Goal: Task Accomplishment & Management: Manage account settings

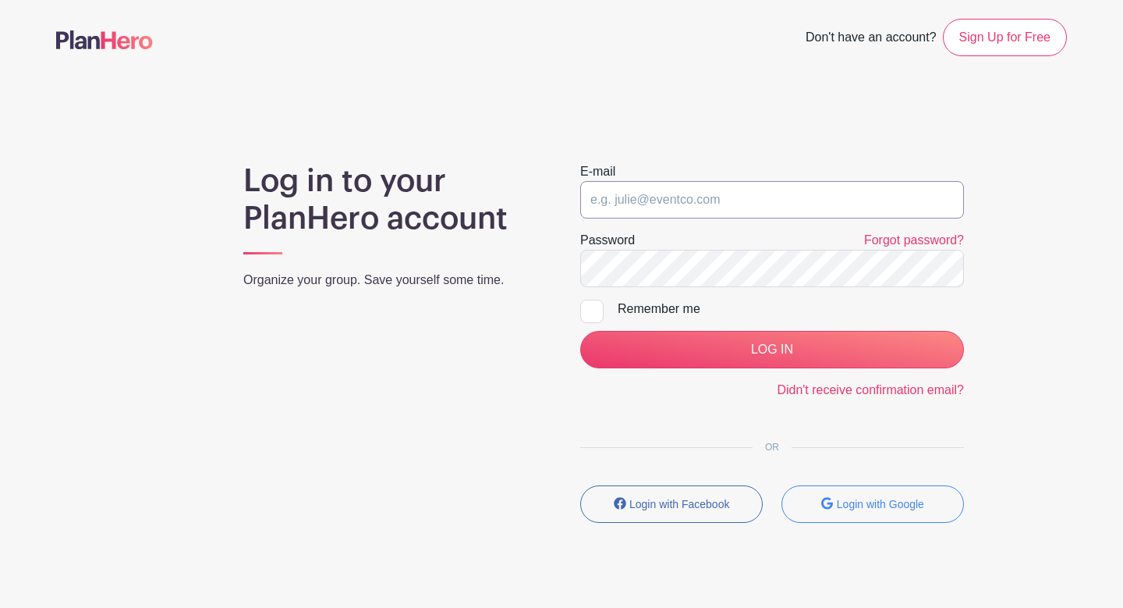
click at [747, 198] on input "email" at bounding box center [772, 199] width 384 height 37
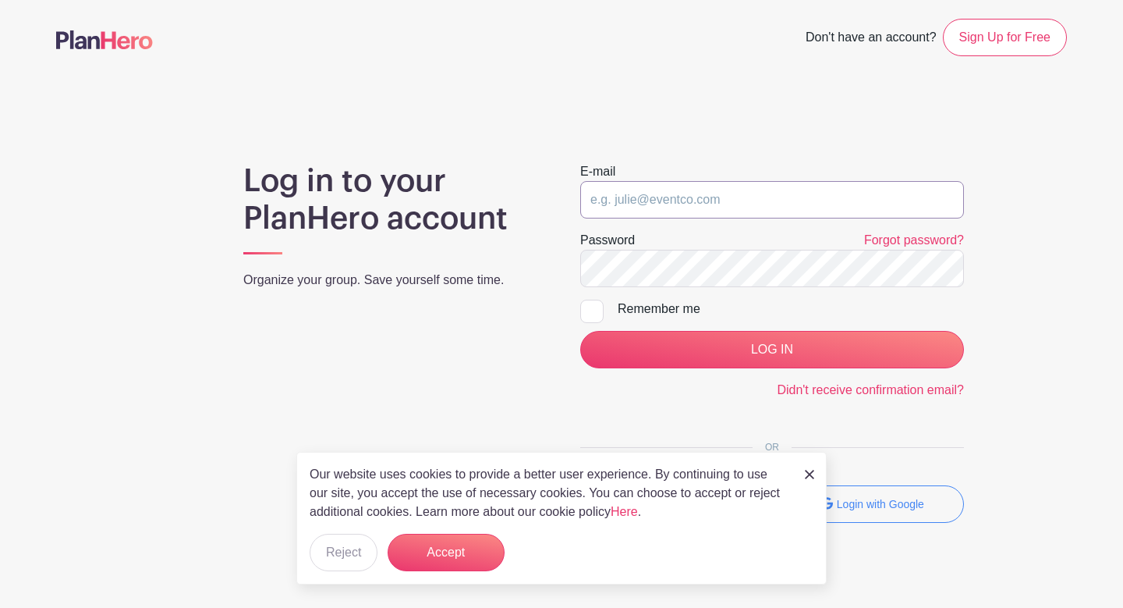
click at [709, 191] on input "email" at bounding box center [772, 199] width 384 height 37
type input "[EMAIL_ADDRESS][DOMAIN_NAME]"
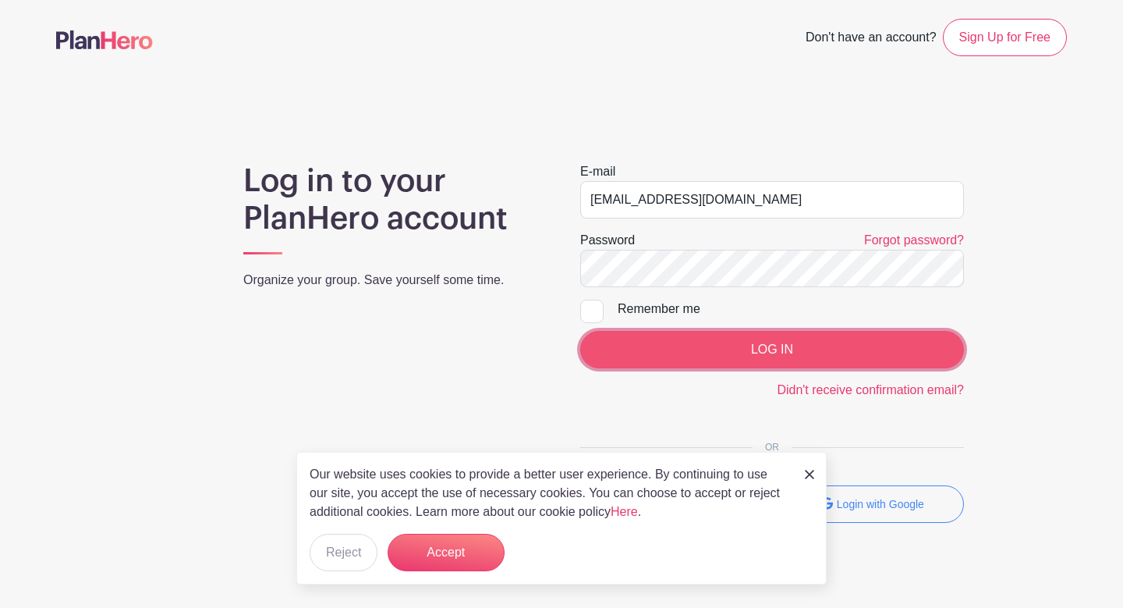
click at [679, 350] on input "LOG IN" at bounding box center [772, 349] width 384 height 37
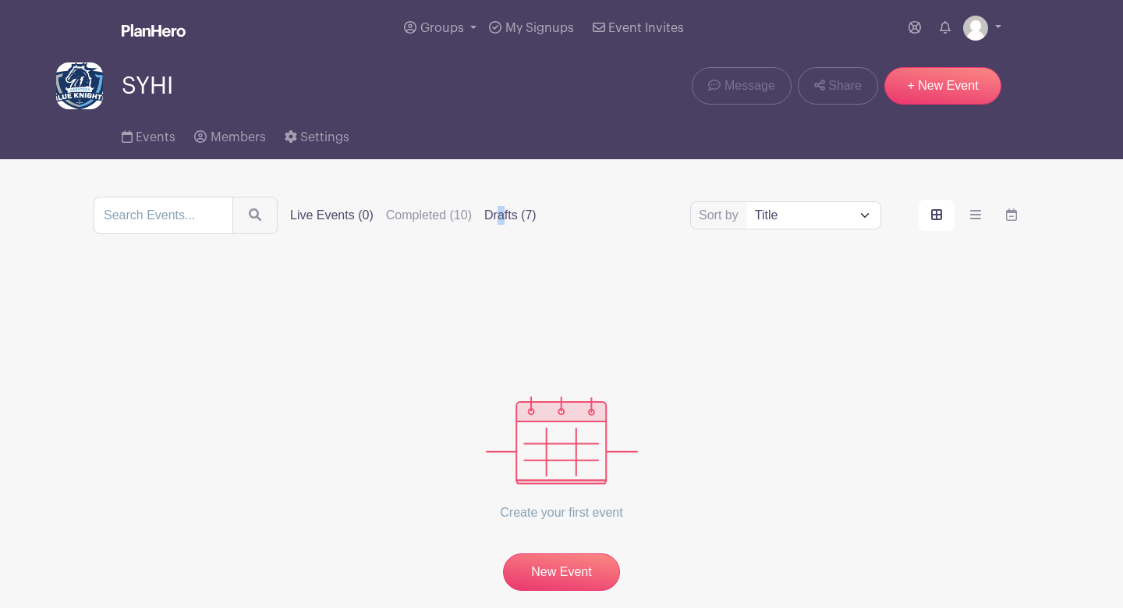
click at [484, 225] on label "Drafts (7)" at bounding box center [510, 215] width 52 height 19
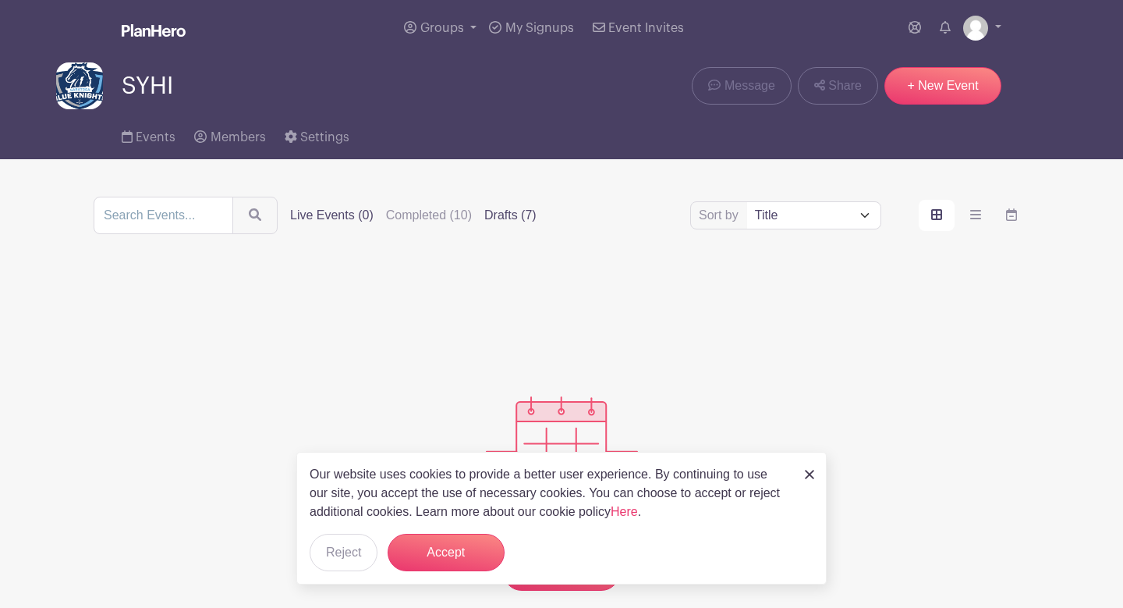
click at [485, 213] on label "Drafts (7)" at bounding box center [510, 215] width 52 height 19
click at [0, 0] on input "Drafts (7)" at bounding box center [0, 0] width 0 height 0
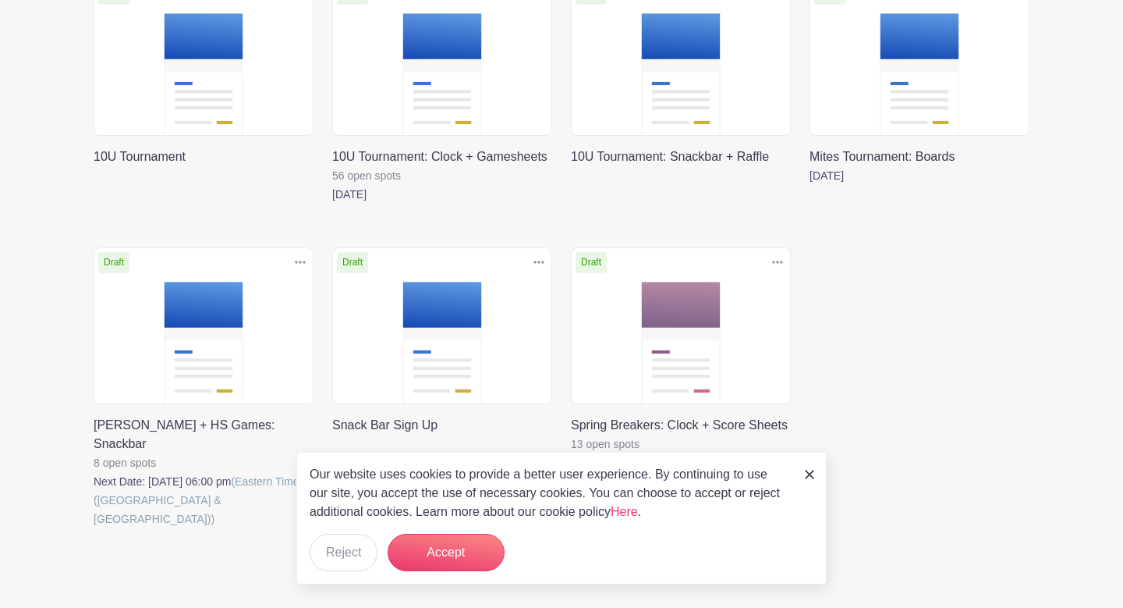
scroll to position [337, 0]
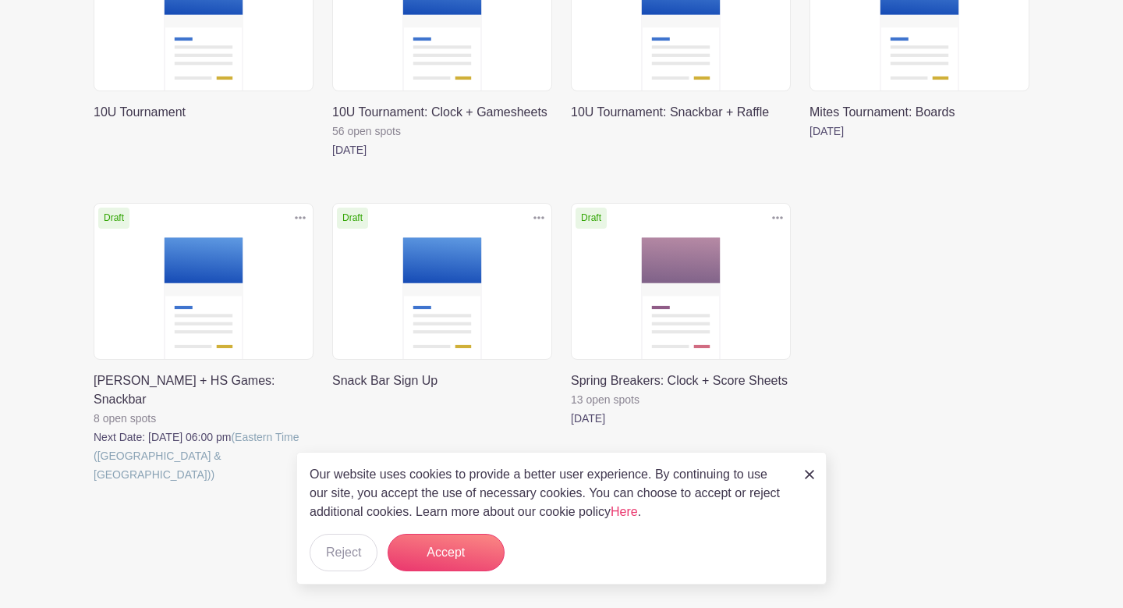
click at [94, 484] on link at bounding box center [94, 484] width 0 height 0
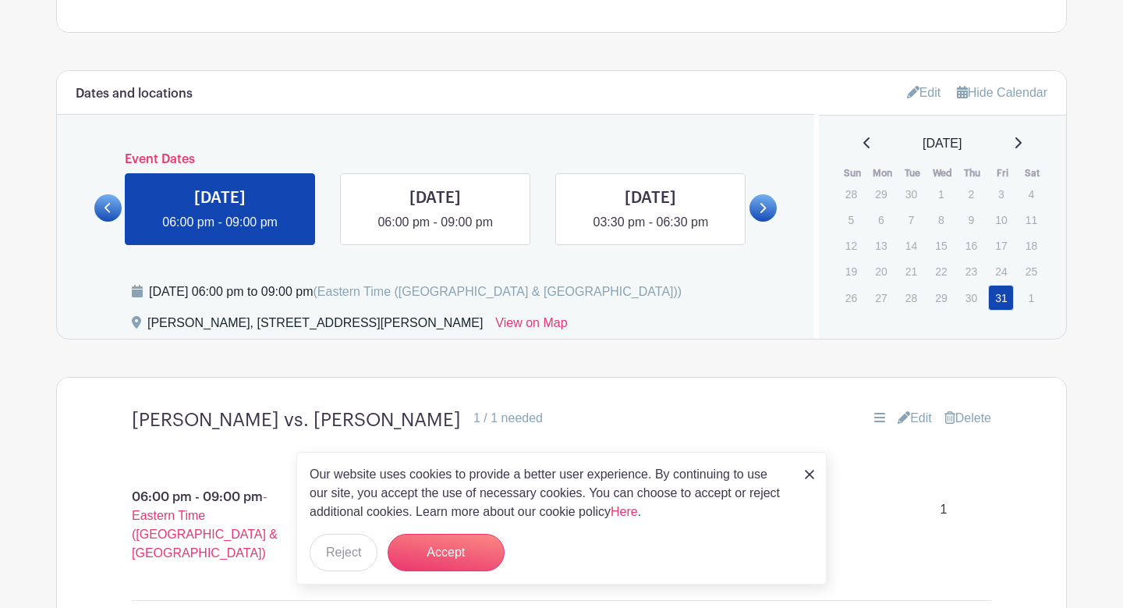
scroll to position [719, 0]
click at [111, 209] on icon at bounding box center [108, 209] width 7 height 12
click at [917, 97] on link "Edit" at bounding box center [924, 93] width 34 height 26
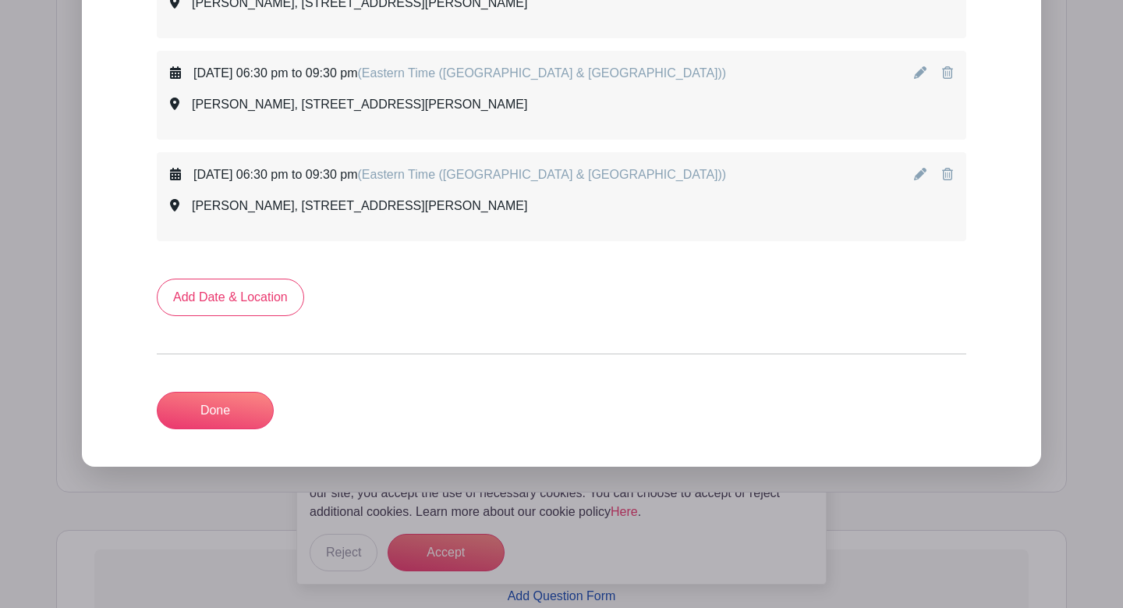
scroll to position [3111, 0]
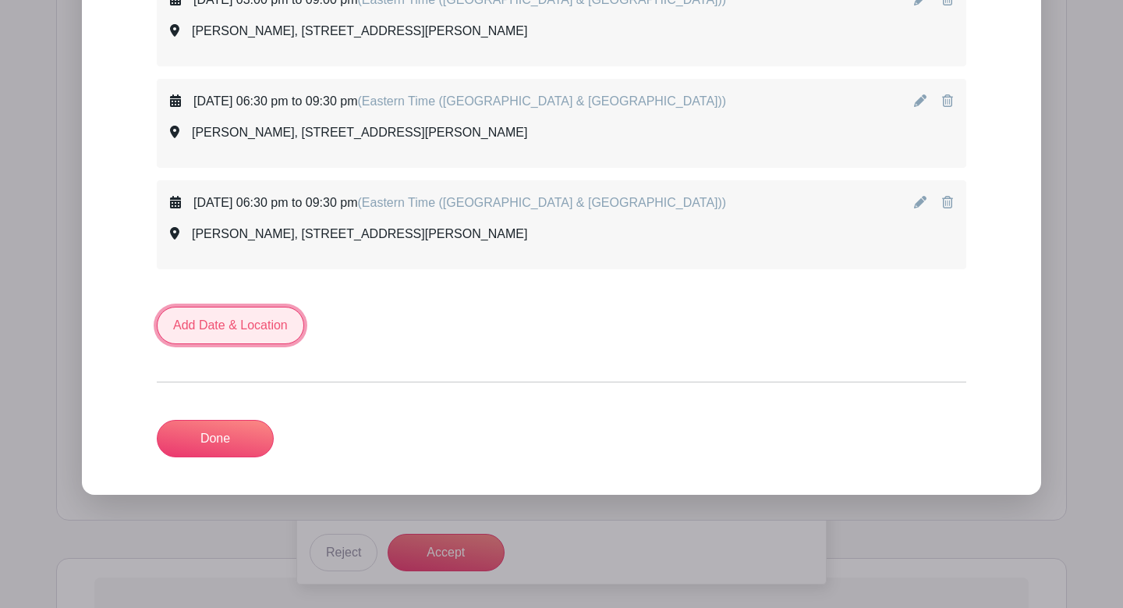
click at [262, 317] on link "Add Date & Location" at bounding box center [230, 325] width 147 height 37
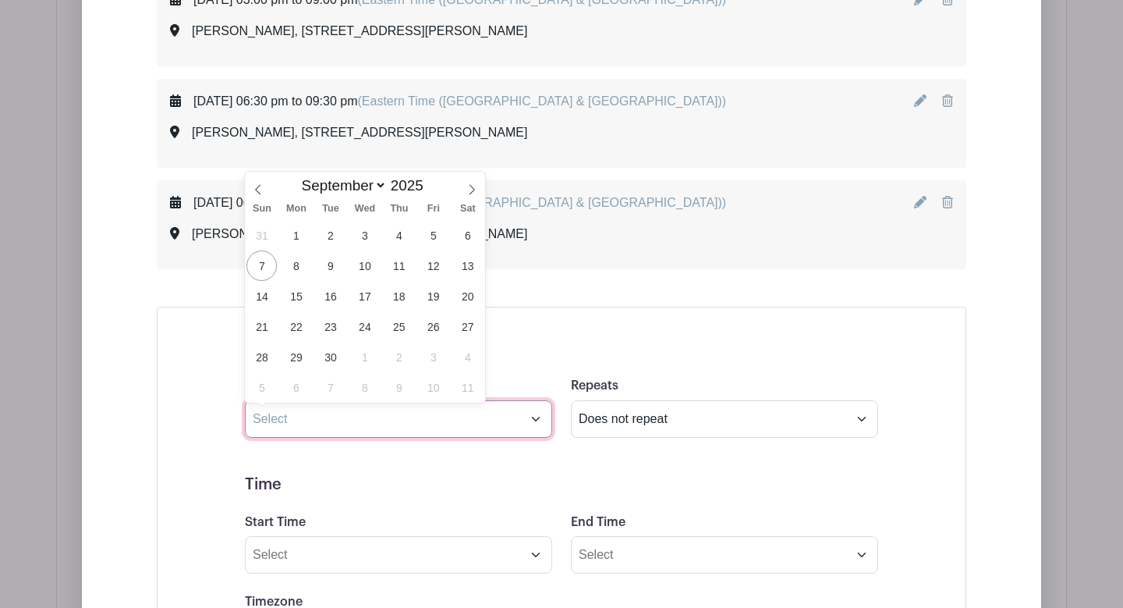
click at [301, 421] on input "text" at bounding box center [398, 418] width 307 height 37
click at [472, 192] on icon at bounding box center [472, 189] width 11 height 11
select select "9"
click at [459, 293] on span "18" at bounding box center [467, 296] width 30 height 30
type input "[DATE]"
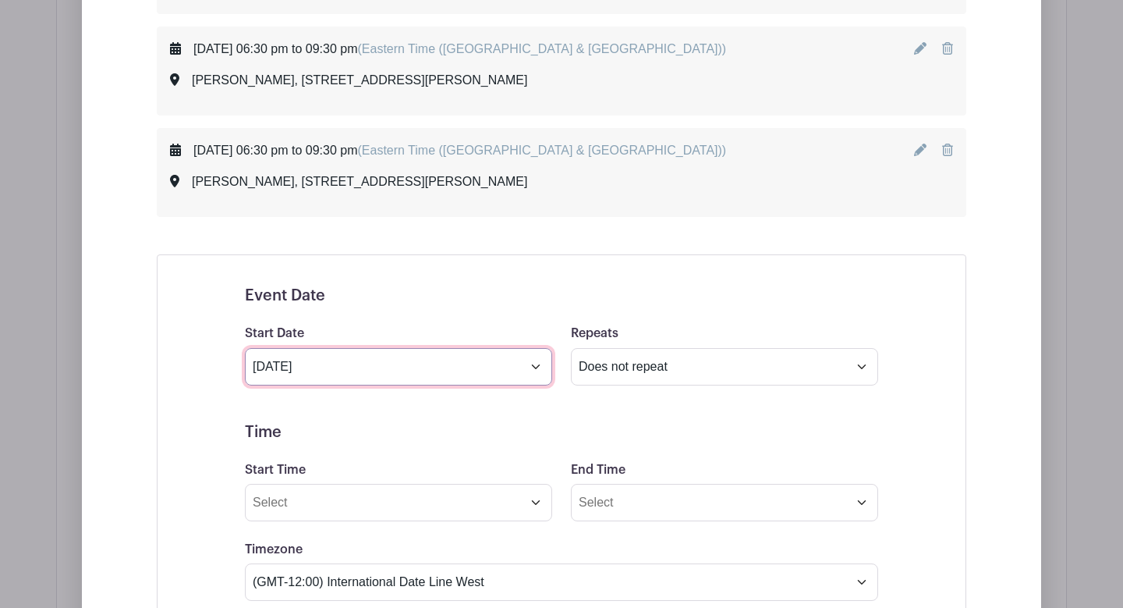
scroll to position [3168, 0]
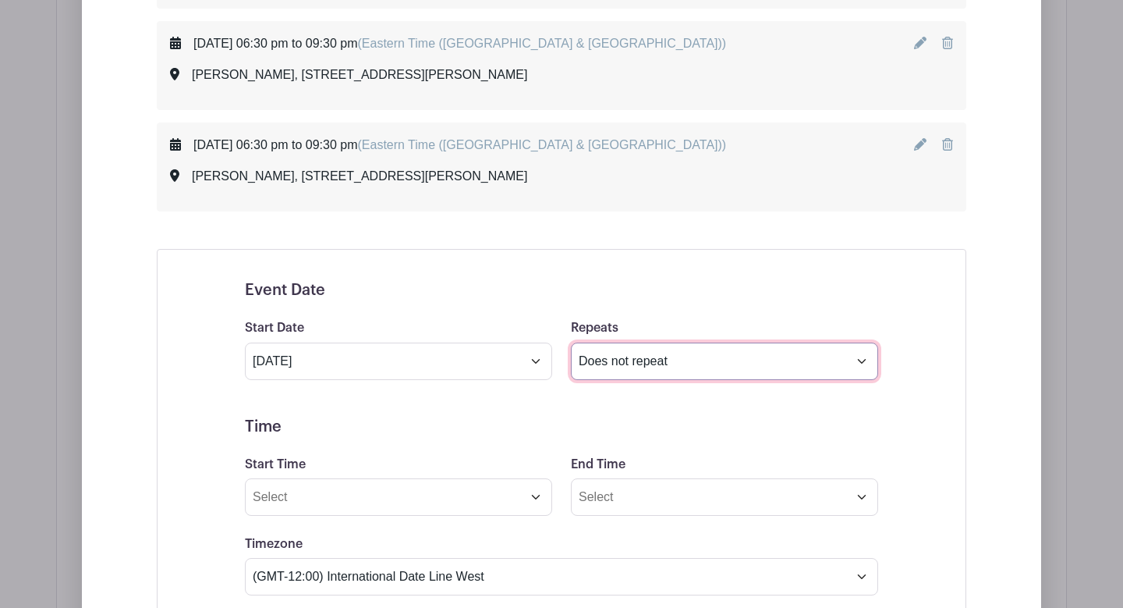
click at [645, 371] on select "Does not repeat Daily Weekly Monthly on day 18 Monthly on the third [DATE] Othe…" at bounding box center [724, 360] width 307 height 37
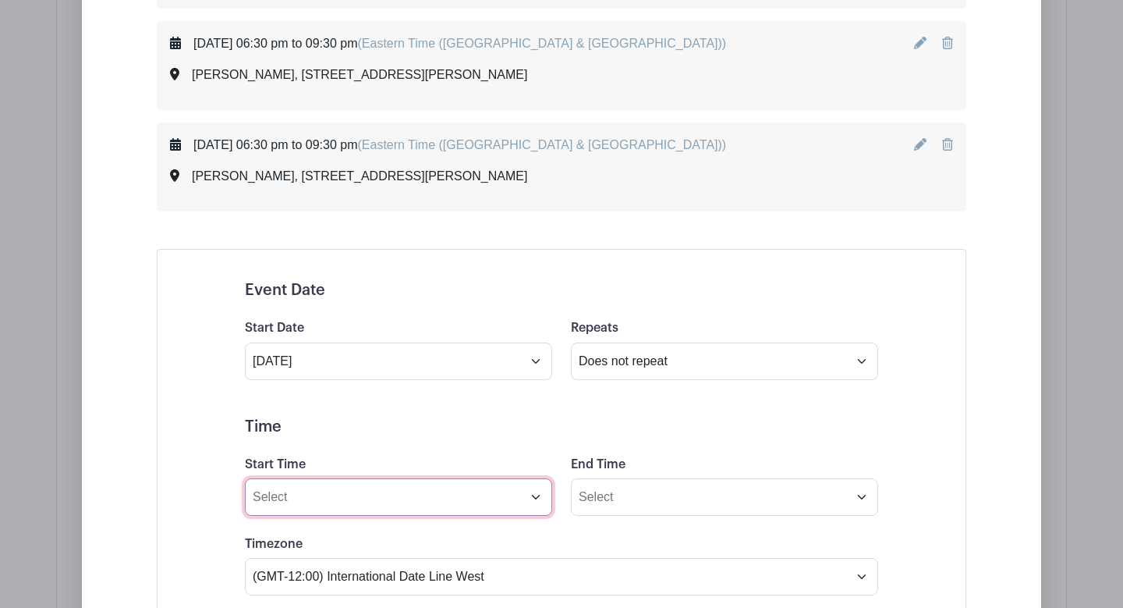
click at [426, 500] on input "Start Time" at bounding box center [398, 496] width 307 height 37
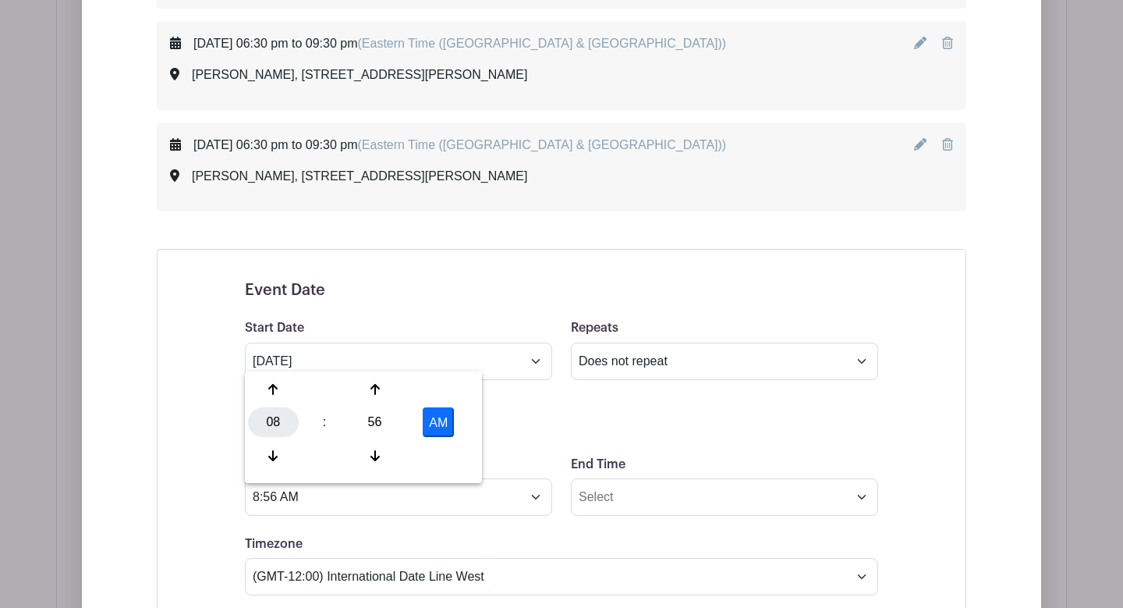
click at [267, 431] on div "08" at bounding box center [273, 422] width 51 height 30
click at [385, 393] on div "02" at bounding box center [390, 389] width 52 height 30
click at [377, 424] on div "56" at bounding box center [375, 422] width 51 height 30
click at [385, 424] on div "30" at bounding box center [390, 422] width 52 height 30
click at [445, 420] on button "AM" at bounding box center [438, 422] width 31 height 30
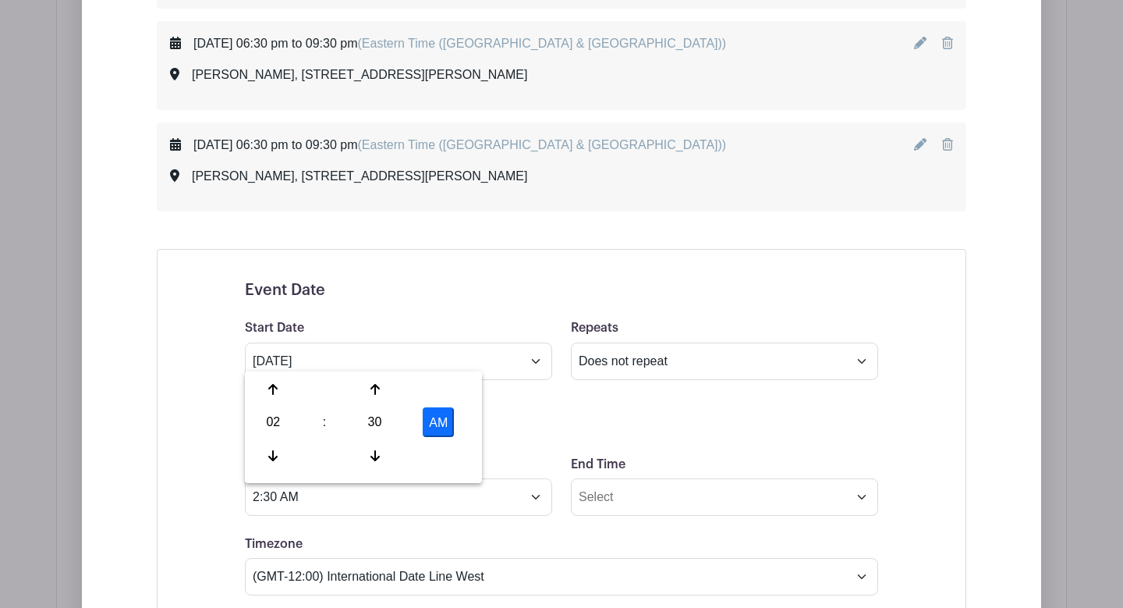
type input "2:30 PM"
click at [622, 497] on input "End Time" at bounding box center [724, 496] width 307 height 37
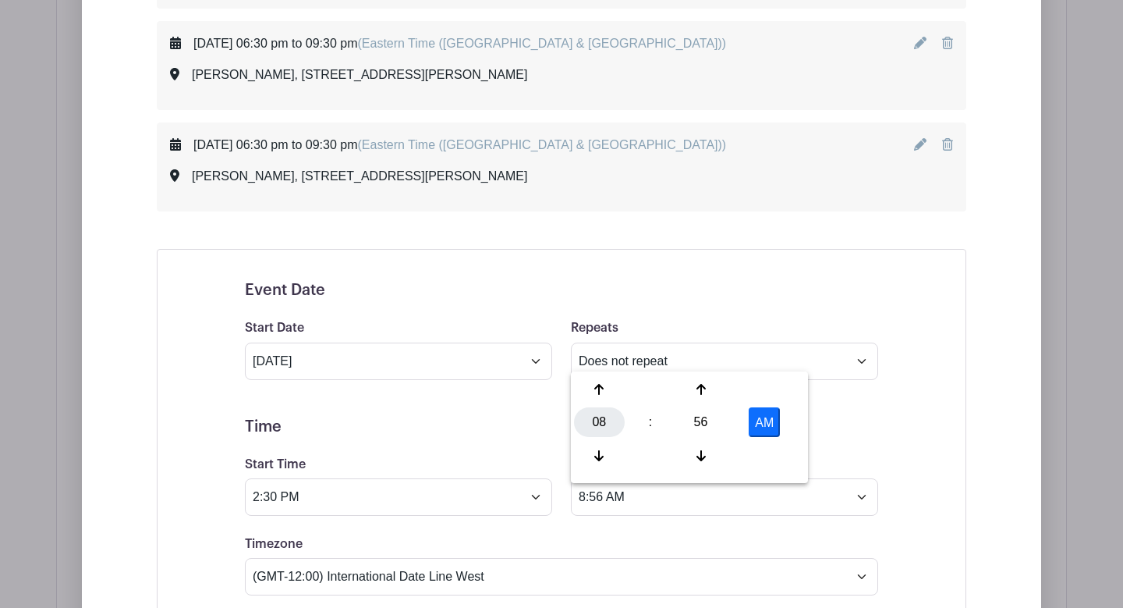
click at [598, 417] on div "08" at bounding box center [599, 422] width 51 height 30
click at [719, 424] on div "06" at bounding box center [716, 422] width 52 height 30
click at [703, 416] on div "56" at bounding box center [701, 422] width 51 height 30
click at [712, 417] on div "30" at bounding box center [716, 422] width 52 height 30
click at [768, 428] on button "AM" at bounding box center [764, 422] width 31 height 30
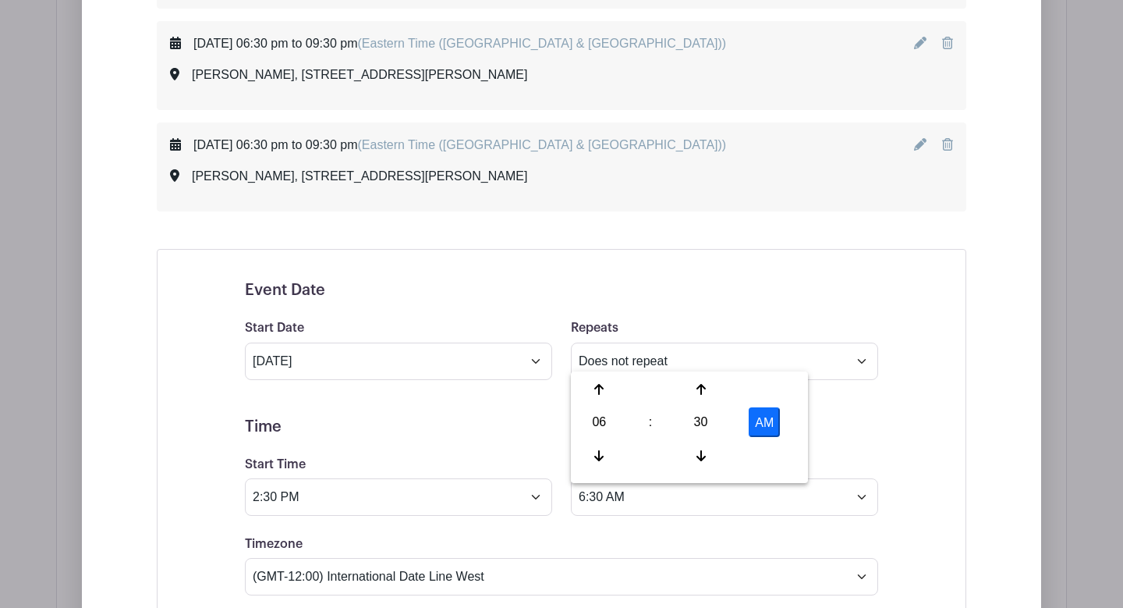
type input "6:30 PM"
click at [850, 436] on h5 "Time" at bounding box center [561, 426] width 633 height 19
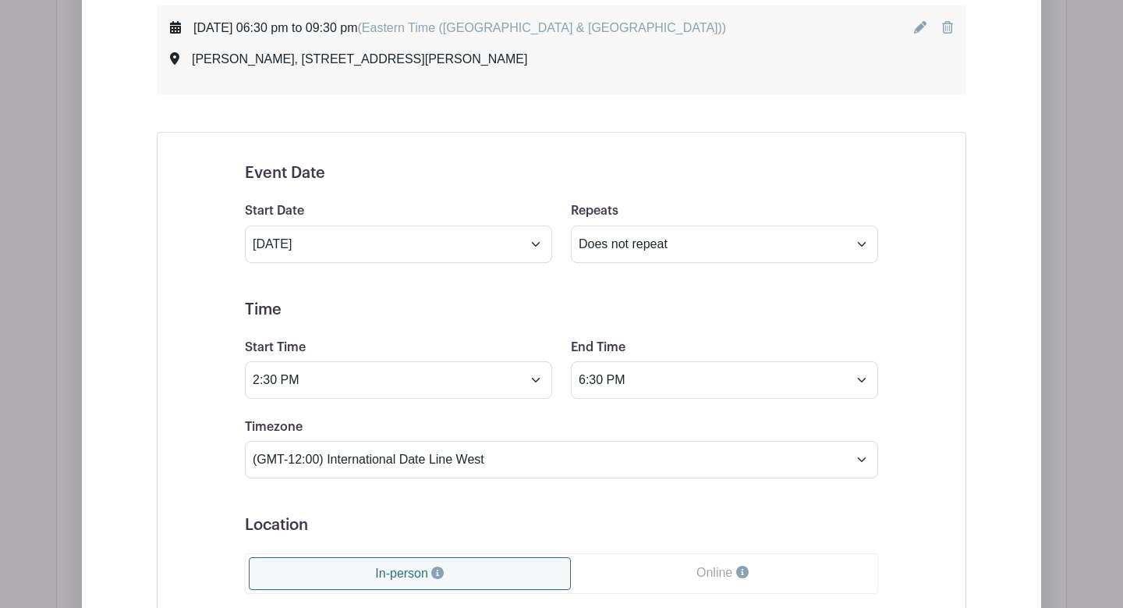
scroll to position [3370, 0]
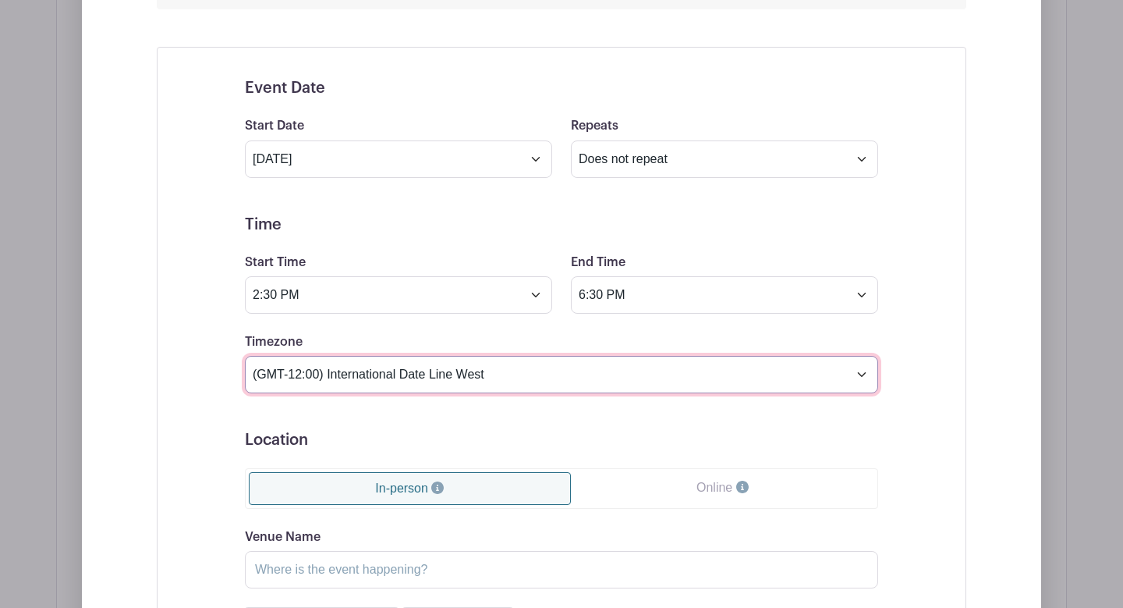
click at [656, 378] on select "(GMT-12:00) International Date Line West (GMT-11:00) [US_STATE] (GMT-11:00) [GE…" at bounding box center [561, 374] width 633 height 37
select select "Eastern Time ([GEOGRAPHIC_DATA] & [GEOGRAPHIC_DATA])"
click at [245, 360] on select "(GMT-12:00) International Date Line West (GMT-11:00) [US_STATE] (GMT-11:00) [GE…" at bounding box center [561, 374] width 633 height 37
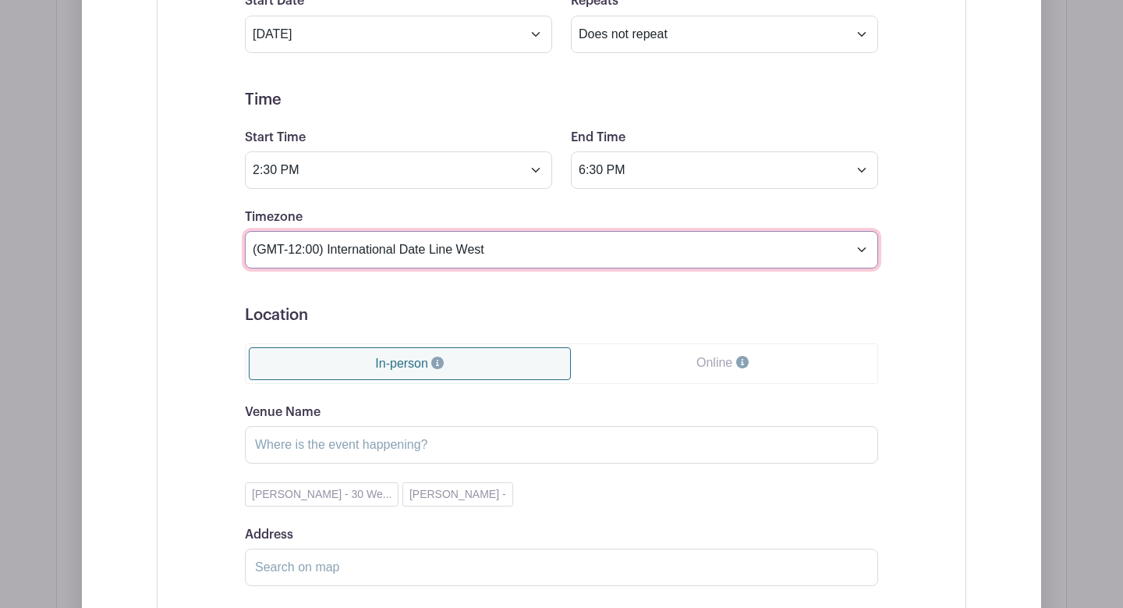
scroll to position [3503, 0]
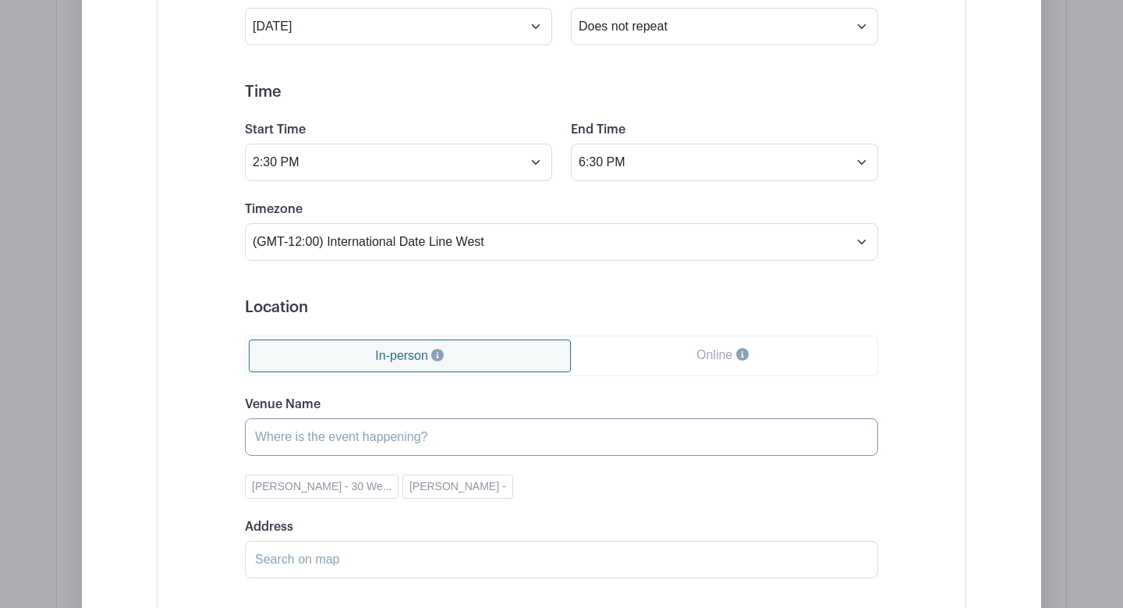
click at [507, 442] on input "Venue Name" at bounding box center [561, 436] width 633 height 37
type input "[PERSON_NAME]"
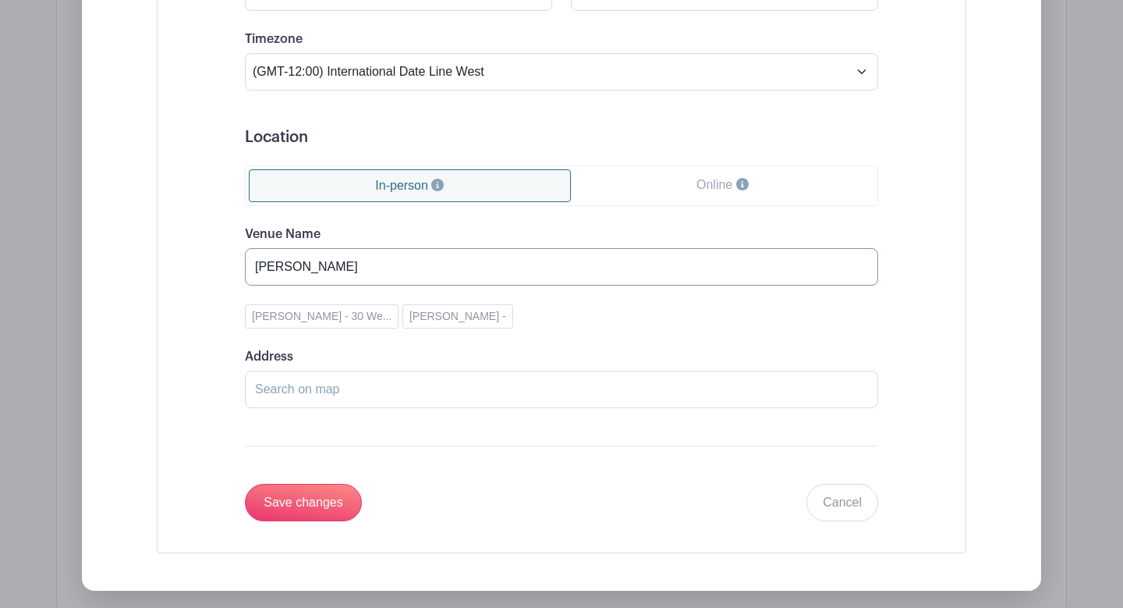
scroll to position [3729, 0]
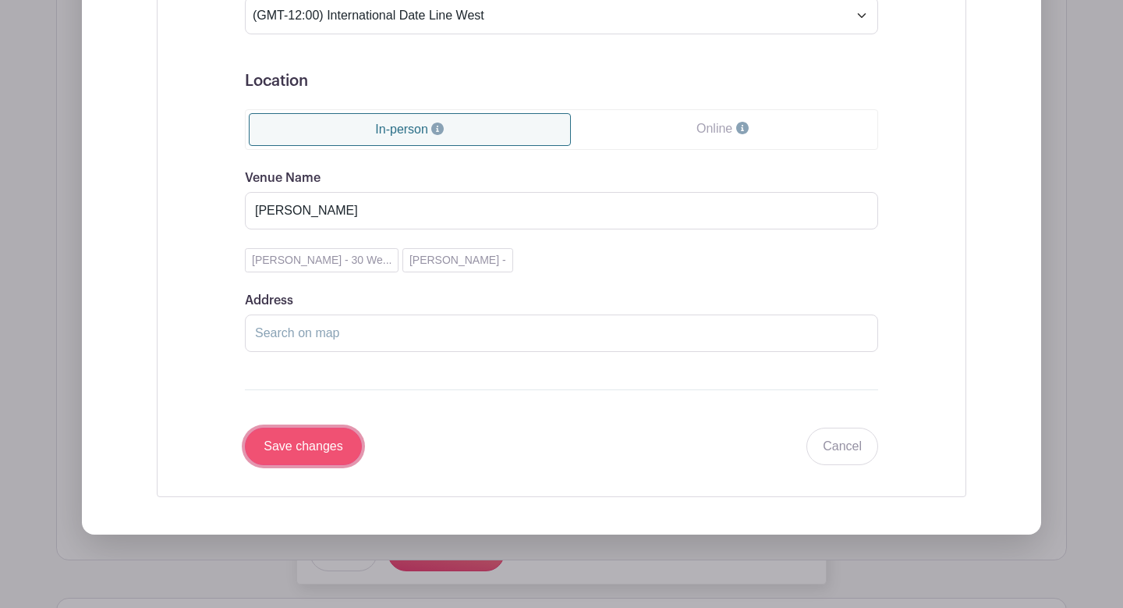
click at [325, 449] on input "Save changes" at bounding box center [303, 446] width 117 height 37
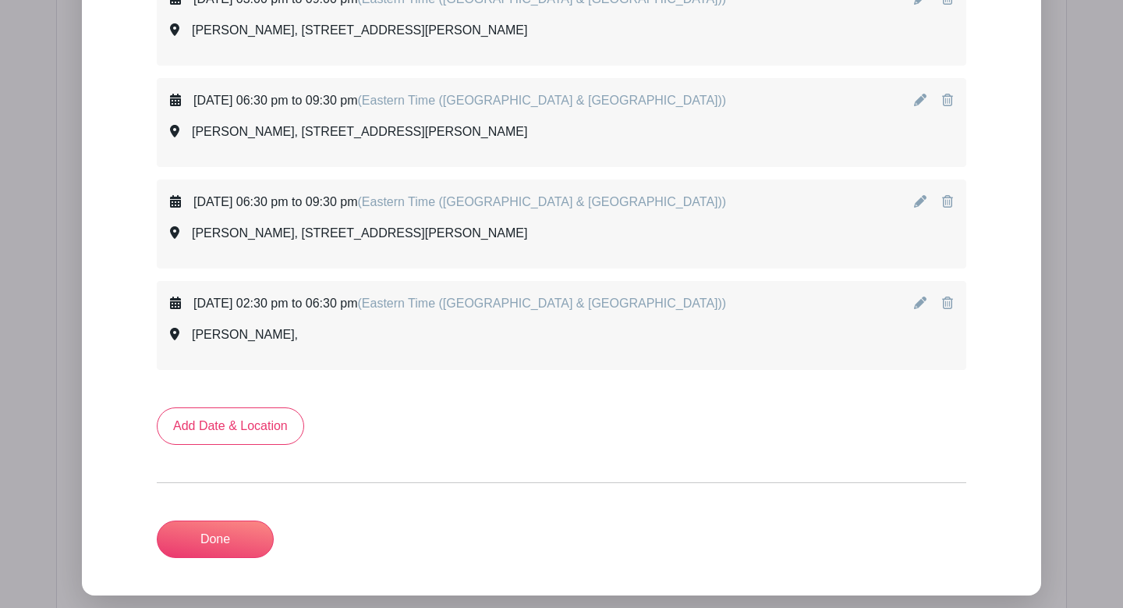
scroll to position [3096, 0]
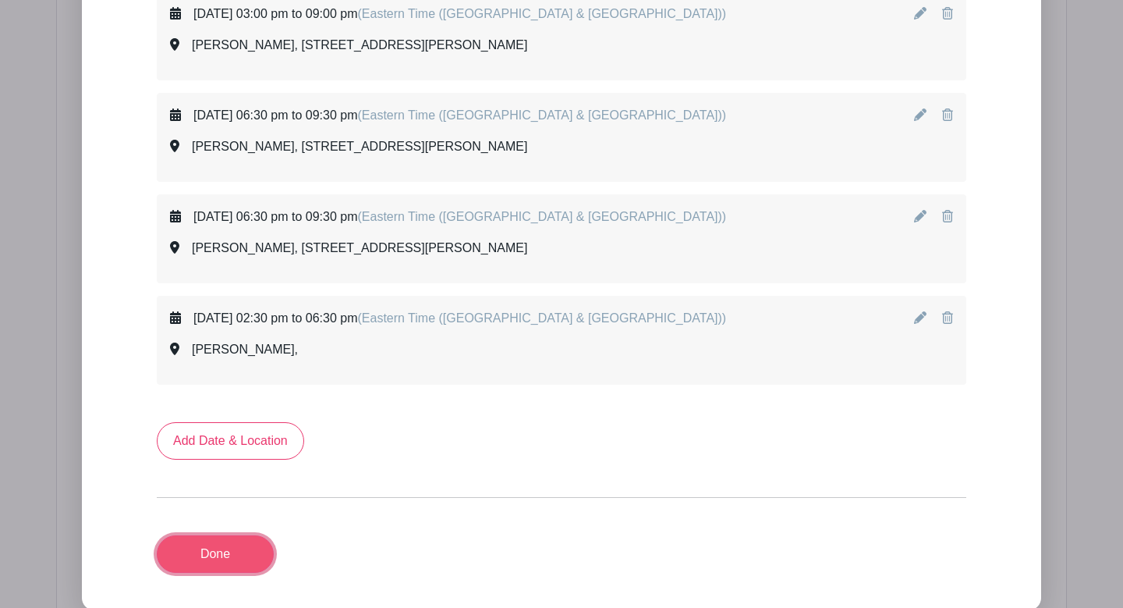
click at [248, 539] on link "Done" at bounding box center [215, 553] width 117 height 37
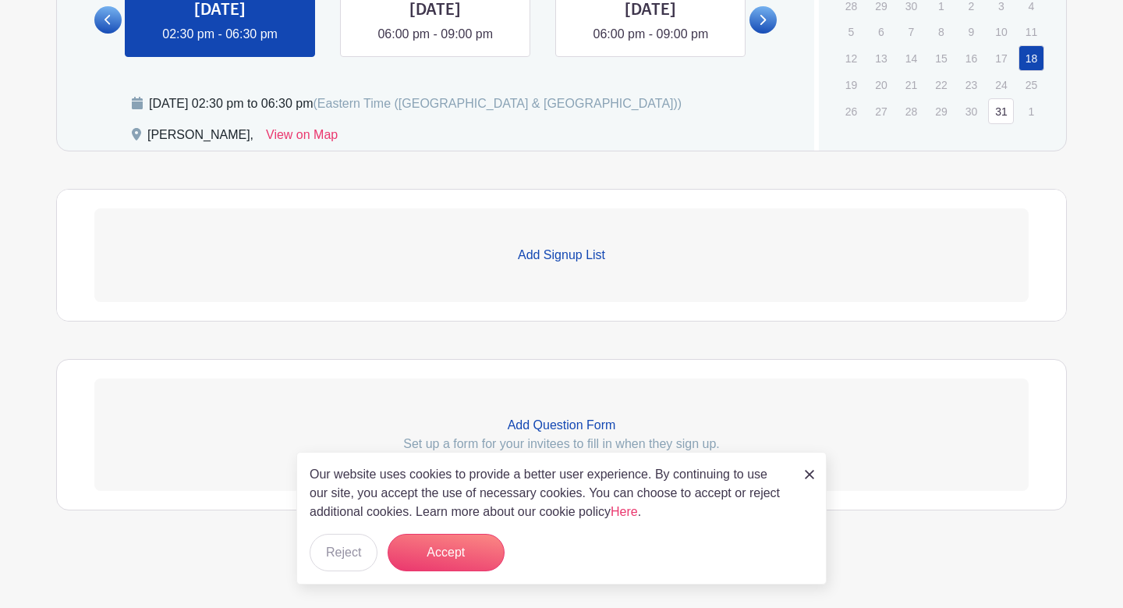
scroll to position [795, 0]
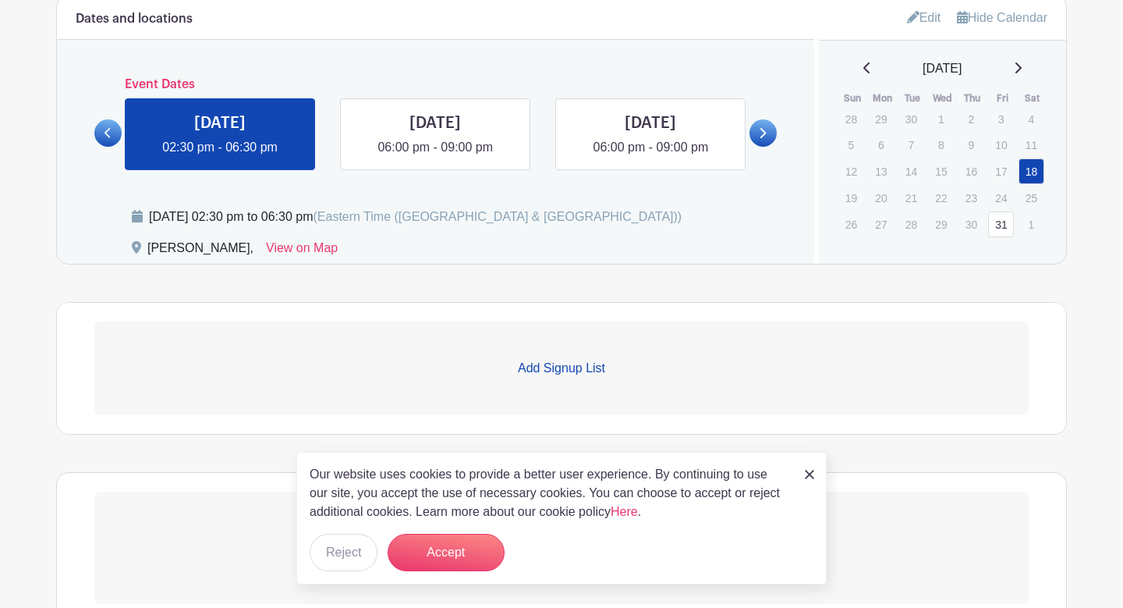
click at [573, 367] on p "Add Signup List" at bounding box center [561, 368] width 935 height 19
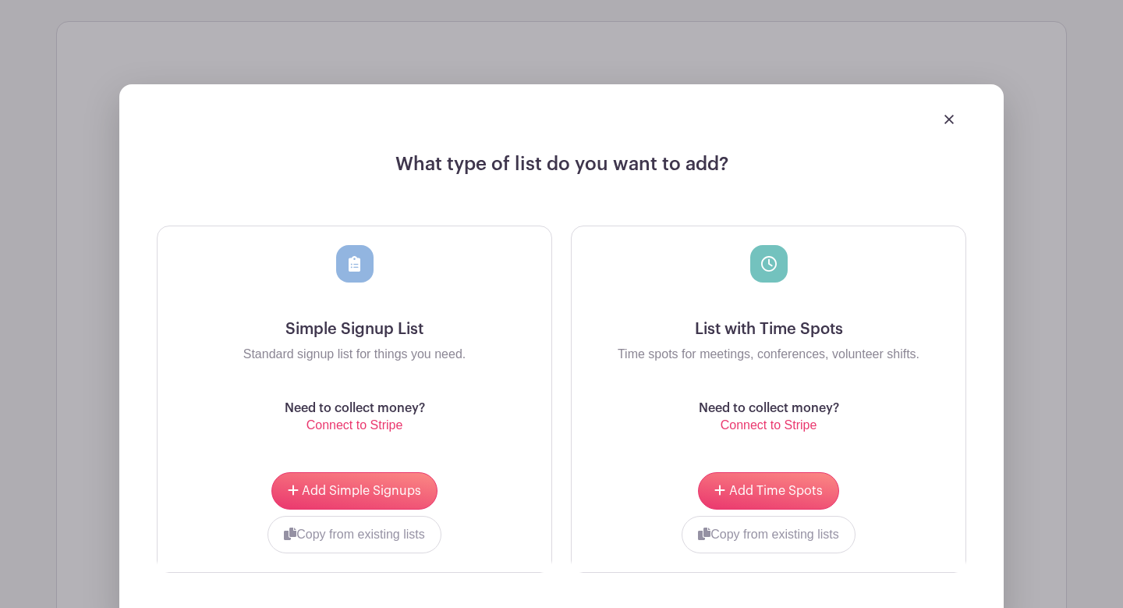
scroll to position [1081, 0]
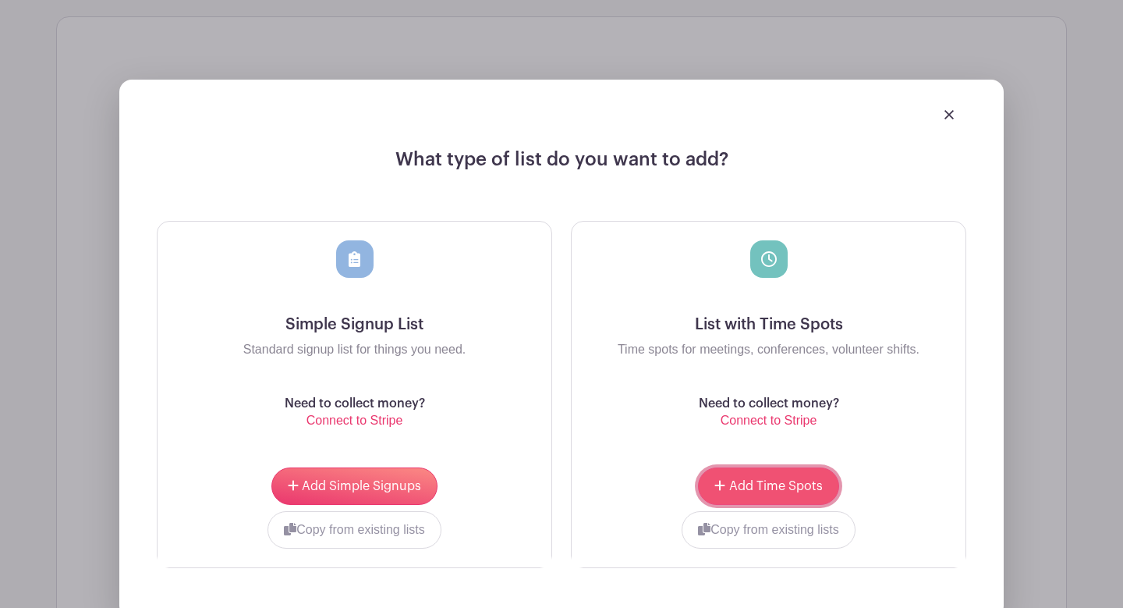
click at [805, 485] on span "Add Time Spots" at bounding box center [776, 486] width 94 height 12
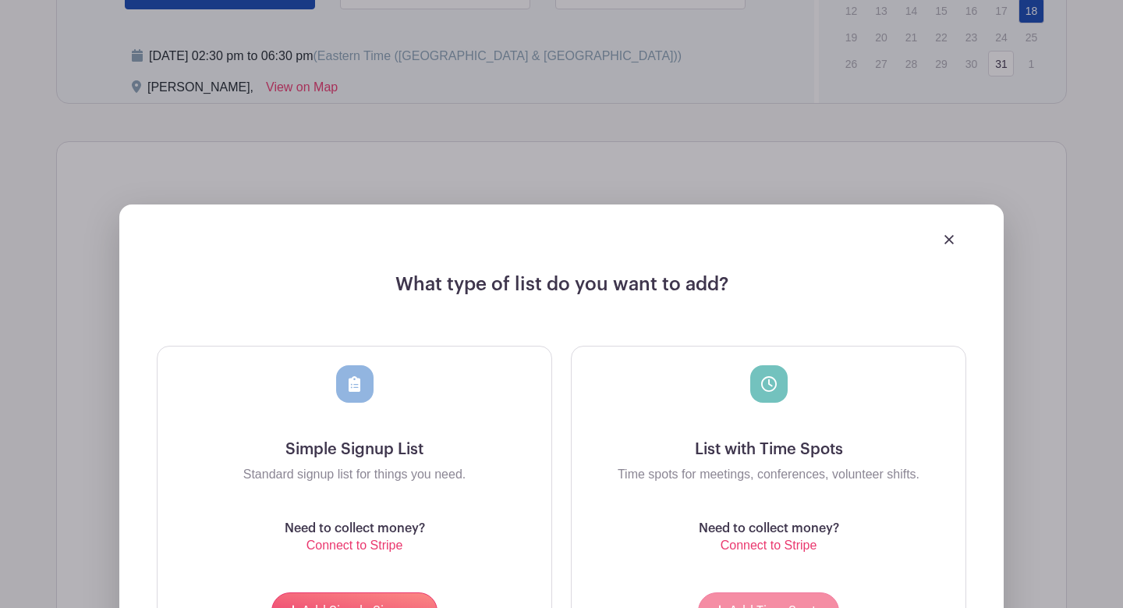
scroll to position [1205, 0]
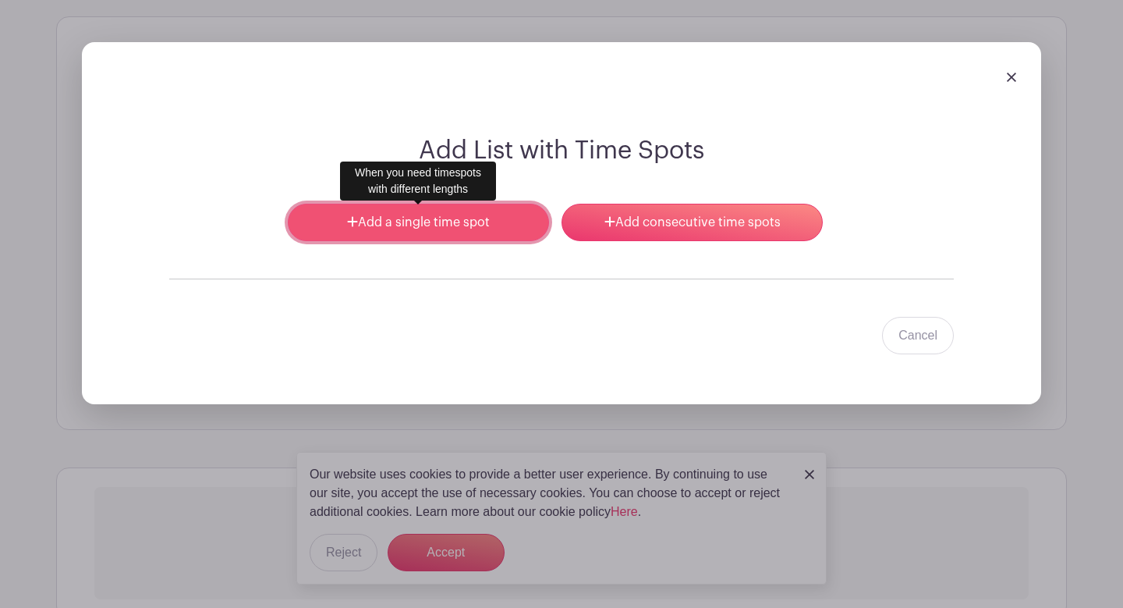
click at [452, 223] on link "Add a single time spot" at bounding box center [418, 222] width 261 height 37
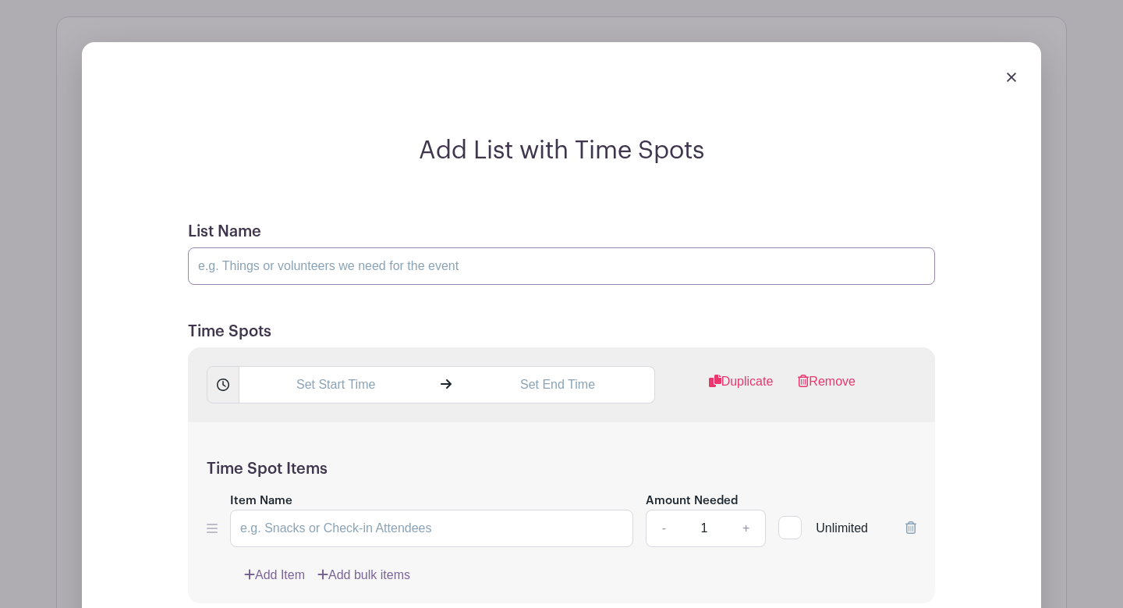
click at [449, 273] on input "List Name" at bounding box center [561, 265] width 747 height 37
paste input "Czech University Selects (Exhibition)"
type input "[PERSON_NAME] vs. [GEOGRAPHIC_DATA] Selects (Exhibition)"
click at [328, 384] on input "text" at bounding box center [335, 384] width 193 height 37
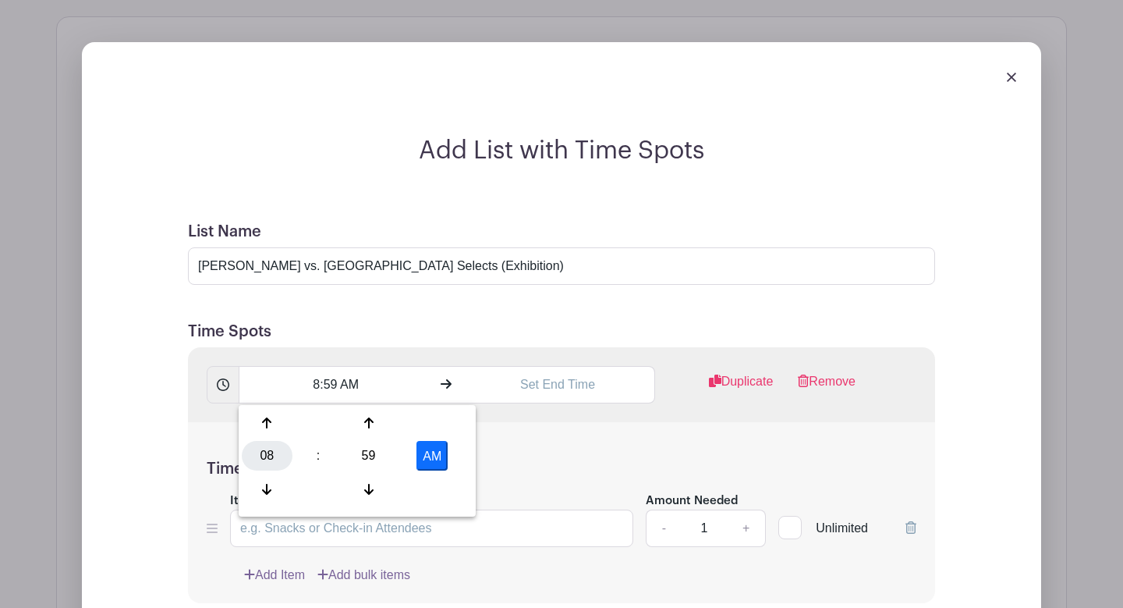
click at [275, 446] on div "08" at bounding box center [267, 456] width 51 height 30
click at [390, 416] on div "02" at bounding box center [383, 423] width 52 height 30
click at [377, 458] on div "59" at bounding box center [368, 456] width 51 height 30
click at [387, 458] on div "30" at bounding box center [383, 456] width 52 height 30
click at [439, 451] on button "AM" at bounding box center [432, 456] width 31 height 30
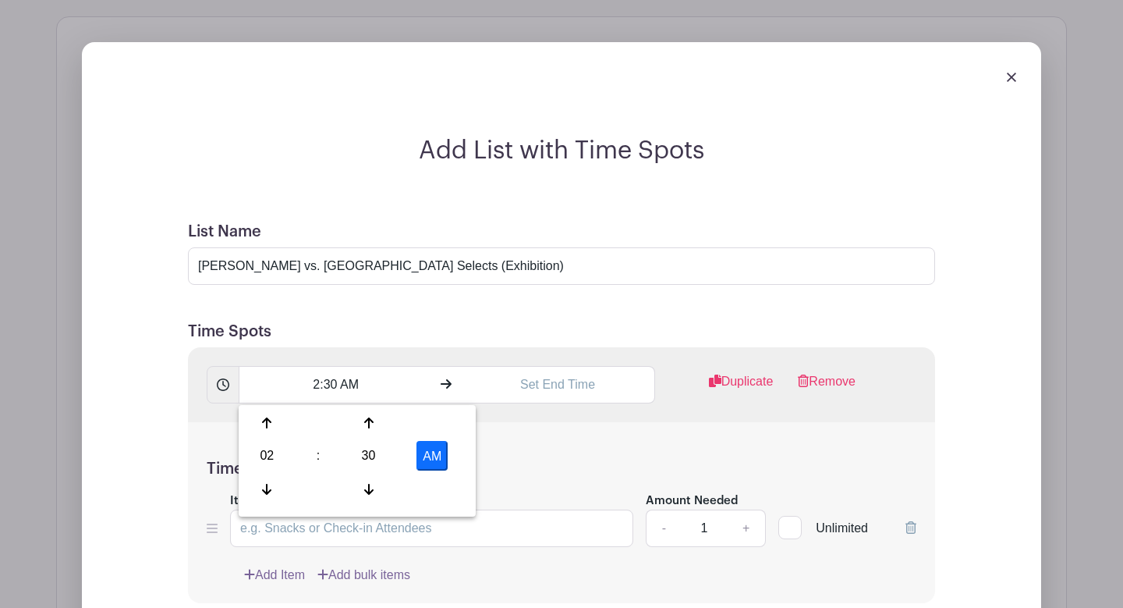
type input "2:30 PM"
click at [531, 389] on input "text" at bounding box center [557, 384] width 193 height 37
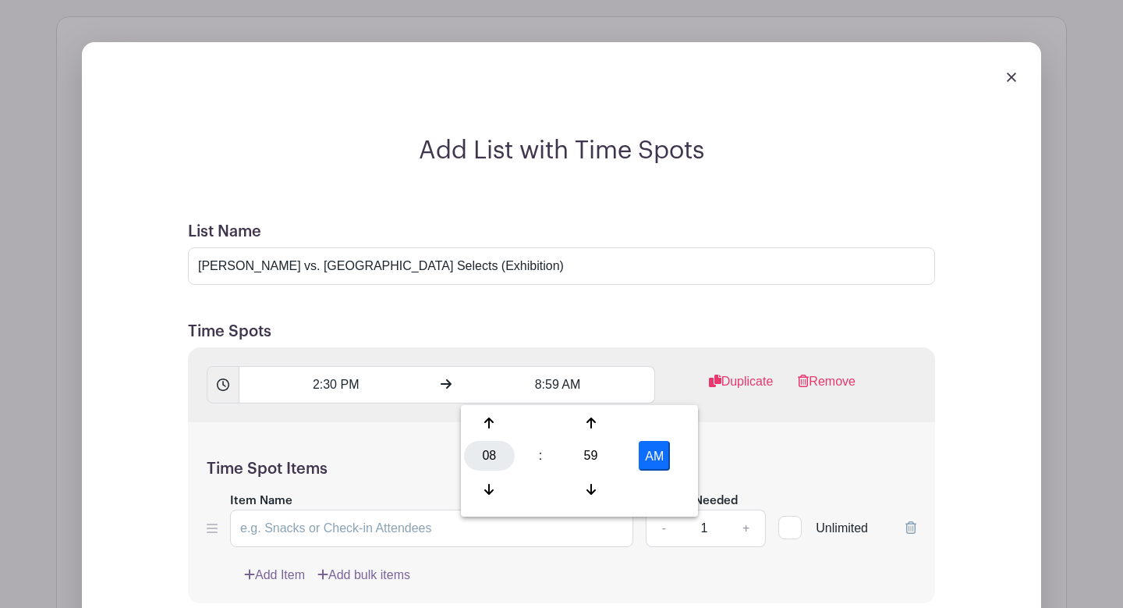
click at [498, 445] on div "08" at bounding box center [489, 456] width 51 height 30
click at [539, 461] on div "05" at bounding box center [548, 456] width 52 height 30
click at [602, 452] on div "59" at bounding box center [591, 456] width 51 height 30
click at [608, 455] on div "30" at bounding box center [606, 456] width 52 height 30
click at [657, 457] on button "AM" at bounding box center [654, 456] width 31 height 30
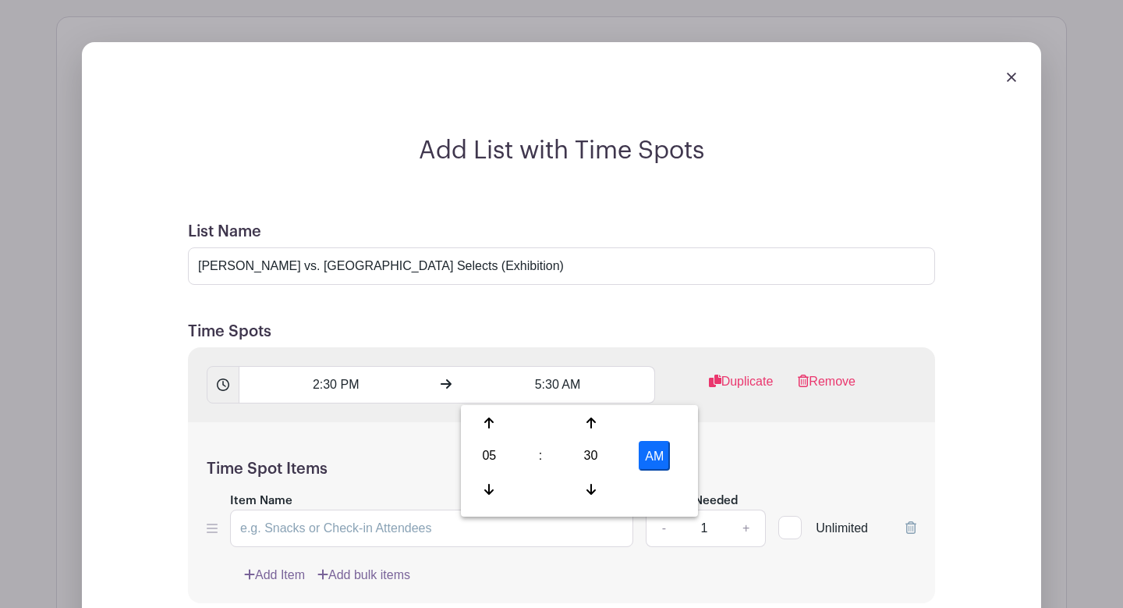
type input "5:30 PM"
click at [747, 467] on h5 "Time Spot Items" at bounding box center [562, 469] width 710 height 19
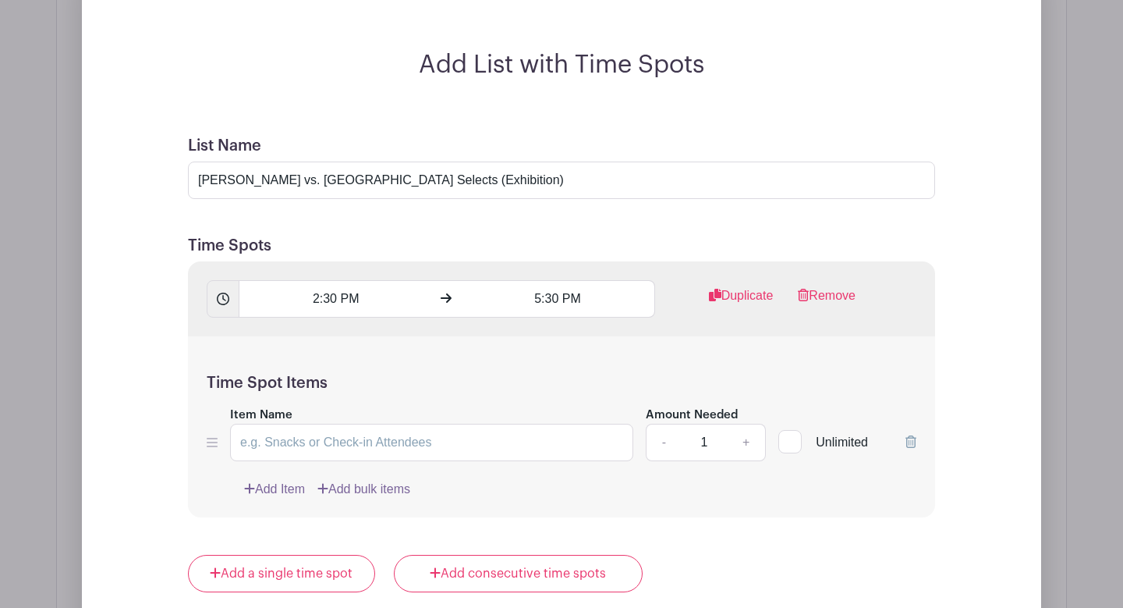
scroll to position [1297, 0]
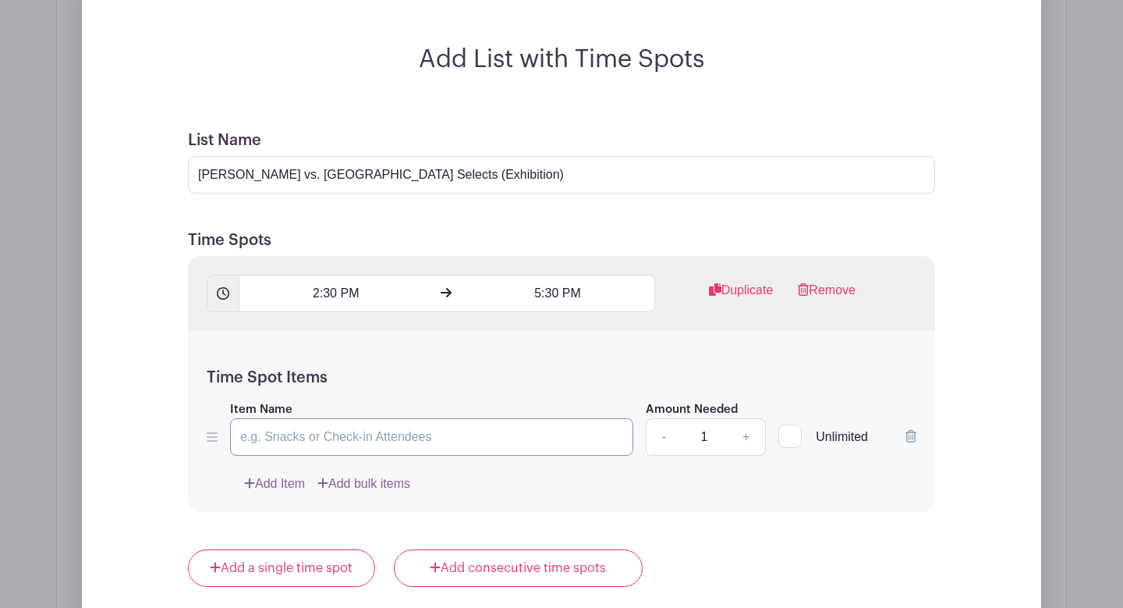
click at [510, 448] on input "Item Name" at bounding box center [431, 436] width 403 height 37
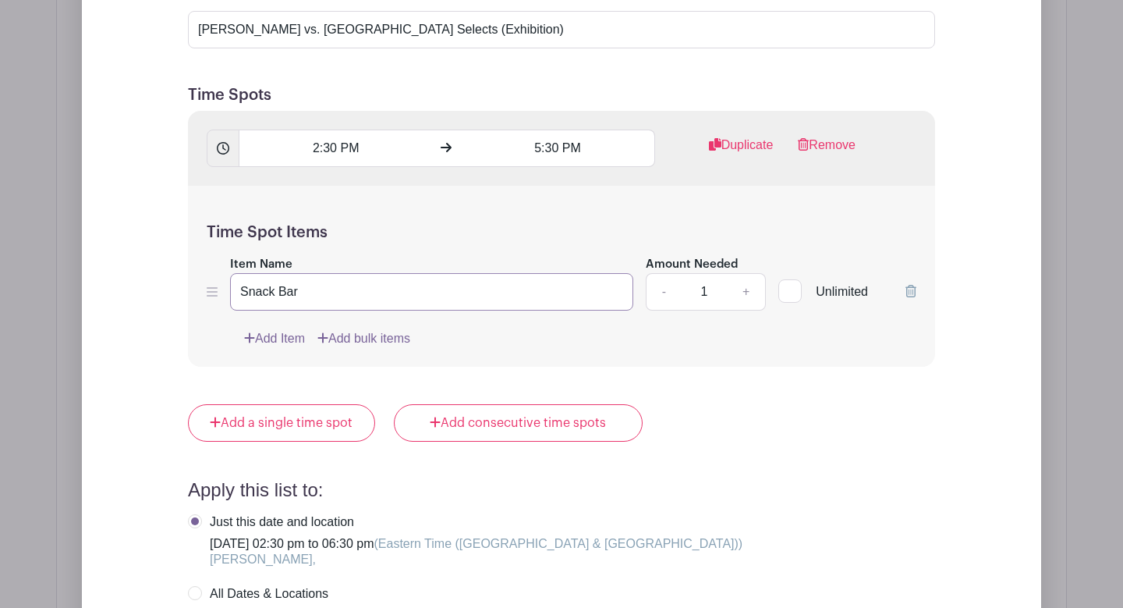
scroll to position [1463, 0]
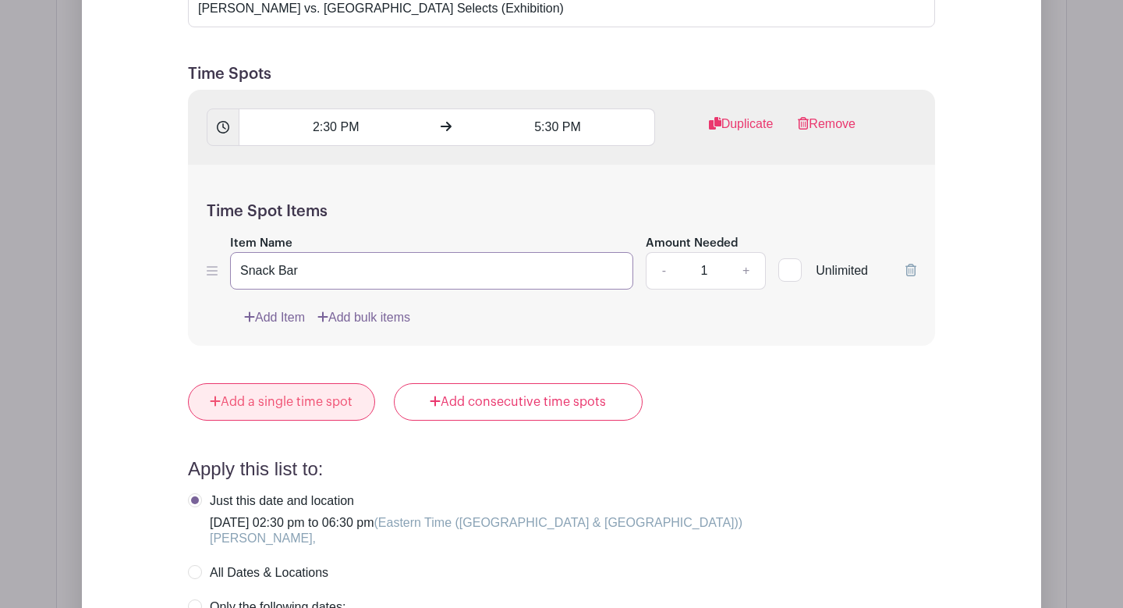
type input "Snack Bar"
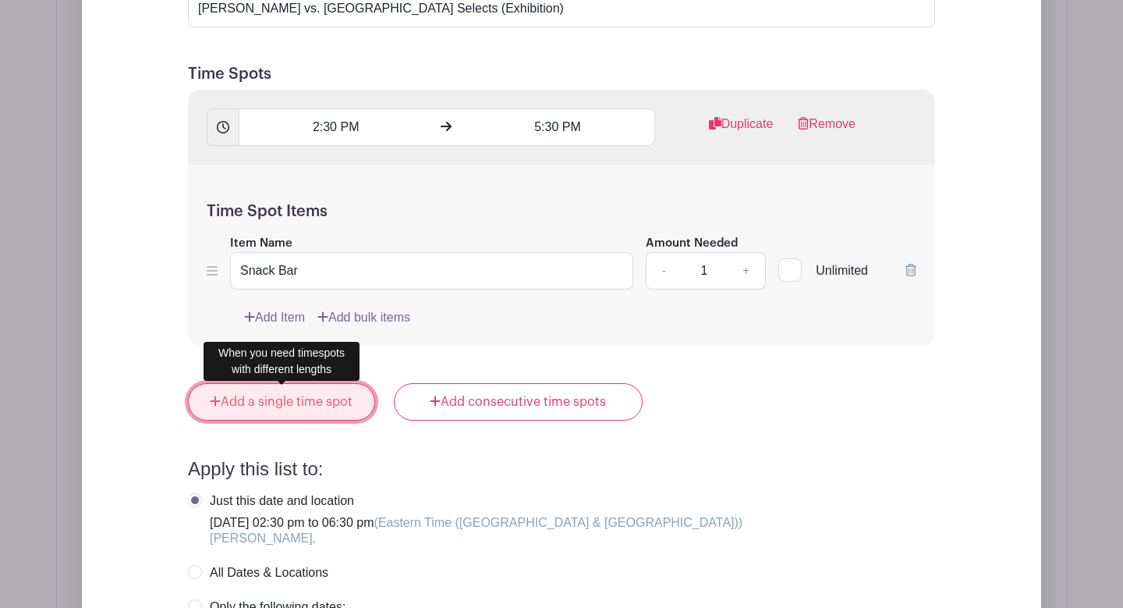
click at [309, 414] on link "Add a single time spot" at bounding box center [281, 401] width 187 height 37
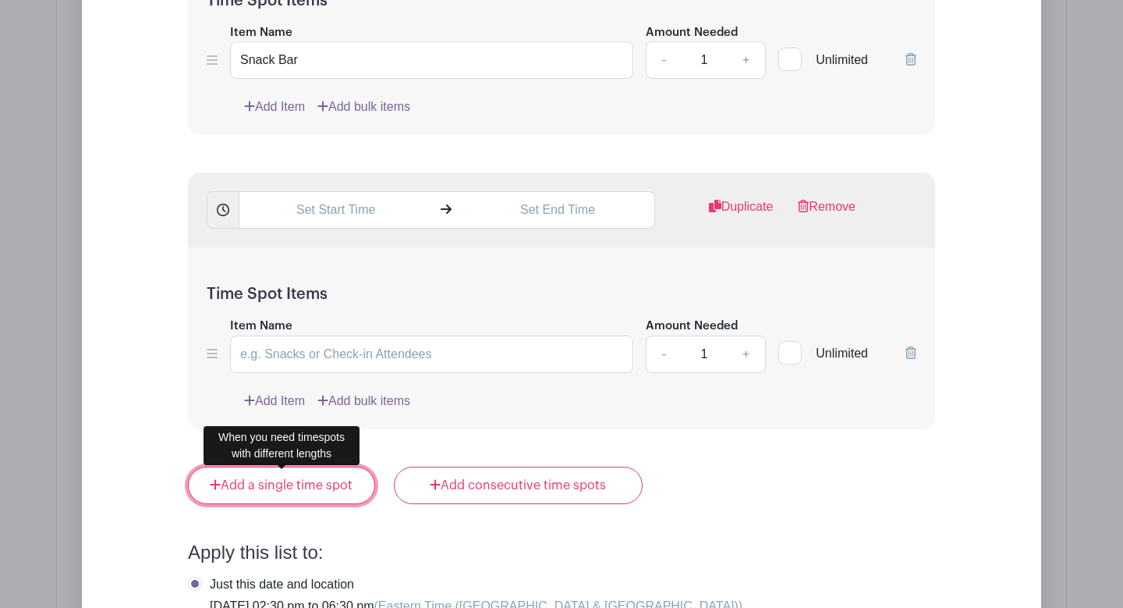
scroll to position [1542, 0]
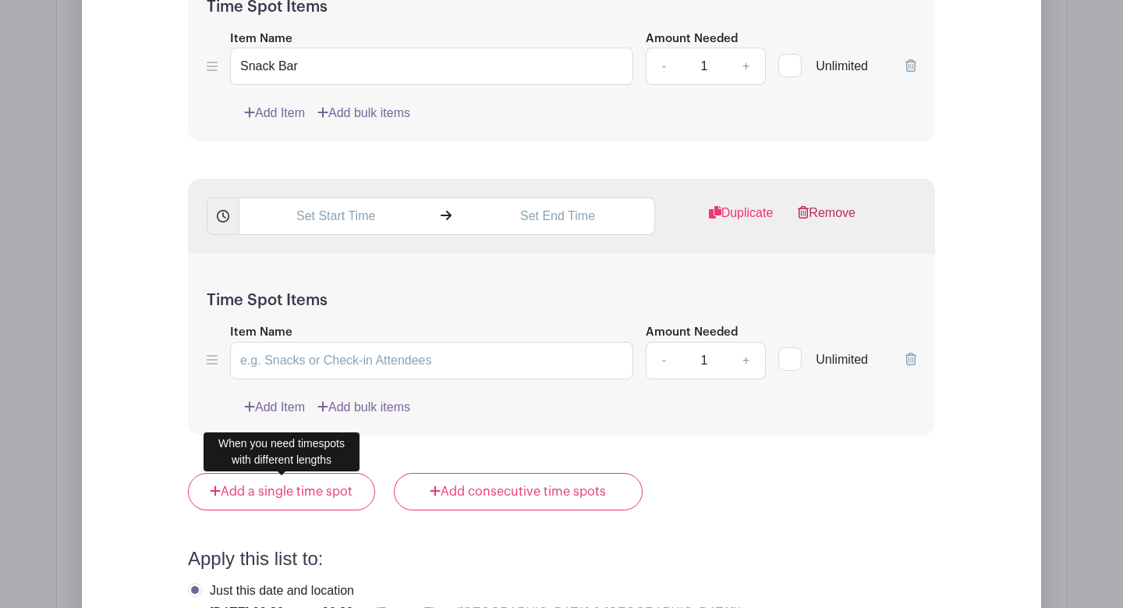
click at [833, 221] on link "Remove" at bounding box center [827, 219] width 58 height 31
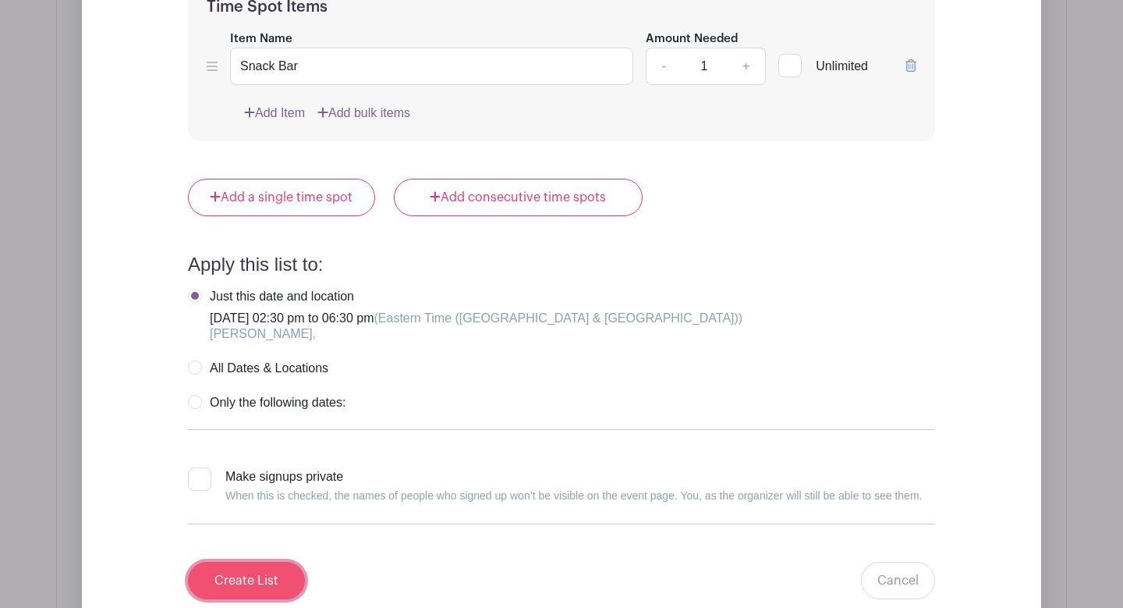
click at [267, 584] on input "Create List" at bounding box center [246, 580] width 117 height 37
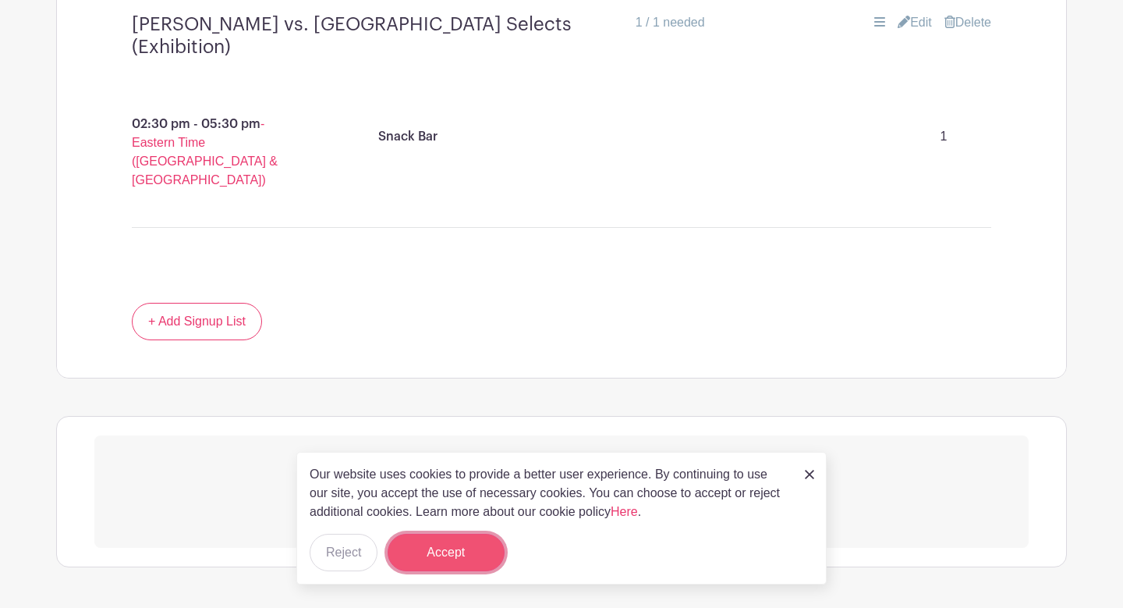
click at [429, 552] on button "Accept" at bounding box center [446, 552] width 117 height 37
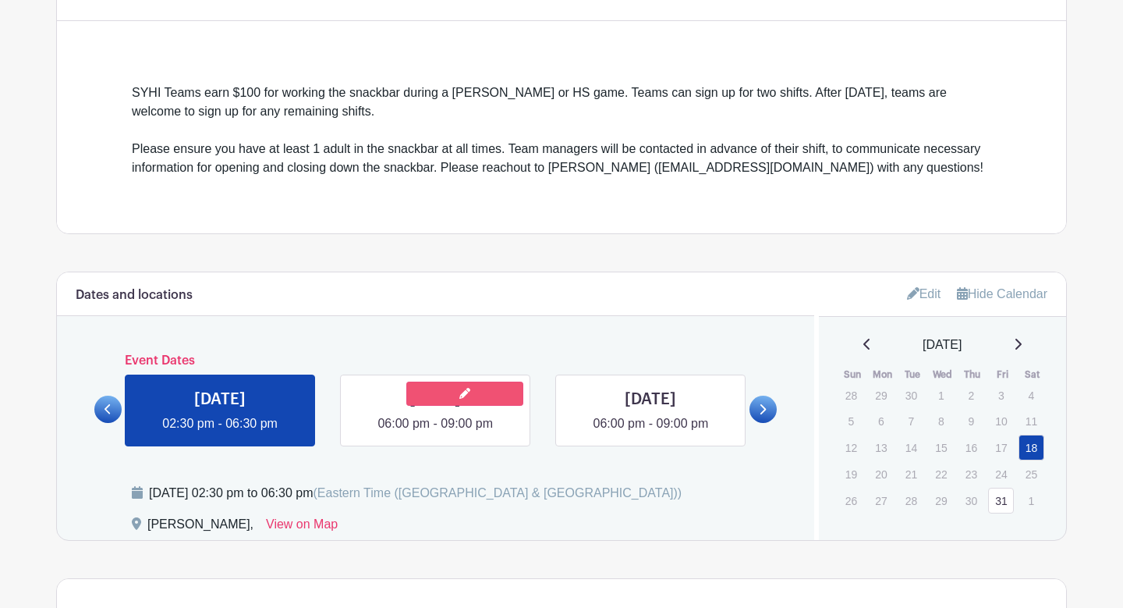
scroll to position [527, 0]
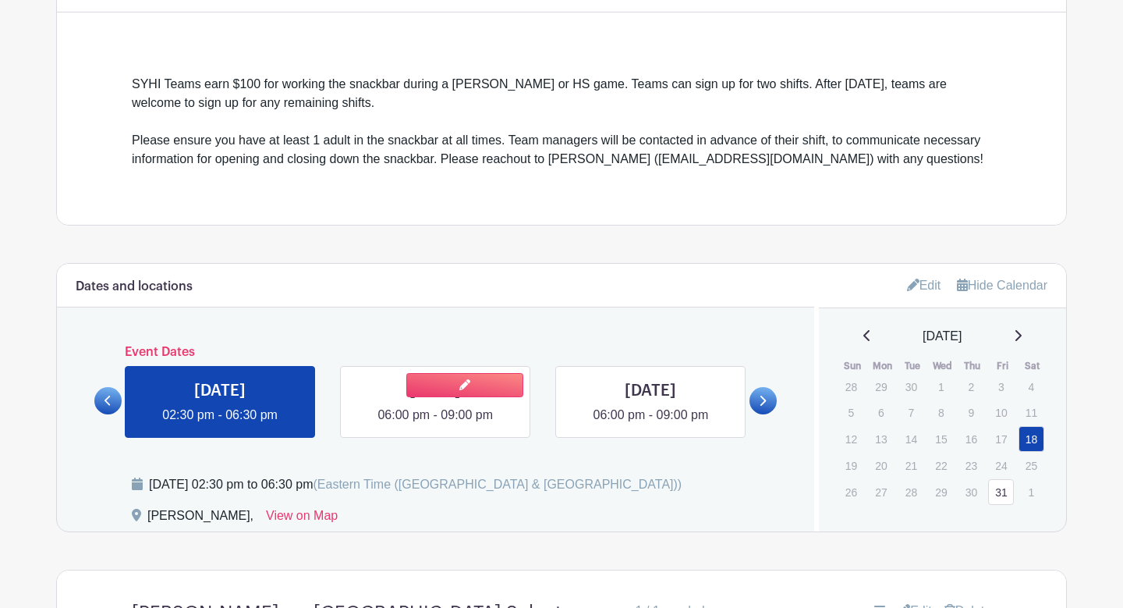
click at [435, 424] on link at bounding box center [435, 424] width 0 height 0
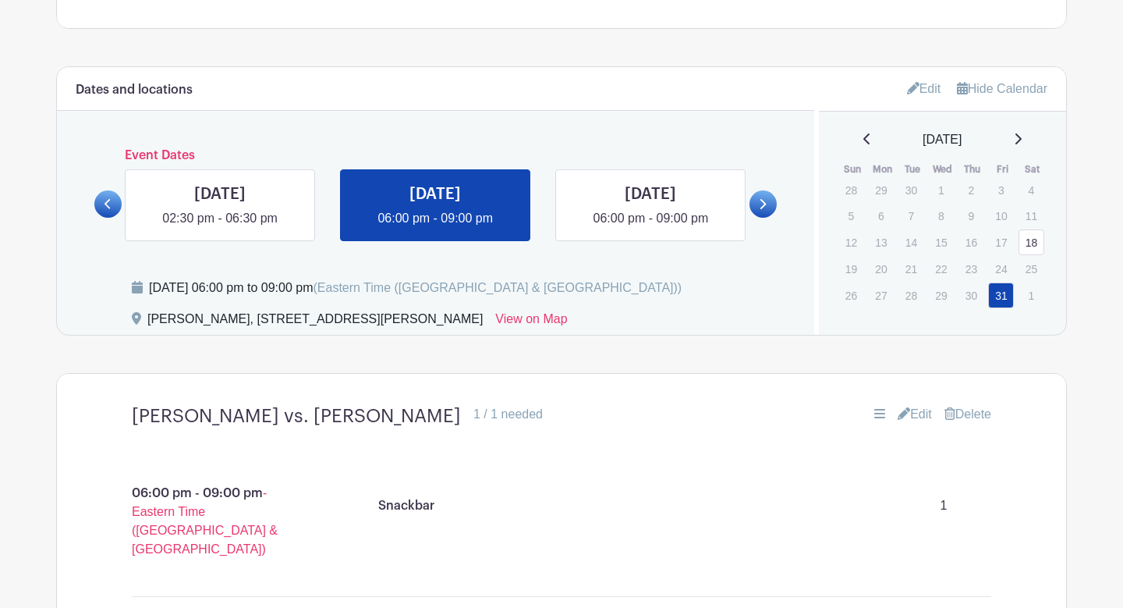
scroll to position [731, 0]
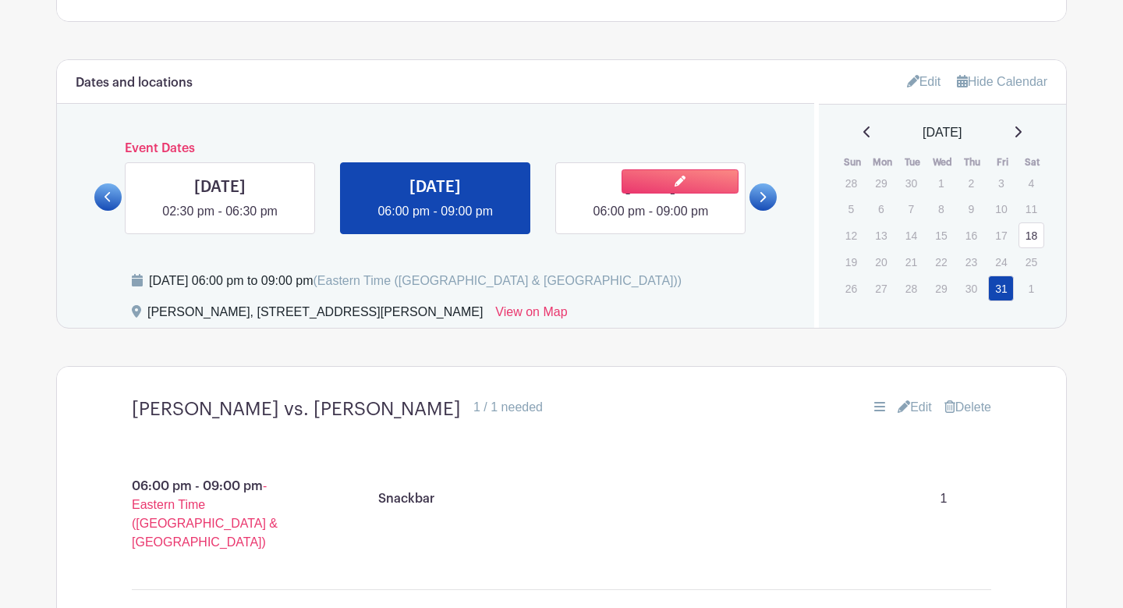
click at [651, 221] on link at bounding box center [651, 221] width 0 height 0
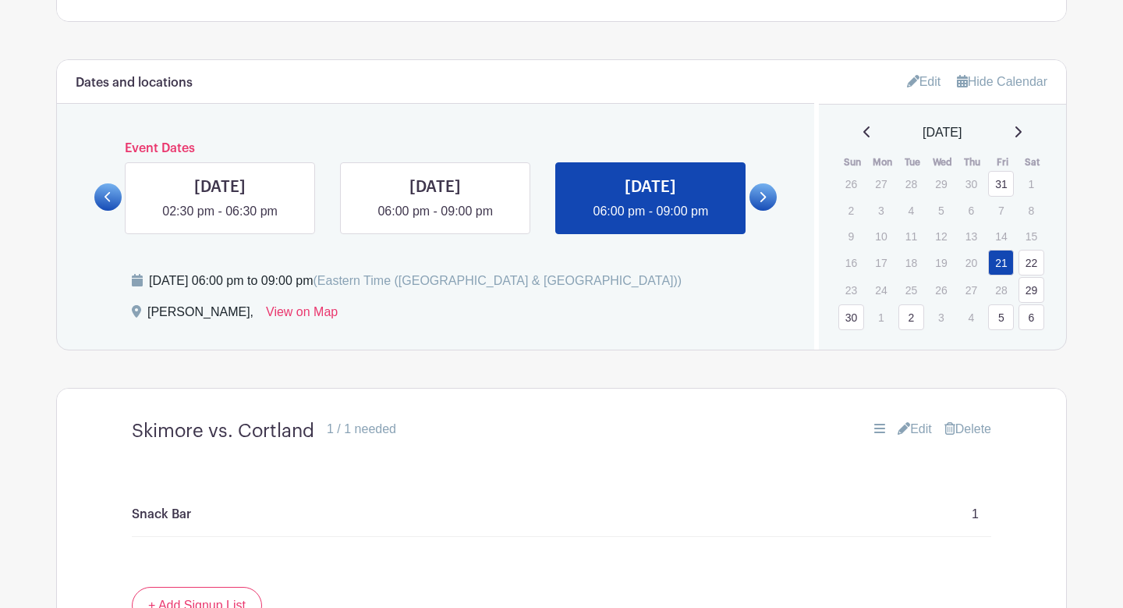
click at [766, 198] on icon at bounding box center [764, 197] width 6 height 10
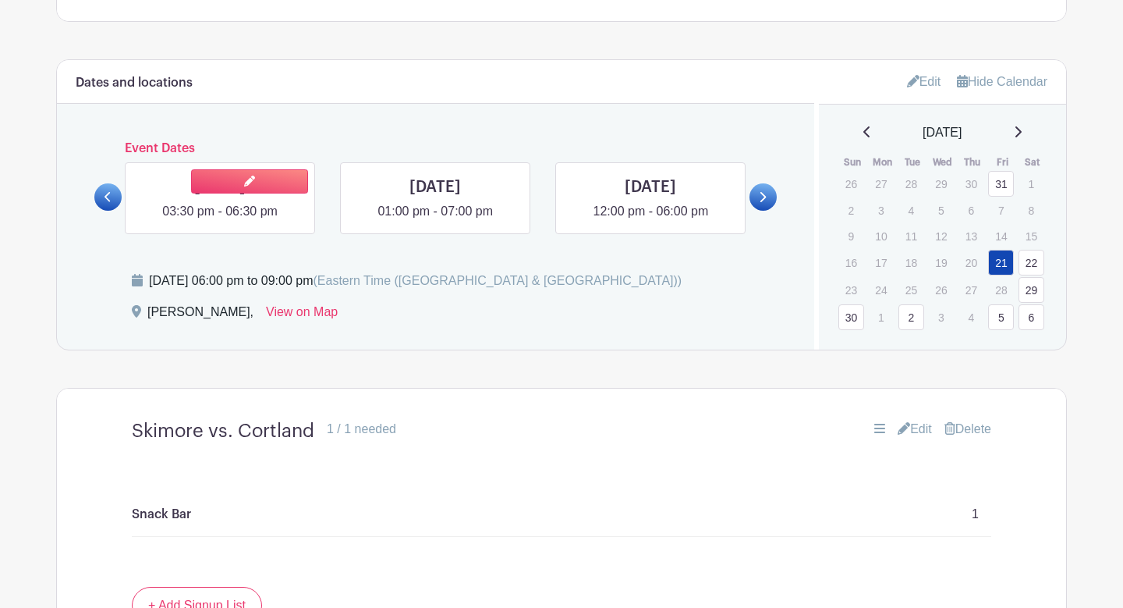
click at [220, 221] on link at bounding box center [220, 221] width 0 height 0
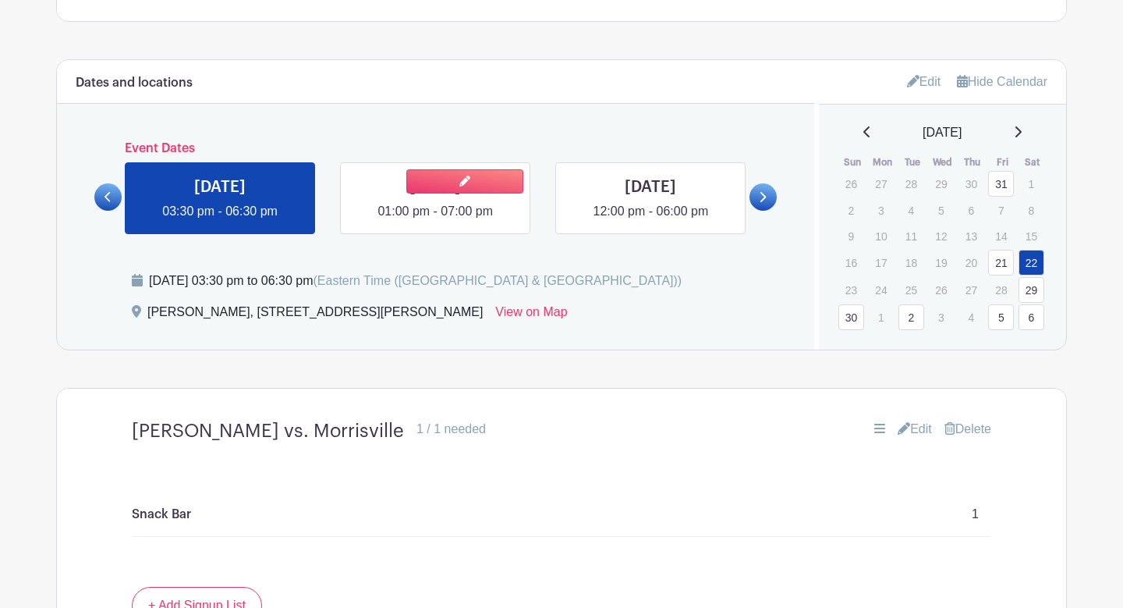
click at [435, 221] on link at bounding box center [435, 221] width 0 height 0
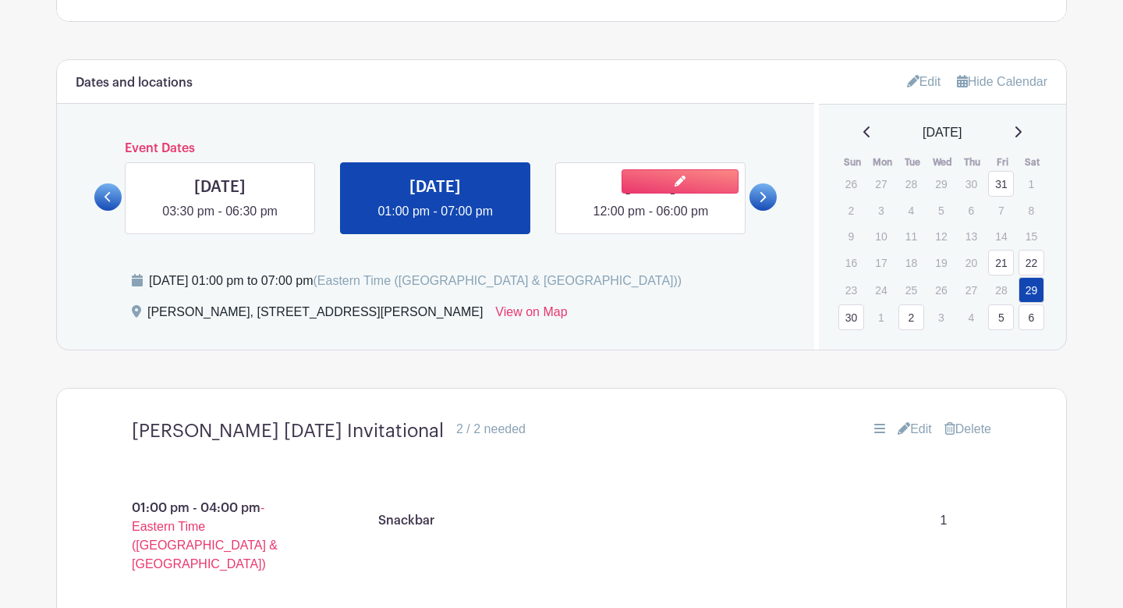
click at [651, 221] on link at bounding box center [651, 221] width 0 height 0
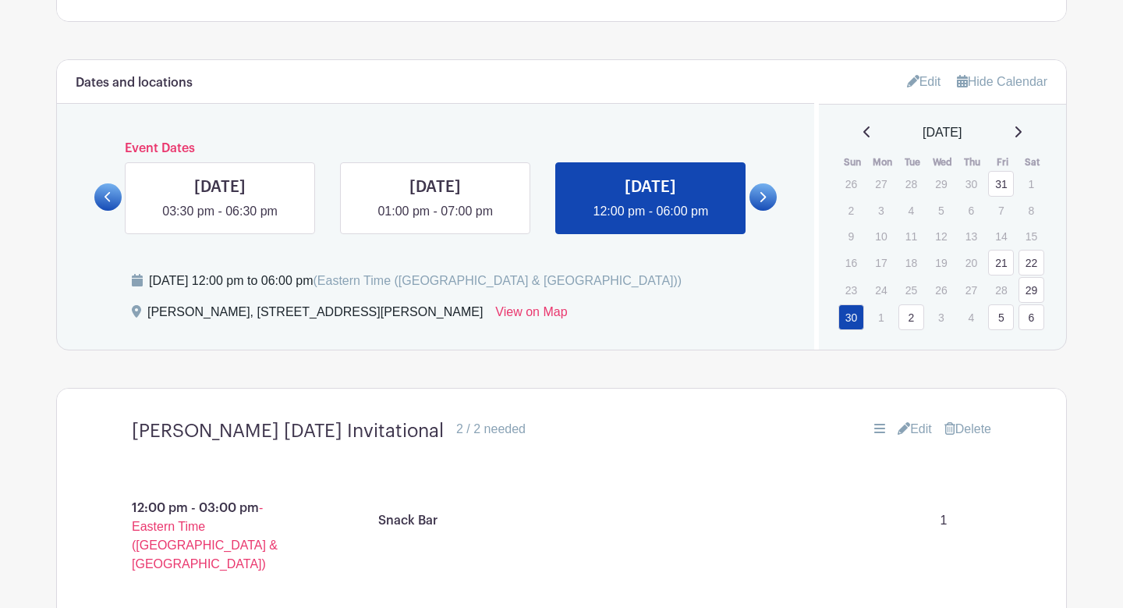
click at [767, 194] on link at bounding box center [763, 196] width 27 height 27
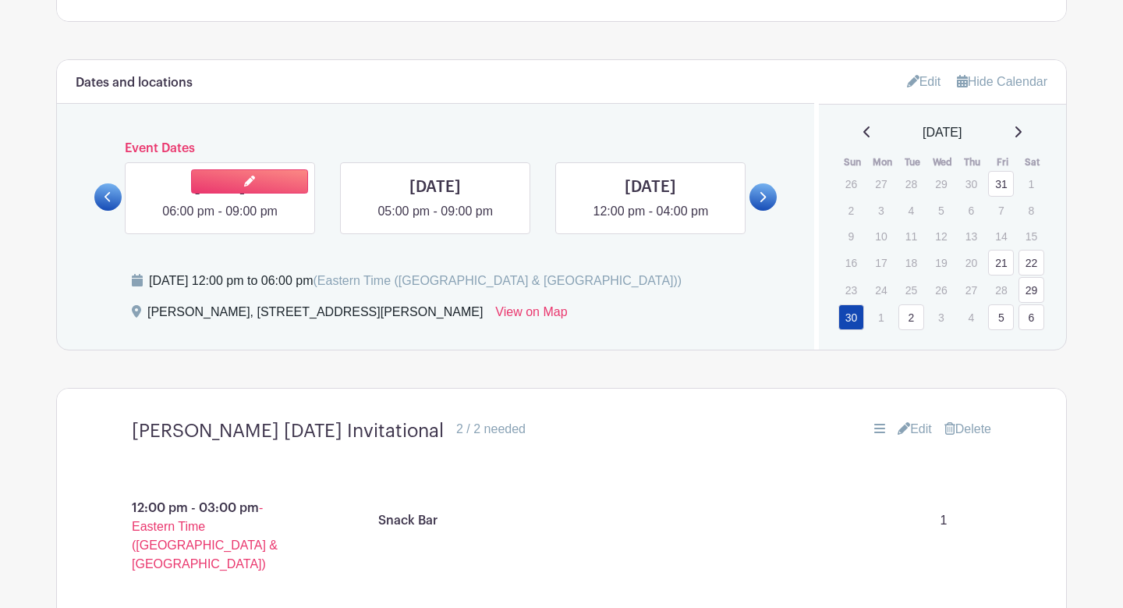
click at [220, 221] on link at bounding box center [220, 221] width 0 height 0
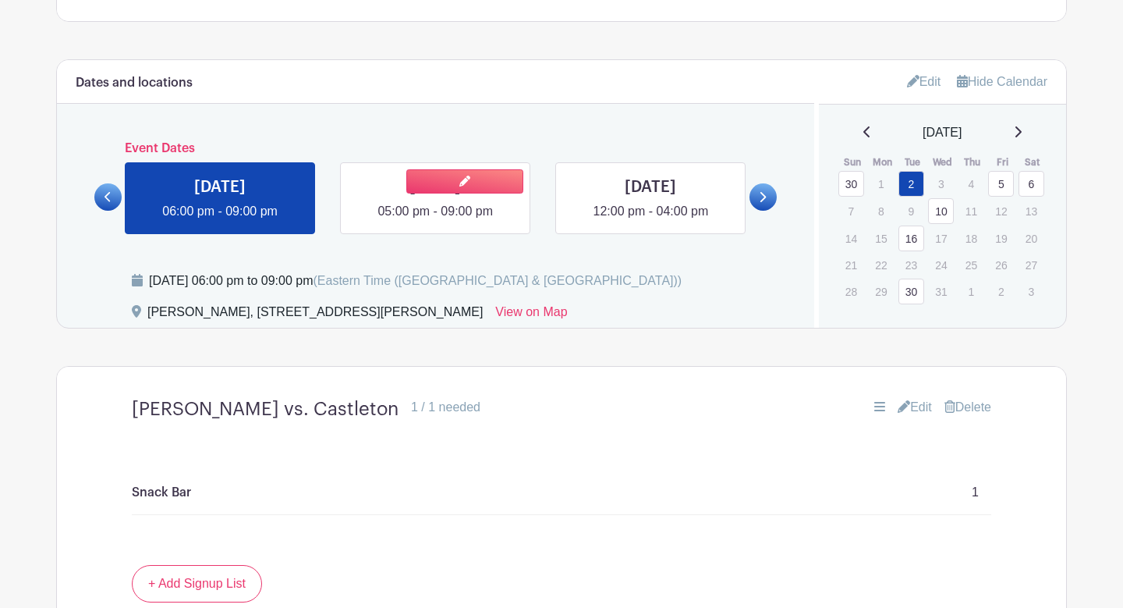
click at [435, 221] on link at bounding box center [435, 221] width 0 height 0
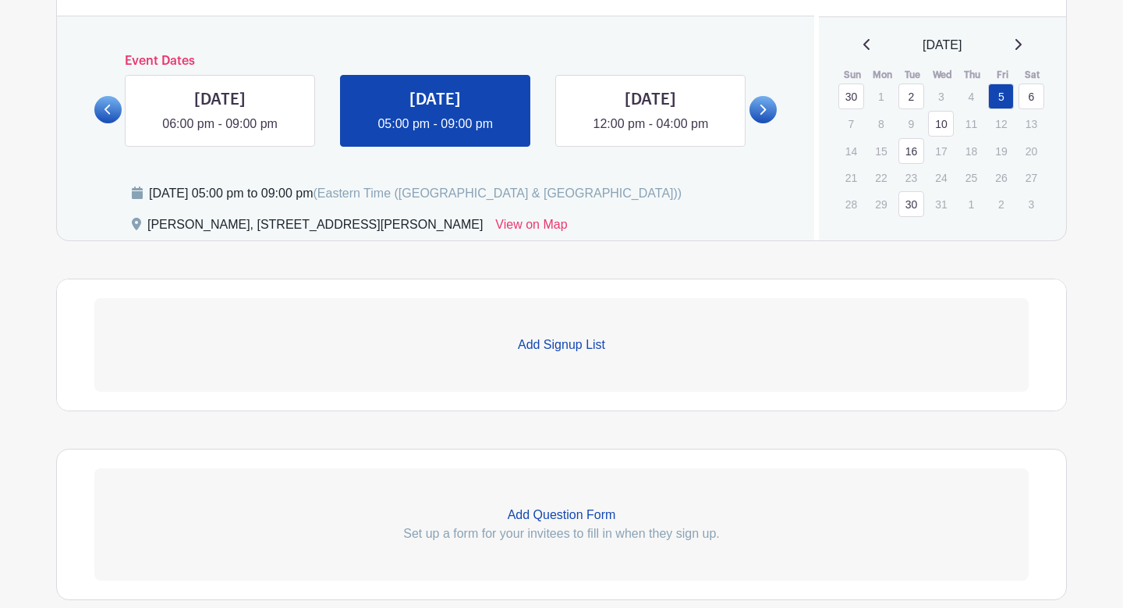
scroll to position [778, 0]
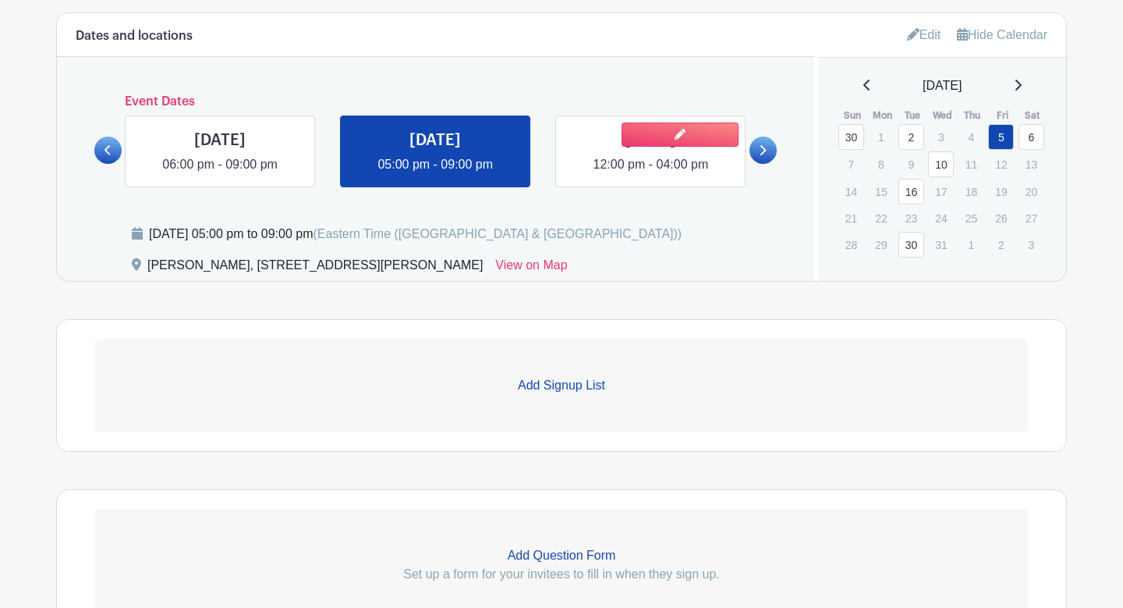
click at [651, 174] on link at bounding box center [651, 174] width 0 height 0
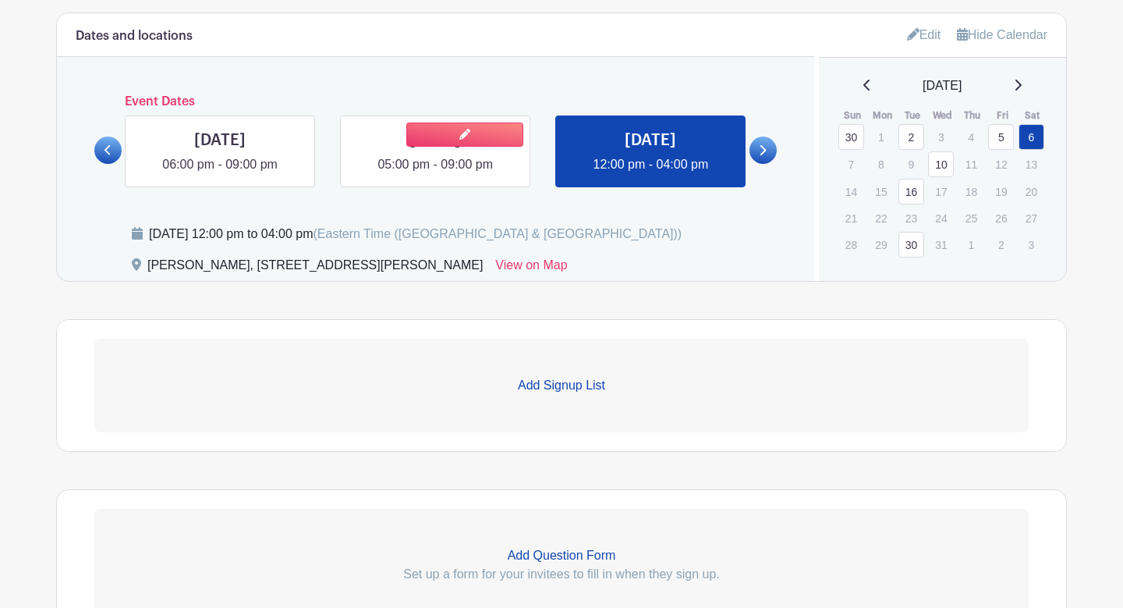
click at [435, 174] on link at bounding box center [435, 174] width 0 height 0
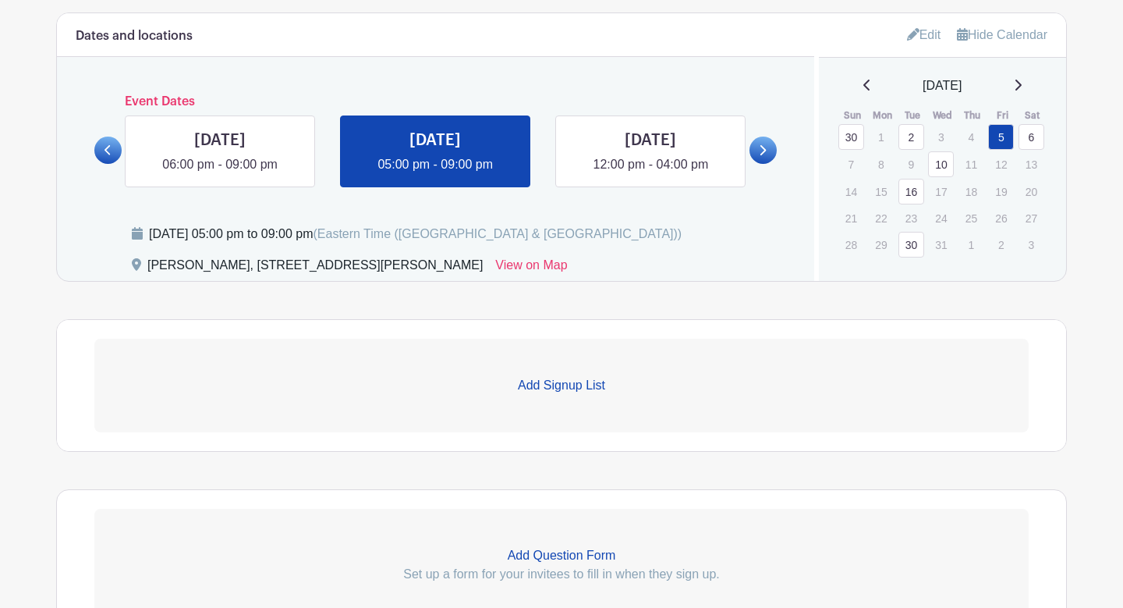
click at [583, 388] on p "Add Signup List" at bounding box center [561, 385] width 935 height 19
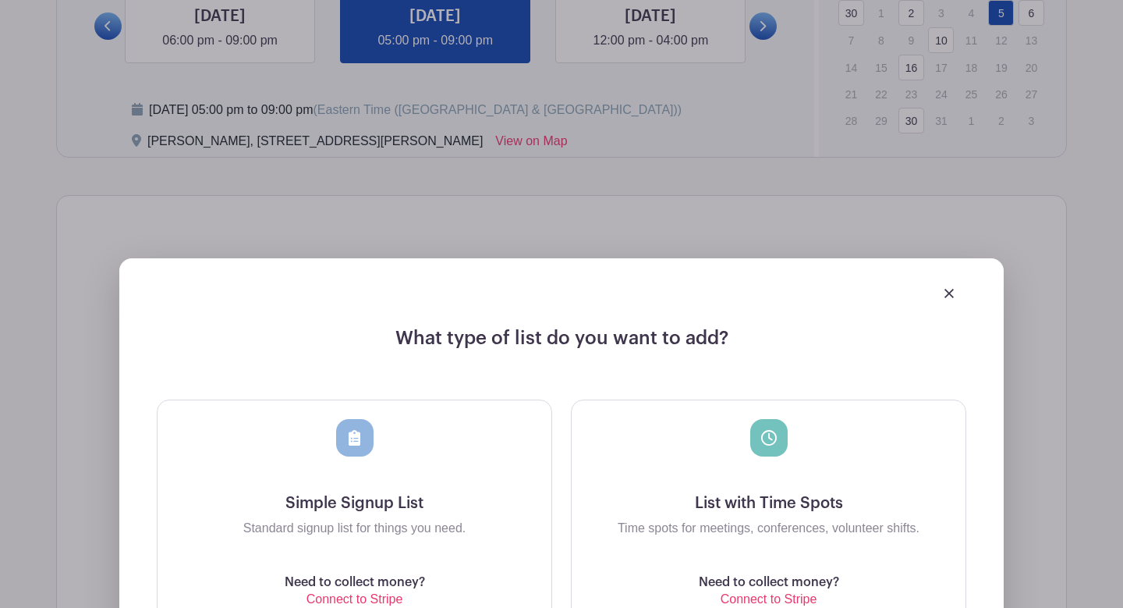
scroll to position [936, 0]
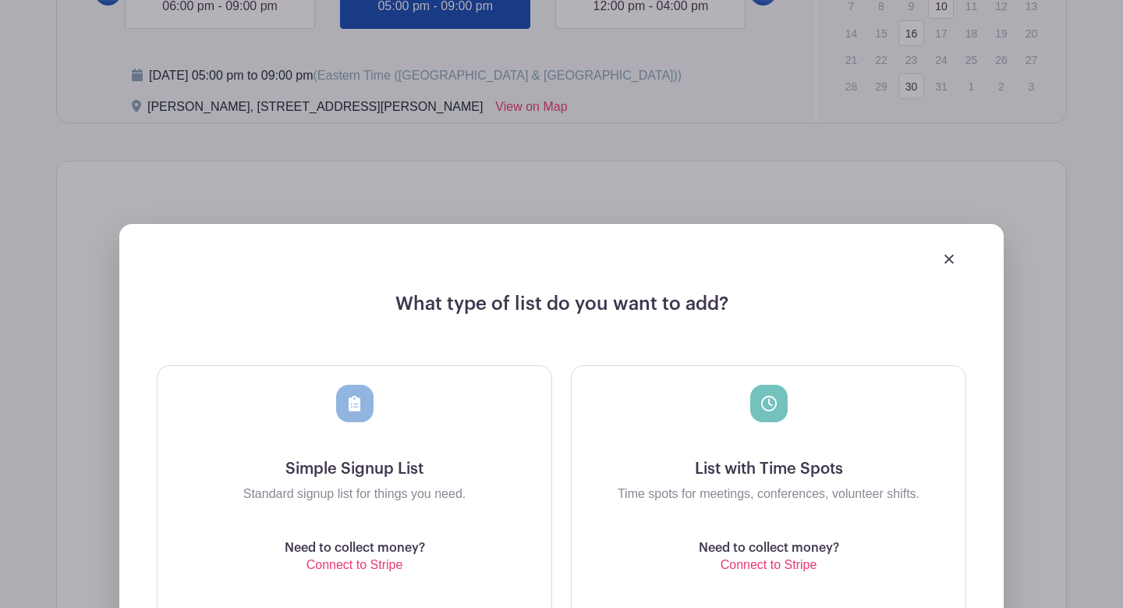
click at [754, 434] on div at bounding box center [768, 422] width 369 height 75
click at [763, 465] on h5 "List with Time Spots" at bounding box center [768, 469] width 369 height 19
click at [769, 410] on icon at bounding box center [769, 404] width 16 height 16
click at [777, 426] on div at bounding box center [768, 422] width 369 height 75
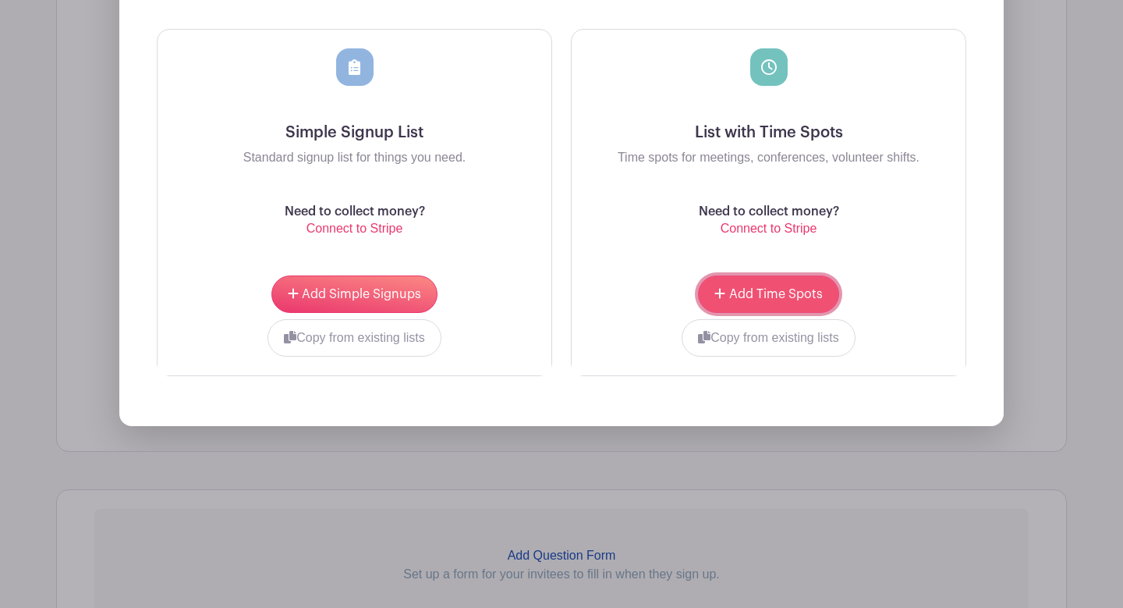
click at [768, 287] on button "Add Time Spots" at bounding box center [768, 293] width 140 height 37
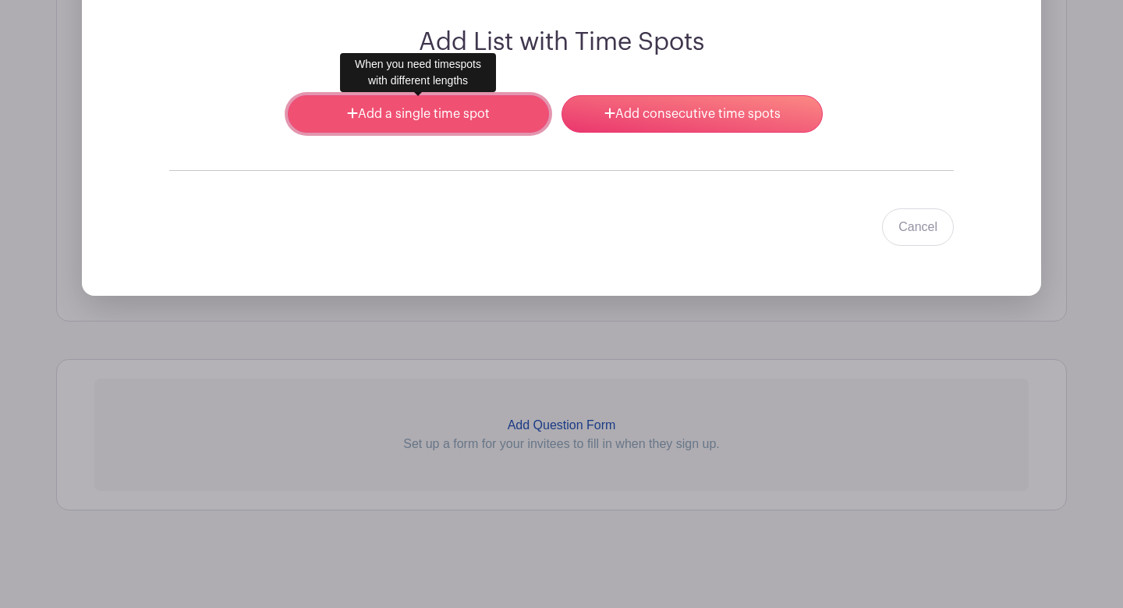
click at [485, 115] on link "Add a single time spot" at bounding box center [418, 113] width 261 height 37
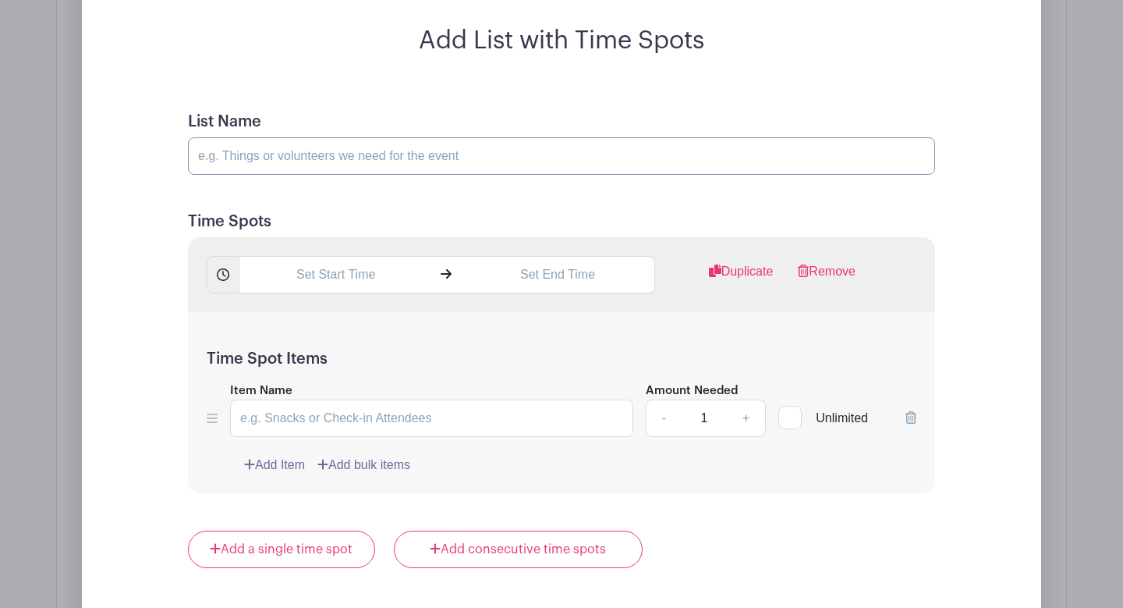
click at [457, 159] on input "List Name" at bounding box center [561, 155] width 747 height 37
type input "High School: [PERSON_NAME] Tournamnet"
click at [374, 286] on input "text" at bounding box center [335, 274] width 193 height 37
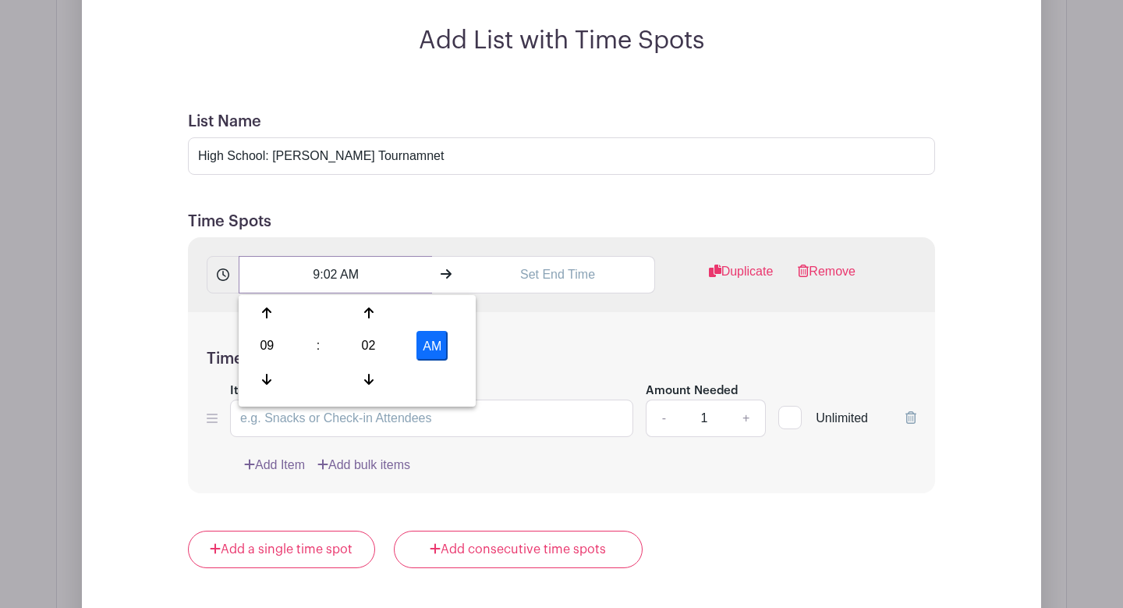
drag, startPoint x: 374, startPoint y: 286, endPoint x: 266, endPoint y: 275, distance: 109.0
click at [266, 275] on input "9:02 AM" at bounding box center [335, 274] width 193 height 37
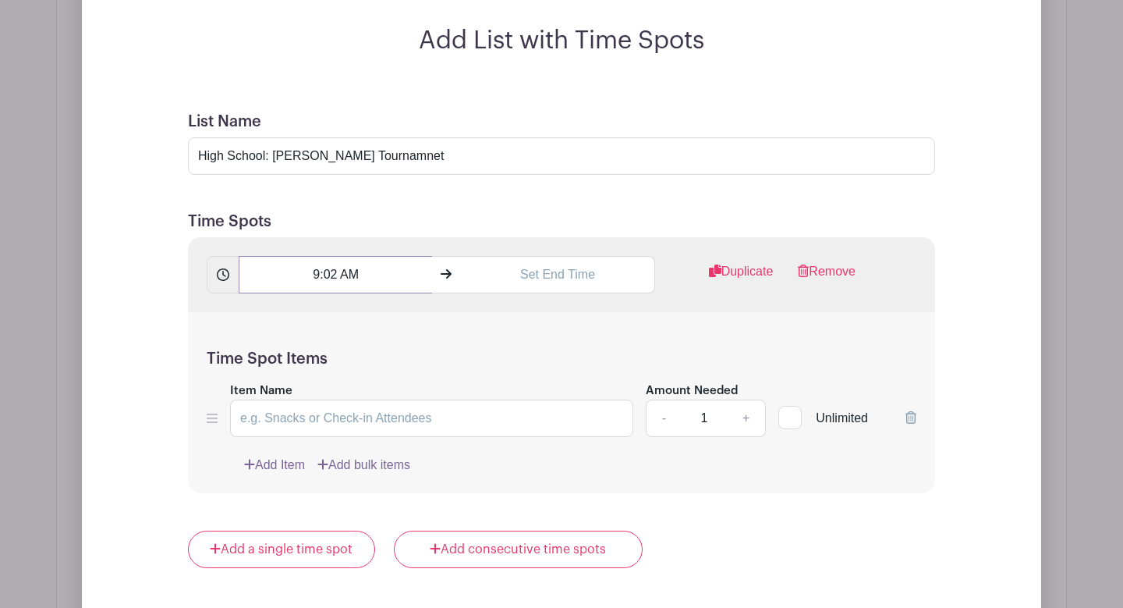
click at [321, 273] on input "9:02 AM" at bounding box center [335, 274] width 193 height 37
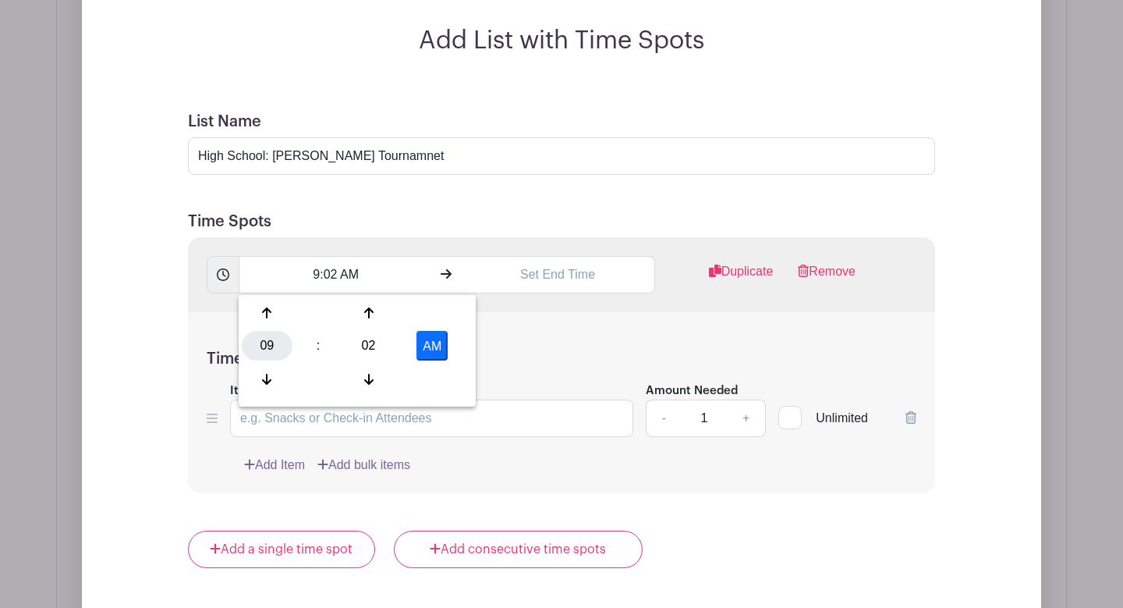
click at [282, 337] on div "09" at bounding box center [267, 346] width 51 height 30
click at [323, 340] on div "05" at bounding box center [326, 346] width 52 height 30
click at [362, 339] on div "02" at bounding box center [368, 346] width 51 height 30
click at [378, 340] on div "30" at bounding box center [383, 346] width 52 height 30
click at [438, 349] on button "AM" at bounding box center [432, 346] width 31 height 30
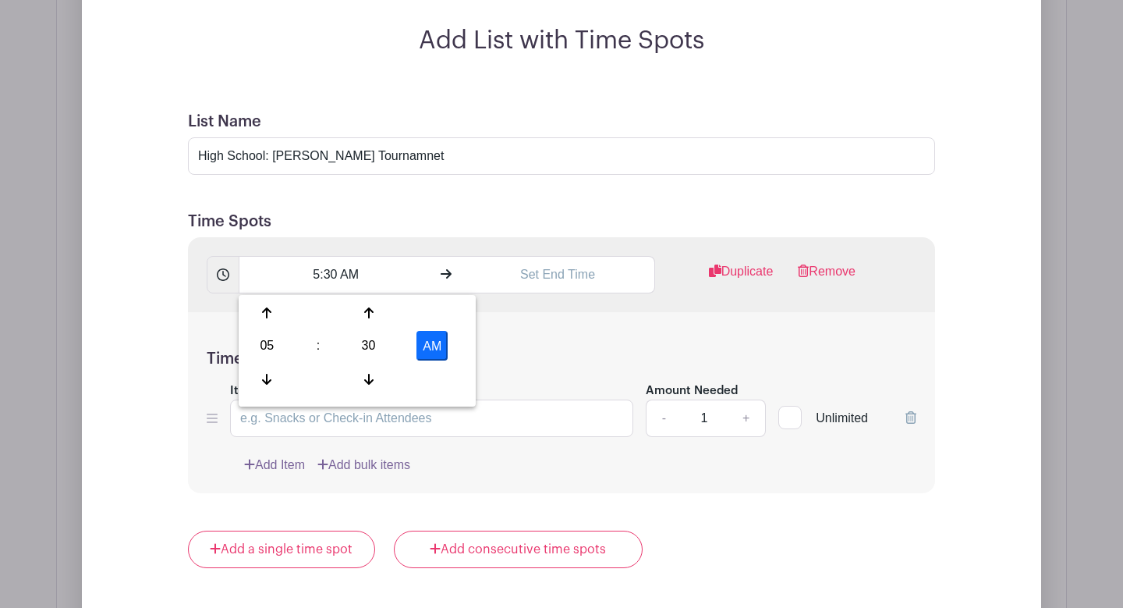
type input "5:30 PM"
click at [503, 283] on input "text" at bounding box center [557, 274] width 193 height 37
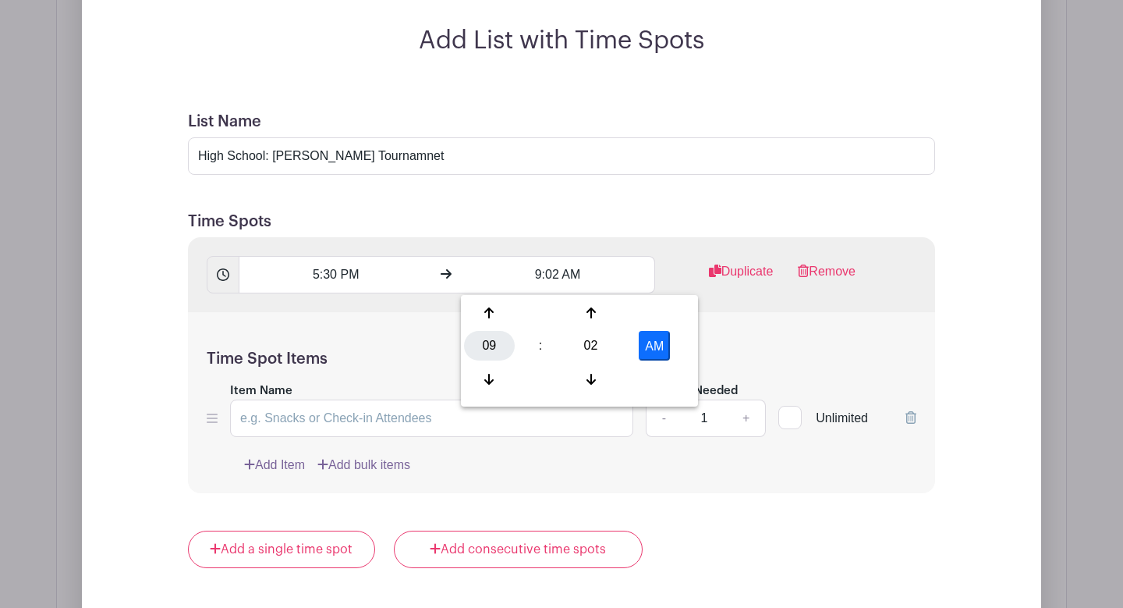
click at [498, 337] on div "09" at bounding box center [489, 346] width 51 height 30
click at [489, 382] on div "08" at bounding box center [490, 379] width 52 height 30
click at [581, 352] on div "02" at bounding box center [591, 346] width 51 height 30
click at [602, 348] on div "30" at bounding box center [606, 346] width 52 height 30
click at [658, 347] on button "AM" at bounding box center [654, 346] width 31 height 30
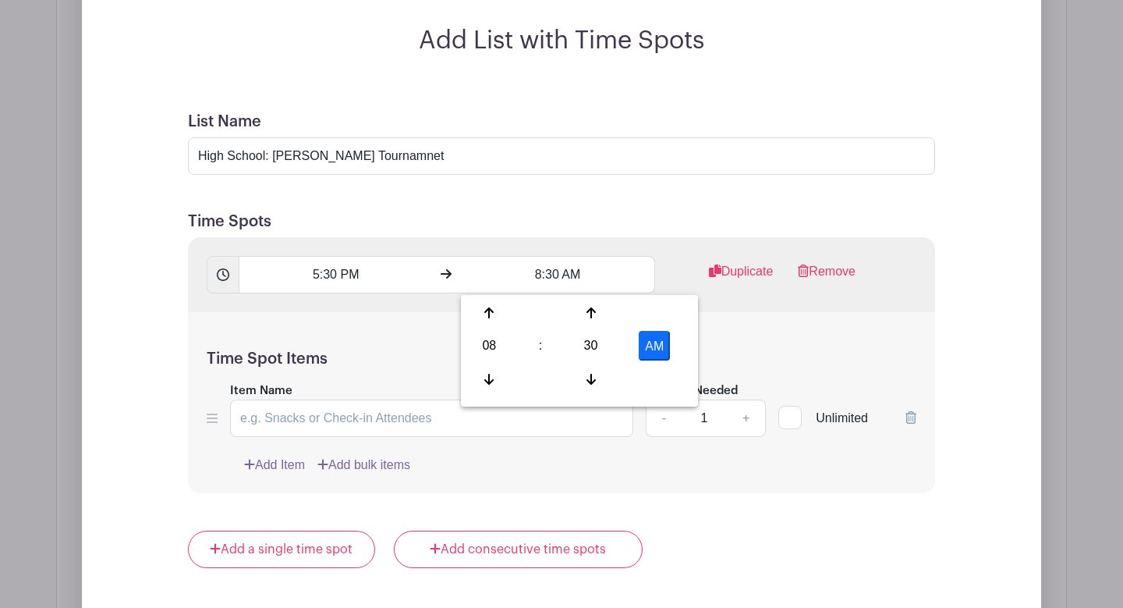
type input "8:30 PM"
click at [748, 330] on div "Time Spot Items Item Name Amount Needed - 1 + Unlimited Add Item Add bulk items" at bounding box center [561, 403] width 747 height 182
click at [432, 417] on input "Item Name" at bounding box center [431, 417] width 403 height 37
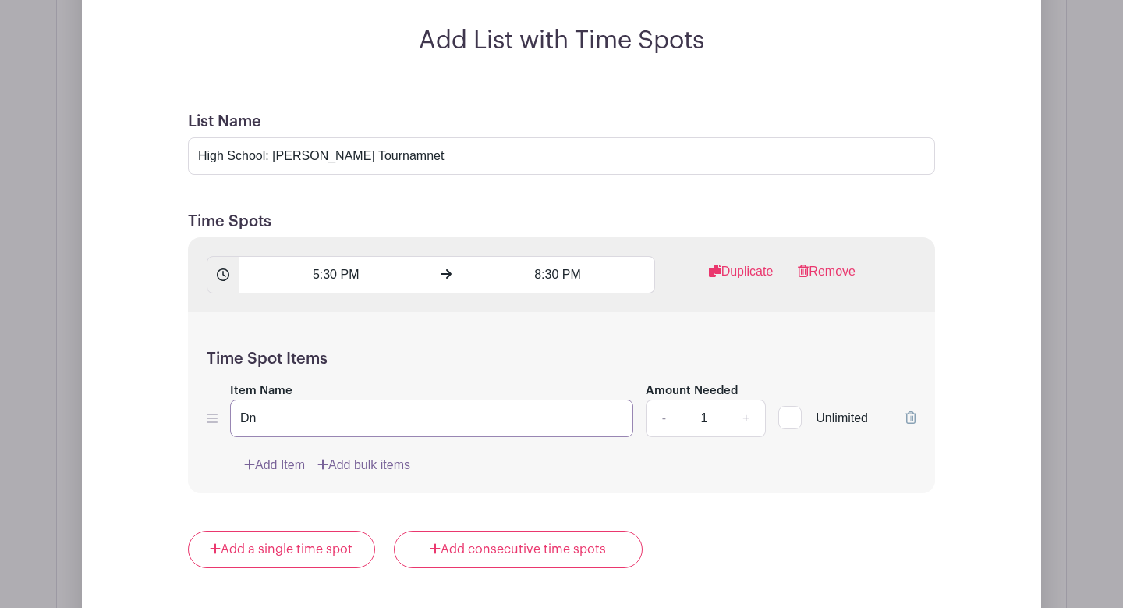
type input "D"
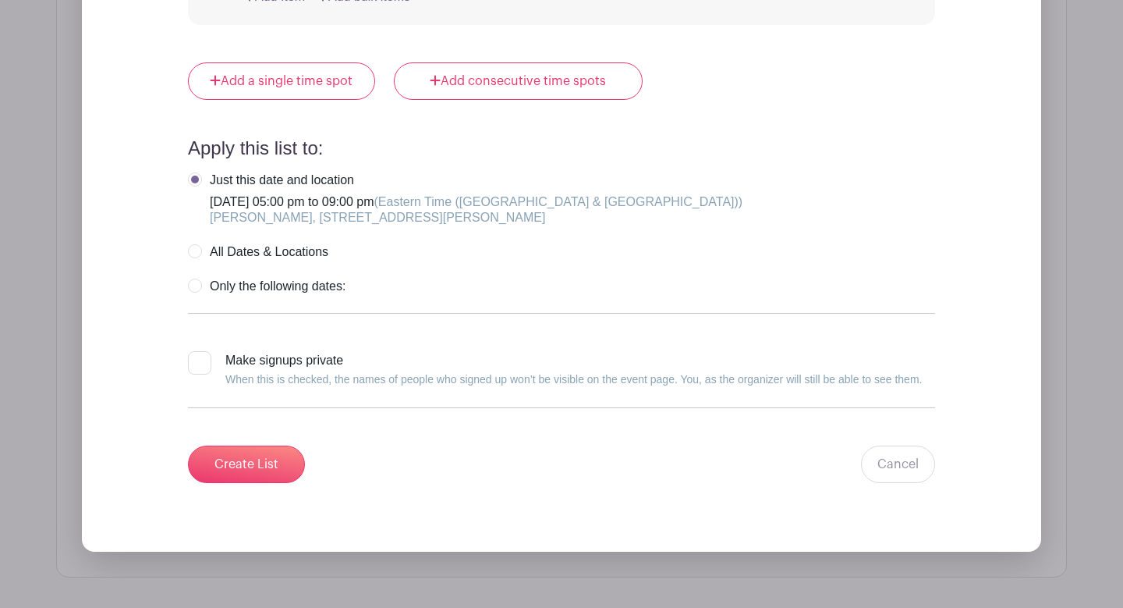
scroll to position [1783, 0]
type input "Snack Bar"
click at [247, 463] on input "Create List" at bounding box center [246, 464] width 117 height 37
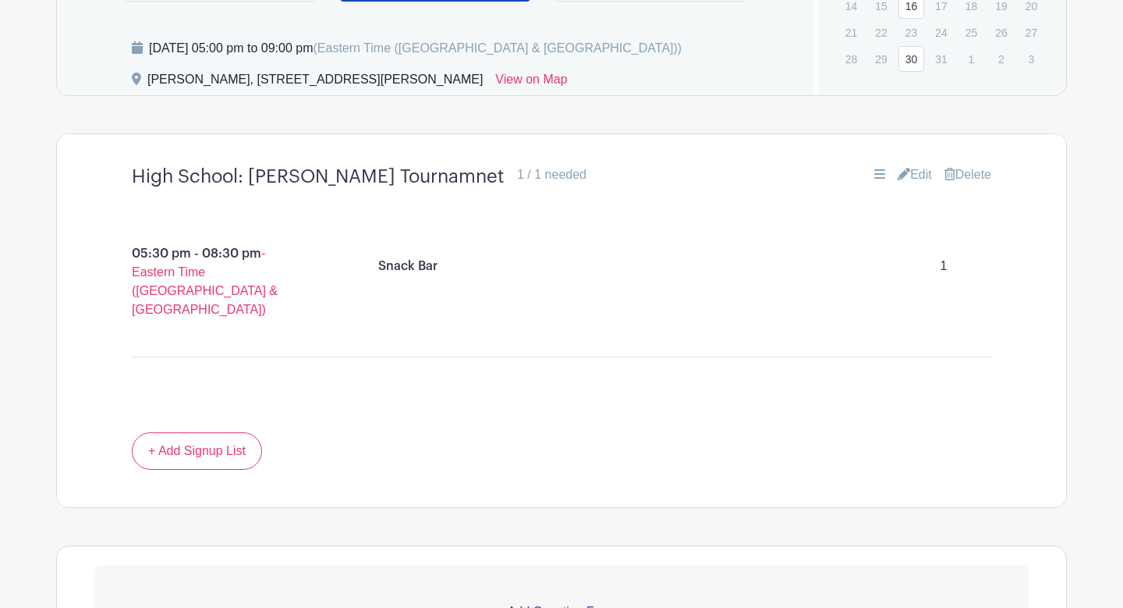
scroll to position [858, 0]
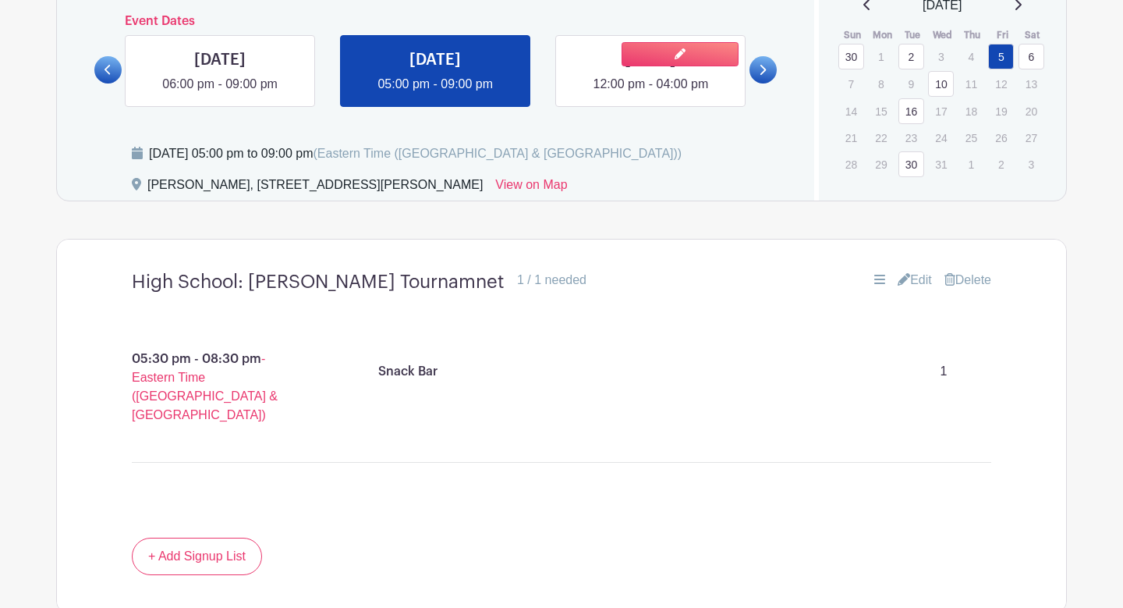
click at [651, 94] on link at bounding box center [651, 94] width 0 height 0
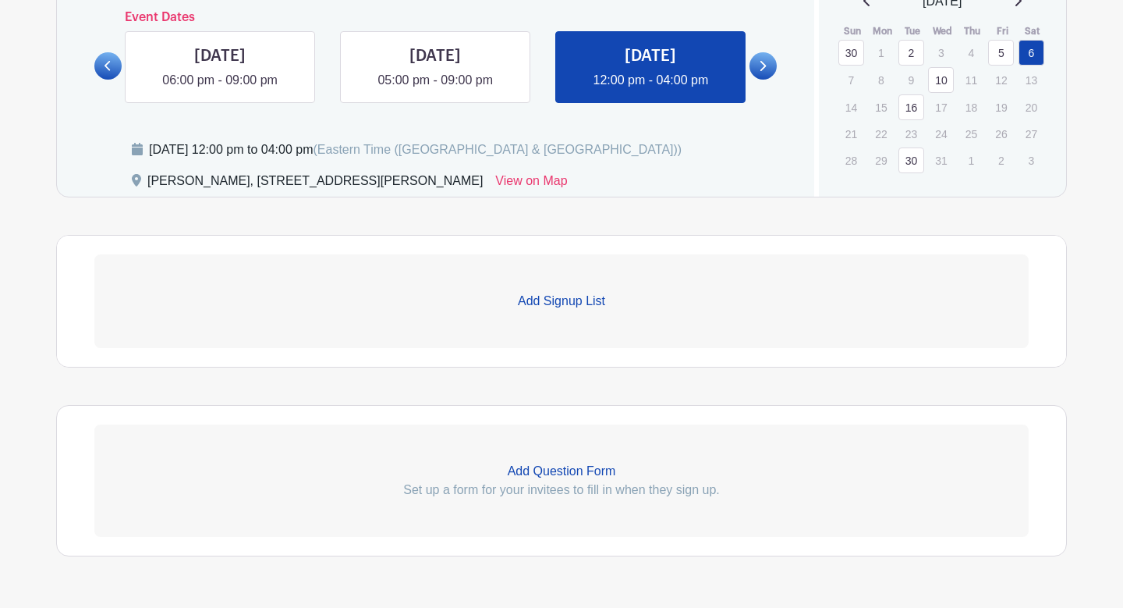
scroll to position [863, 0]
click at [581, 294] on p "Add Signup List" at bounding box center [561, 300] width 935 height 19
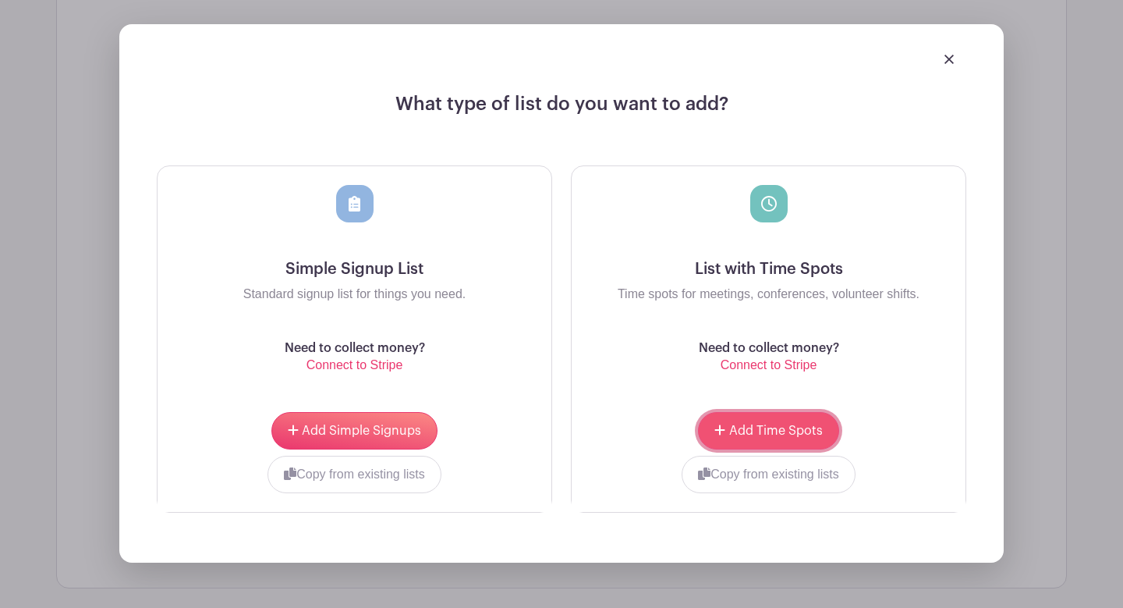
click at [761, 431] on span "Add Time Spots" at bounding box center [776, 430] width 94 height 12
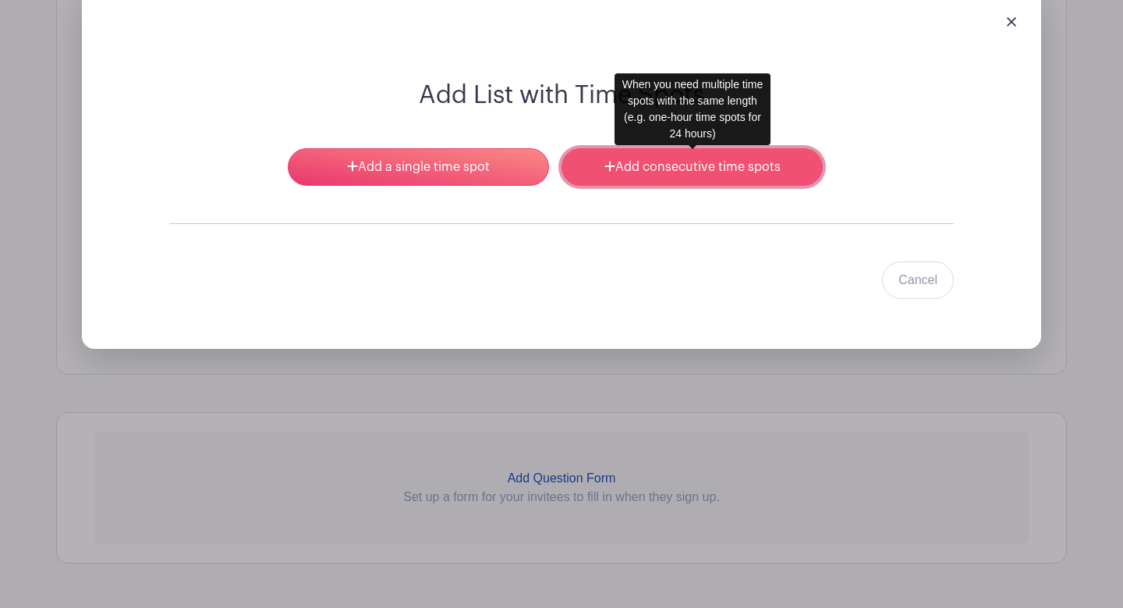
click at [613, 175] on link "Add consecutive time spots" at bounding box center [692, 166] width 261 height 37
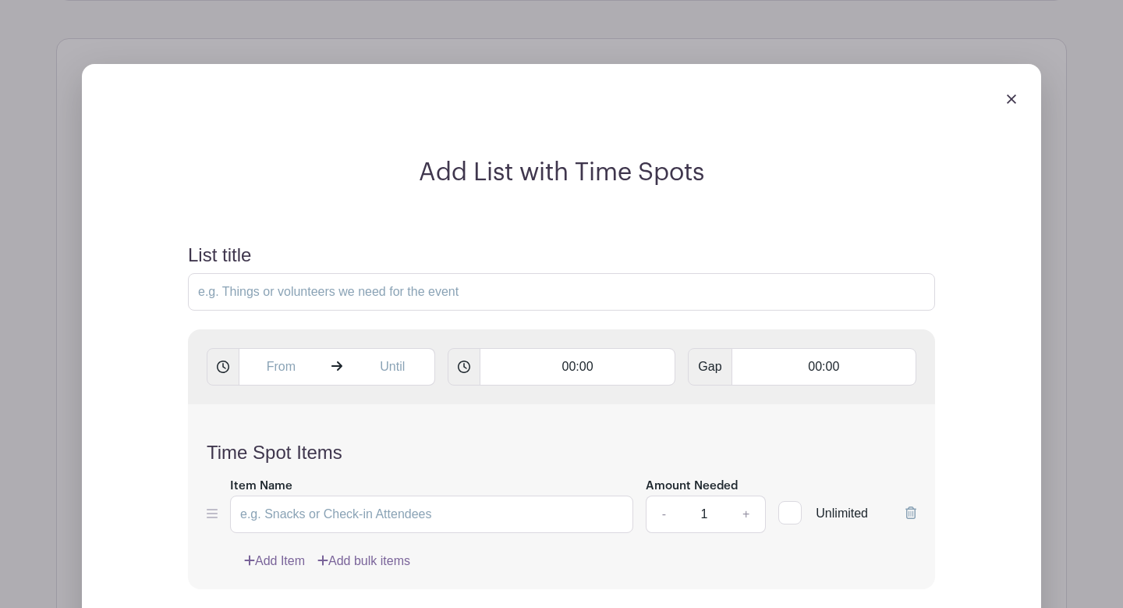
scroll to position [1207, 0]
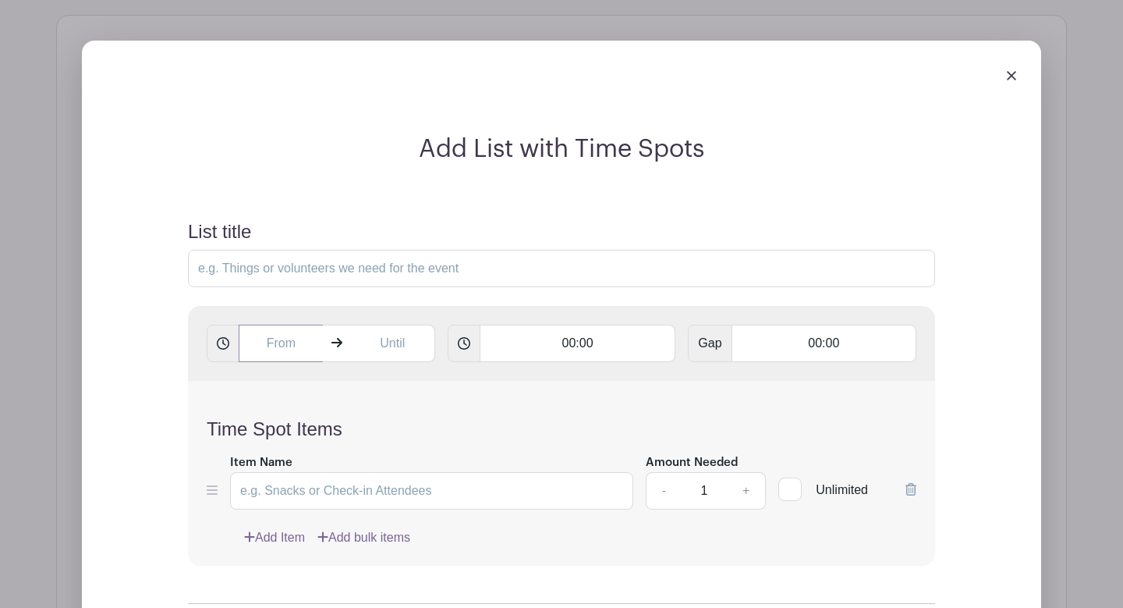
click at [264, 340] on input "text" at bounding box center [281, 343] width 84 height 37
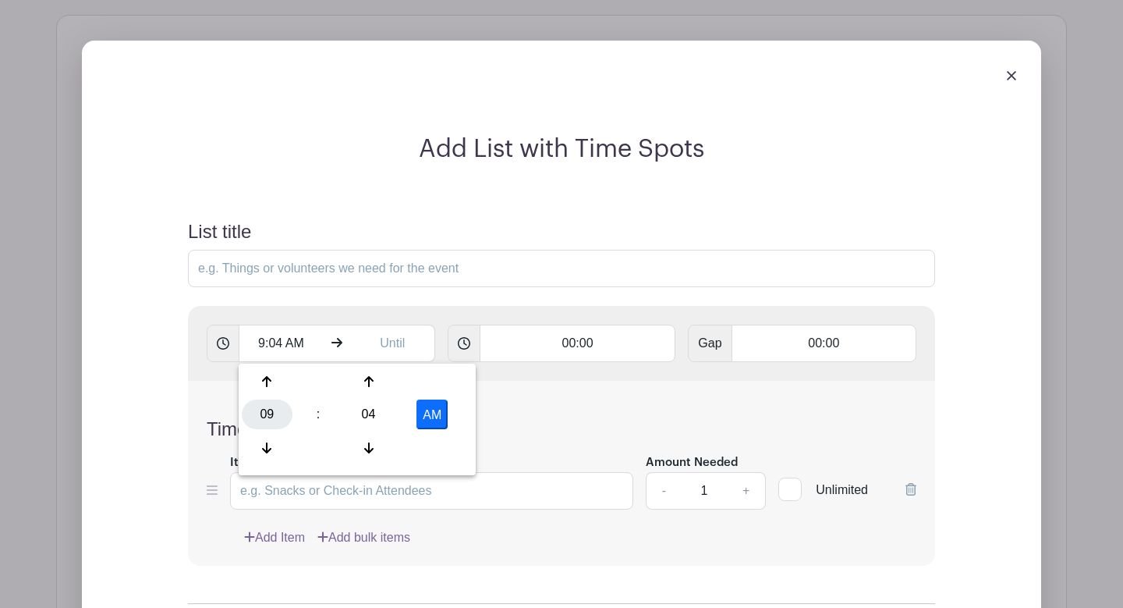
click at [266, 413] on div "09" at bounding box center [267, 414] width 51 height 30
click at [274, 378] on div "12" at bounding box center [268, 382] width 52 height 30
click at [368, 407] on div "04" at bounding box center [368, 414] width 51 height 30
click at [269, 388] on div "00" at bounding box center [268, 382] width 52 height 30
click at [438, 417] on button "AM" at bounding box center [432, 414] width 31 height 30
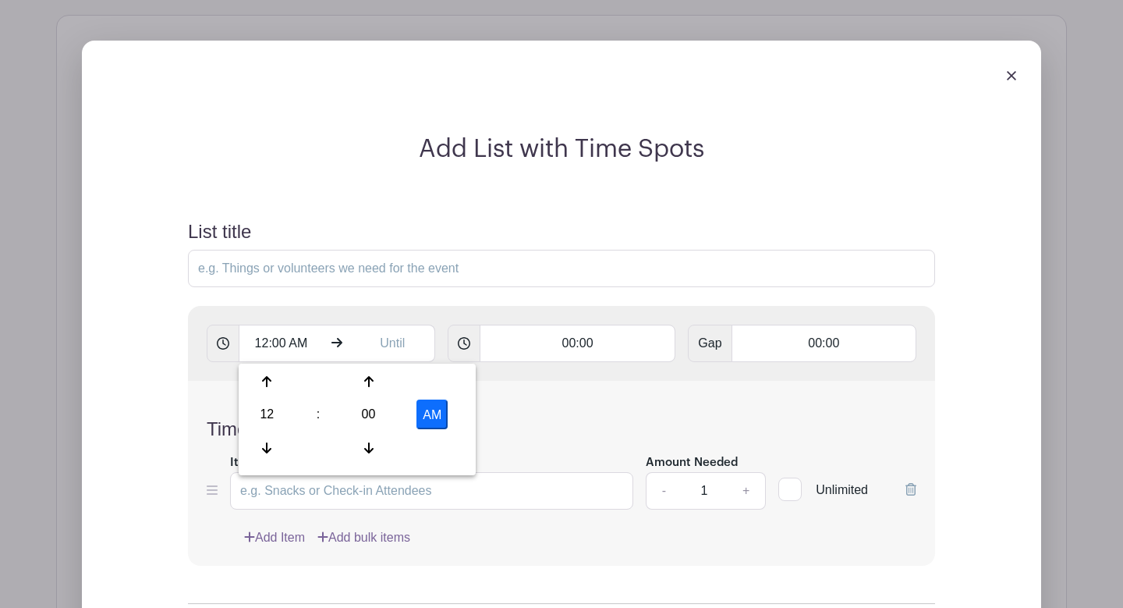
type input "12:00 PM"
click at [403, 355] on input "text" at bounding box center [393, 343] width 84 height 37
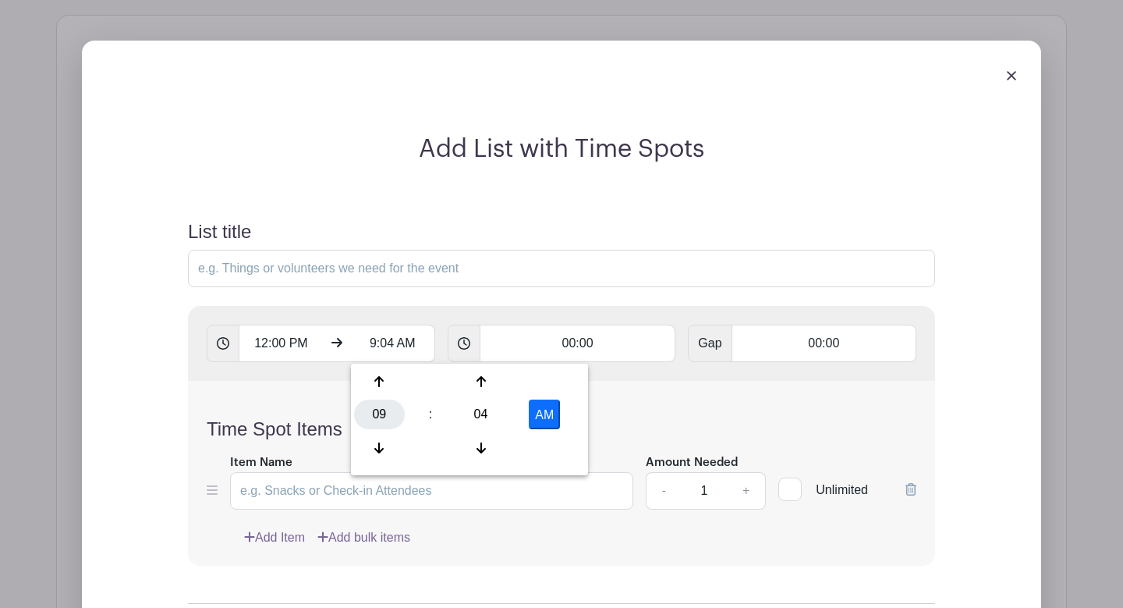
click at [393, 413] on div "09" at bounding box center [379, 414] width 51 height 30
click at [383, 414] on div "04" at bounding box center [380, 414] width 52 height 30
click at [378, 417] on div "04" at bounding box center [379, 414] width 51 height 30
click at [381, 417] on div "04" at bounding box center [380, 414] width 52 height 30
click at [489, 420] on div "04" at bounding box center [481, 414] width 51 height 30
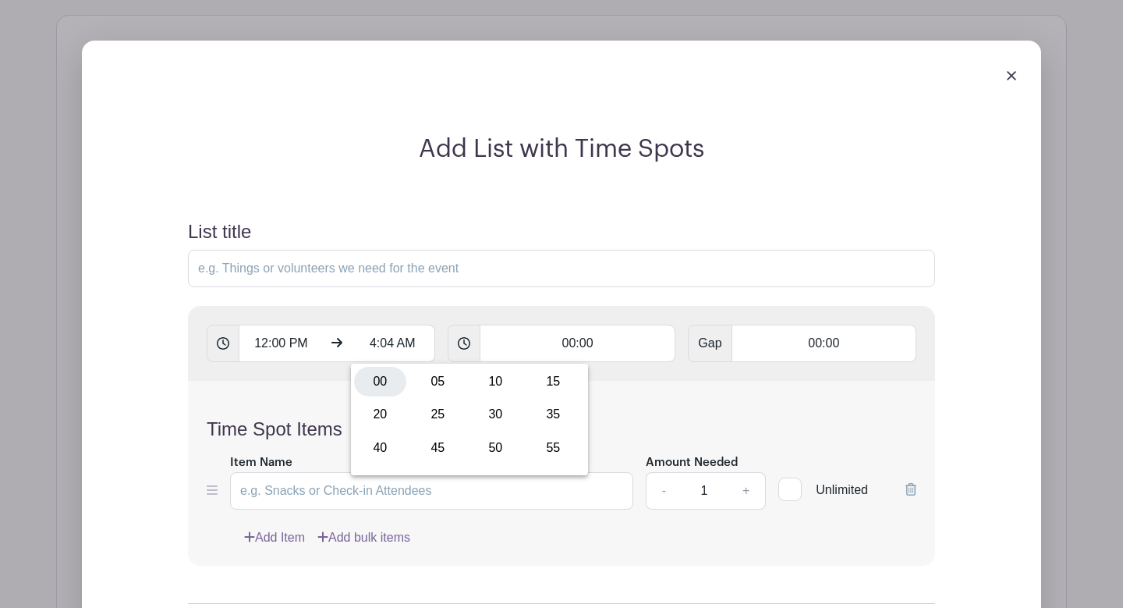
click at [385, 381] on div "00" at bounding box center [380, 382] width 52 height 30
click at [546, 420] on button "AM" at bounding box center [544, 414] width 31 height 30
type input "4:00 PM"
click at [563, 352] on input "00:00" at bounding box center [578, 343] width 197 height 37
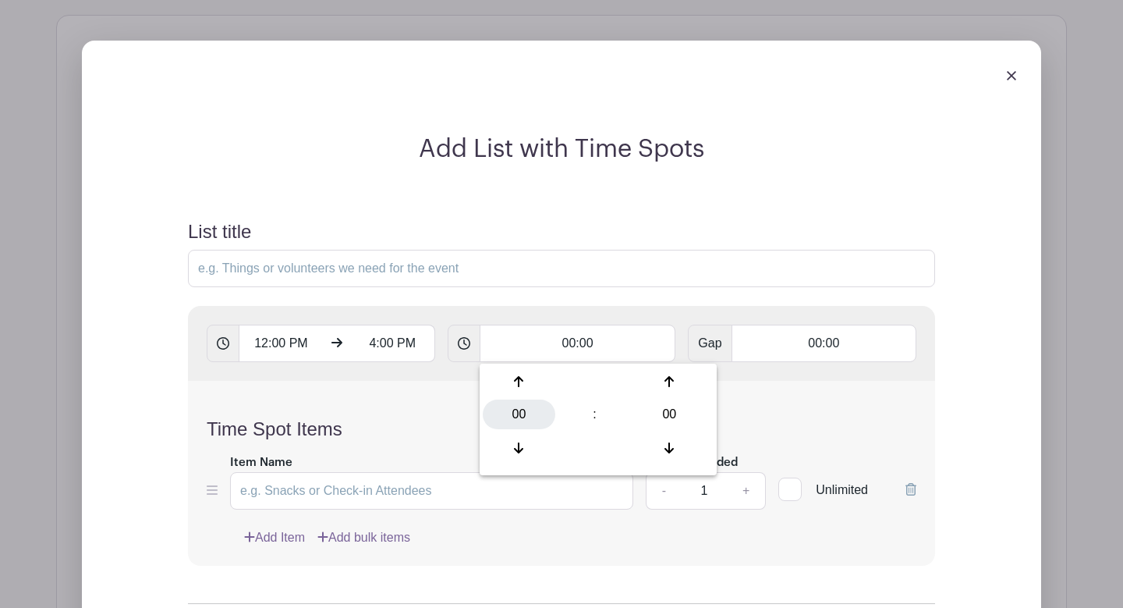
click at [526, 414] on div "00" at bounding box center [519, 414] width 73 height 30
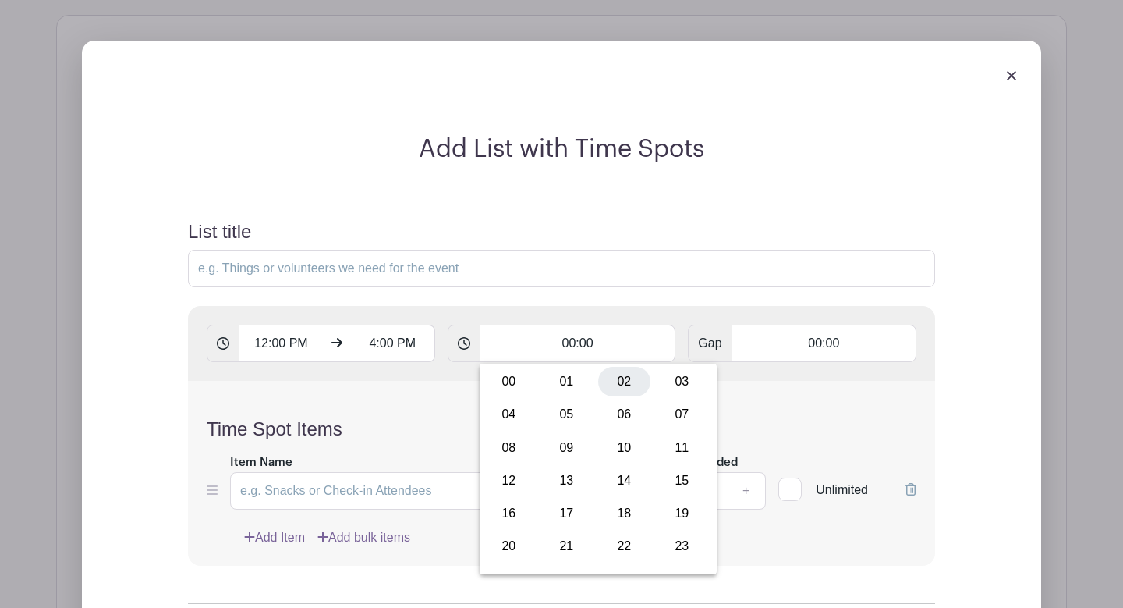
click at [606, 381] on div "02" at bounding box center [624, 382] width 52 height 30
type input "02:00"
type input "Add 2 timespots"
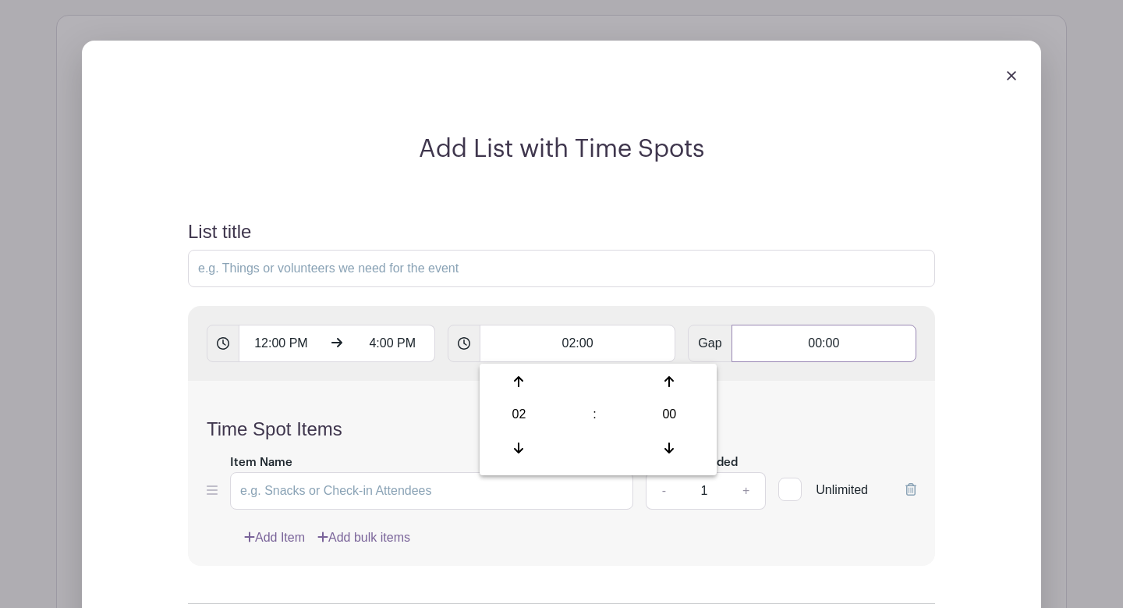
click at [786, 351] on input "00:00" at bounding box center [824, 343] width 185 height 37
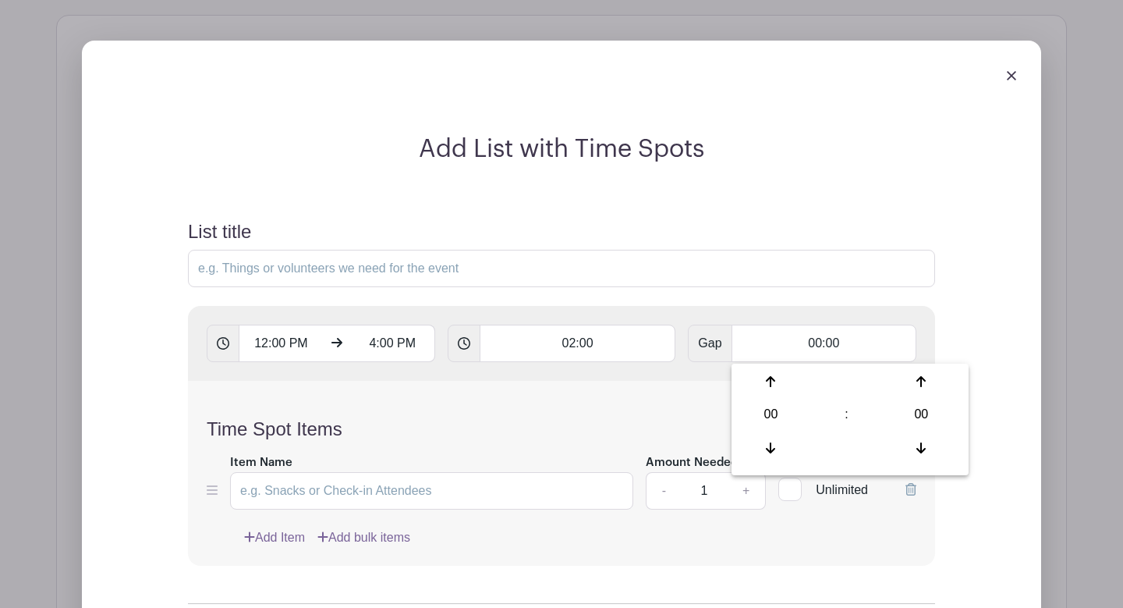
click at [645, 423] on h4 "Time Spot Items" at bounding box center [562, 429] width 710 height 23
click at [570, 484] on input "Item Name" at bounding box center [431, 490] width 403 height 37
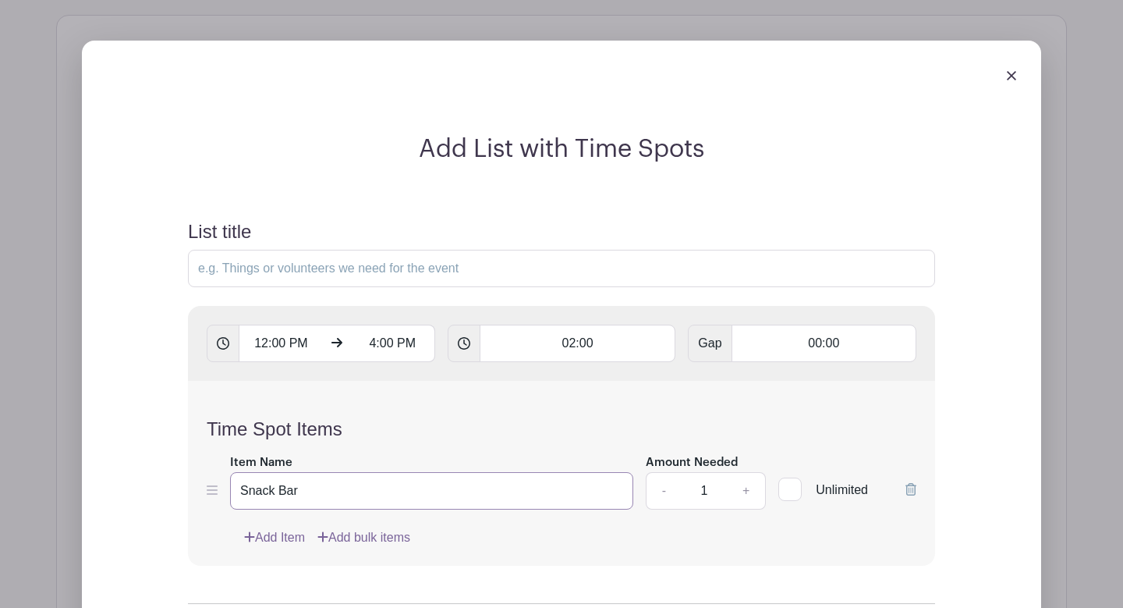
type input "Snack Bar"
click at [580, 279] on input "List title" at bounding box center [561, 268] width 747 height 37
type input "High School: [PERSON_NAME] Tournament"
click at [766, 436] on h4 "Time Spot Items" at bounding box center [562, 429] width 710 height 23
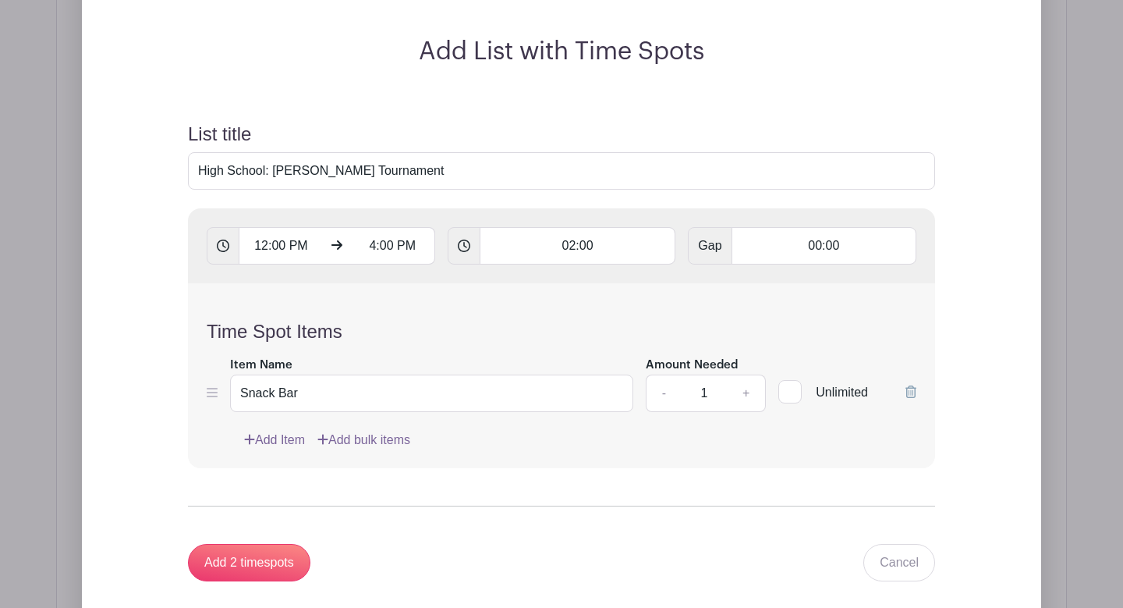
scroll to position [1317, 0]
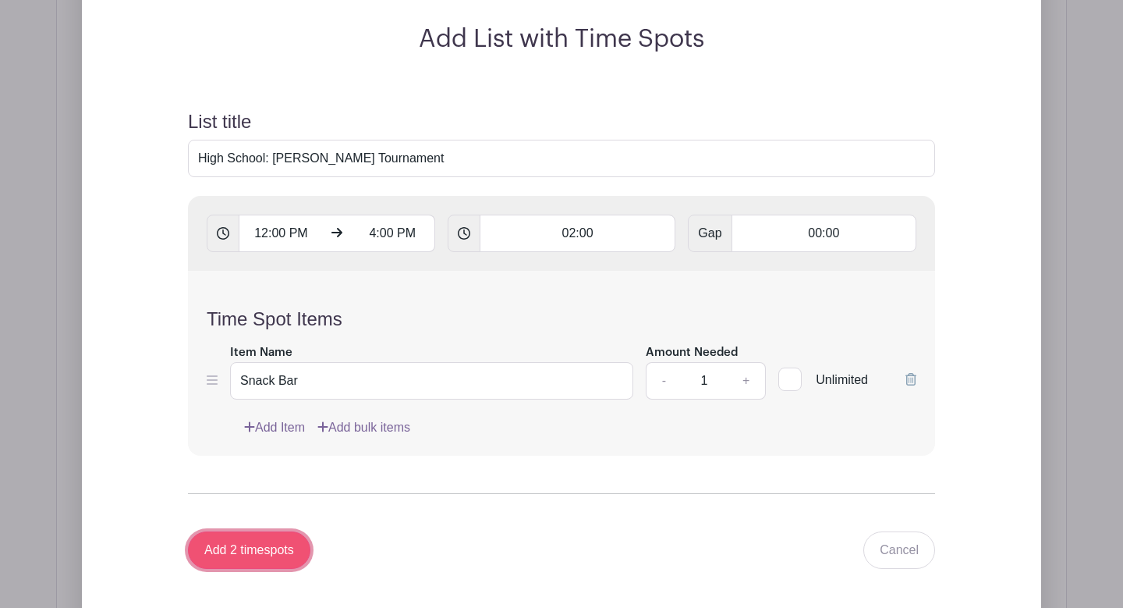
click at [250, 555] on input "Add 2 timespots" at bounding box center [249, 549] width 122 height 37
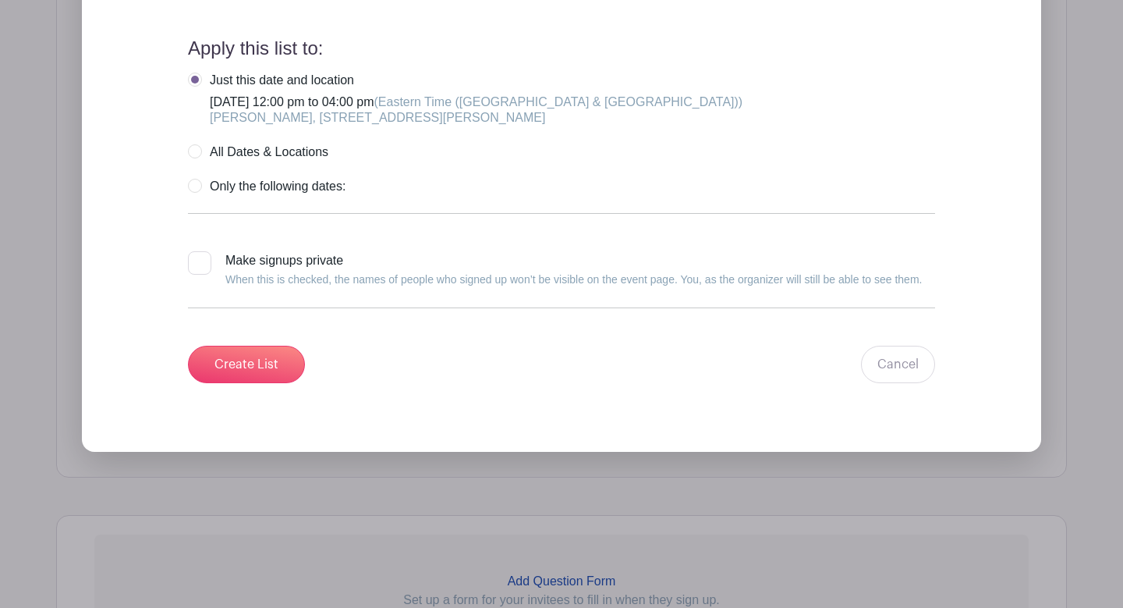
scroll to position [2178, 0]
click at [270, 363] on input "Create List" at bounding box center [246, 363] width 117 height 37
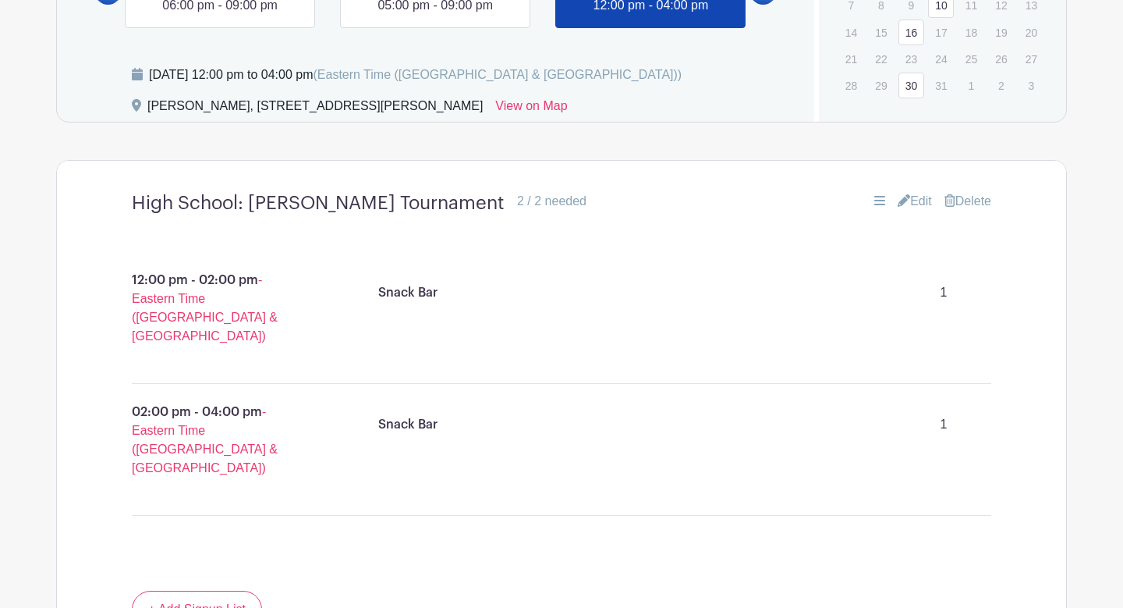
scroll to position [826, 0]
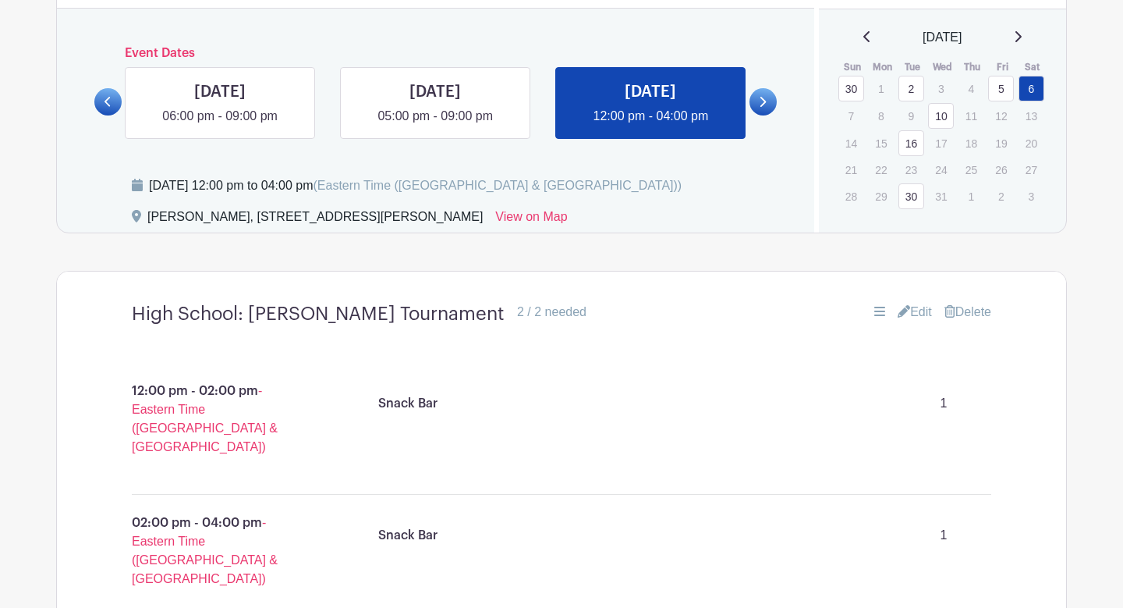
click at [762, 102] on icon at bounding box center [762, 102] width 7 height 12
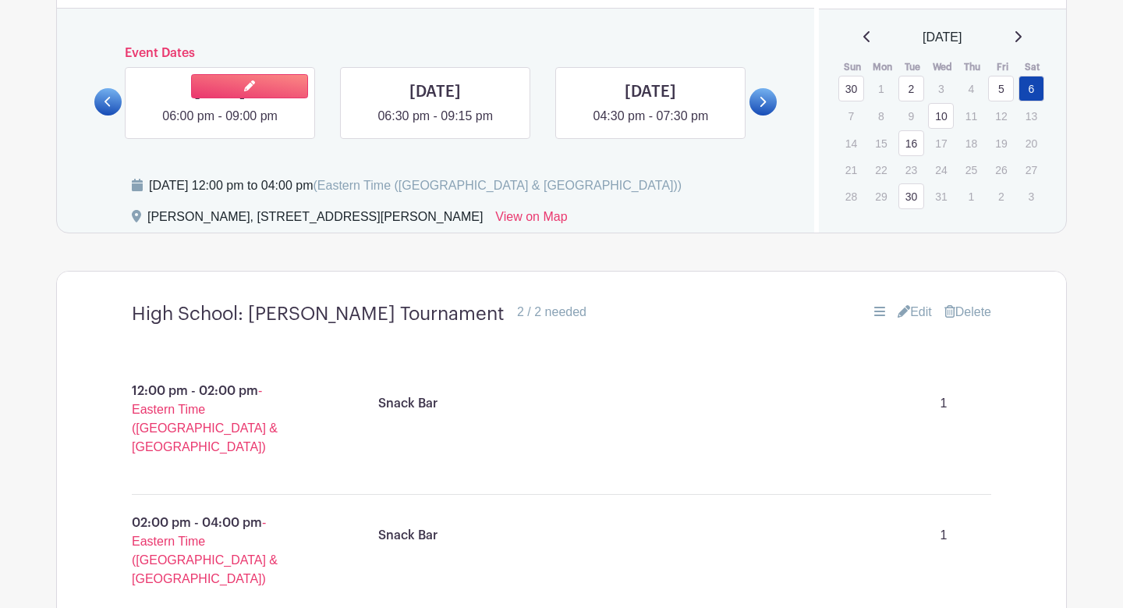
click at [220, 126] on link at bounding box center [220, 126] width 0 height 0
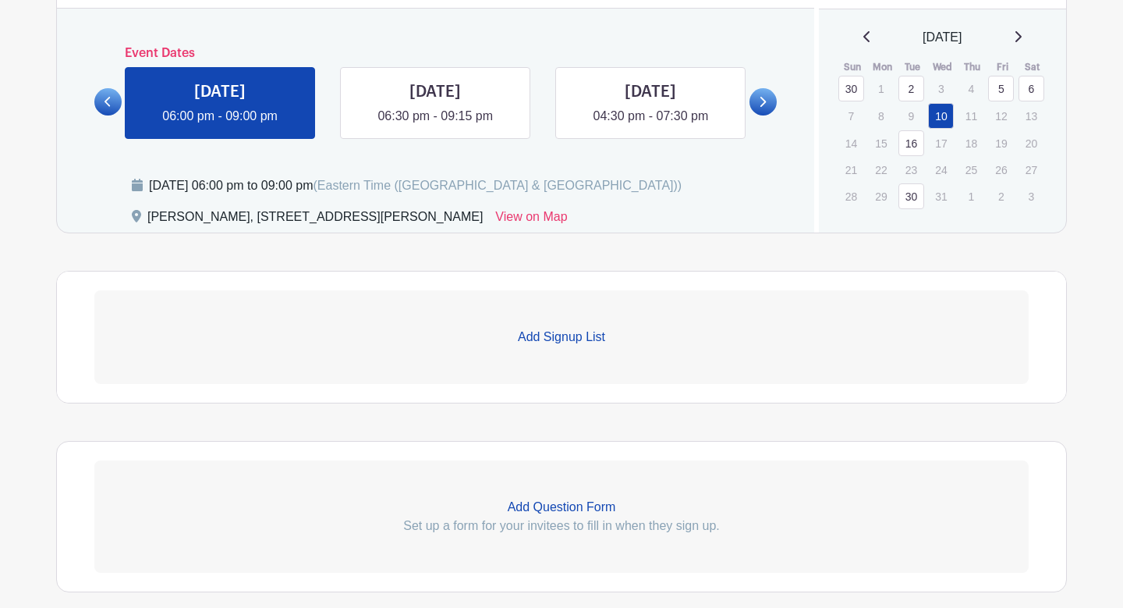
click at [543, 342] on p "Add Signup List" at bounding box center [561, 337] width 935 height 19
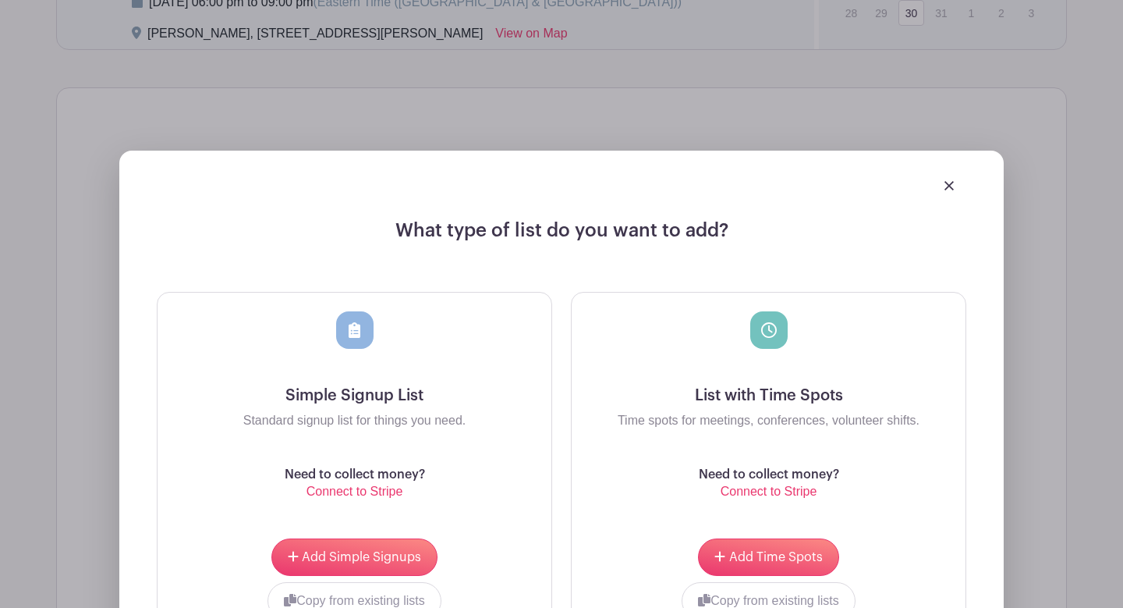
scroll to position [1156, 0]
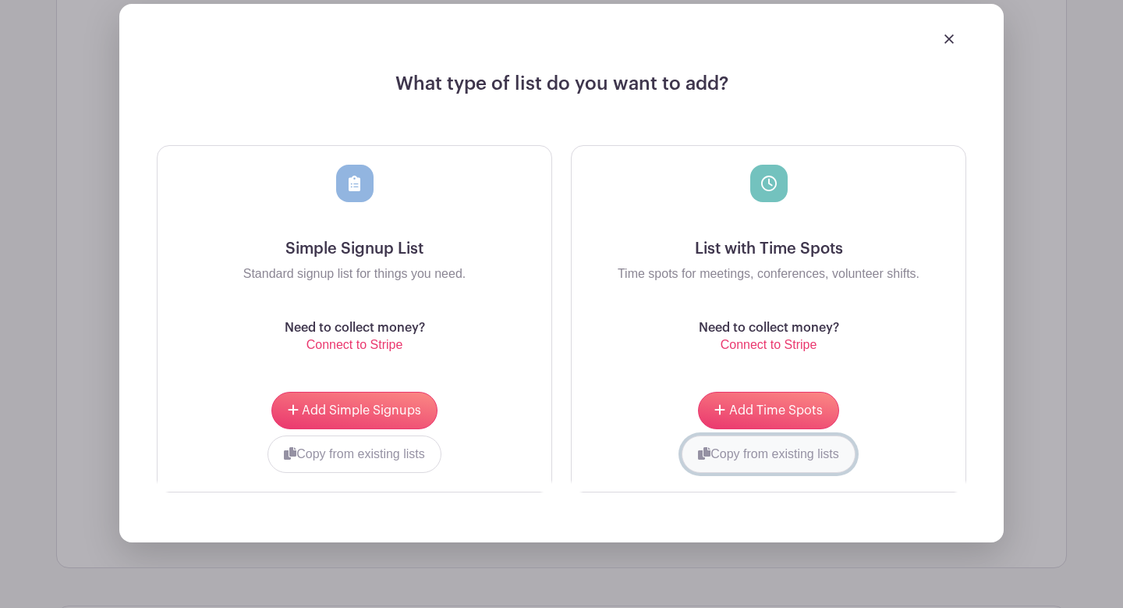
click at [814, 458] on button "Copy from existing lists" at bounding box center [769, 453] width 174 height 37
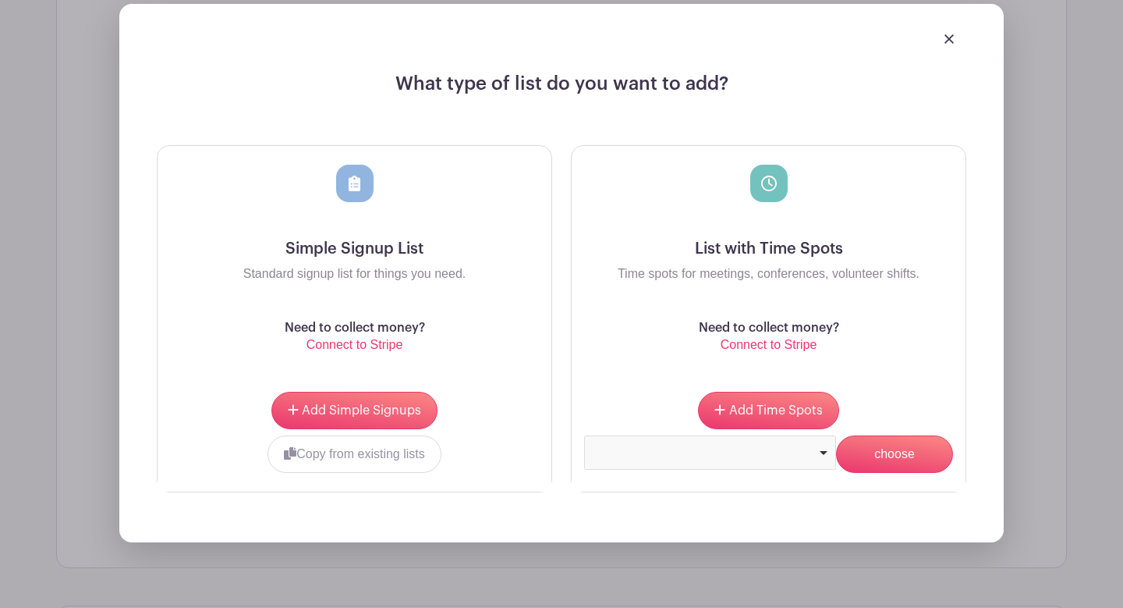
click at [814, 459] on div at bounding box center [710, 452] width 252 height 34
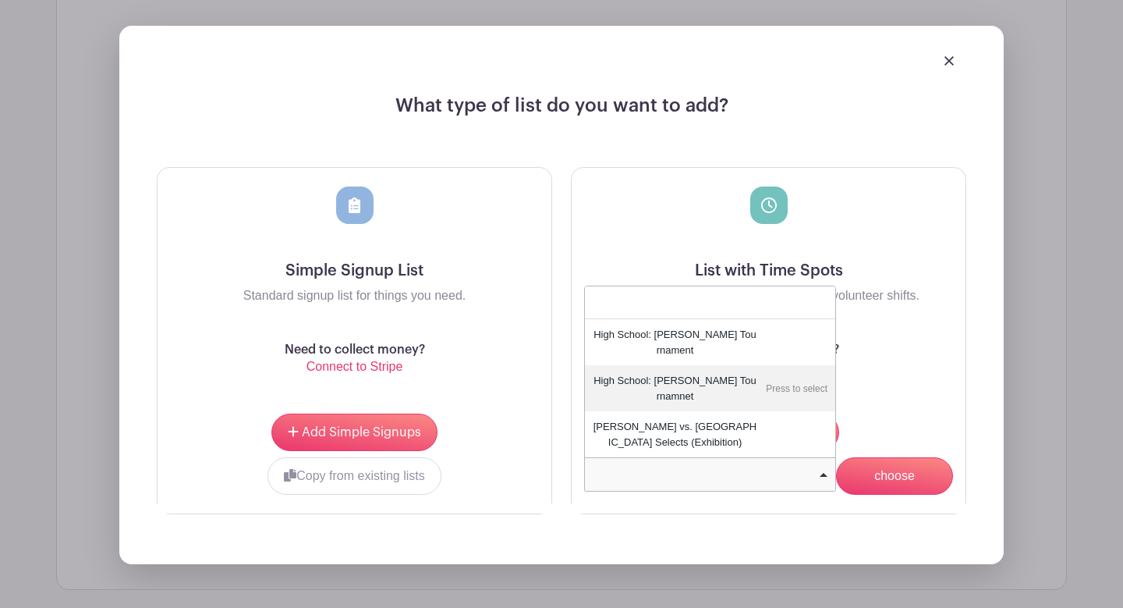
scroll to position [1130, 0]
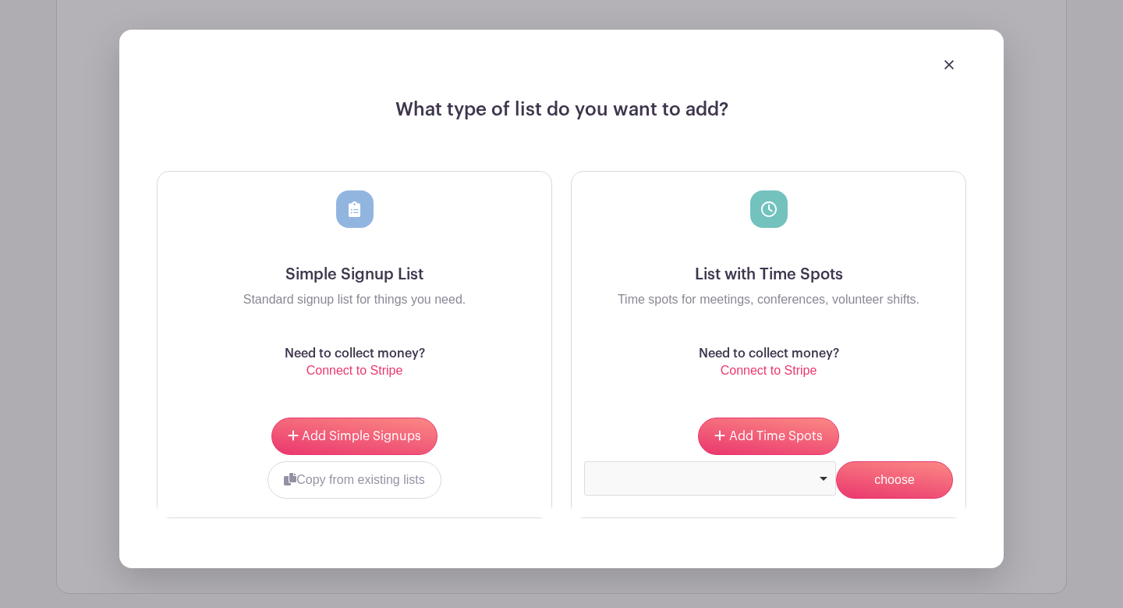
click at [858, 406] on div "Add Time Spots Copy from existing lists High School: [PERSON_NAME] Tournament H…" at bounding box center [769, 458] width 394 height 119
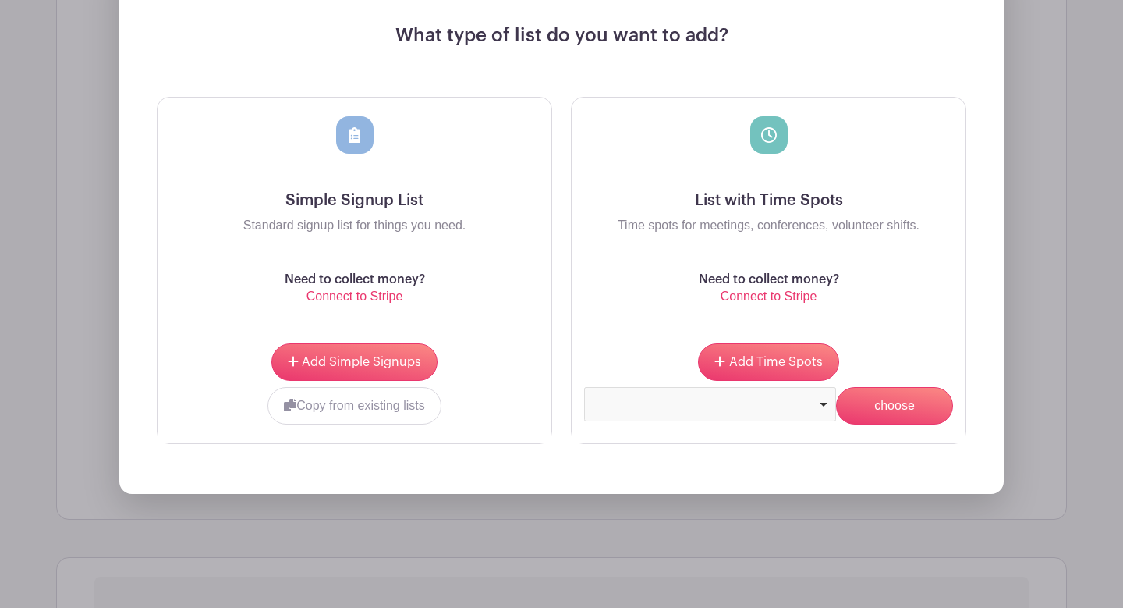
scroll to position [1229, 0]
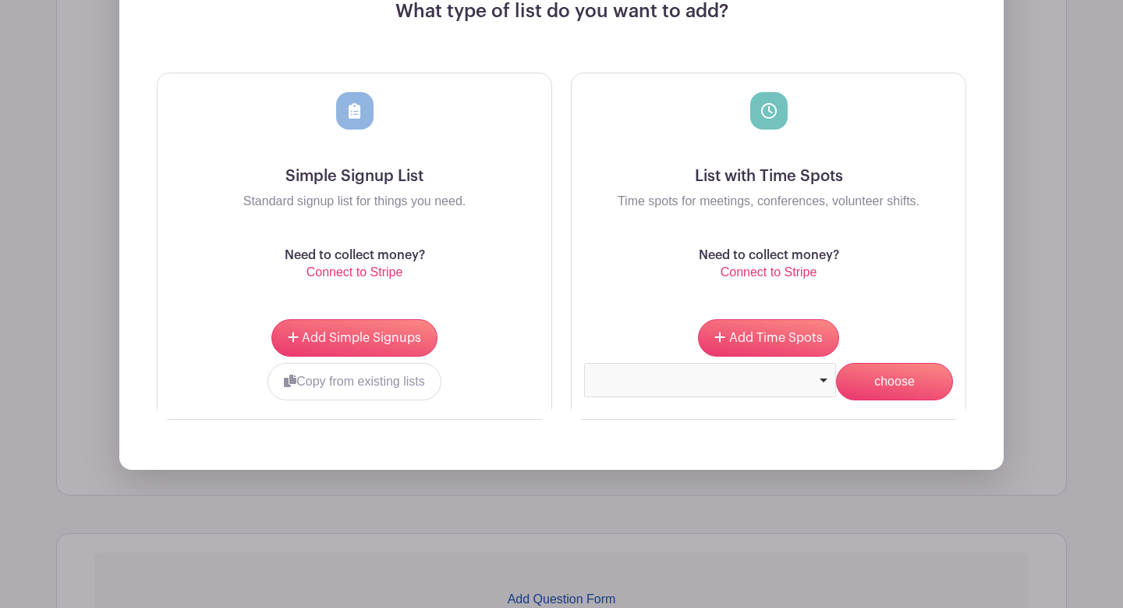
click at [767, 385] on div at bounding box center [710, 380] width 252 height 34
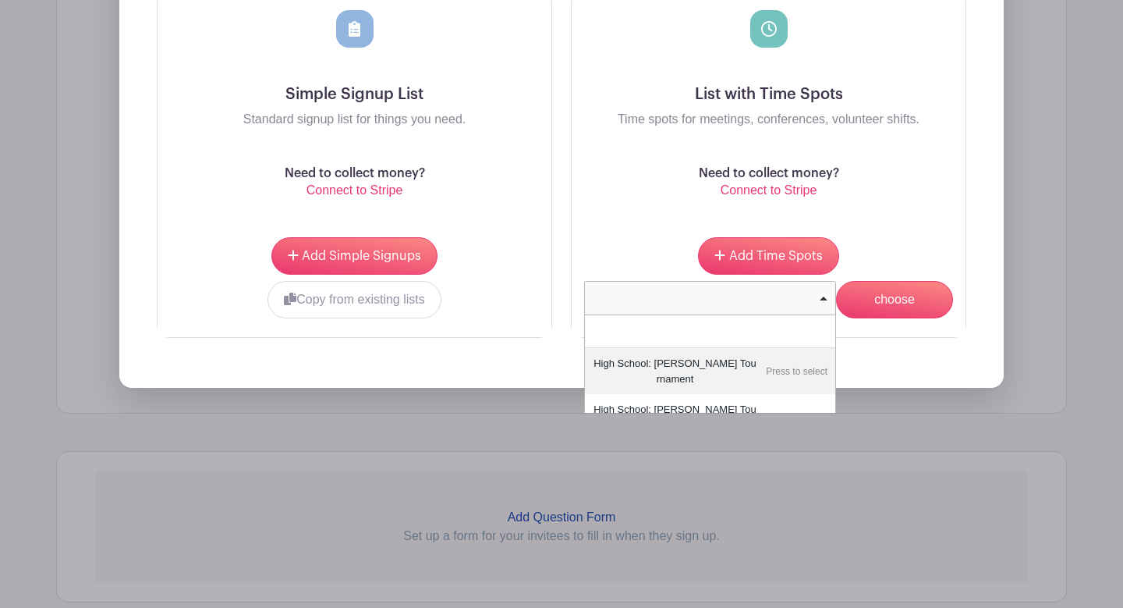
scroll to position [1312, 0]
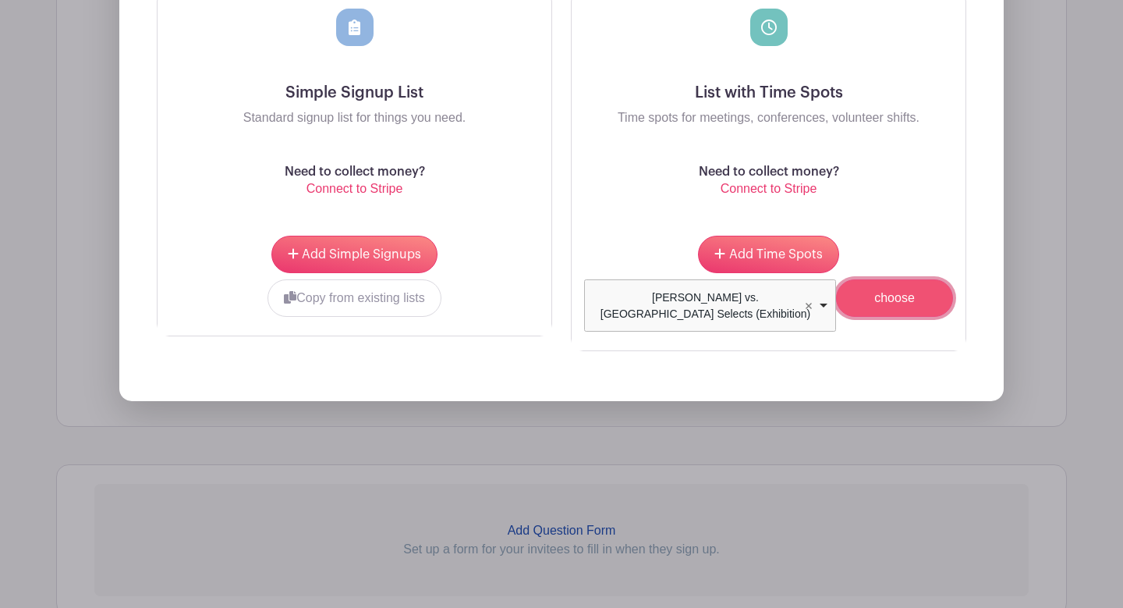
click at [886, 310] on input "choose" at bounding box center [894, 297] width 117 height 37
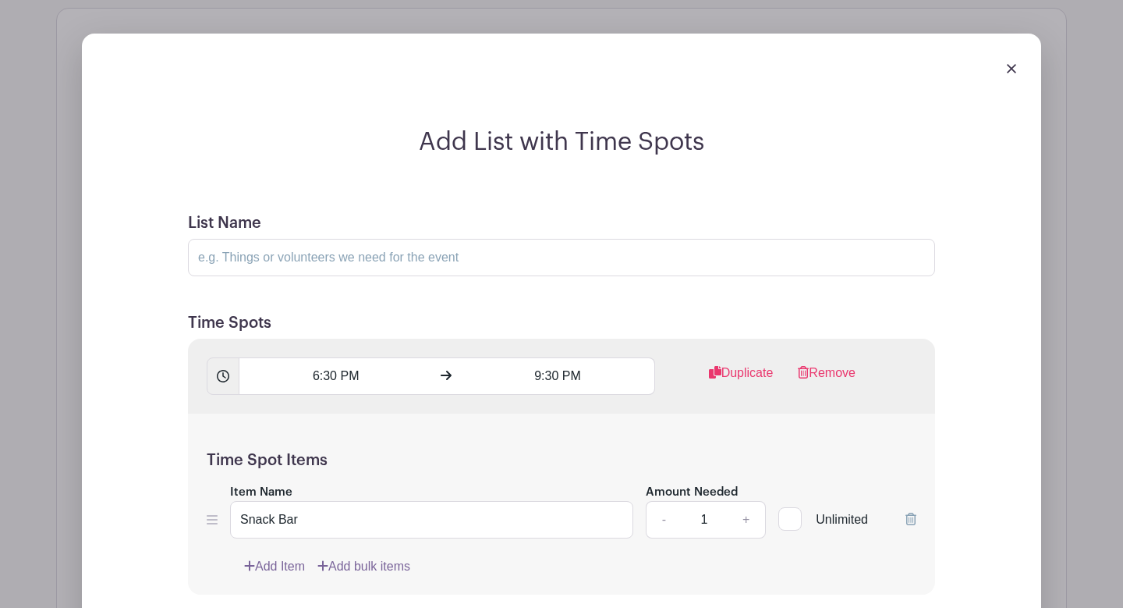
scroll to position [1208, 0]
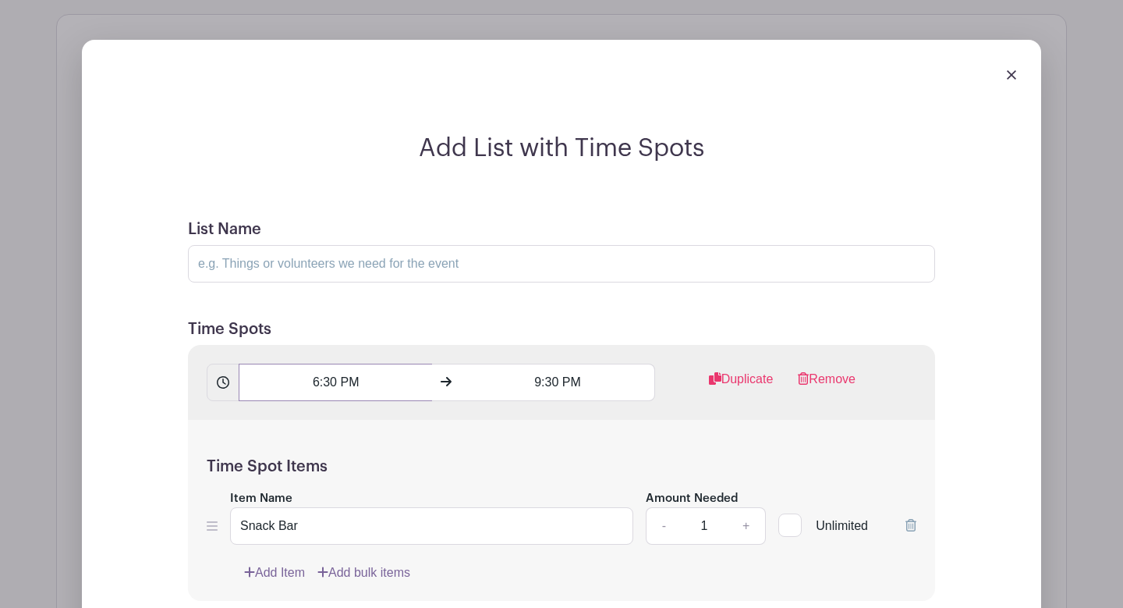
click at [335, 376] on input "6:30 PM" at bounding box center [335, 382] width 193 height 37
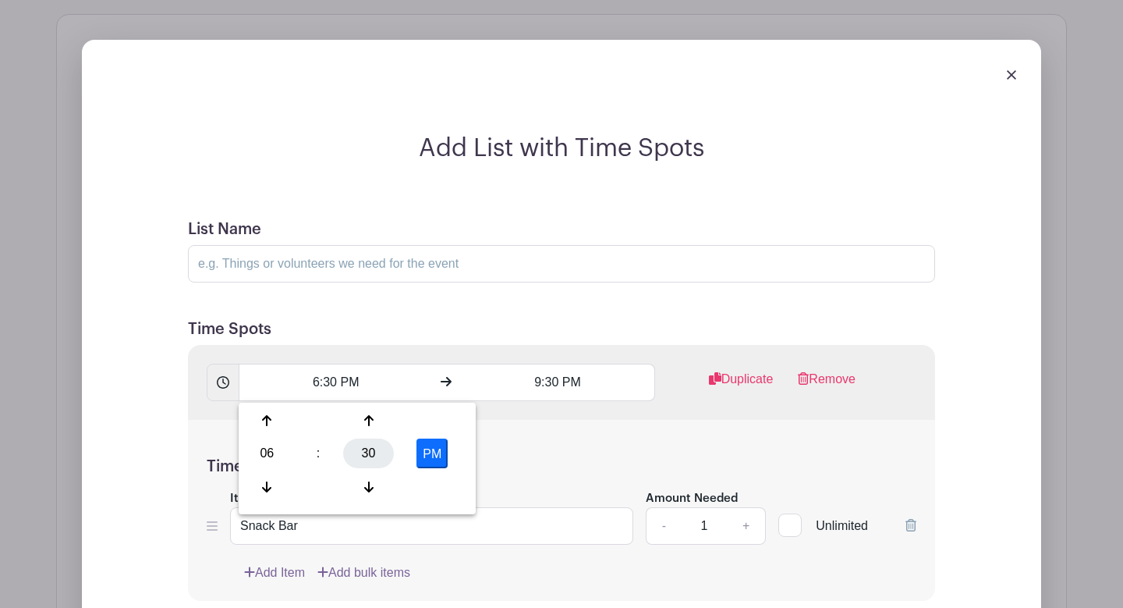
click at [364, 452] on div "30" at bounding box center [368, 453] width 51 height 30
click at [365, 281] on input "List Name" at bounding box center [561, 263] width 747 height 37
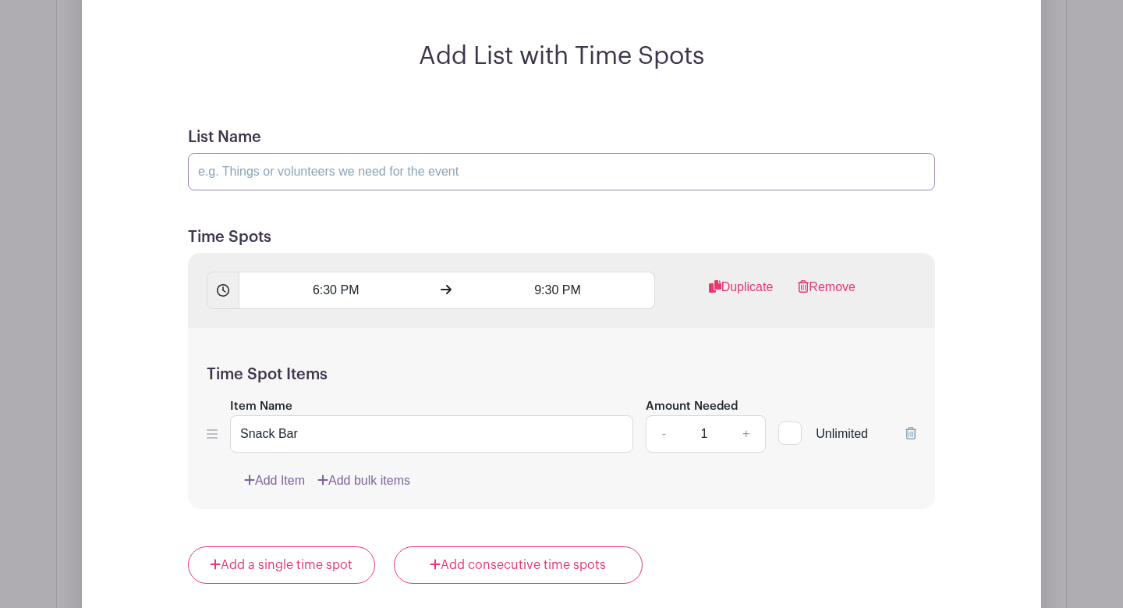
scroll to position [1340, 0]
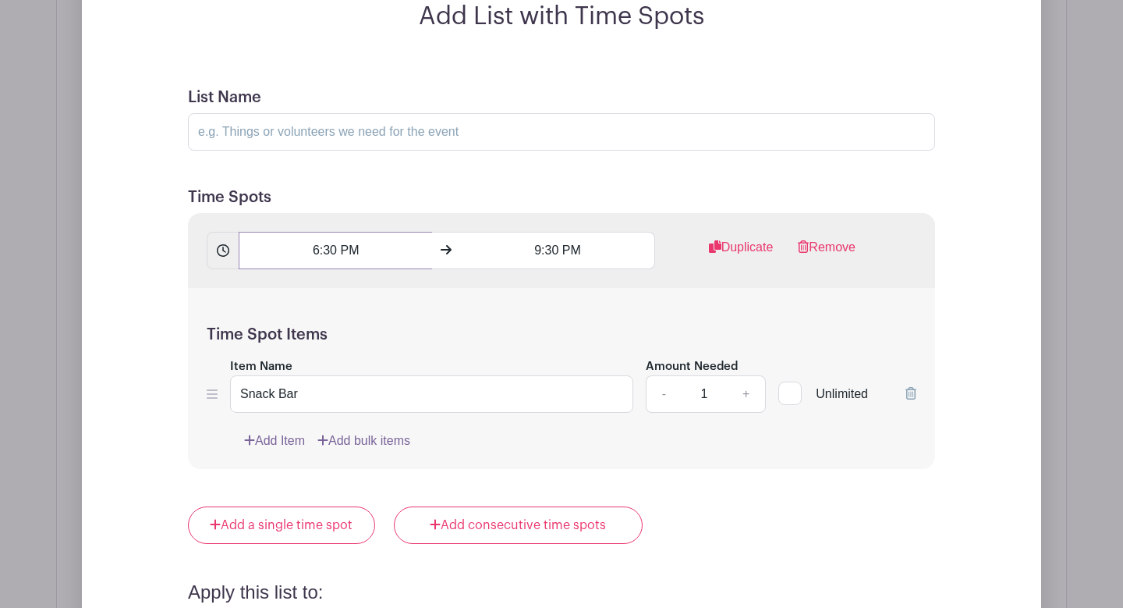
click at [354, 249] on input "6:30 PM" at bounding box center [335, 250] width 193 height 37
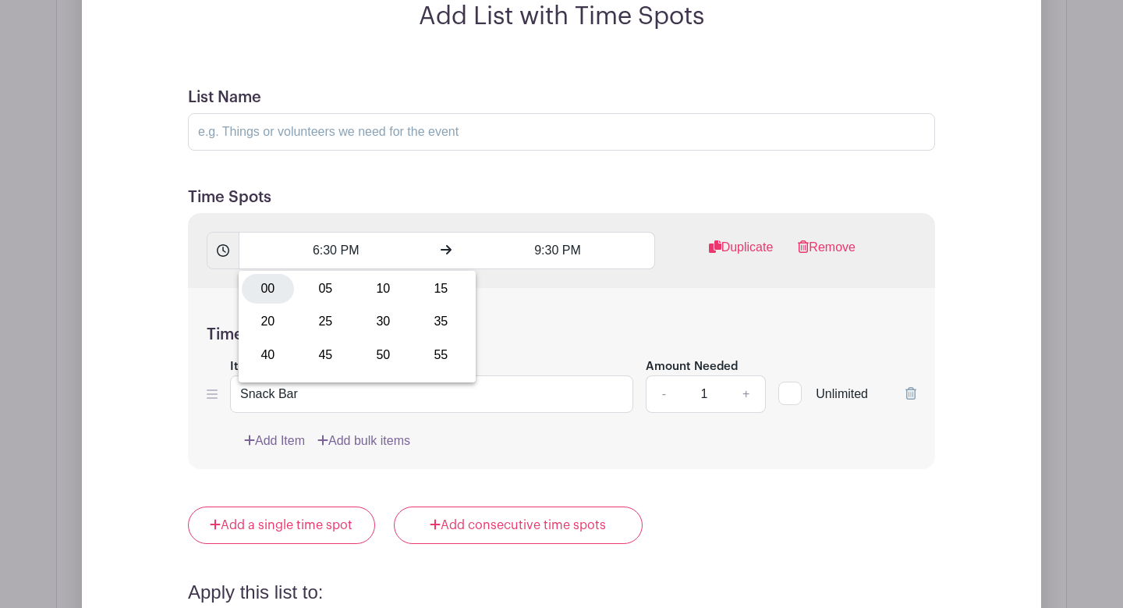
click at [275, 297] on div "00" at bounding box center [268, 289] width 52 height 30
type input "6:00 PM"
click at [556, 263] on input "9:30 PM" at bounding box center [557, 250] width 193 height 37
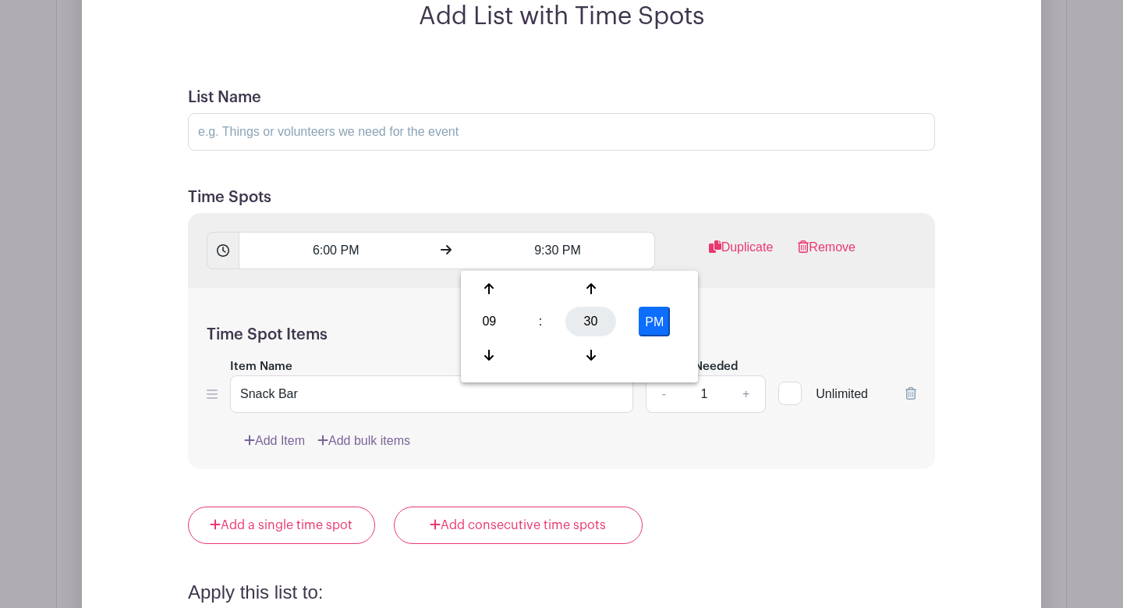
click at [596, 325] on div "30" at bounding box center [591, 322] width 51 height 30
click at [496, 291] on div "00" at bounding box center [490, 289] width 52 height 30
type input "9:00 PM"
click at [424, 339] on h5 "Time Spot Items" at bounding box center [562, 334] width 710 height 19
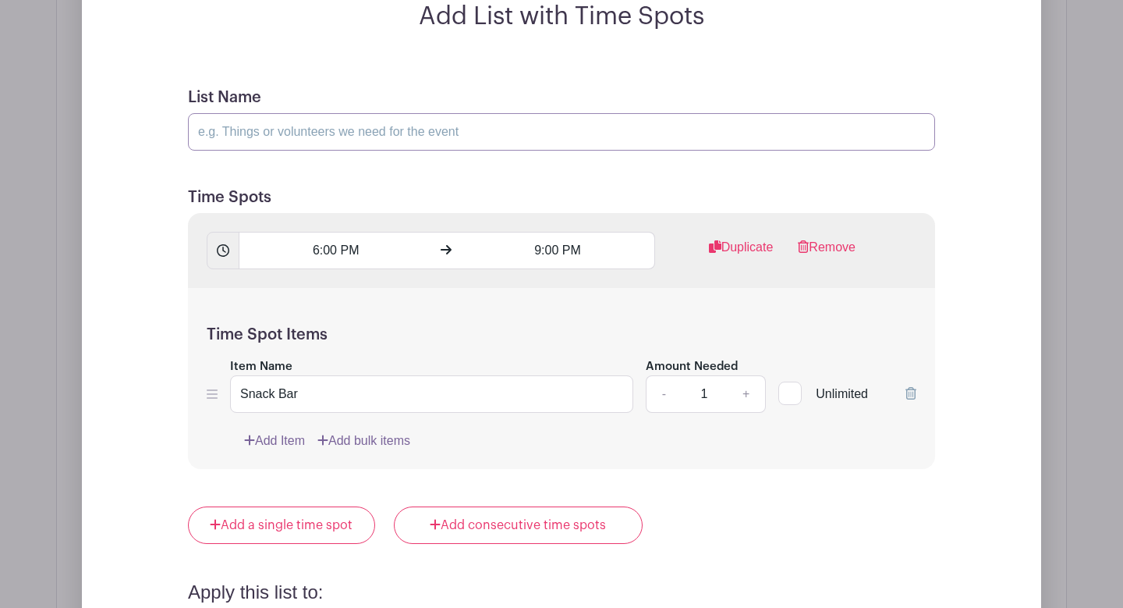
click at [465, 123] on input "List Name" at bounding box center [561, 131] width 747 height 37
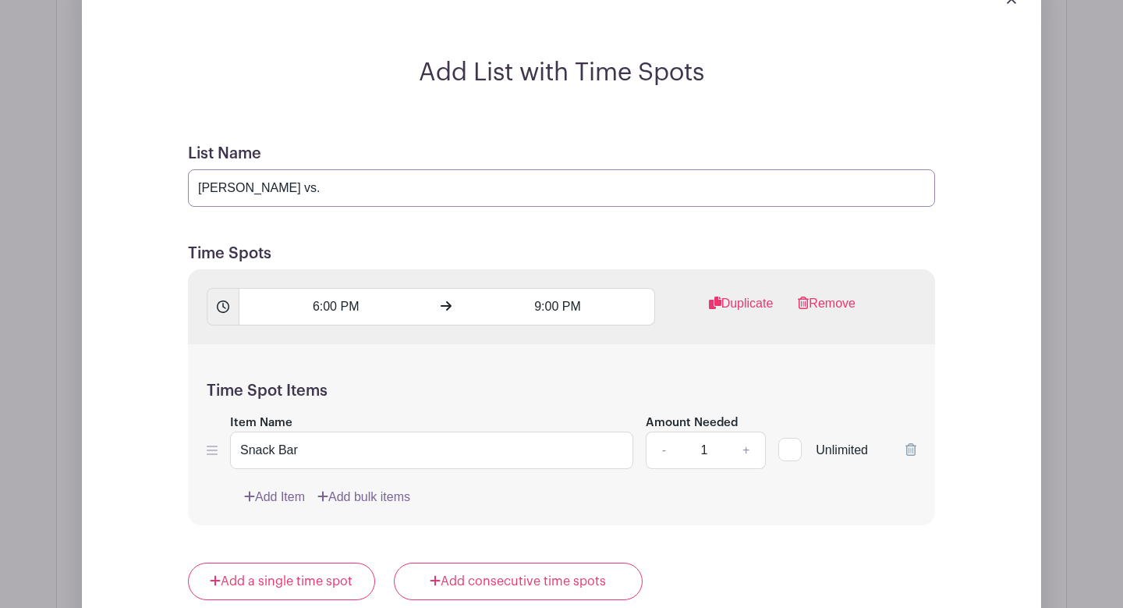
scroll to position [1289, 0]
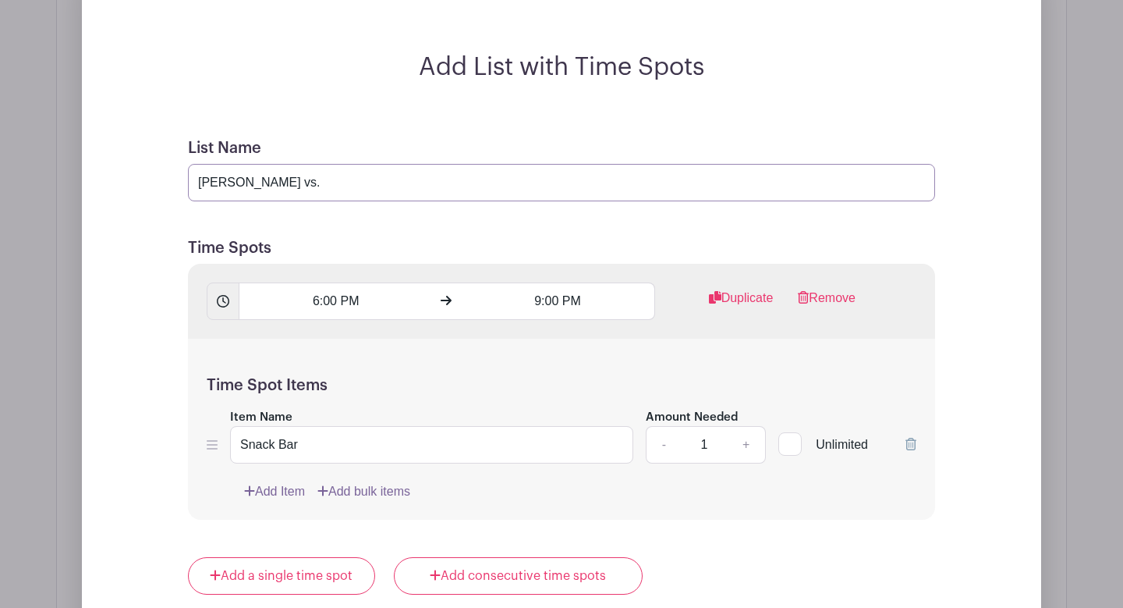
paste input "Castleton"
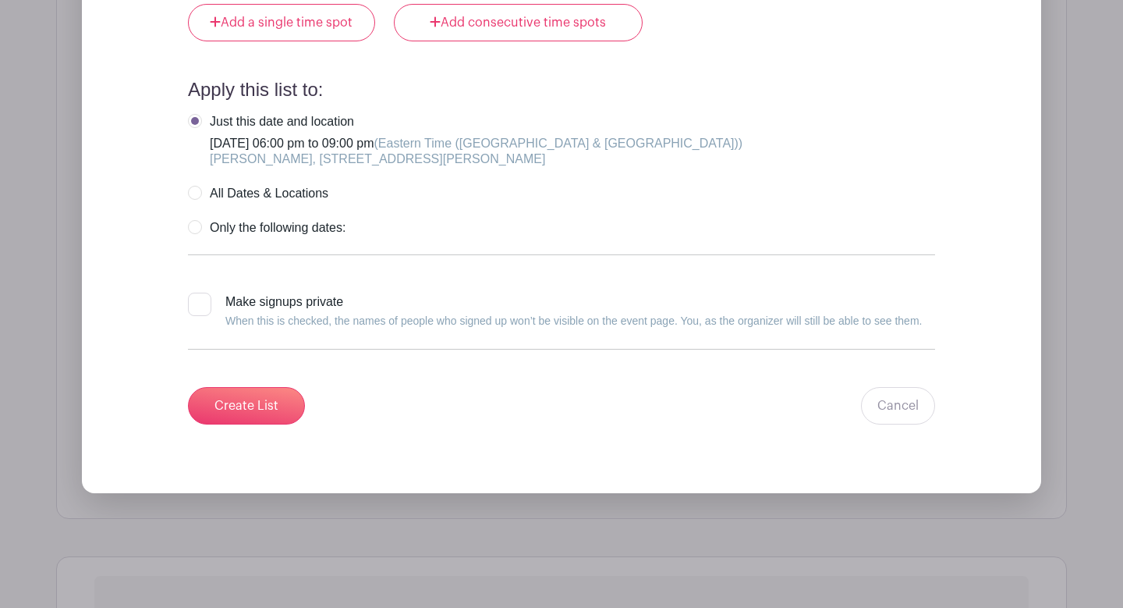
scroll to position [1873, 0]
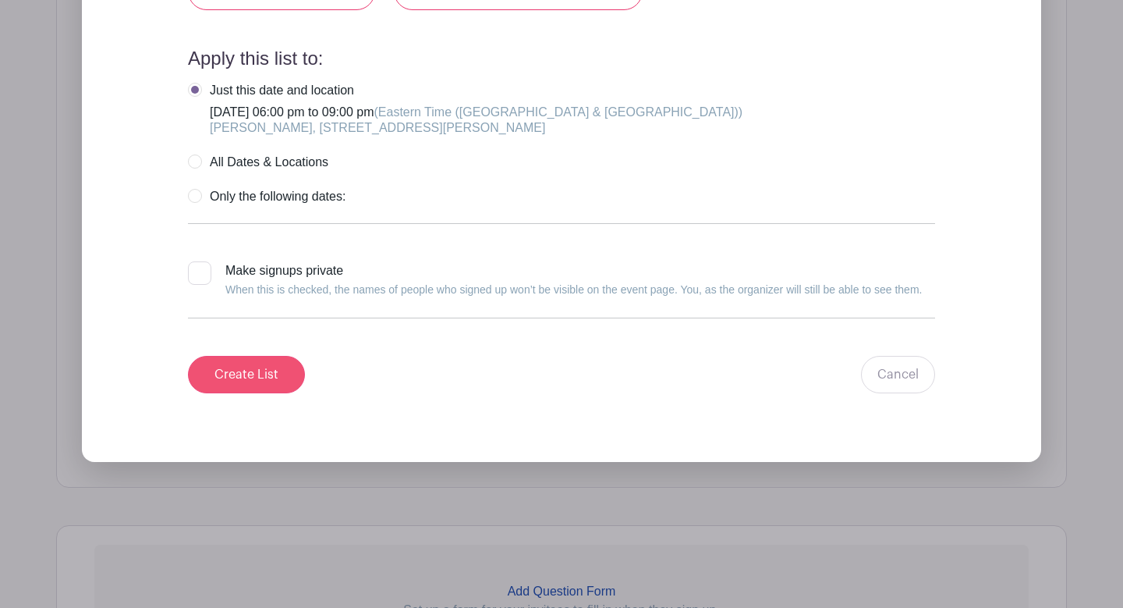
type input "[PERSON_NAME] vs. Castleton"
click at [261, 384] on input "Create List" at bounding box center [246, 374] width 117 height 37
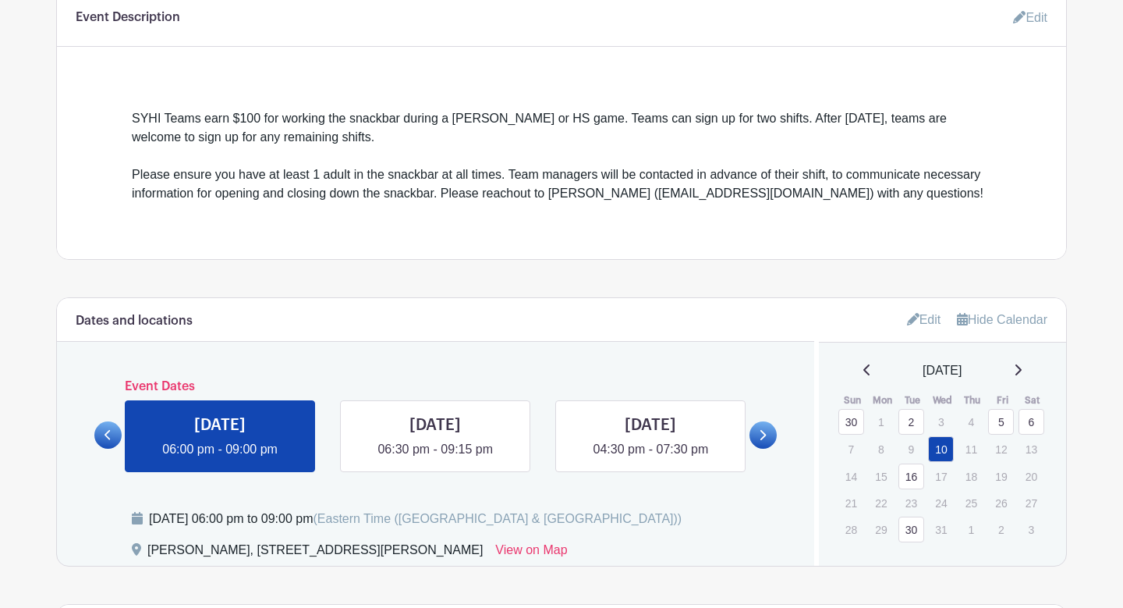
scroll to position [550, 0]
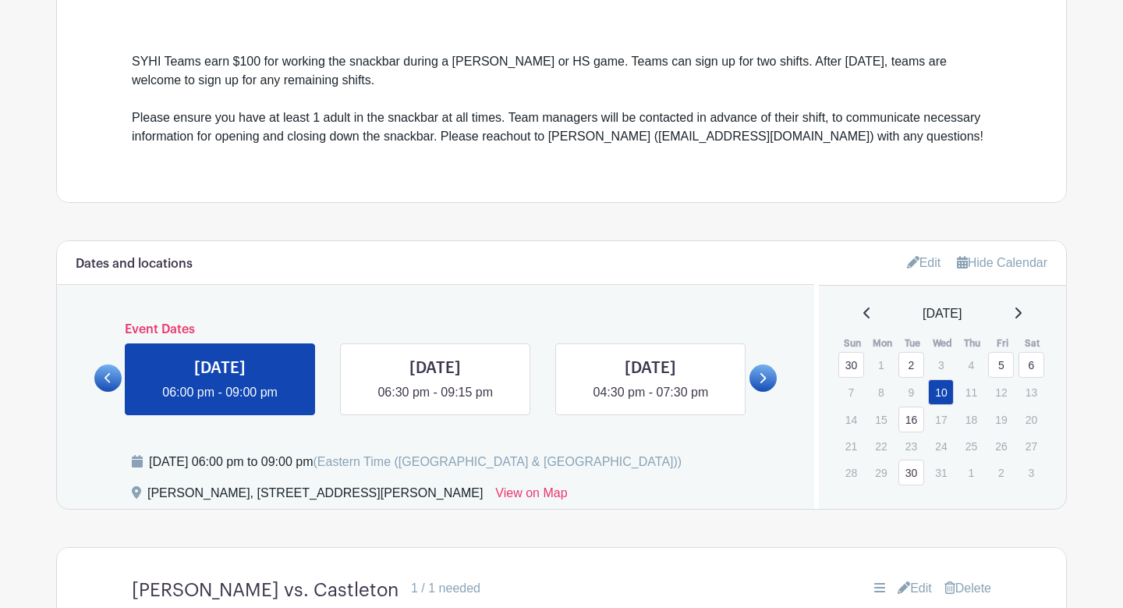
click at [101, 375] on link at bounding box center [107, 377] width 27 height 27
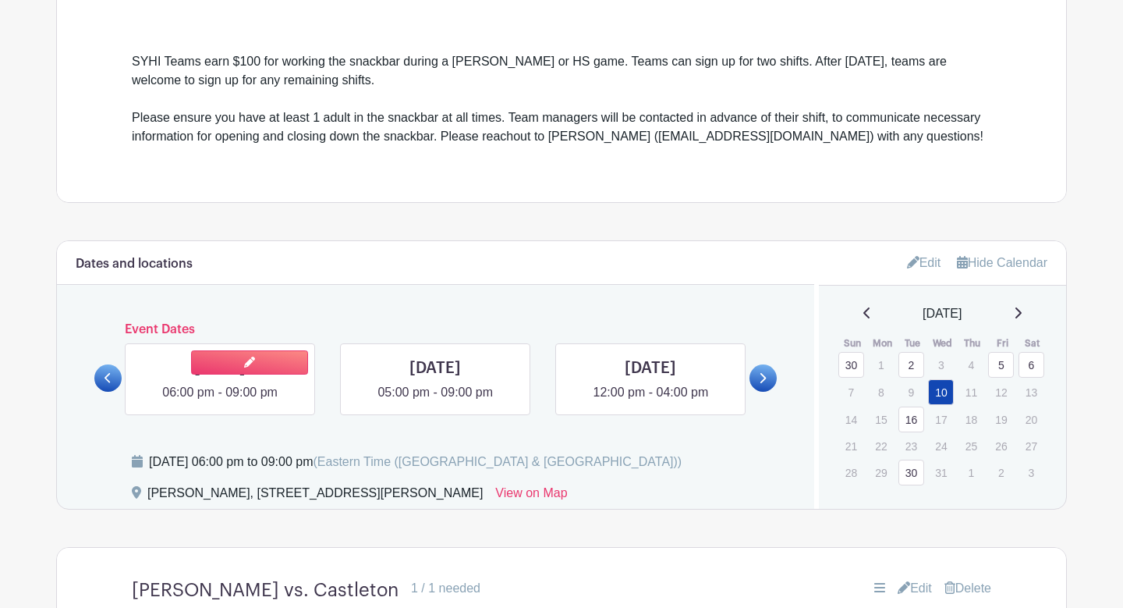
click at [220, 402] on link at bounding box center [220, 402] width 0 height 0
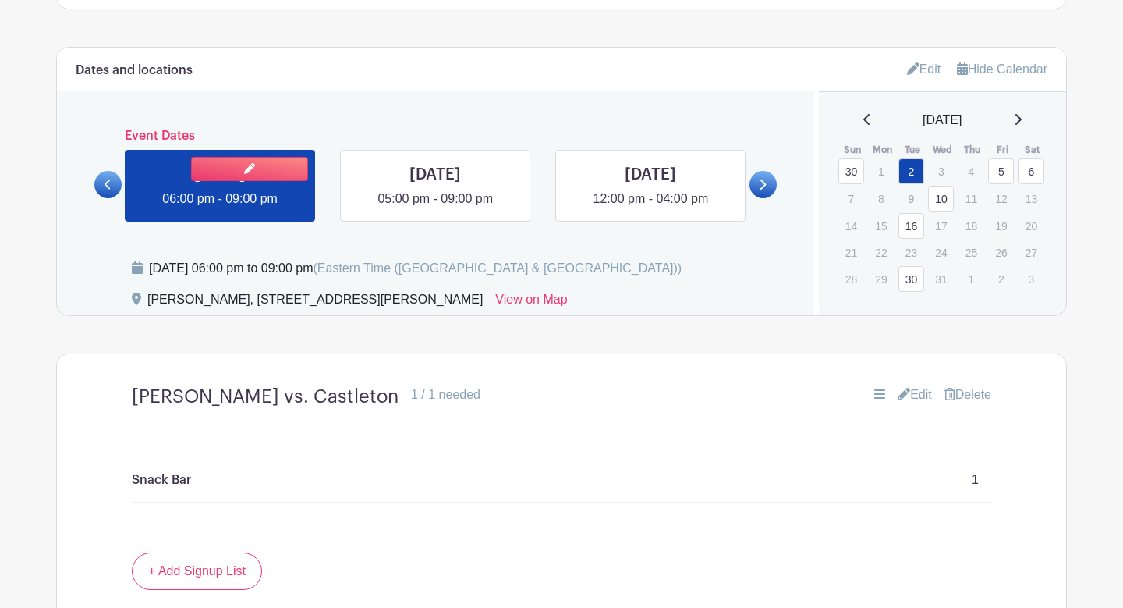
scroll to position [758, 0]
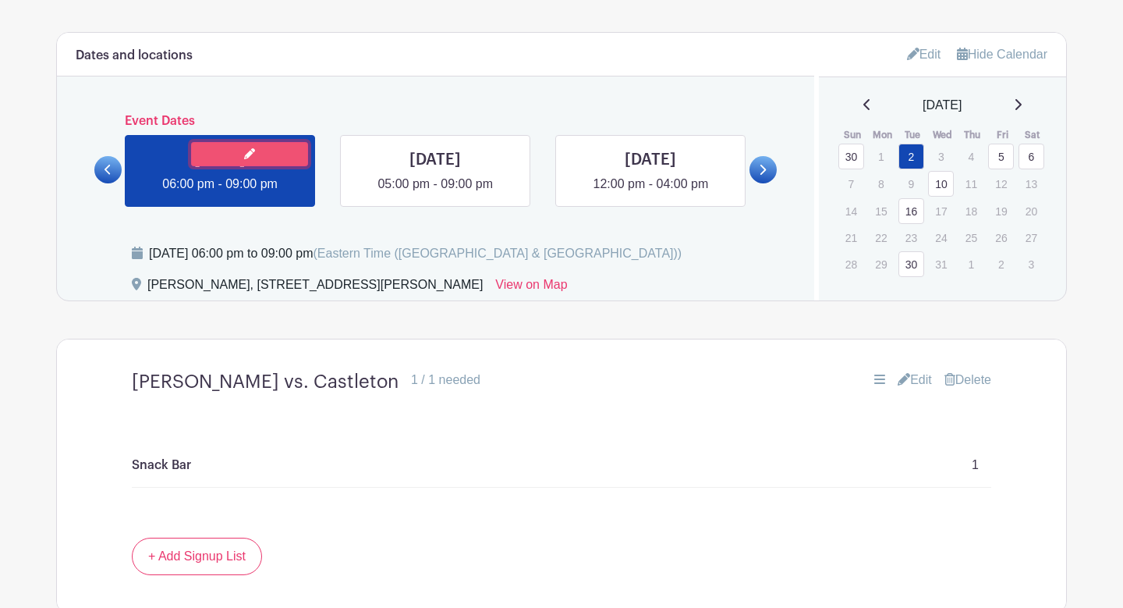
click at [276, 151] on link at bounding box center [249, 154] width 117 height 24
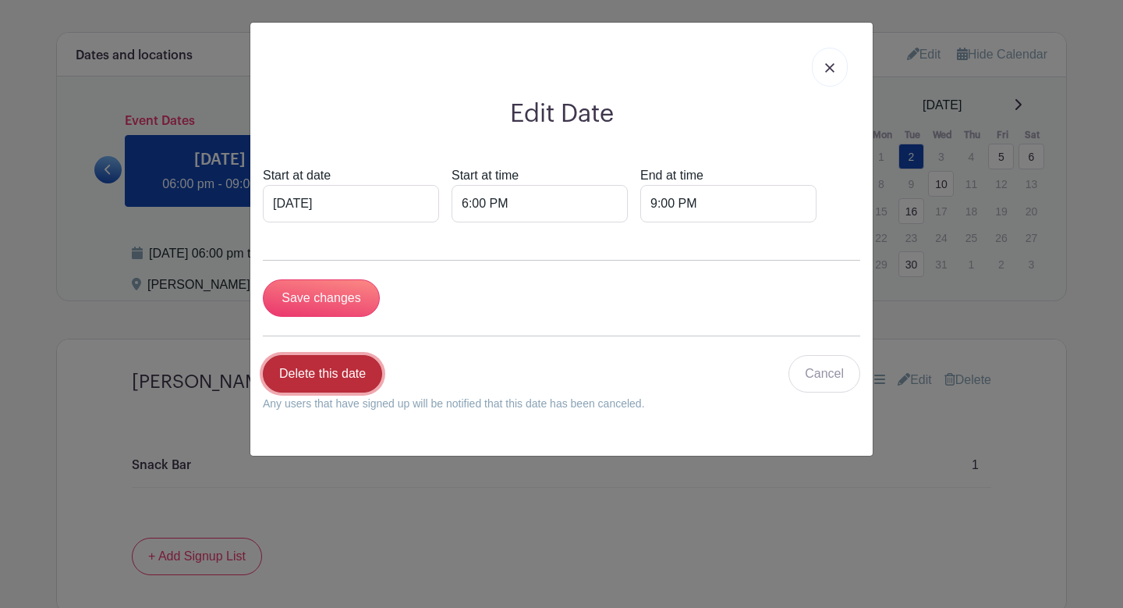
click at [340, 372] on link "Delete this date" at bounding box center [322, 373] width 119 height 37
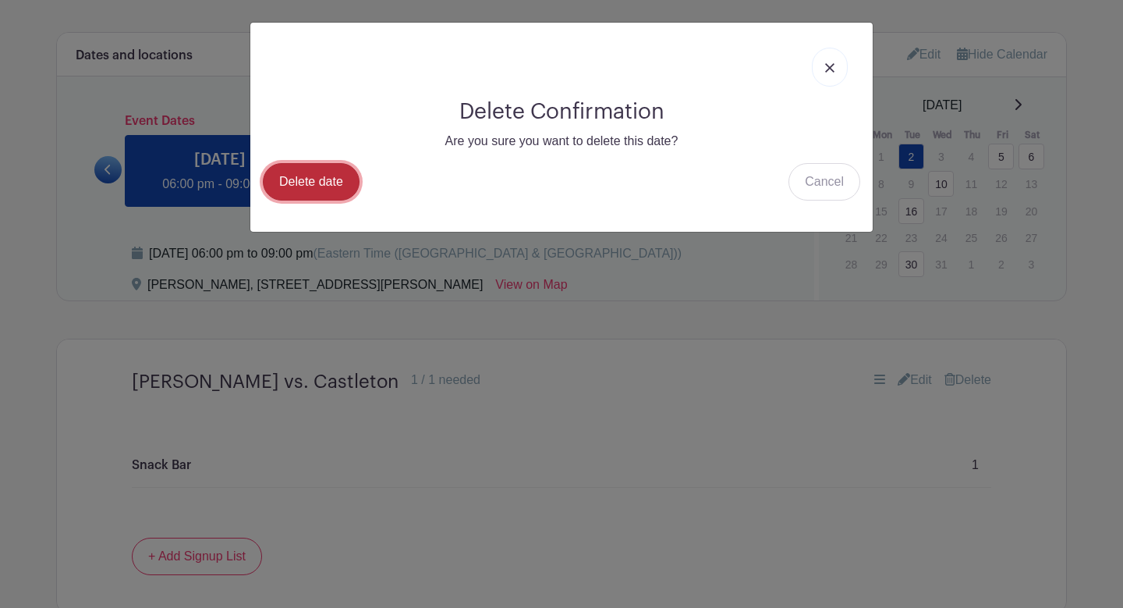
click at [335, 185] on link "Delete date" at bounding box center [311, 181] width 97 height 37
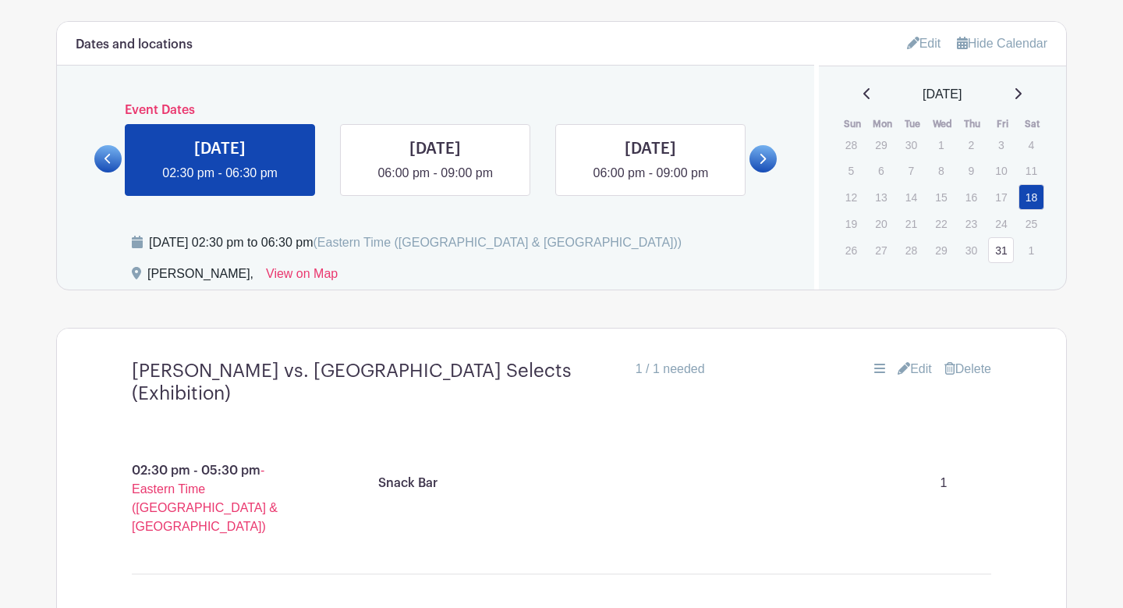
scroll to position [829, 0]
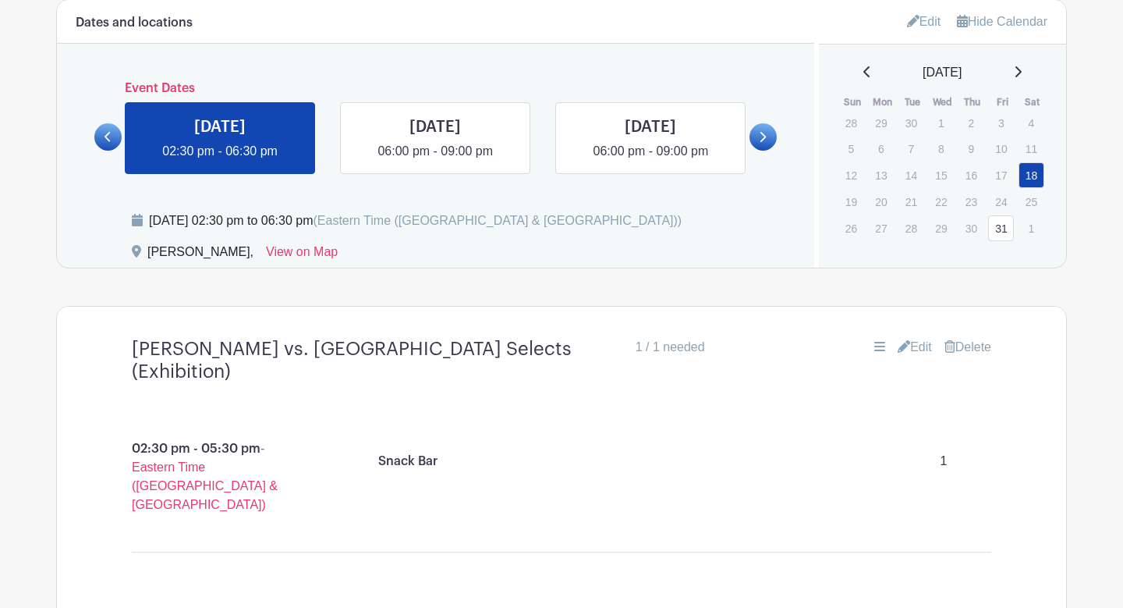
click at [765, 137] on icon at bounding box center [762, 137] width 7 height 12
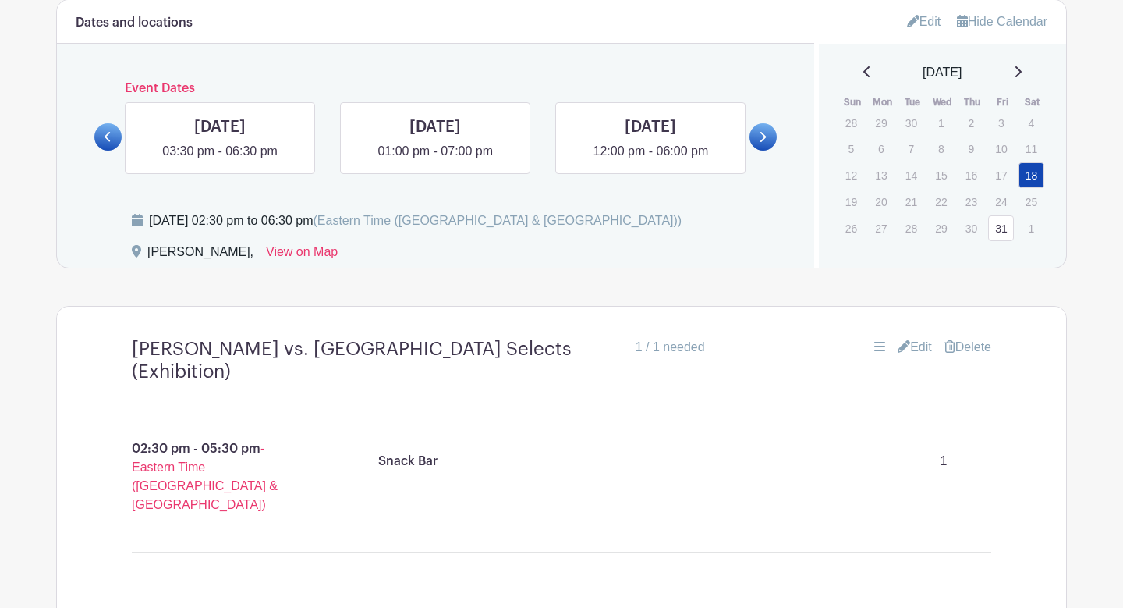
click at [99, 144] on link at bounding box center [107, 136] width 27 height 27
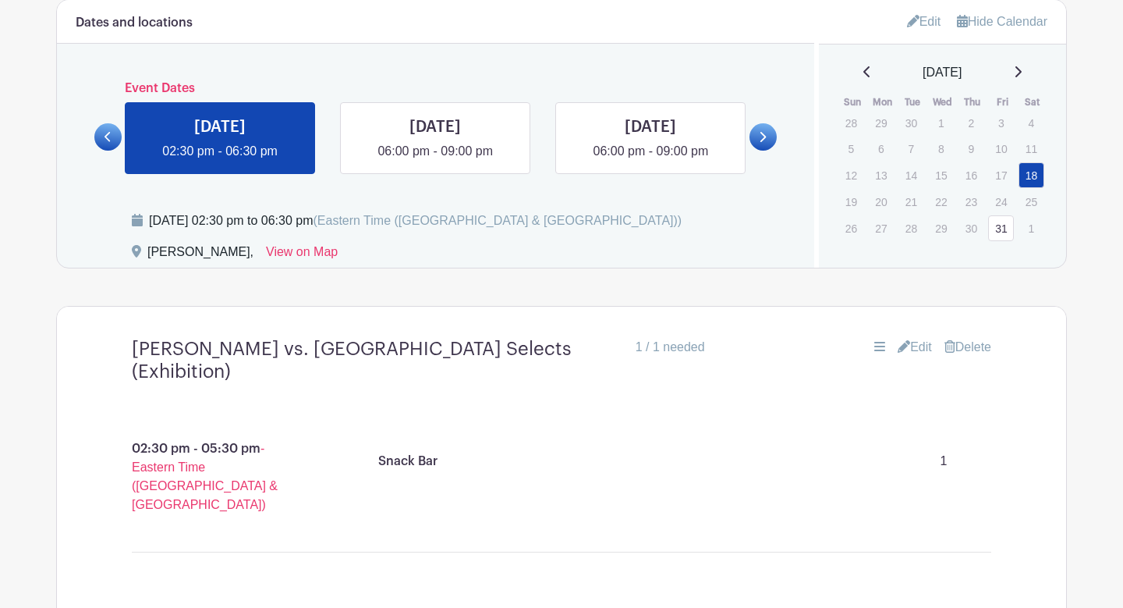
click at [99, 144] on link at bounding box center [107, 136] width 27 height 27
click at [112, 141] on link at bounding box center [107, 136] width 27 height 27
click at [651, 161] on link at bounding box center [651, 161] width 0 height 0
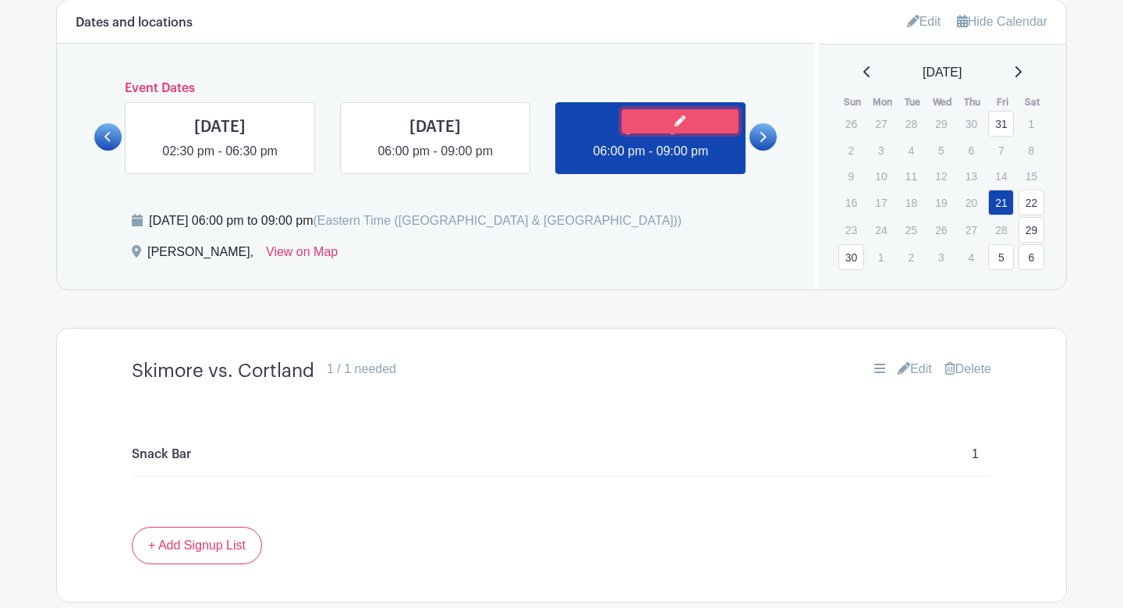
click at [665, 127] on link at bounding box center [680, 121] width 117 height 24
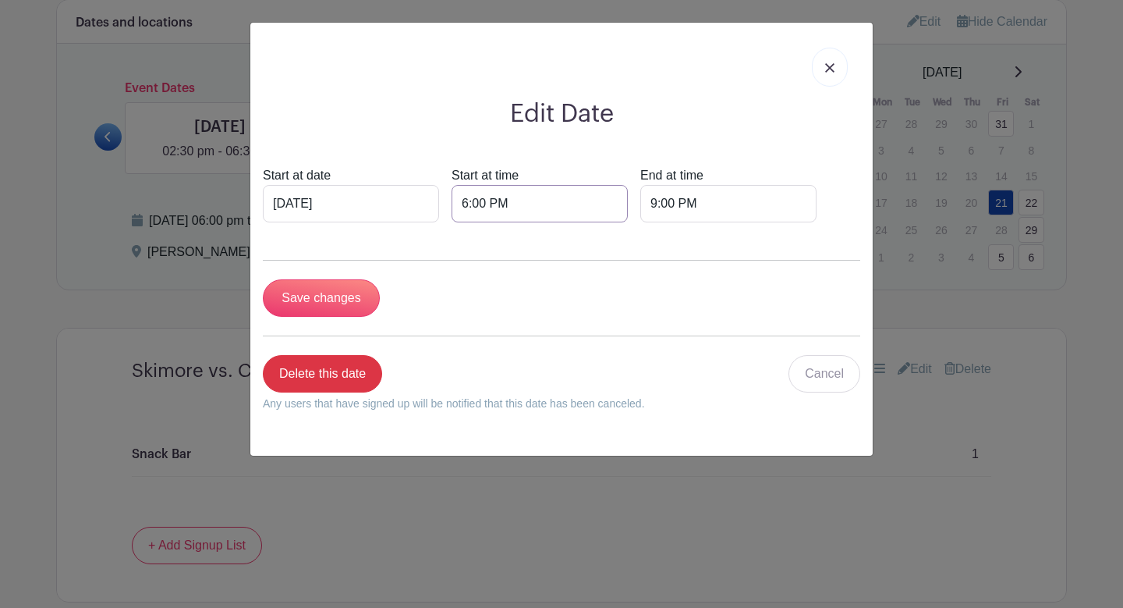
click at [452, 202] on input "6:00 PM" at bounding box center [540, 203] width 176 height 37
click at [561, 275] on div "00" at bounding box center [560, 273] width 51 height 30
click at [571, 276] on div "30" at bounding box center [575, 273] width 52 height 30
type input "6:30 PM"
click at [723, 298] on div "Save changes" at bounding box center [562, 297] width 598 height 37
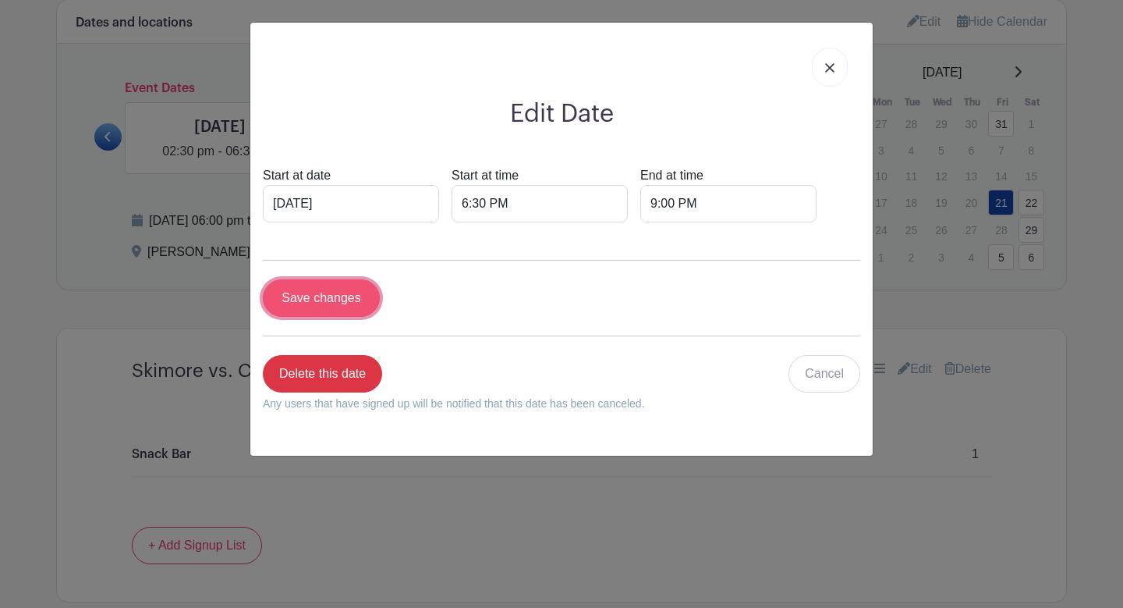
click at [345, 298] on input "Save changes" at bounding box center [321, 297] width 117 height 37
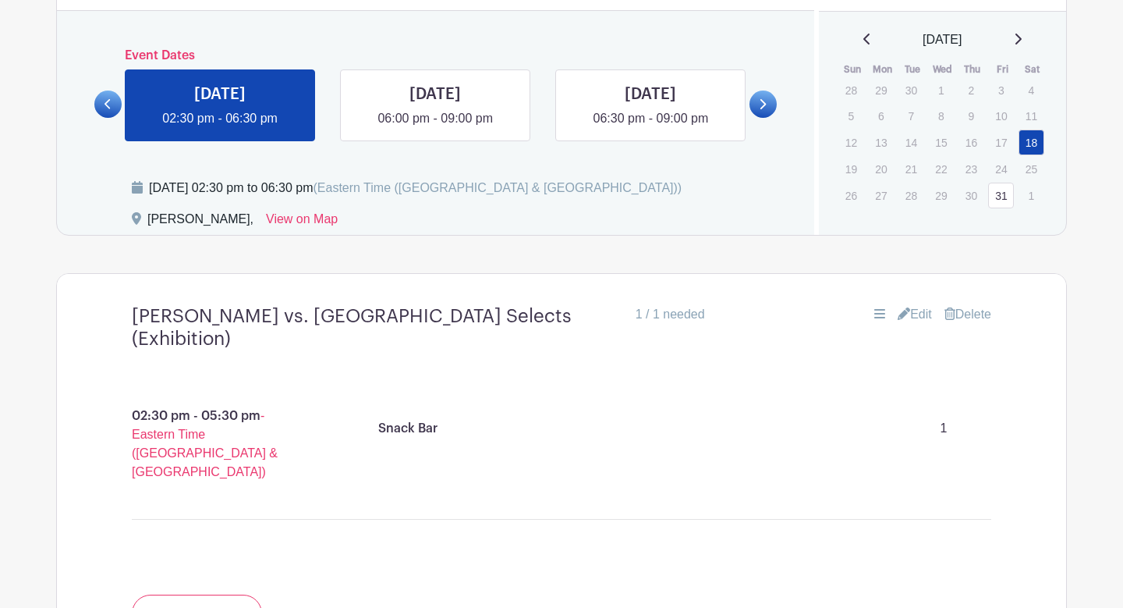
scroll to position [988, 0]
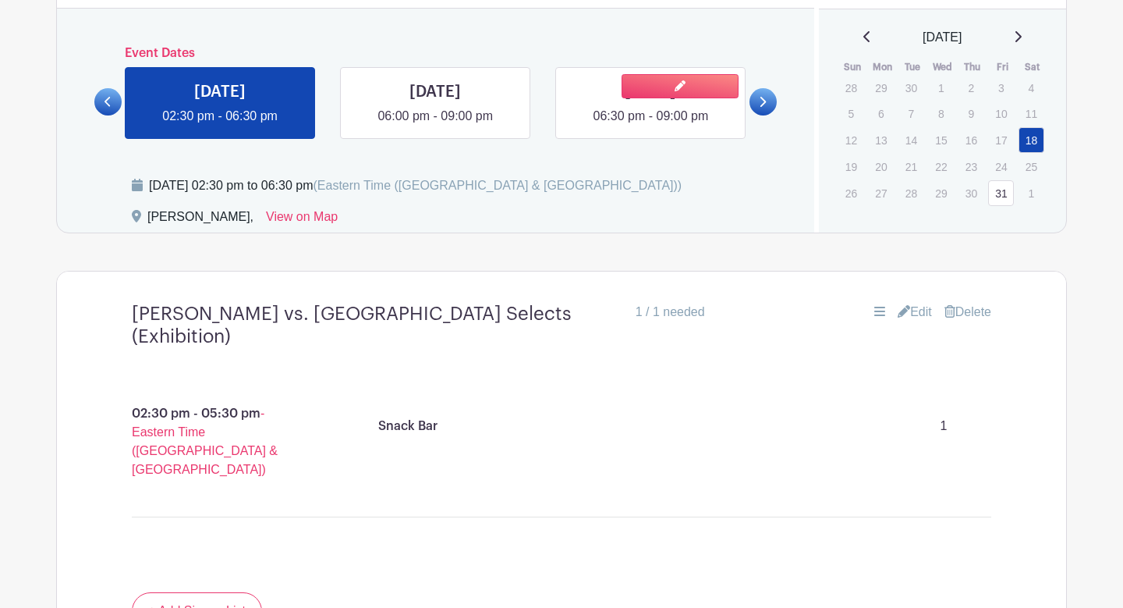
click at [651, 126] on link at bounding box center [651, 126] width 0 height 0
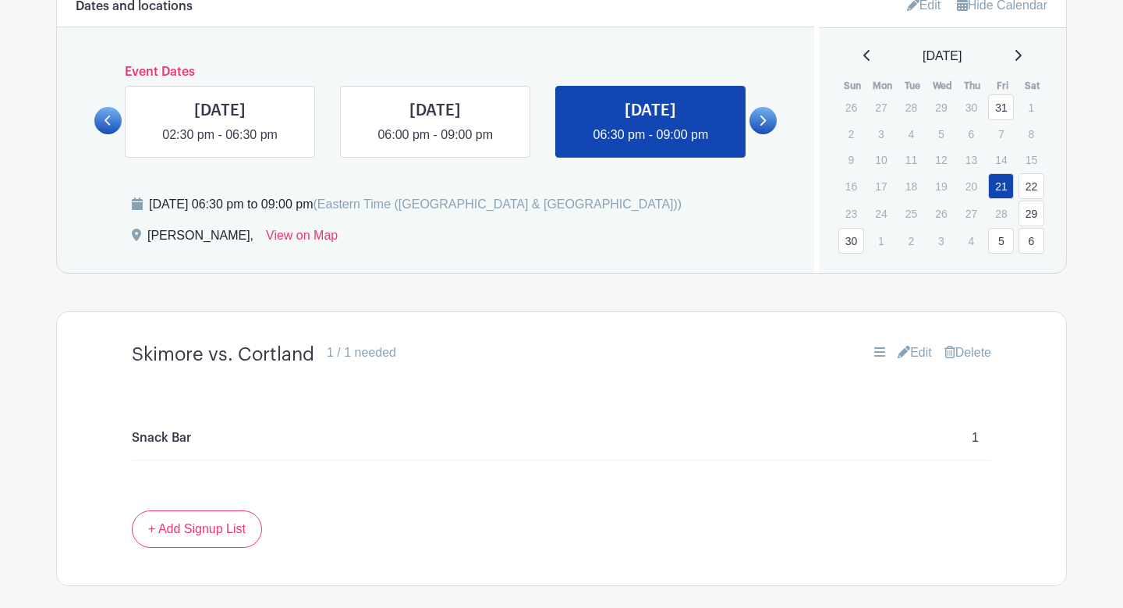
scroll to position [843, 0]
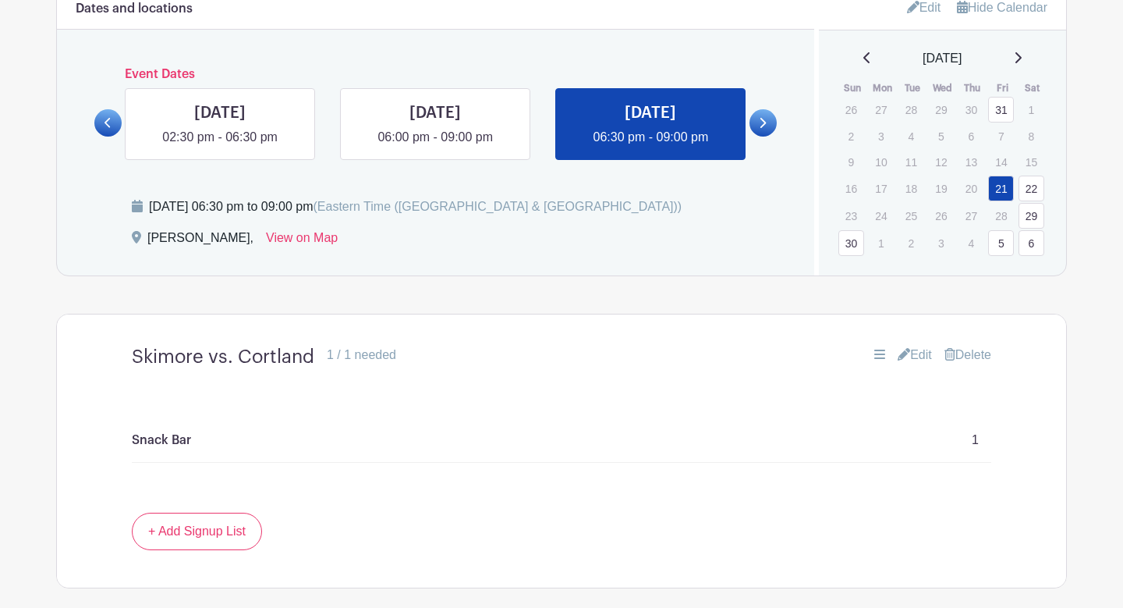
click at [774, 115] on link at bounding box center [763, 122] width 27 height 27
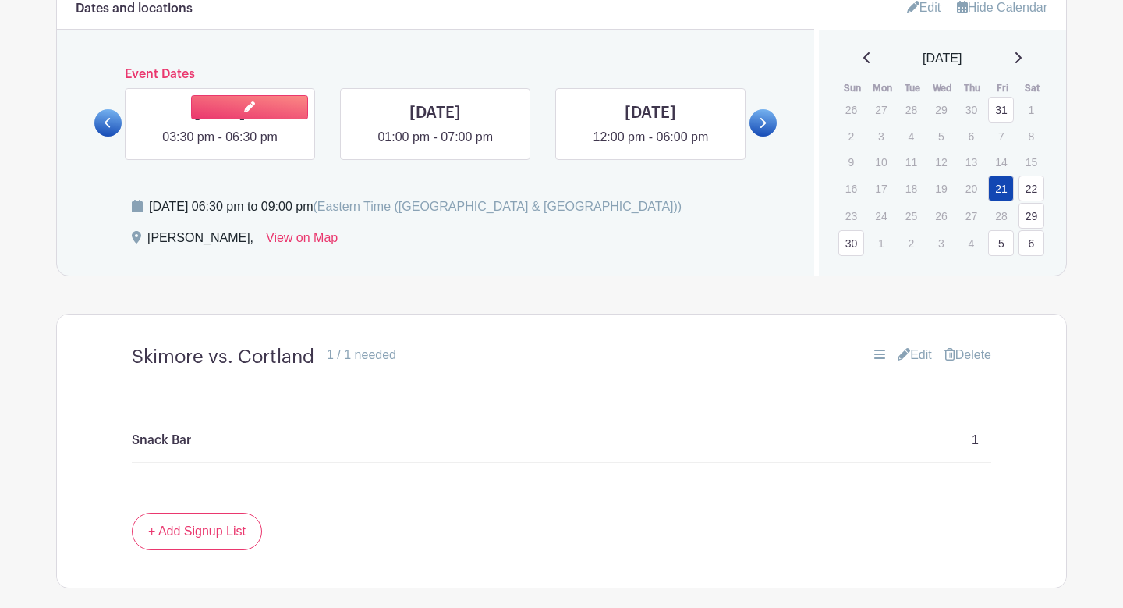
click at [220, 147] on link at bounding box center [220, 147] width 0 height 0
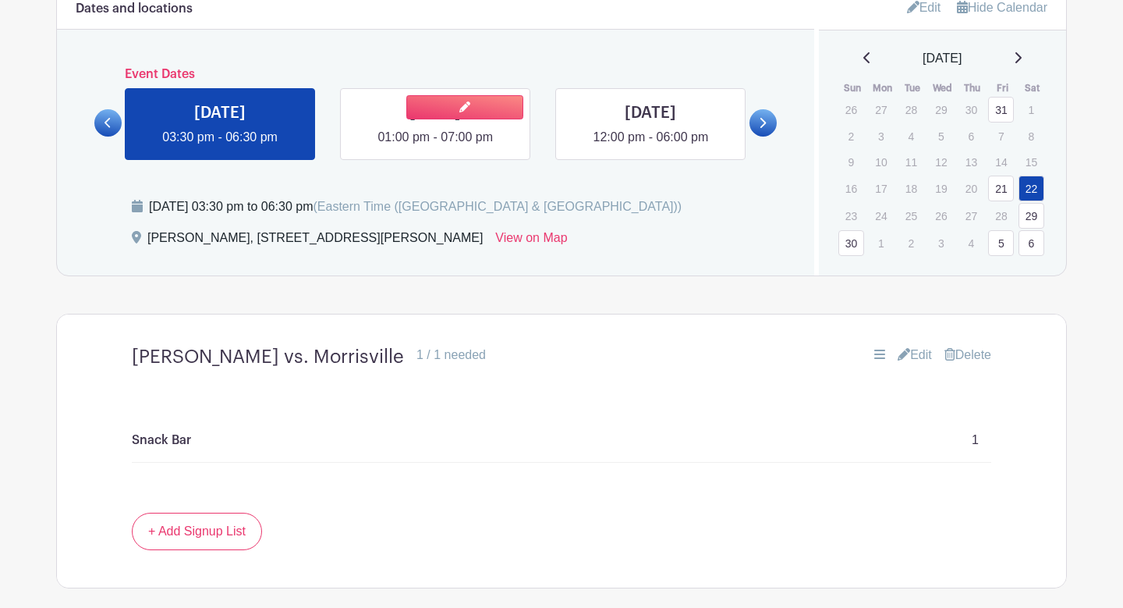
click at [435, 147] on link at bounding box center [435, 147] width 0 height 0
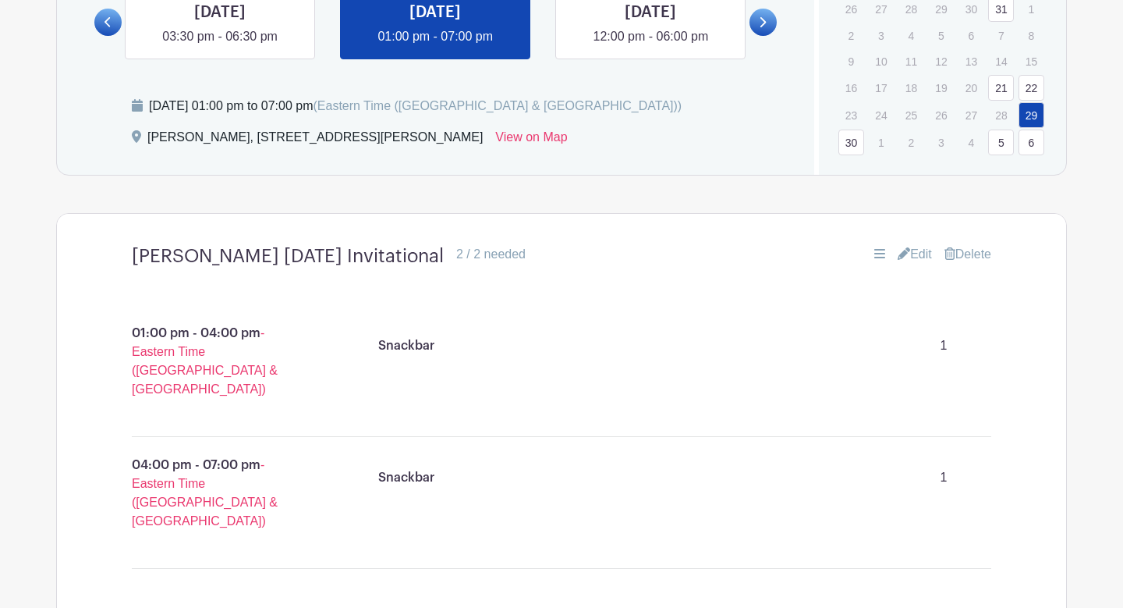
scroll to position [882, 0]
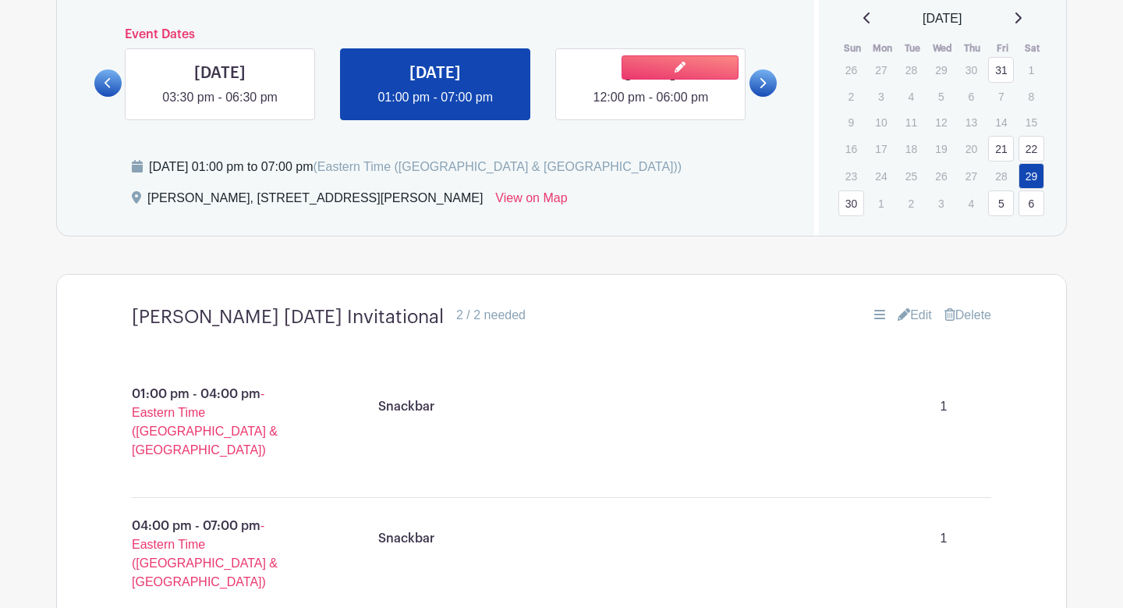
click at [651, 107] on link at bounding box center [651, 107] width 0 height 0
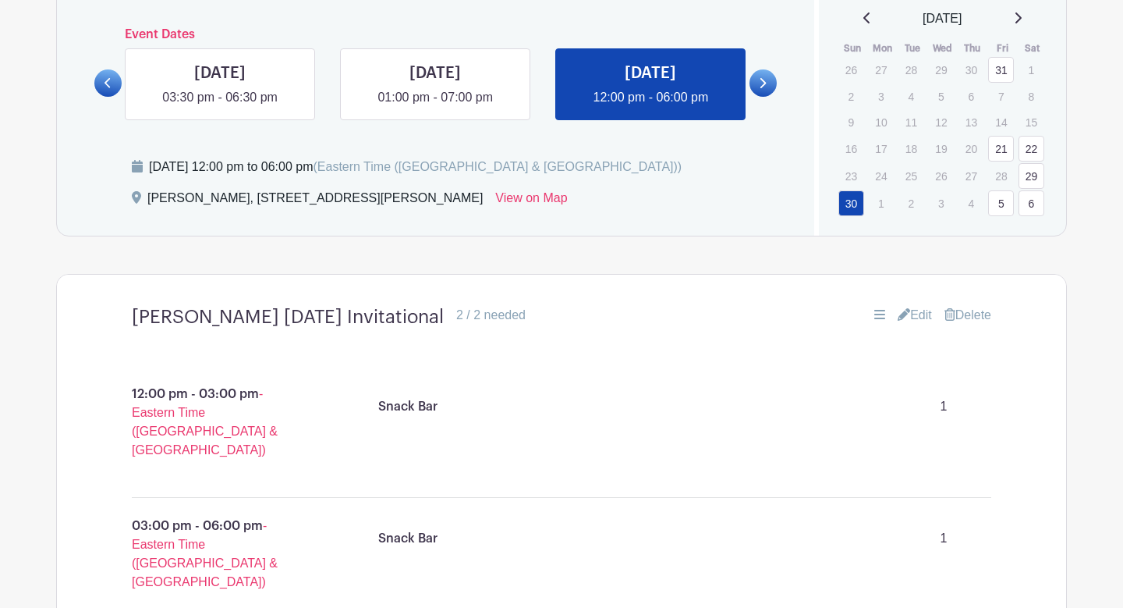
click at [781, 81] on div "Dates and locations Event Dates [DATE] 02:30 pm - 06:30 pm [DATE] 06:00 pm - 09…" at bounding box center [436, 90] width 758 height 289
click at [767, 81] on link at bounding box center [763, 82] width 27 height 27
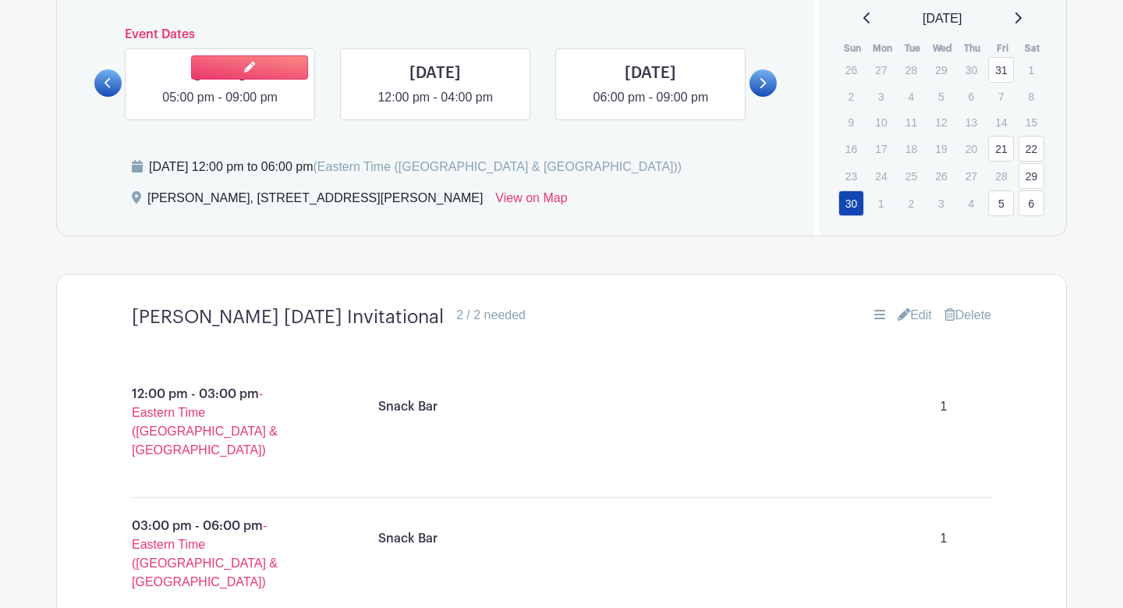
click at [220, 107] on link at bounding box center [220, 107] width 0 height 0
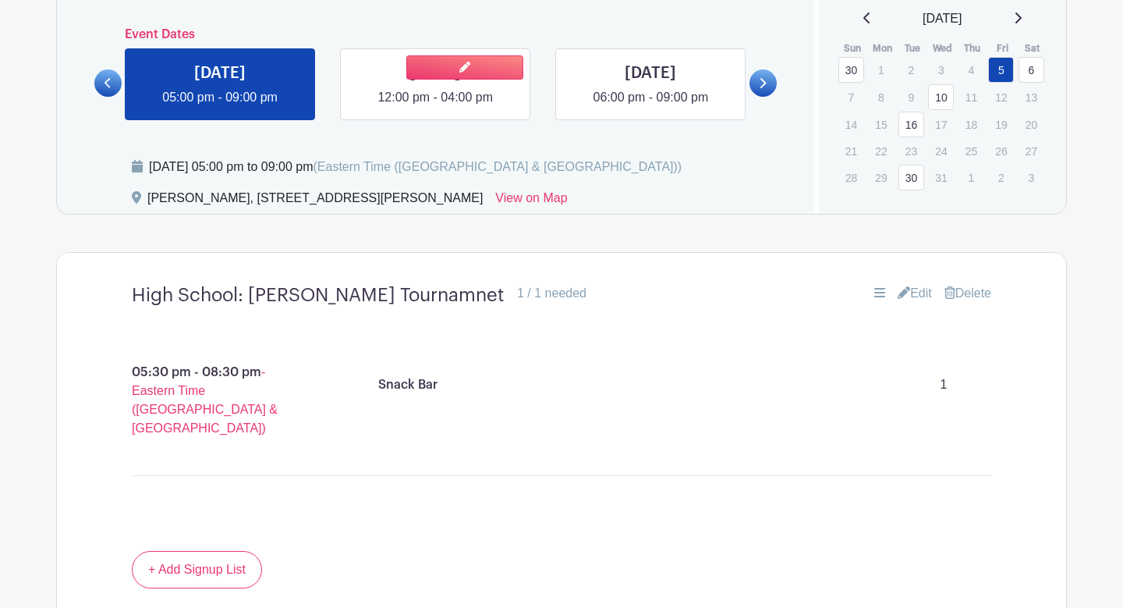
click at [435, 107] on link at bounding box center [435, 107] width 0 height 0
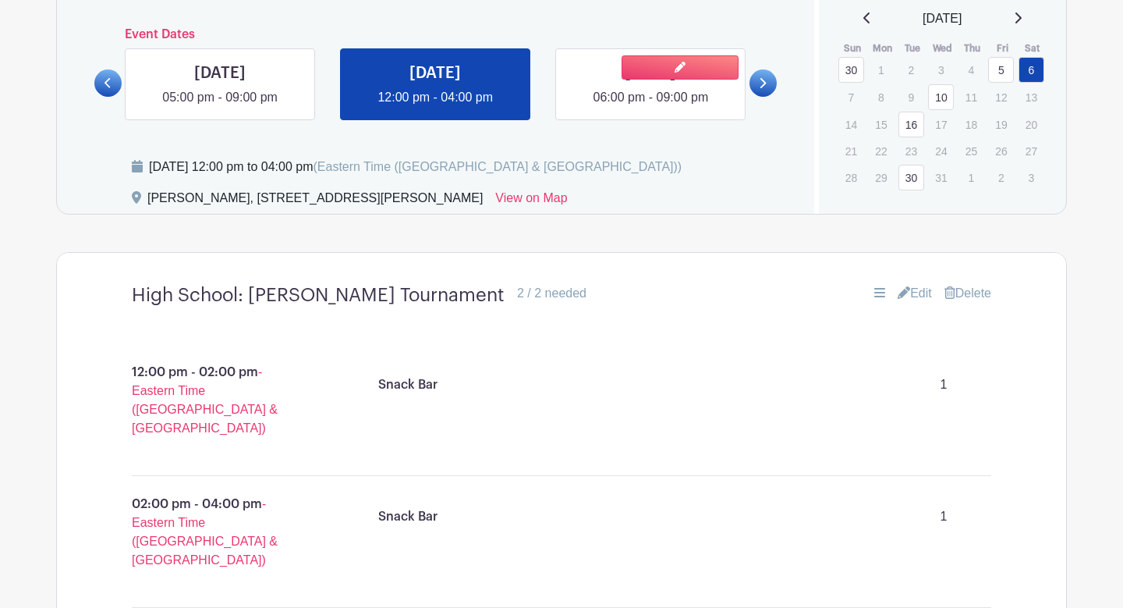
click at [651, 107] on link at bounding box center [651, 107] width 0 height 0
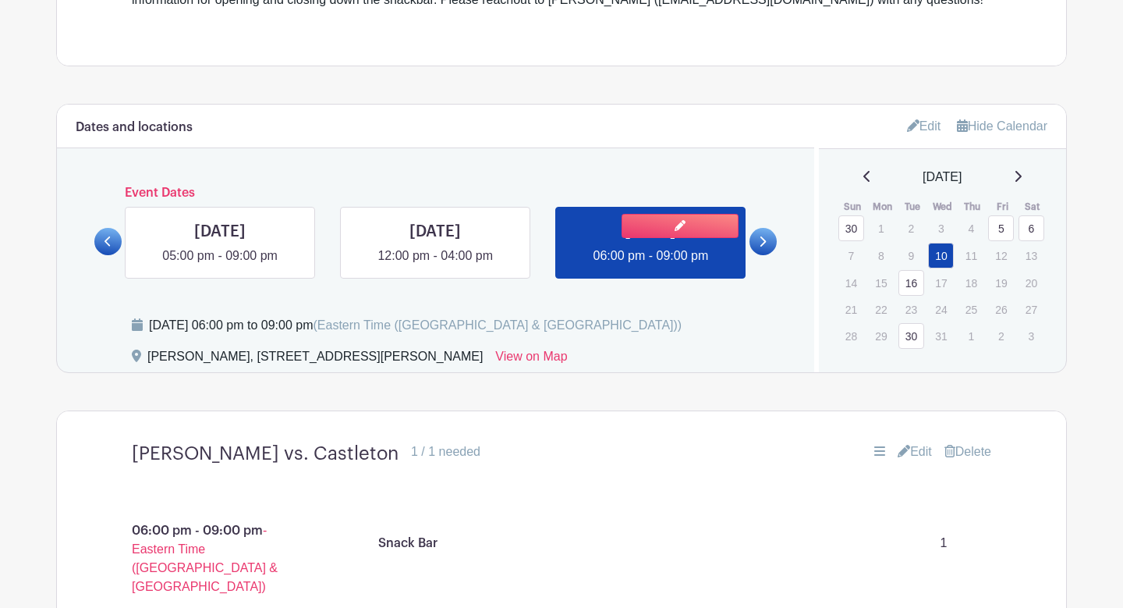
scroll to position [723, 0]
click at [921, 128] on link "Edit" at bounding box center [924, 127] width 34 height 26
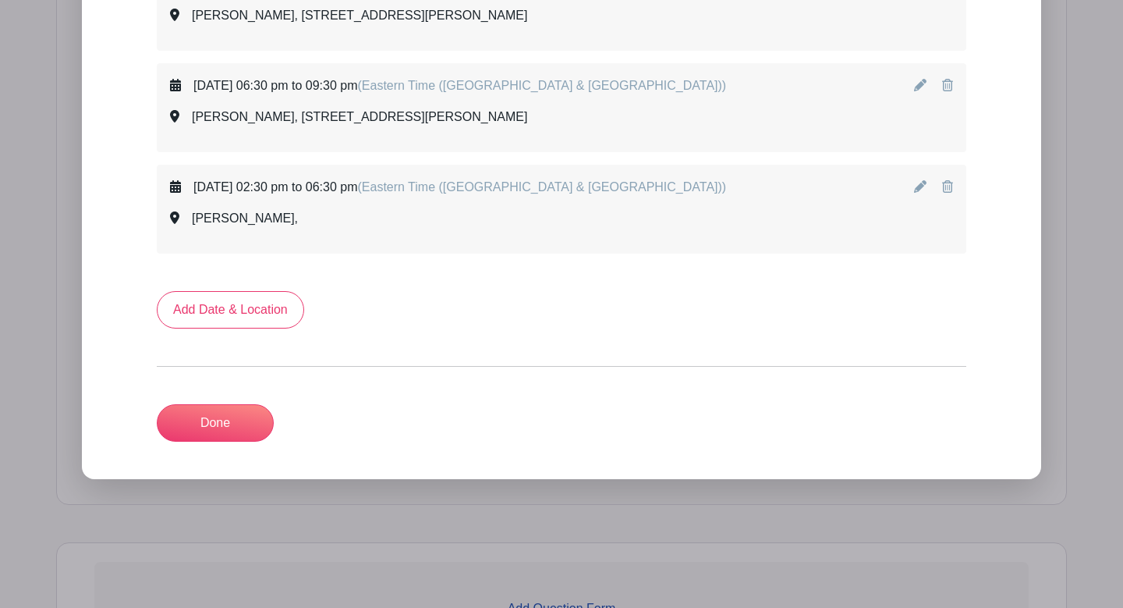
scroll to position [3316, 0]
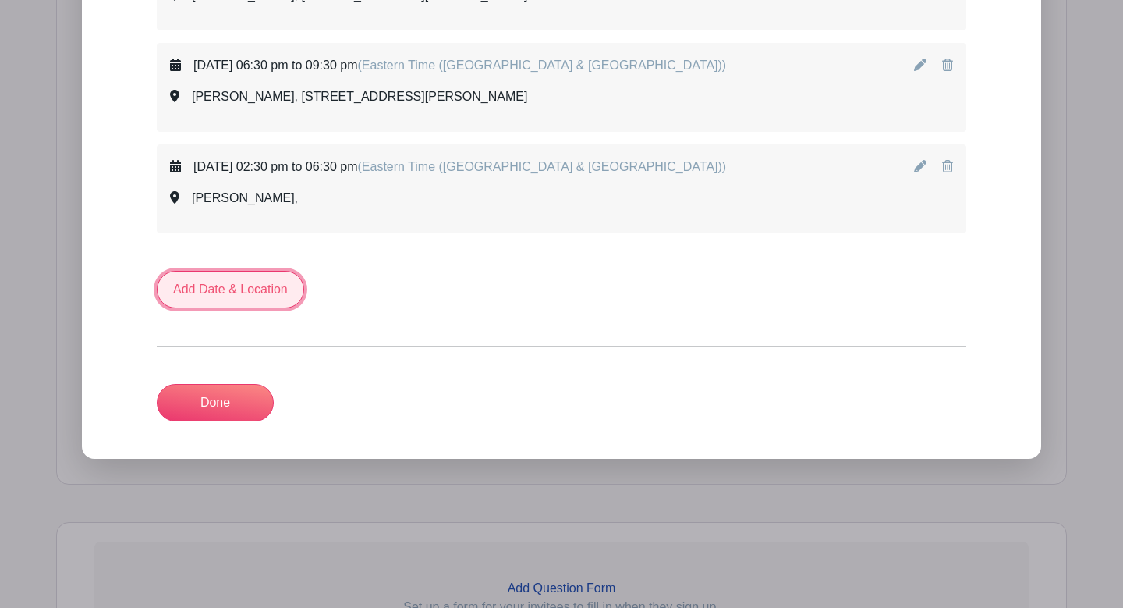
click at [268, 289] on link "Add Date & Location" at bounding box center [230, 289] width 147 height 37
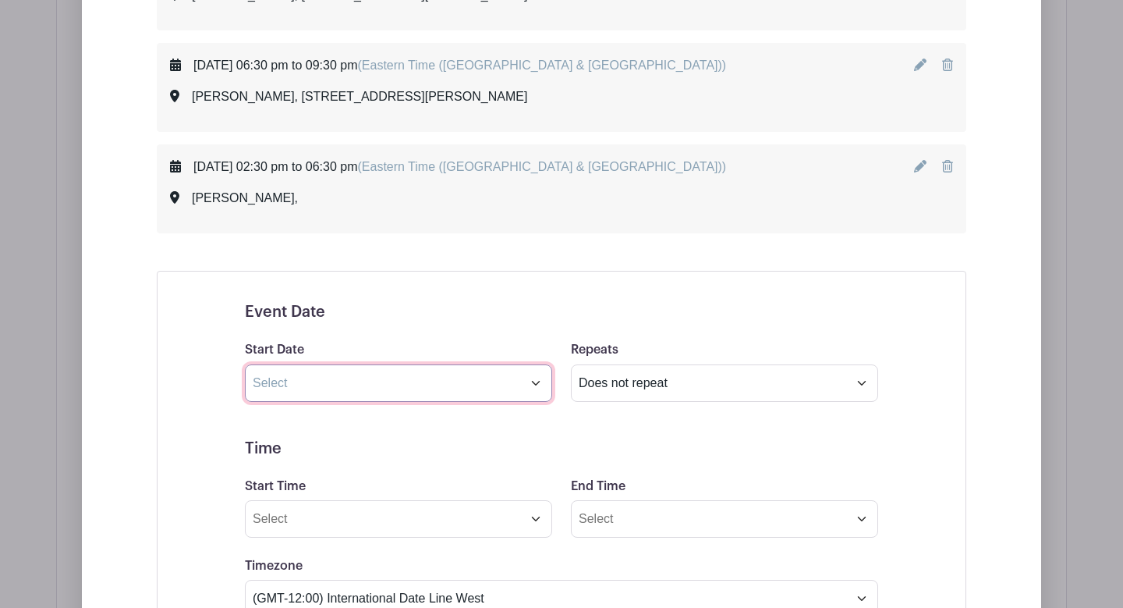
click at [336, 398] on input "text" at bounding box center [398, 382] width 307 height 37
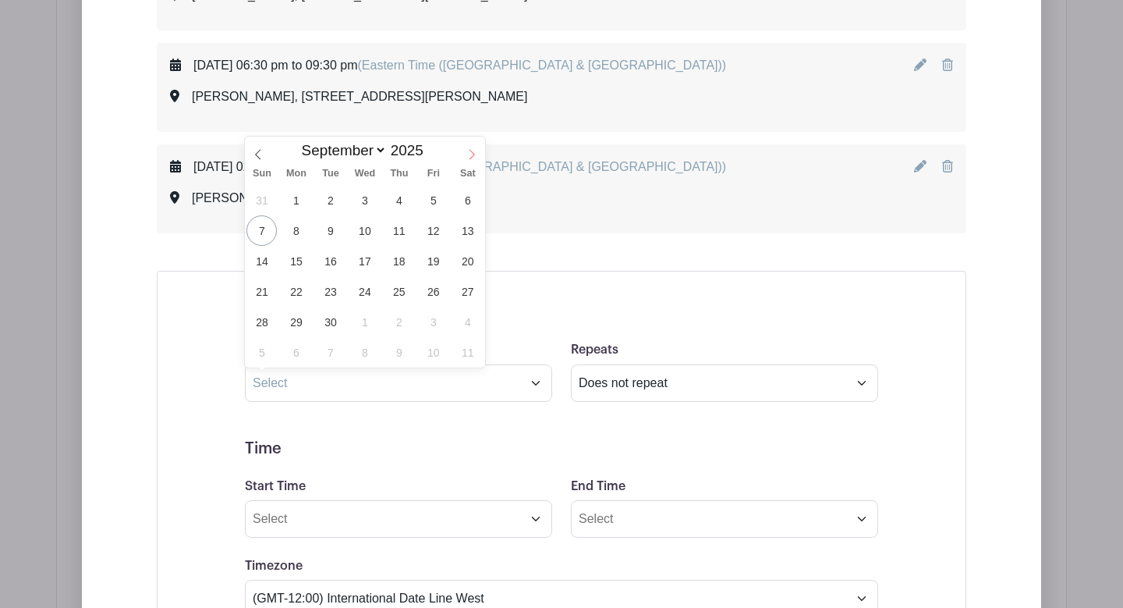
click at [464, 158] on span at bounding box center [472, 150] width 27 height 27
click at [475, 162] on span at bounding box center [472, 150] width 27 height 27
select select "11"
click at [428, 289] on span "26" at bounding box center [433, 291] width 30 height 30
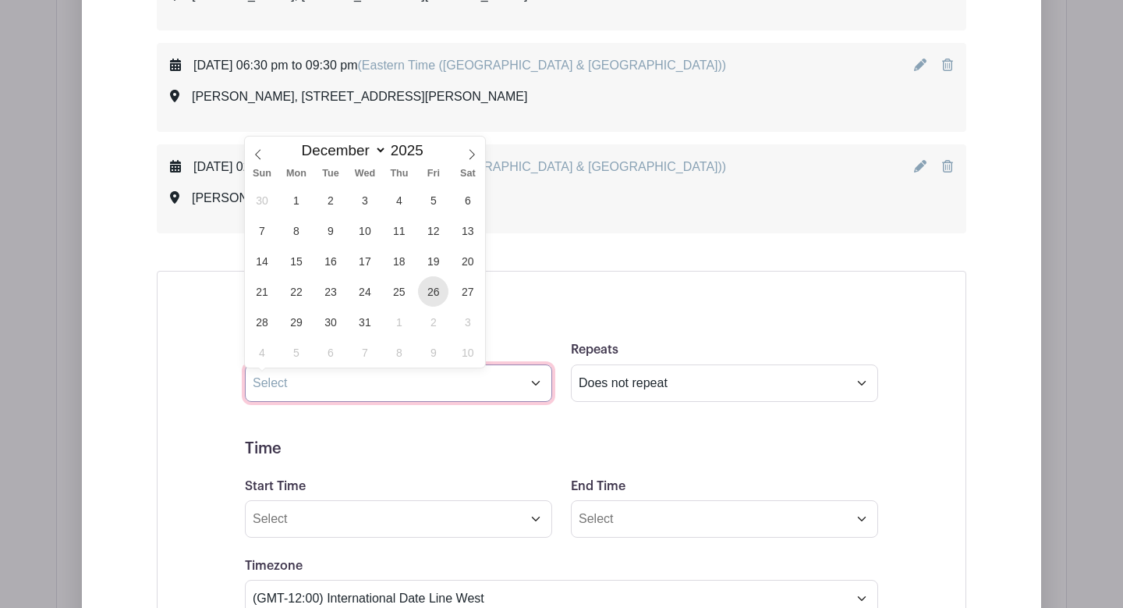
type input "[DATE]"
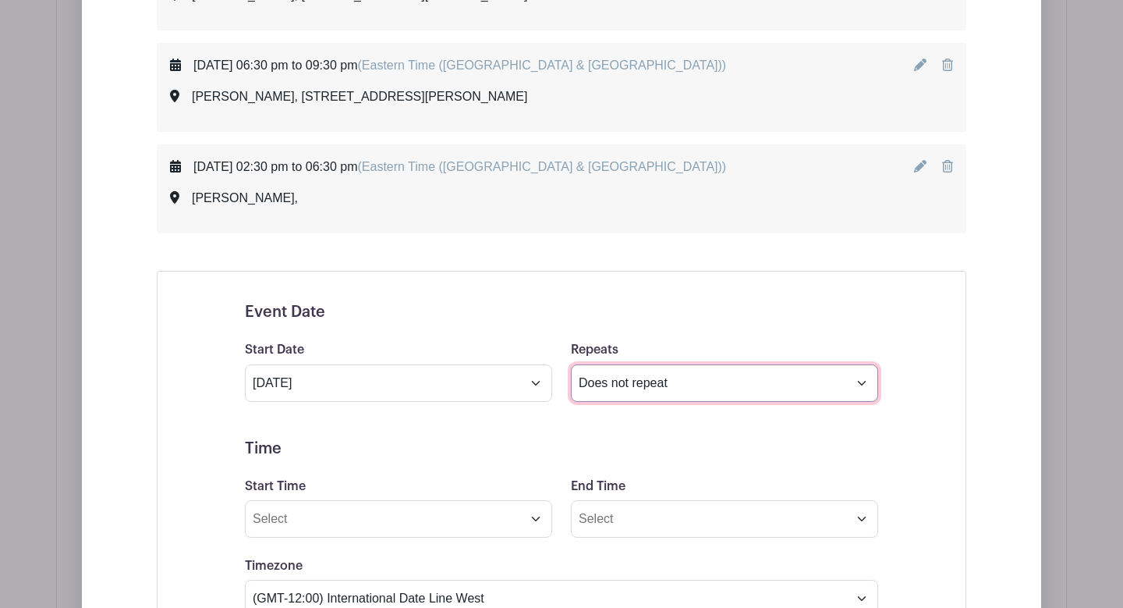
click at [618, 382] on select "Does not repeat Daily Weekly Monthly on day 26 Monthly on the fourth [DATE] Oth…" at bounding box center [724, 382] width 307 height 37
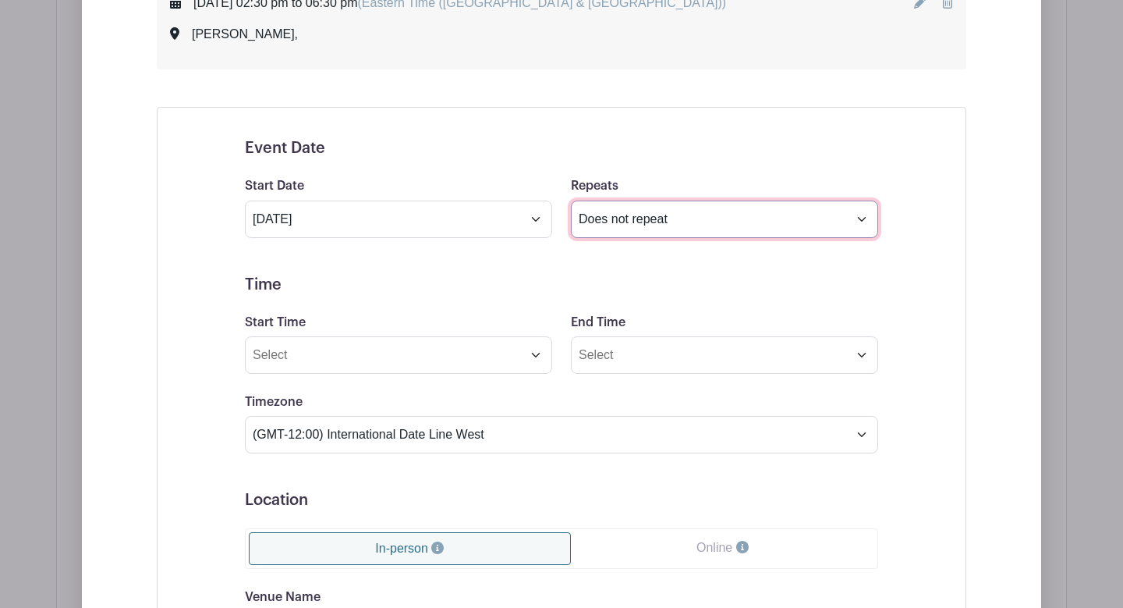
scroll to position [3491, 0]
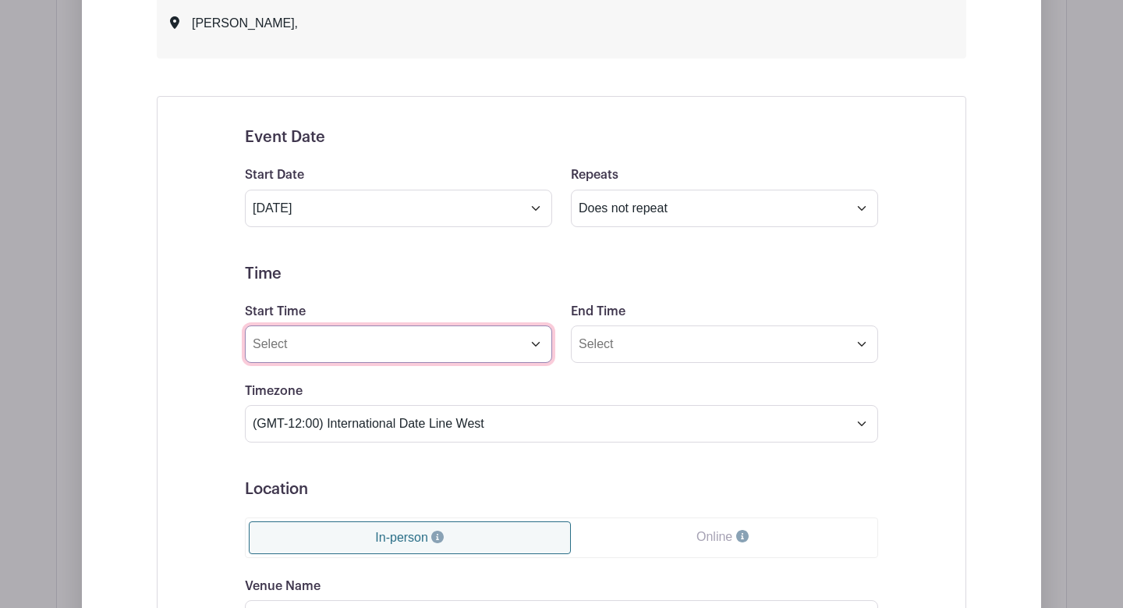
click at [465, 339] on input "Start Time" at bounding box center [398, 343] width 307 height 37
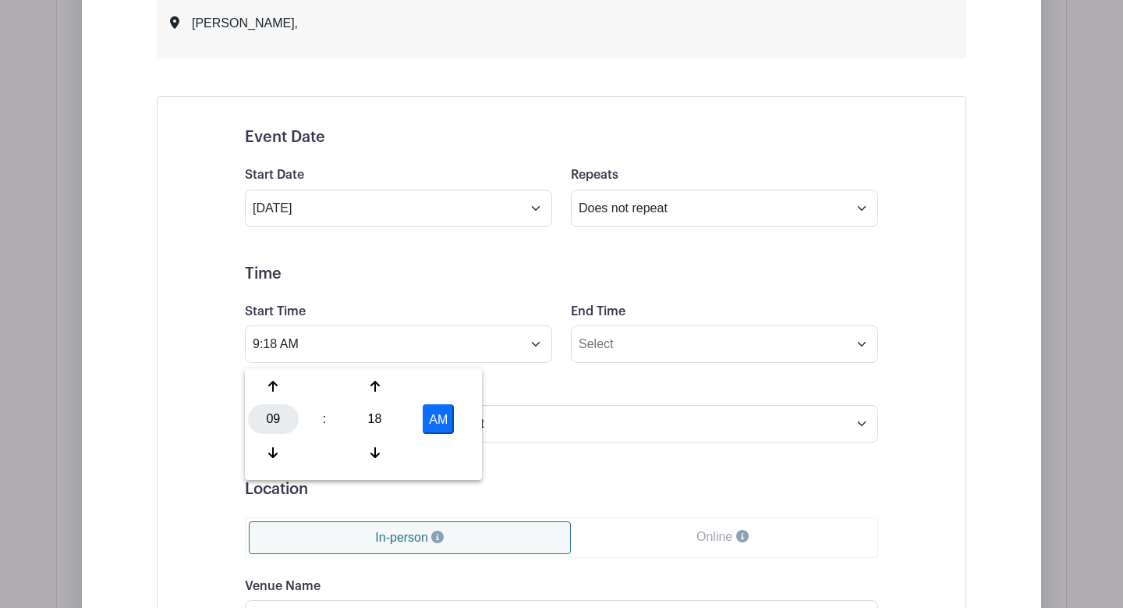
click at [281, 417] on div "09" at bounding box center [273, 419] width 51 height 30
click at [385, 420] on div "06" at bounding box center [390, 419] width 52 height 30
click at [360, 420] on div "18" at bounding box center [375, 419] width 51 height 30
click at [386, 420] on div "30" at bounding box center [390, 419] width 52 height 30
click at [438, 418] on button "AM" at bounding box center [438, 419] width 31 height 30
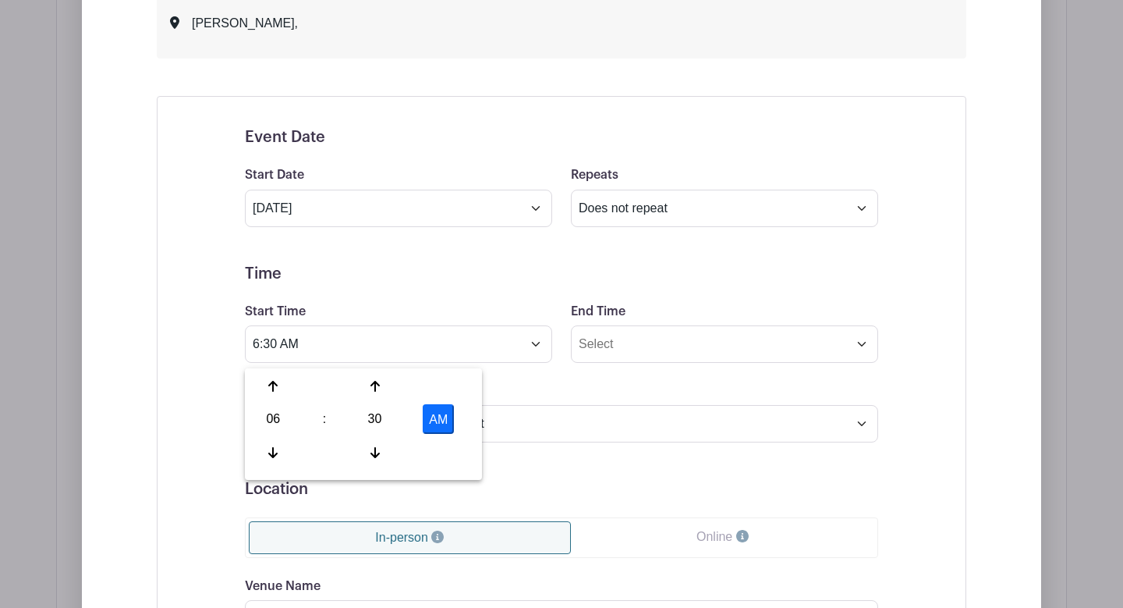
type input "6:30 PM"
click at [634, 343] on input "End Time" at bounding box center [724, 343] width 307 height 37
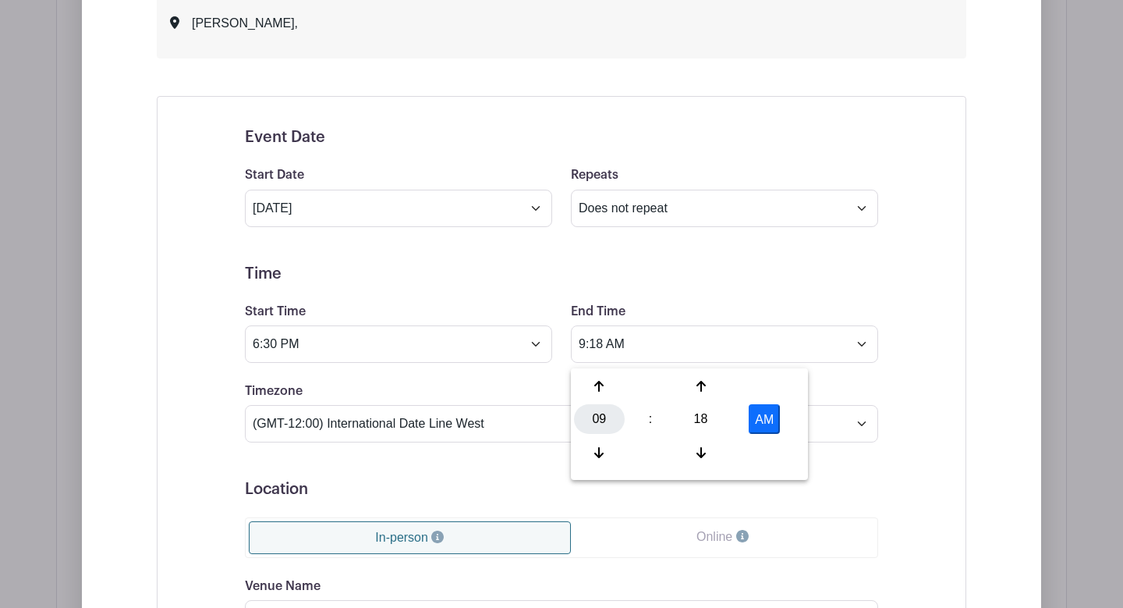
click at [600, 420] on div "09" at bounding box center [599, 419] width 51 height 30
click at [662, 452] on div "09" at bounding box center [658, 453] width 52 height 30
click at [694, 413] on div "18" at bounding box center [701, 419] width 51 height 30
click at [595, 385] on div "00" at bounding box center [600, 386] width 52 height 30
click at [758, 421] on button "AM" at bounding box center [764, 419] width 31 height 30
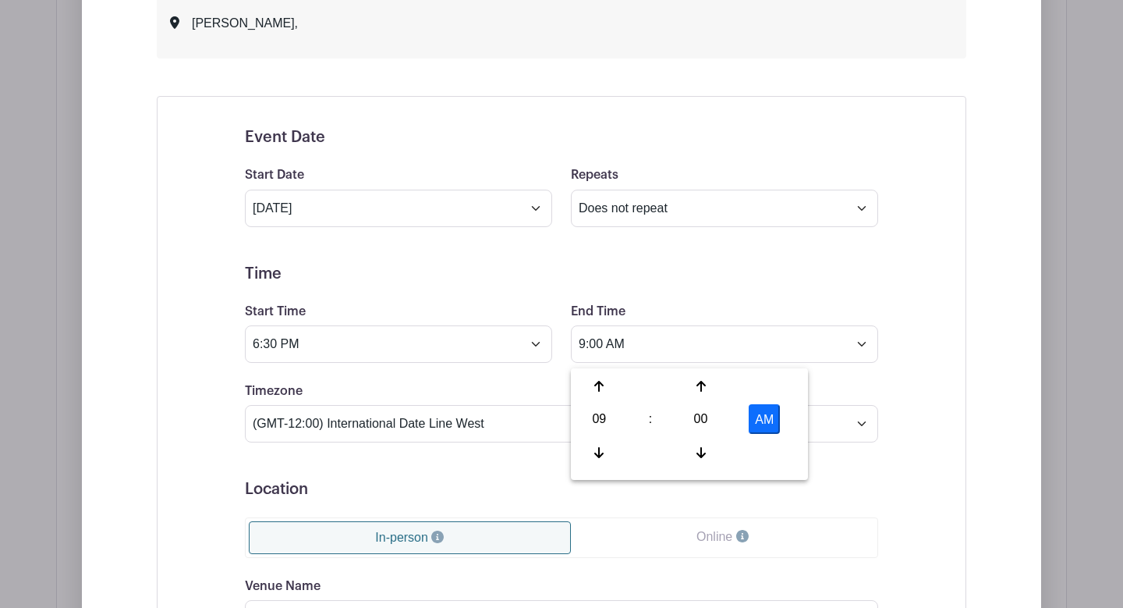
type input "9:00 PM"
click at [732, 302] on form "Event Date Start Date [DATE] Repeats Does not repeat Daily Weekly Monthly on da…" at bounding box center [561, 500] width 633 height 745
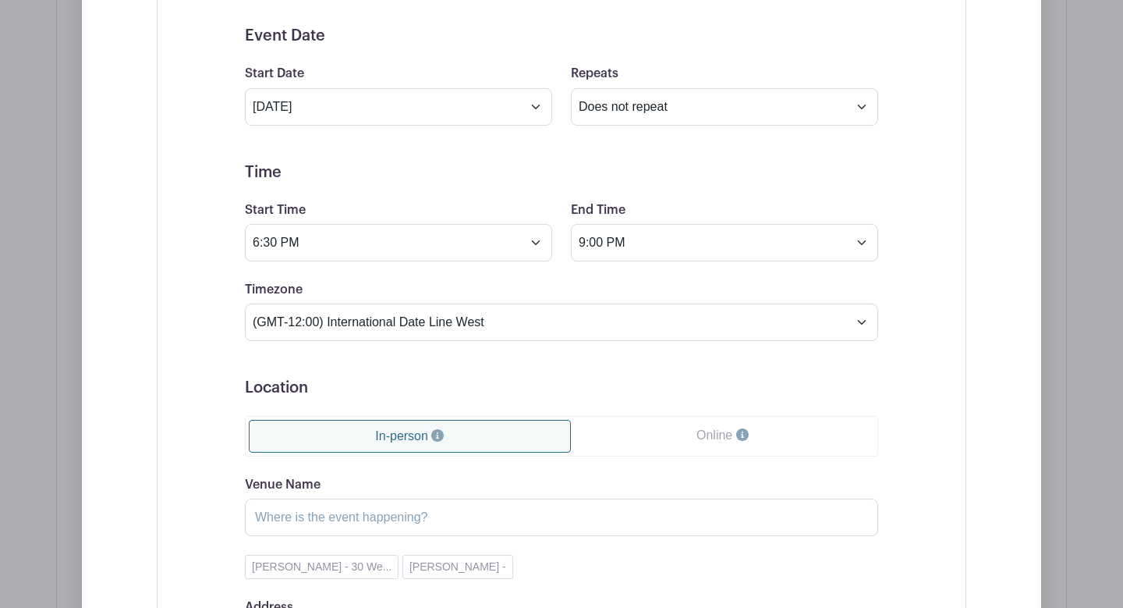
scroll to position [3599, 0]
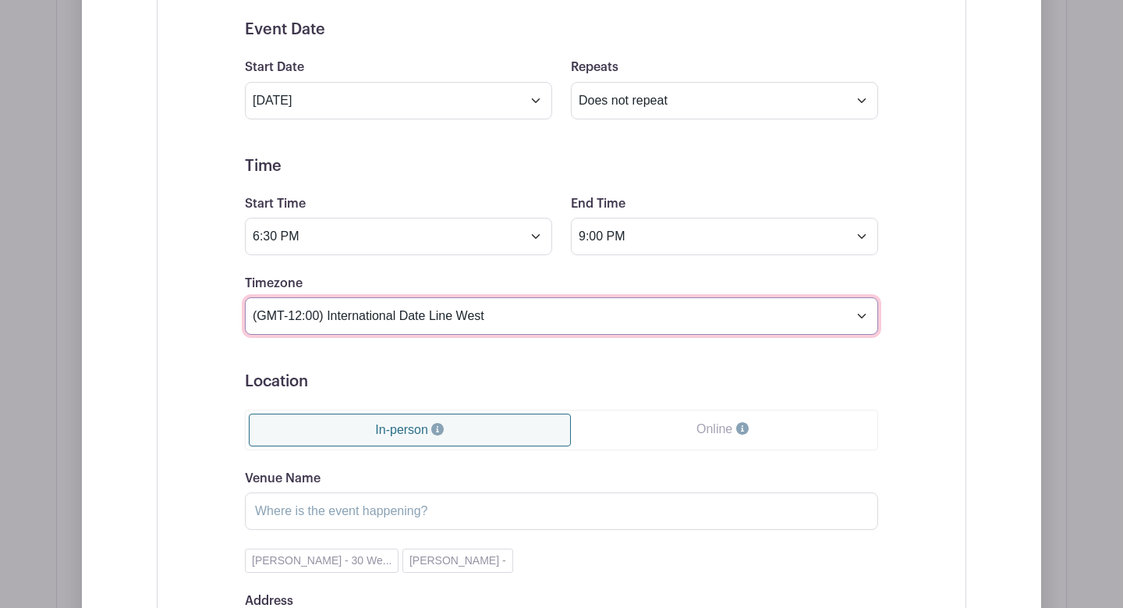
click at [577, 328] on select "(GMT-12:00) International Date Line West (GMT-11:00) [US_STATE] (GMT-11:00) [GE…" at bounding box center [561, 315] width 633 height 37
select select "Eastern Time ([GEOGRAPHIC_DATA] & [GEOGRAPHIC_DATA])"
click at [245, 303] on select "(GMT-12:00) International Date Line West (GMT-11:00) [US_STATE] (GMT-11:00) [GE…" at bounding box center [561, 315] width 633 height 37
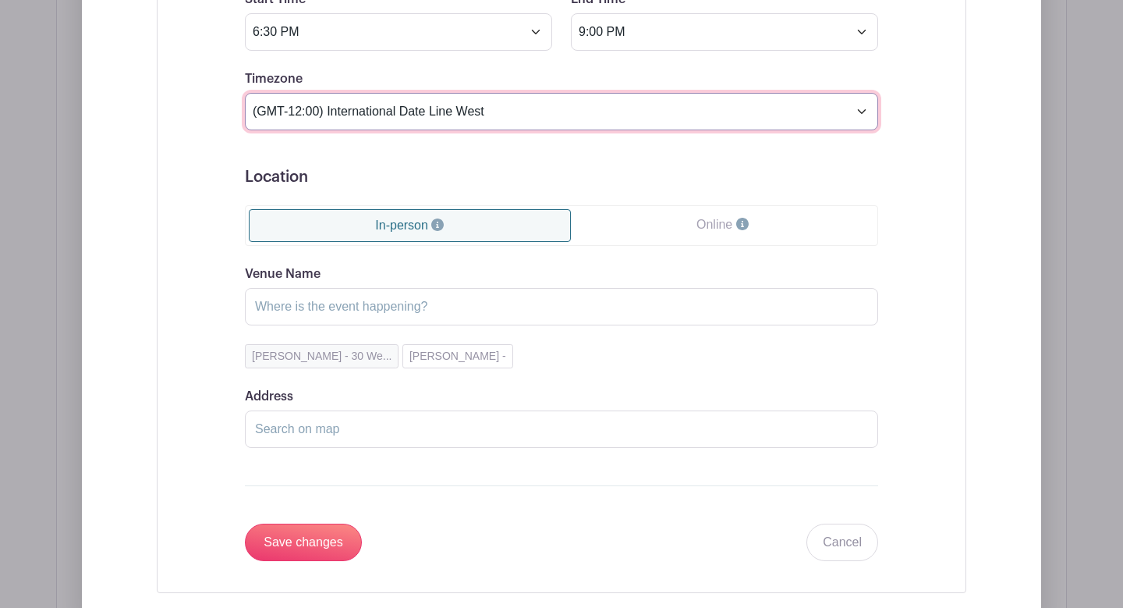
scroll to position [3806, 0]
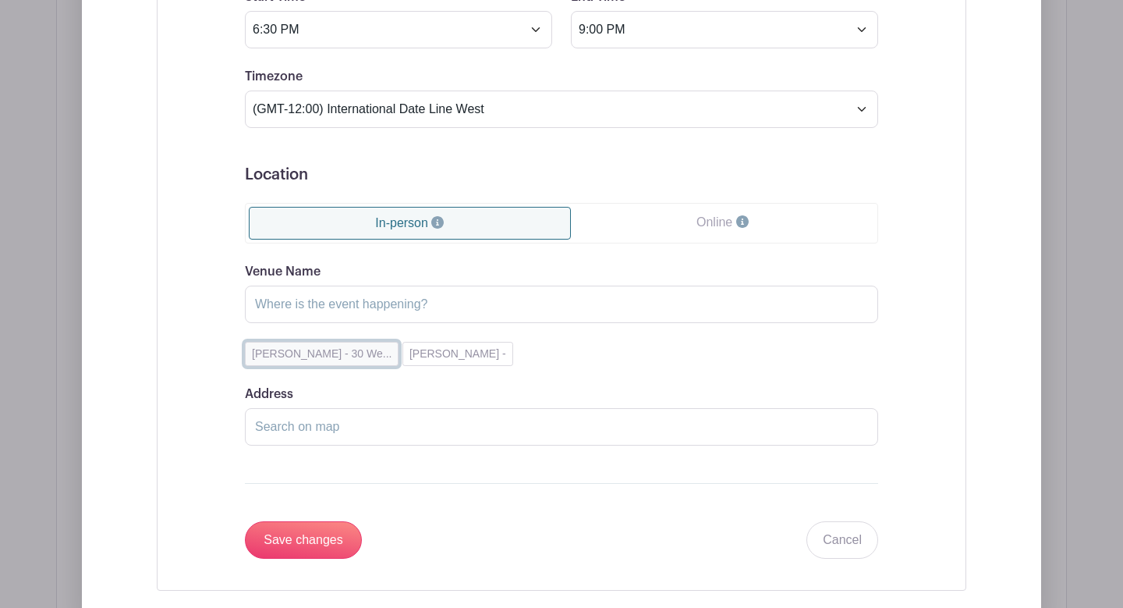
click at [328, 360] on button "[PERSON_NAME] - 30 We..." at bounding box center [322, 354] width 154 height 24
type input "[PERSON_NAME]"
type input "[STREET_ADDRESS][PERSON_NAME]"
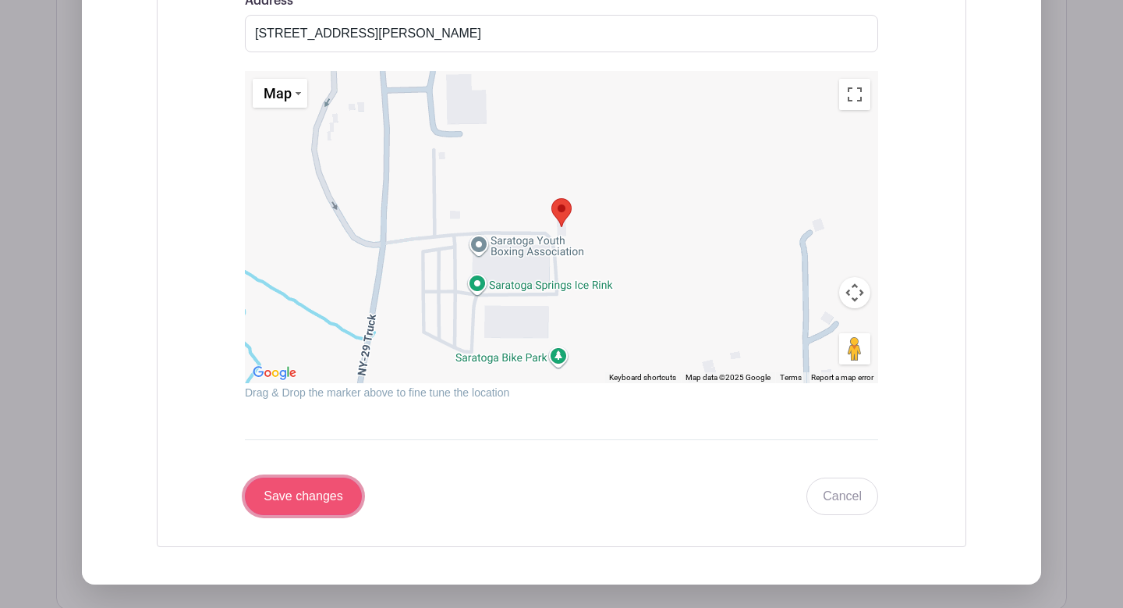
click at [331, 489] on input "Save changes" at bounding box center [303, 495] width 117 height 37
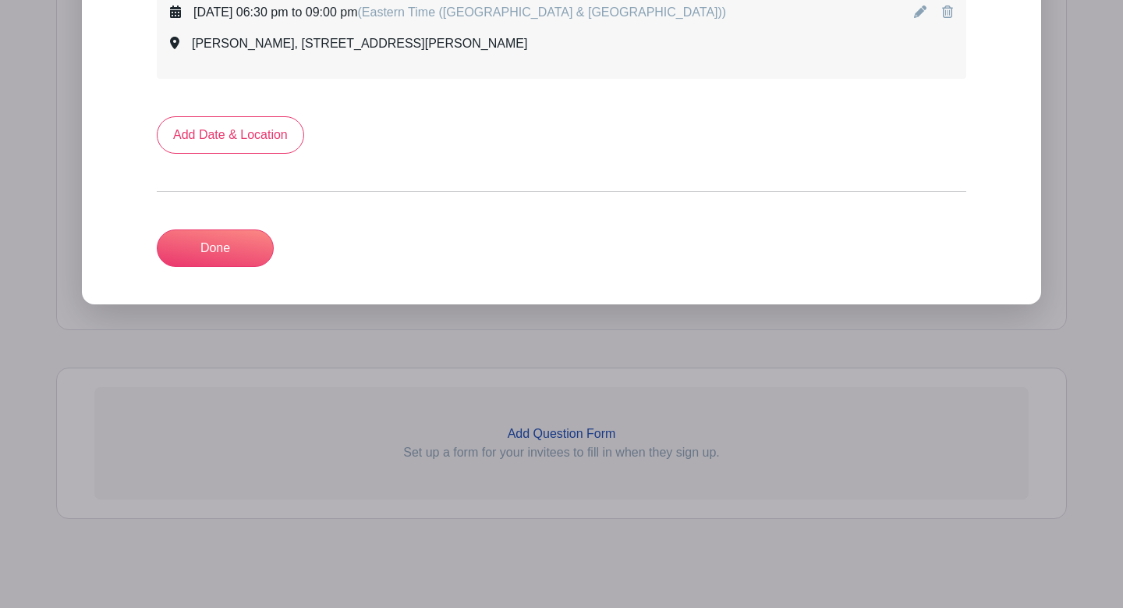
scroll to position [3568, 0]
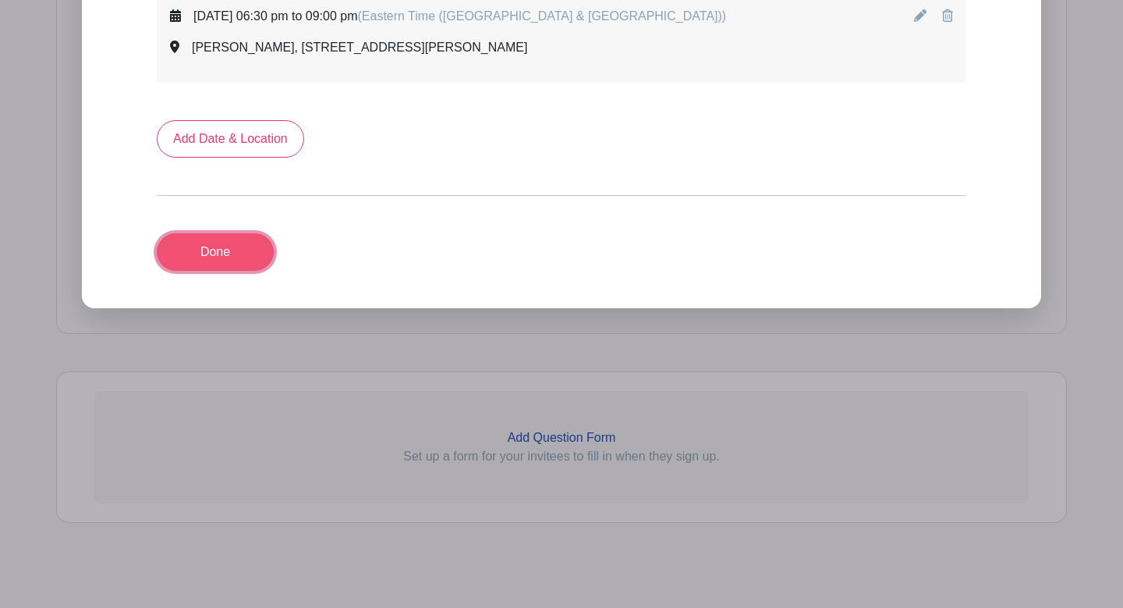
click at [255, 260] on link "Done" at bounding box center [215, 251] width 117 height 37
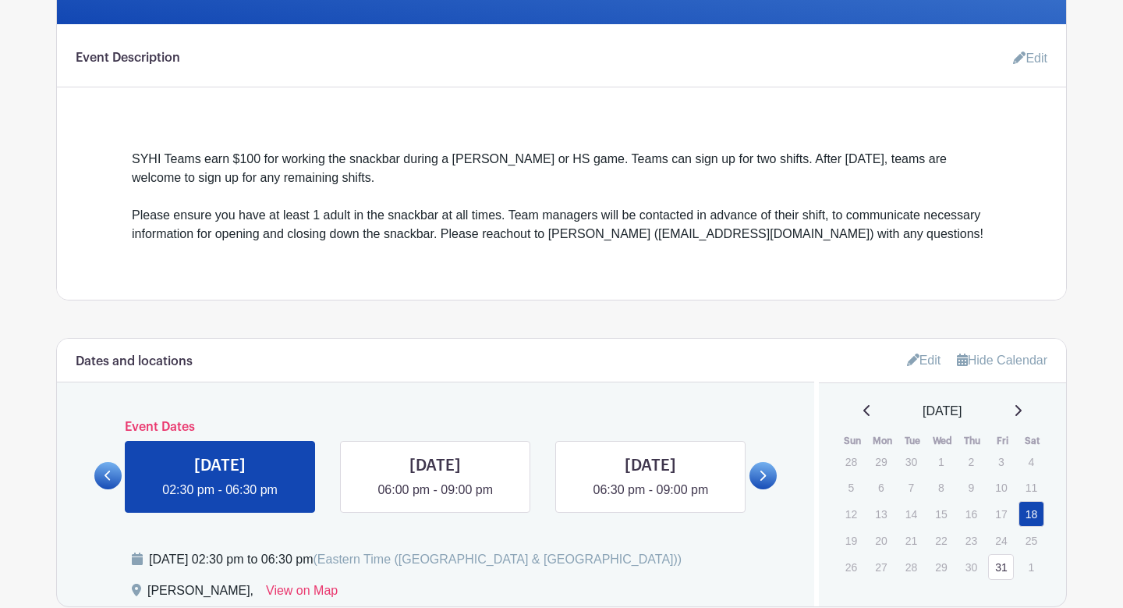
scroll to position [729, 0]
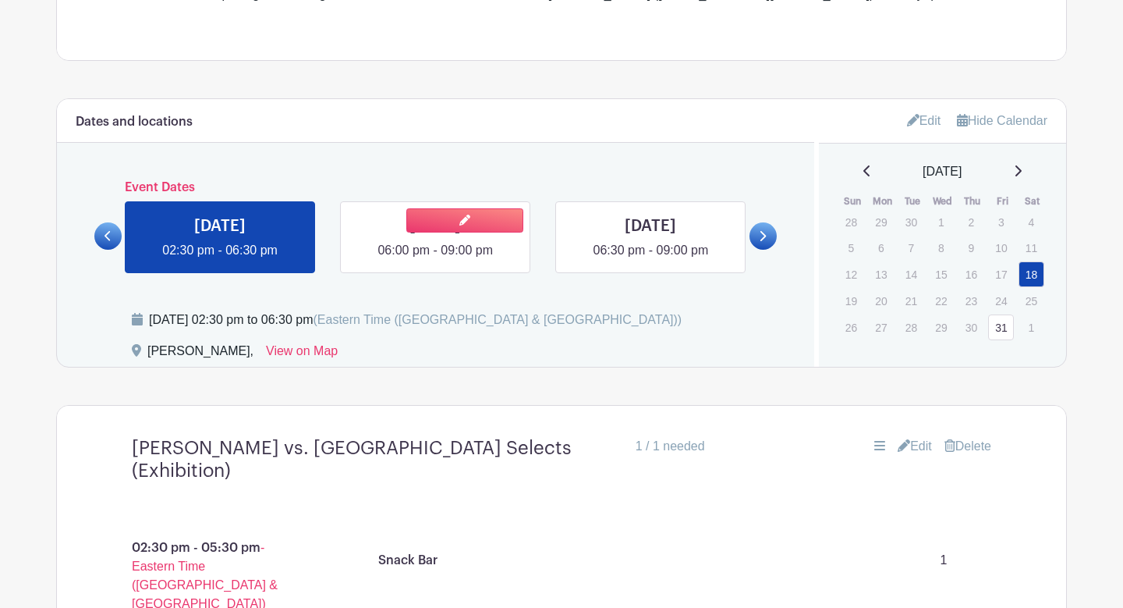
click at [435, 260] on link at bounding box center [435, 260] width 0 height 0
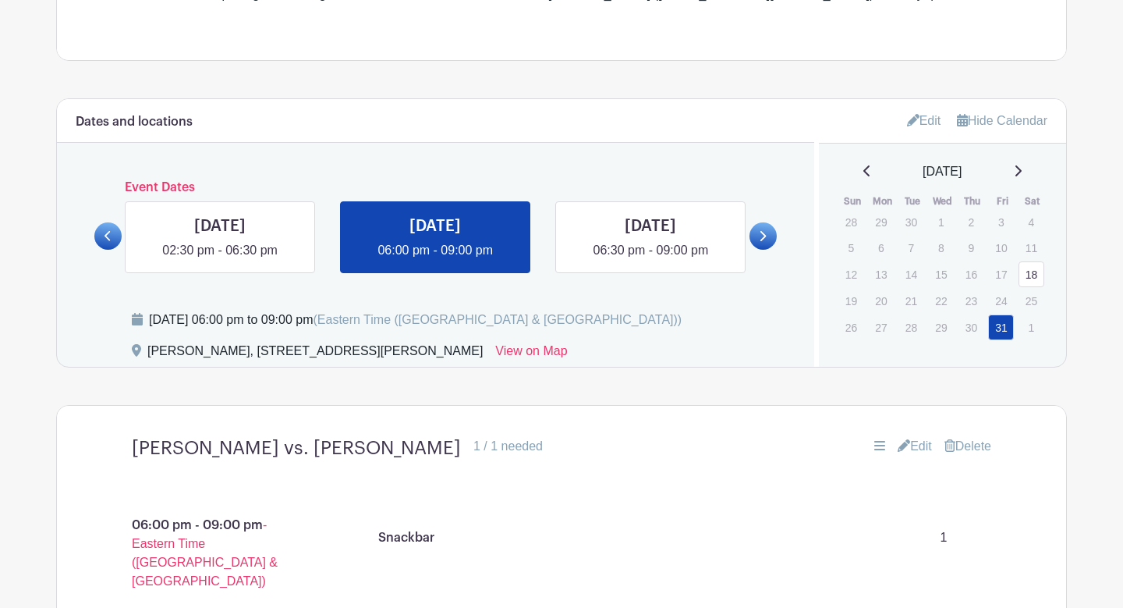
click at [759, 240] on icon at bounding box center [762, 236] width 7 height 12
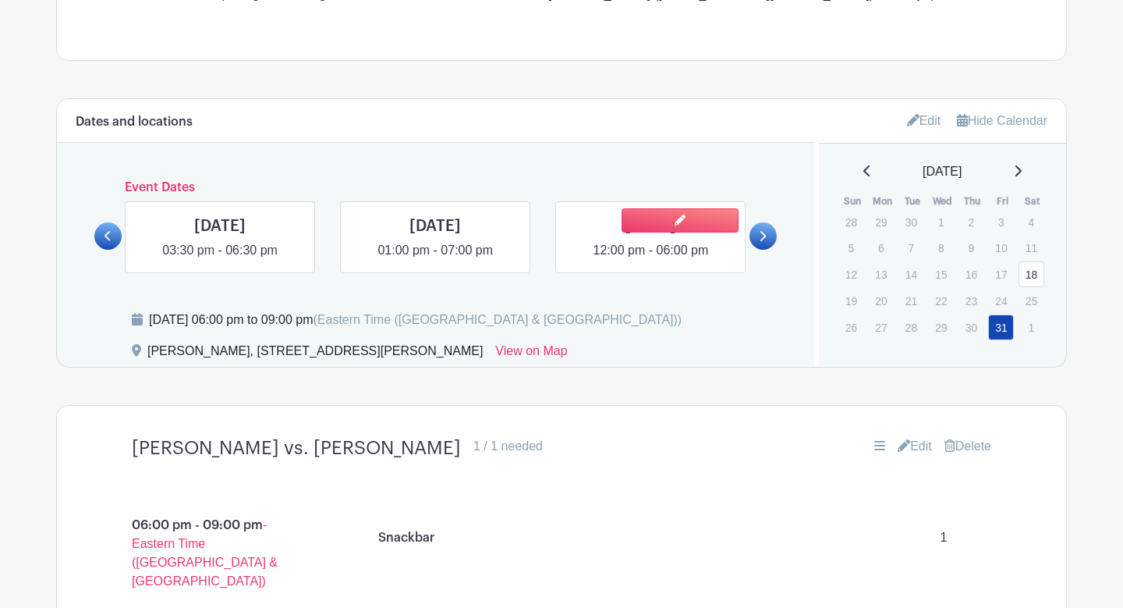
click at [651, 260] on link at bounding box center [651, 260] width 0 height 0
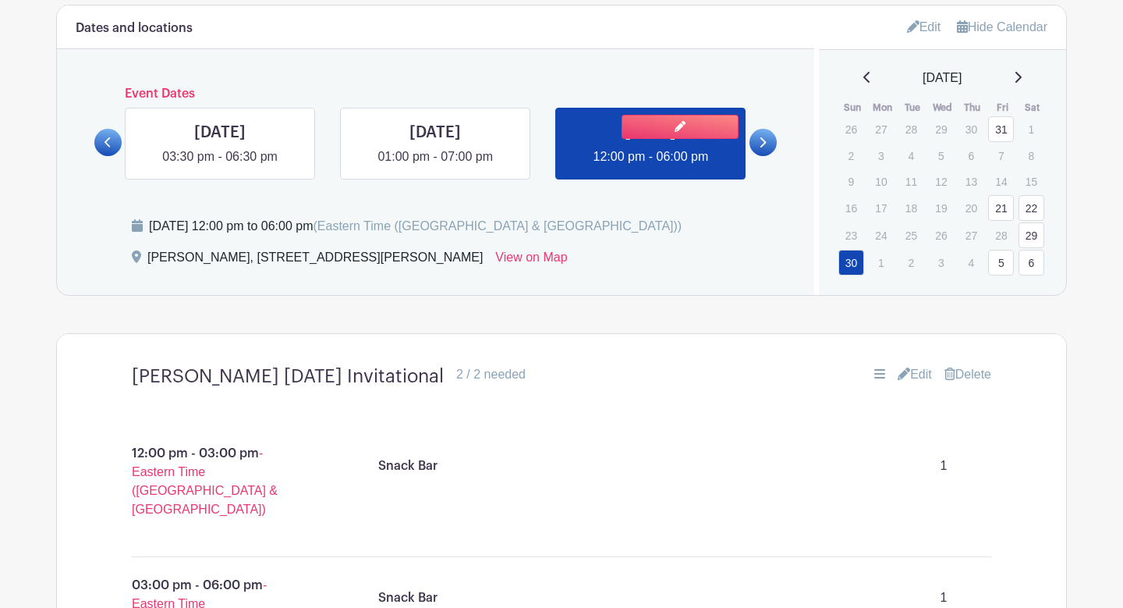
scroll to position [847, 0]
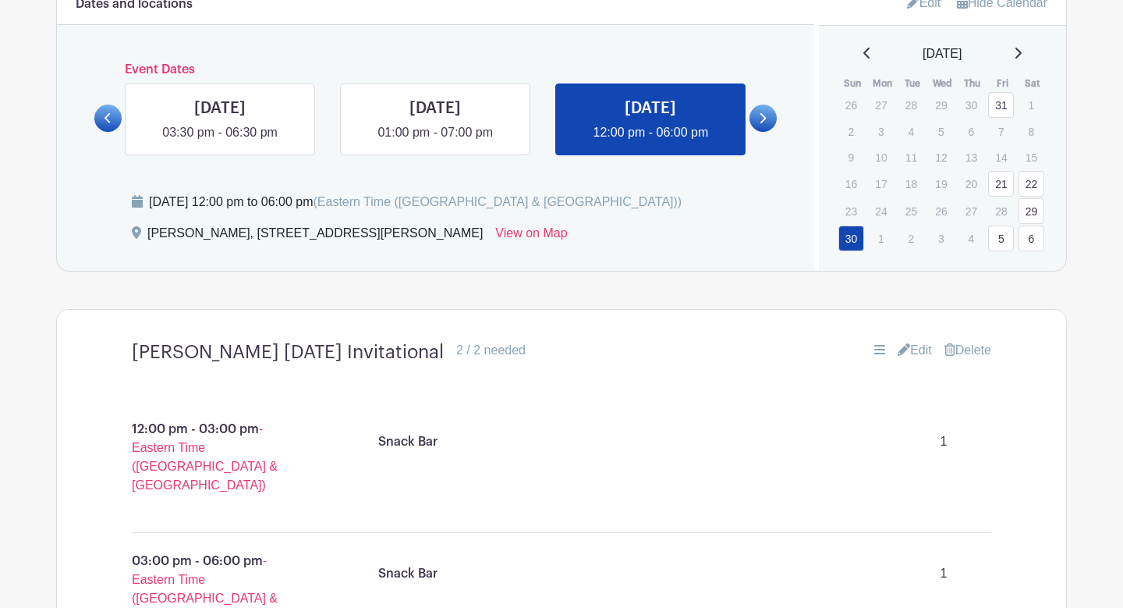
click at [758, 107] on link at bounding box center [763, 118] width 27 height 27
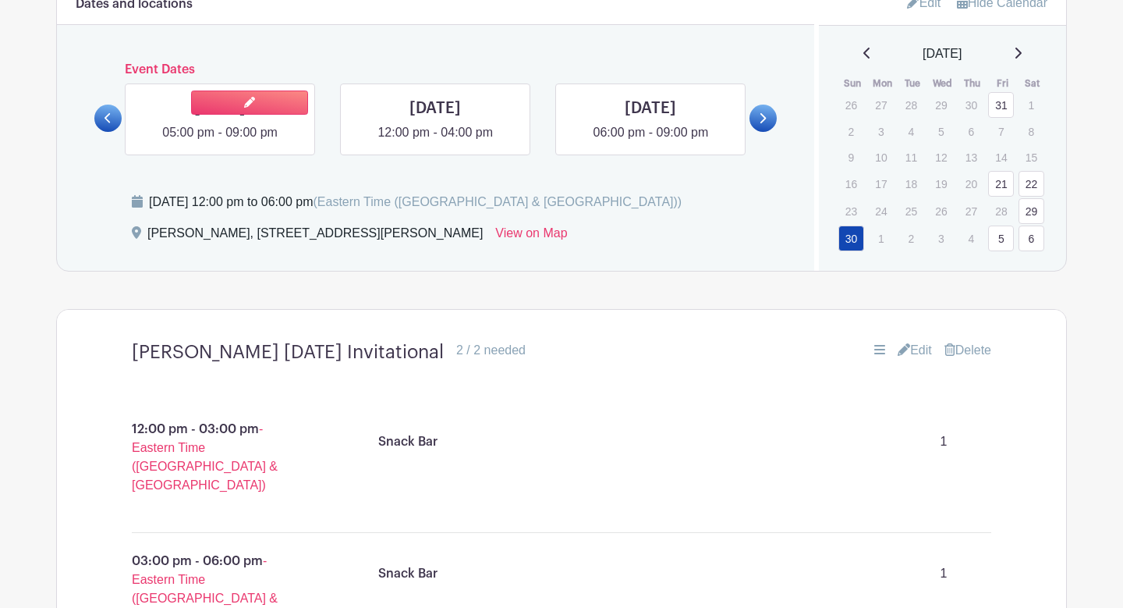
click at [220, 142] on link at bounding box center [220, 142] width 0 height 0
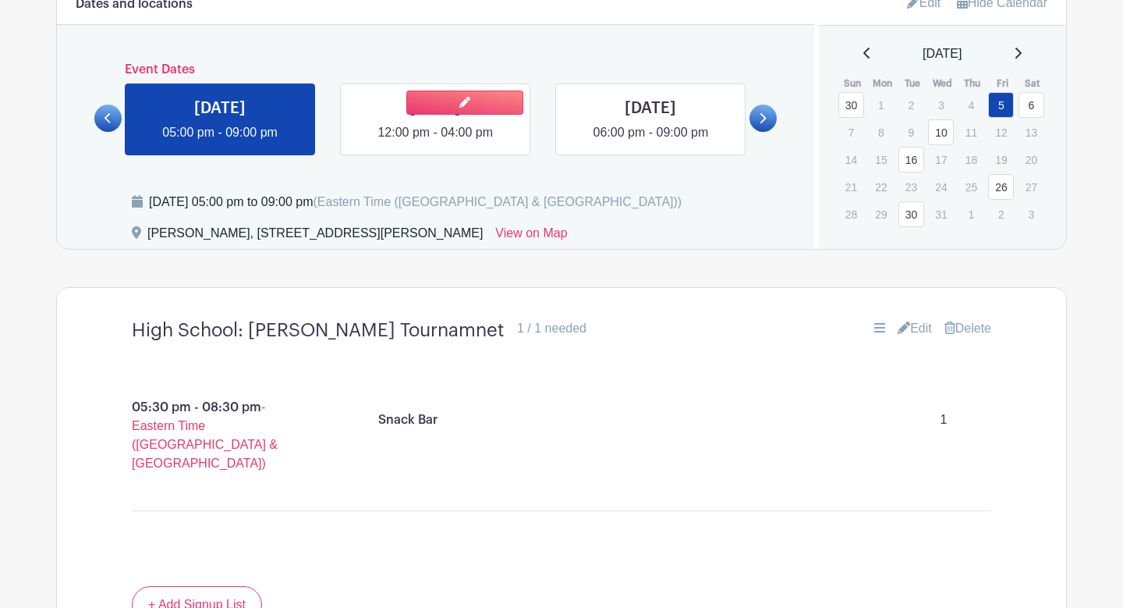
click at [435, 142] on link at bounding box center [435, 142] width 0 height 0
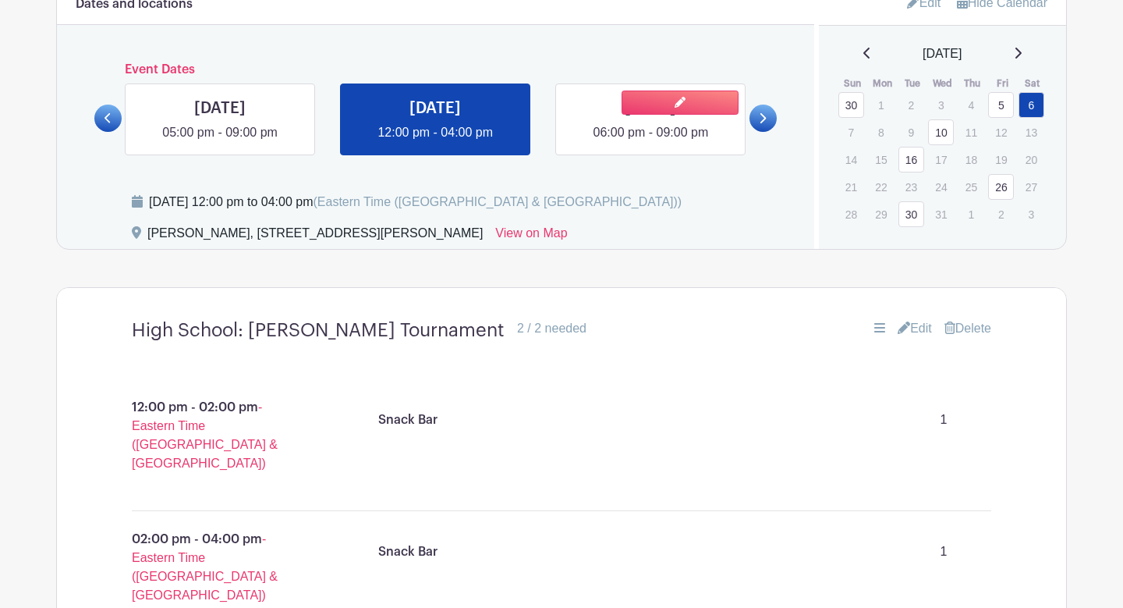
click at [651, 142] on link at bounding box center [651, 142] width 0 height 0
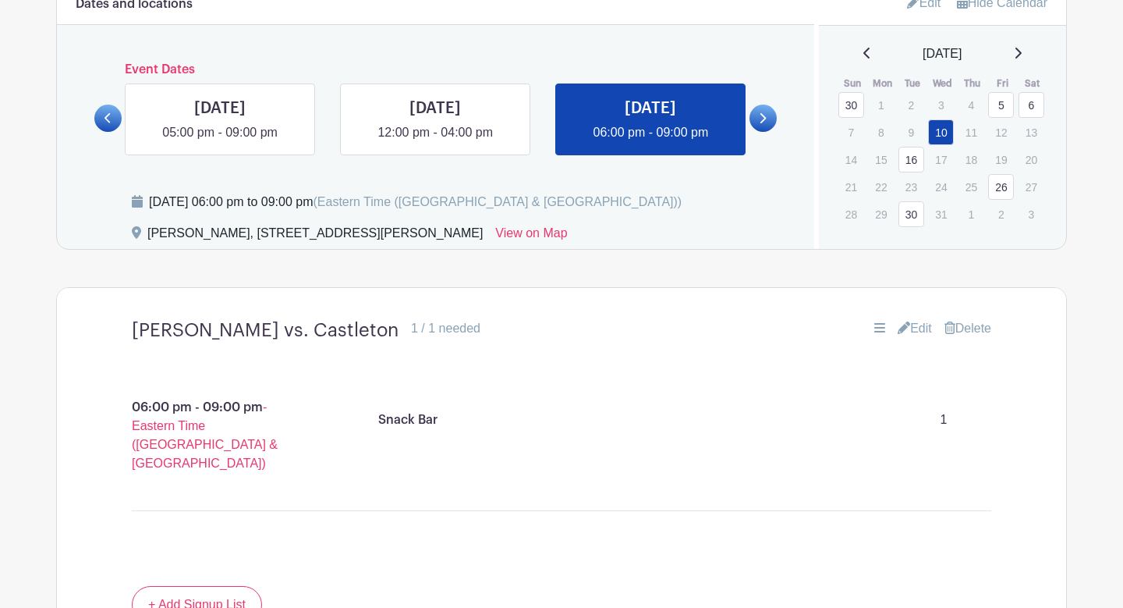
click at [774, 119] on link at bounding box center [763, 118] width 27 height 27
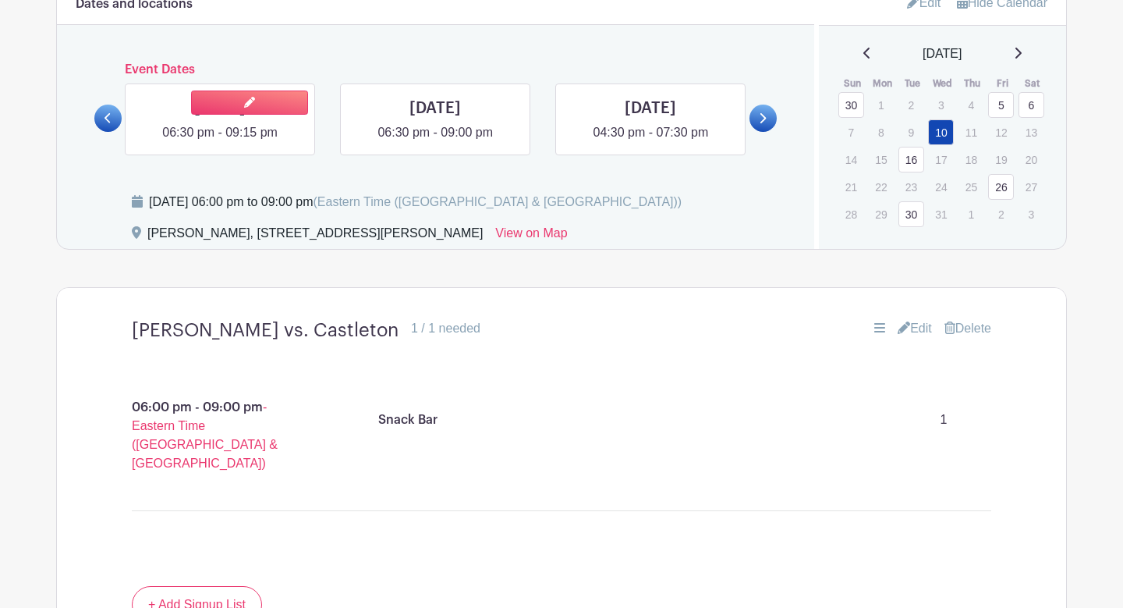
click at [220, 142] on link at bounding box center [220, 142] width 0 height 0
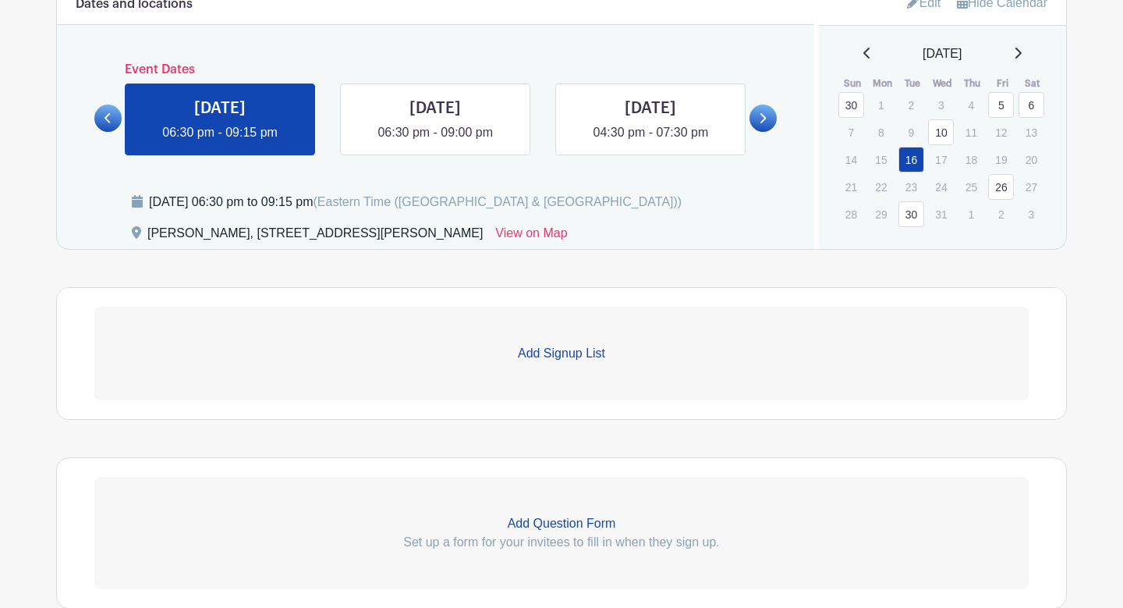
click at [524, 356] on p "Add Signup List" at bounding box center [561, 353] width 935 height 19
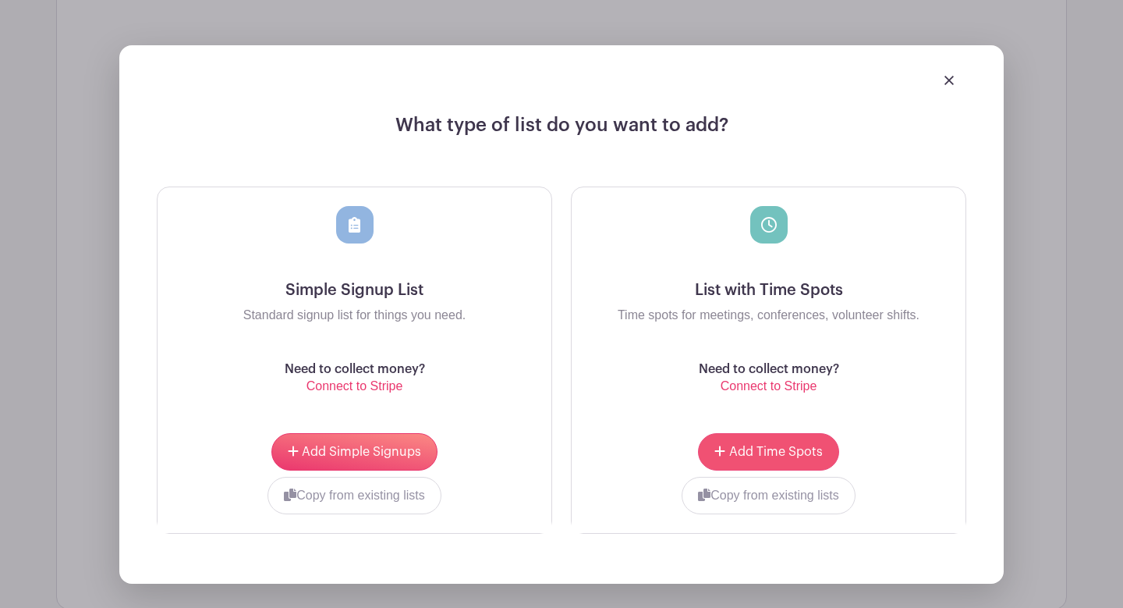
scroll to position [1186, 0]
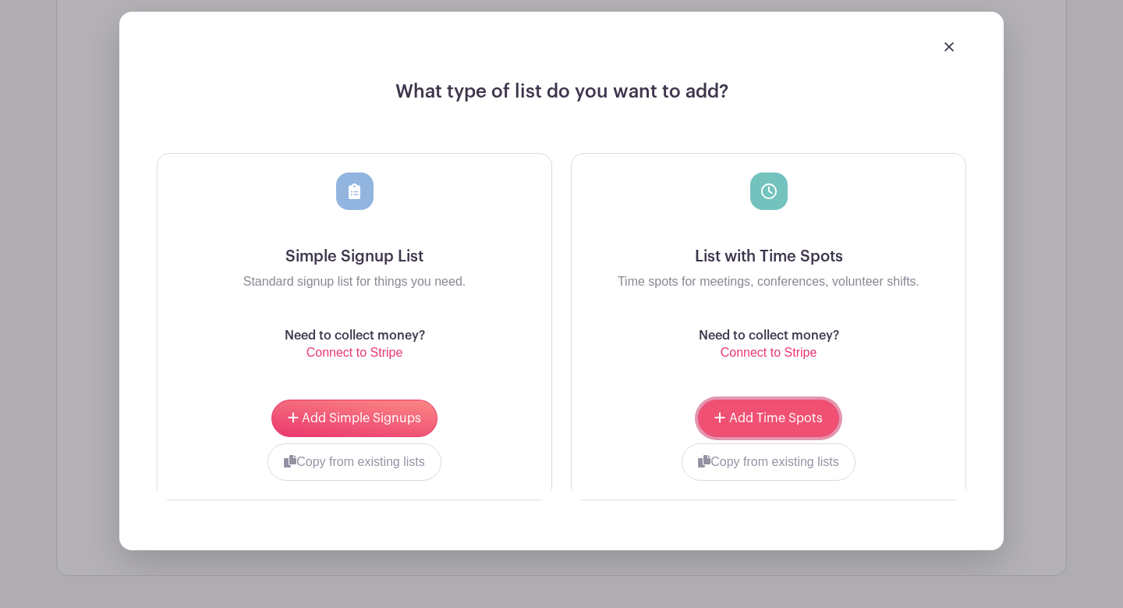
click at [769, 423] on span "Add Time Spots" at bounding box center [776, 418] width 94 height 12
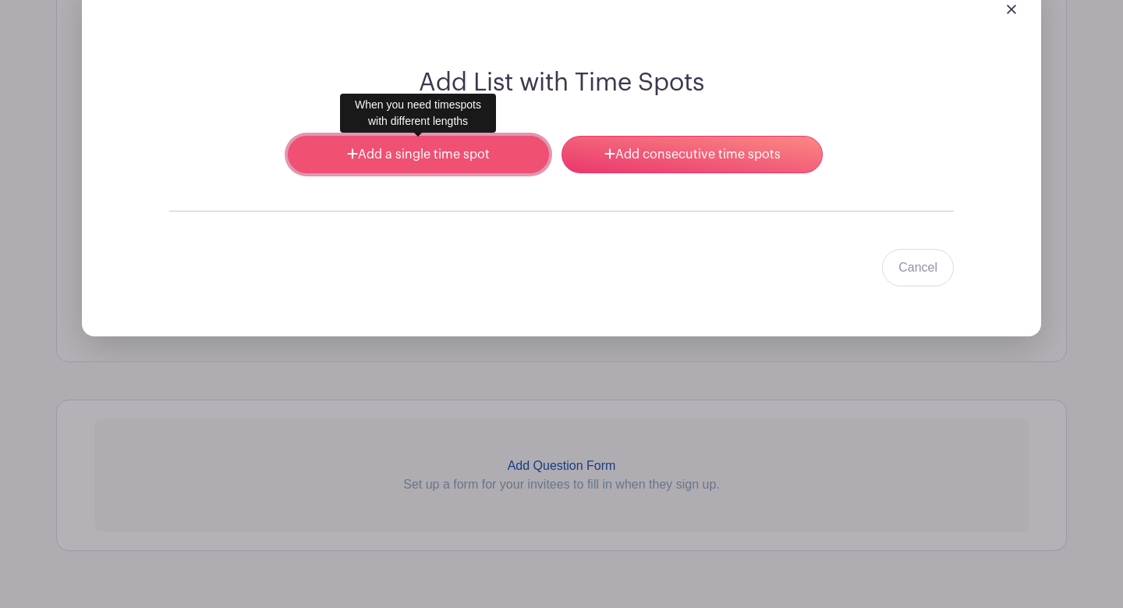
click at [489, 165] on link "Add a single time spot" at bounding box center [418, 154] width 261 height 37
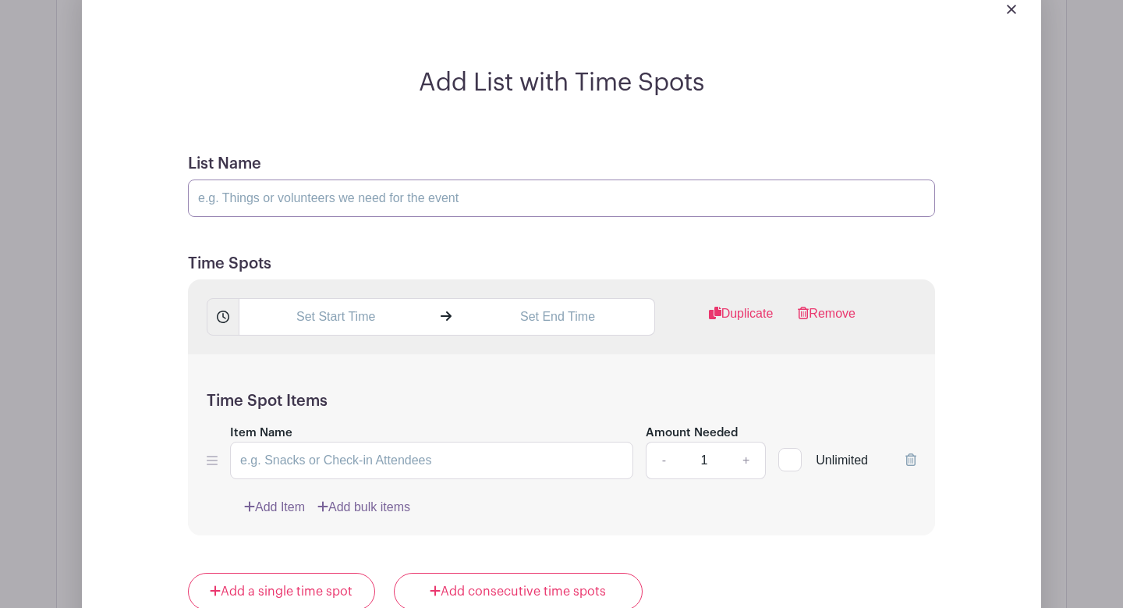
click at [382, 209] on input "List Name" at bounding box center [561, 197] width 747 height 37
drag, startPoint x: 303, startPoint y: 191, endPoint x: 155, endPoint y: 191, distance: 147.5
click at [155, 191] on div "Add List with Time Spots List Name High School Time Spots Duplicate Remove Time…" at bounding box center [562, 540] width 860 height 944
type input "Toga vs. La Salle"
click at [307, 339] on div "Duplicate Remove" at bounding box center [561, 316] width 747 height 75
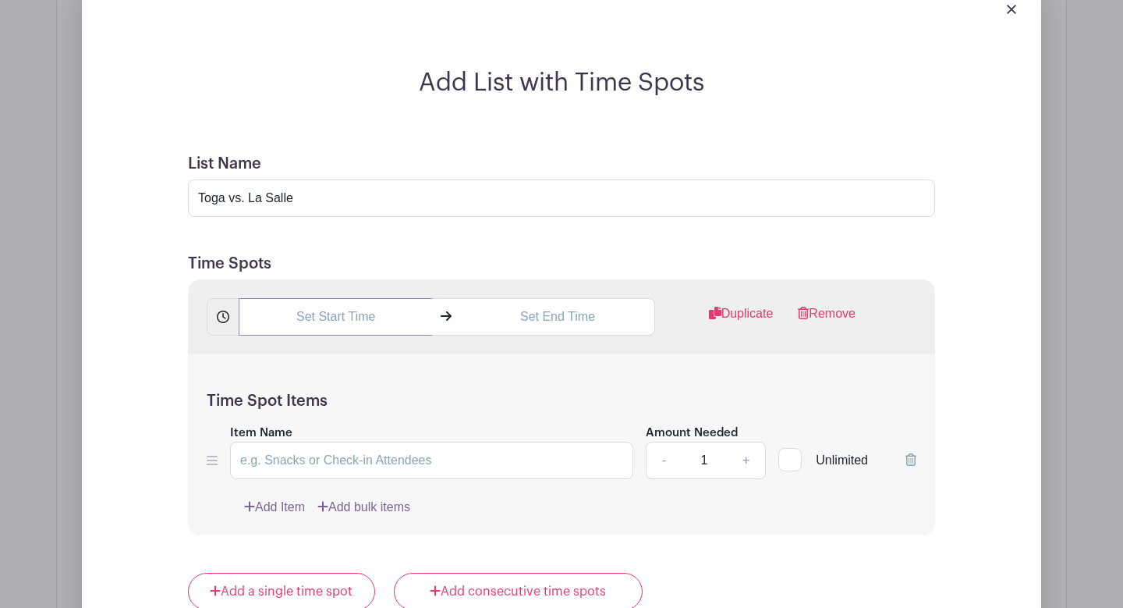
click at [314, 326] on input "text" at bounding box center [335, 316] width 193 height 37
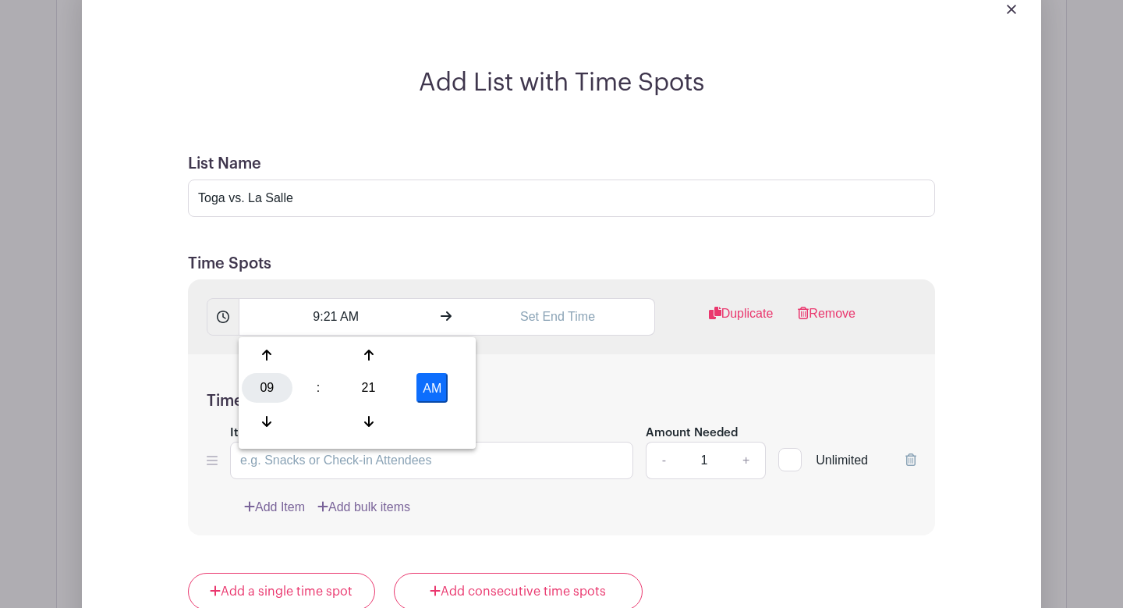
click at [271, 385] on div "09" at bounding box center [267, 388] width 51 height 30
click at [370, 393] on div "06" at bounding box center [383, 388] width 52 height 30
click at [370, 389] on div "21" at bounding box center [368, 388] width 51 height 30
click at [385, 392] on div "30" at bounding box center [383, 388] width 52 height 30
click at [433, 392] on button "AM" at bounding box center [432, 388] width 31 height 30
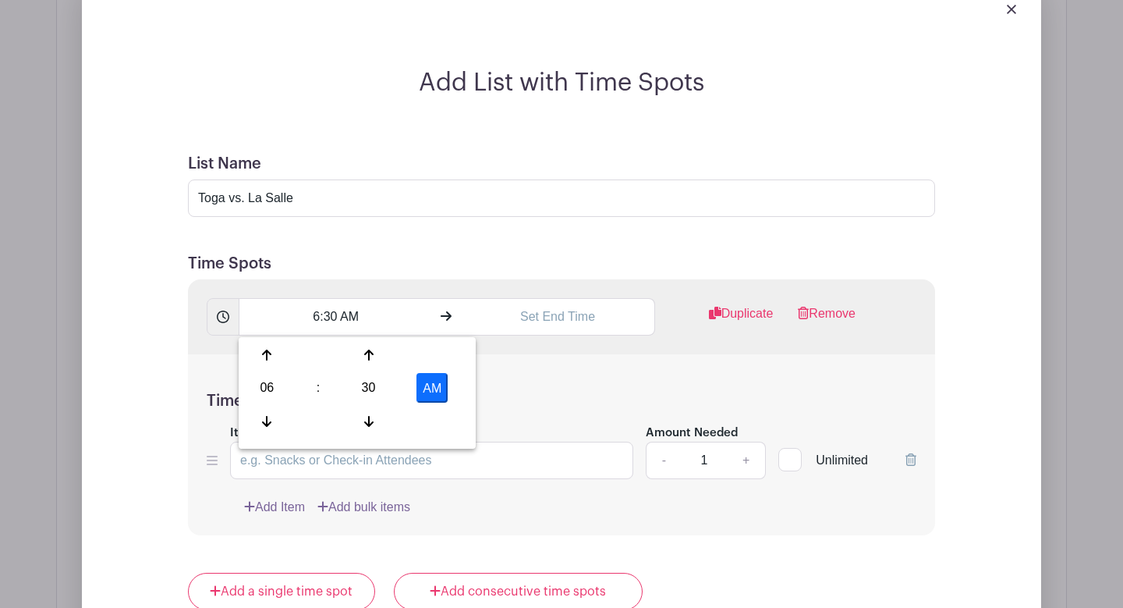
type input "6:30 PM"
click at [523, 303] on input "text" at bounding box center [557, 316] width 193 height 37
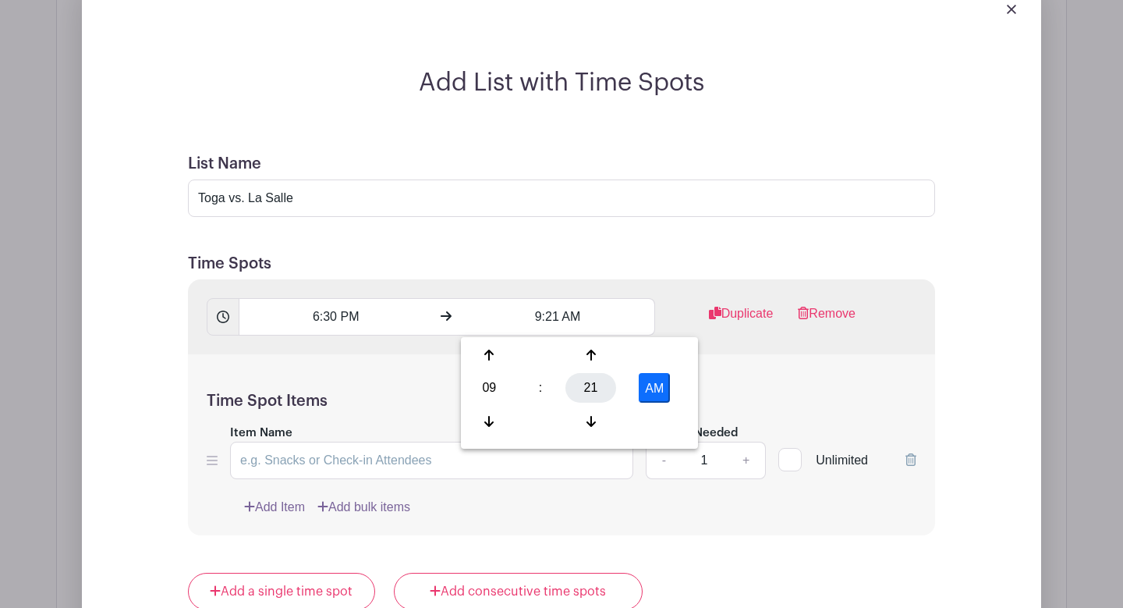
click at [586, 389] on div "21" at bounding box center [591, 388] width 51 height 30
click at [487, 360] on div "00" at bounding box center [490, 355] width 52 height 30
click at [662, 389] on button "AM" at bounding box center [654, 388] width 31 height 30
type input "9:00 PM"
click at [740, 383] on div "Time Spot Items Item Name Amount Needed - 1 + Unlimited Add Item Add bulk items" at bounding box center [561, 445] width 747 height 182
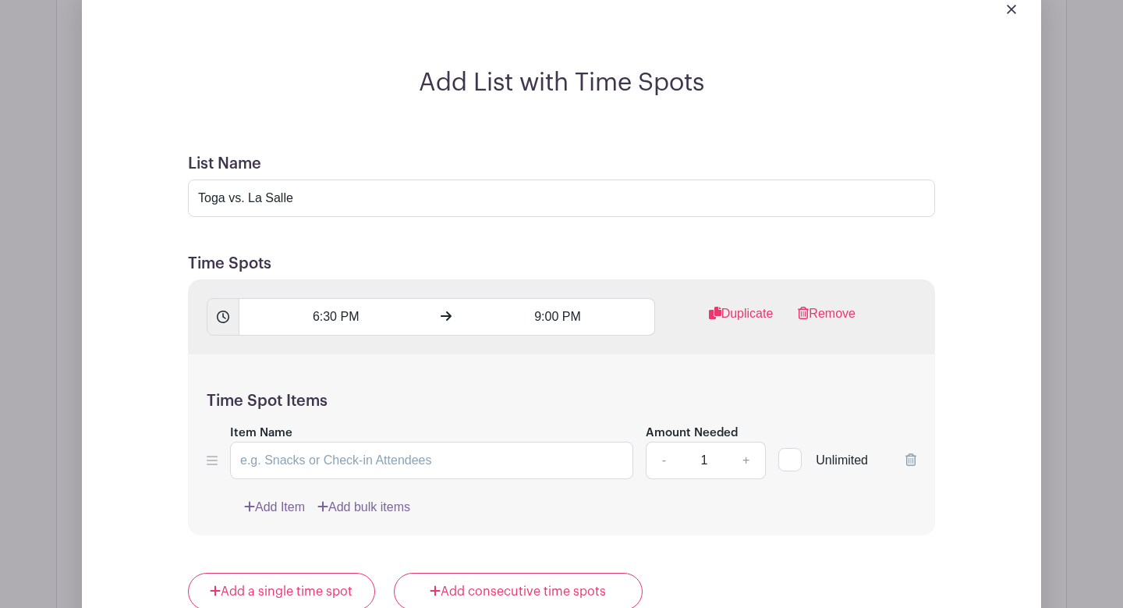
click at [572, 367] on div "Time Spot Items Item Name Amount Needed - 1 + Unlimited Add Item Add bulk items" at bounding box center [561, 445] width 747 height 182
click at [518, 492] on div "Time Spot Items Item Name Amount Needed - 1 + Unlimited Add Item Add bulk items" at bounding box center [561, 445] width 747 height 182
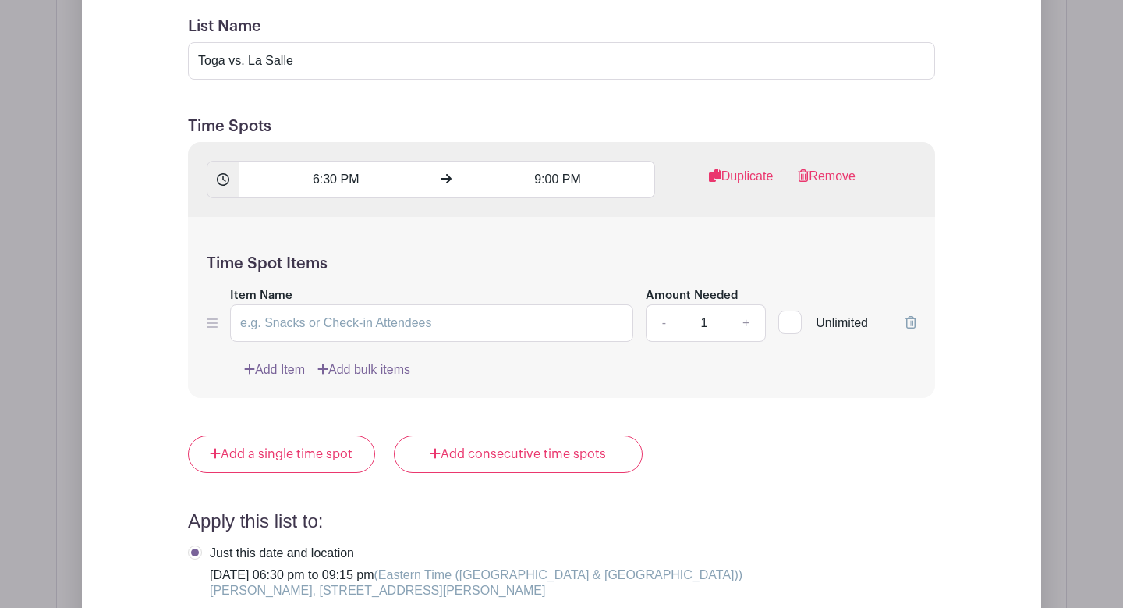
scroll to position [1469, 0]
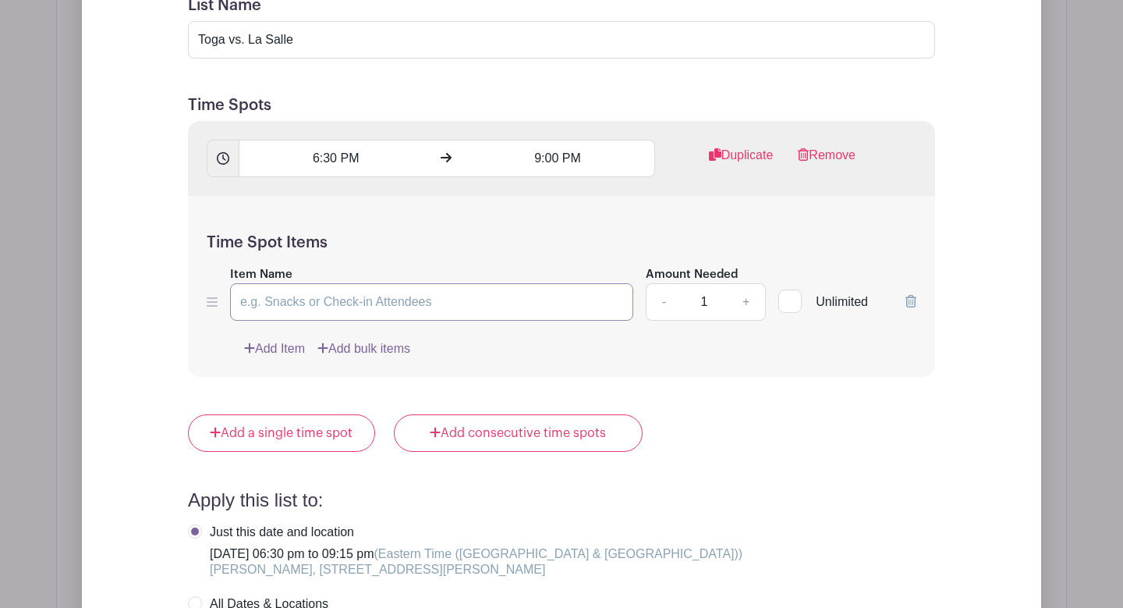
click at [477, 304] on input "Item Name" at bounding box center [431, 301] width 403 height 37
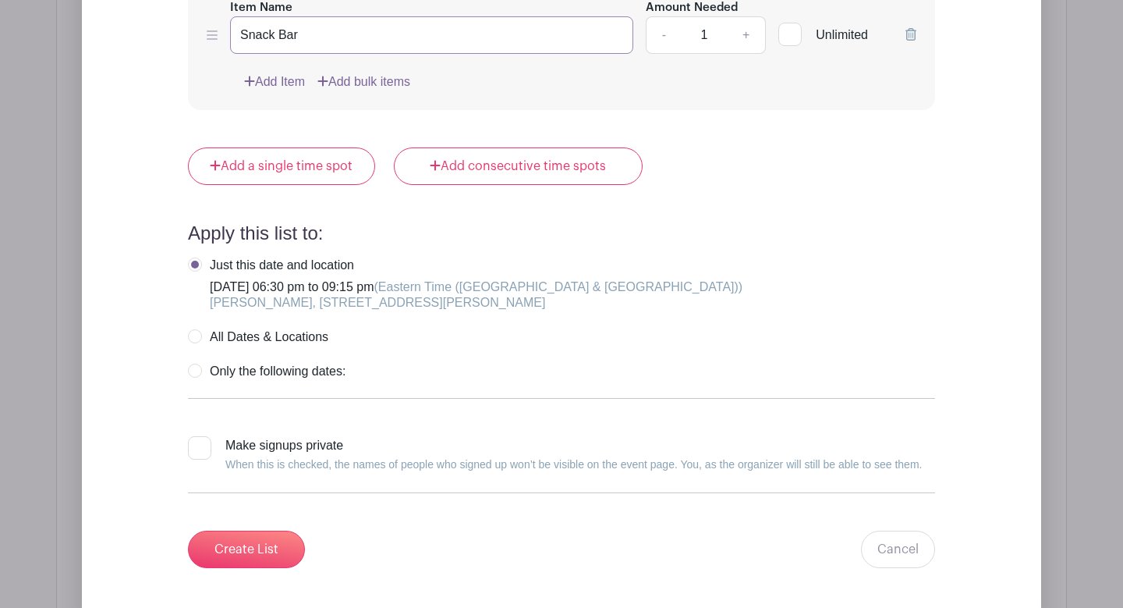
scroll to position [1900, 0]
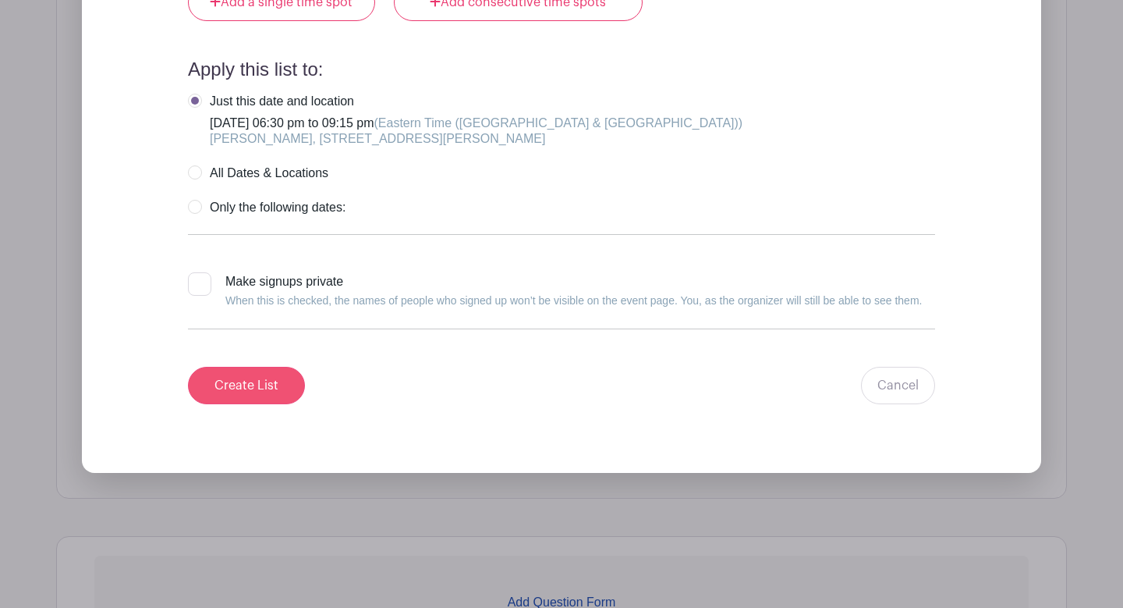
type input "Snack Bar"
drag, startPoint x: 257, startPoint y: 394, endPoint x: 429, endPoint y: 392, distance: 171.7
click at [429, 392] on div "Create List Cancel" at bounding box center [561, 385] width 747 height 37
click at [200, 210] on label "Only the following dates:" at bounding box center [267, 208] width 158 height 16
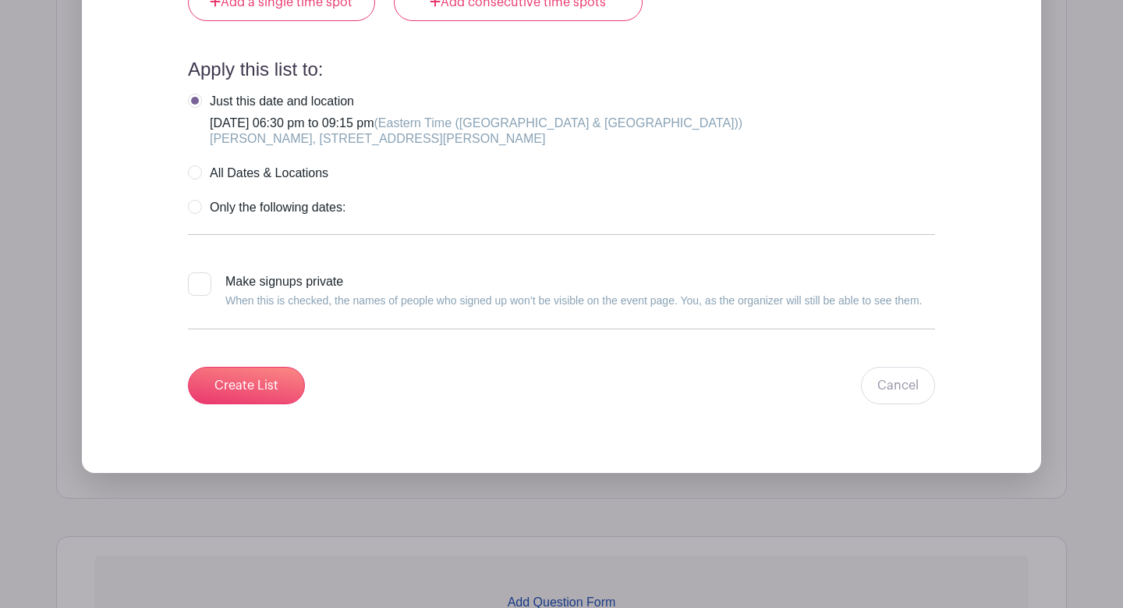
radio input "true"
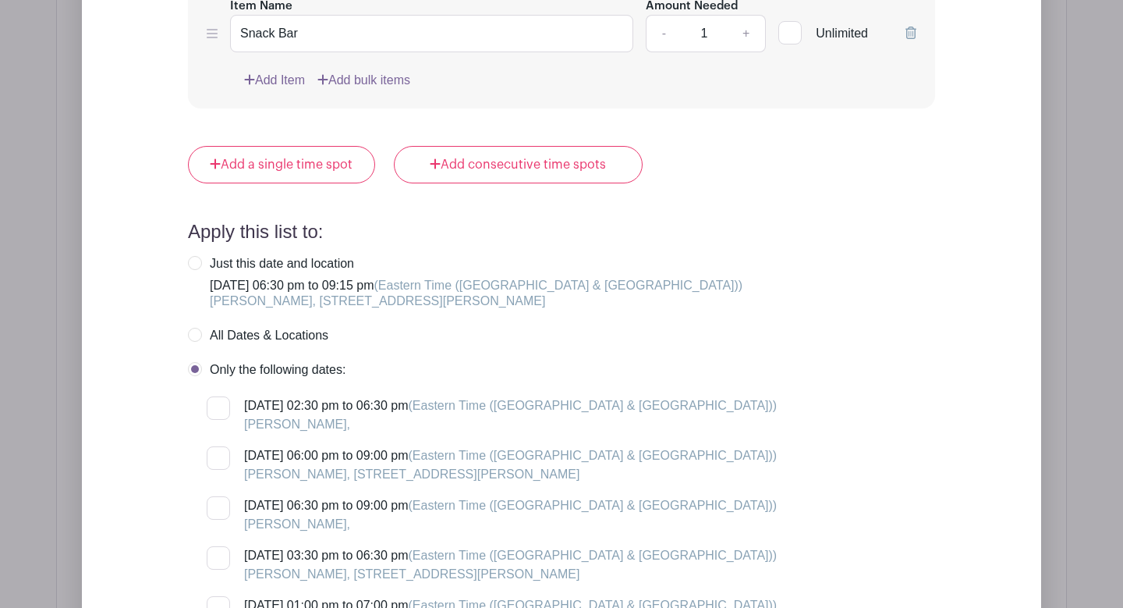
scroll to position [1740, 0]
click at [258, 261] on div "Just this date and location" at bounding box center [476, 262] width 533 height 16
radio input "true"
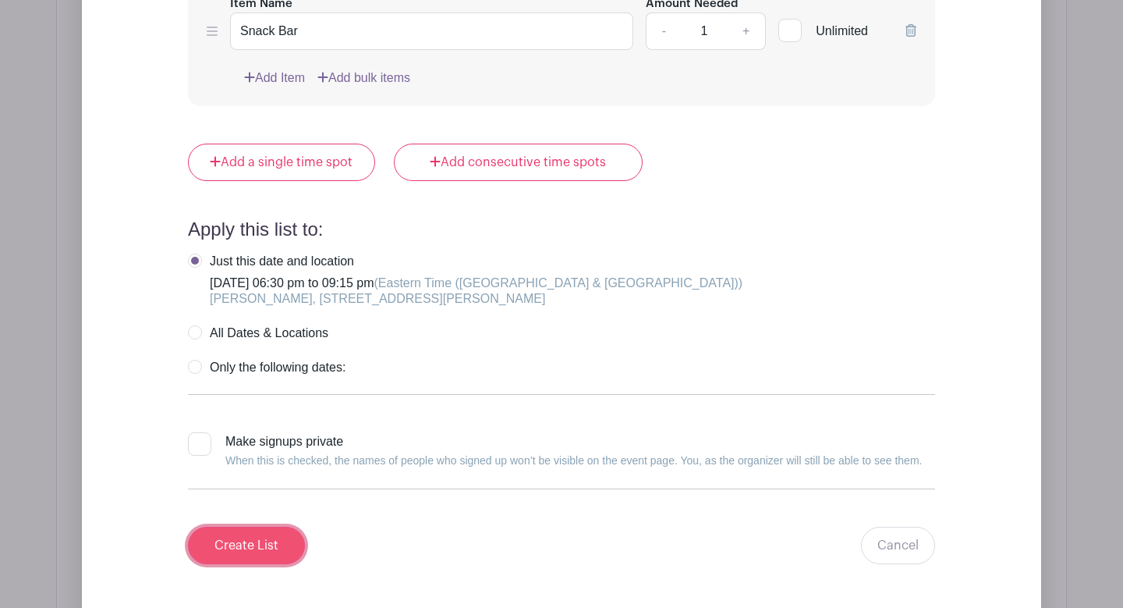
click at [261, 551] on input "Create List" at bounding box center [246, 545] width 117 height 37
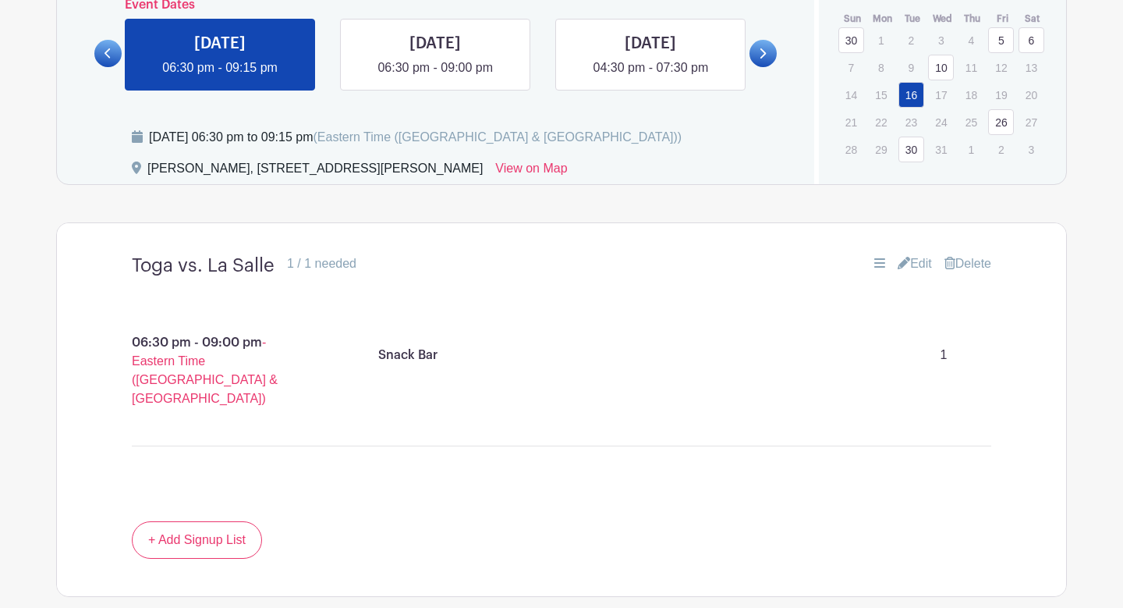
scroll to position [853, 0]
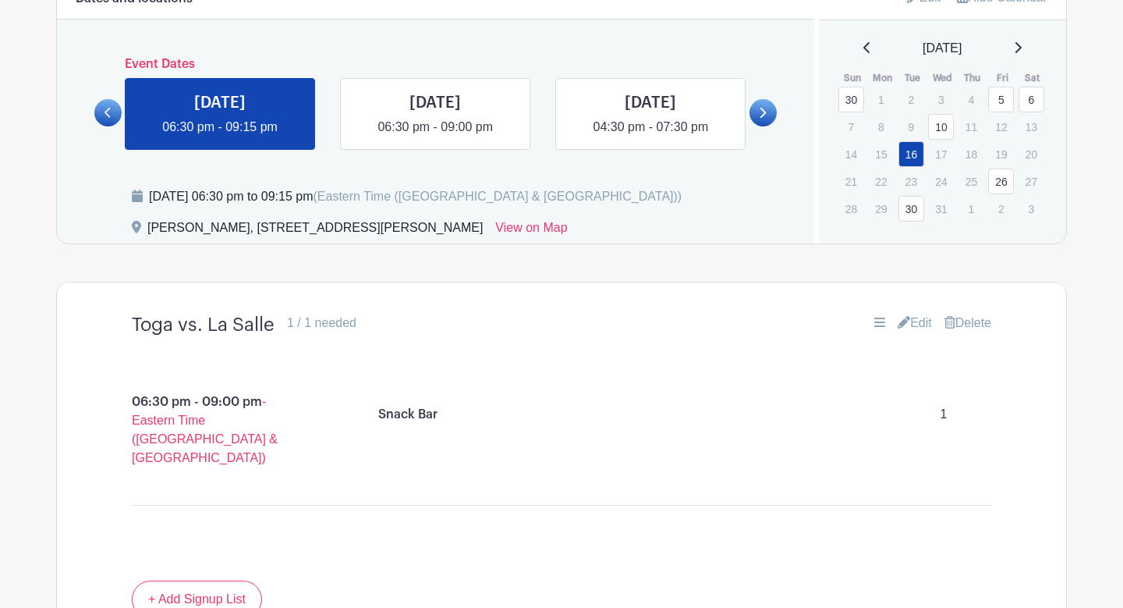
click at [994, 103] on link "5" at bounding box center [1001, 100] width 26 height 26
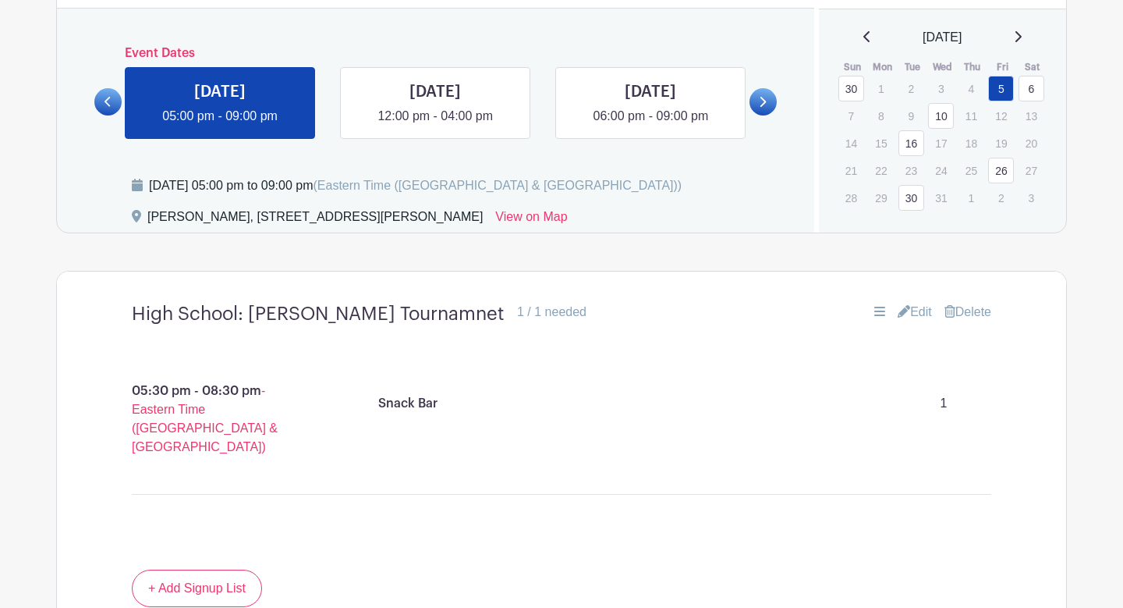
scroll to position [864, 0]
click at [911, 317] on link "Edit" at bounding box center [915, 311] width 34 height 19
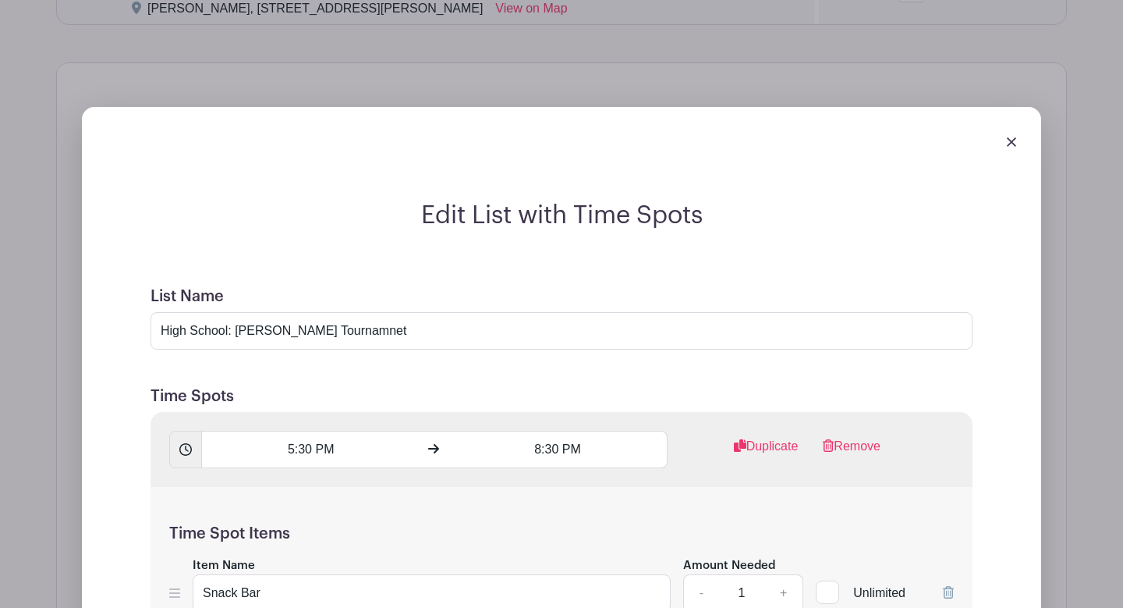
scroll to position [1131, 0]
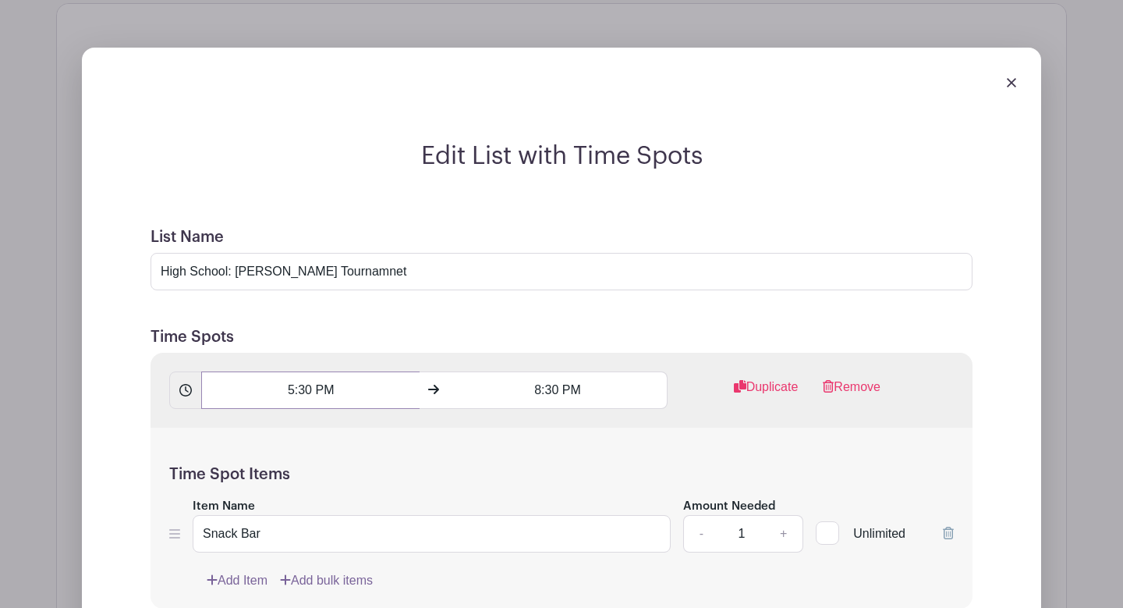
click at [295, 393] on input "5:30 PM" at bounding box center [310, 389] width 218 height 37
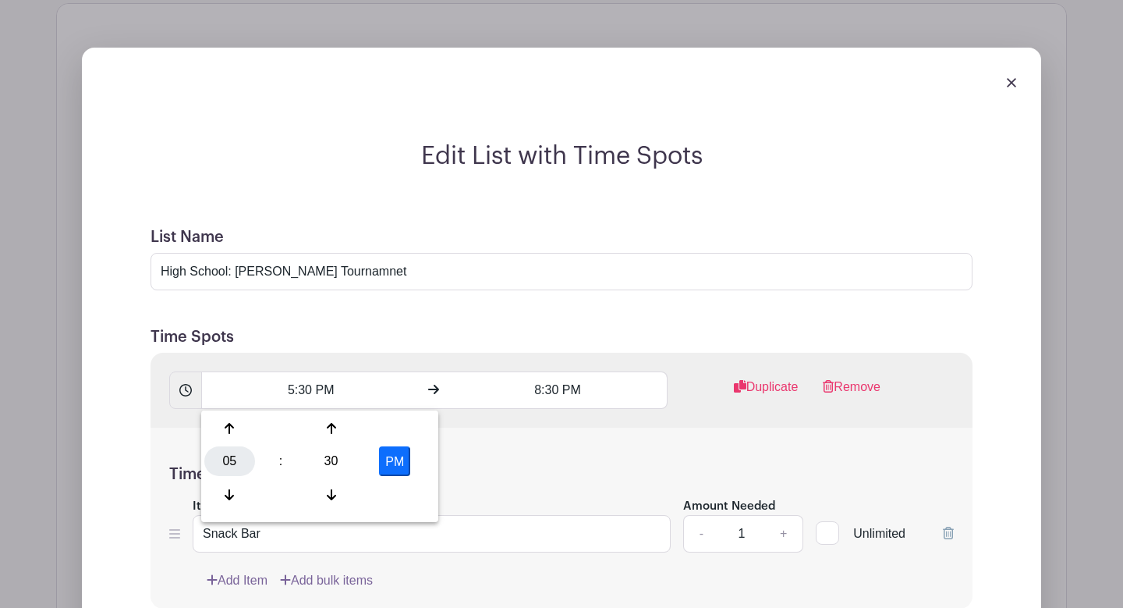
click at [231, 453] on div "05" at bounding box center [229, 461] width 51 height 30
click at [347, 460] on div "06" at bounding box center [346, 461] width 52 height 30
click at [335, 453] on div "30" at bounding box center [331, 461] width 51 height 30
click at [227, 428] on div "00" at bounding box center [230, 428] width 52 height 30
type input "6:00 PM"
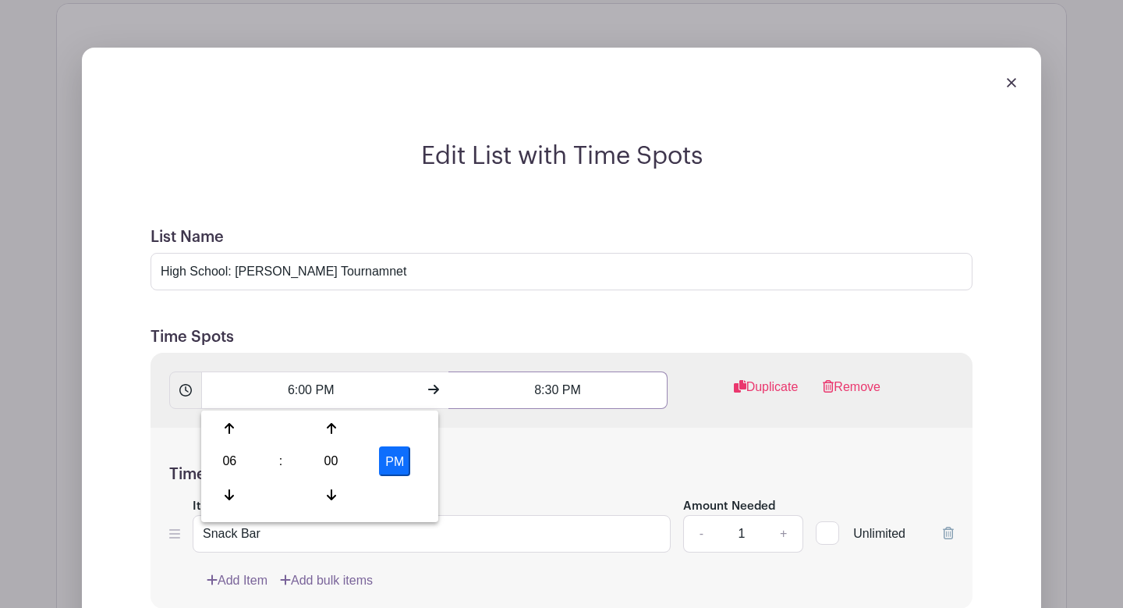
click at [551, 387] on input "8:30 PM" at bounding box center [558, 389] width 218 height 37
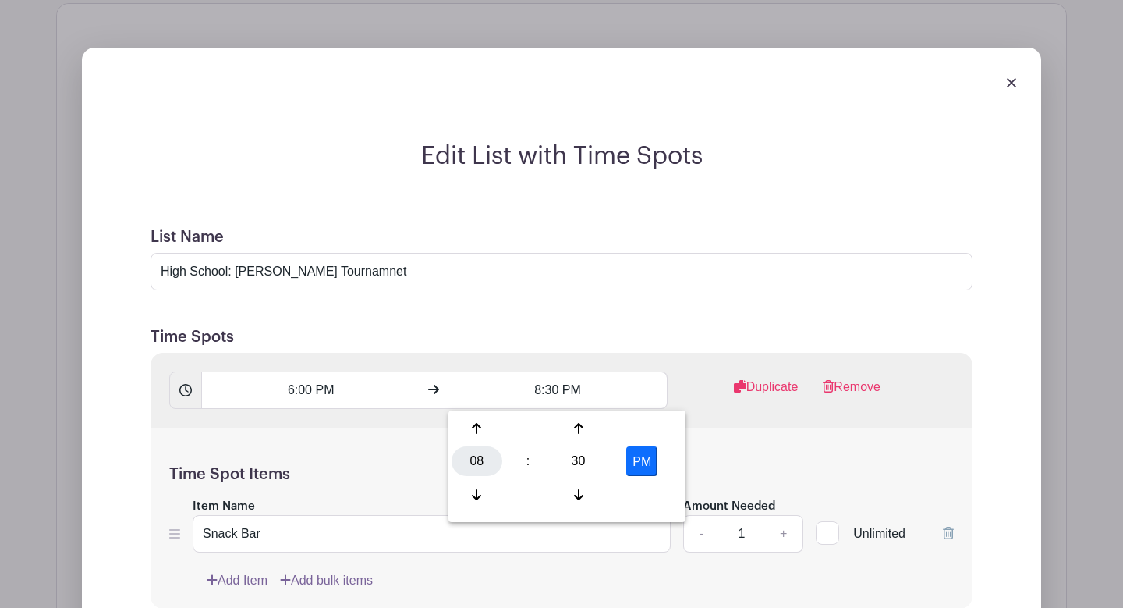
click at [484, 458] on div "08" at bounding box center [477, 461] width 51 height 30
click at [532, 480] on div "09" at bounding box center [535, 495] width 52 height 30
click at [581, 466] on div "30" at bounding box center [578, 461] width 51 height 30
click at [470, 426] on div "00" at bounding box center [478, 428] width 52 height 30
type input "9:00 PM"
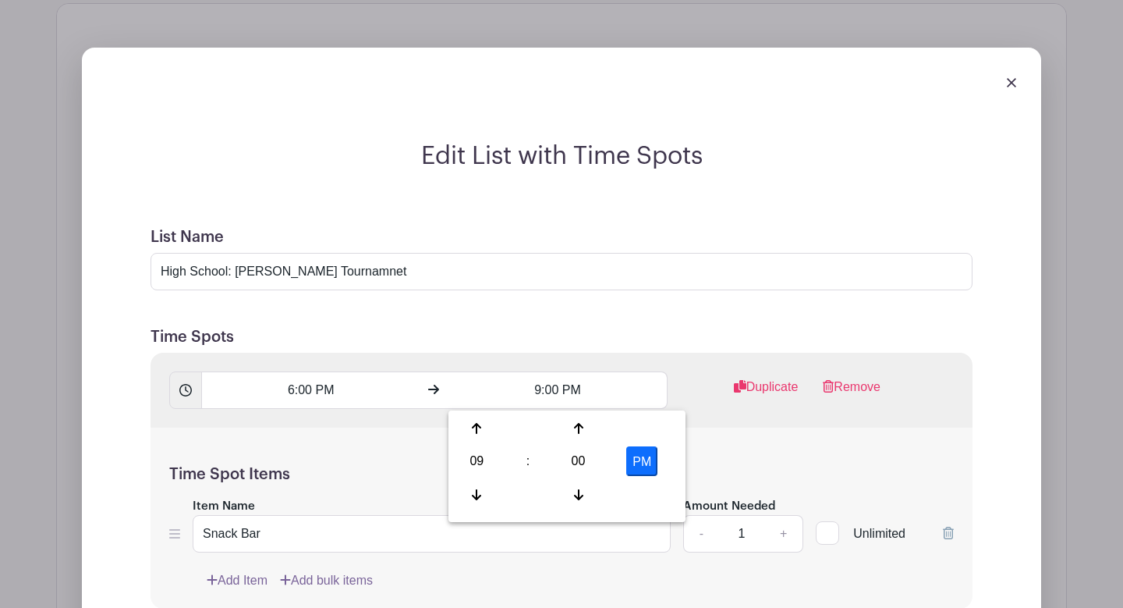
click at [402, 470] on h5 "Time Spot Items" at bounding box center [561, 474] width 785 height 19
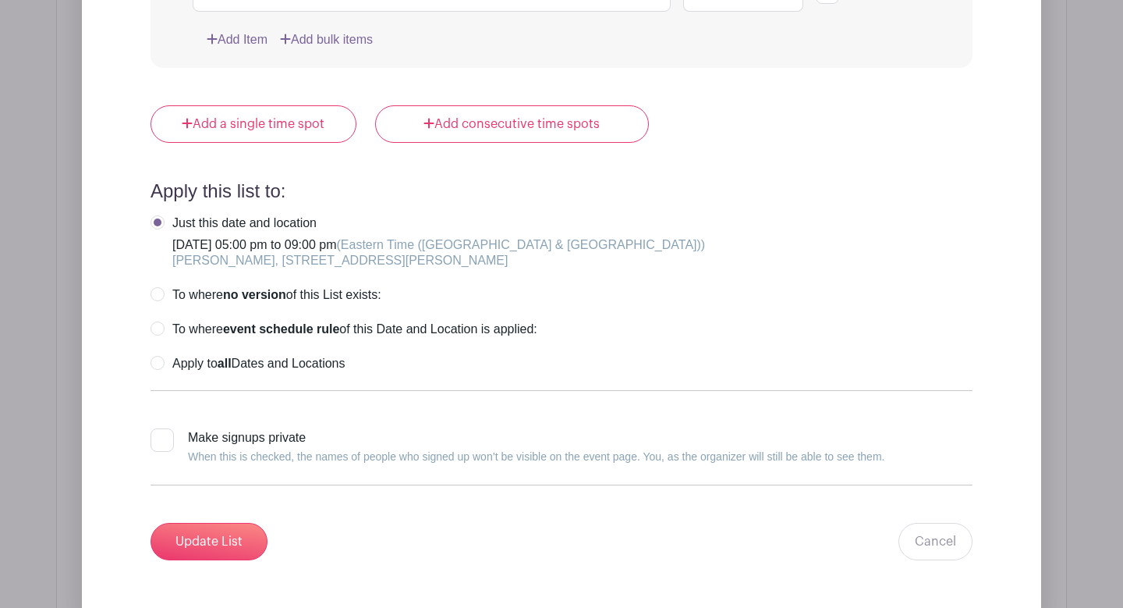
scroll to position [1932, 0]
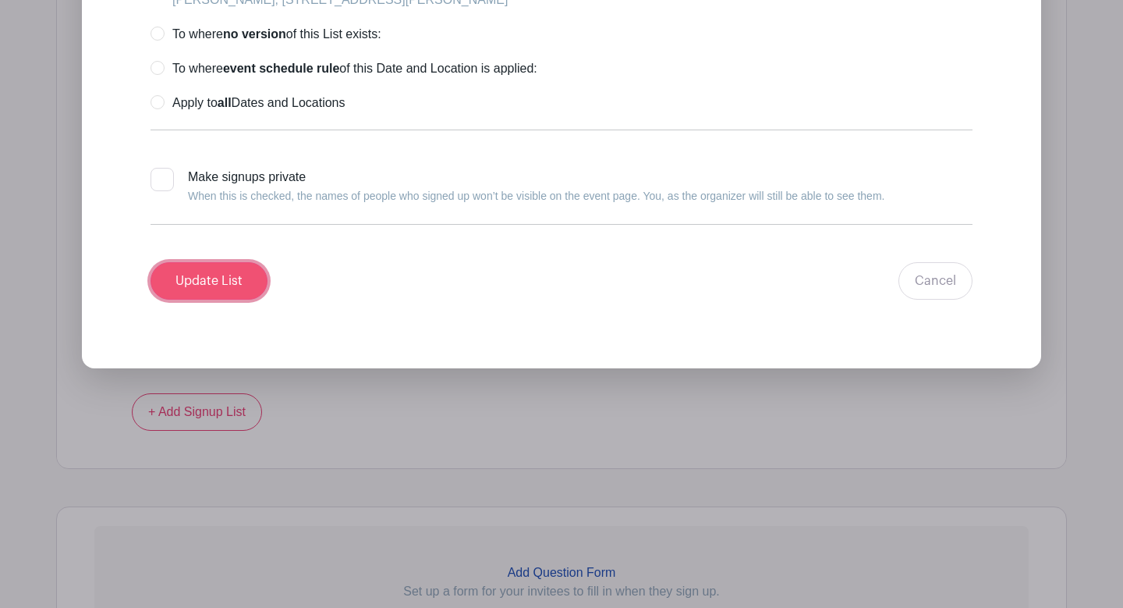
click at [238, 286] on input "Update List" at bounding box center [209, 280] width 117 height 37
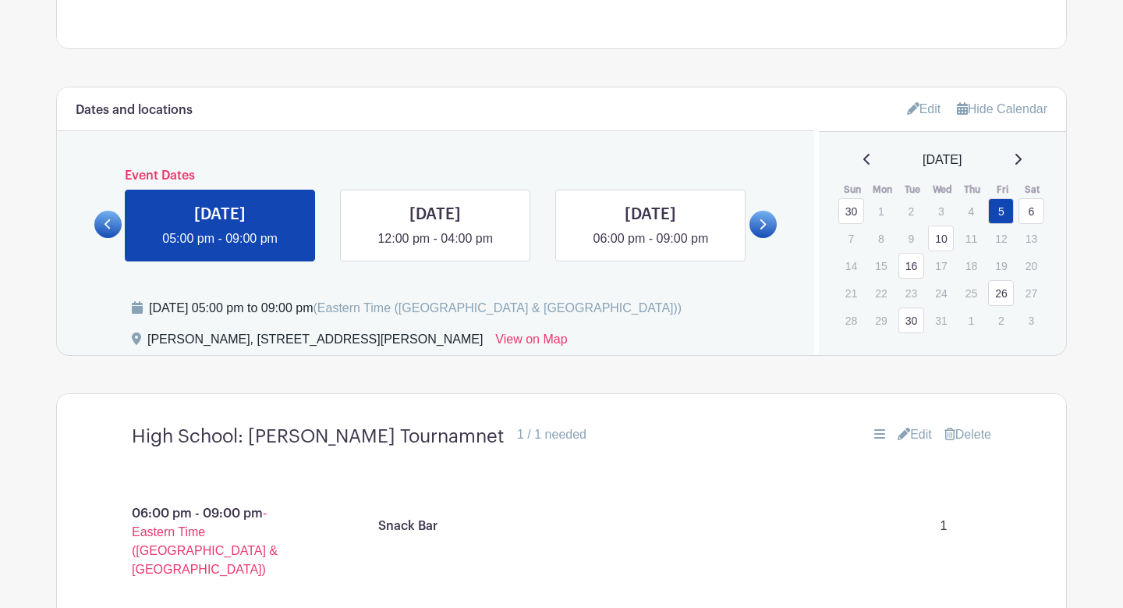
scroll to position [739, 0]
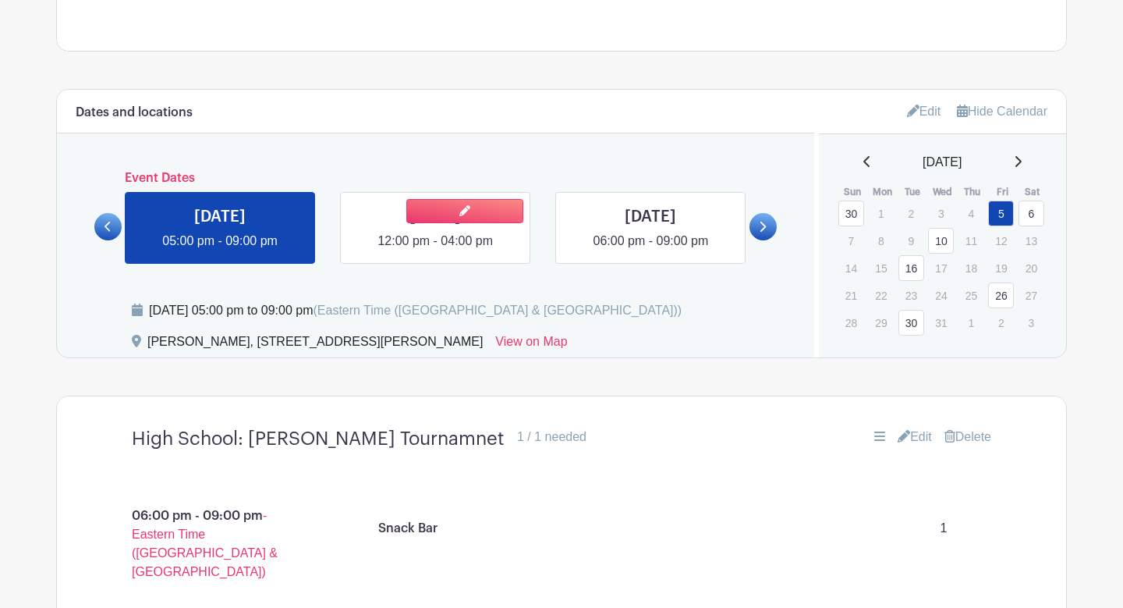
click at [435, 250] on link at bounding box center [435, 250] width 0 height 0
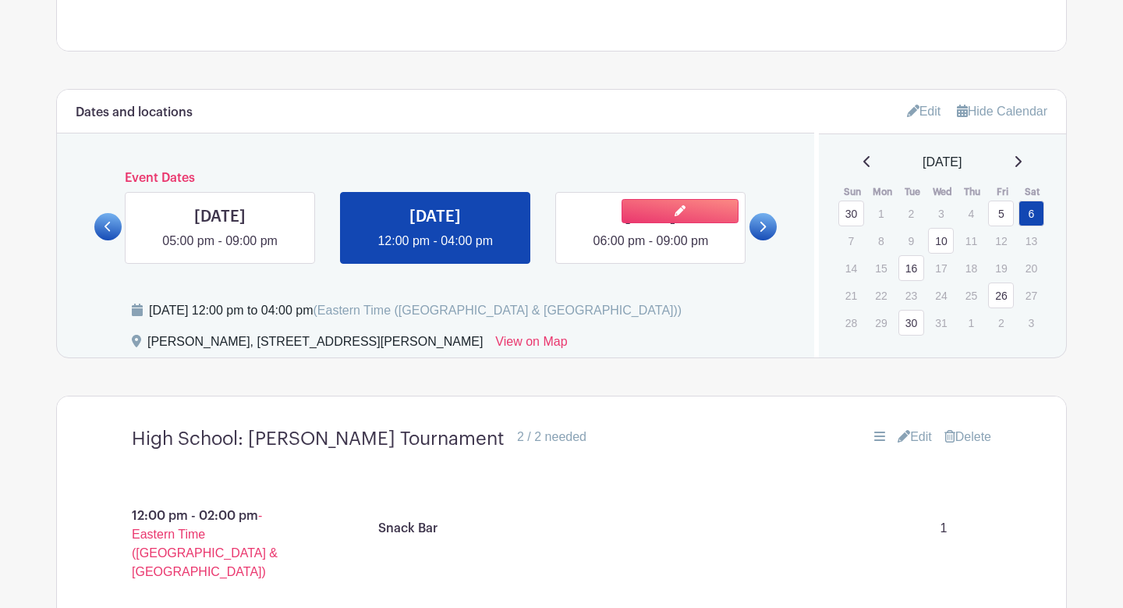
click at [651, 250] on link at bounding box center [651, 250] width 0 height 0
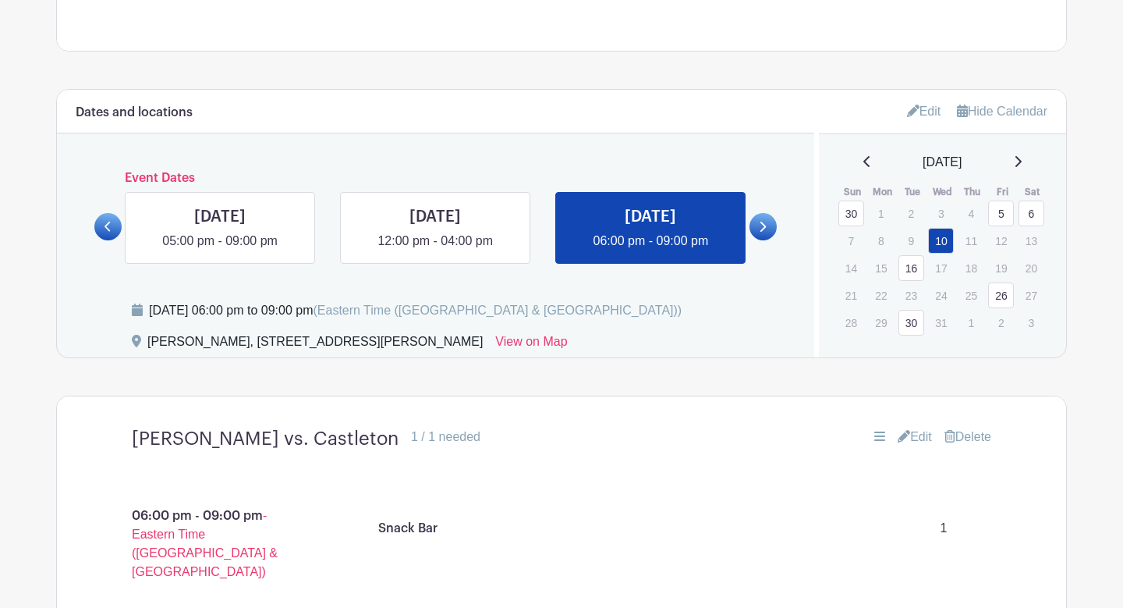
click at [919, 273] on link "16" at bounding box center [912, 268] width 26 height 26
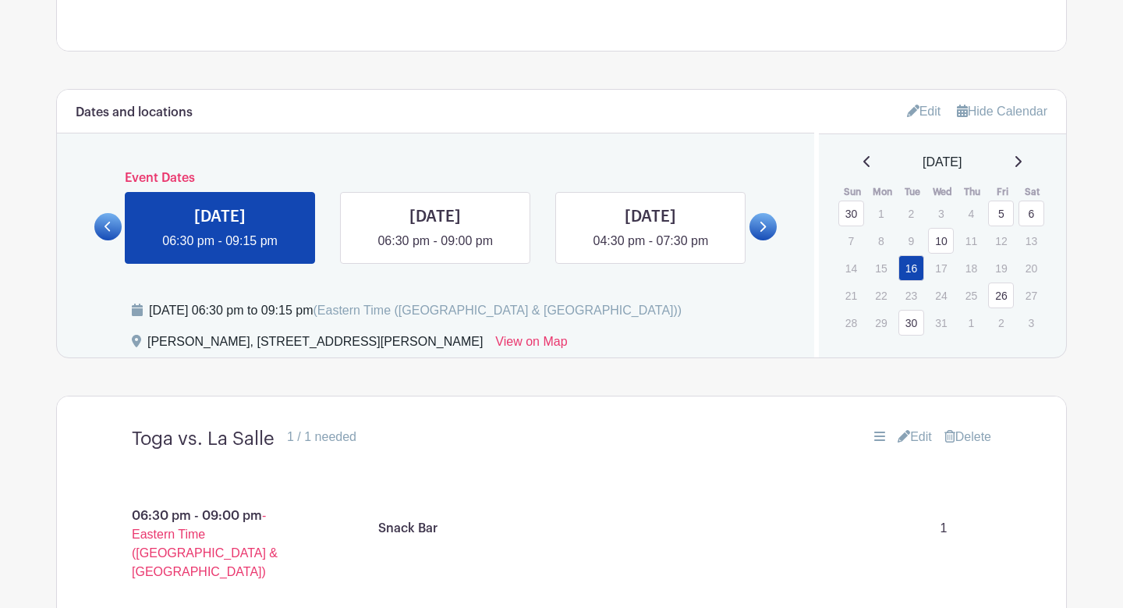
click at [994, 297] on link "26" at bounding box center [1001, 295] width 26 height 26
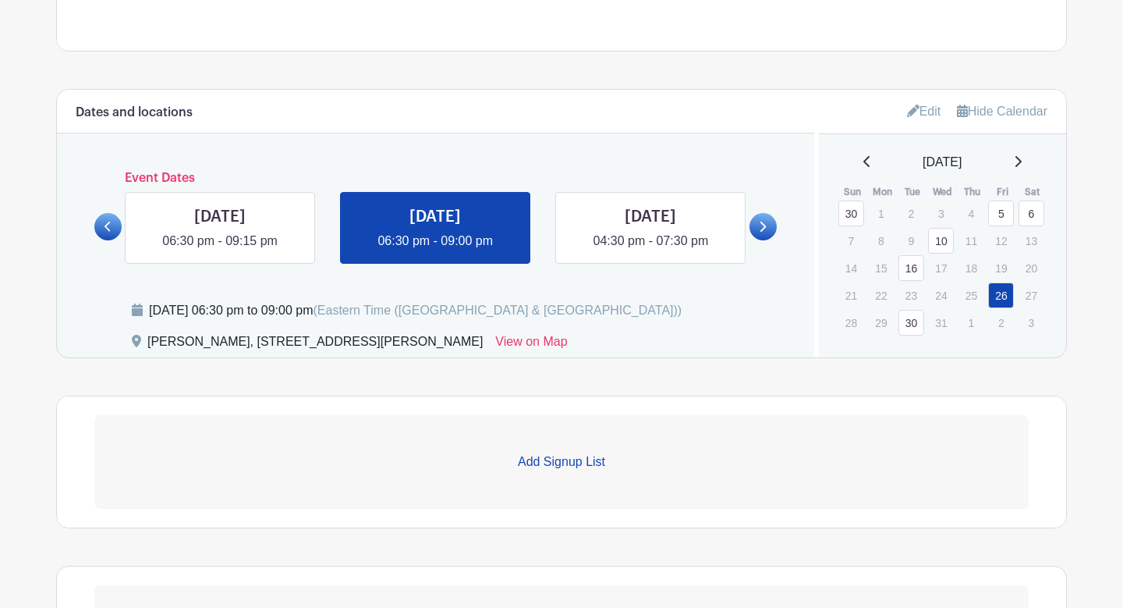
click at [523, 461] on p "Add Signup List" at bounding box center [561, 461] width 935 height 19
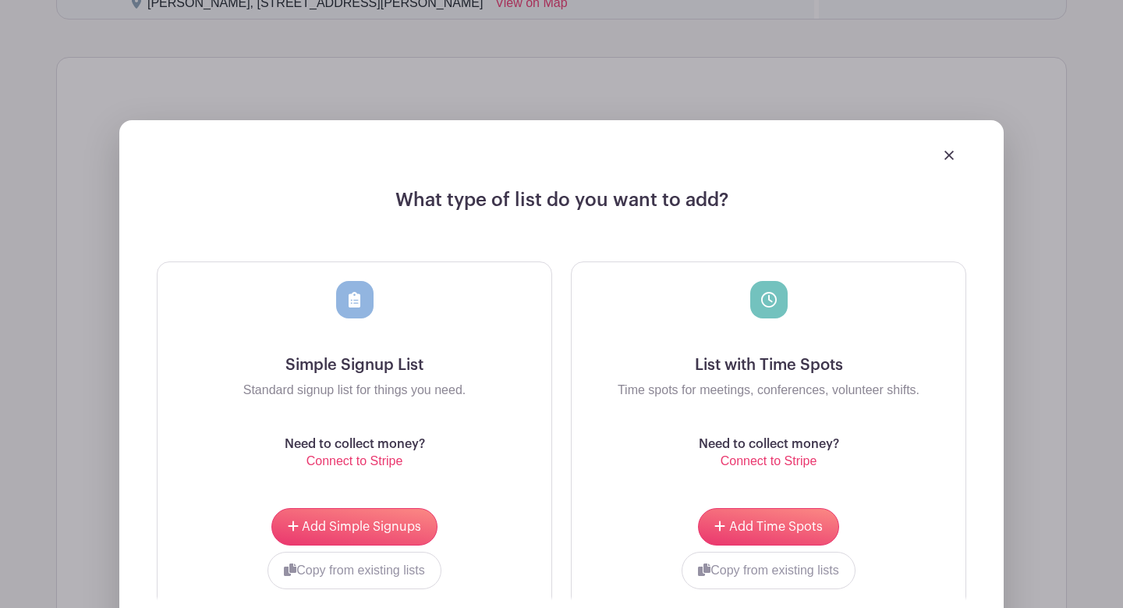
scroll to position [1080, 0]
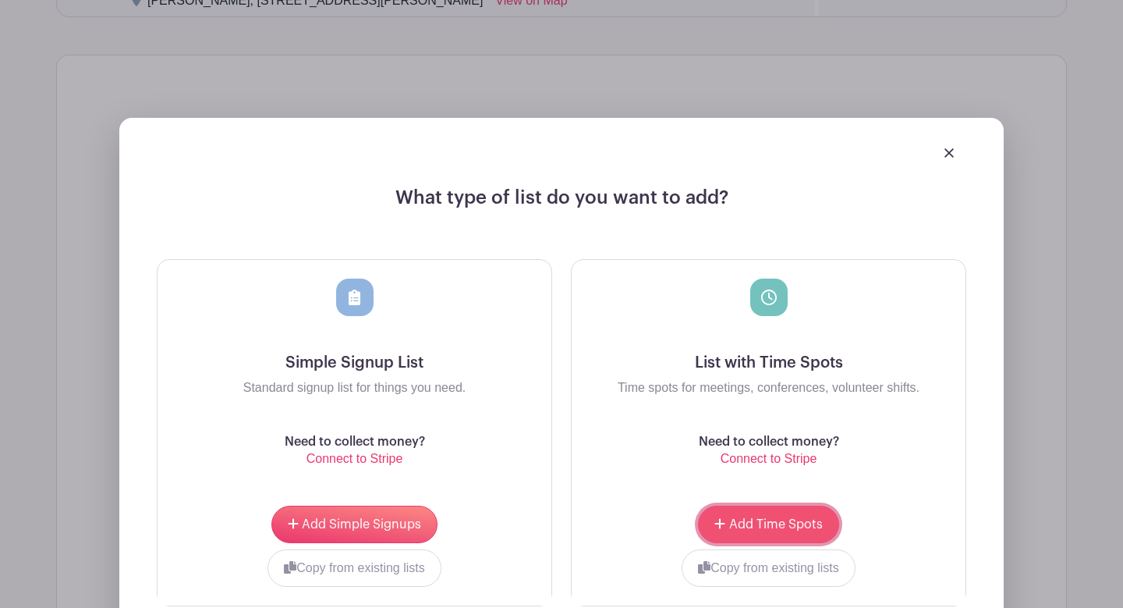
click at [785, 533] on button "Add Time Spots" at bounding box center [768, 524] width 140 height 37
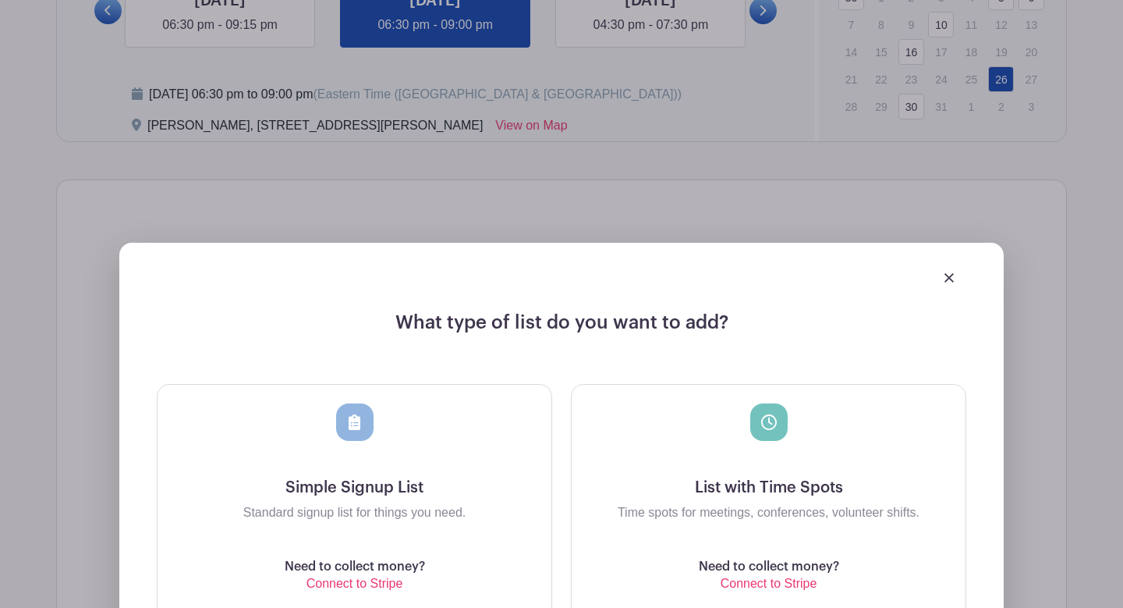
scroll to position [1205, 0]
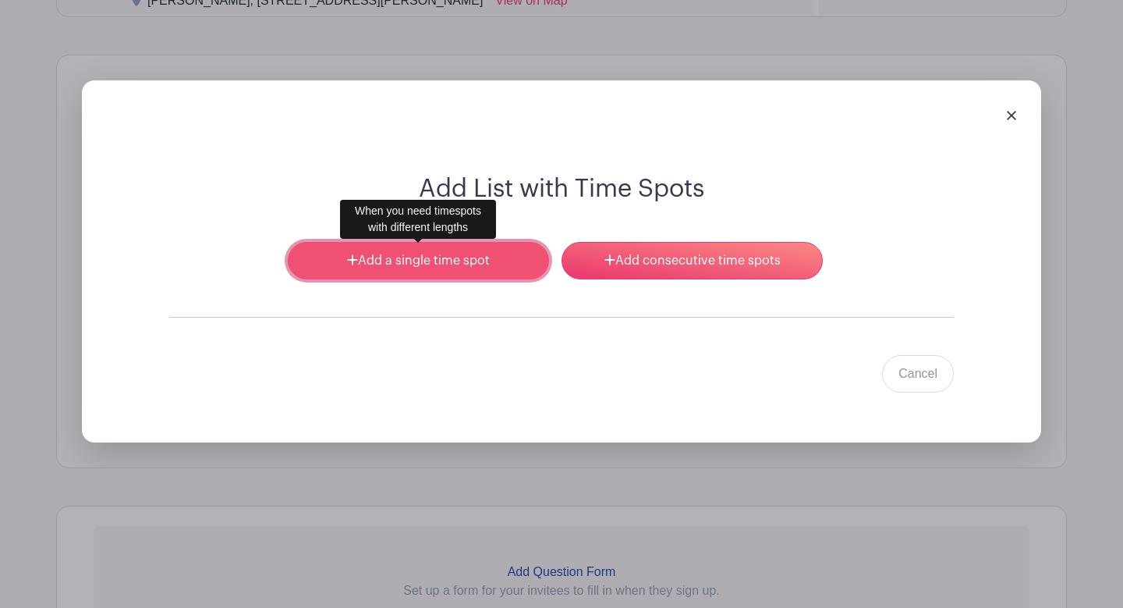
click at [473, 254] on link "Add a single time spot" at bounding box center [418, 260] width 261 height 37
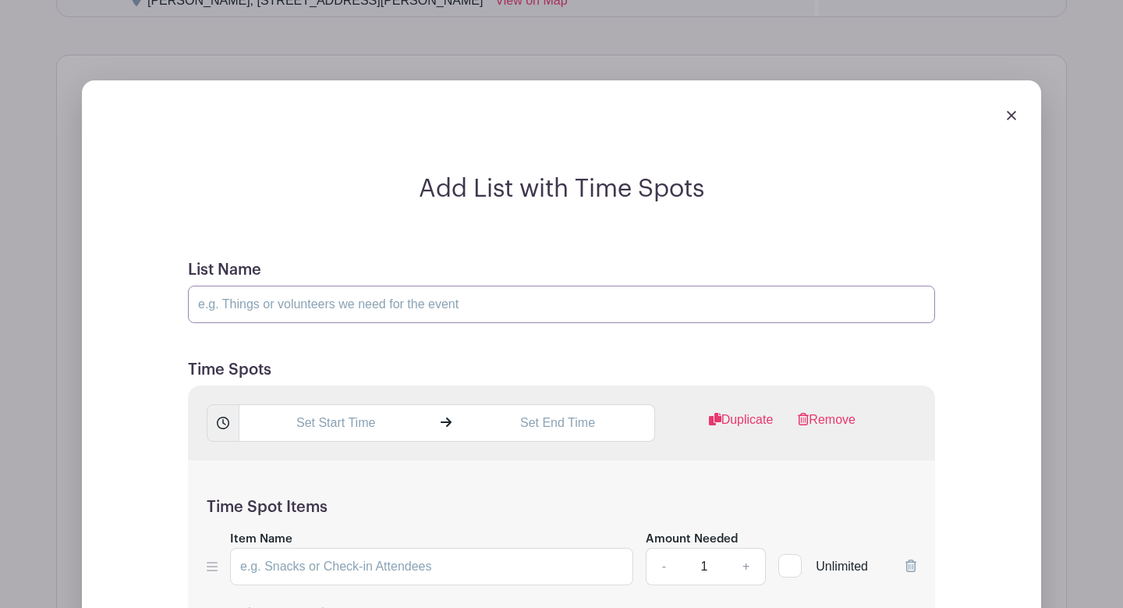
click at [364, 315] on input "List Name" at bounding box center [561, 304] width 747 height 37
type input "High School Alumni Game"
click at [359, 434] on input "text" at bounding box center [335, 422] width 193 height 37
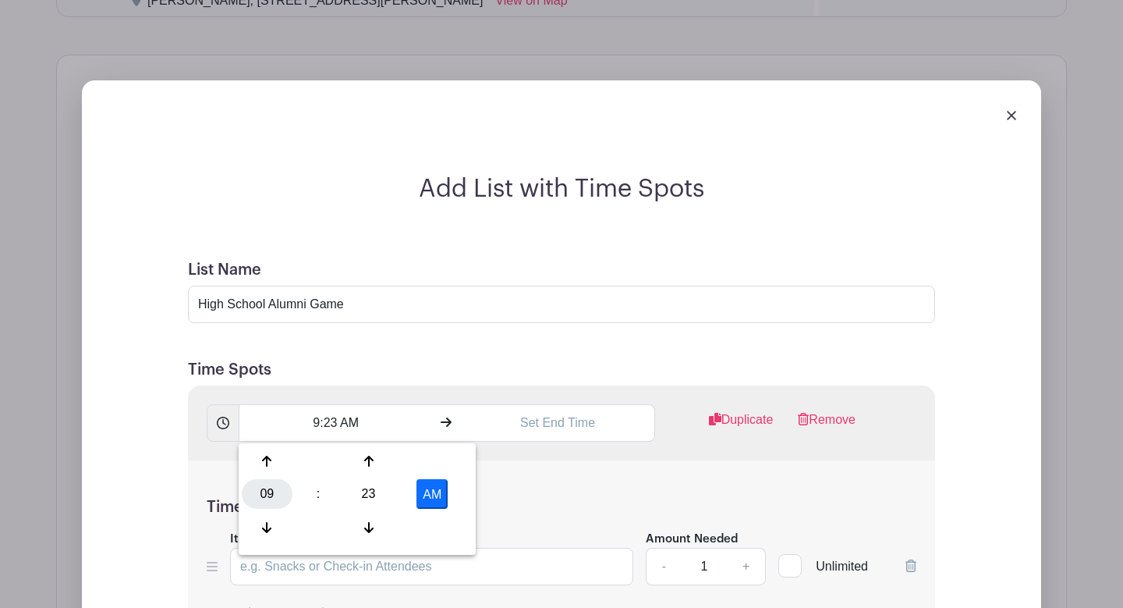
click at [265, 492] on div "09" at bounding box center [267, 494] width 51 height 30
click at [370, 499] on div "06" at bounding box center [383, 494] width 52 height 30
click at [376, 493] on div "23" at bounding box center [368, 494] width 51 height 30
click at [384, 492] on div "30" at bounding box center [383, 494] width 52 height 30
click at [439, 494] on button "AM" at bounding box center [432, 494] width 31 height 30
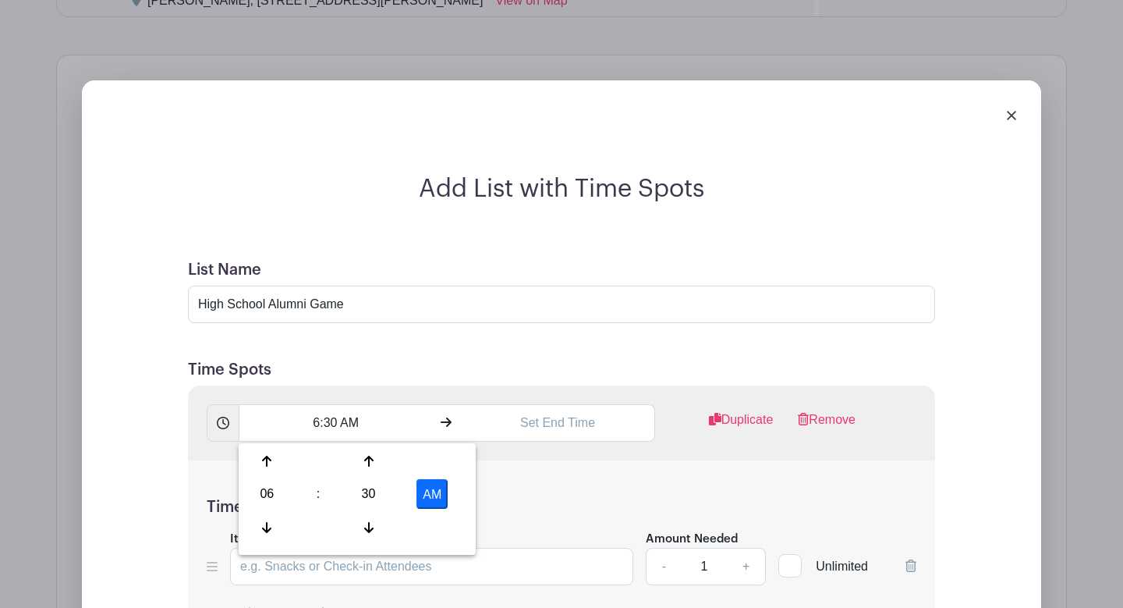
type input "6:30 PM"
click at [497, 436] on input "text" at bounding box center [557, 422] width 193 height 37
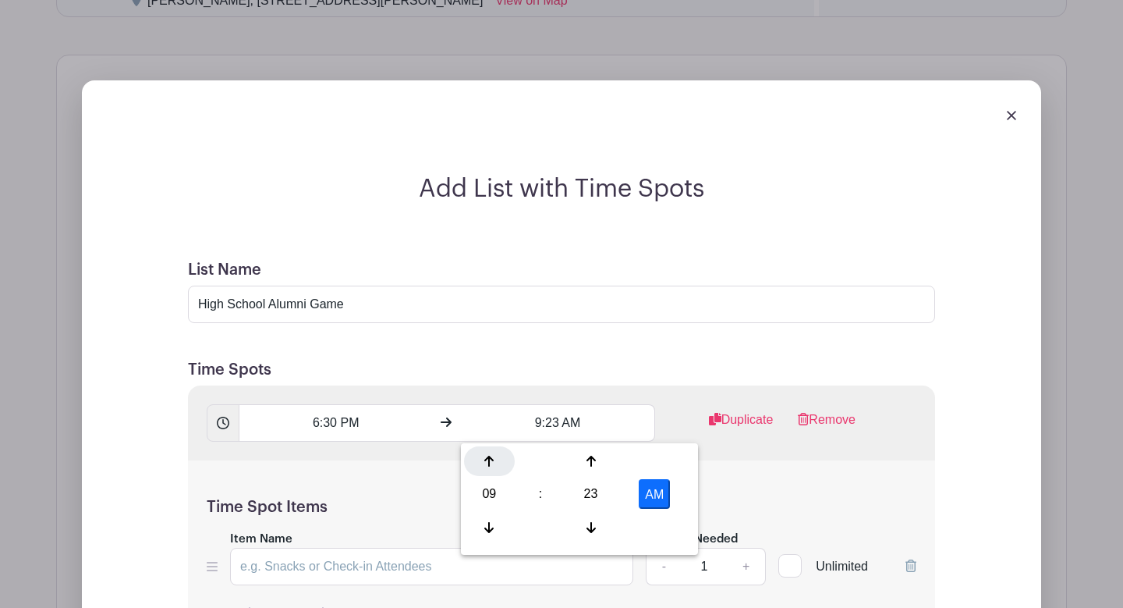
click at [490, 475] on div at bounding box center [489, 461] width 51 height 30
click at [487, 492] on div "10" at bounding box center [489, 494] width 51 height 30
click at [541, 531] on div "09" at bounding box center [548, 528] width 52 height 30
click at [597, 499] on div "23" at bounding box center [591, 494] width 51 height 30
click at [478, 463] on div "00" at bounding box center [490, 461] width 52 height 30
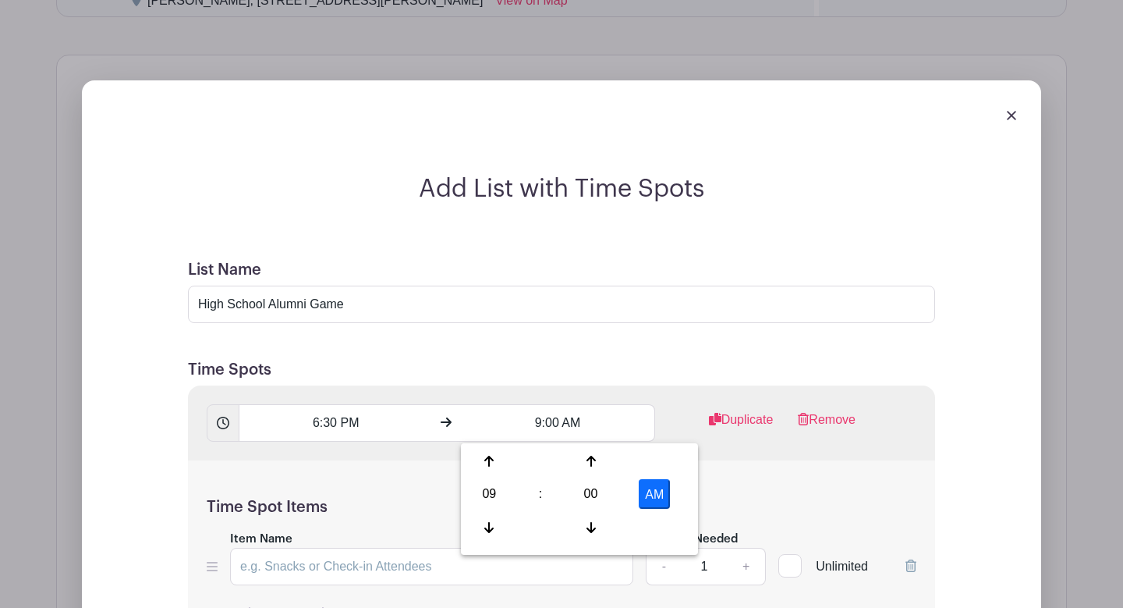
click at [654, 491] on button "AM" at bounding box center [654, 494] width 31 height 30
type input "9:00 PM"
click at [719, 518] on div "Time Spot Items Item Name Amount Needed - 1 + Unlimited Add Item Add bulk items" at bounding box center [561, 551] width 747 height 182
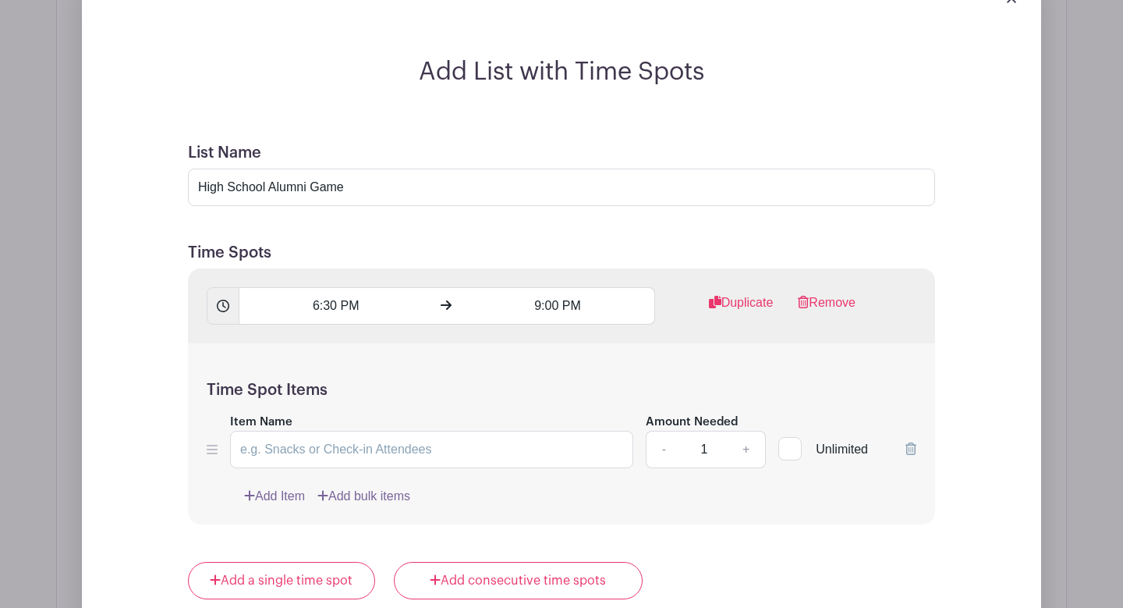
scroll to position [1342, 0]
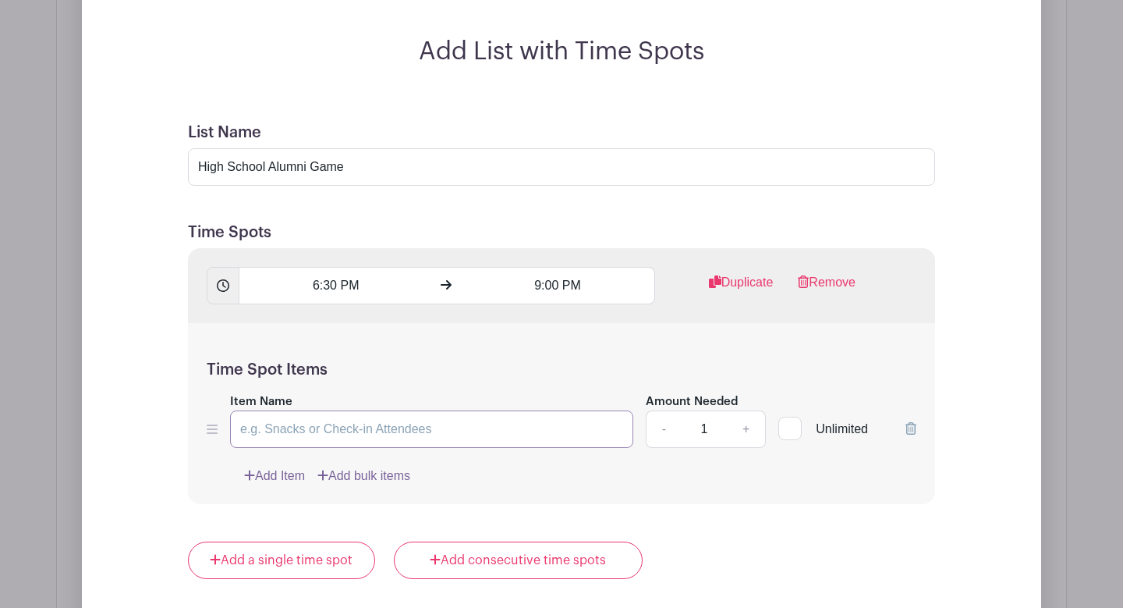
click at [556, 437] on input "Item Name" at bounding box center [431, 428] width 403 height 37
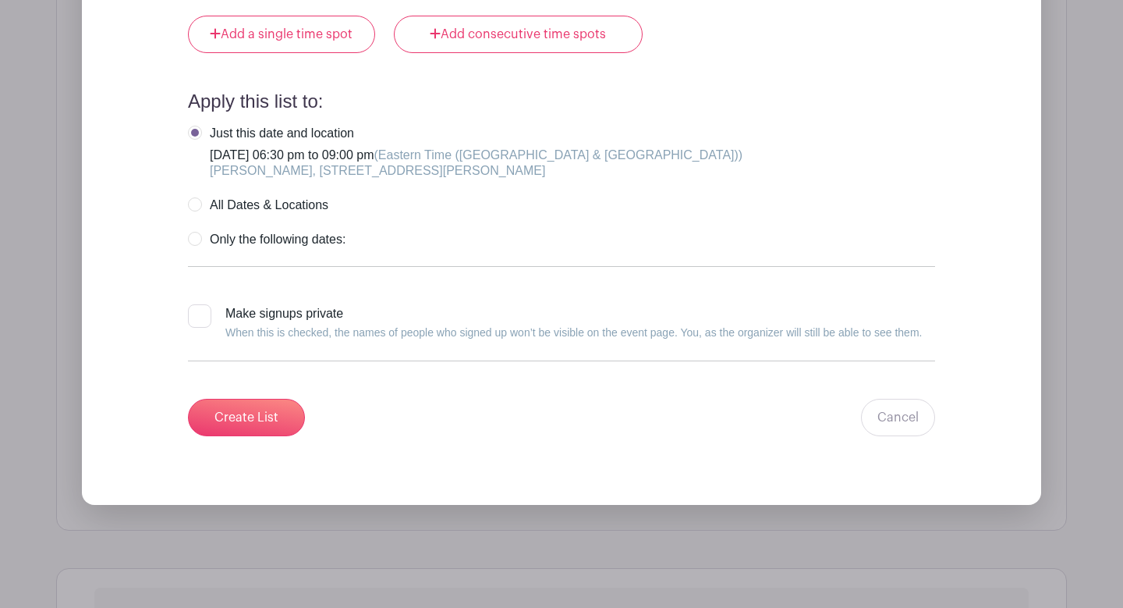
scroll to position [1879, 0]
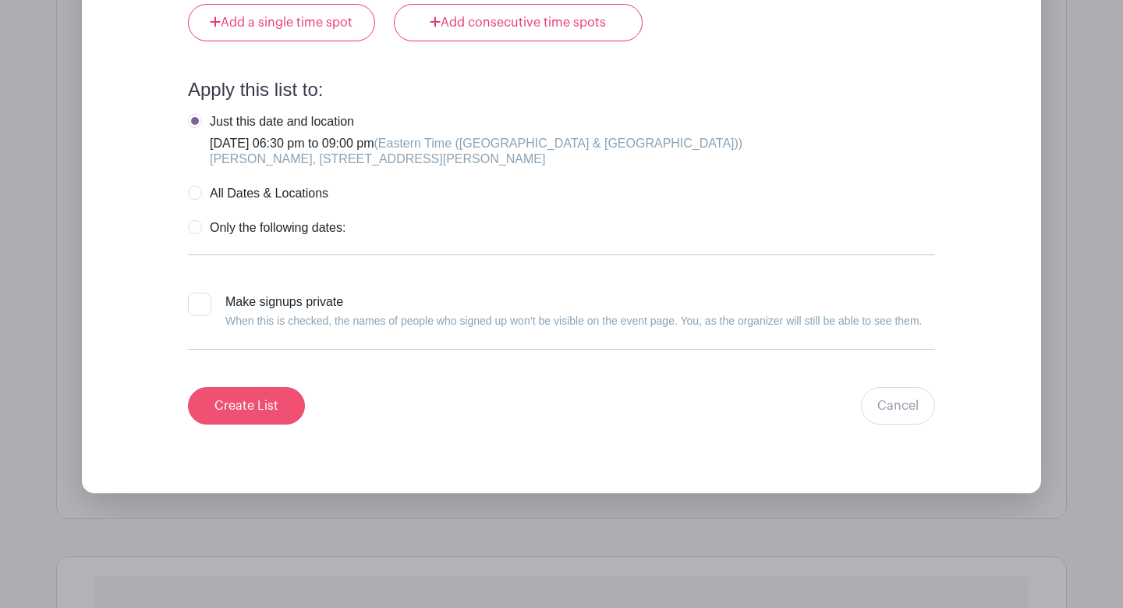
type input "Snack Bar"
click at [265, 409] on input "Create List" at bounding box center [246, 405] width 117 height 37
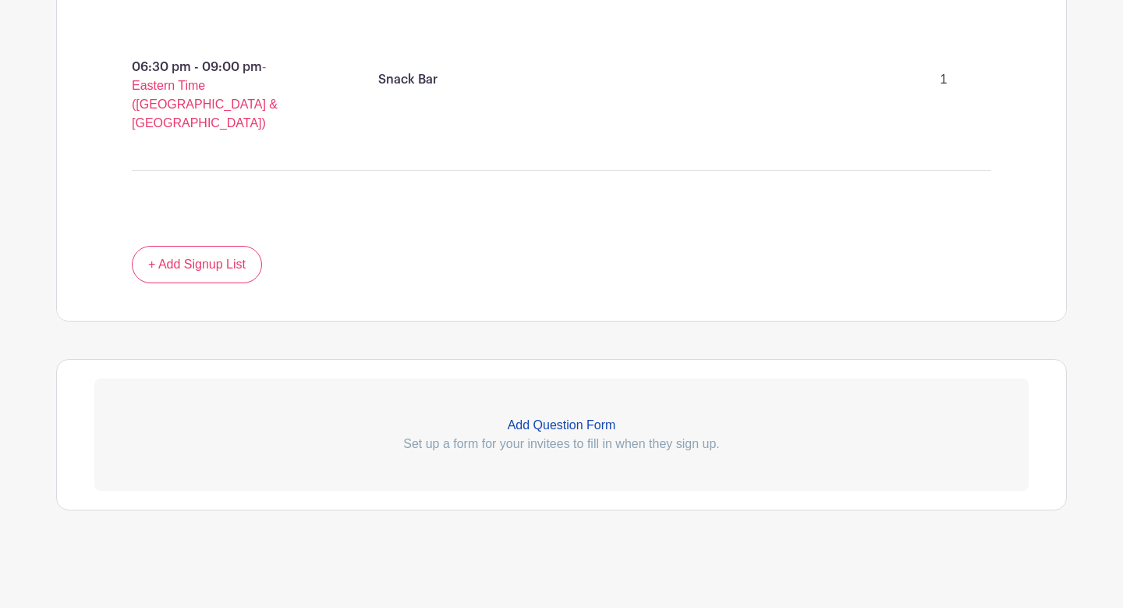
scroll to position [953, 0]
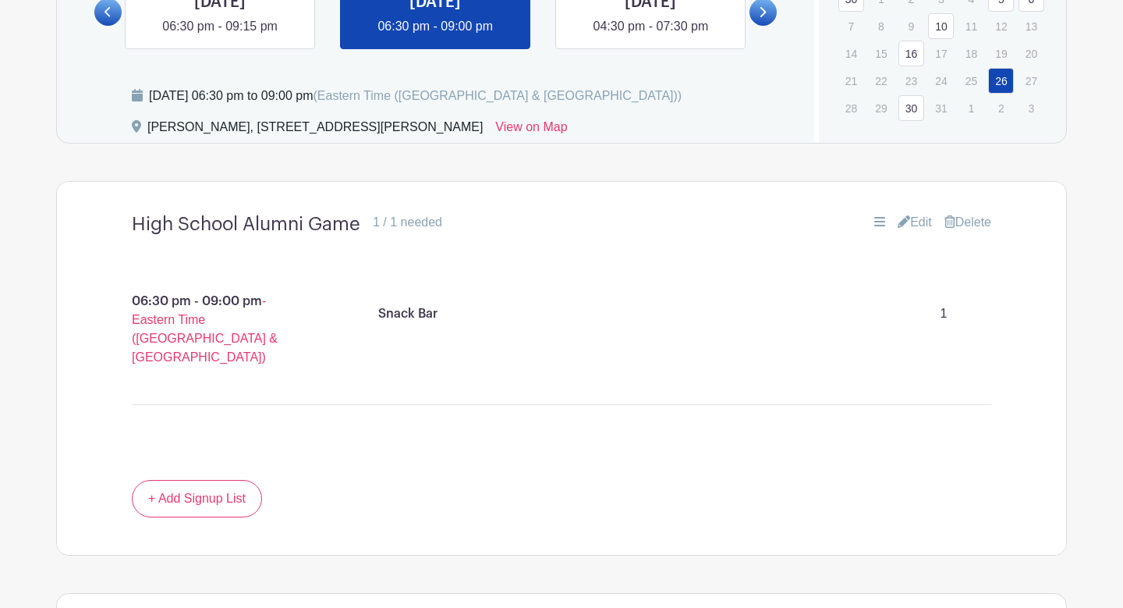
click at [912, 112] on link "30" at bounding box center [912, 108] width 26 height 26
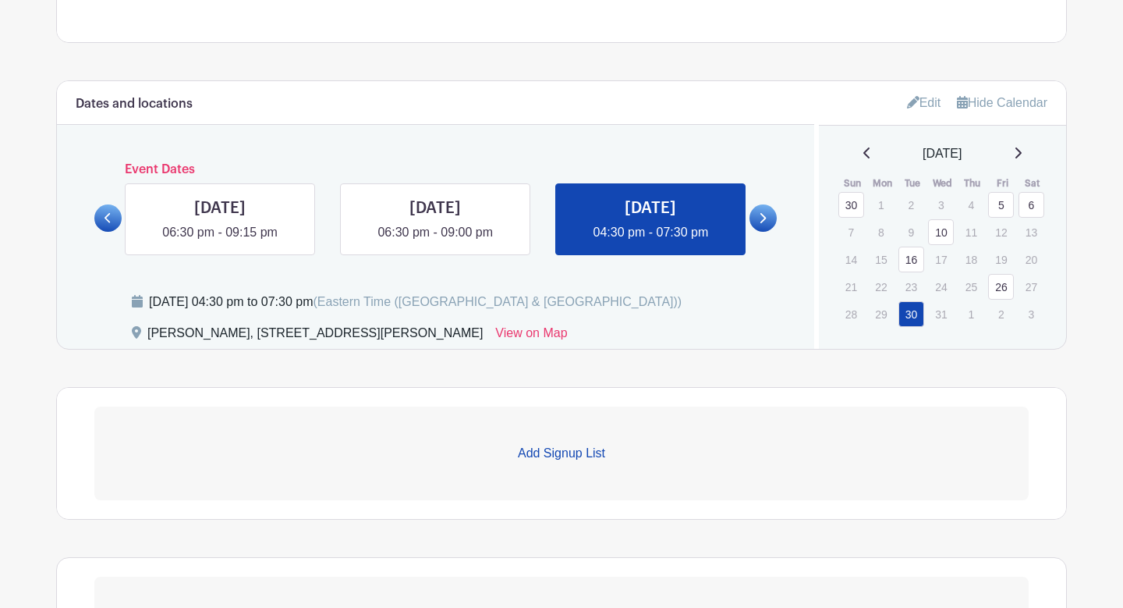
click at [576, 443] on link "Add Signup List" at bounding box center [561, 453] width 935 height 94
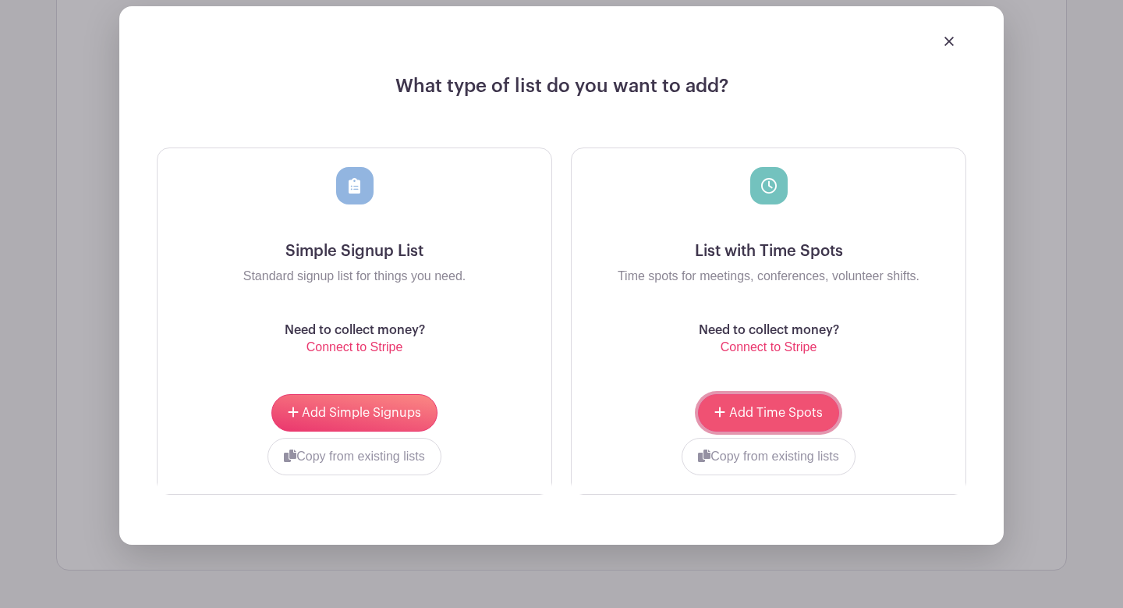
click at [746, 413] on span "Add Time Spots" at bounding box center [776, 412] width 94 height 12
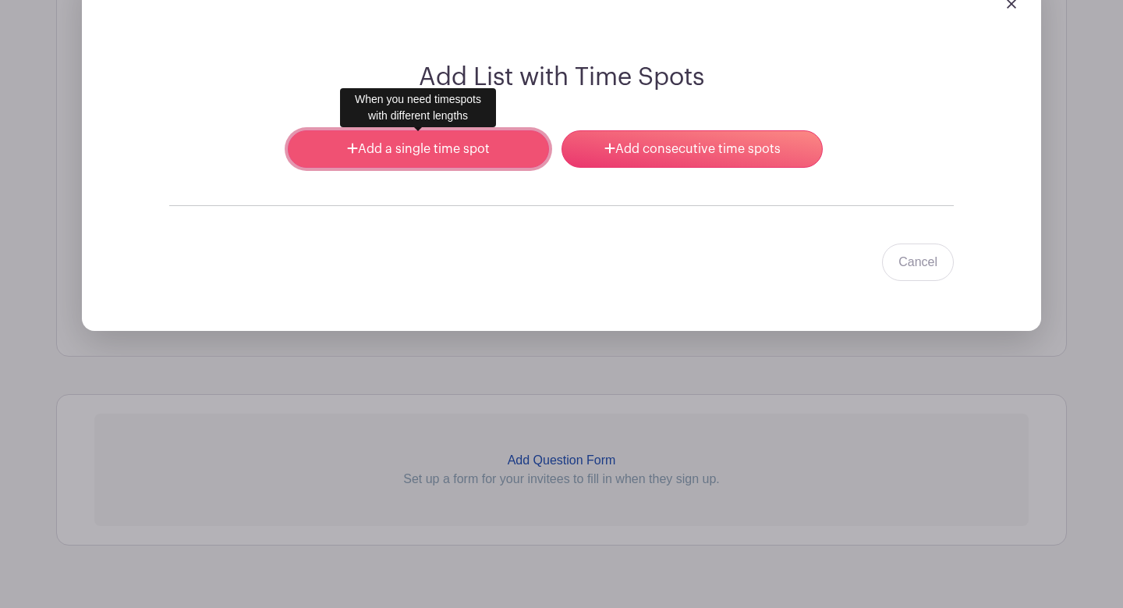
click at [445, 161] on link "Add a single time spot" at bounding box center [418, 148] width 261 height 37
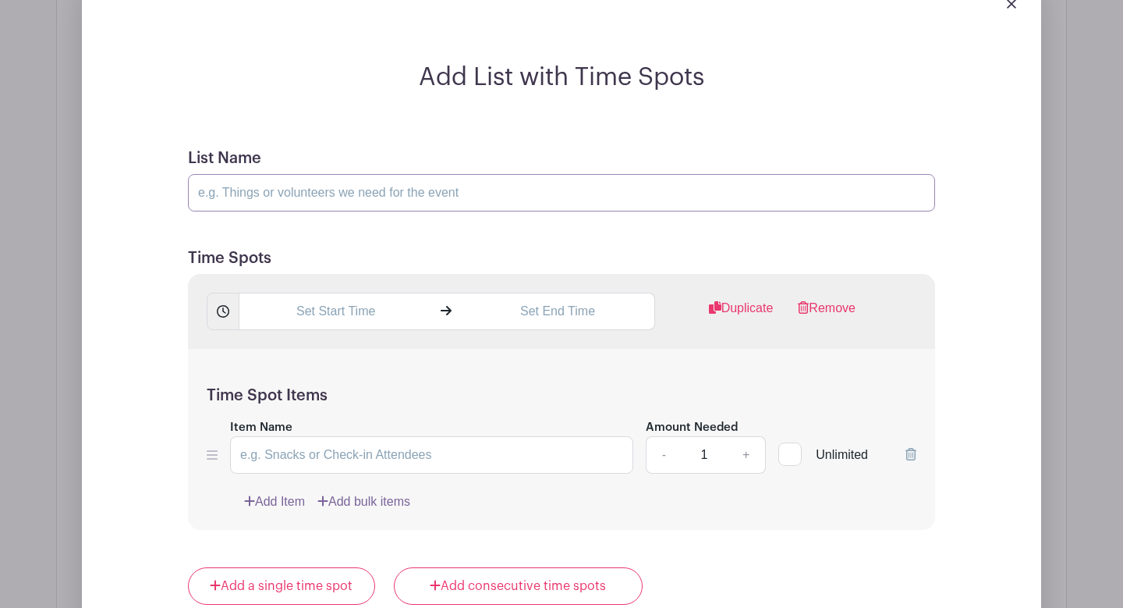
click at [441, 180] on input "List Name" at bounding box center [561, 192] width 747 height 37
type input "H"
type input "Toga vs. Hawks"
click at [366, 320] on input "text" at bounding box center [335, 311] width 193 height 37
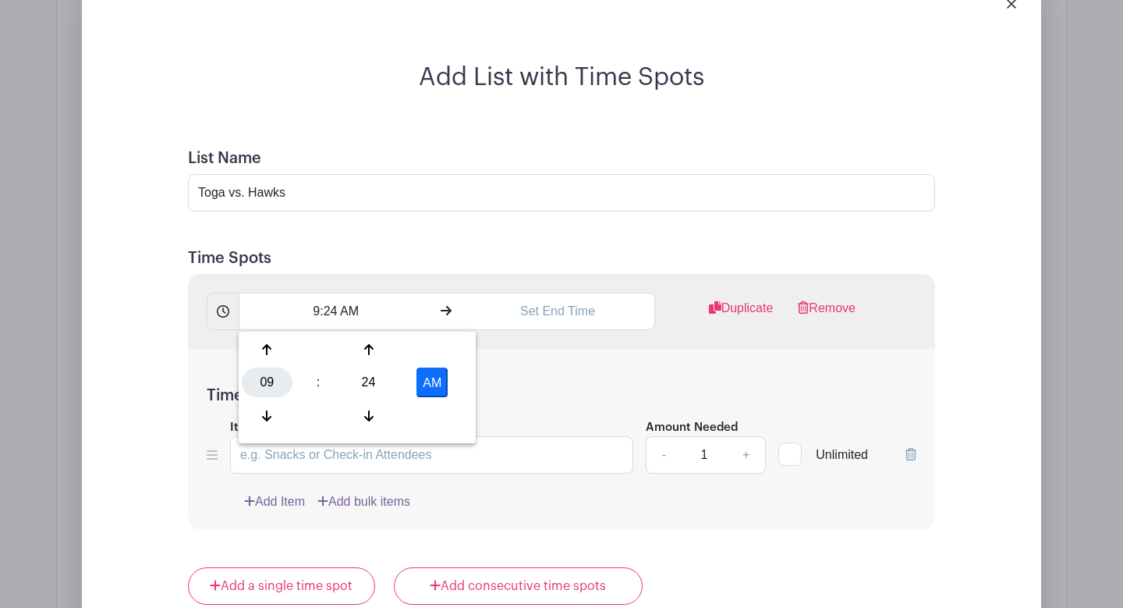
click at [266, 379] on div "09" at bounding box center [267, 382] width 51 height 30
click at [274, 381] on div "04" at bounding box center [268, 382] width 52 height 30
click at [363, 385] on div "24" at bounding box center [368, 382] width 51 height 30
click at [384, 379] on div "30" at bounding box center [383, 382] width 52 height 30
click at [436, 380] on button "AM" at bounding box center [432, 382] width 31 height 30
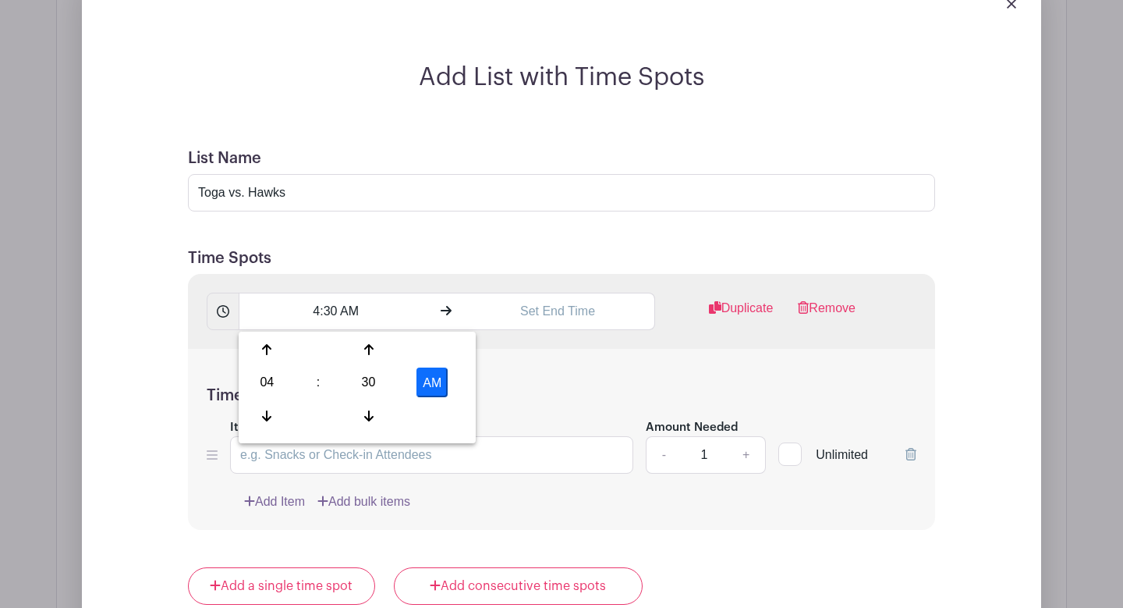
type input "4:30 PM"
click at [517, 303] on input "text" at bounding box center [557, 311] width 193 height 37
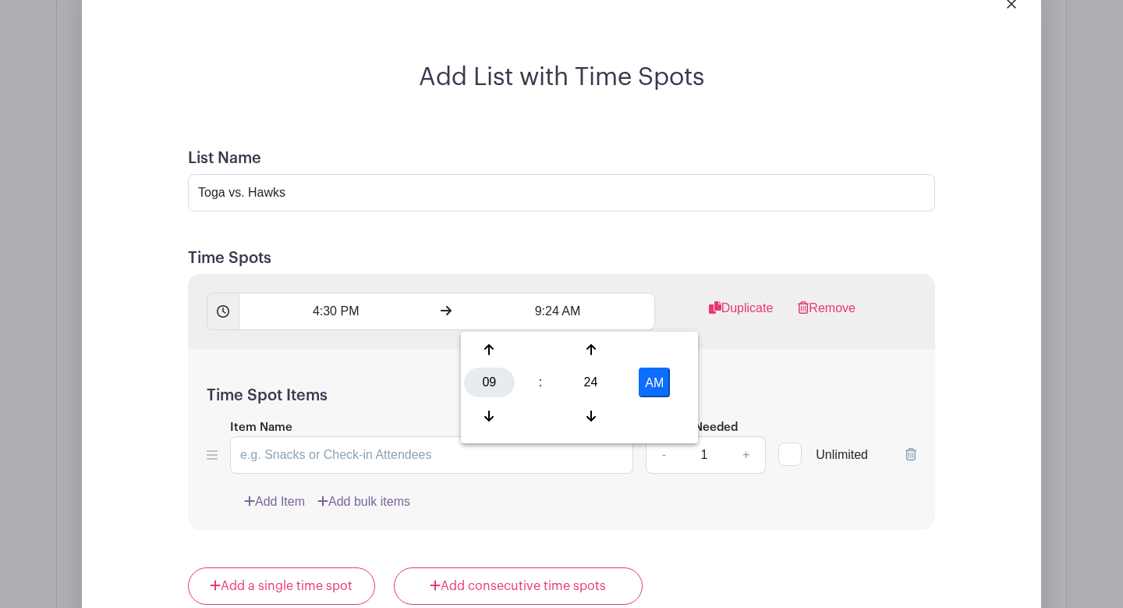
click at [492, 381] on div "09" at bounding box center [489, 382] width 51 height 30
click at [670, 383] on div "07" at bounding box center [663, 382] width 52 height 30
click at [598, 383] on div "24" at bounding box center [591, 382] width 51 height 30
click at [604, 385] on div "30" at bounding box center [606, 382] width 52 height 30
click at [648, 387] on button "AM" at bounding box center [654, 382] width 31 height 30
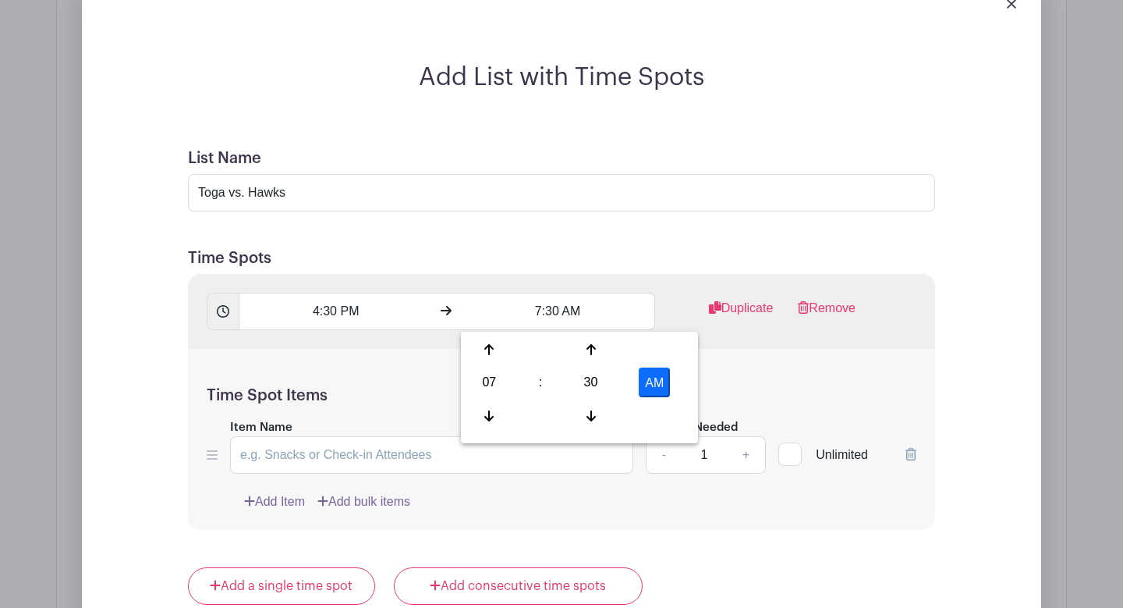
type input "7:30 PM"
click at [743, 385] on div "Time Spot Items Item Name Amount Needed - 1 + Unlimited Add Item Add bulk items" at bounding box center [561, 440] width 747 height 182
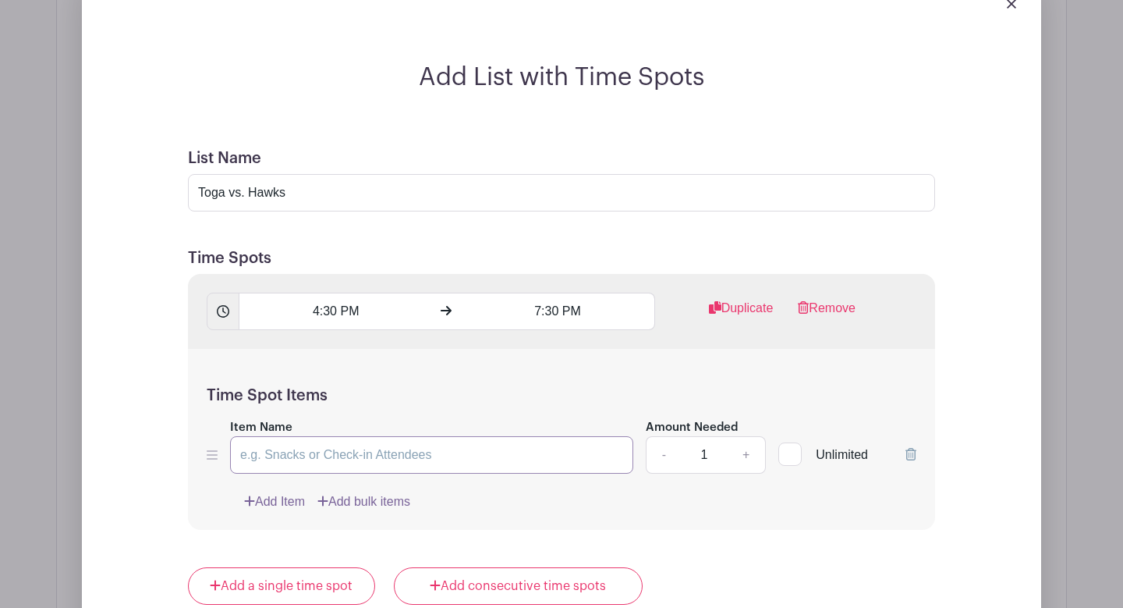
click at [508, 449] on input "Item Name" at bounding box center [431, 454] width 403 height 37
type input "Snack Bar"
click at [521, 479] on div "Time Spot Items Item Name Snack Bar Amount Needed - 1 + Unlimited Add Item Add …" at bounding box center [561, 440] width 747 height 182
click at [537, 312] on input "7:30 PM" at bounding box center [557, 311] width 193 height 37
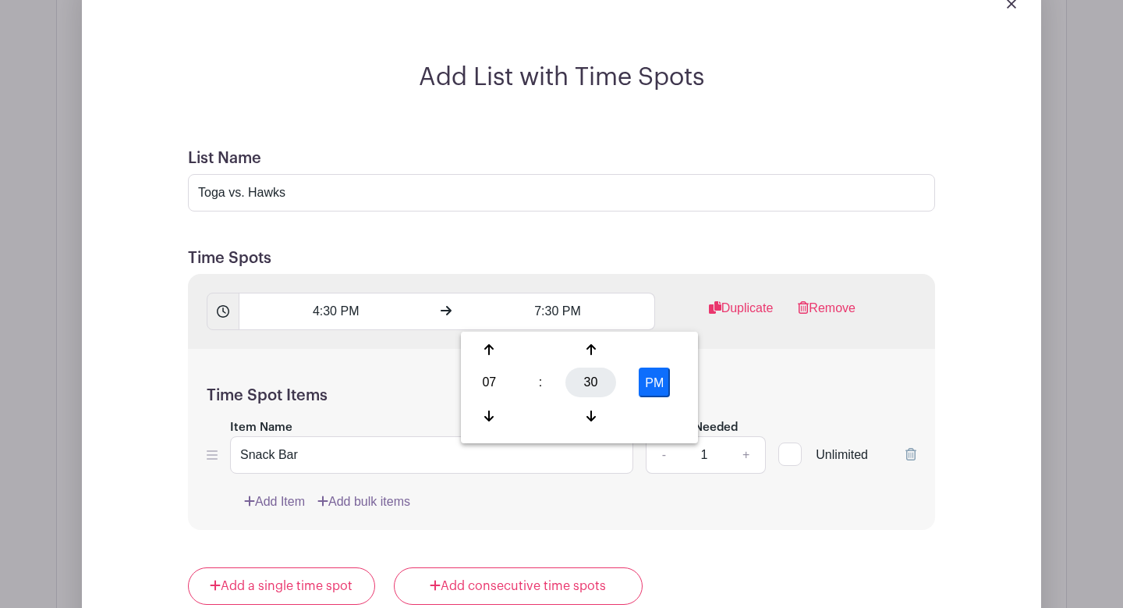
click at [579, 380] on div "30" at bounding box center [591, 382] width 51 height 30
click at [475, 347] on div "00" at bounding box center [490, 350] width 52 height 30
type input "7:00 PM"
click at [736, 371] on div "Time Spot Items Item Name Snack Bar Amount Needed - 1 + Unlimited Add Item Add …" at bounding box center [561, 440] width 747 height 182
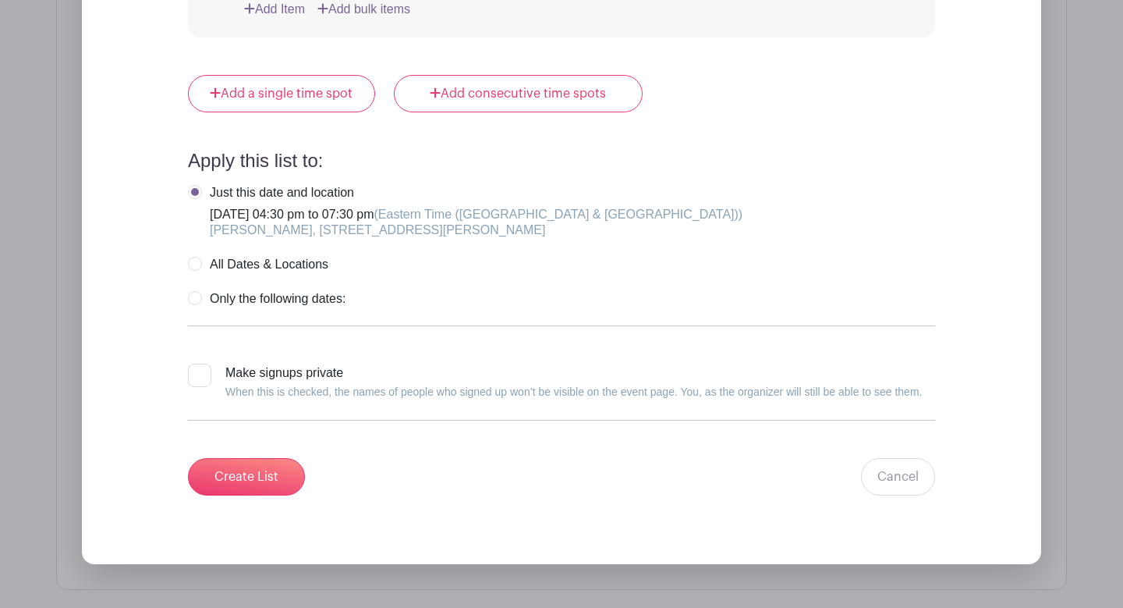
scroll to position [1870, 0]
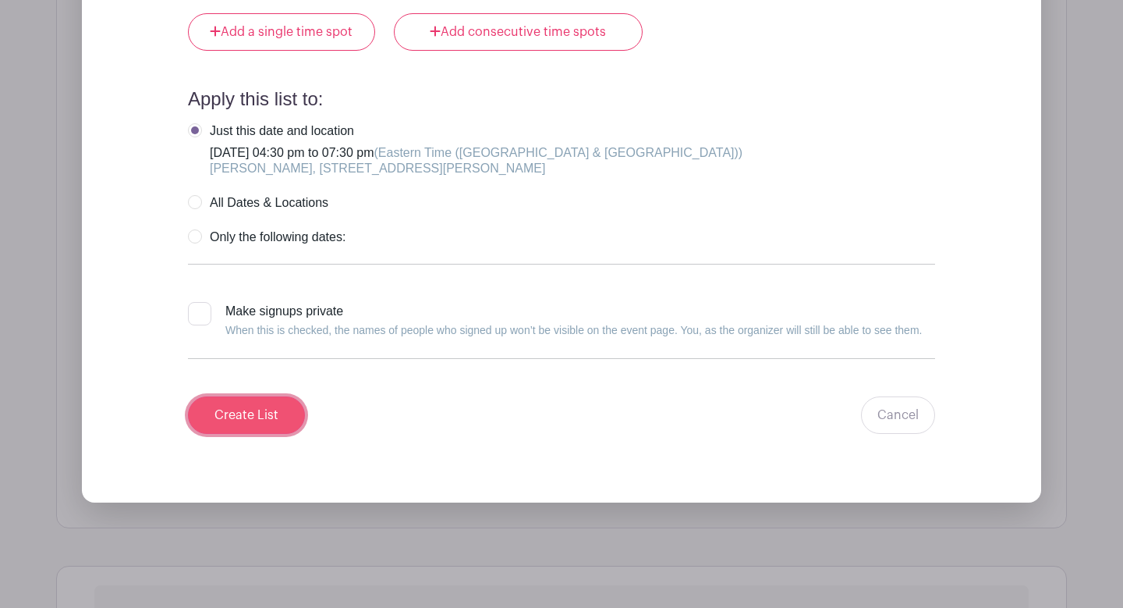
click at [285, 428] on input "Create List" at bounding box center [246, 414] width 117 height 37
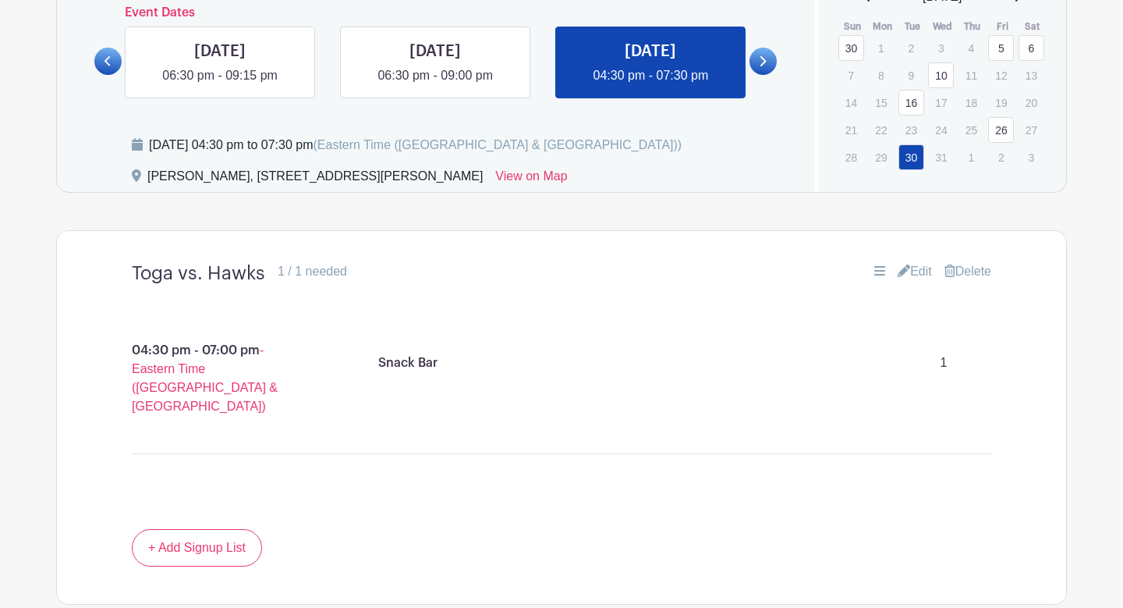
scroll to position [898, 0]
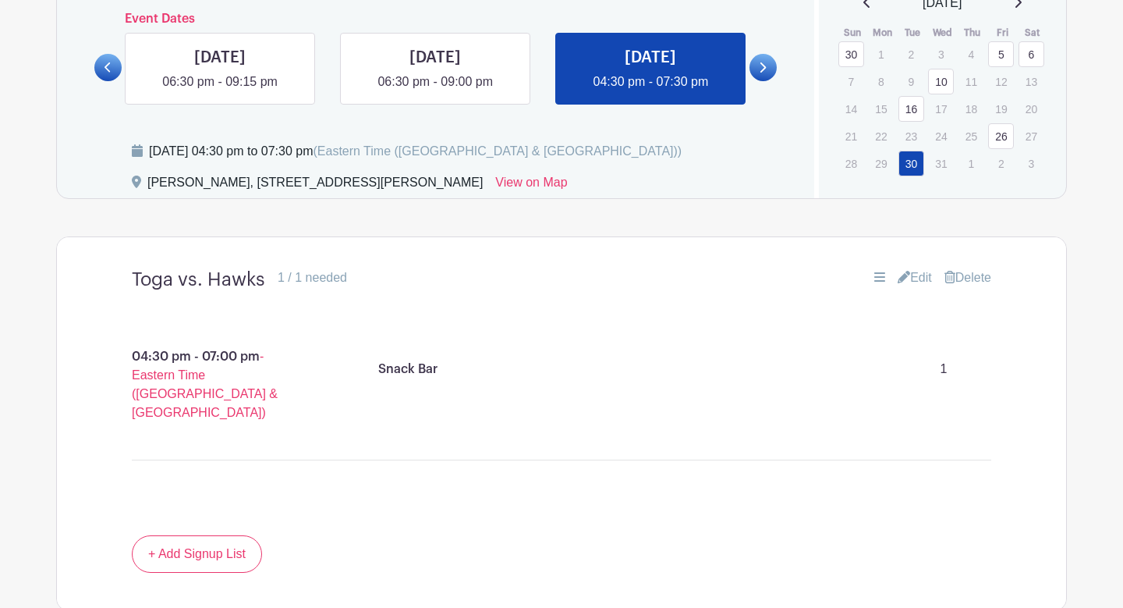
click at [1032, 12] on div "[DATE]" at bounding box center [943, 3] width 211 height 19
click at [1022, 9] on icon at bounding box center [1018, 2] width 8 height 12
click at [941, 76] on link "7" at bounding box center [941, 82] width 26 height 26
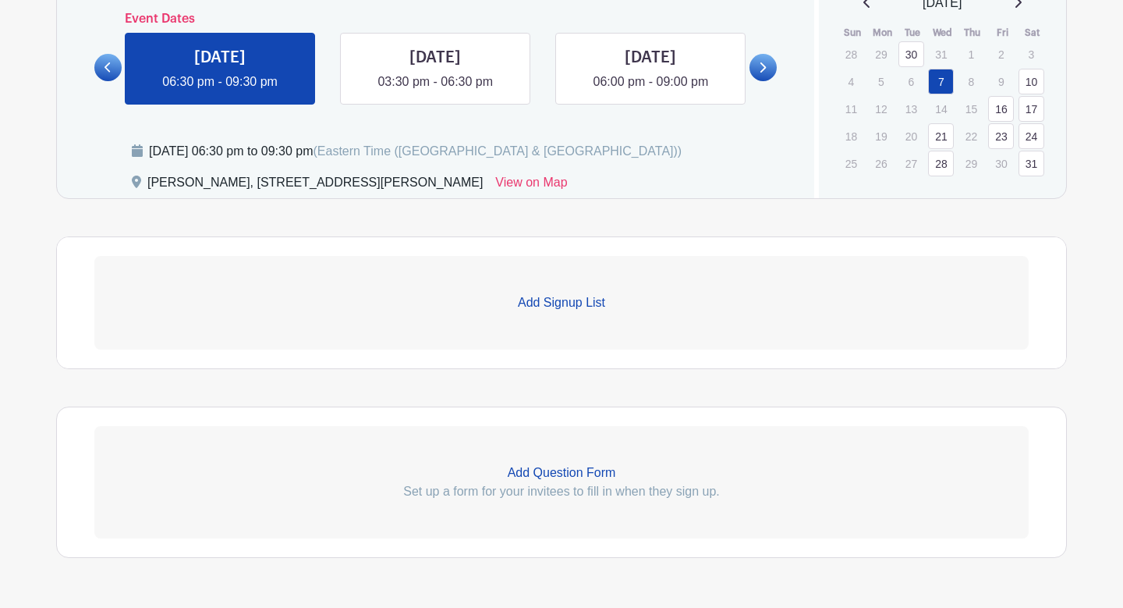
click at [545, 291] on link "Add Signup List" at bounding box center [561, 303] width 935 height 94
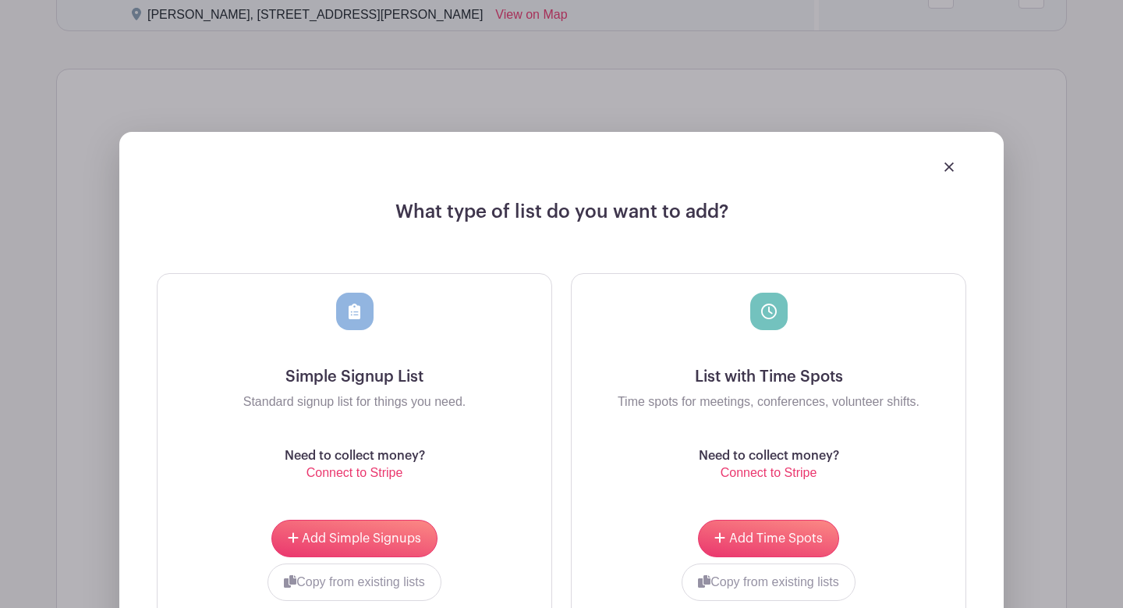
scroll to position [1232, 0]
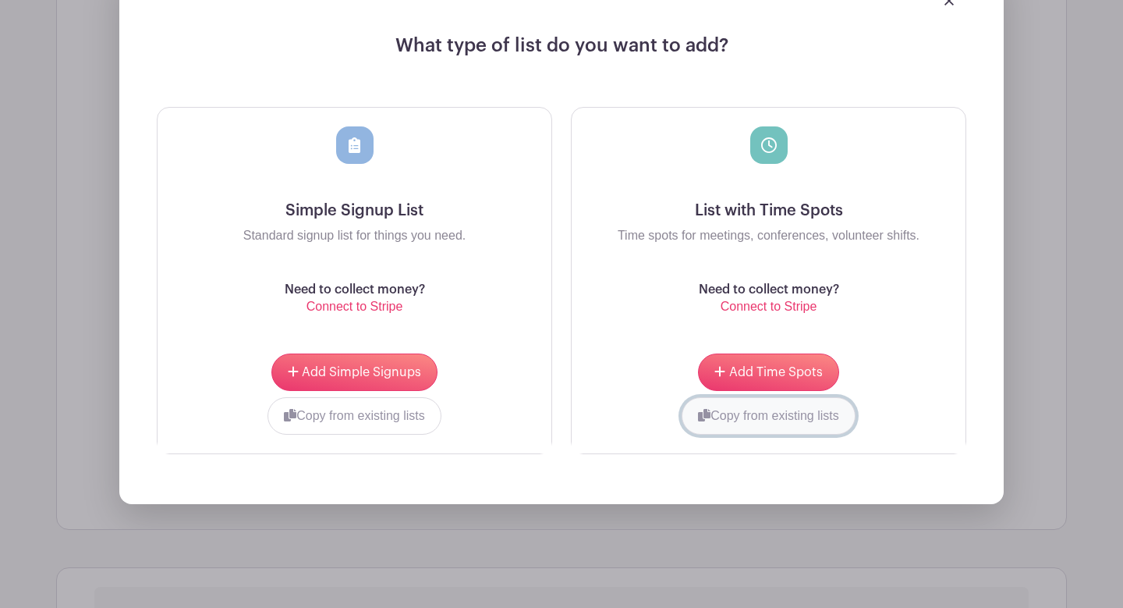
click at [765, 415] on button "Copy from existing lists" at bounding box center [769, 415] width 174 height 37
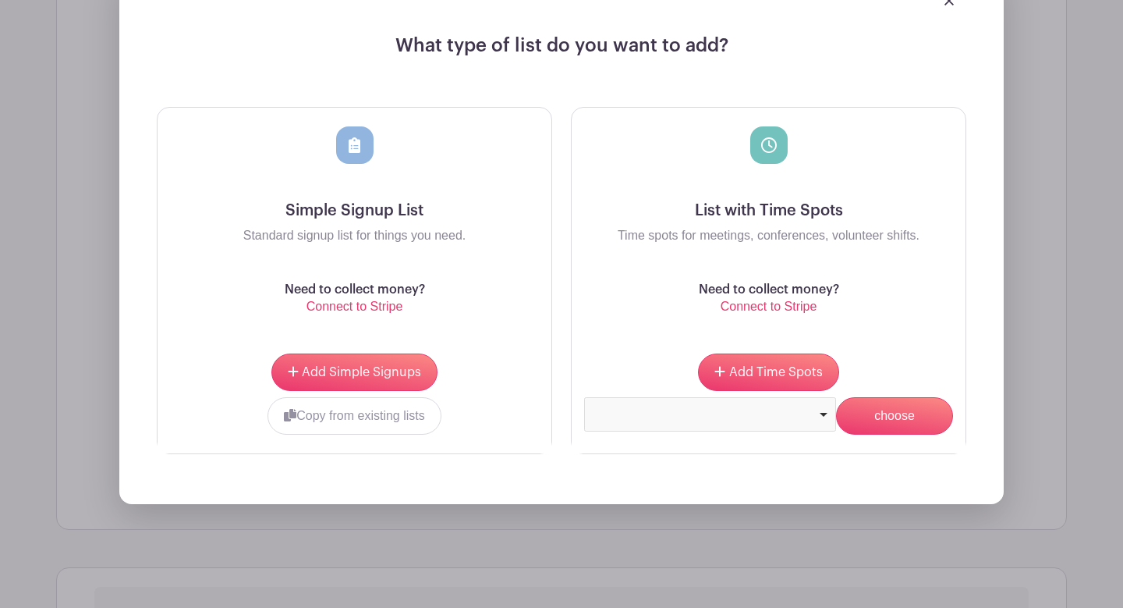
click at [798, 411] on div at bounding box center [710, 413] width 239 height 6
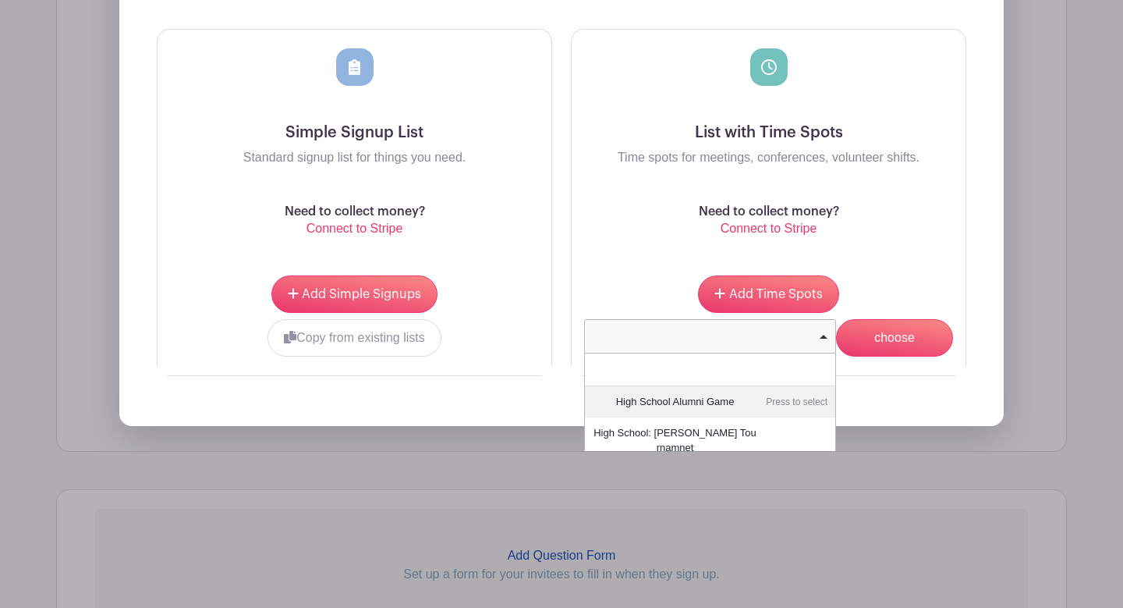
scroll to position [1322, 0]
click at [656, 270] on div "Add Time Spots Copy from existing lists Toga vs. Hawks High School Alumni Game …" at bounding box center [769, 316] width 394 height 119
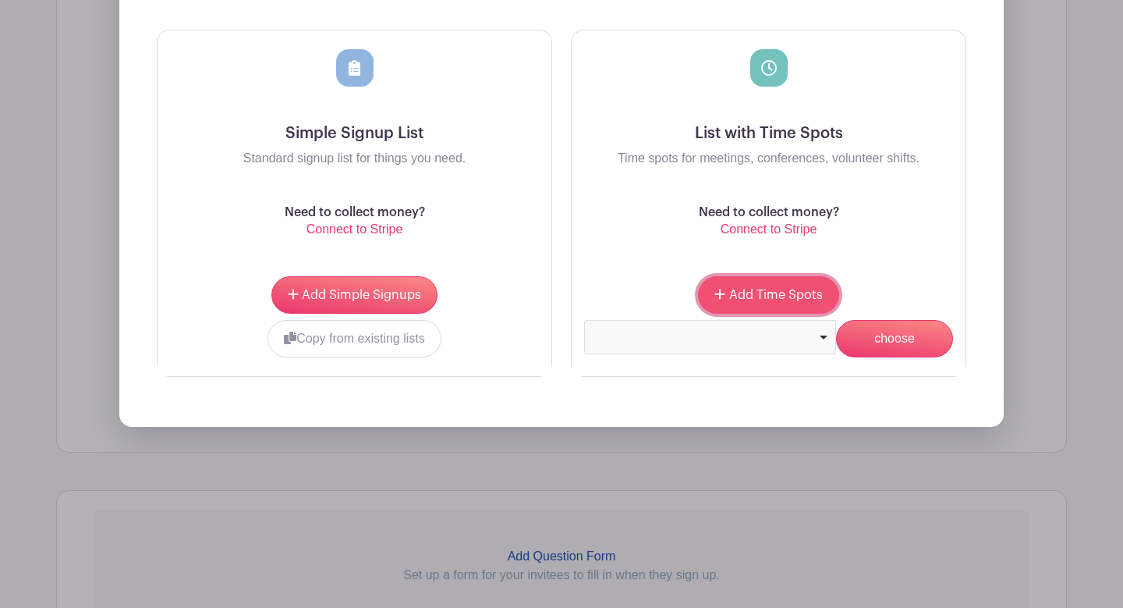
click at [743, 286] on button "Add Time Spots" at bounding box center [768, 294] width 140 height 37
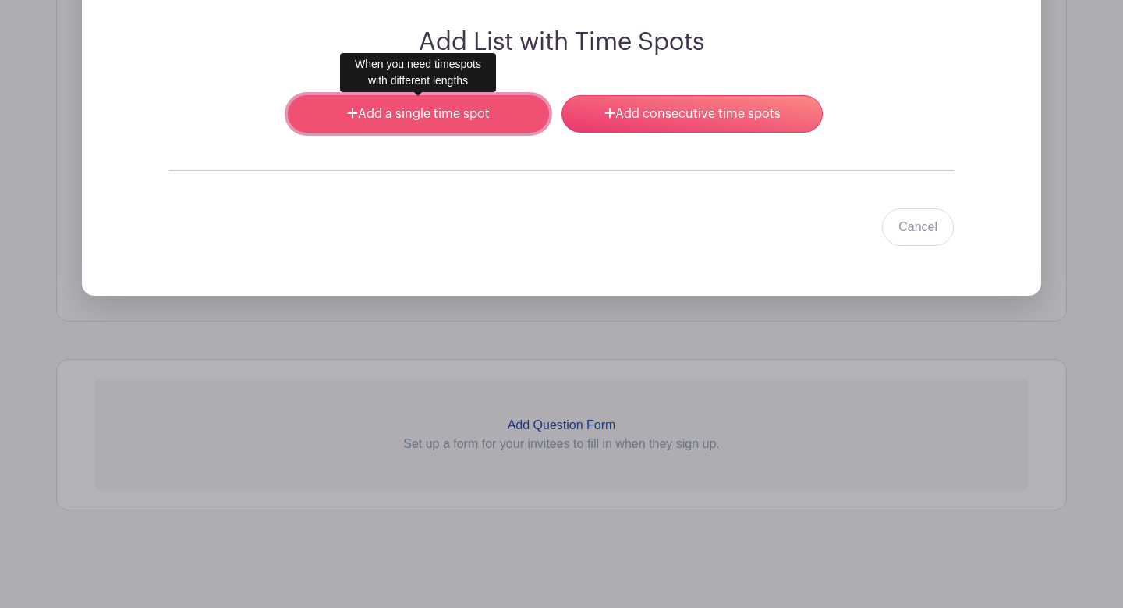
click at [491, 122] on link "Add a single time spot" at bounding box center [418, 113] width 261 height 37
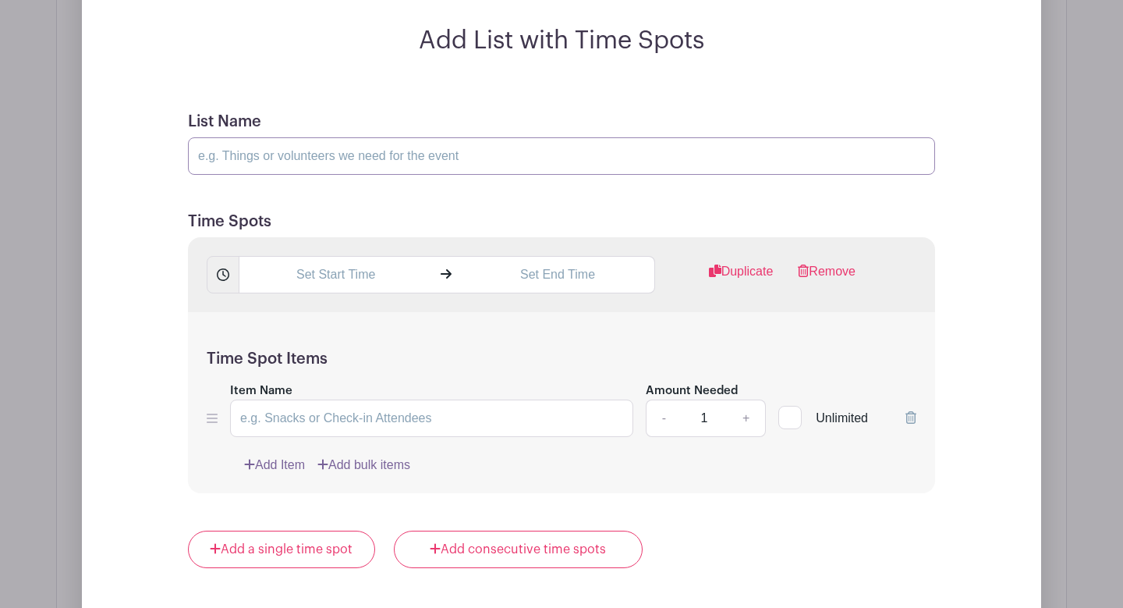
click at [463, 154] on input "List Name" at bounding box center [561, 155] width 747 height 37
type input "H"
type input "Toga vs. [GEOGRAPHIC_DATA]"
click at [312, 288] on input "text" at bounding box center [335, 274] width 193 height 37
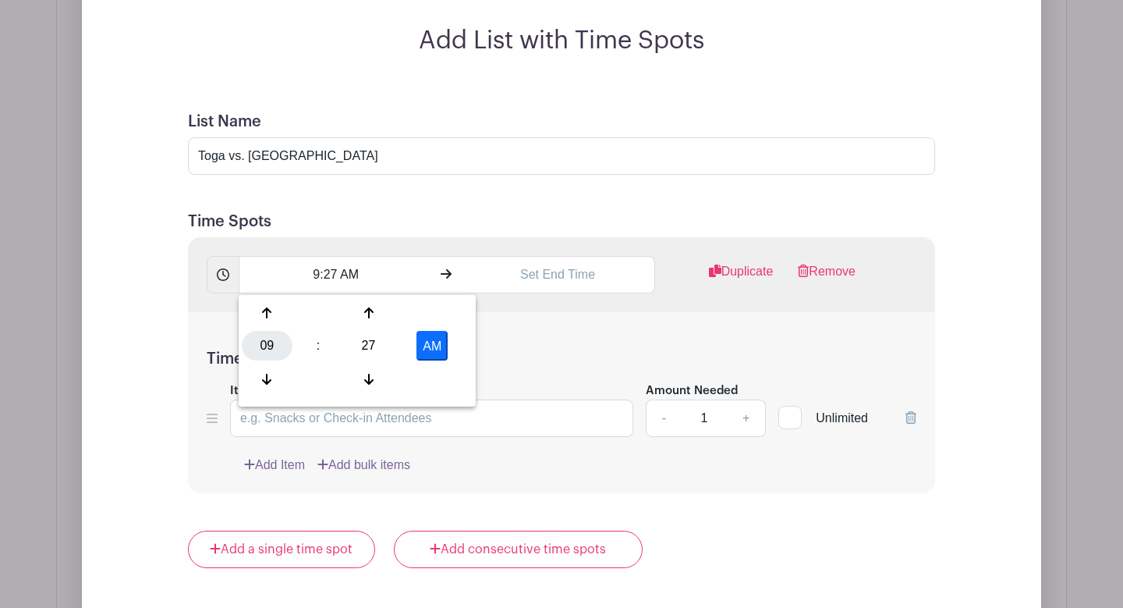
click at [279, 340] on div "09" at bounding box center [267, 346] width 51 height 30
click at [367, 342] on div "06" at bounding box center [383, 346] width 52 height 30
click at [367, 345] on div "27" at bounding box center [368, 346] width 51 height 30
click at [382, 344] on div "30" at bounding box center [383, 346] width 52 height 30
click at [441, 342] on button "AM" at bounding box center [432, 346] width 31 height 30
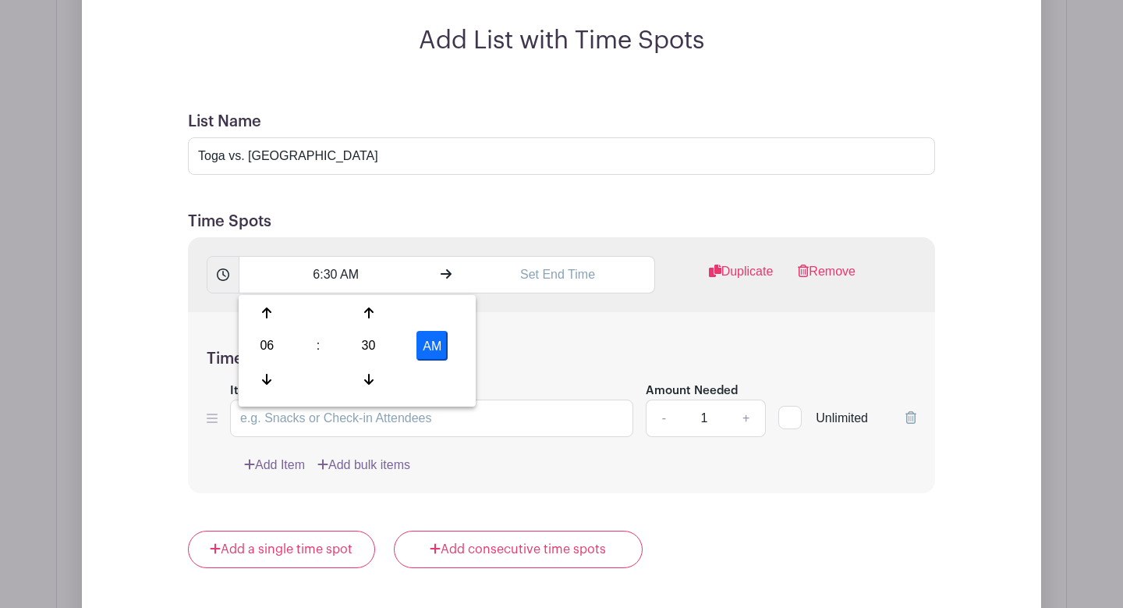
type input "6:30 PM"
click at [538, 276] on input "text" at bounding box center [557, 274] width 193 height 37
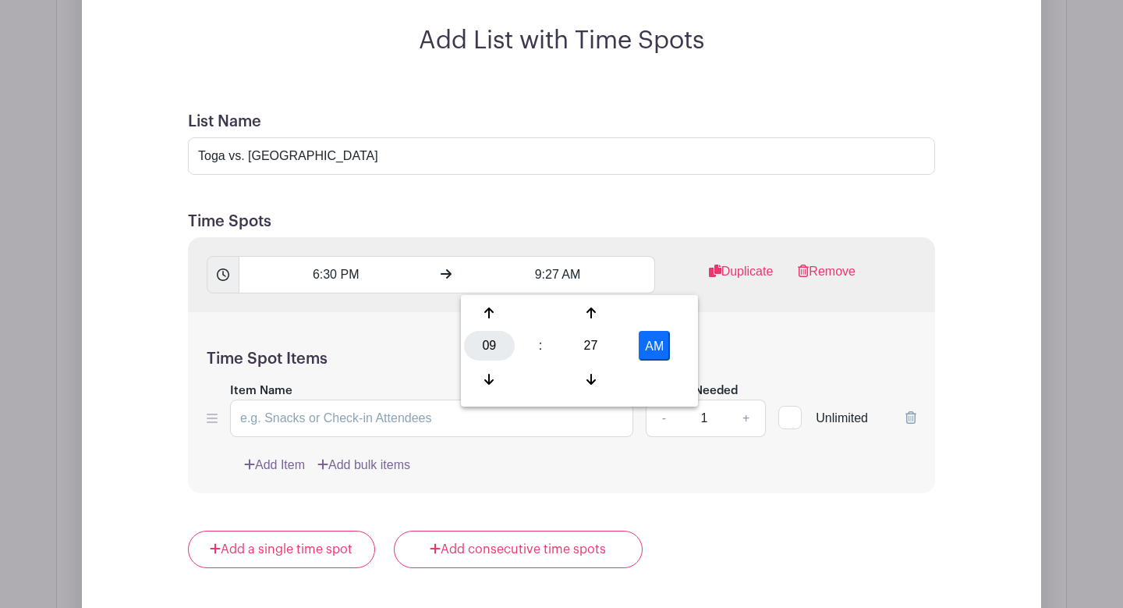
click at [480, 338] on div "09" at bounding box center [489, 346] width 51 height 30
click at [548, 381] on div "09" at bounding box center [548, 379] width 52 height 30
click at [602, 348] on div "27" at bounding box center [591, 346] width 51 height 30
click at [480, 317] on div "00" at bounding box center [490, 313] width 52 height 30
click at [655, 345] on button "AM" at bounding box center [654, 346] width 31 height 30
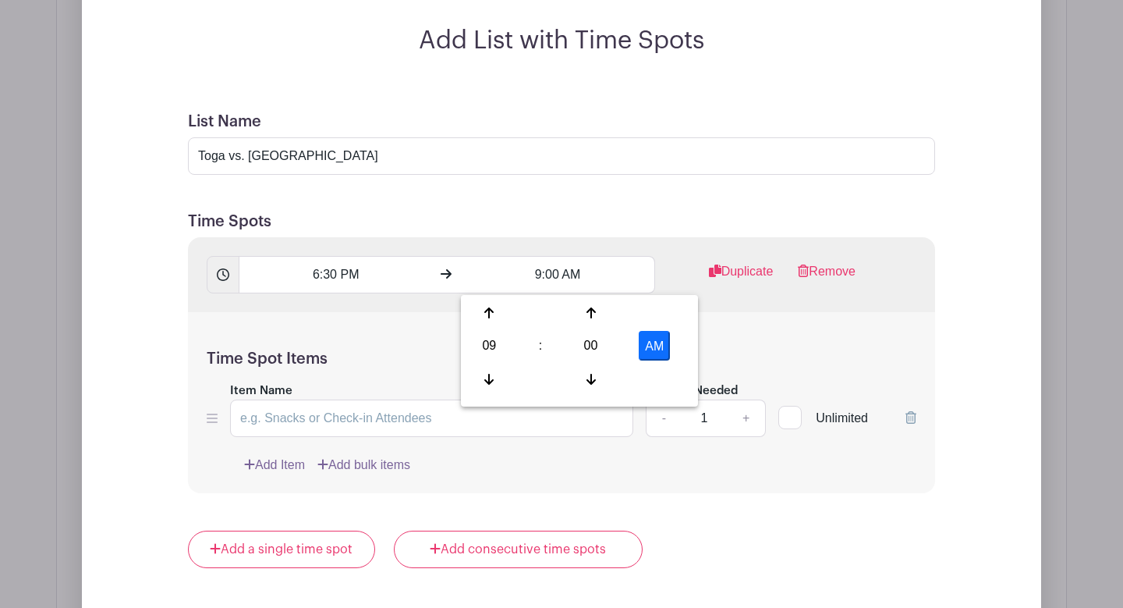
type input "9:00 PM"
click at [726, 346] on div "Time Spot Items Item Name Amount Needed - 1 + Unlimited Add Item Add bulk items" at bounding box center [561, 403] width 747 height 182
click at [408, 416] on input "Item Name" at bounding box center [431, 417] width 403 height 37
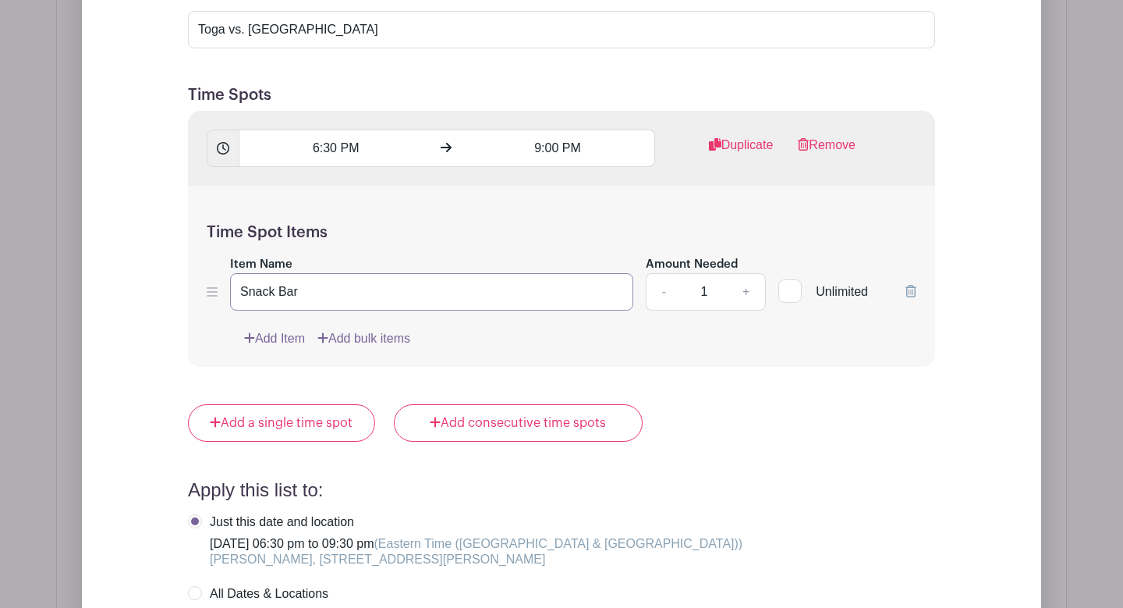
scroll to position [1503, 0]
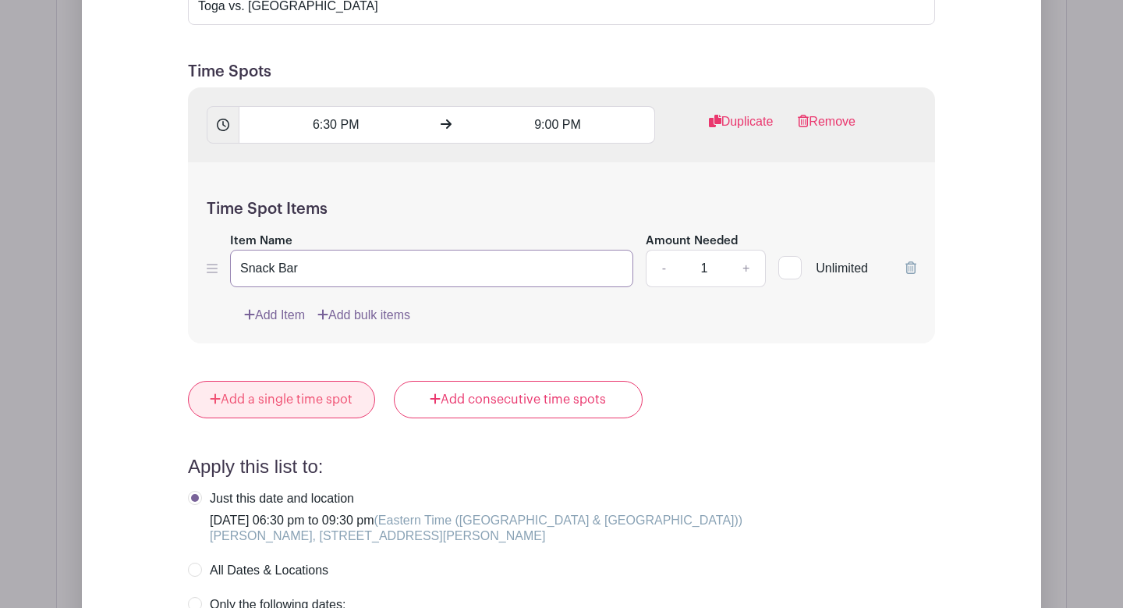
type input "Snack Bar"
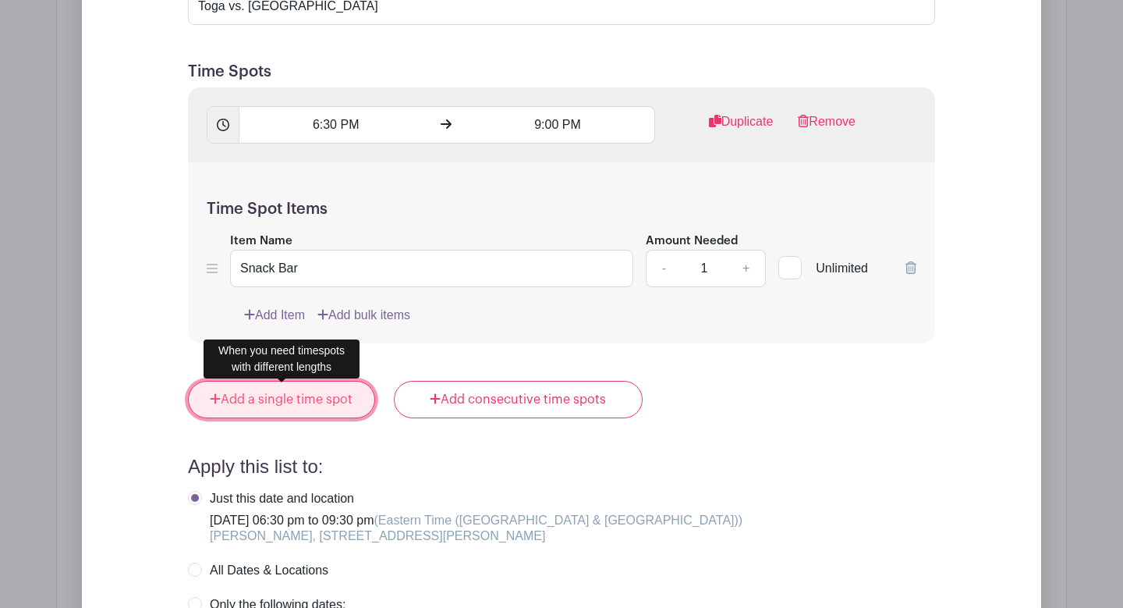
click at [292, 389] on link "Add a single time spot" at bounding box center [281, 399] width 187 height 37
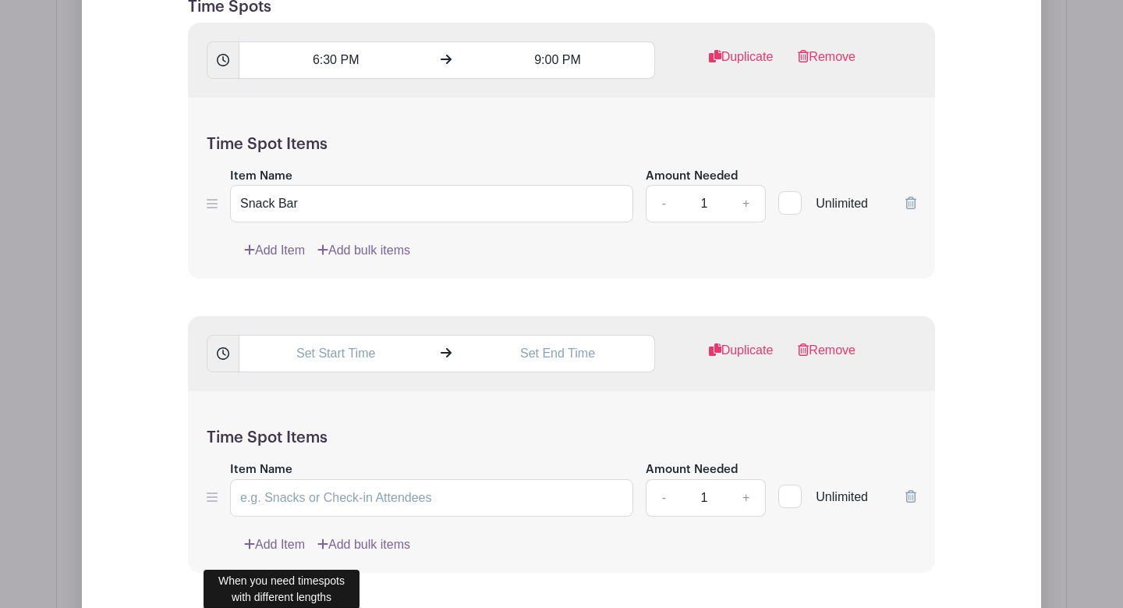
scroll to position [1542, 0]
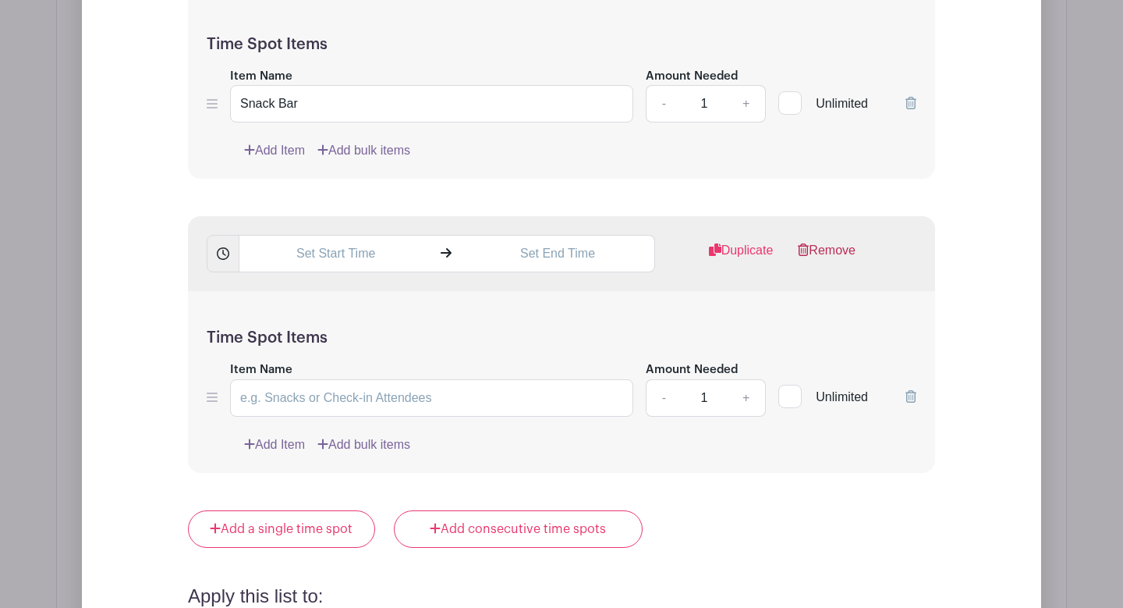
click at [836, 249] on link "Remove" at bounding box center [827, 256] width 58 height 31
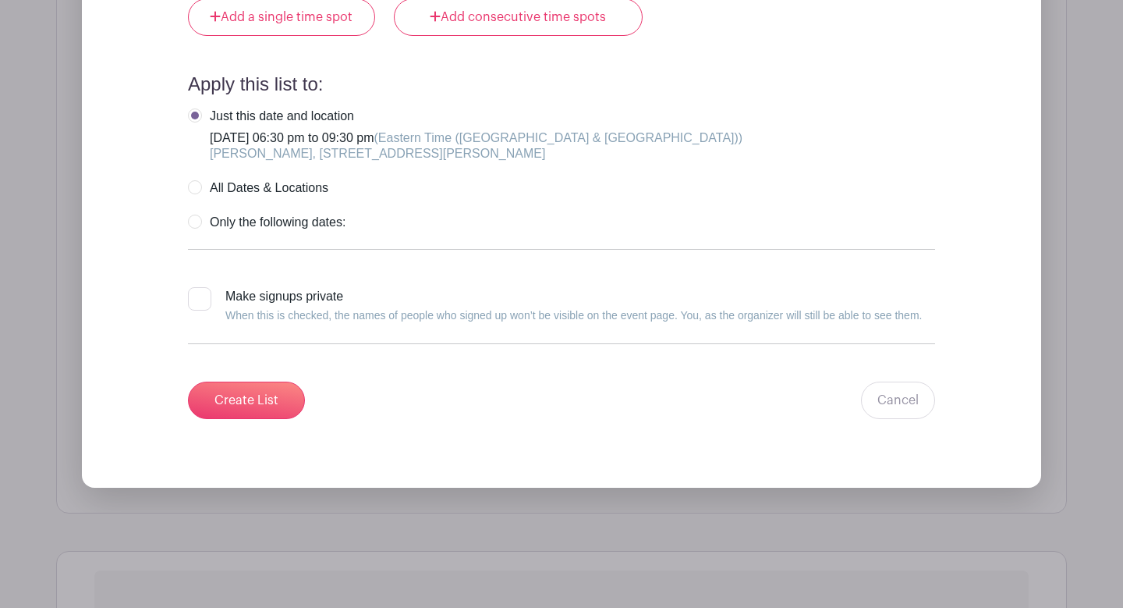
scroll to position [1860, 0]
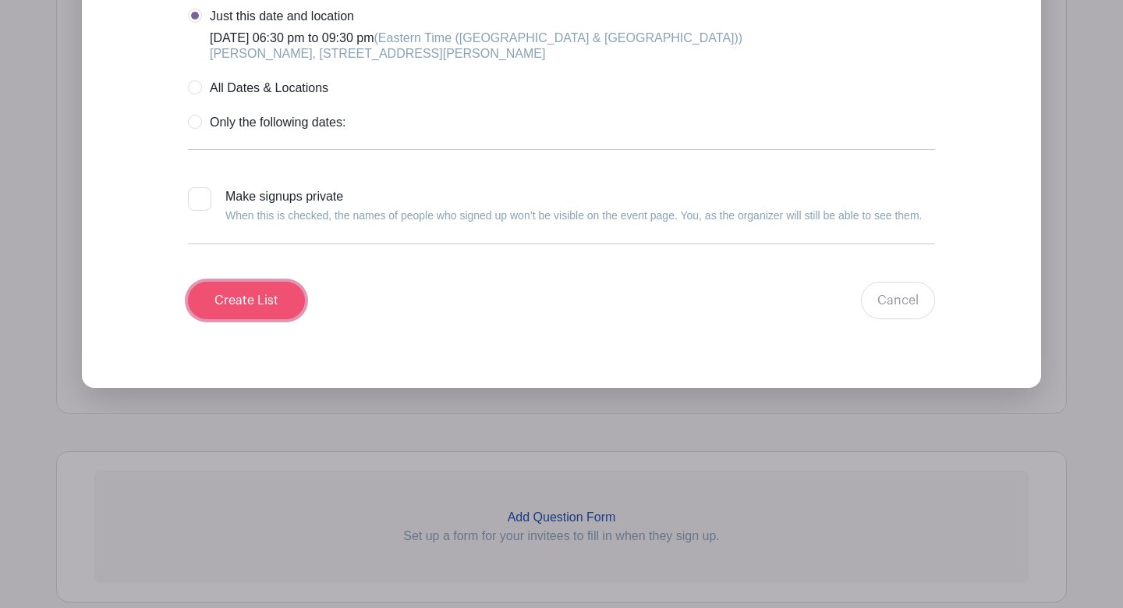
click at [282, 300] on input "Create List" at bounding box center [246, 300] width 117 height 37
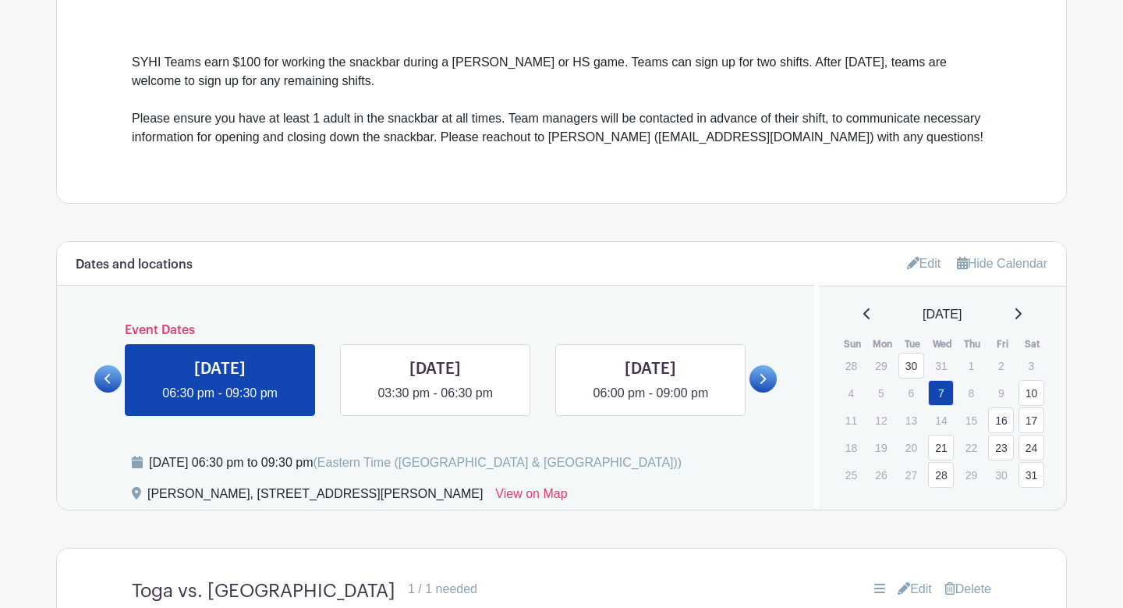
scroll to position [402, 0]
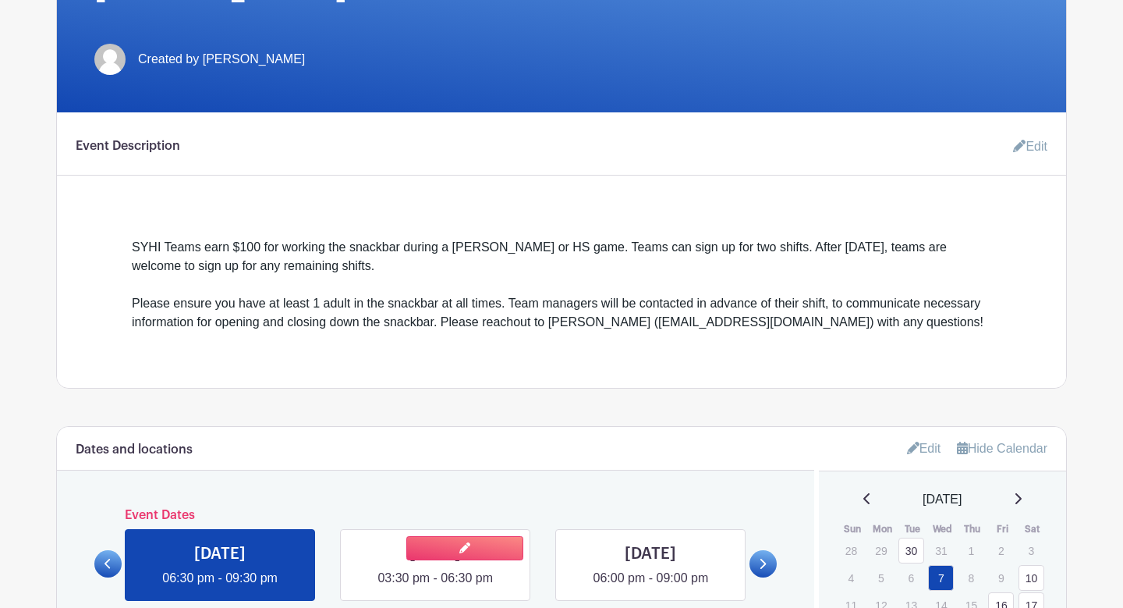
click at [435, 587] on link at bounding box center [435, 587] width 0 height 0
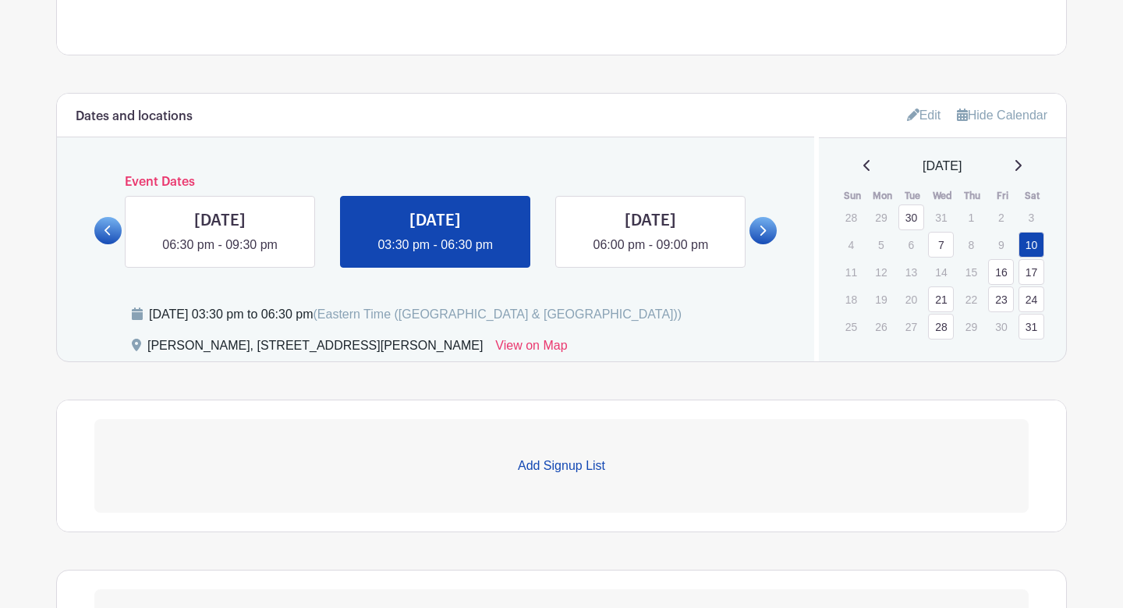
scroll to position [782, 0]
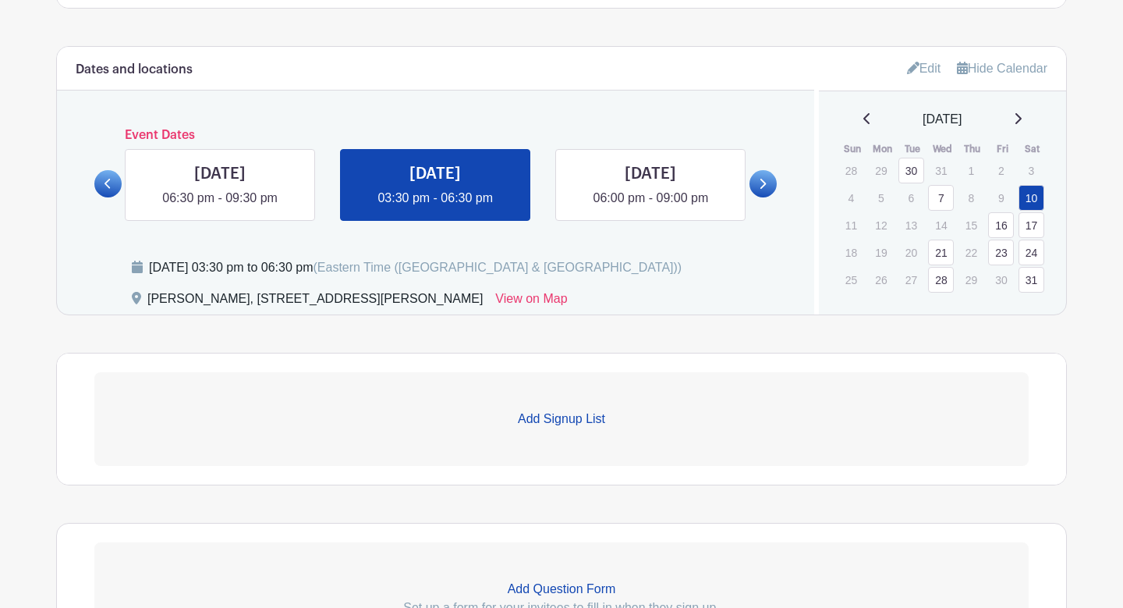
click at [560, 418] on p "Add Signup List" at bounding box center [561, 419] width 935 height 19
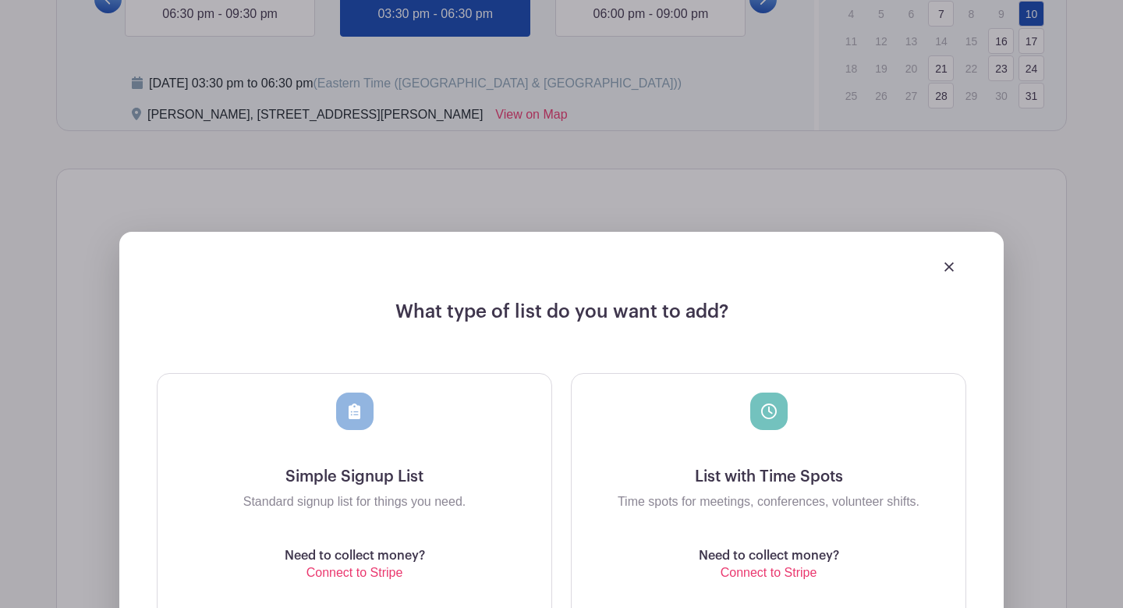
scroll to position [1039, 0]
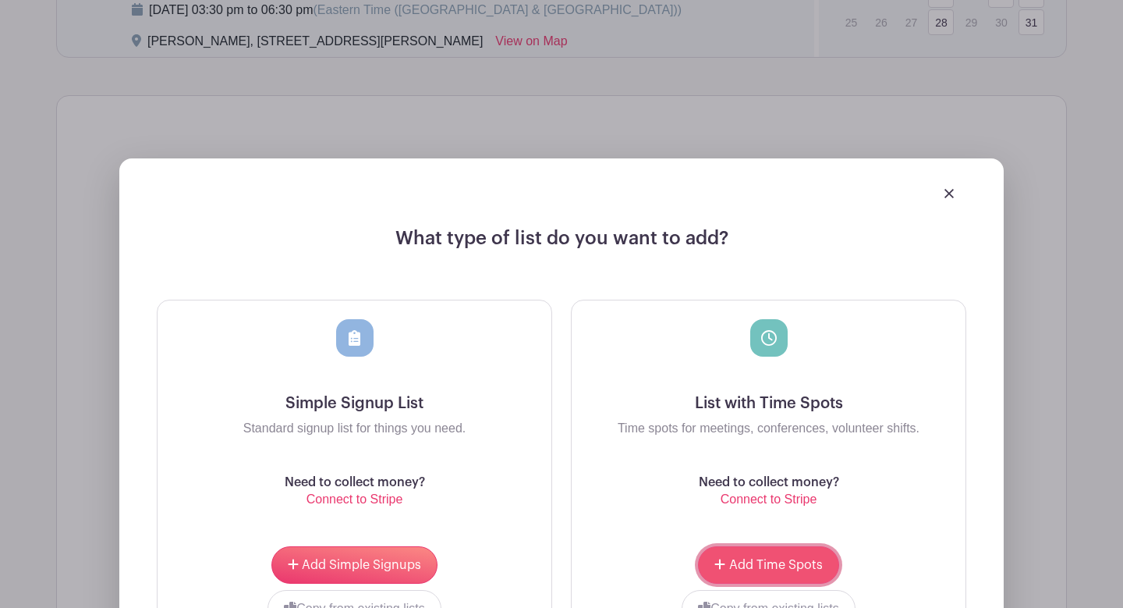
click at [731, 567] on span "Add Time Spots" at bounding box center [776, 565] width 94 height 12
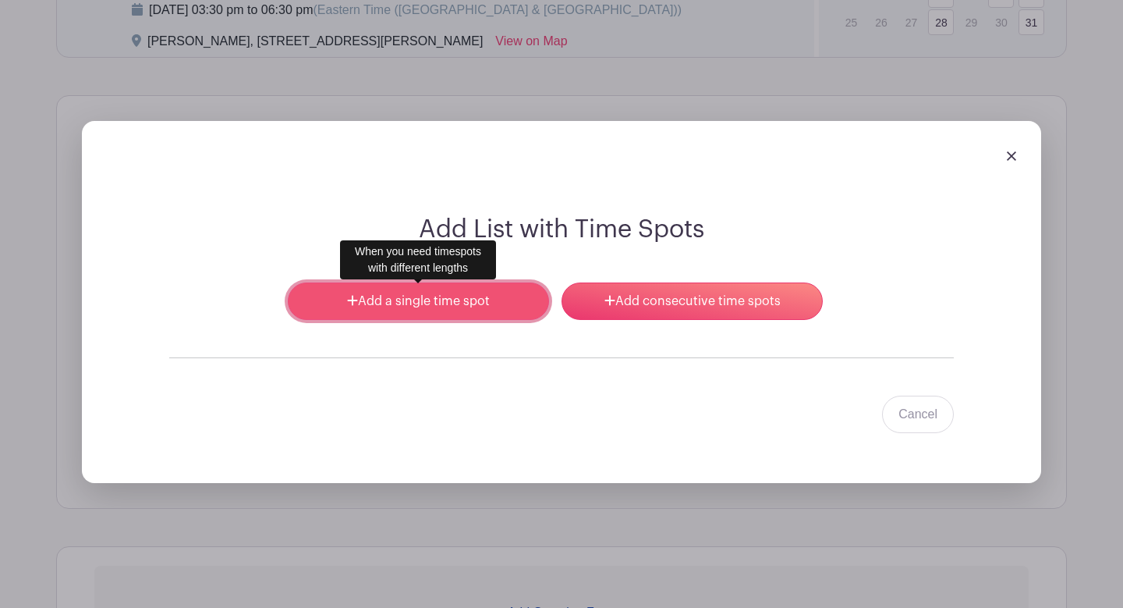
click at [417, 307] on link "Add a single time spot" at bounding box center [418, 300] width 261 height 37
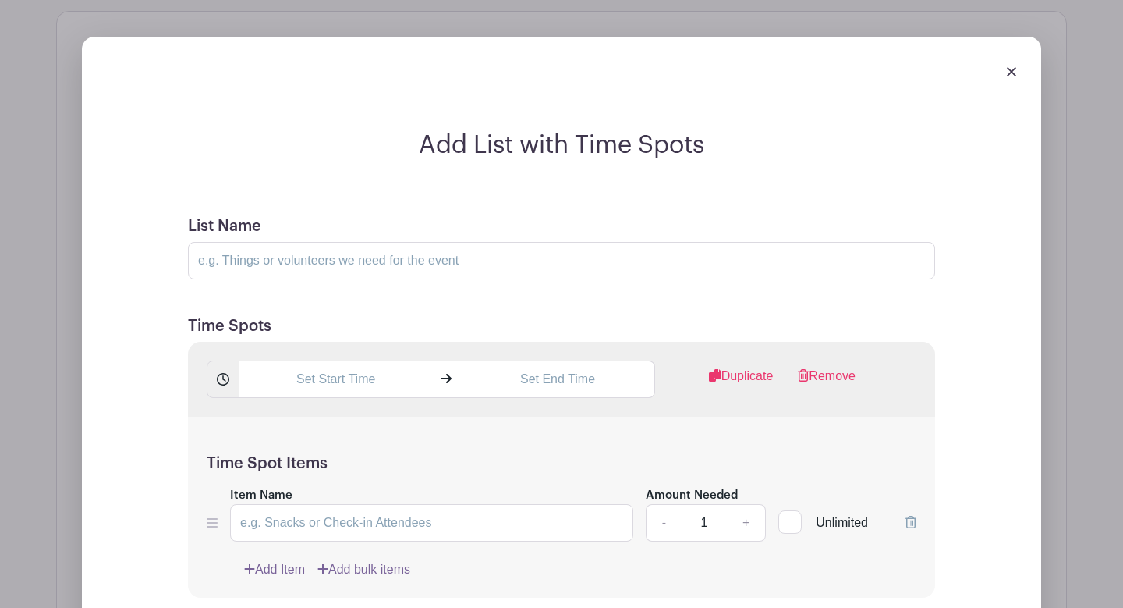
scroll to position [1283, 0]
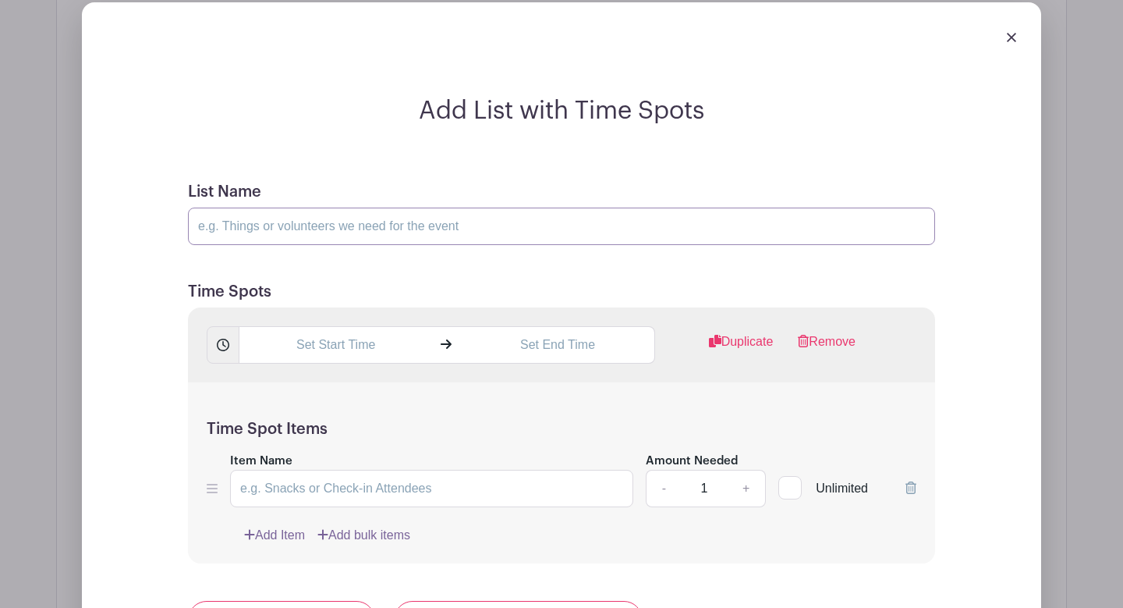
click at [368, 229] on input "List Name" at bounding box center [561, 226] width 747 height 37
type input "A"
type input "[PERSON_NAME] vs. [GEOGRAPHIC_DATA]"
click at [384, 356] on input "text" at bounding box center [335, 344] width 193 height 37
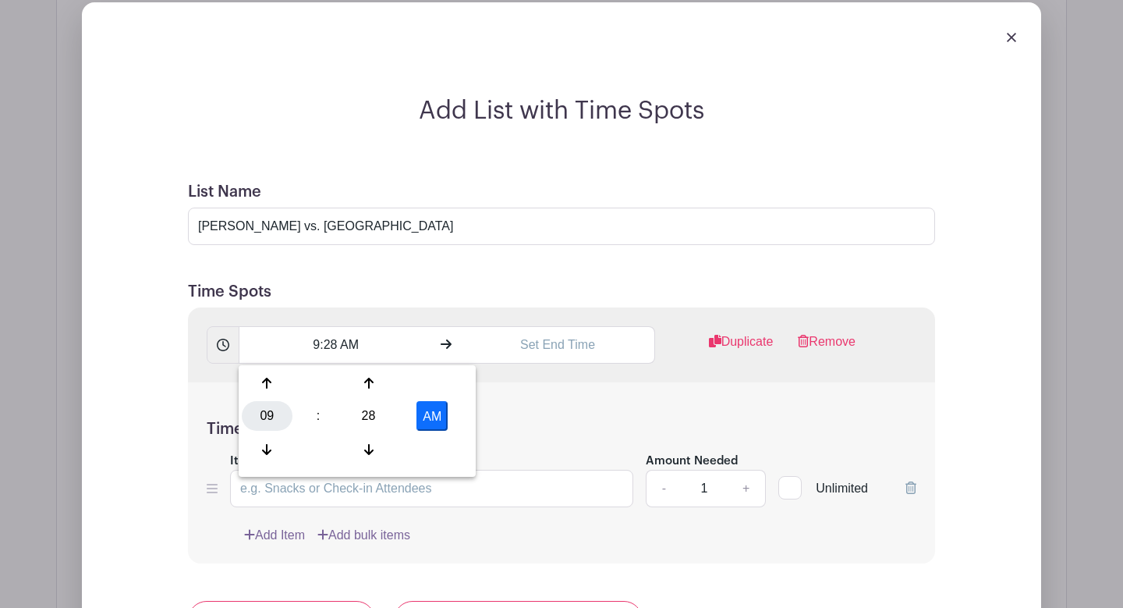
click at [263, 408] on div "09" at bounding box center [267, 416] width 51 height 30
click at [390, 424] on div "06" at bounding box center [383, 416] width 52 height 30
click at [368, 414] on div "28" at bounding box center [368, 416] width 51 height 30
click at [371, 414] on div "30" at bounding box center [383, 416] width 52 height 30
click at [433, 416] on button "AM" at bounding box center [432, 416] width 31 height 30
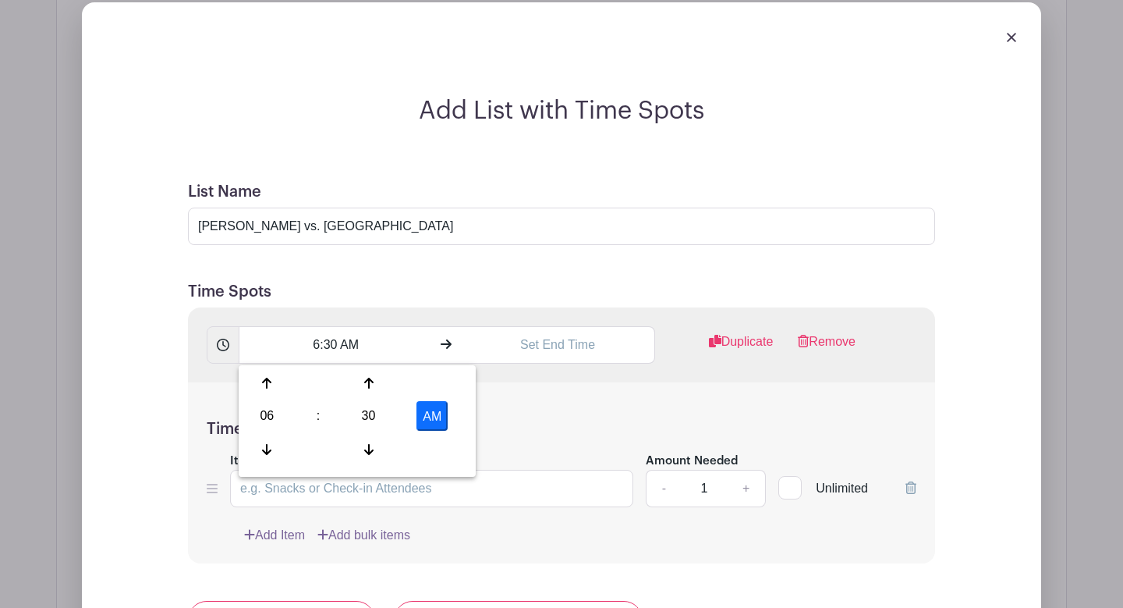
type input "6:30 PM"
click at [512, 334] on input "text" at bounding box center [557, 344] width 193 height 37
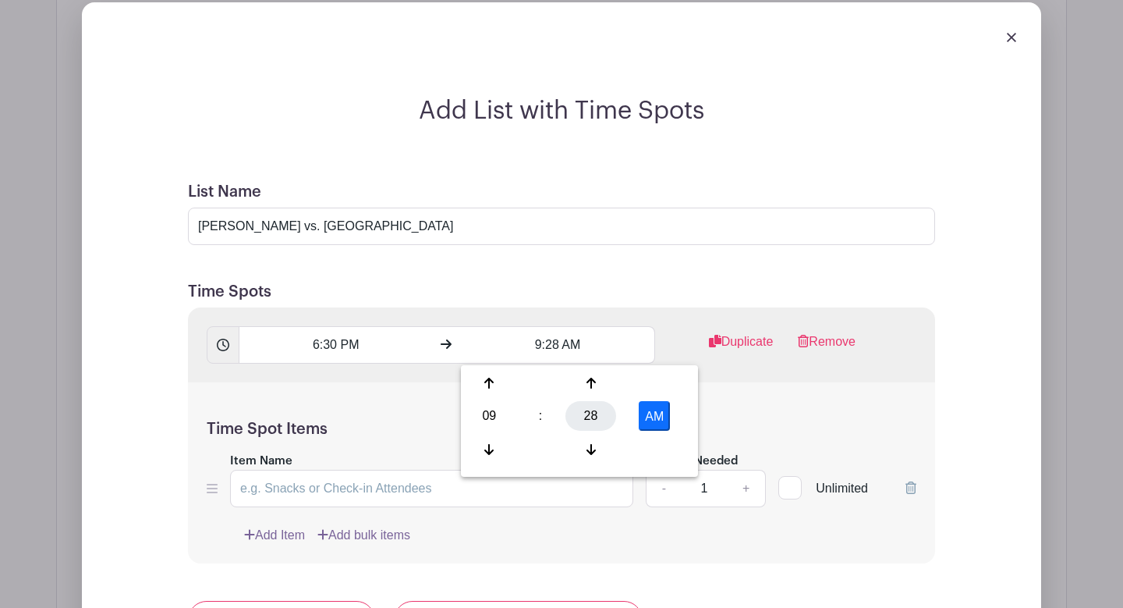
click at [587, 413] on div "28" at bounding box center [591, 416] width 51 height 30
click at [495, 394] on div "00" at bounding box center [490, 383] width 52 height 30
click at [654, 415] on button "AM" at bounding box center [654, 416] width 31 height 30
type input "9:00 PM"
click at [782, 418] on div "Time Spot Items Item Name Amount Needed - 1 + Unlimited Add Item Add bulk items" at bounding box center [561, 473] width 747 height 182
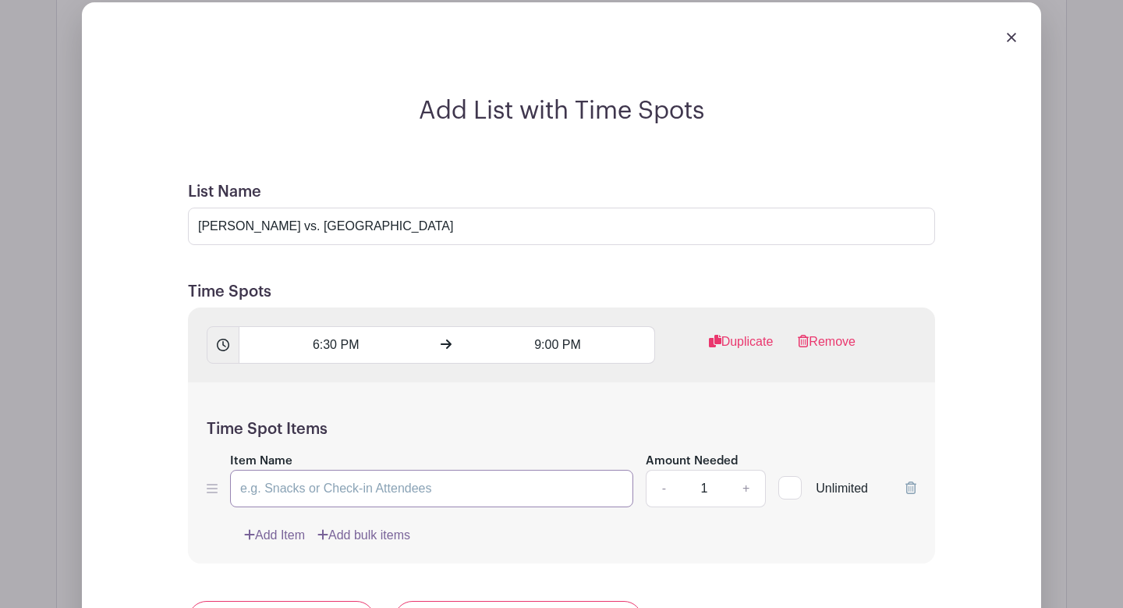
click at [481, 495] on input "Item Name" at bounding box center [431, 488] width 403 height 37
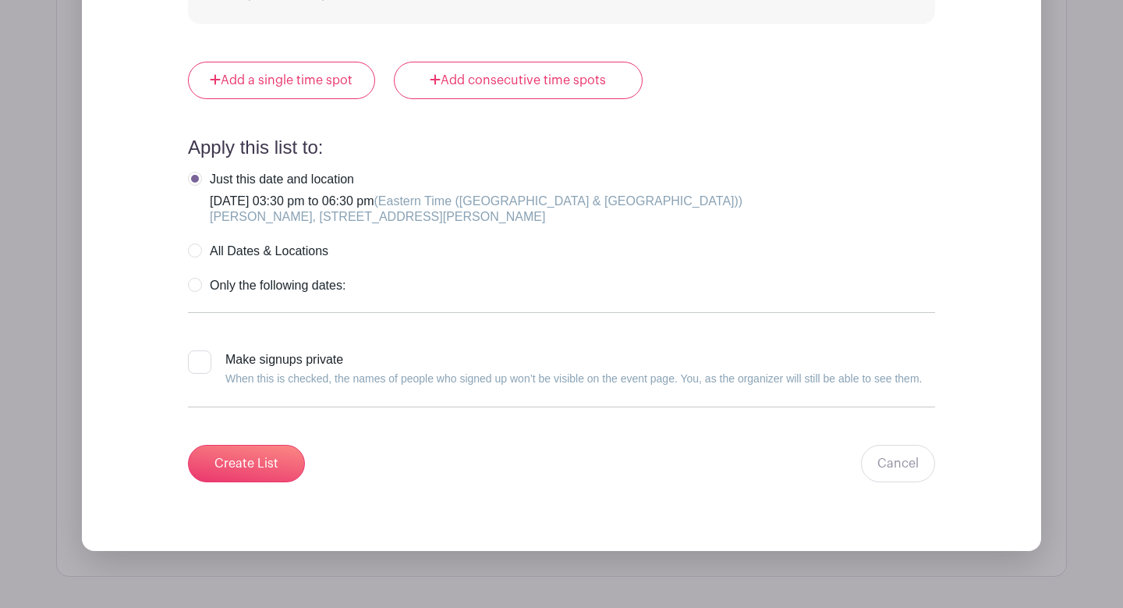
scroll to position [1931, 0]
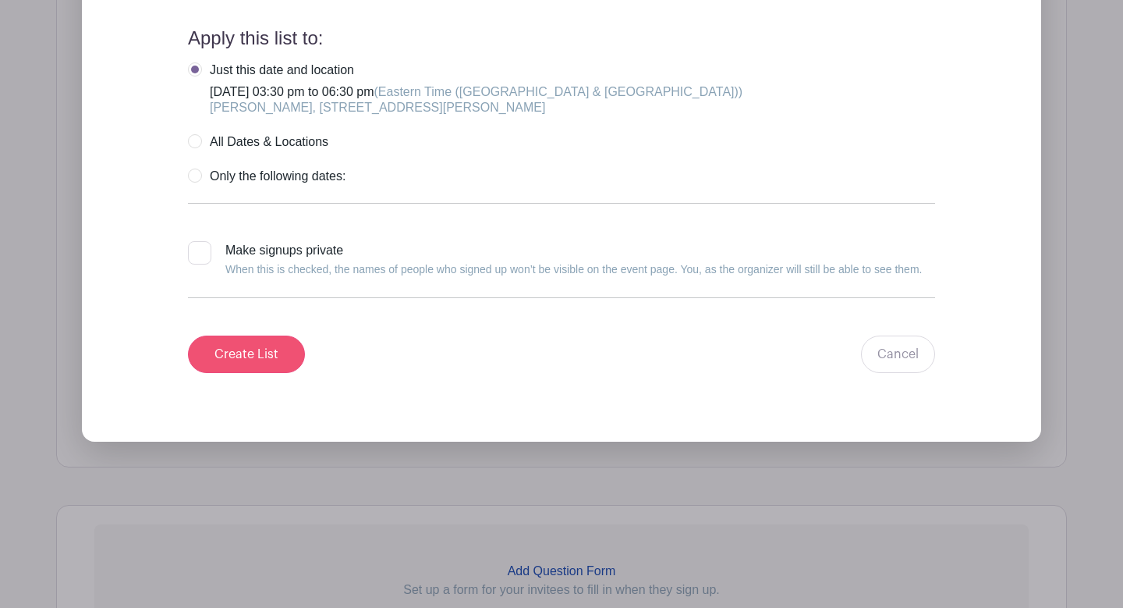
type input "Snack Bar"
click at [276, 361] on input "Create List" at bounding box center [246, 353] width 117 height 37
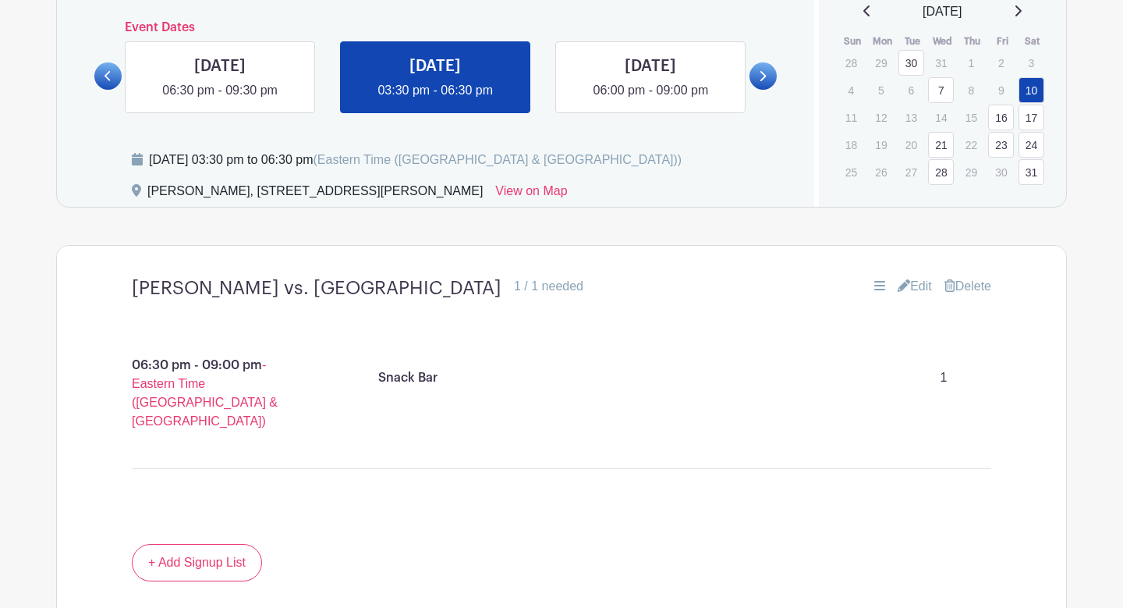
scroll to position [880, 0]
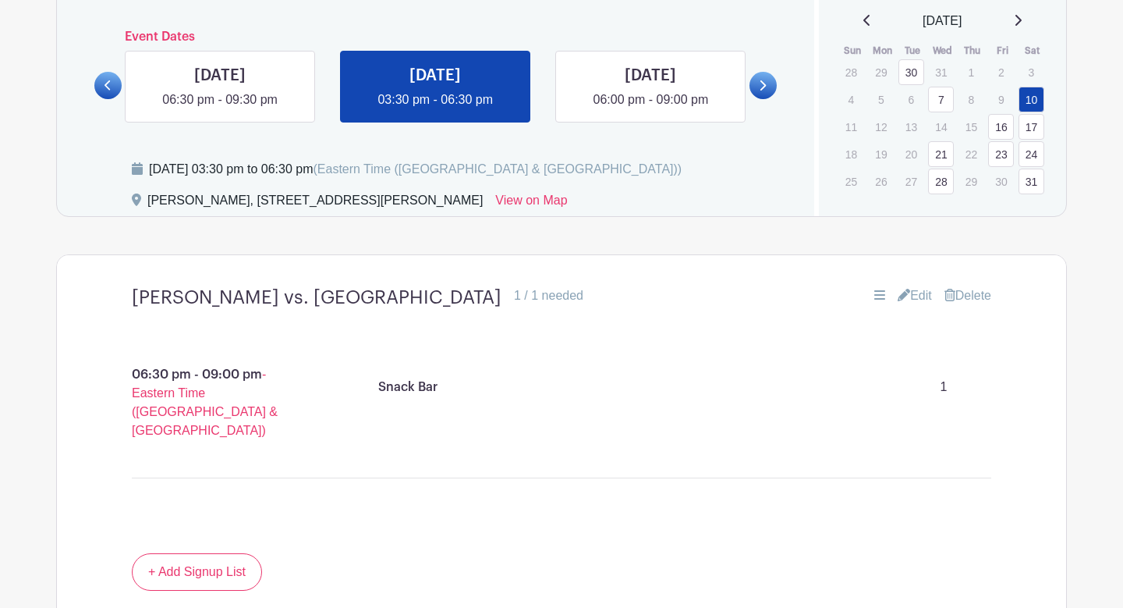
click at [998, 133] on link "16" at bounding box center [1001, 127] width 26 height 26
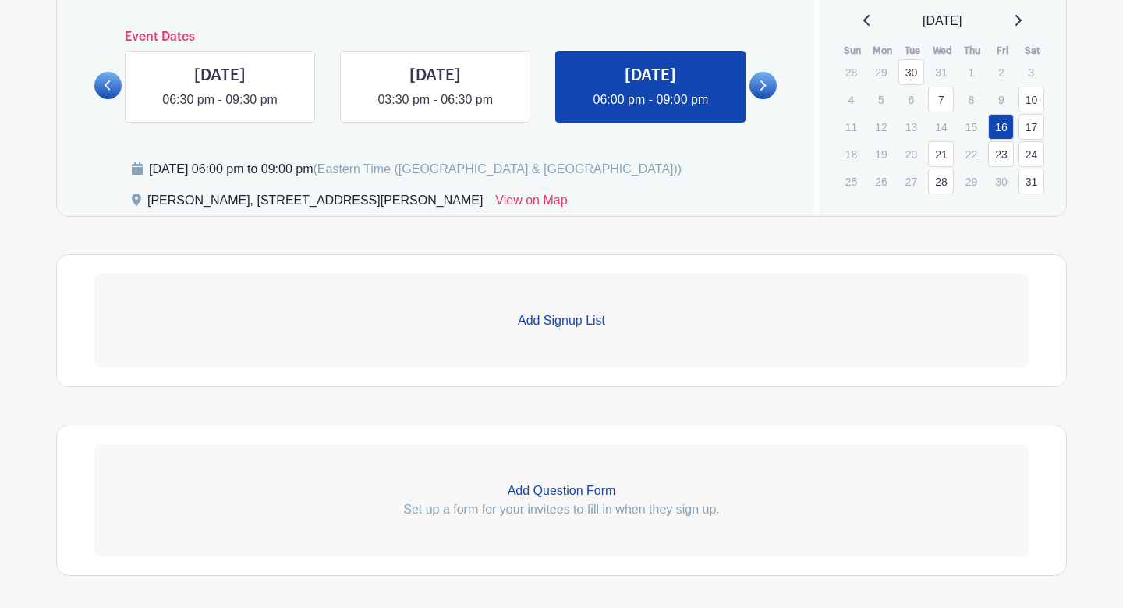
click at [610, 308] on link "Add Signup List" at bounding box center [561, 321] width 935 height 94
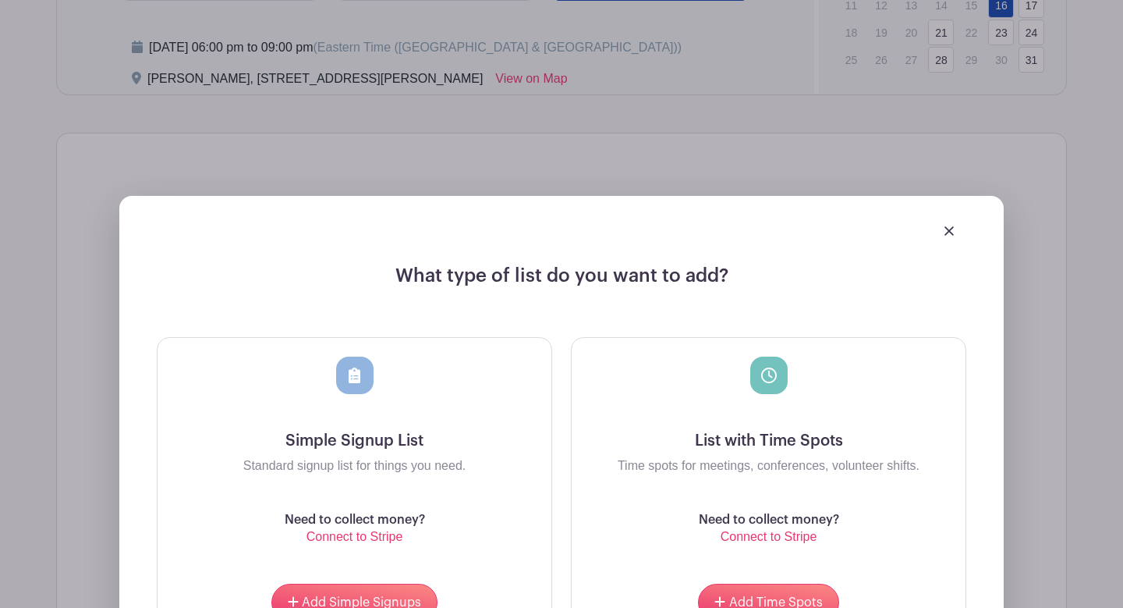
scroll to position [1025, 0]
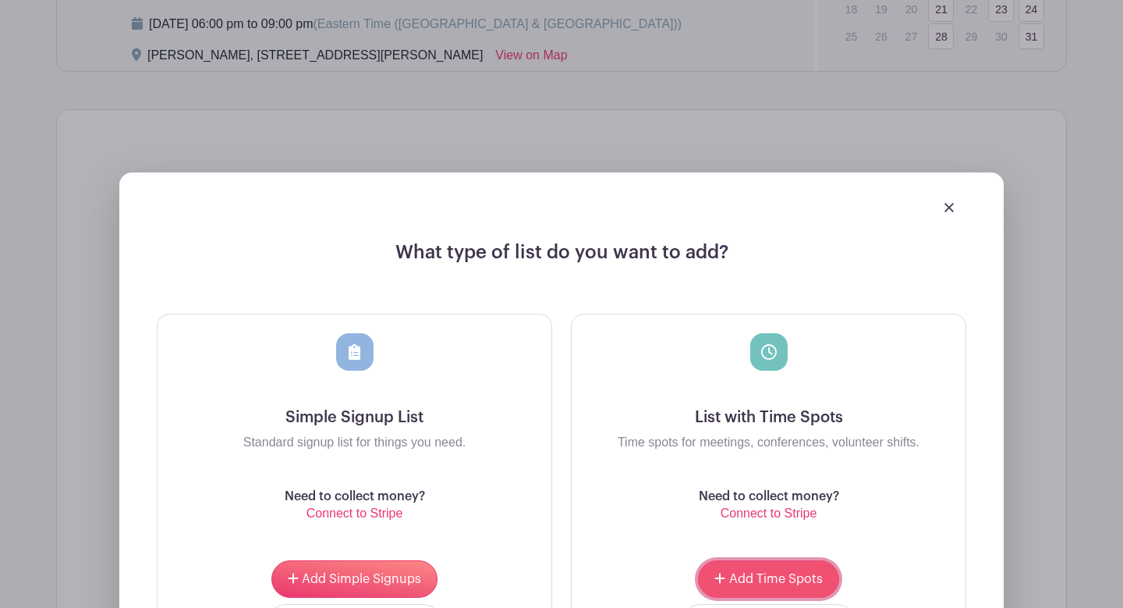
click at [737, 587] on button "Add Time Spots" at bounding box center [768, 578] width 140 height 37
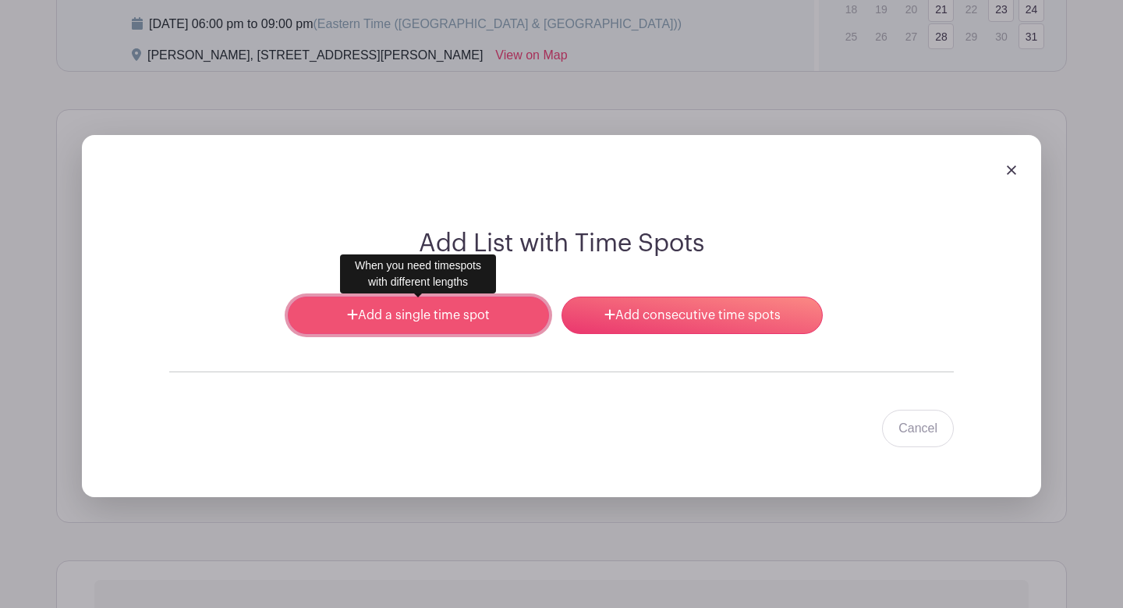
click at [459, 314] on link "Add a single time spot" at bounding box center [418, 314] width 261 height 37
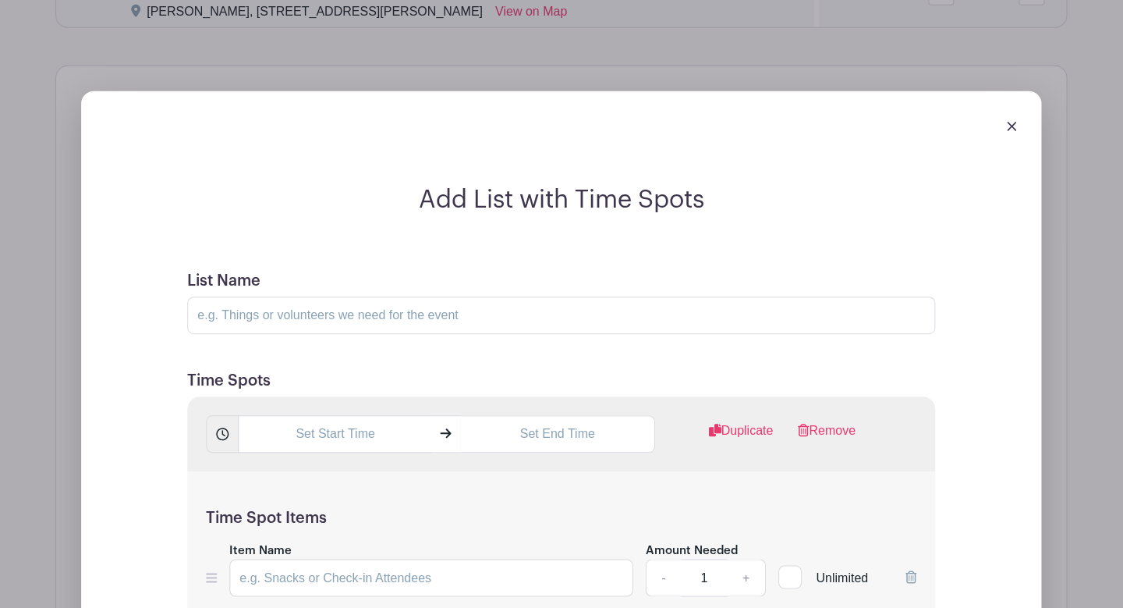
scroll to position [1193, 0]
click at [410, 318] on input "List Name" at bounding box center [561, 315] width 747 height 37
type input "[PERSON_NAME] vs. [GEOGRAPHIC_DATA]"
click at [332, 435] on input "text" at bounding box center [335, 434] width 193 height 37
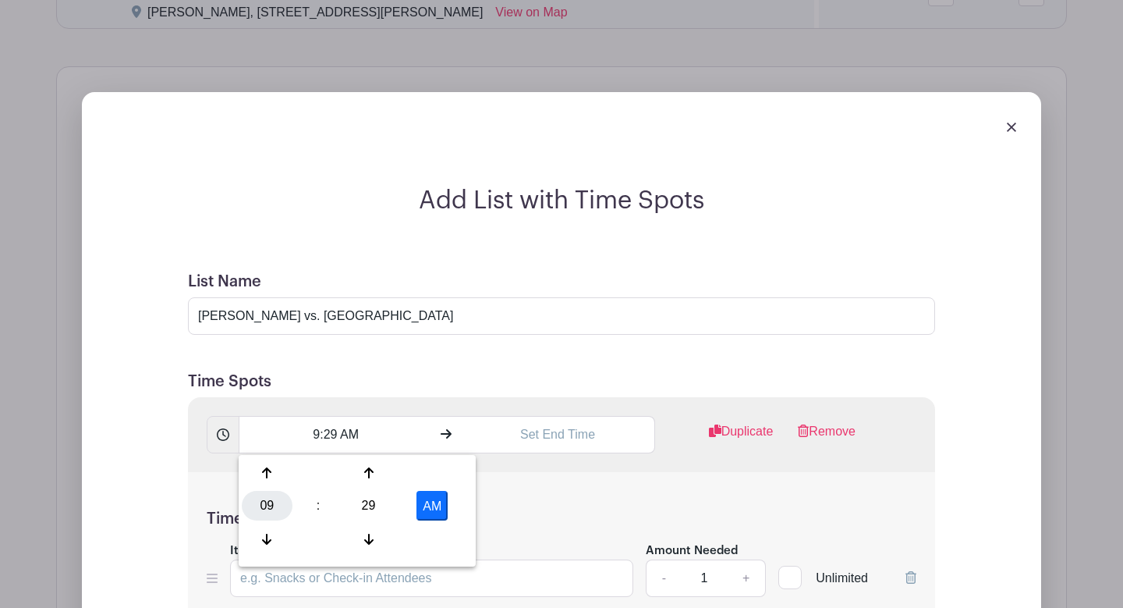
click at [260, 500] on div "09" at bounding box center [267, 506] width 51 height 30
click at [396, 504] on div "06" at bounding box center [383, 506] width 52 height 30
click at [378, 502] on div "29" at bounding box center [368, 506] width 51 height 30
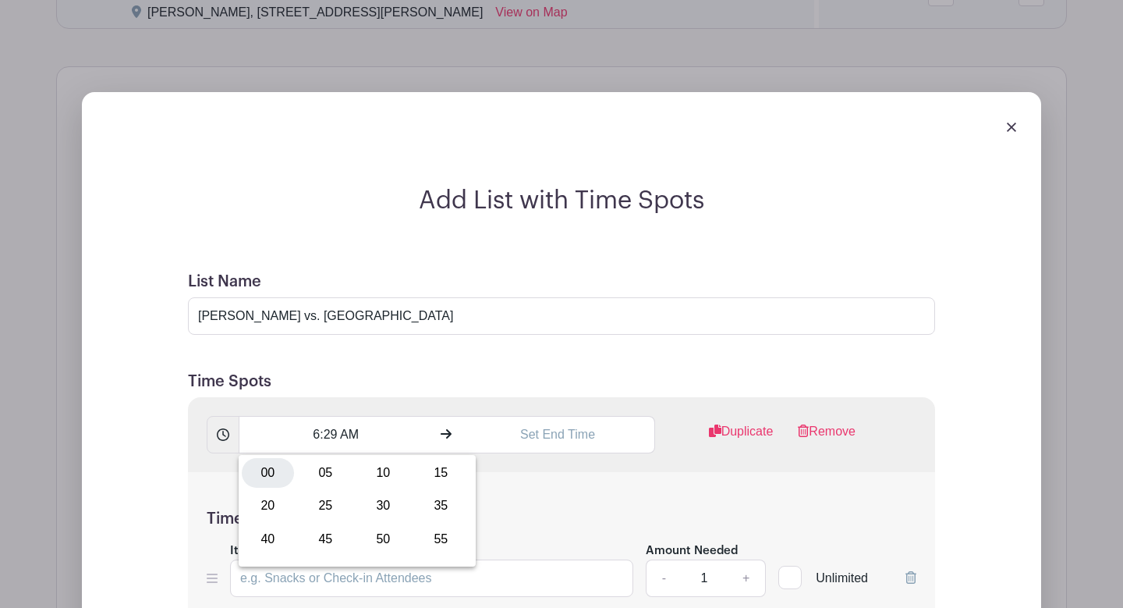
click at [277, 470] on div "00" at bounding box center [268, 473] width 52 height 30
click at [434, 494] on button "AM" at bounding box center [432, 506] width 31 height 30
click at [365, 501] on div "00" at bounding box center [368, 506] width 51 height 30
click at [386, 503] on div "30" at bounding box center [383, 506] width 52 height 30
type input "6:30 PM"
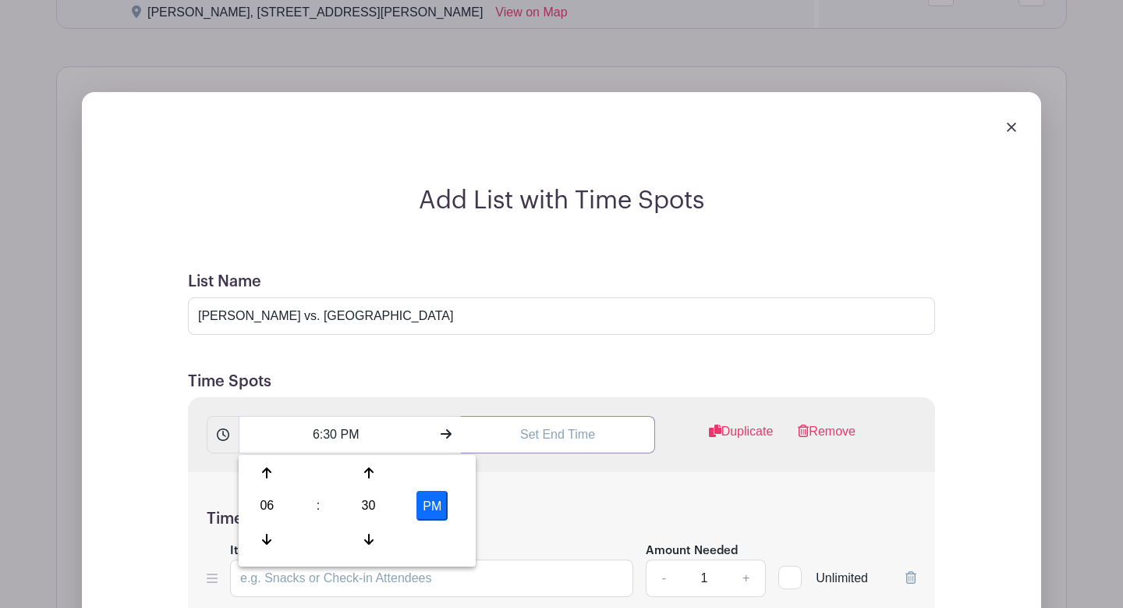
click at [553, 428] on input "text" at bounding box center [557, 434] width 193 height 37
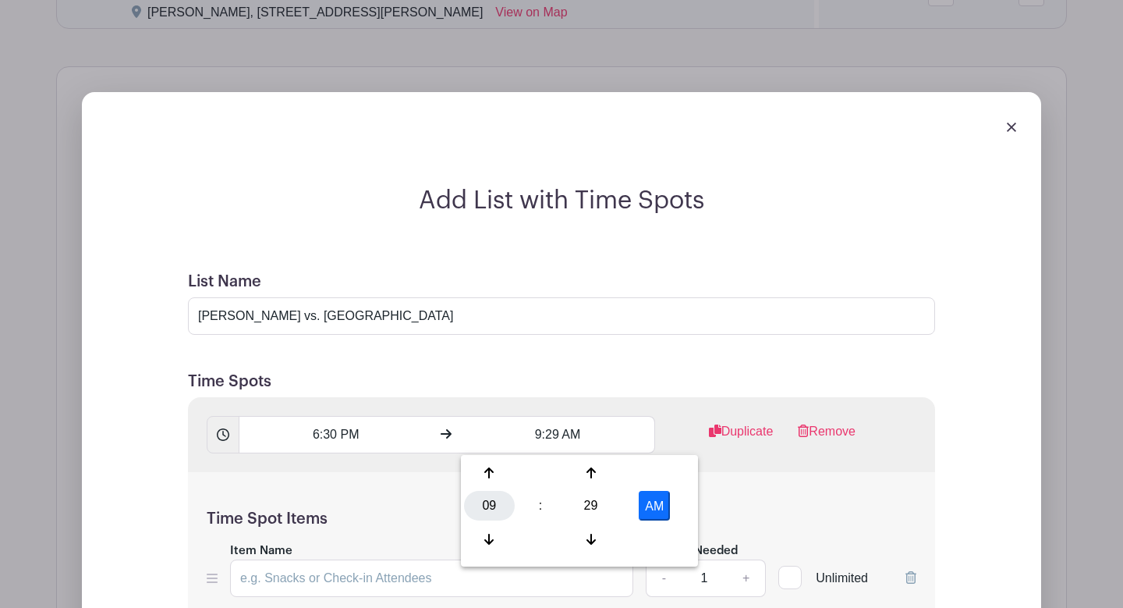
click at [470, 513] on div "09" at bounding box center [489, 506] width 51 height 30
click at [556, 534] on div "09" at bounding box center [548, 539] width 52 height 30
click at [595, 497] on div "29" at bounding box center [591, 506] width 51 height 30
click at [498, 481] on div "00" at bounding box center [490, 473] width 52 height 30
click at [658, 509] on button "AM" at bounding box center [654, 506] width 31 height 30
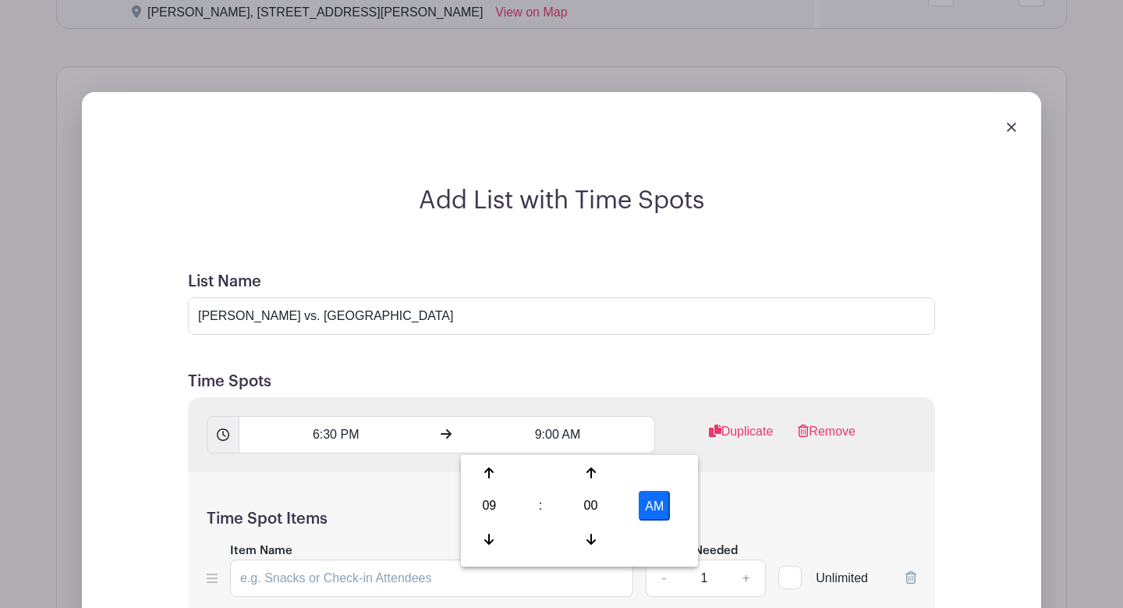
type input "9:00 PM"
click at [758, 499] on div "Time Spot Items Item Name Amount Needed - 1 + Unlimited Add Item Add bulk items" at bounding box center [561, 563] width 747 height 182
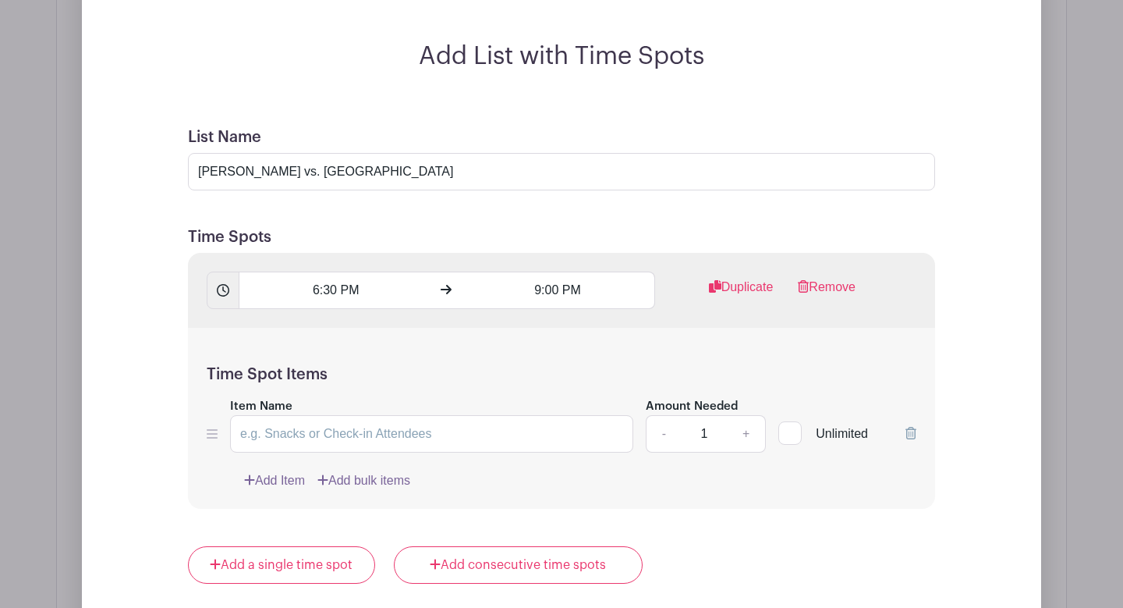
scroll to position [1401, 0]
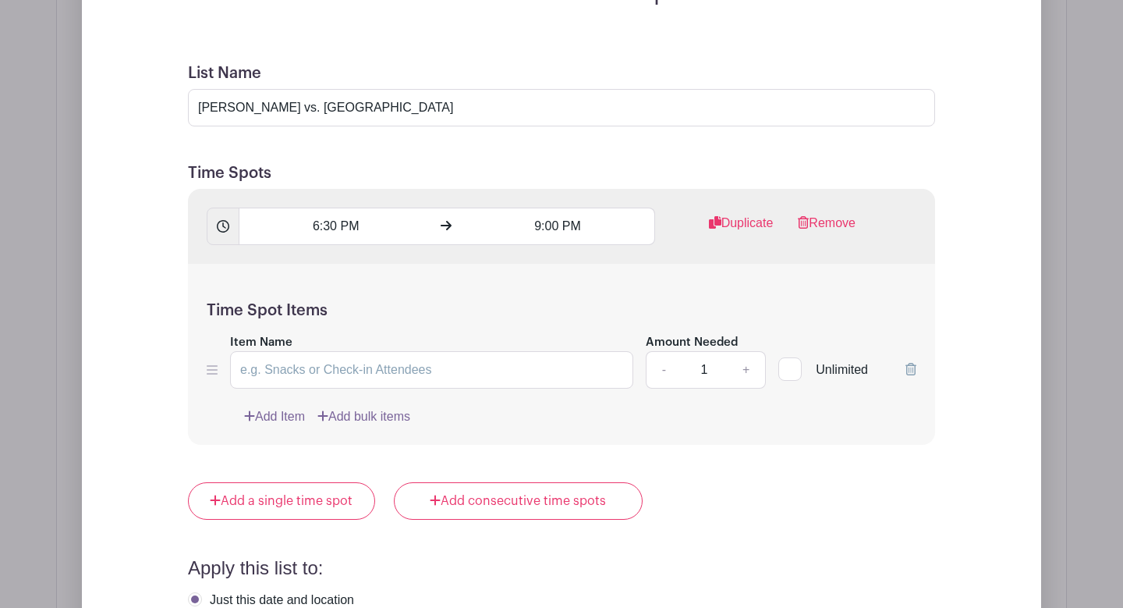
click at [479, 391] on div "Time Spot Items Item Name Amount Needed - 1 + Unlimited Add Item Add bulk items" at bounding box center [561, 355] width 747 height 182
click at [479, 383] on input "Item Name" at bounding box center [431, 369] width 403 height 37
type input "Snack Bar"
click at [498, 438] on div "Time Spot Items Item Name Snack Bar Amount Needed - 1 + Unlimited Add Item Add …" at bounding box center [561, 355] width 747 height 182
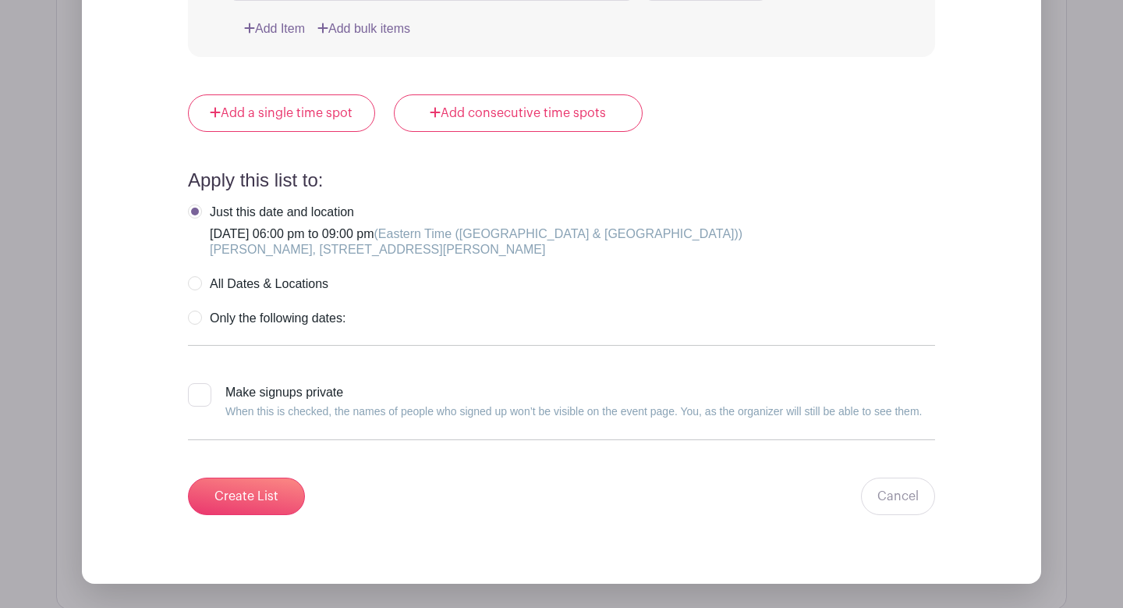
scroll to position [1791, 0]
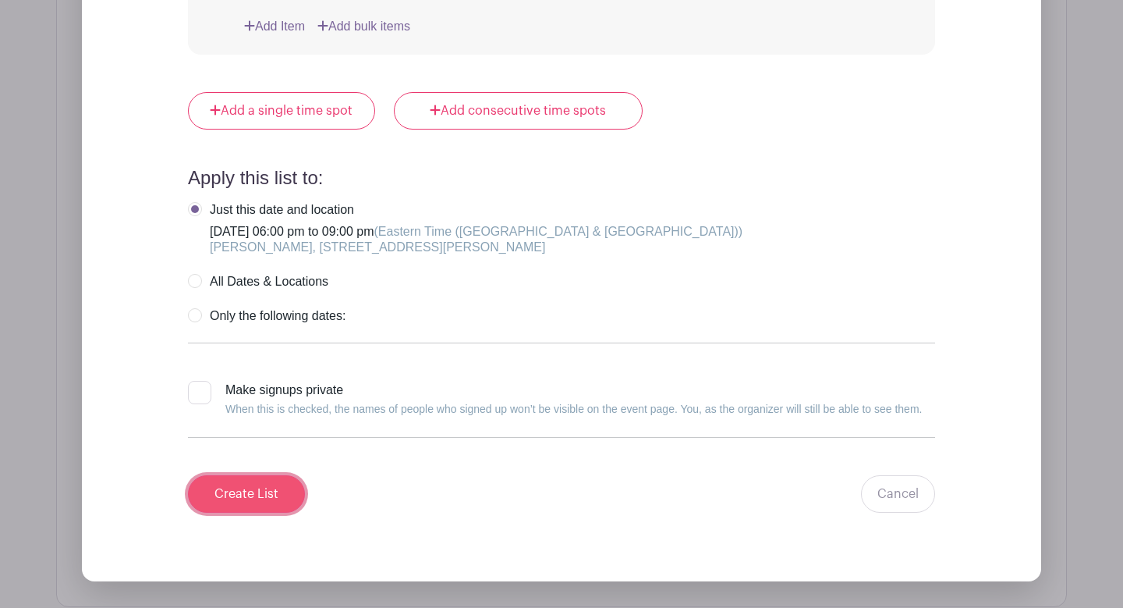
click at [229, 489] on input "Create List" at bounding box center [246, 493] width 117 height 37
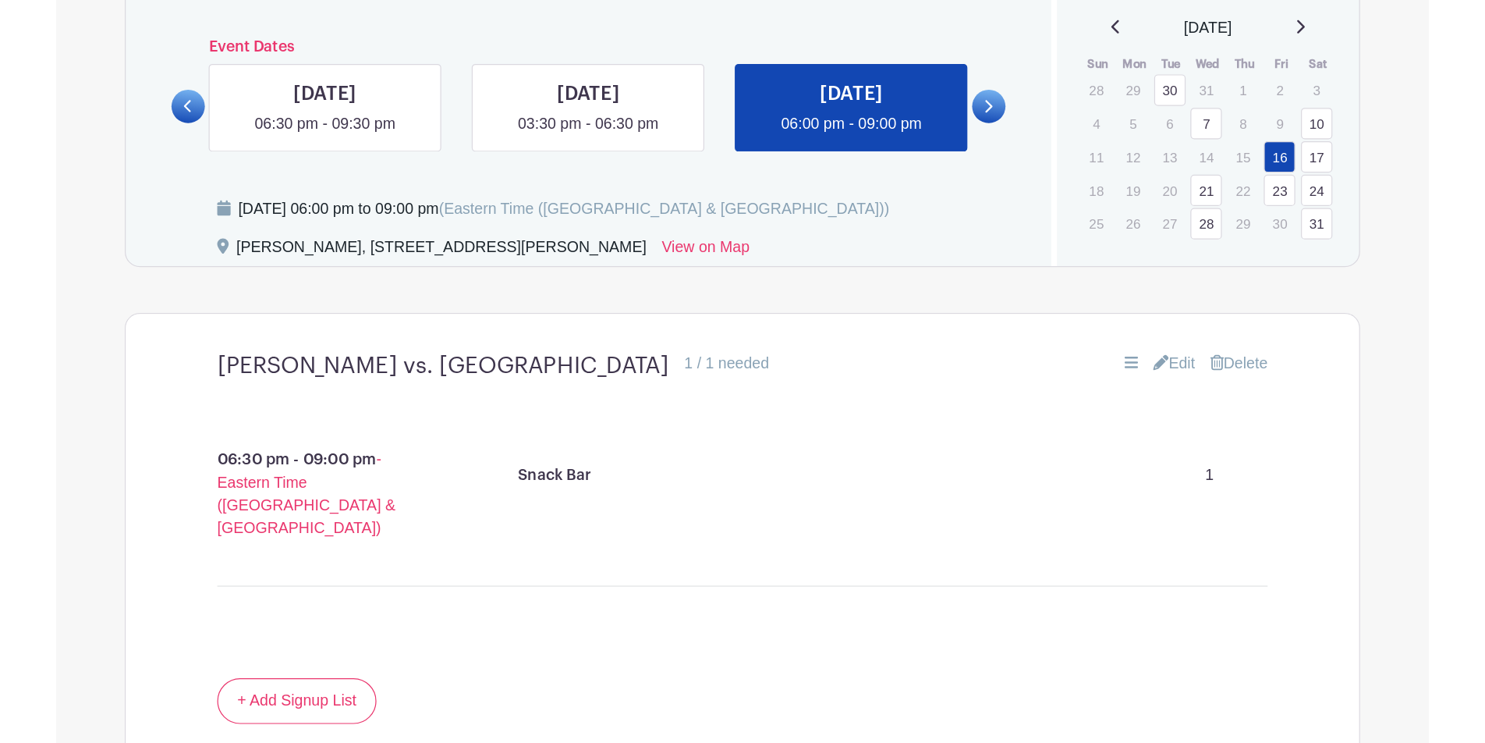
scroll to position [892, 0]
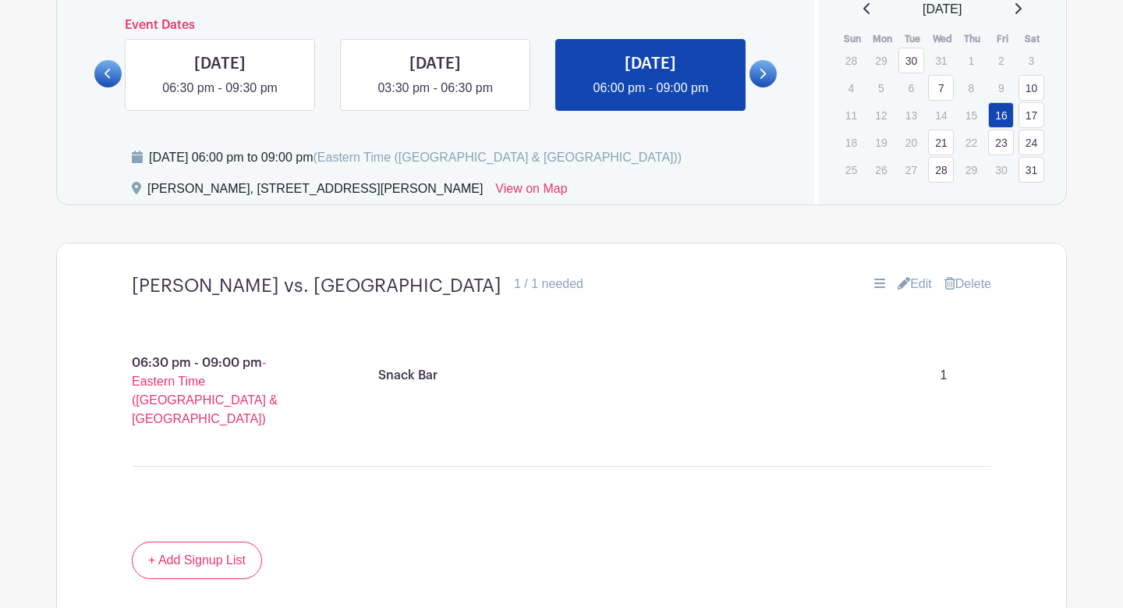
click at [775, 70] on link at bounding box center [763, 73] width 27 height 27
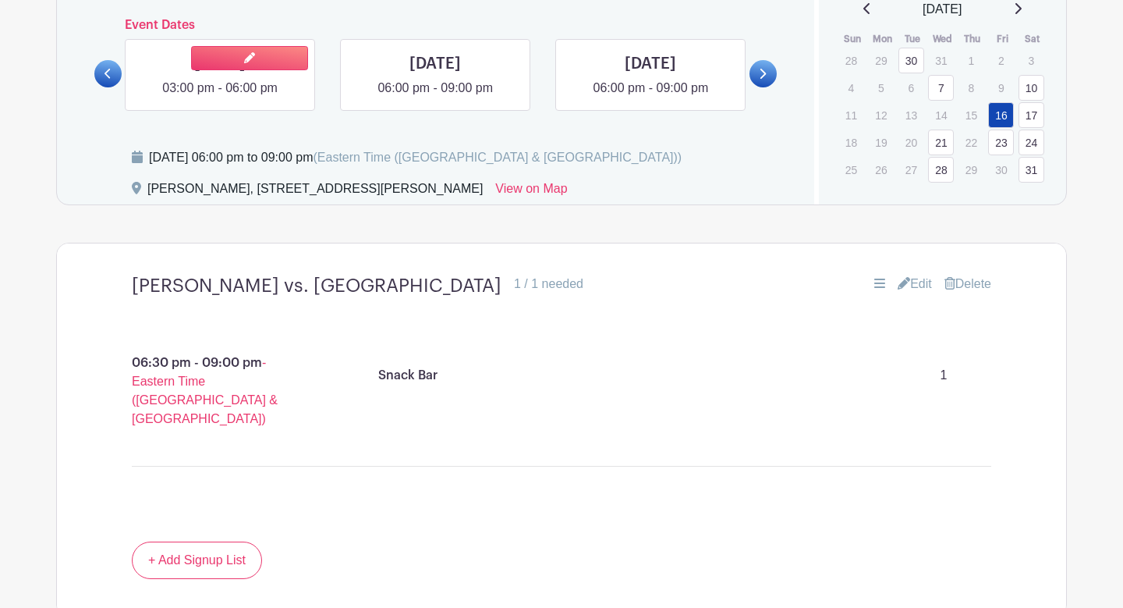
click at [220, 98] on link at bounding box center [220, 98] width 0 height 0
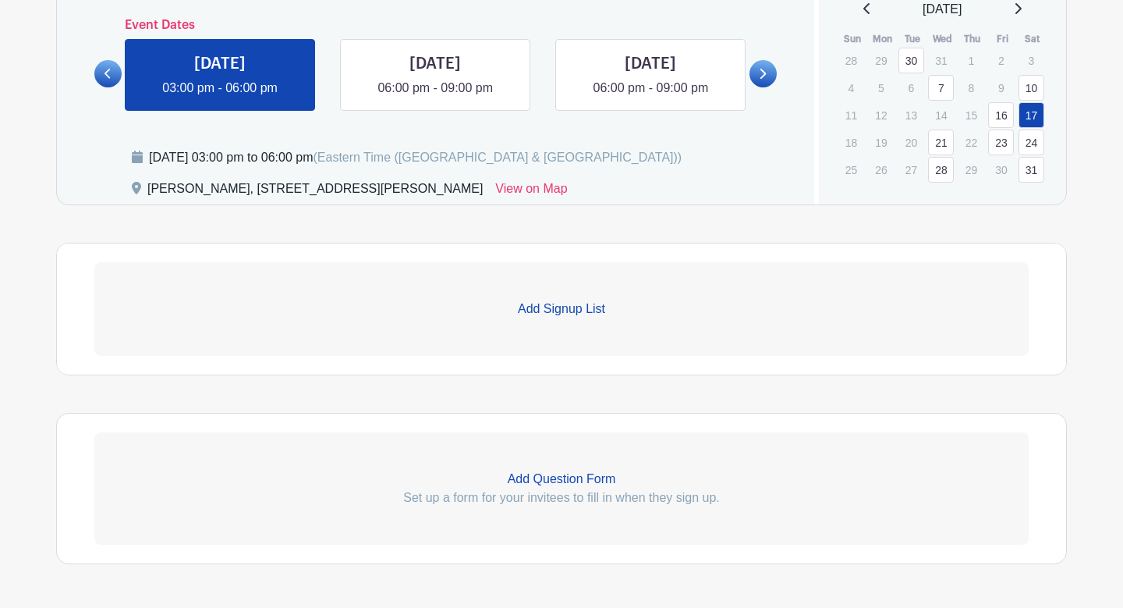
click at [560, 304] on p "Add Signup List" at bounding box center [561, 309] width 935 height 19
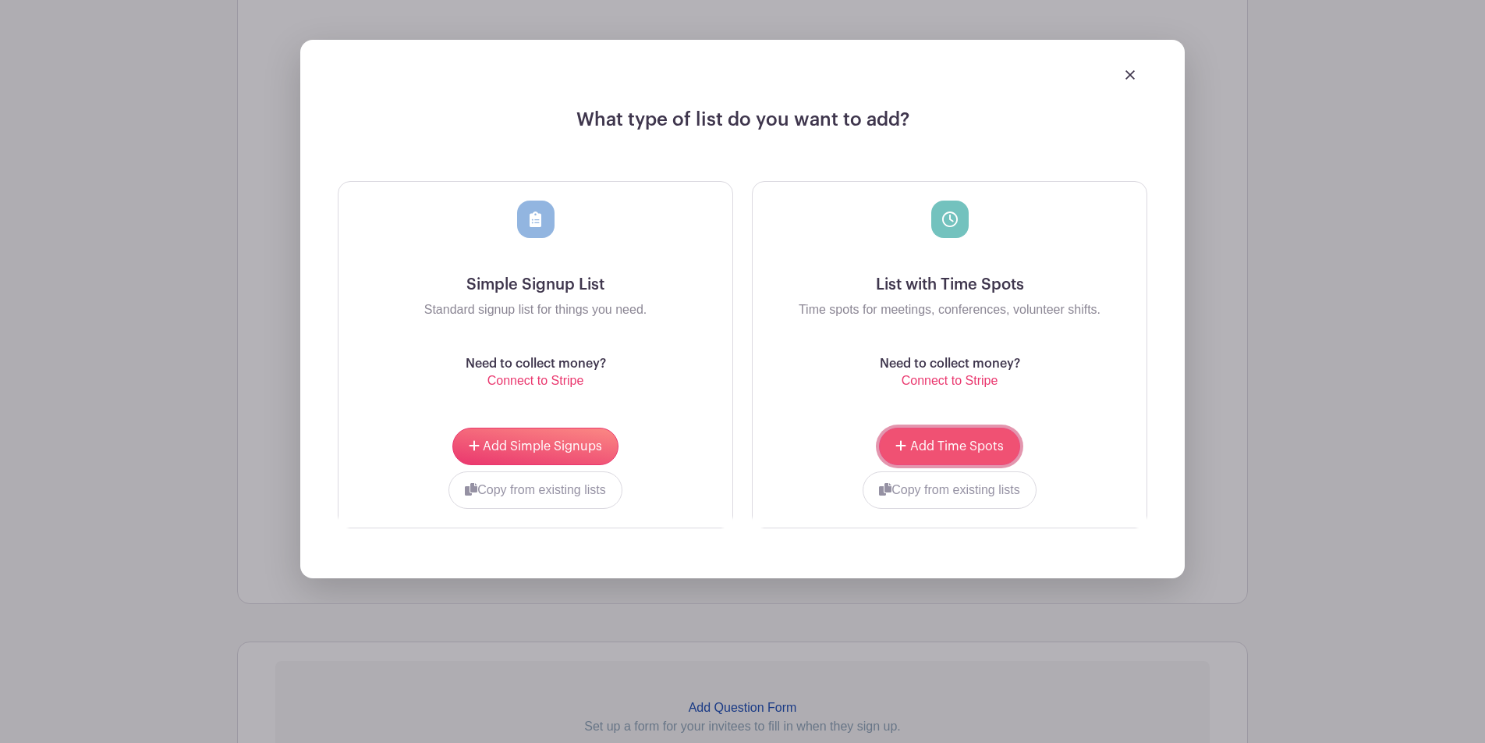
click at [955, 447] on span "Add Time Spots" at bounding box center [957, 446] width 94 height 12
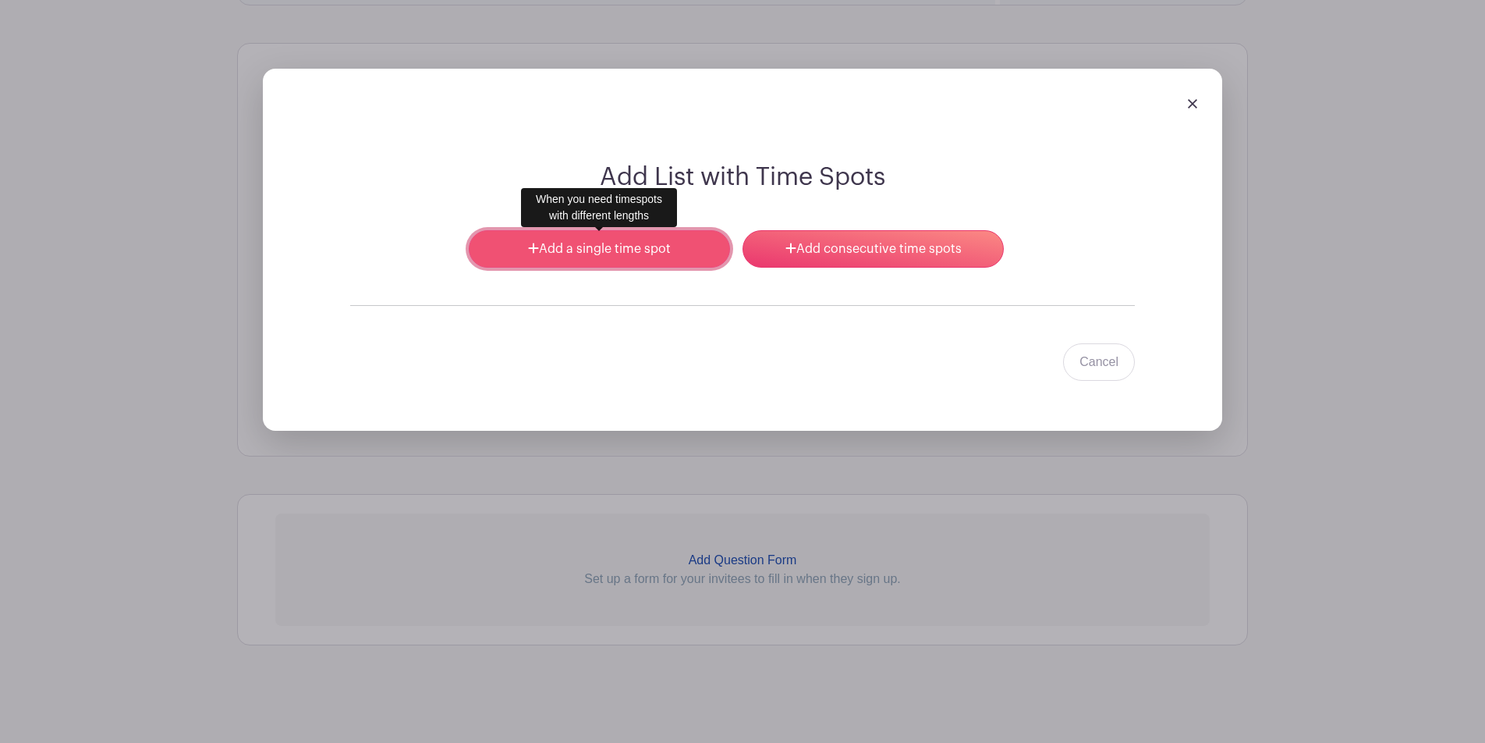
click at [642, 248] on link "Add a single time spot" at bounding box center [599, 248] width 261 height 37
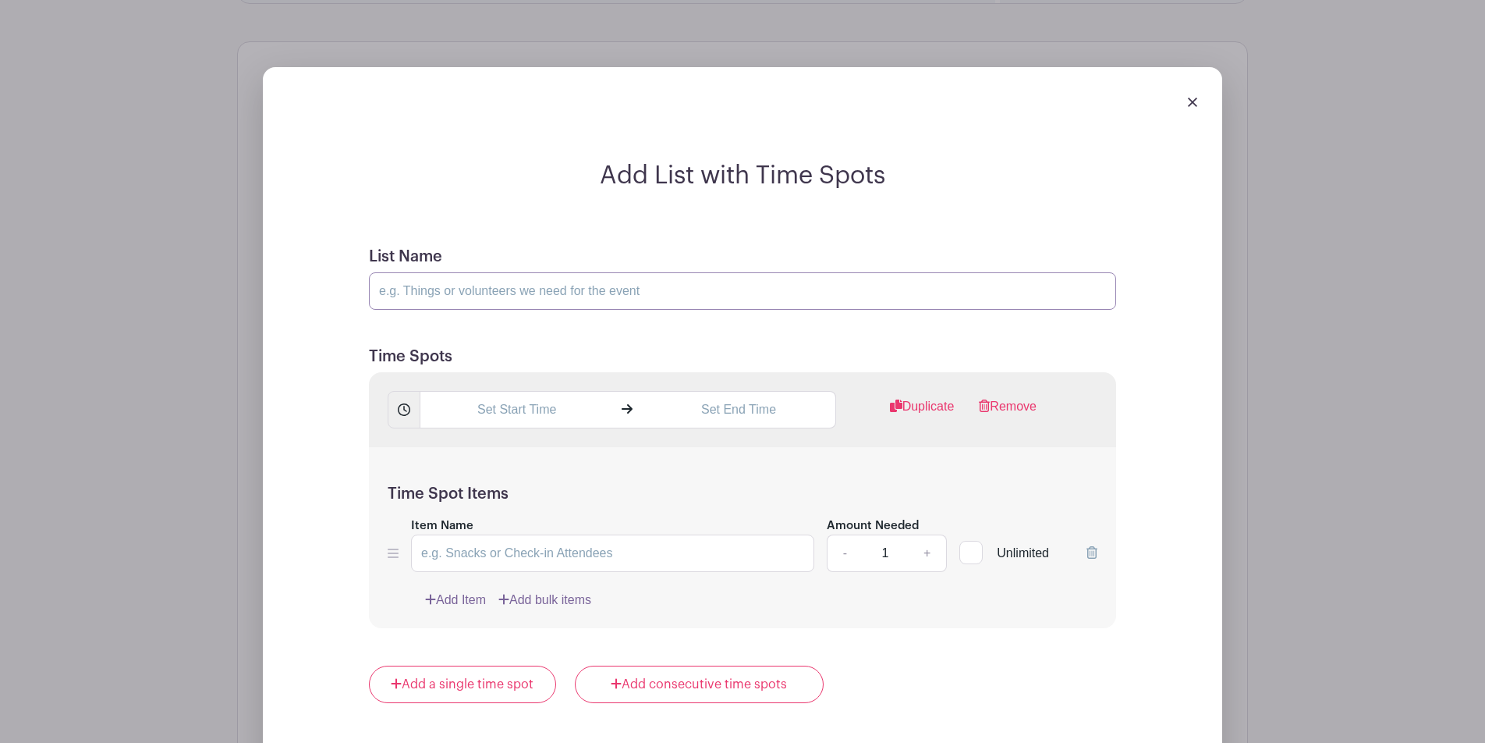
click at [651, 296] on input "List Name" at bounding box center [742, 290] width 747 height 37
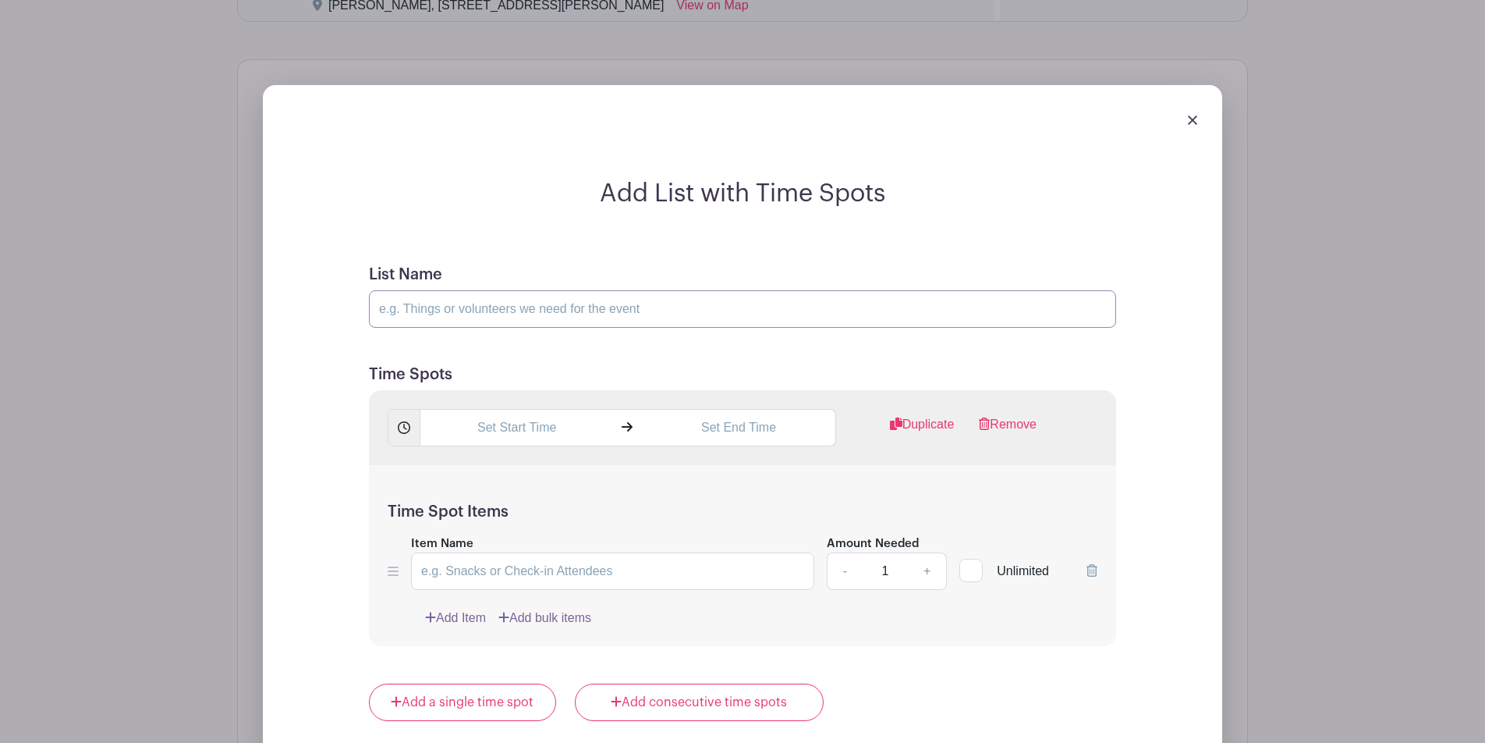
scroll to position [1239, 0]
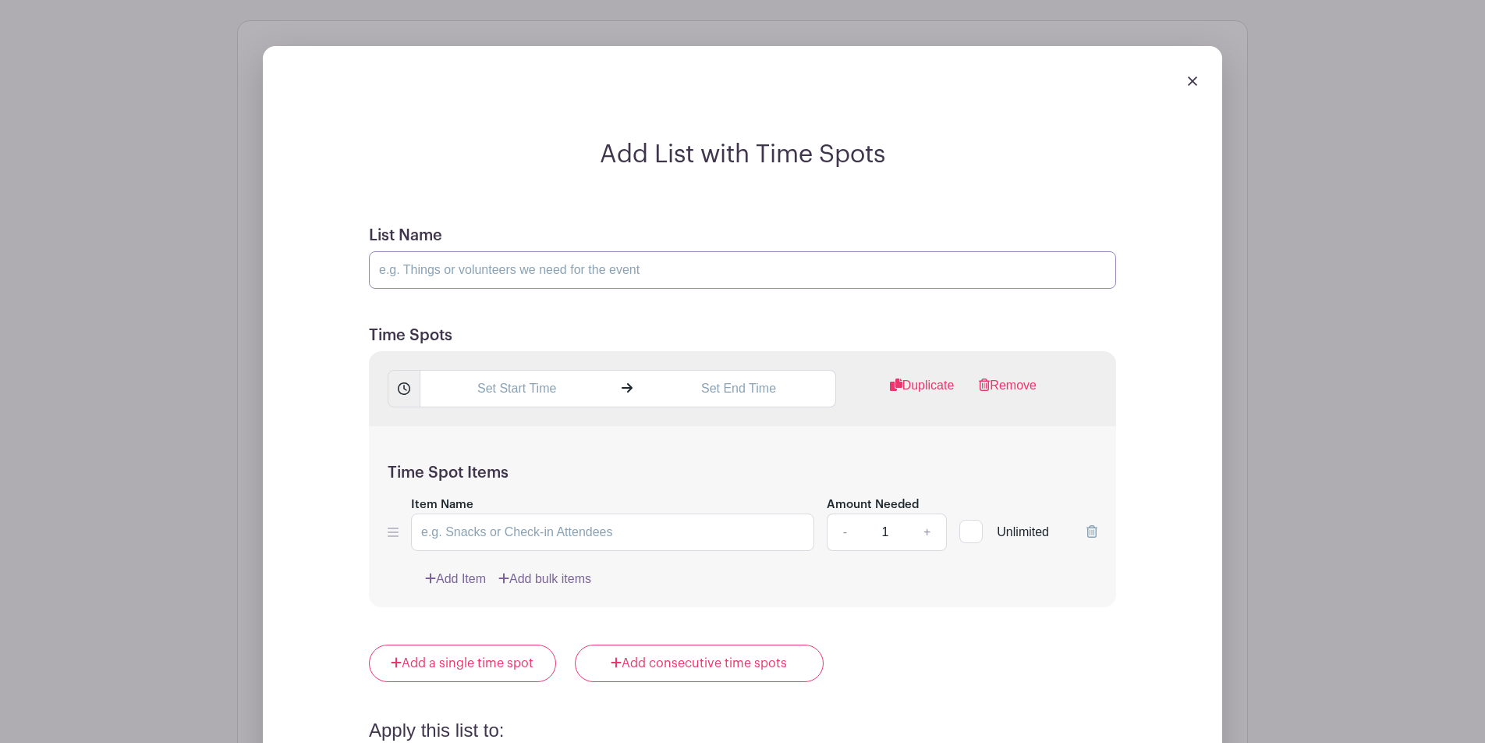
click at [656, 261] on input "List Name" at bounding box center [742, 269] width 747 height 37
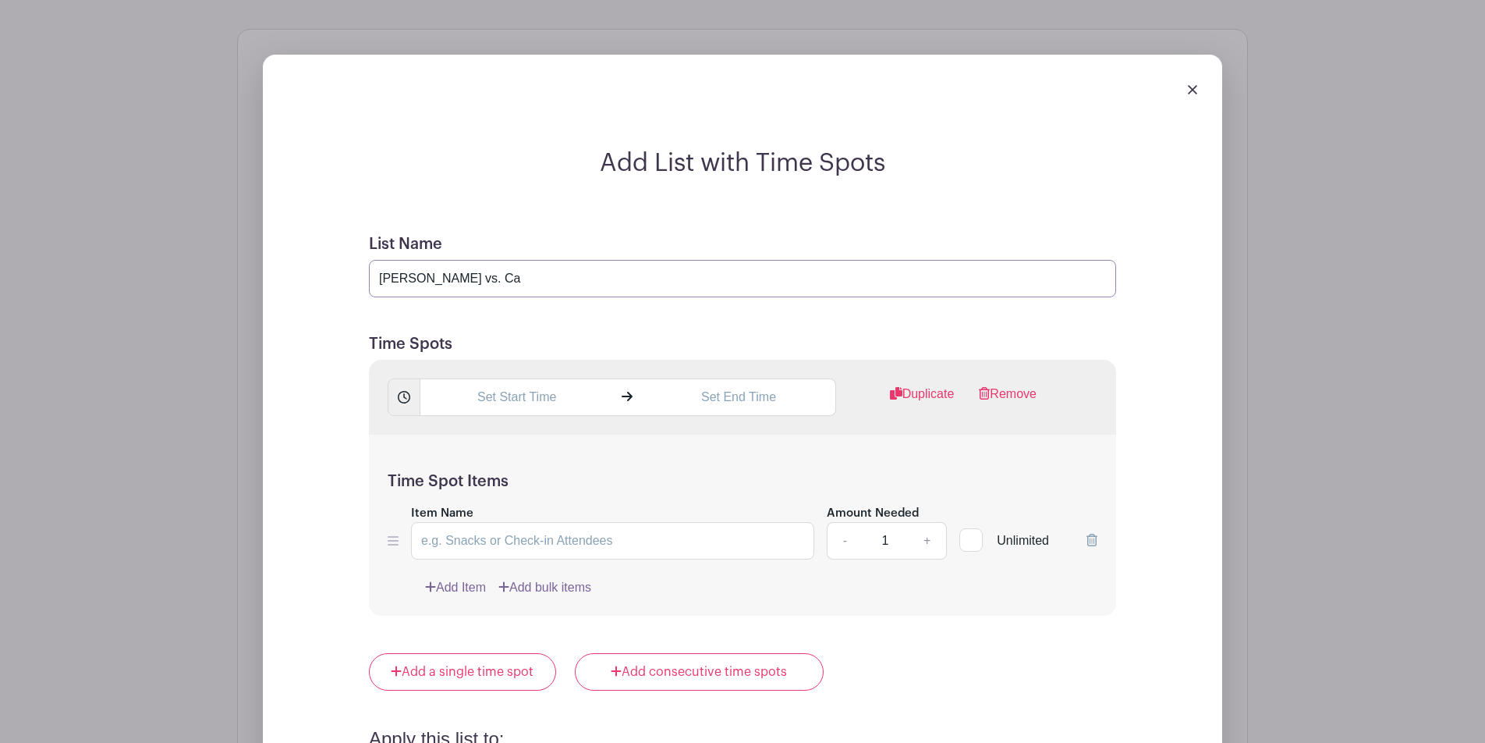
scroll to position [1231, 0]
type input "[PERSON_NAME] vs. [GEOGRAPHIC_DATA]"
click at [549, 388] on input "text" at bounding box center [516, 396] width 193 height 37
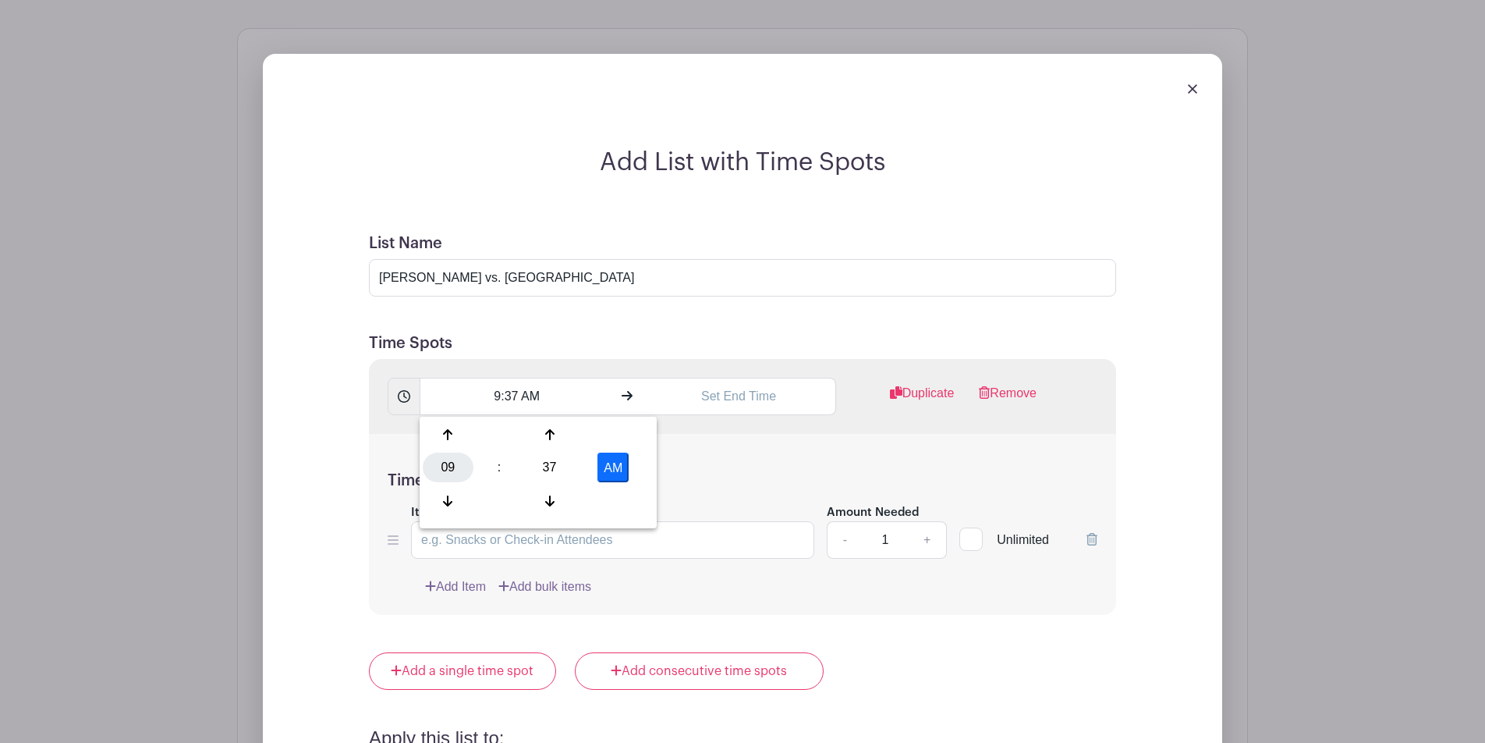
click at [451, 463] on div "09" at bounding box center [448, 467] width 51 height 30
click at [616, 435] on div "03" at bounding box center [622, 435] width 52 height 30
click at [543, 464] on div "37" at bounding box center [549, 467] width 51 height 30
click at [559, 460] on div "30" at bounding box center [564, 467] width 52 height 30
click at [624, 466] on button "AM" at bounding box center [613, 467] width 31 height 30
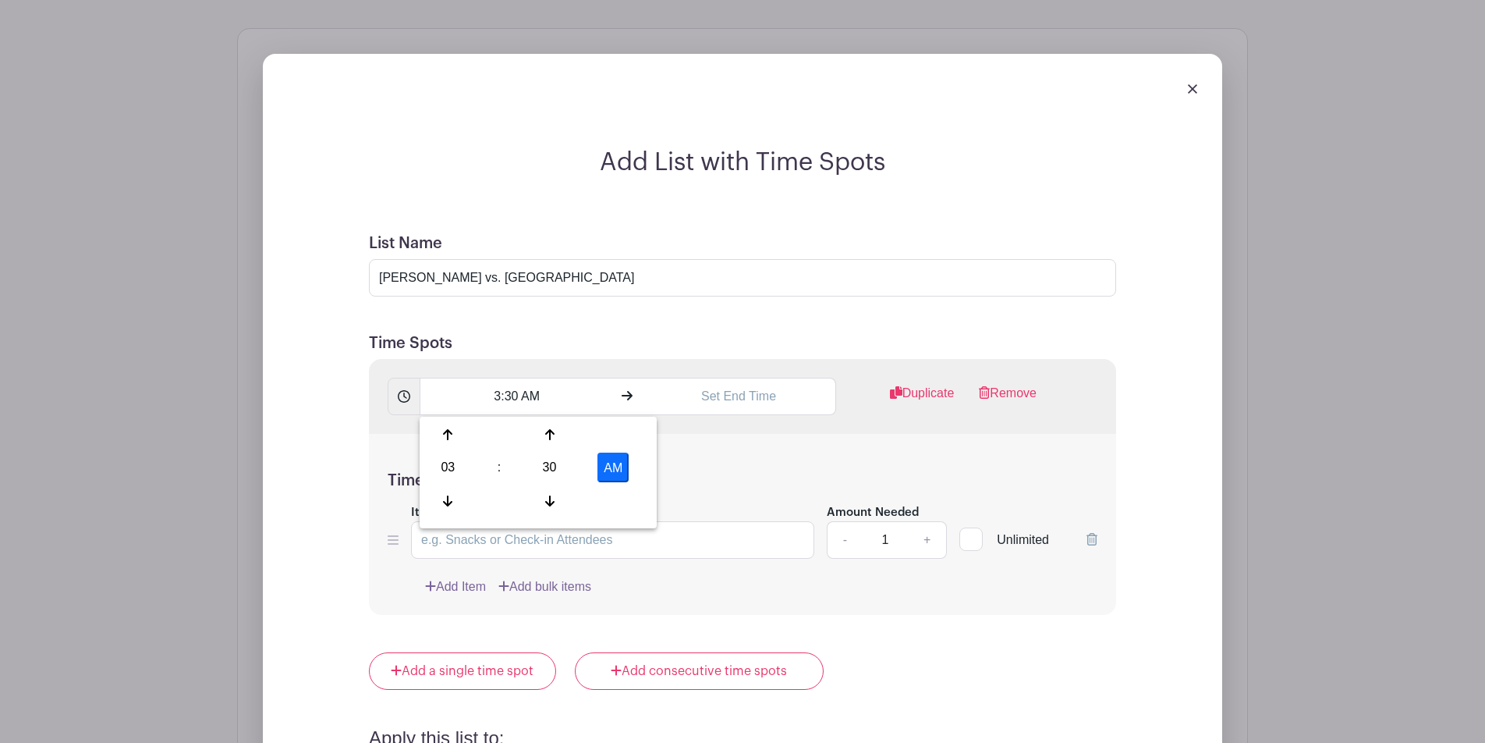
type input "3:30 PM"
click at [690, 394] on input "text" at bounding box center [738, 396] width 193 height 37
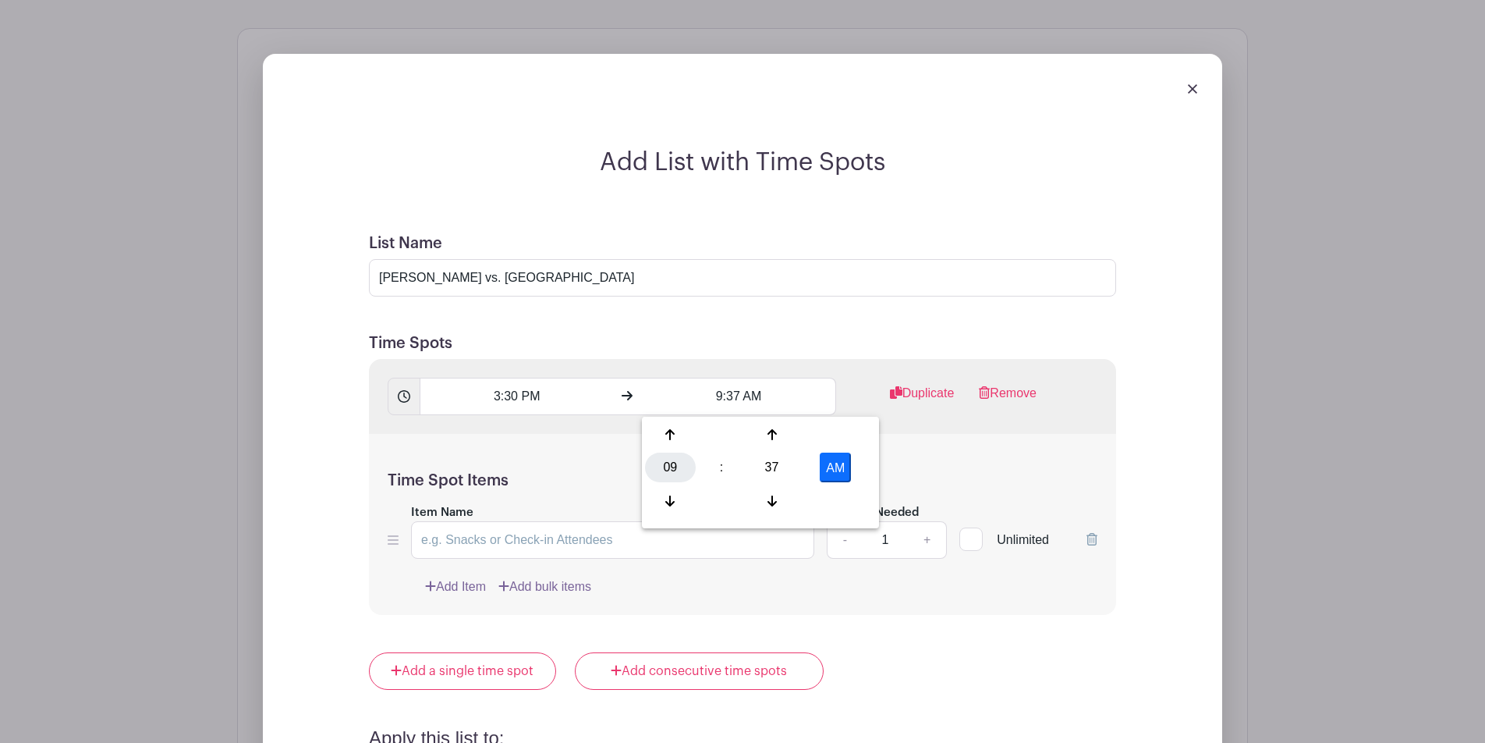
click at [669, 467] on div "09" at bounding box center [670, 467] width 51 height 30
click at [761, 464] on div "06" at bounding box center [787, 467] width 52 height 30
click at [770, 468] on div "37" at bounding box center [772, 467] width 51 height 30
click at [671, 440] on div "00" at bounding box center [671, 435] width 52 height 30
click at [848, 463] on button "AM" at bounding box center [835, 467] width 31 height 30
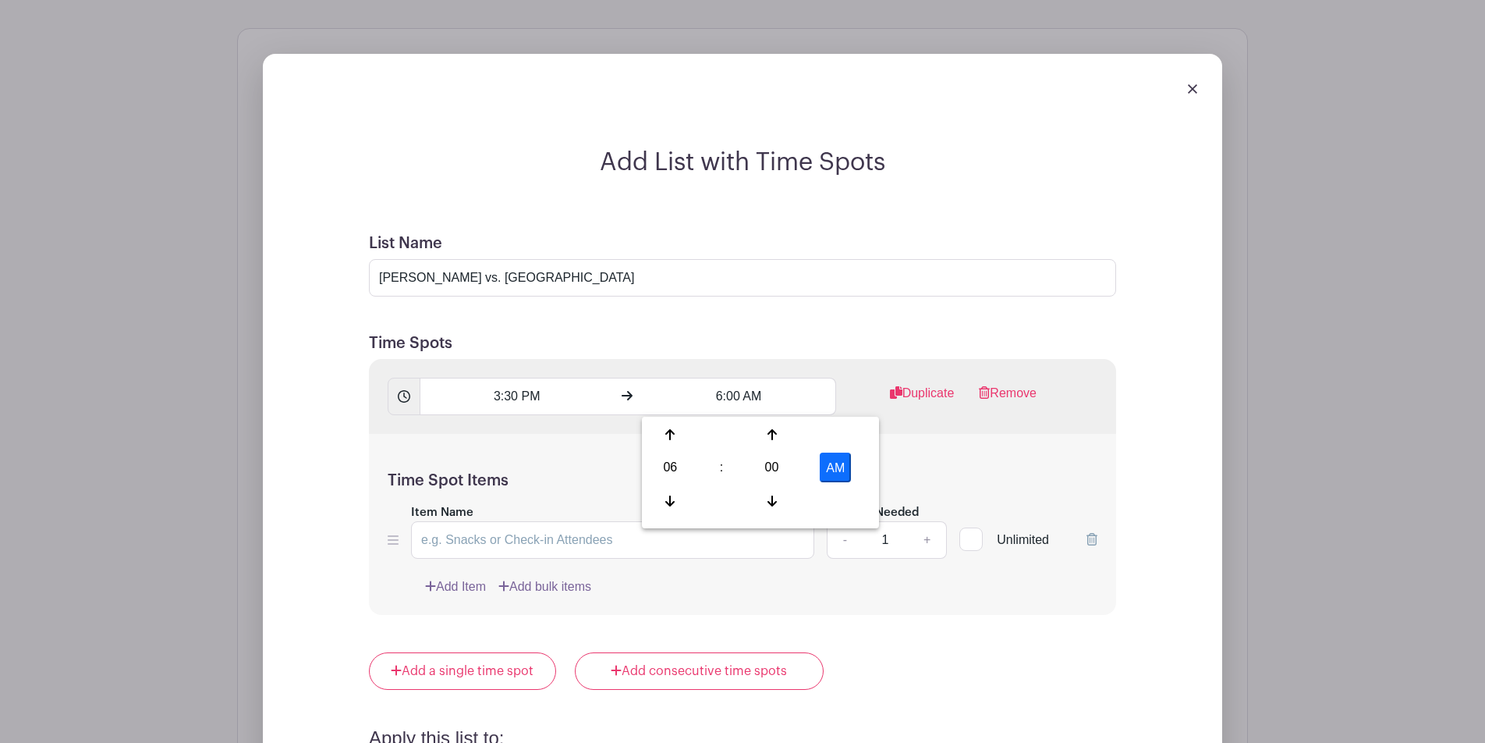
type input "6:00 PM"
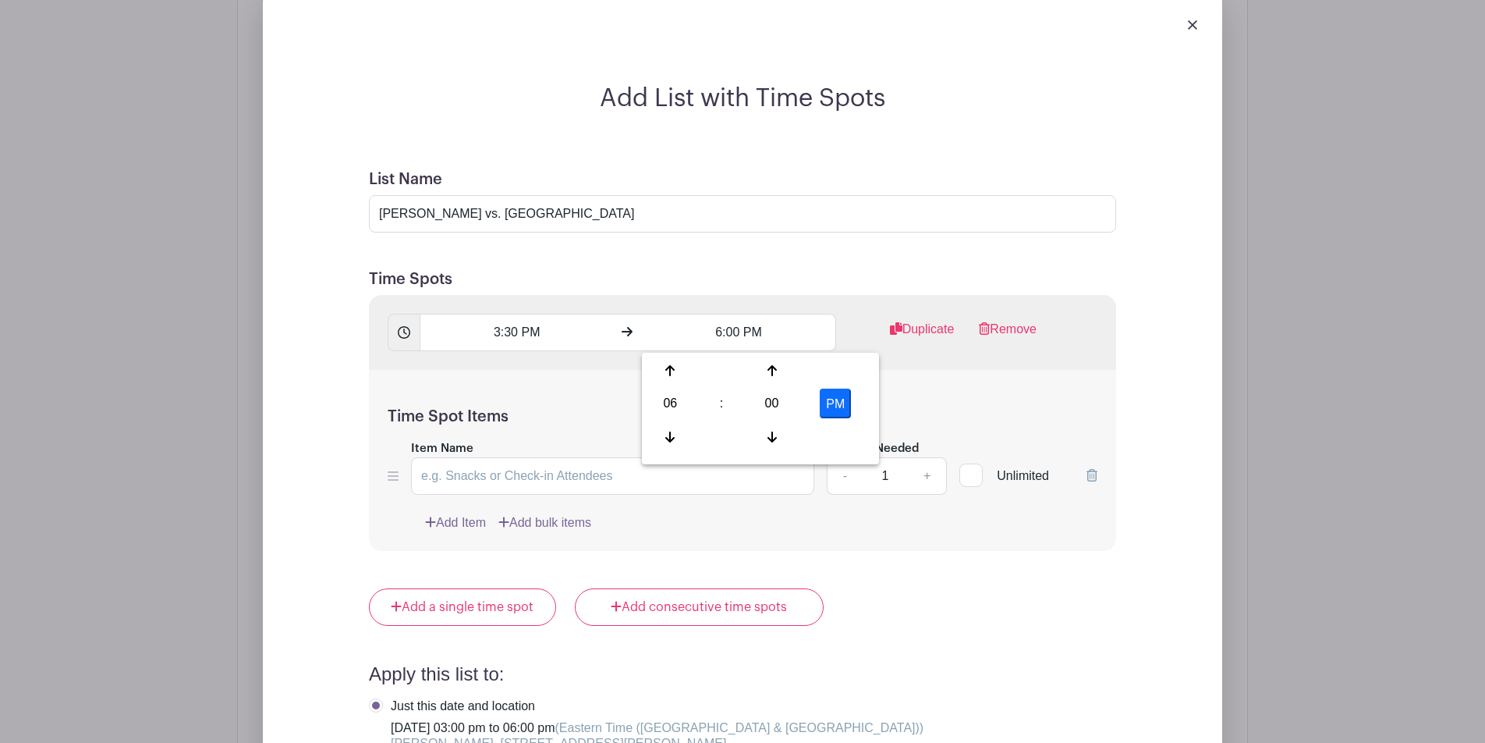
click at [928, 250] on form "List Name [PERSON_NAME] vs. [GEOGRAPHIC_DATA] Time Spots 3:30 PM 6:00 PM Duplic…" at bounding box center [742, 589] width 785 height 876
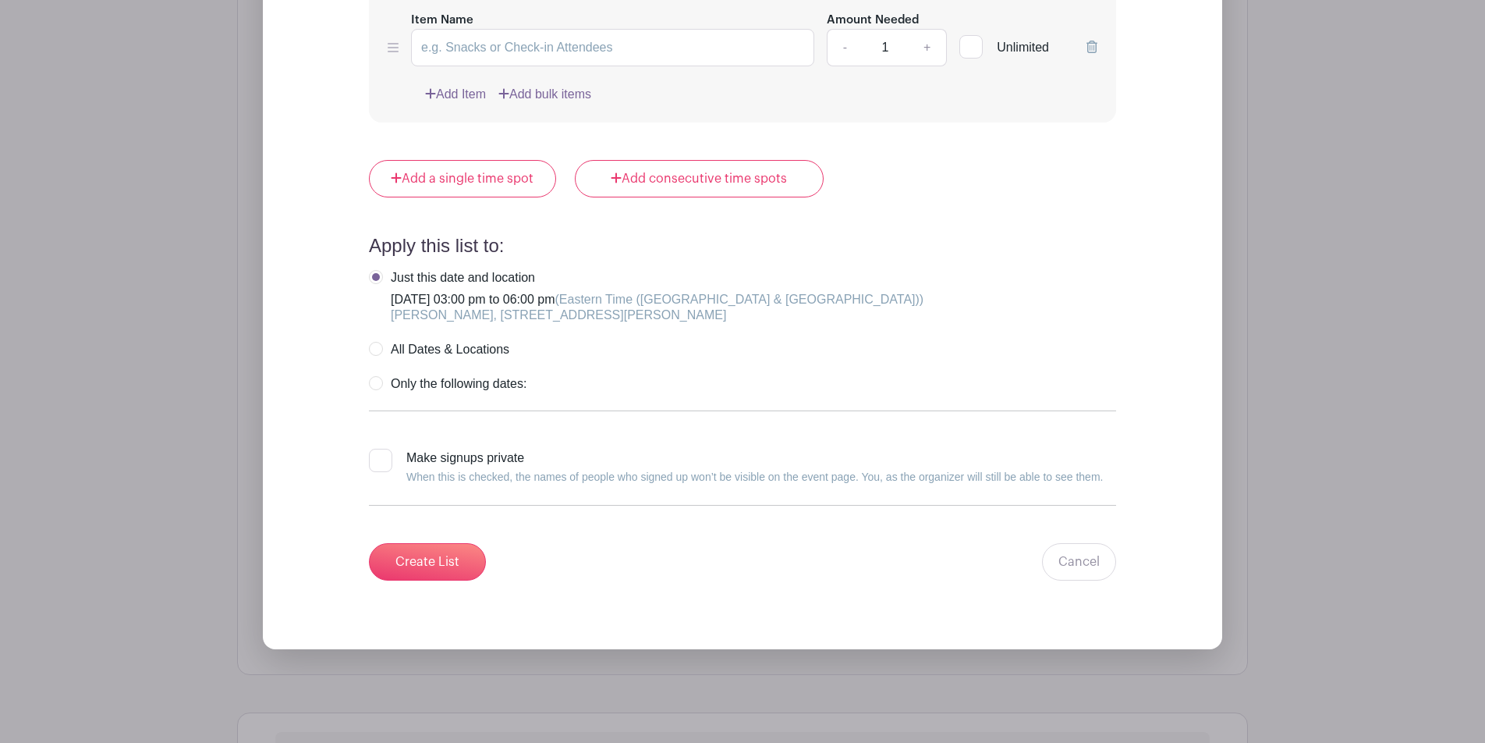
scroll to position [1728, 0]
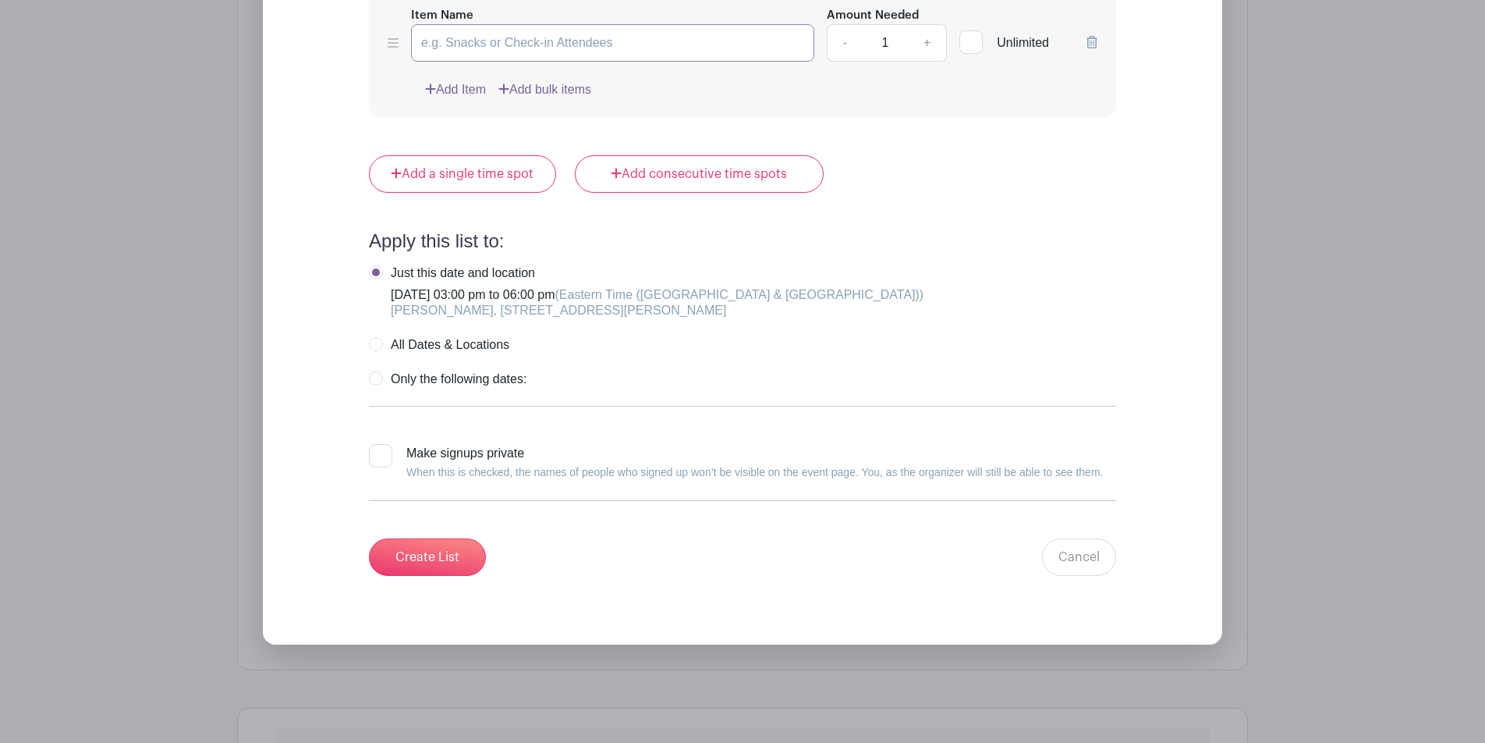
click at [532, 46] on input "Item Name" at bounding box center [612, 42] width 403 height 37
type input "Snack Bar"
click at [467, 545] on input "Create List" at bounding box center [427, 556] width 117 height 37
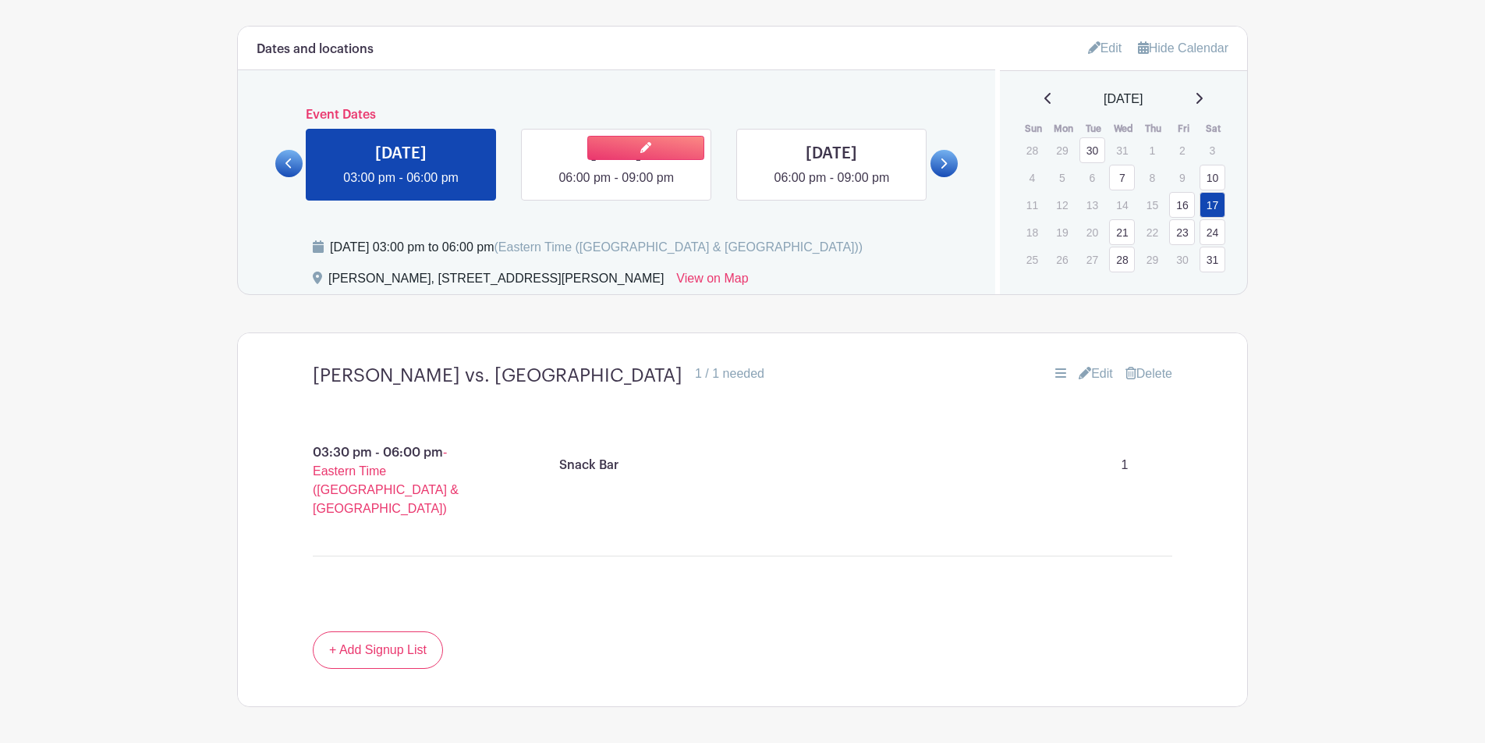
click at [616, 187] on link at bounding box center [616, 187] width 0 height 0
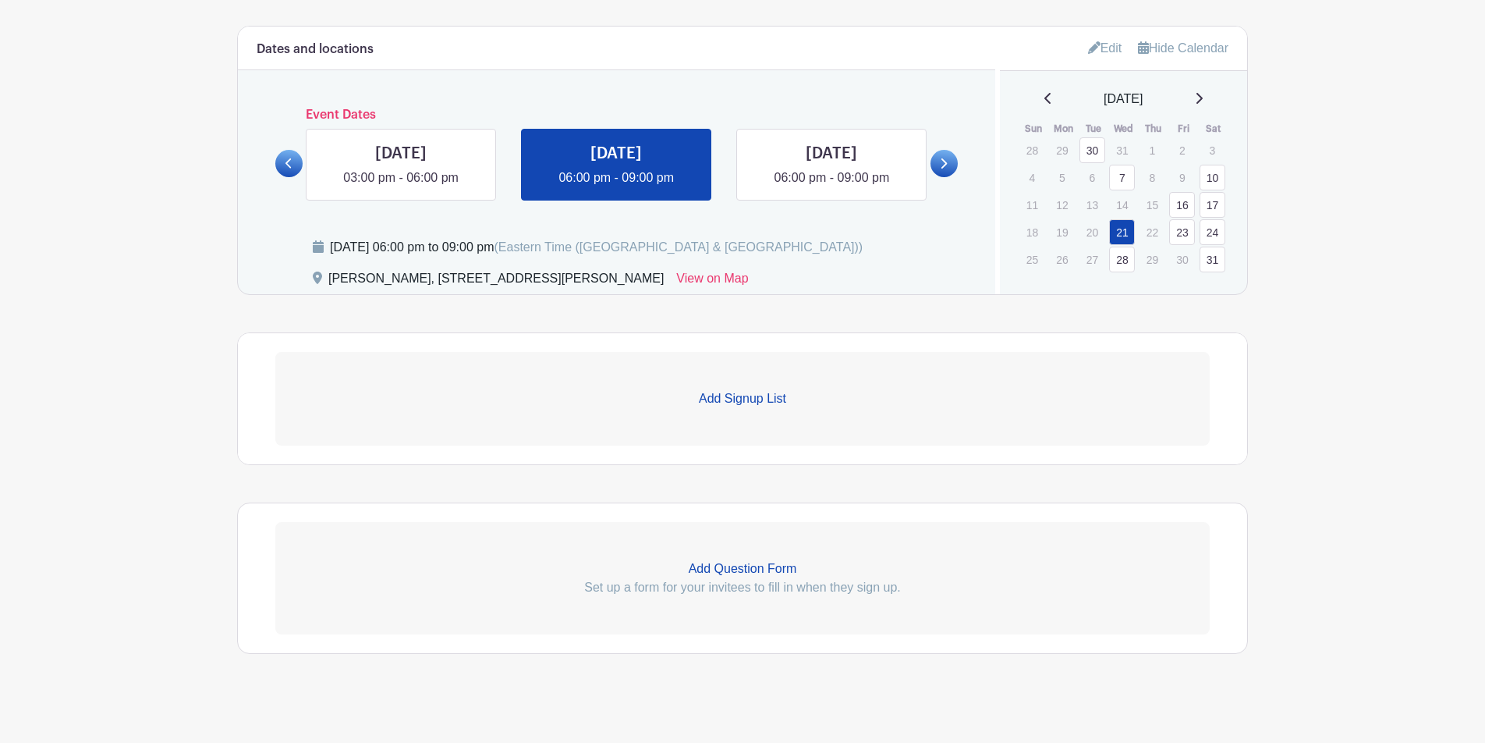
click at [716, 399] on p "Add Signup List" at bounding box center [742, 398] width 935 height 19
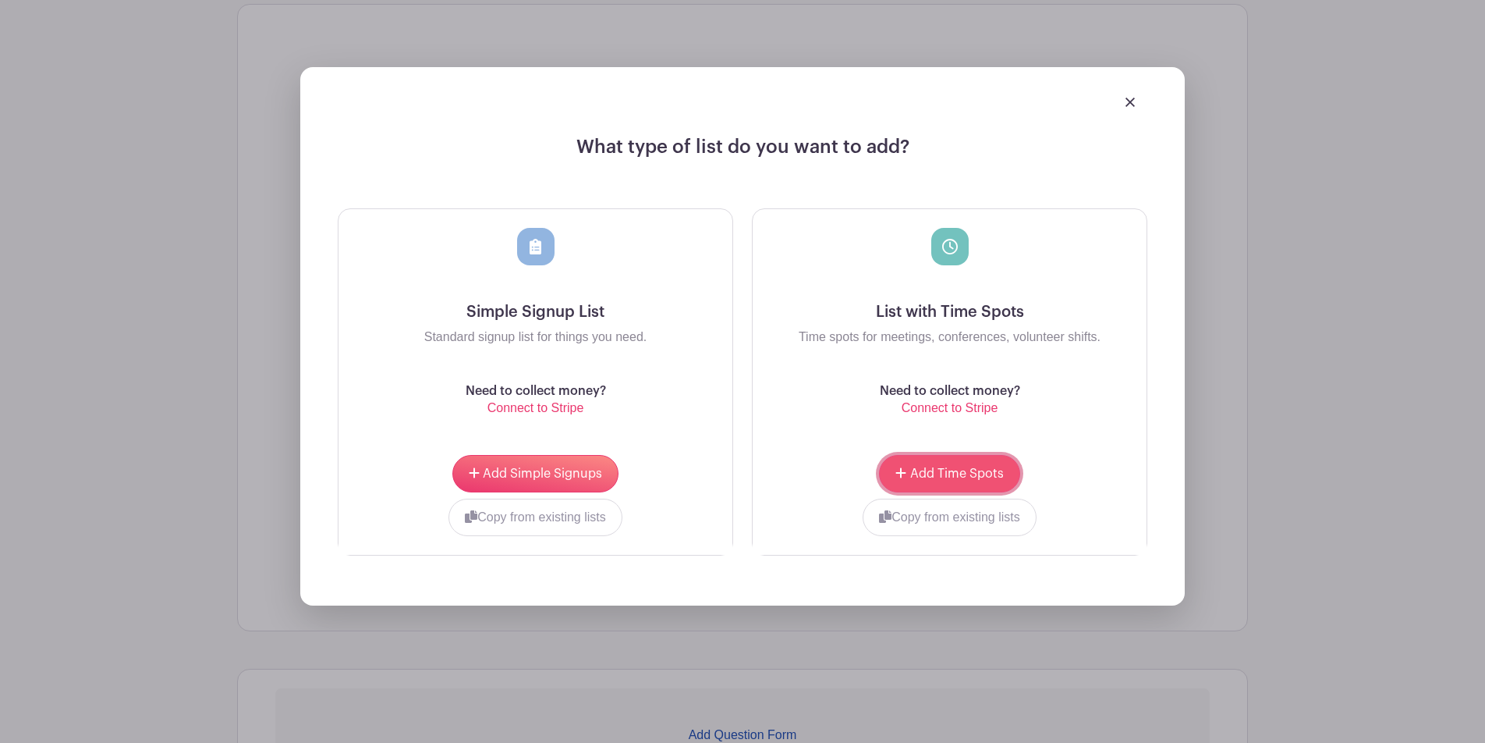
click at [949, 468] on button "Add Time Spots" at bounding box center [949, 473] width 140 height 37
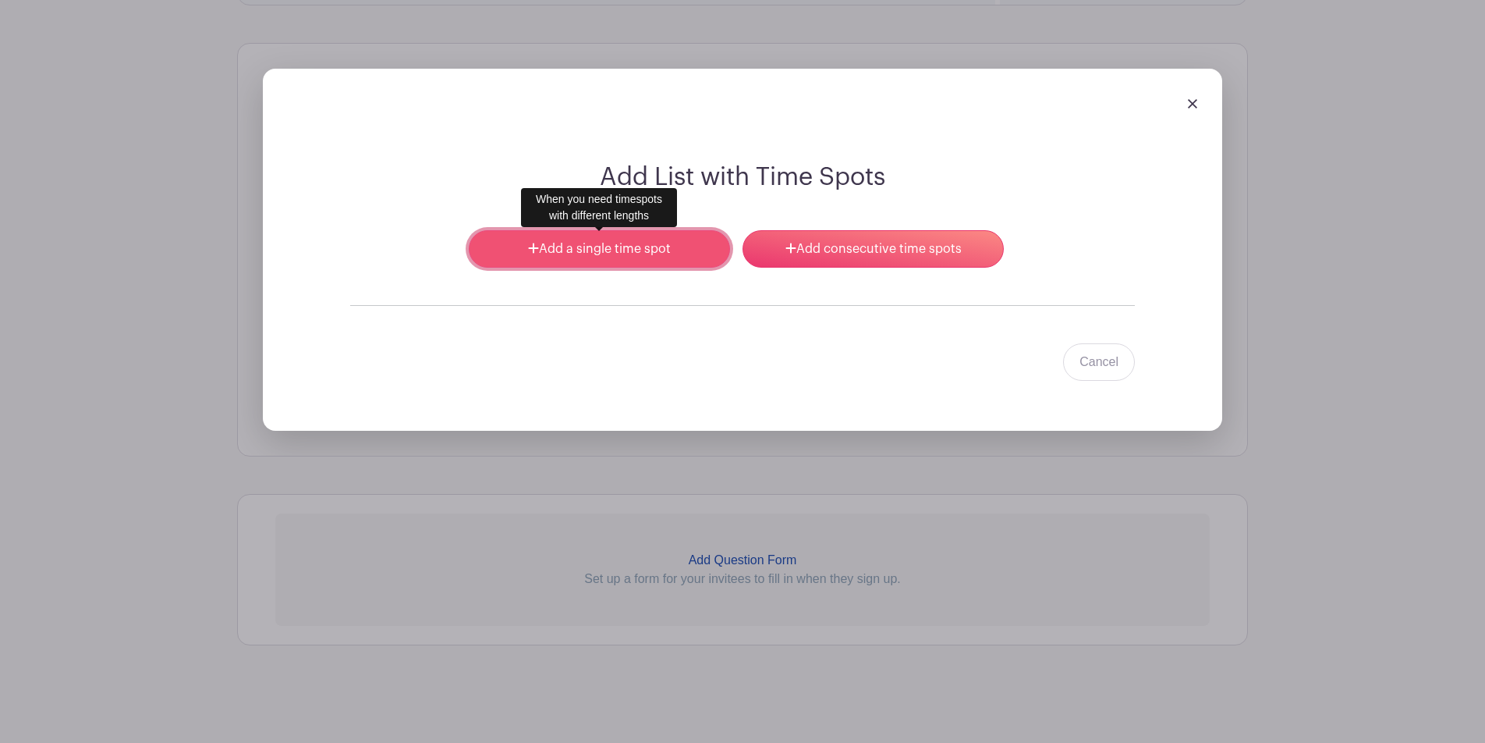
click at [651, 263] on link "Add a single time spot" at bounding box center [599, 248] width 261 height 37
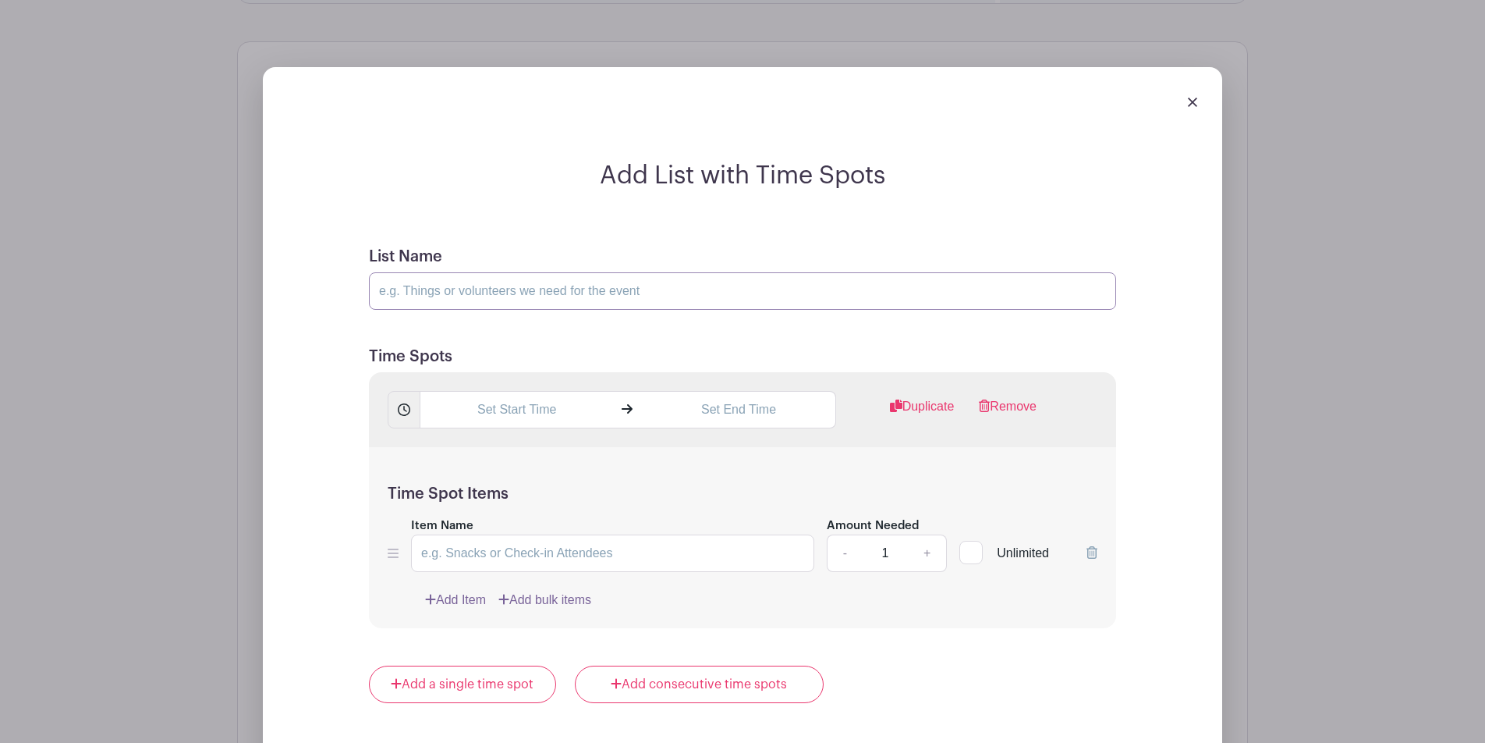
click at [527, 285] on input "List Name" at bounding box center [742, 290] width 747 height 37
type input "Toga vs. CBA"
click at [477, 411] on input "text" at bounding box center [516, 409] width 193 height 37
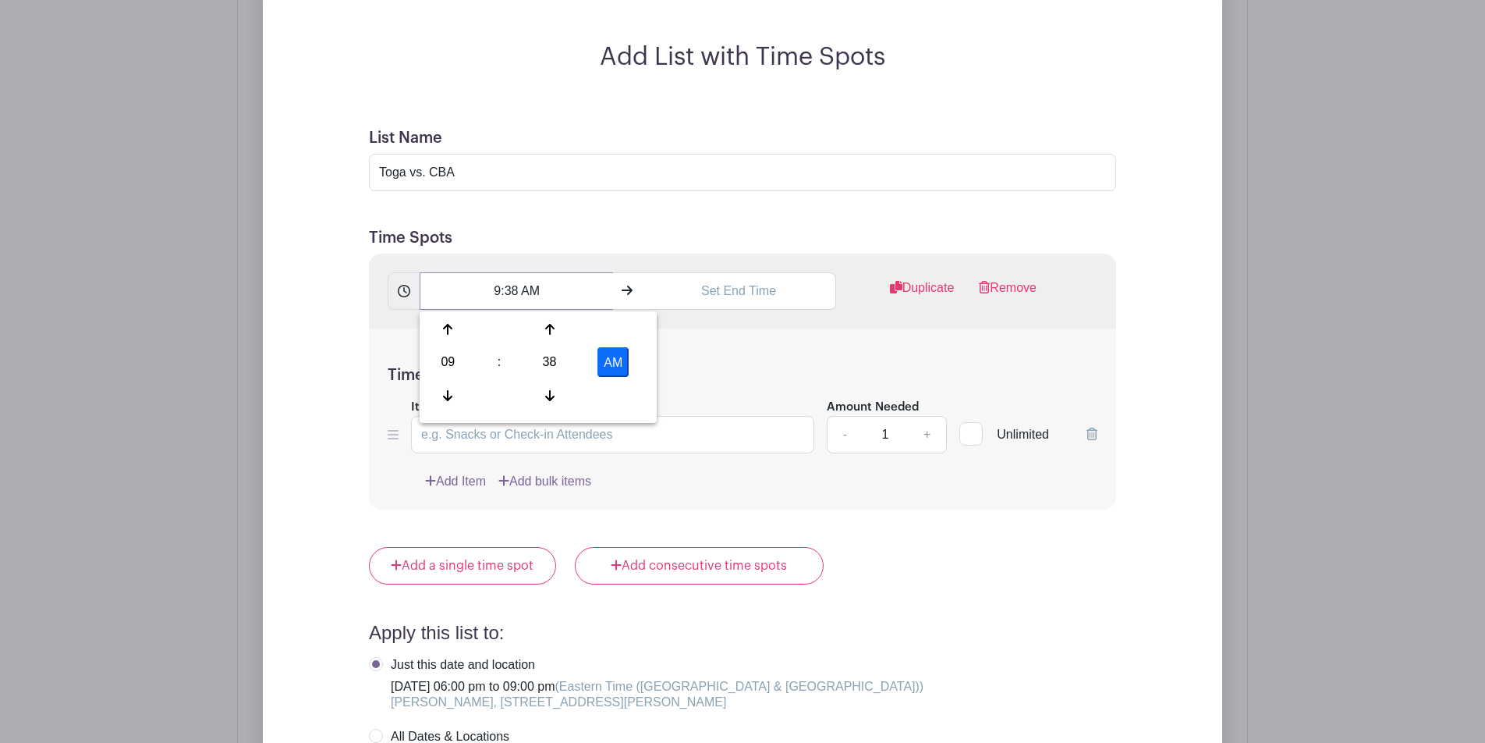
scroll to position [1337, 0]
click at [453, 354] on div "09" at bounding box center [448, 361] width 51 height 30
click at [573, 360] on div "06" at bounding box center [564, 361] width 52 height 30
click at [561, 360] on div "38" at bounding box center [549, 361] width 51 height 30
click at [561, 360] on div "30" at bounding box center [564, 361] width 52 height 30
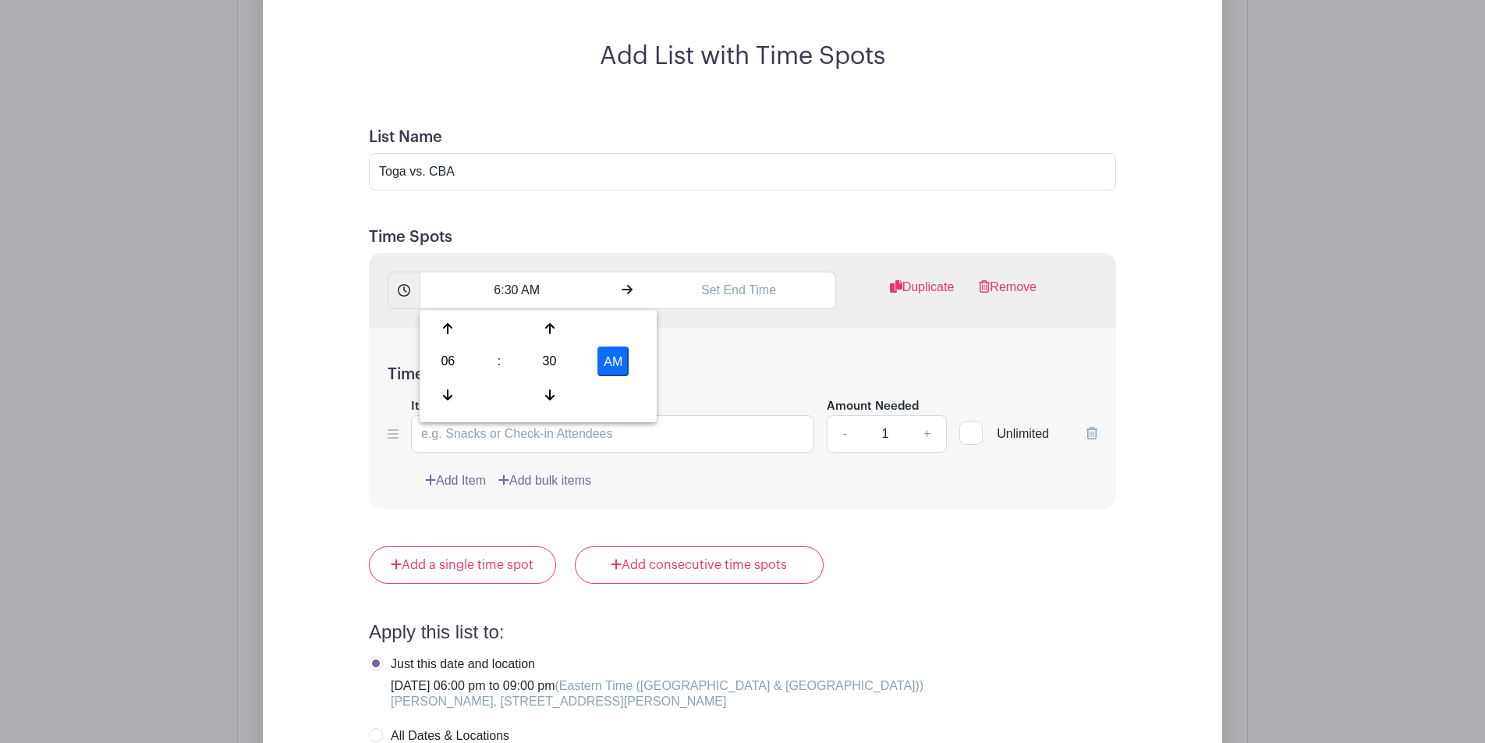
click at [605, 363] on button "AM" at bounding box center [613, 361] width 31 height 30
type input "6:30 PM"
click at [729, 297] on input "text" at bounding box center [738, 289] width 193 height 37
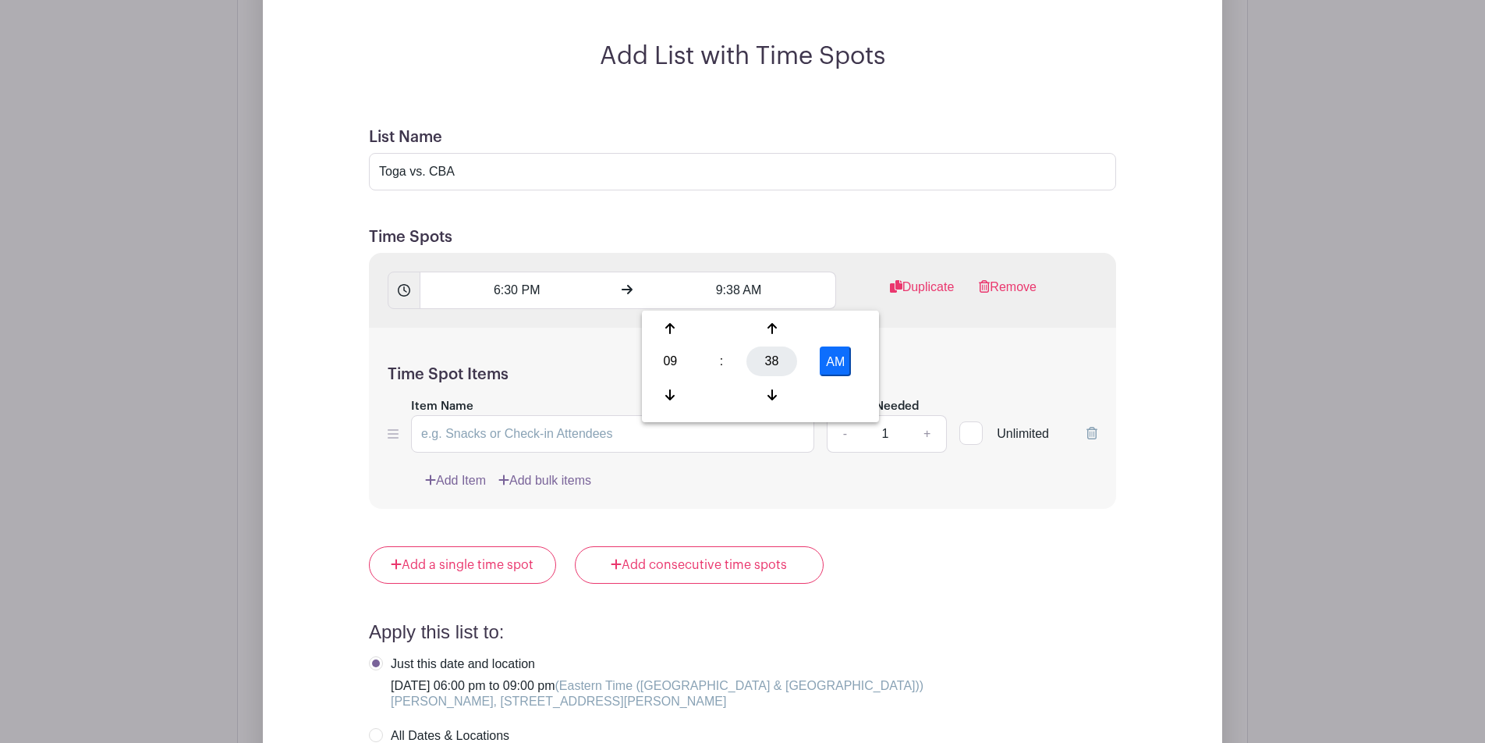
click at [765, 361] on div "38" at bounding box center [772, 361] width 51 height 30
click at [680, 326] on div "00" at bounding box center [671, 329] width 52 height 30
click at [838, 371] on button "AM" at bounding box center [835, 361] width 31 height 30
type input "9:00 PM"
click at [564, 361] on div "Time Spot Items Item Name Amount Needed - 1 + Unlimited Add Item Add bulk items" at bounding box center [742, 419] width 747 height 182
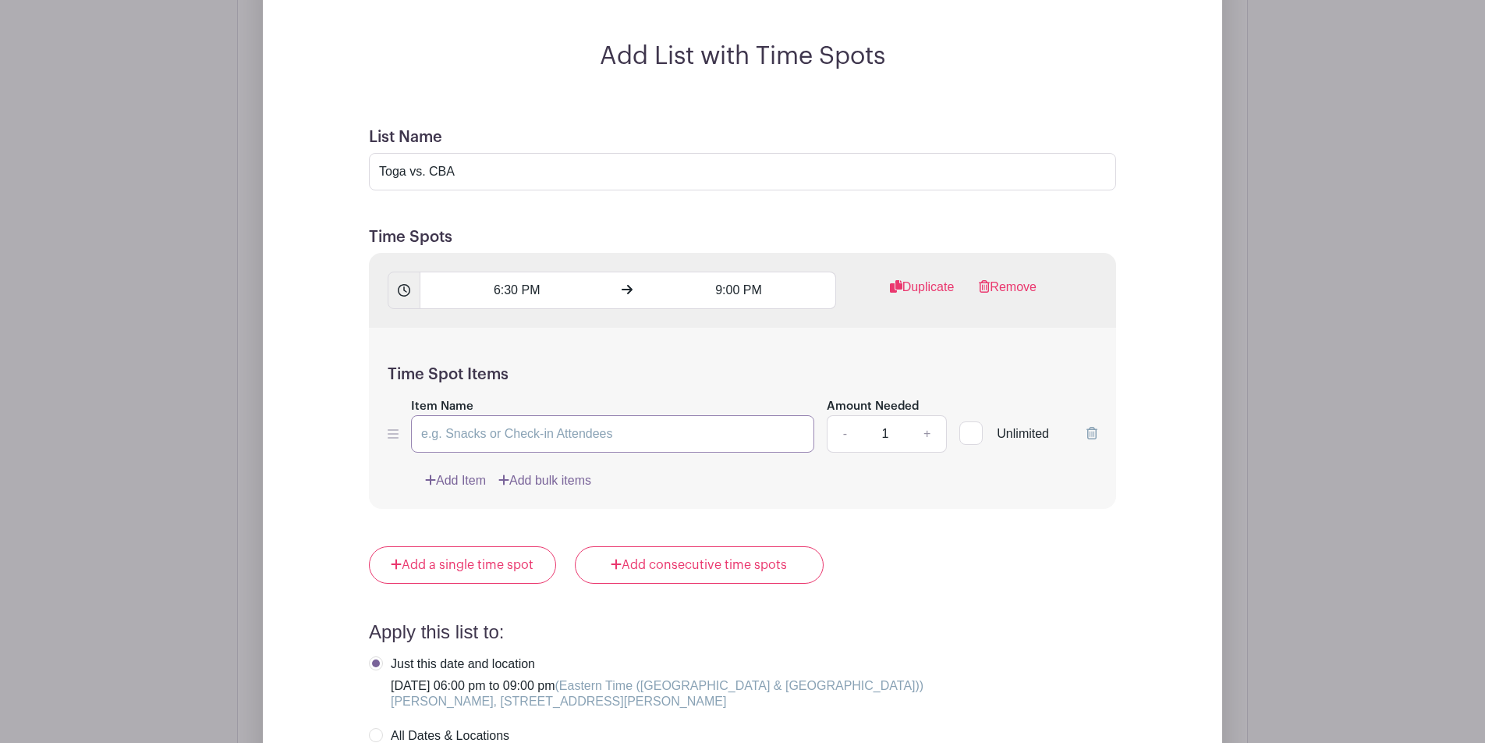
click at [558, 446] on input "Item Name" at bounding box center [612, 433] width 403 height 37
type input "D"
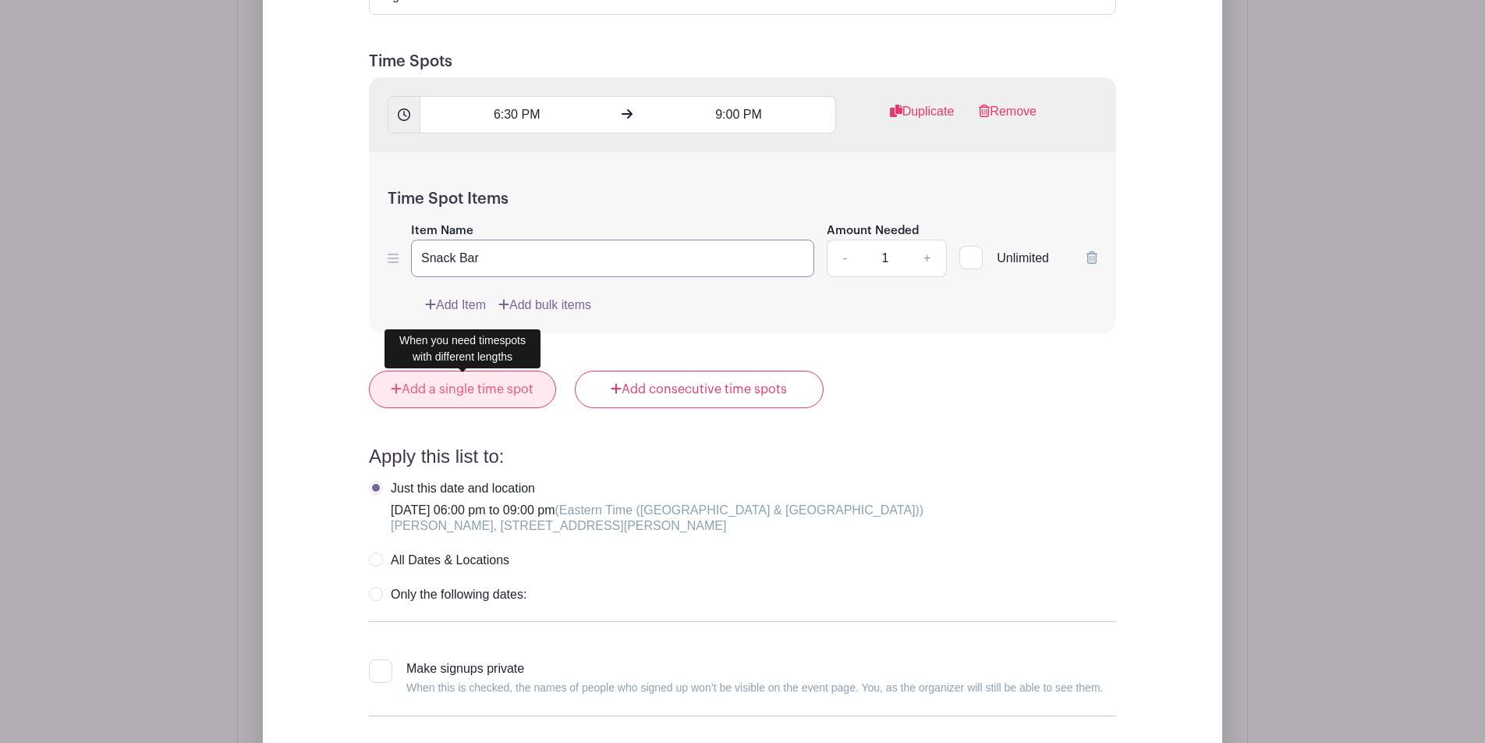
type input "Snack Bar"
click at [492, 405] on link "Add a single time spot" at bounding box center [462, 389] width 187 height 37
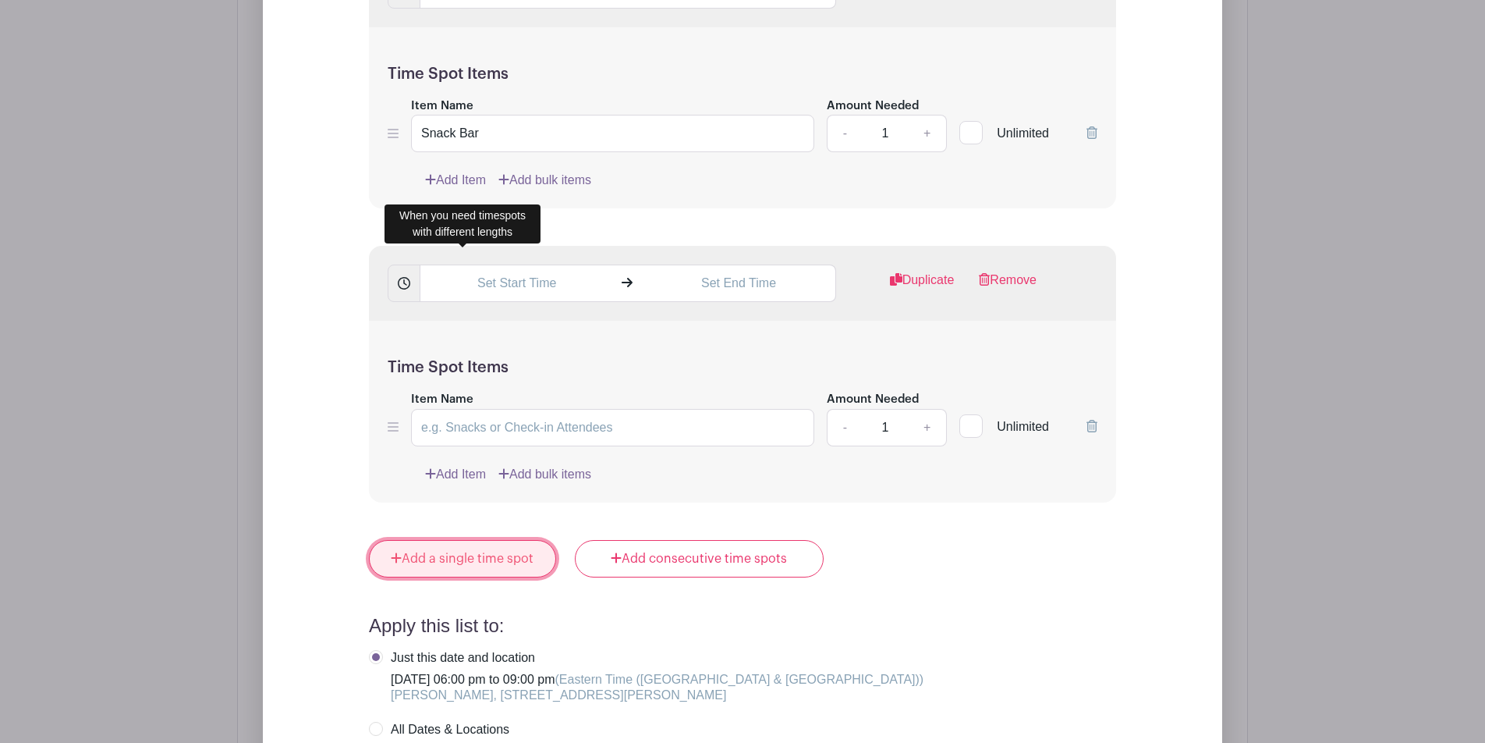
scroll to position [1388, 0]
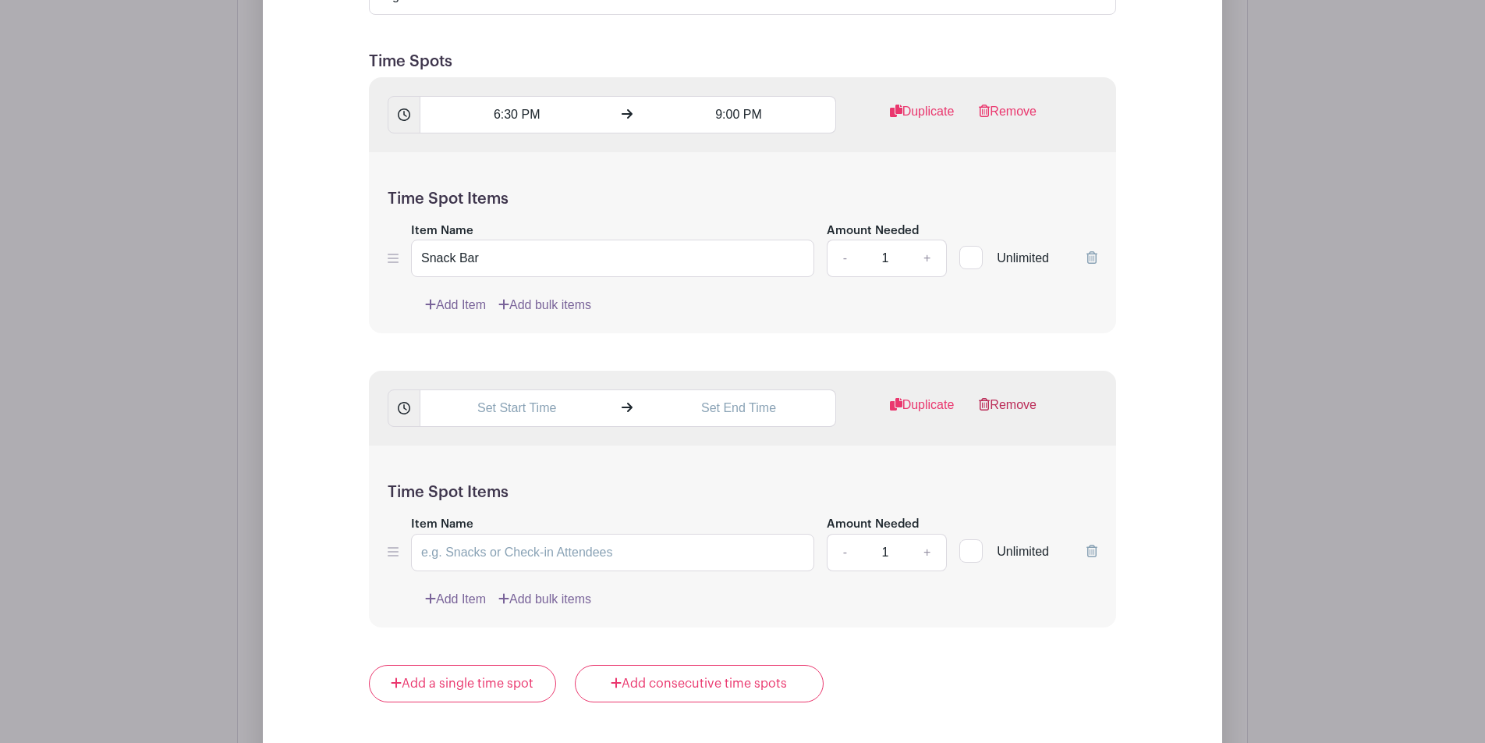
click at [1005, 407] on link "Remove" at bounding box center [1008, 411] width 58 height 31
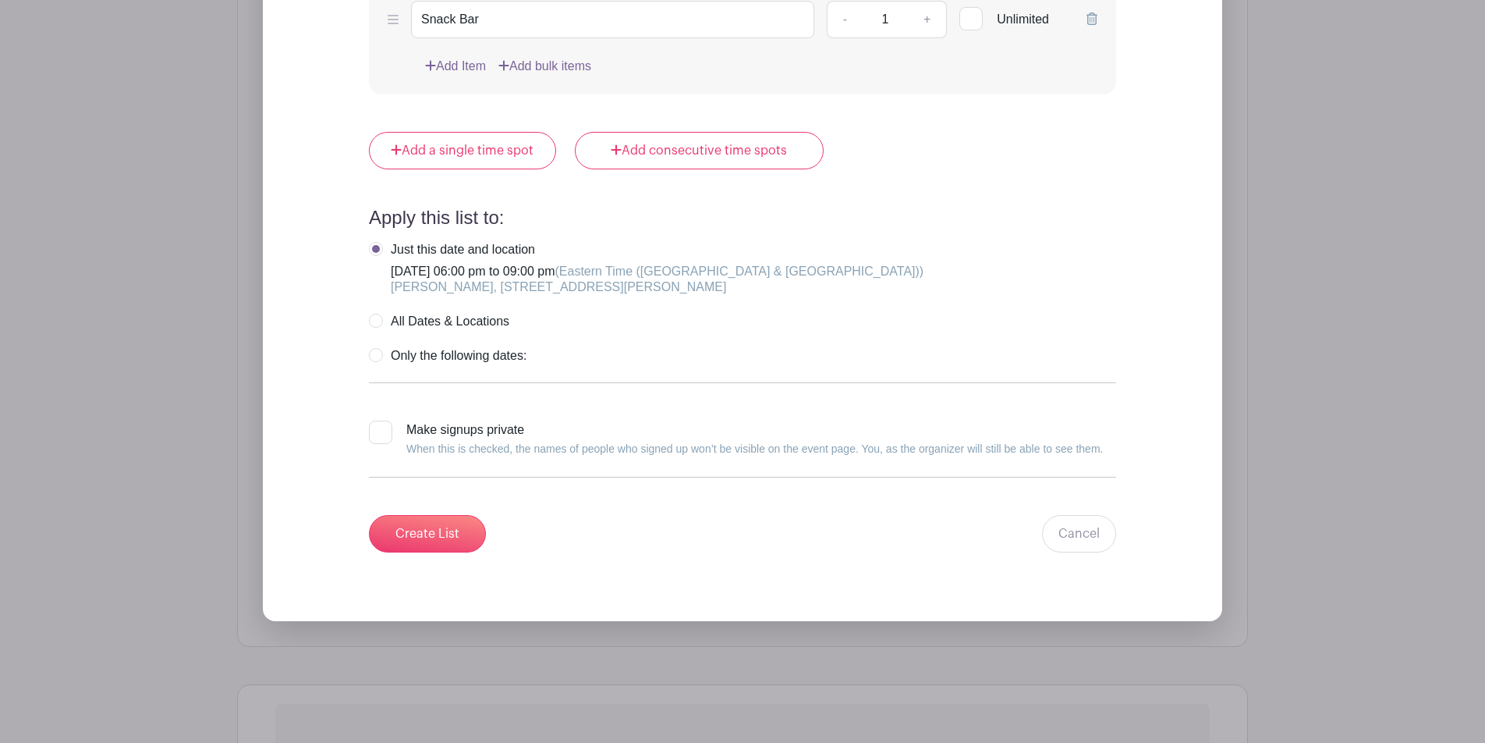
scroll to position [1680, 0]
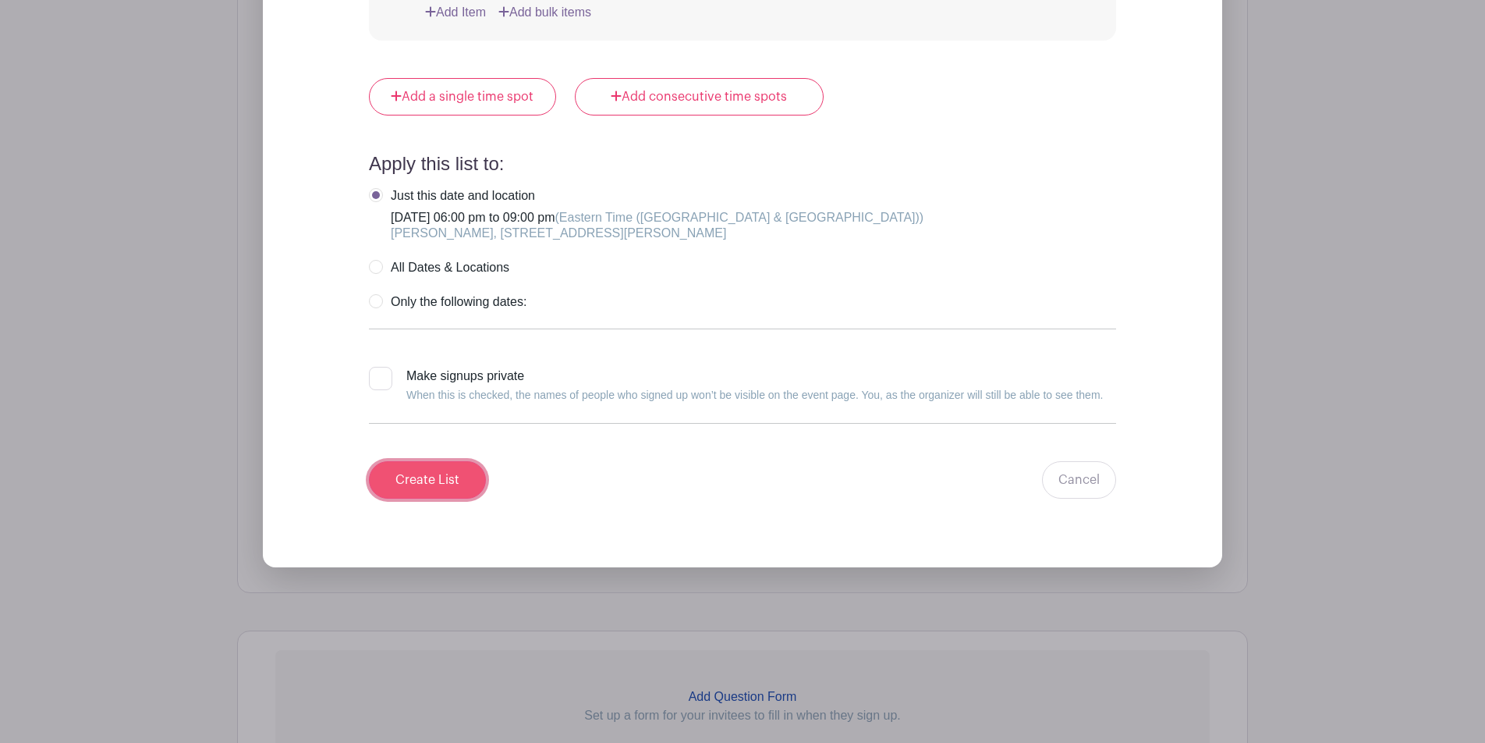
click at [456, 468] on input "Create List" at bounding box center [427, 479] width 117 height 37
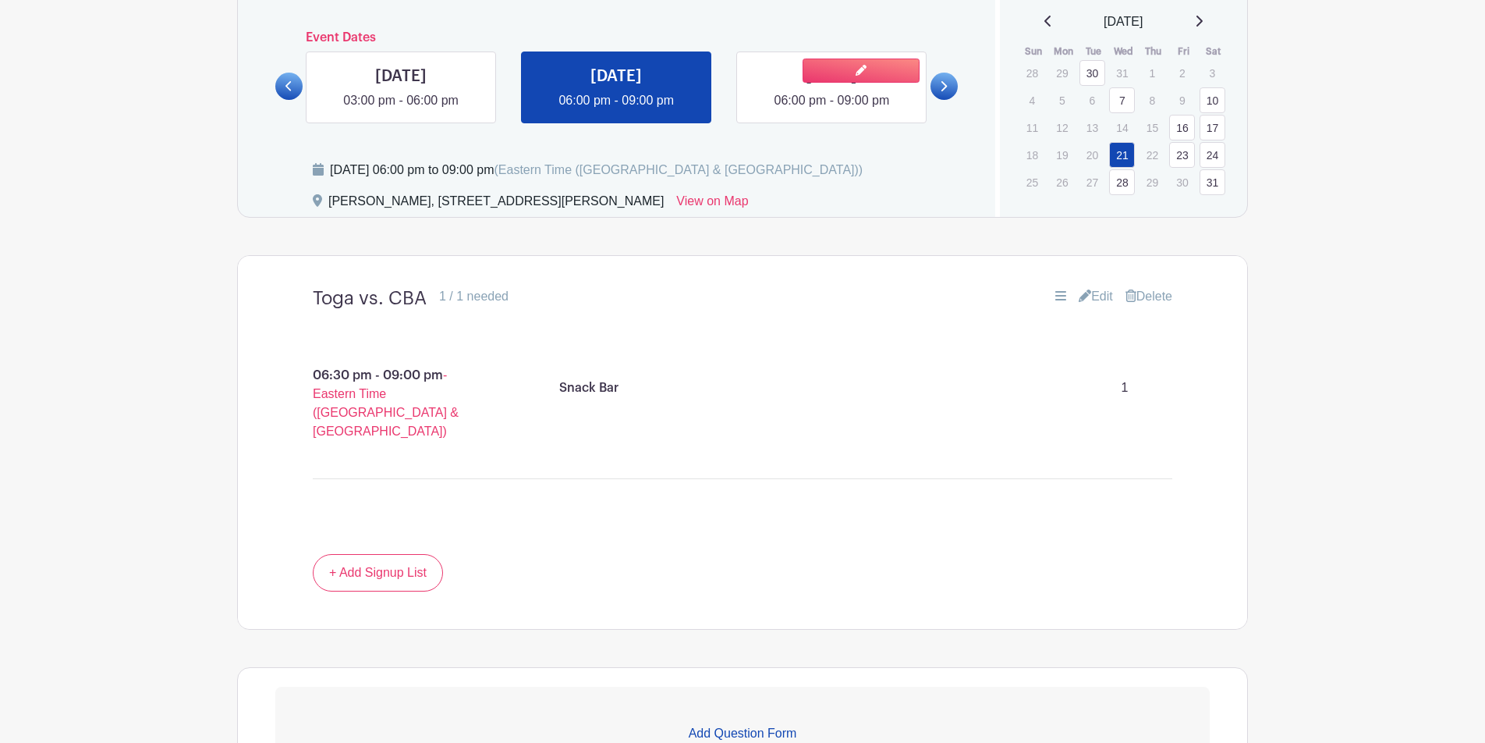
click at [832, 110] on link at bounding box center [832, 110] width 0 height 0
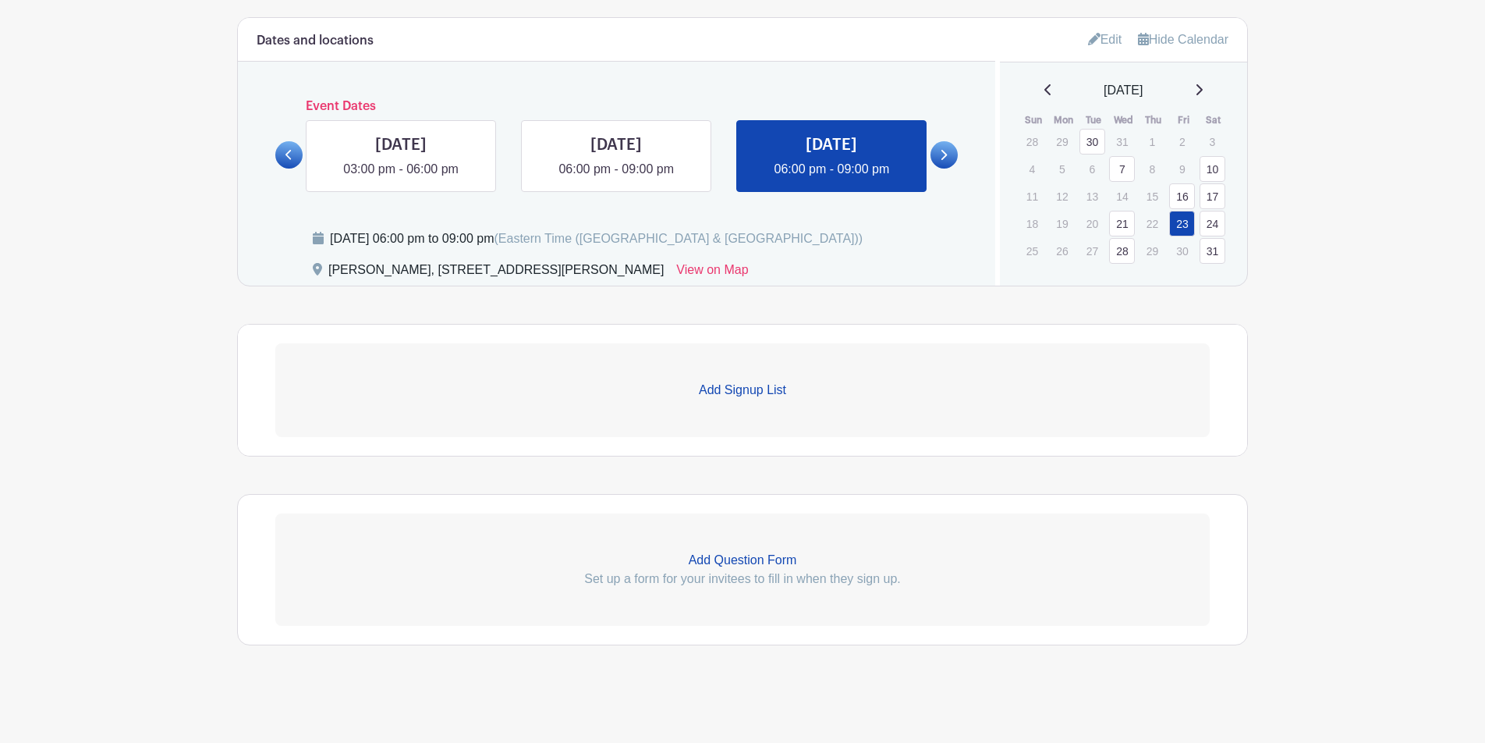
scroll to position [812, 0]
click at [758, 387] on p "Add Signup List" at bounding box center [742, 390] width 935 height 19
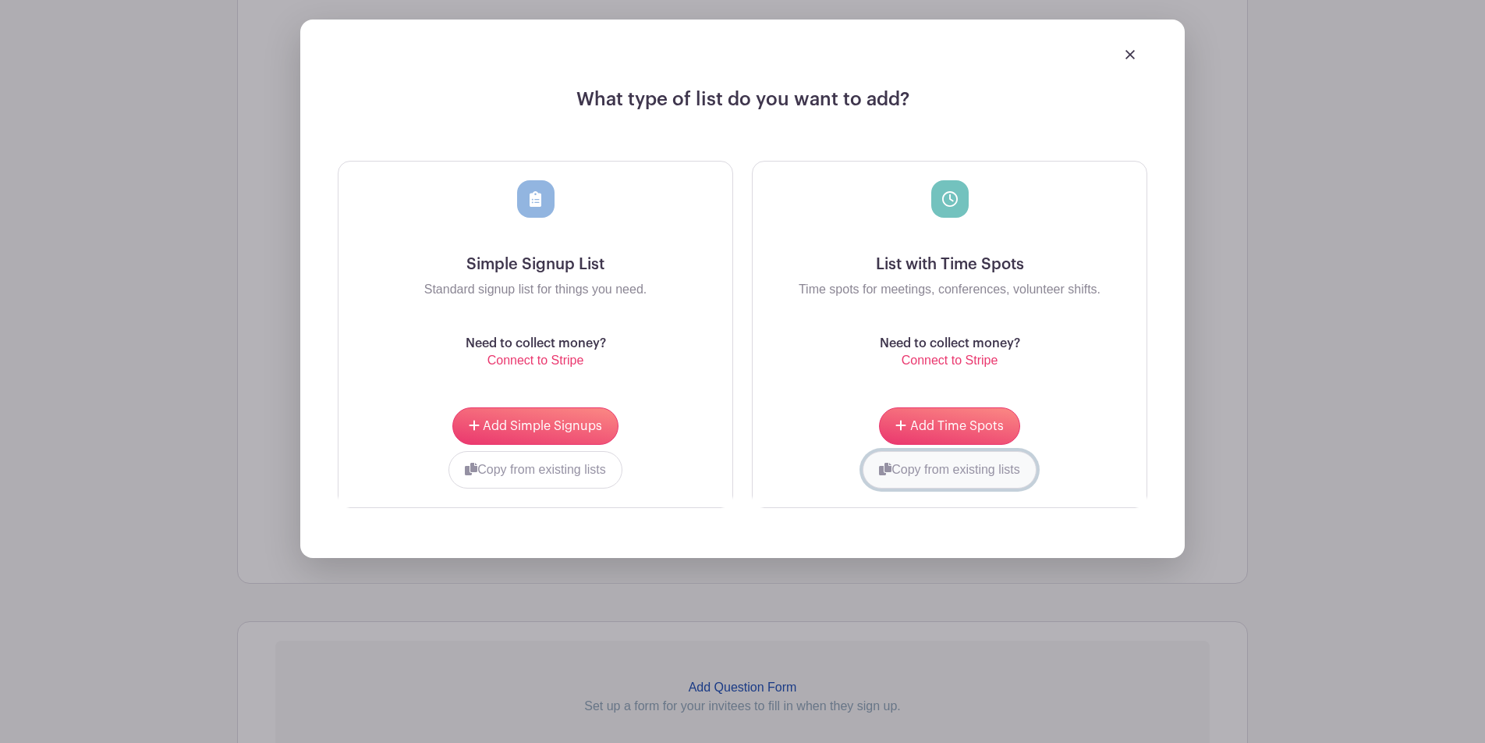
scroll to position [1179, 0]
click at [907, 484] on button "Copy from existing lists" at bounding box center [950, 468] width 174 height 37
click at [1006, 469] on div at bounding box center [891, 466] width 239 height 6
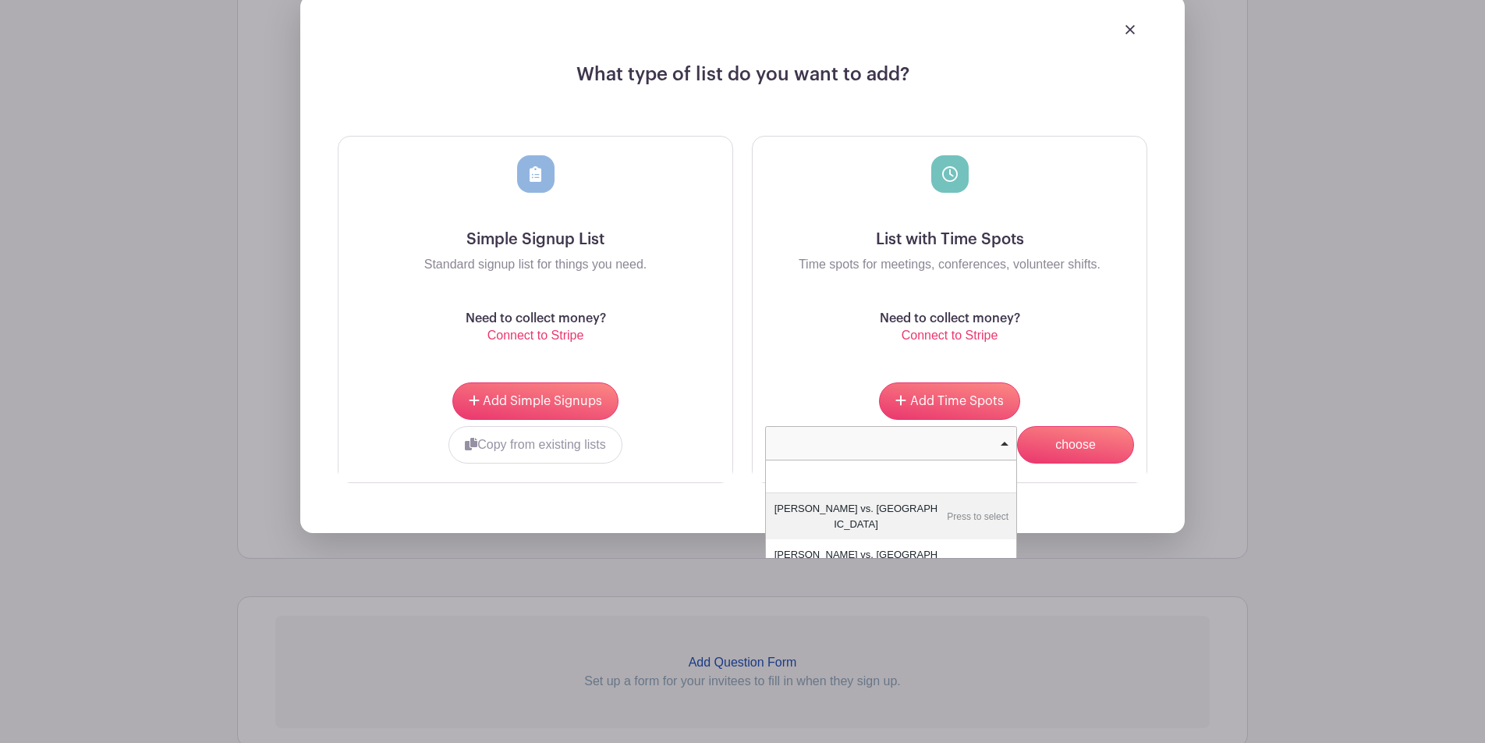
scroll to position [1201, 0]
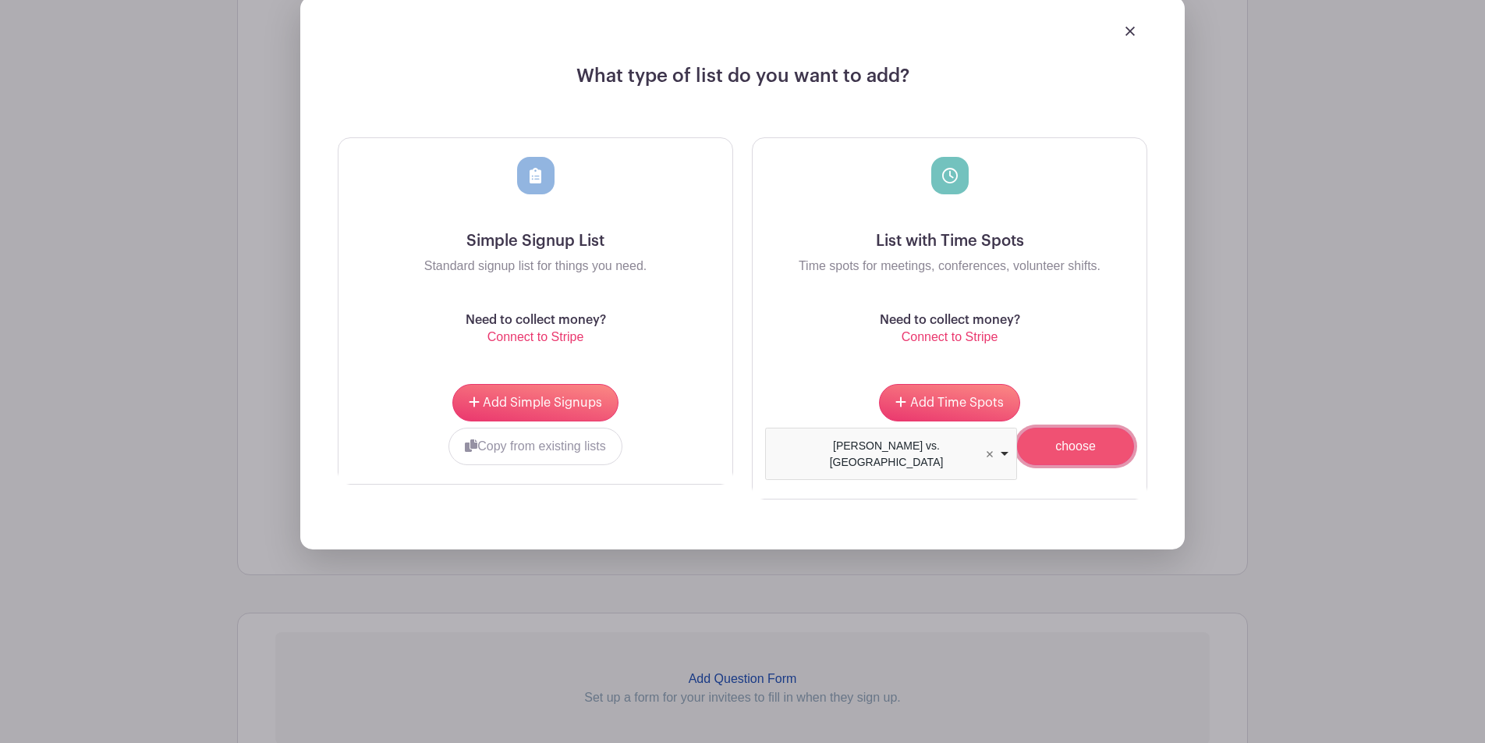
click at [1076, 457] on input "choose" at bounding box center [1075, 446] width 117 height 37
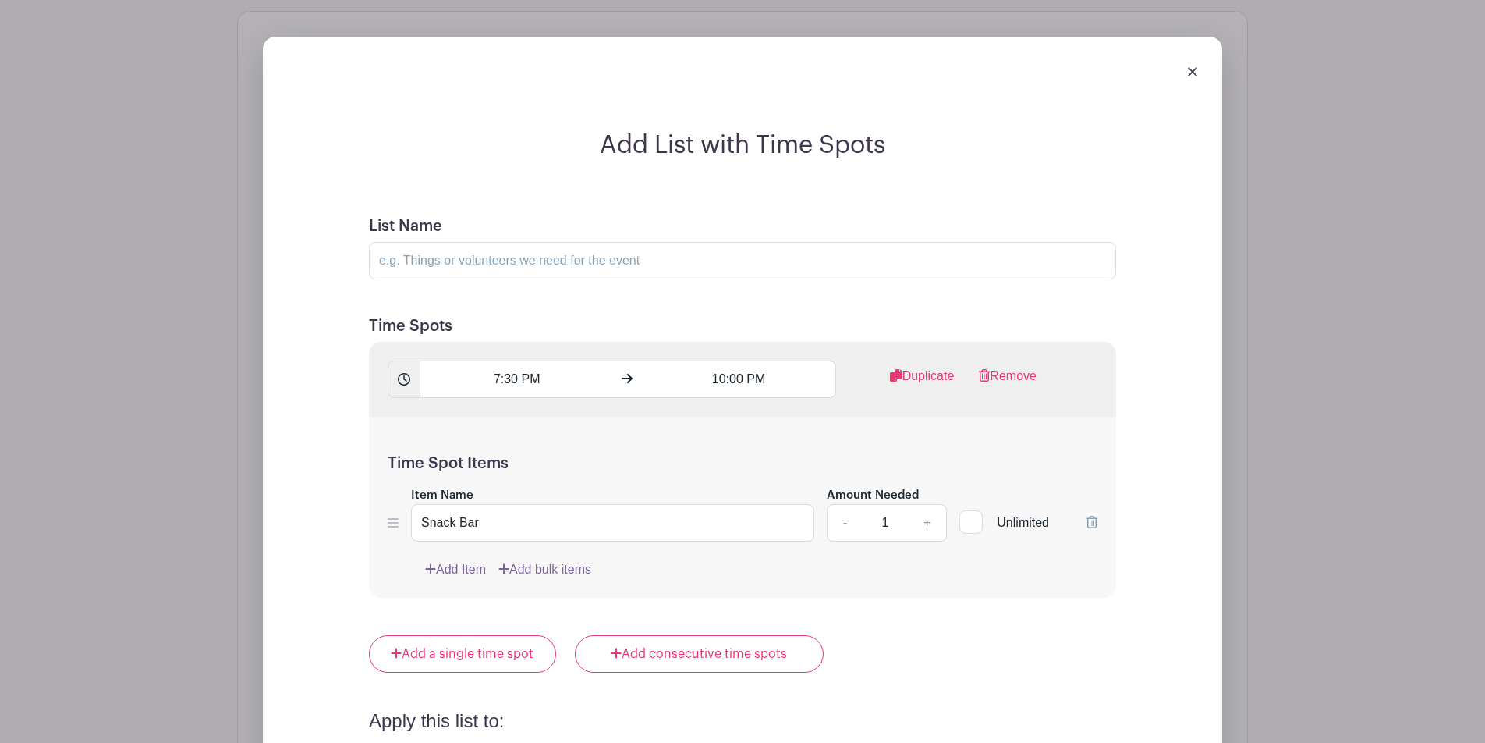
scroll to position [1261, 0]
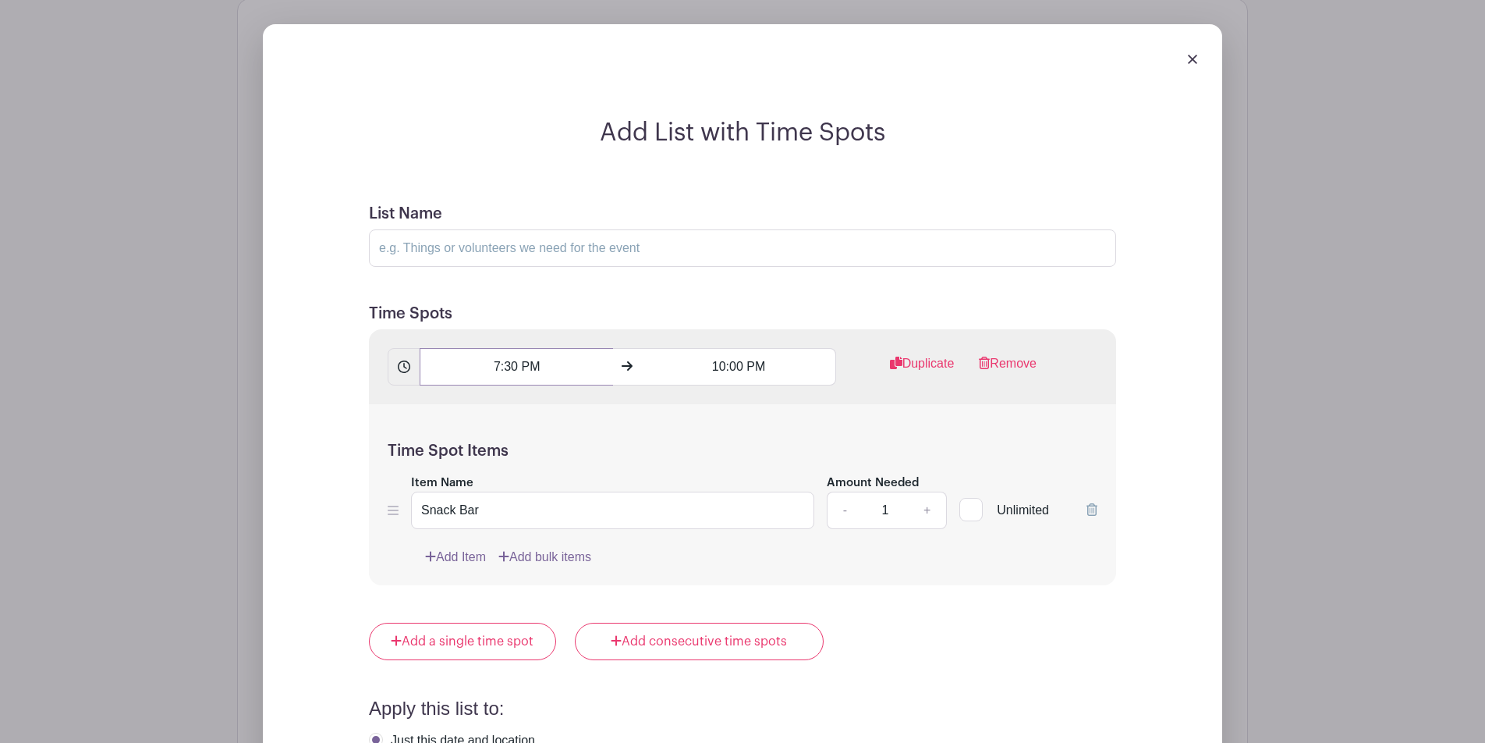
click at [520, 366] on input "7:30 PM" at bounding box center [516, 366] width 193 height 37
click at [440, 437] on div "07" at bounding box center [448, 438] width 51 height 30
click at [549, 438] on div "06" at bounding box center [564, 438] width 52 height 30
type input "6:30 PM"
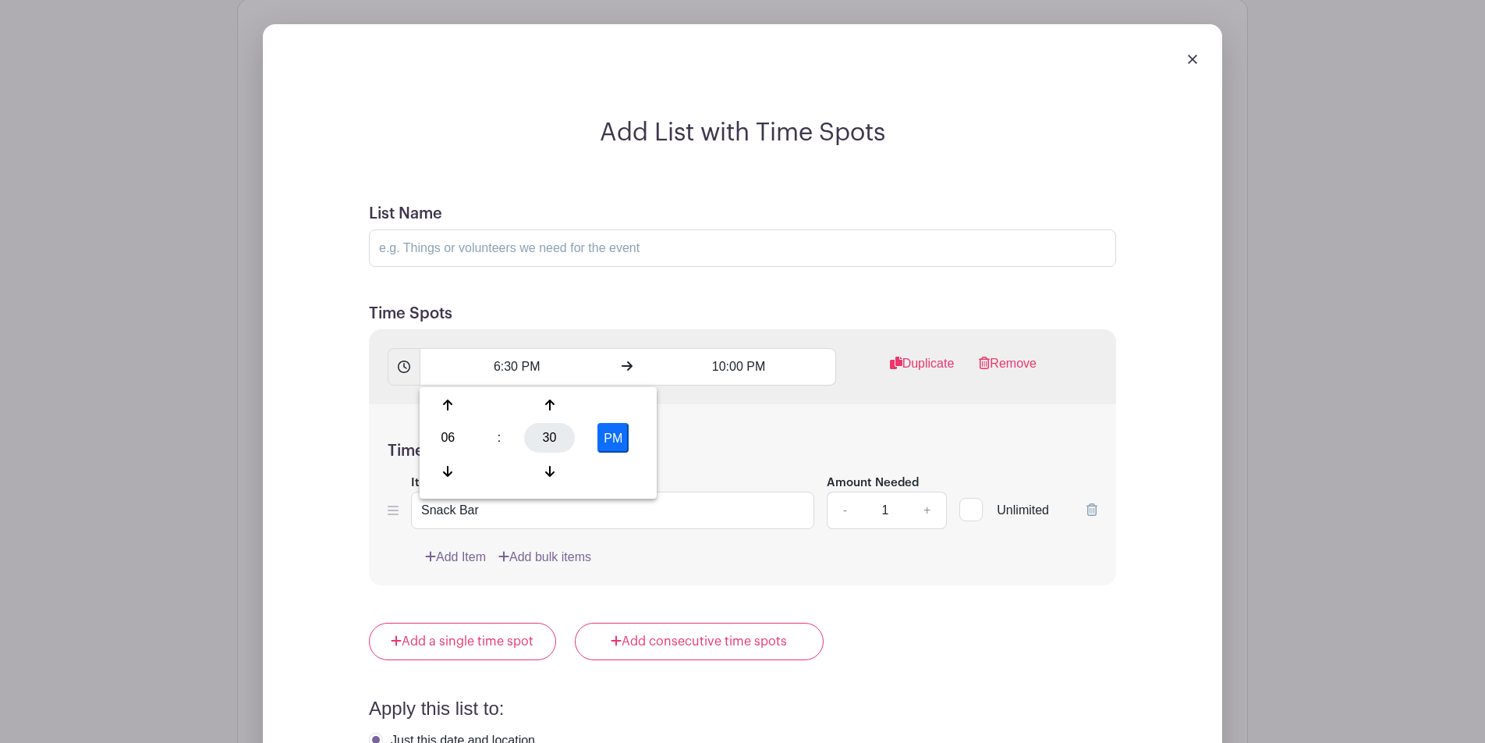
click at [560, 436] on div "30" at bounding box center [549, 438] width 51 height 30
click at [612, 314] on h5 "Time Spots" at bounding box center [742, 313] width 747 height 19
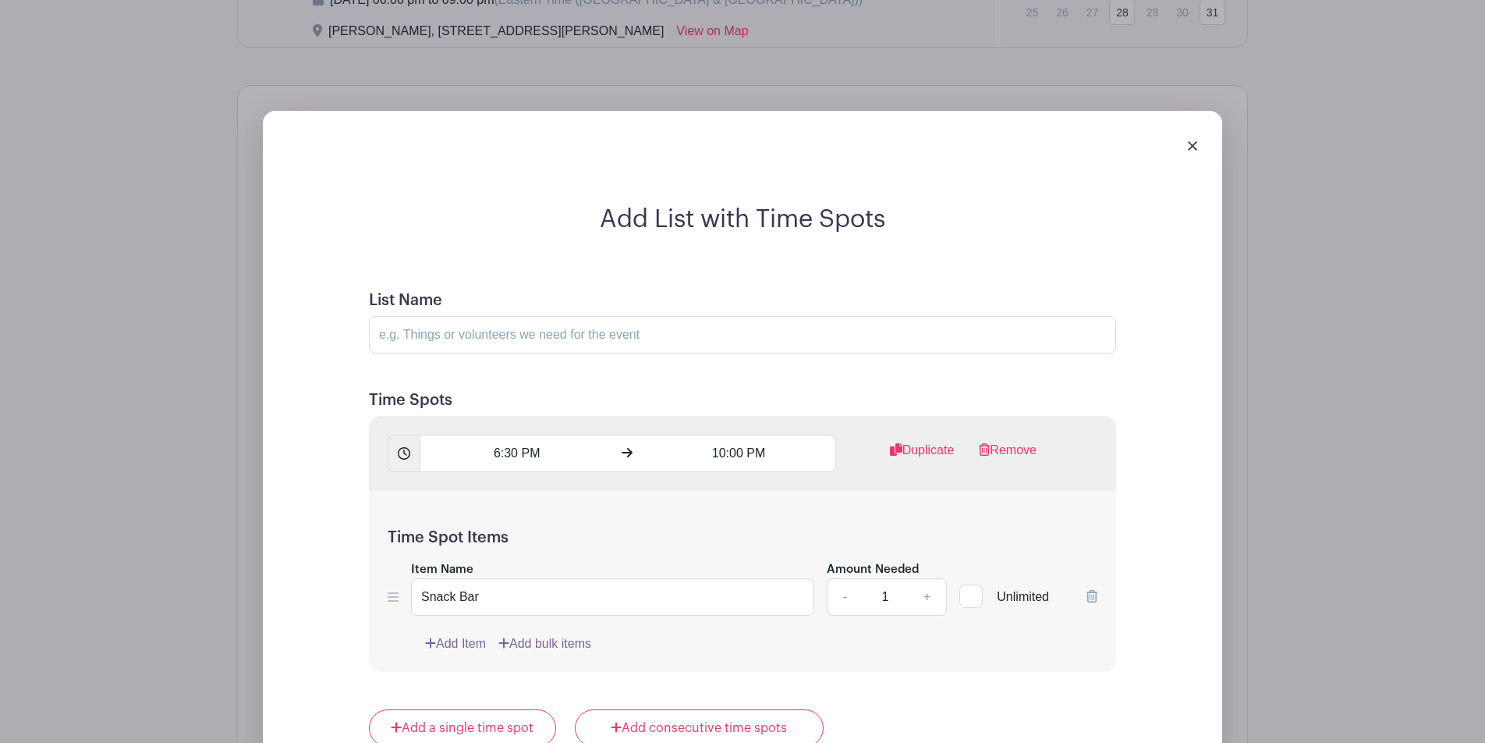
scroll to position [1223, 0]
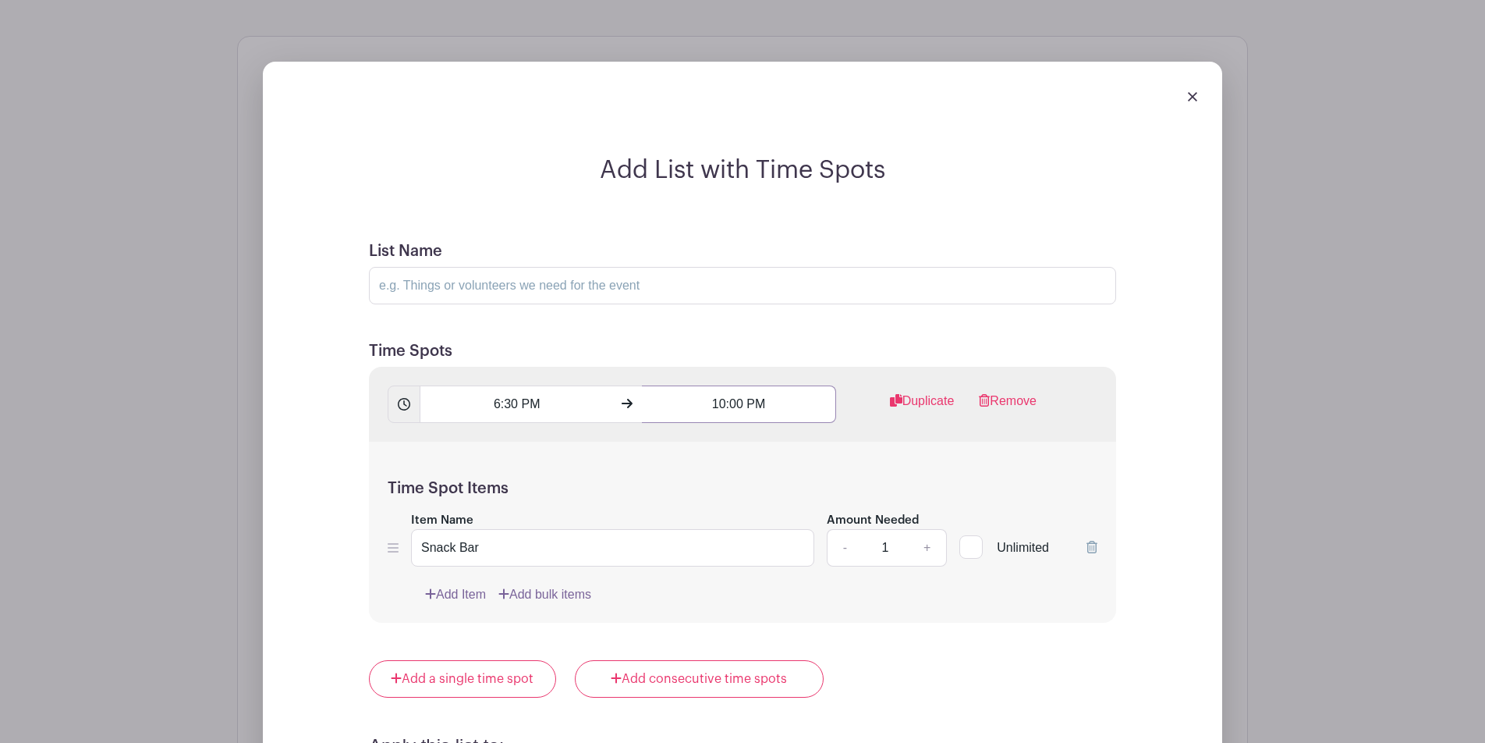
click at [726, 406] on input "10:00 PM" at bounding box center [738, 403] width 193 height 37
click at [665, 470] on div "10" at bounding box center [670, 475] width 51 height 30
click at [727, 507] on div "09" at bounding box center [729, 509] width 52 height 30
type input "9:00 PM"
click at [814, 353] on h5 "Time Spots" at bounding box center [742, 351] width 747 height 19
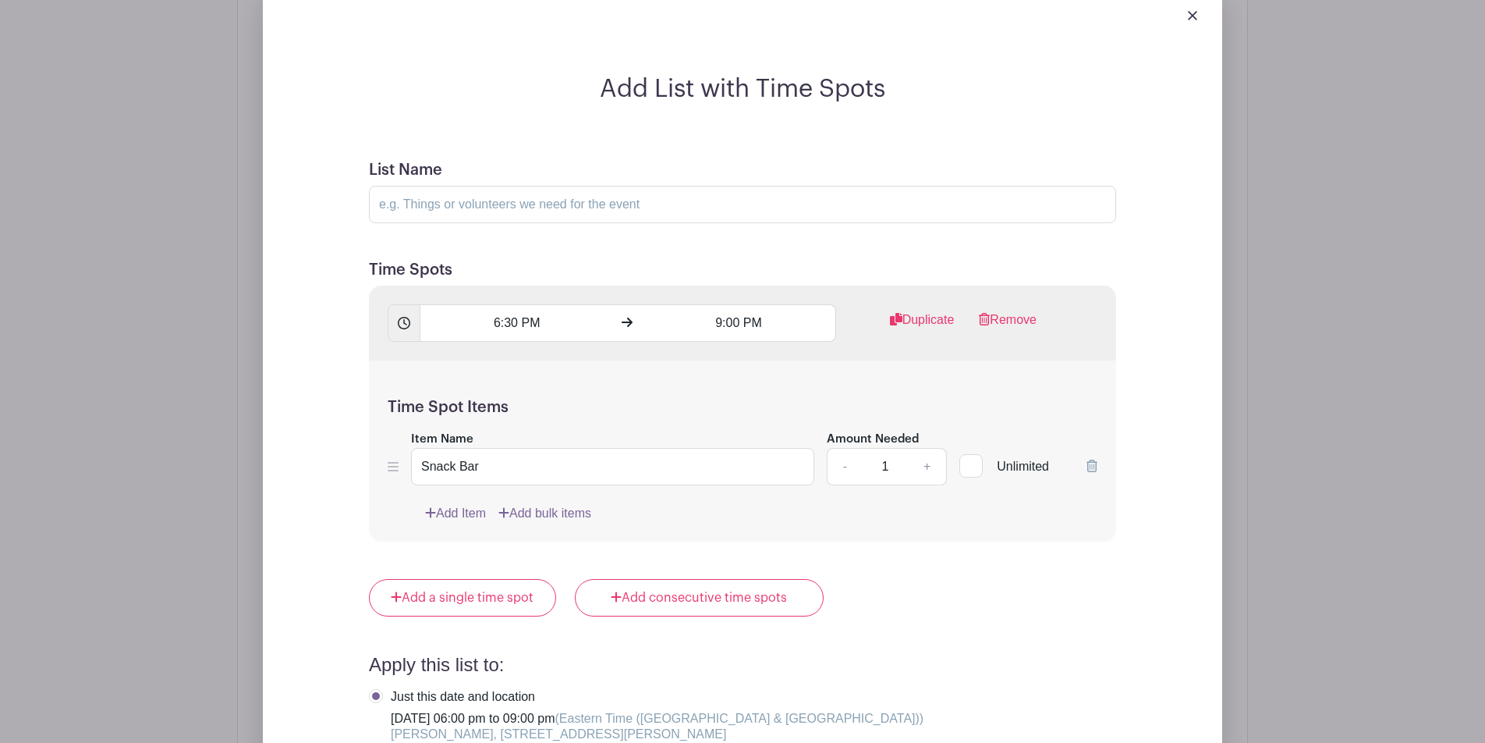
scroll to position [1326, 0]
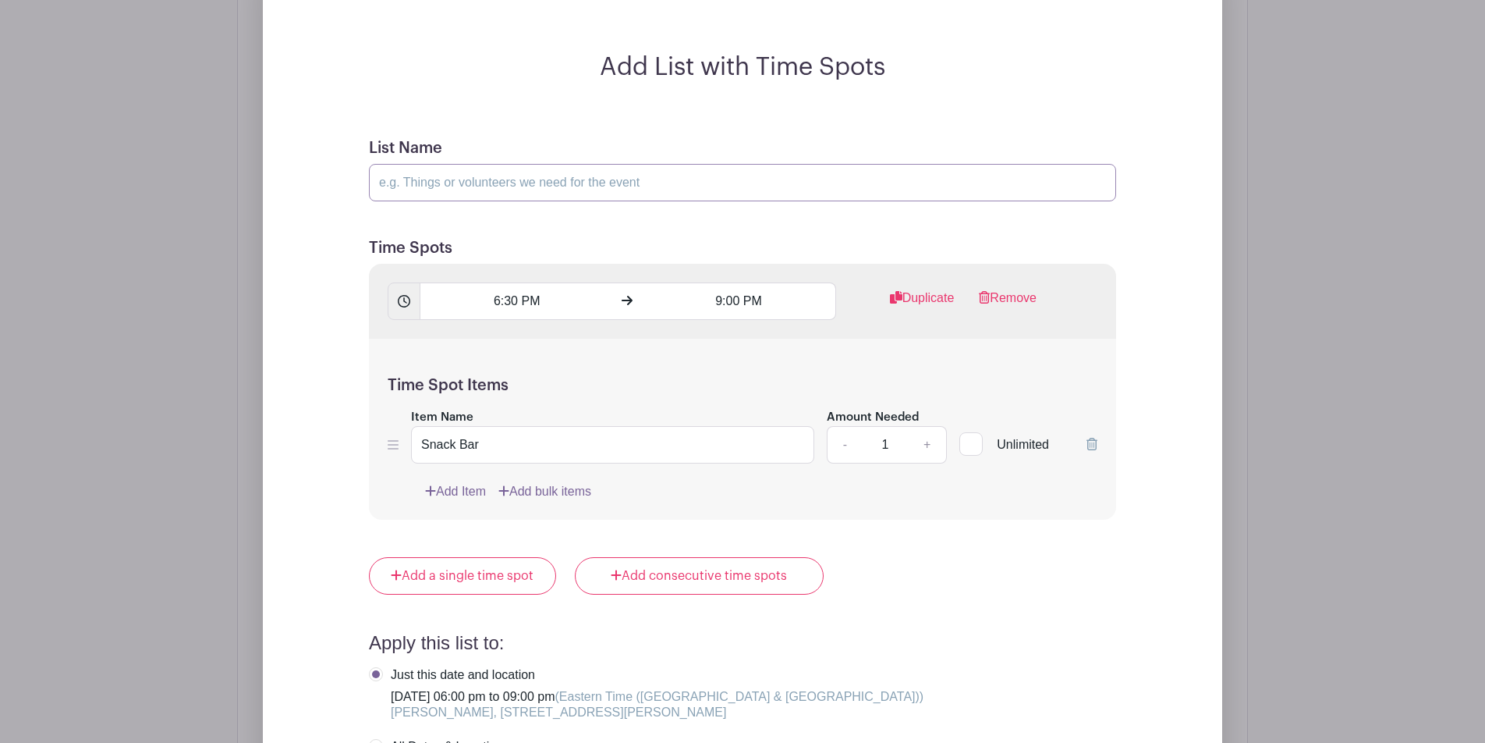
click at [650, 185] on input "List Name" at bounding box center [742, 182] width 747 height 37
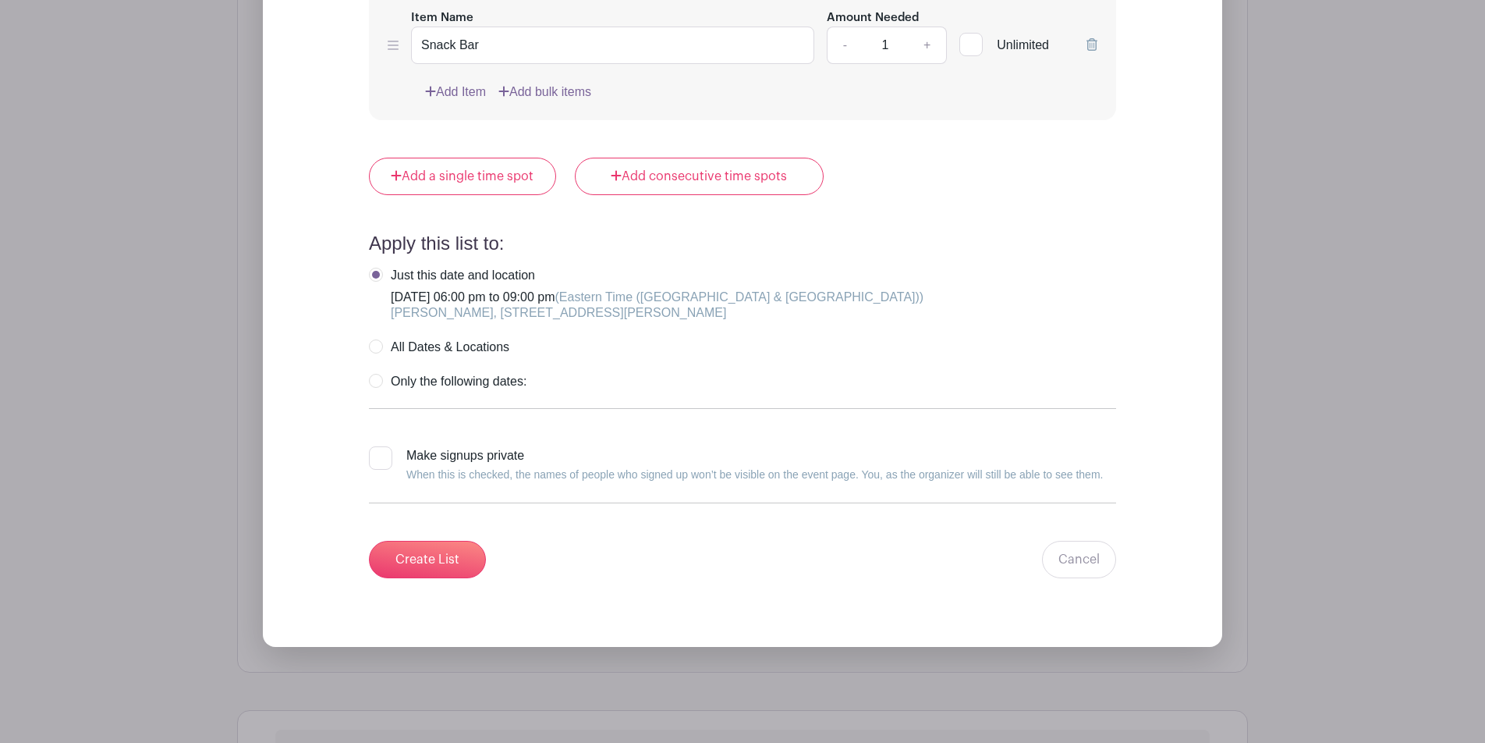
scroll to position [1761, 0]
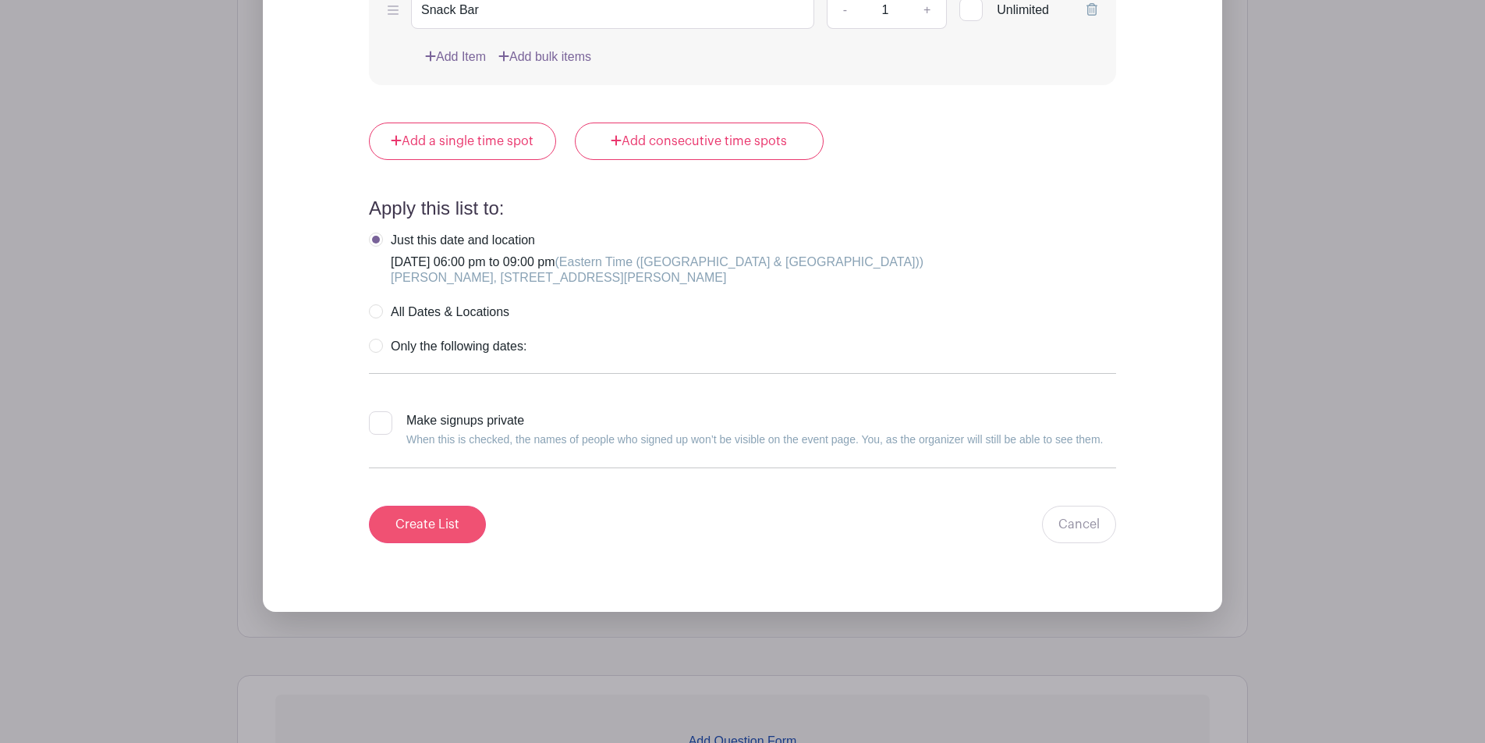
type input "[PERSON_NAME] vs. Oswego"
click at [467, 531] on input "Create List" at bounding box center [427, 524] width 117 height 37
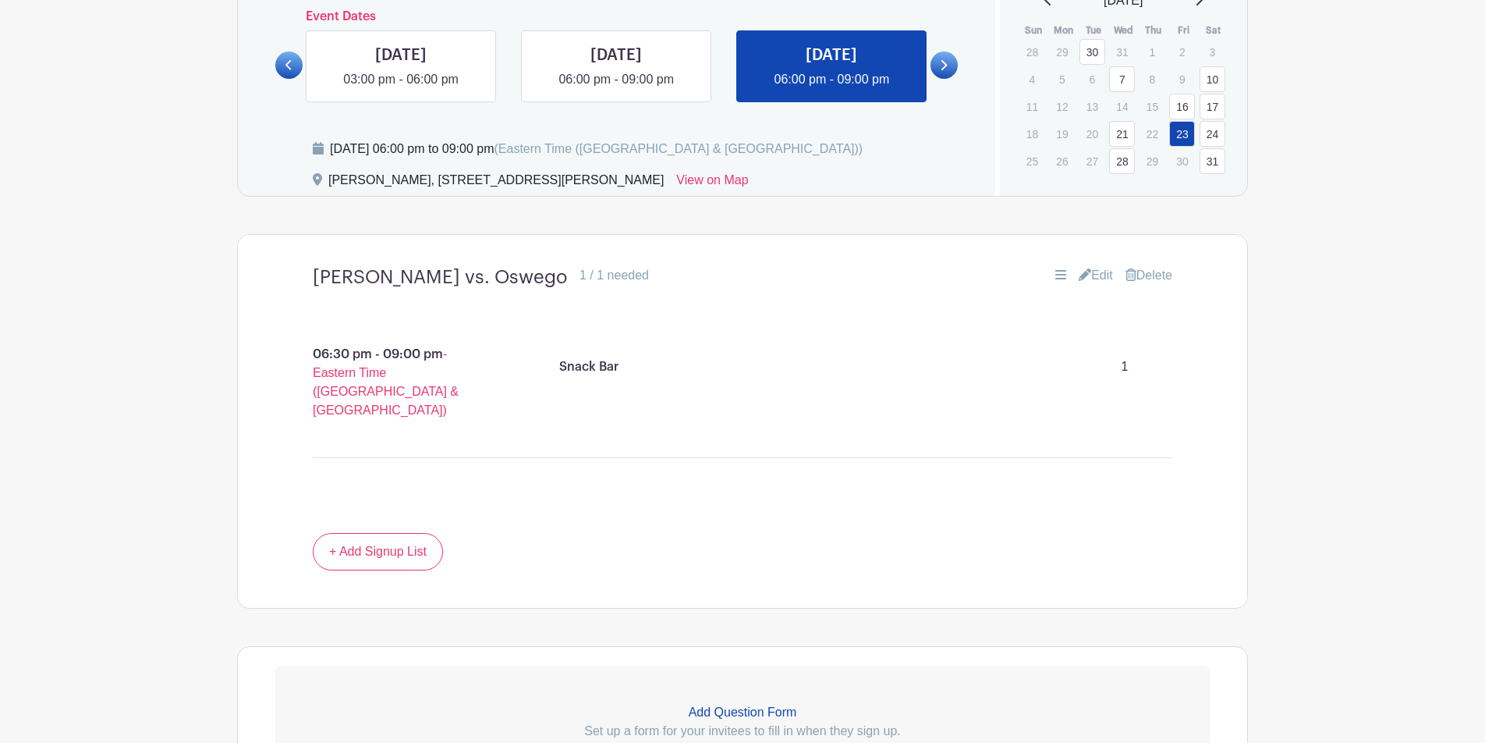
scroll to position [749, 0]
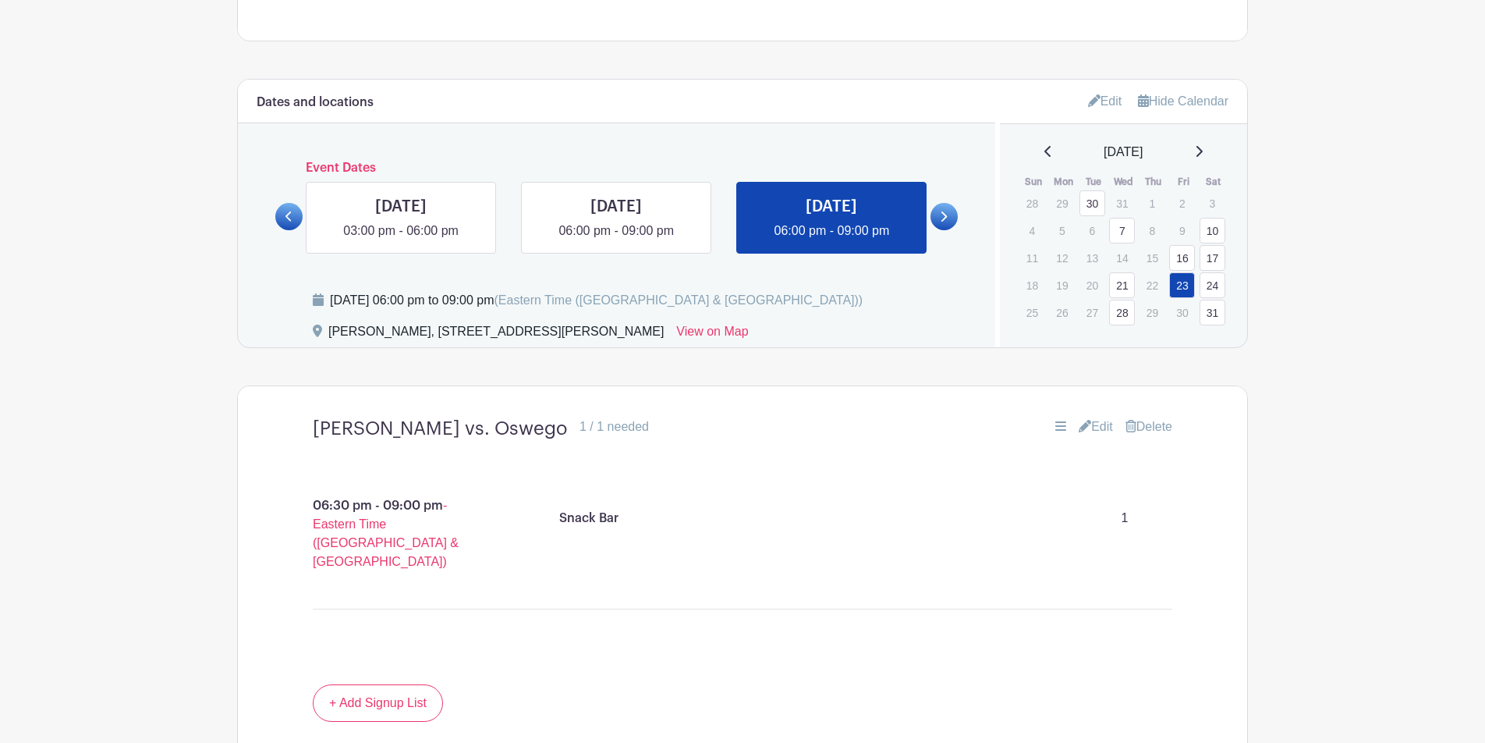
click at [1123, 289] on link "24" at bounding box center [1213, 285] width 26 height 26
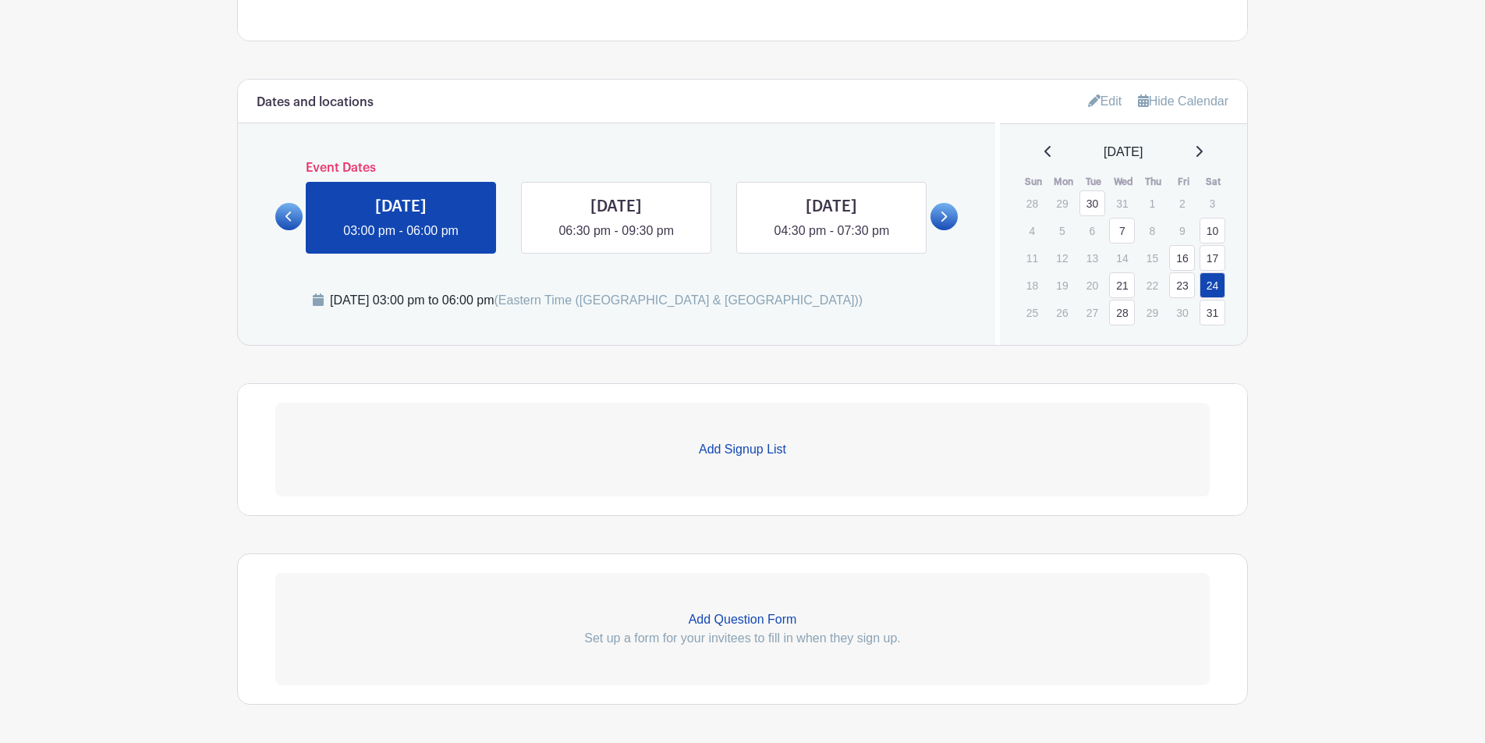
click at [745, 451] on p "Add Signup List" at bounding box center [742, 449] width 935 height 19
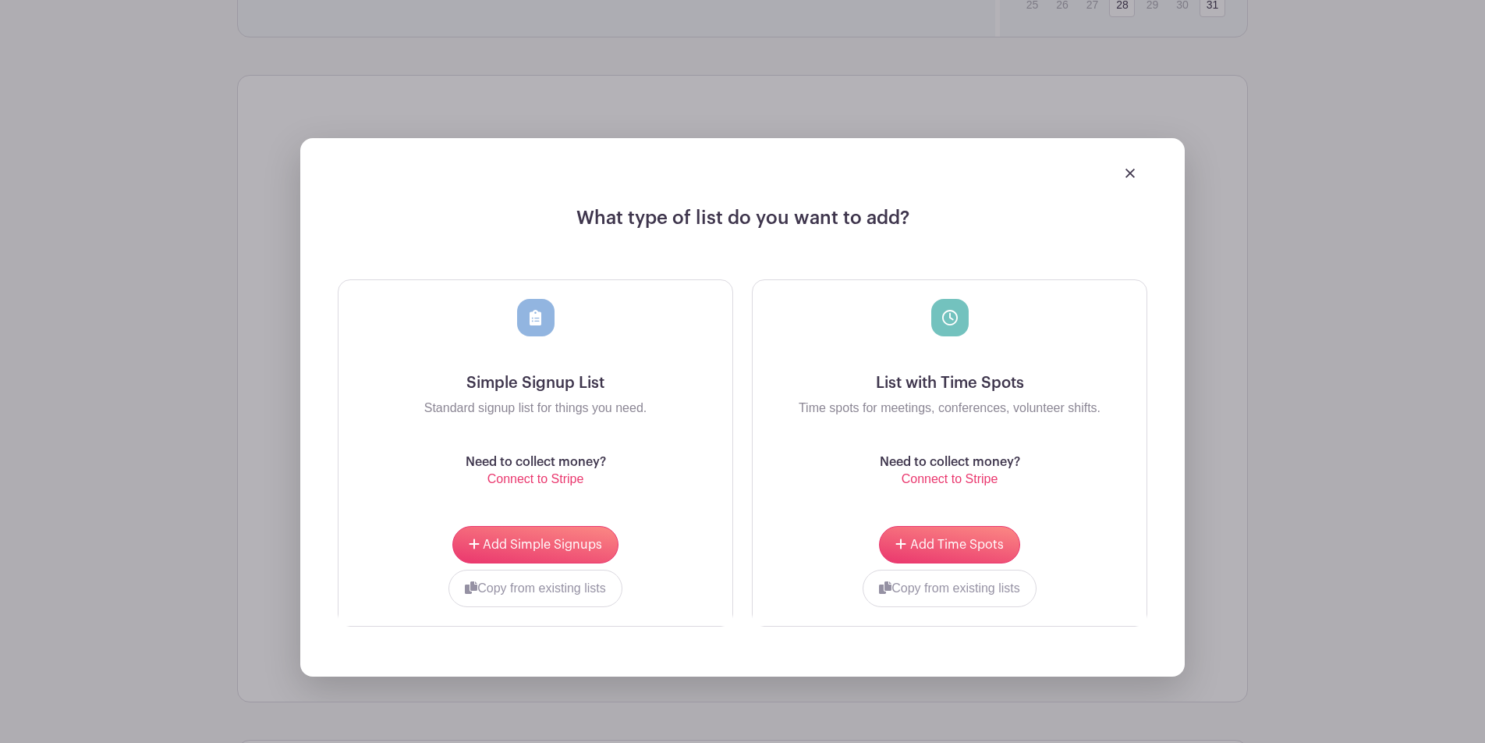
scroll to position [1081, 0]
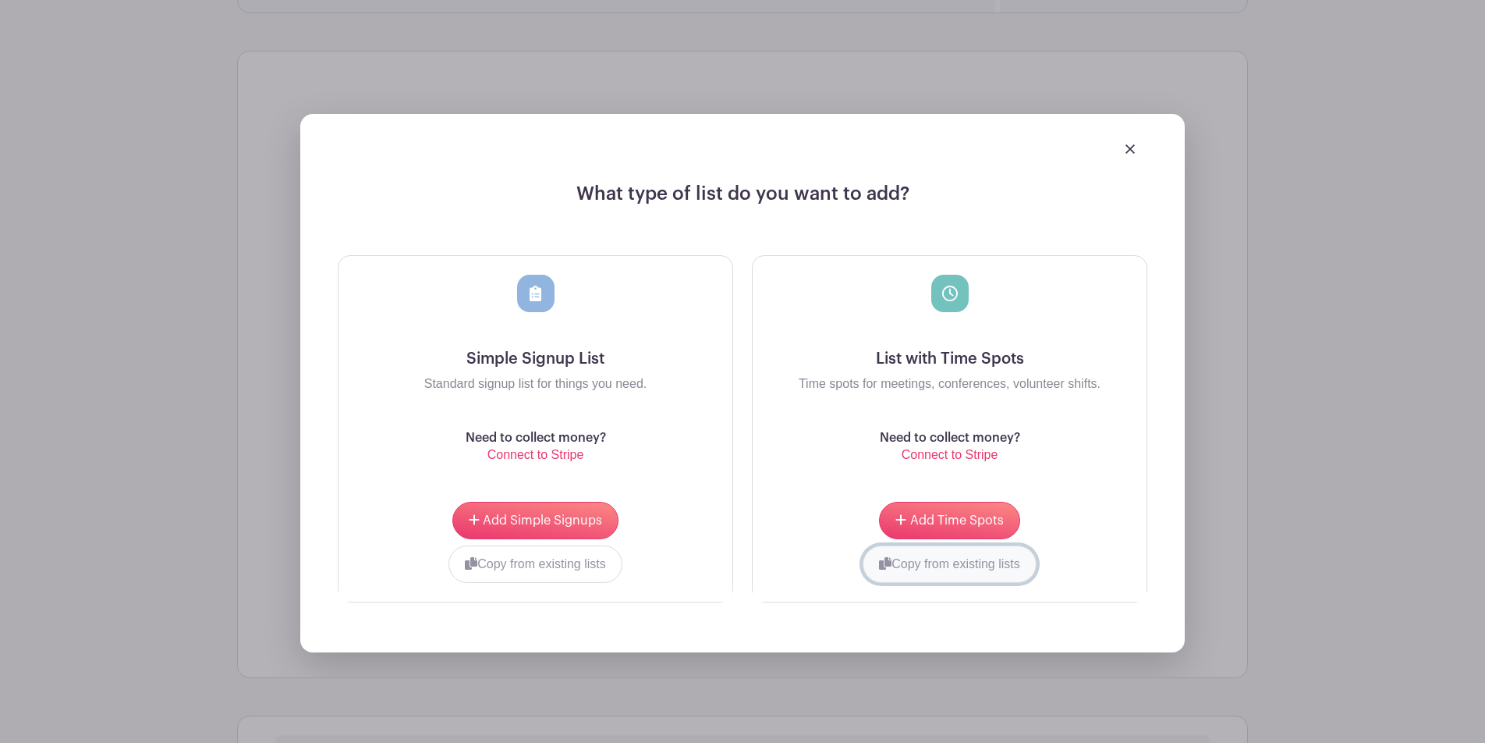
click at [907, 566] on button "Copy from existing lists" at bounding box center [950, 563] width 174 height 37
click at [965, 572] on div at bounding box center [891, 562] width 252 height 34
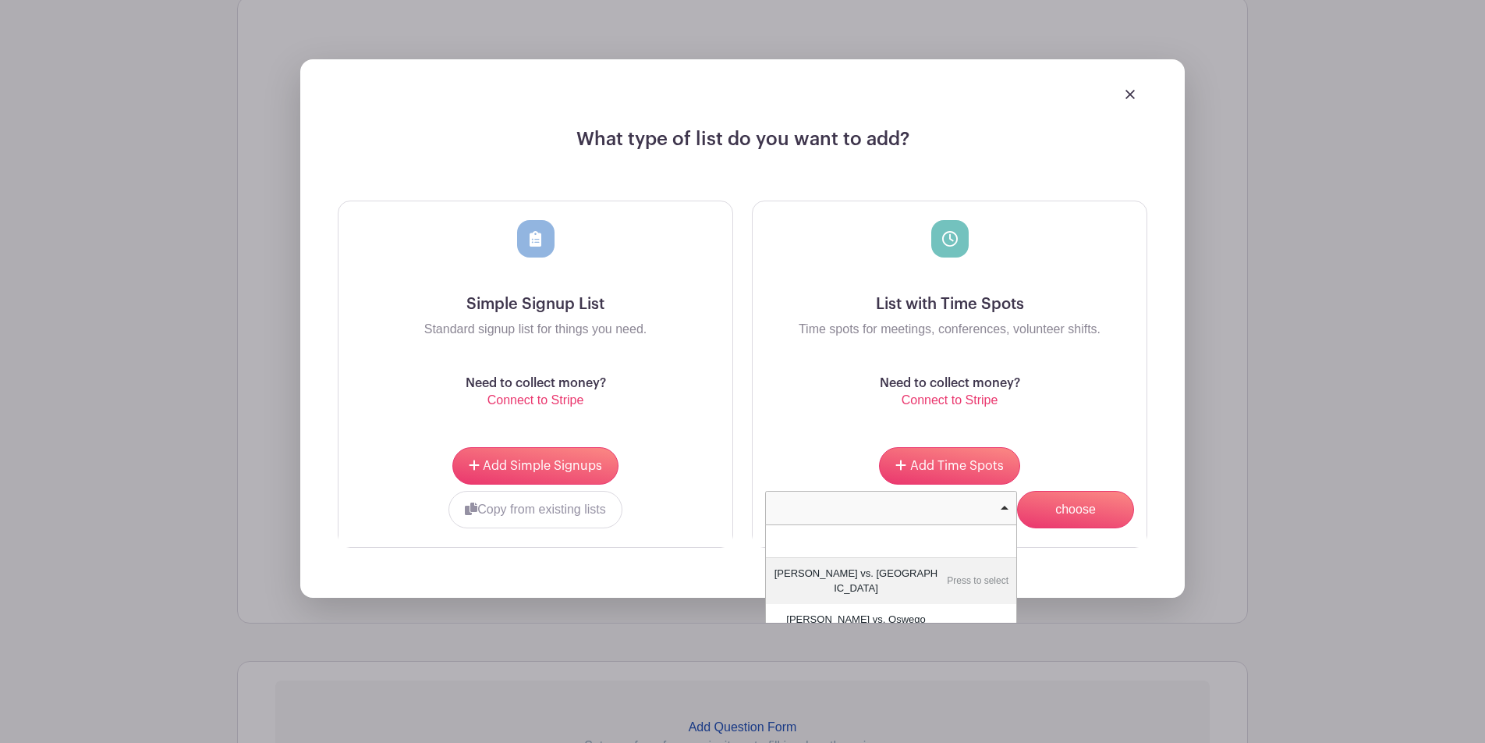
scroll to position [1145, 0]
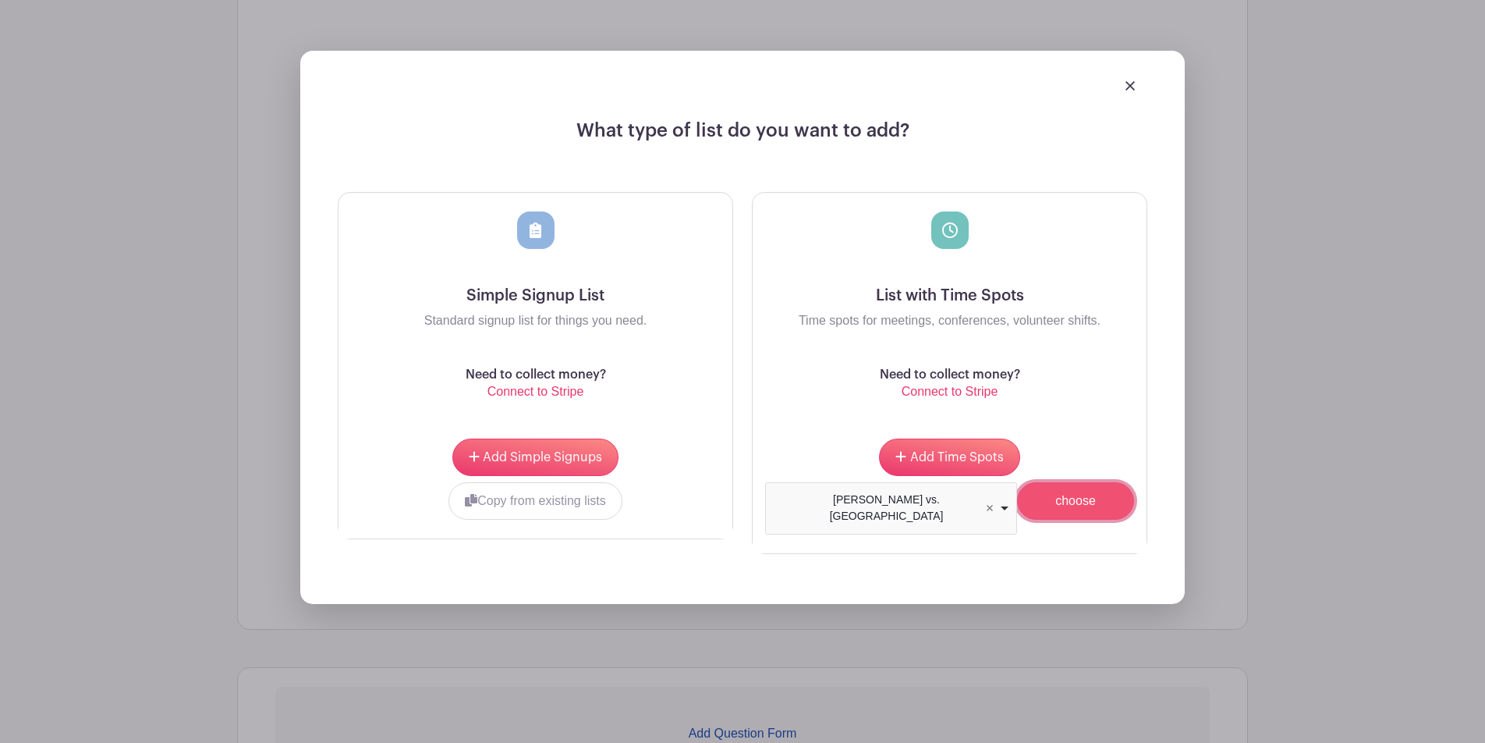
click at [1074, 511] on input "choose" at bounding box center [1075, 500] width 117 height 37
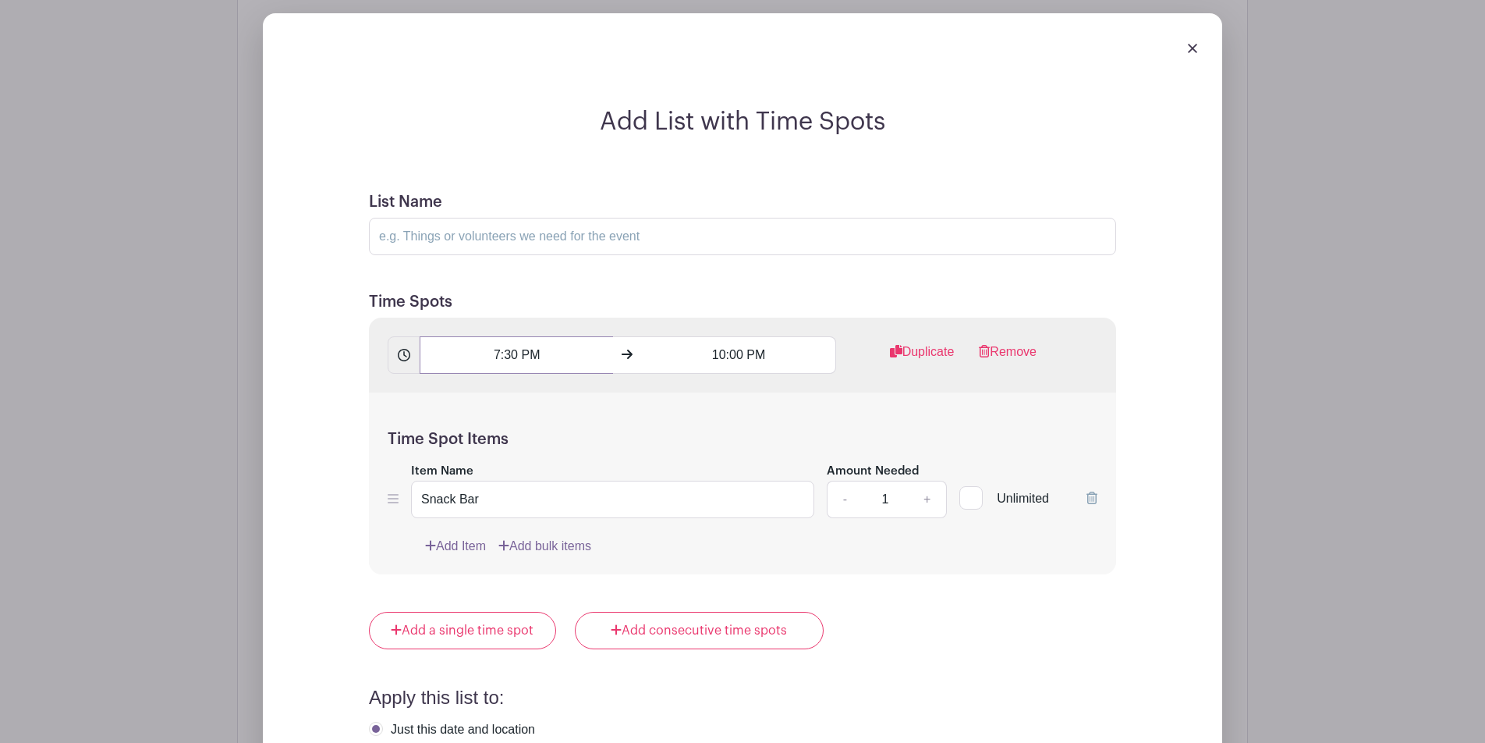
click at [502, 362] on input "7:30 PM" at bounding box center [516, 354] width 193 height 37
click at [414, 428] on div "Time Spot Items Item Name Snack Bar Amount Needed - 1 + Unlimited Add Item Add …" at bounding box center [742, 483] width 747 height 182
click at [488, 358] on input "7:30 PM" at bounding box center [516, 354] width 193 height 37
click at [453, 421] on div "07" at bounding box center [448, 426] width 51 height 30
click at [609, 395] on div "03" at bounding box center [622, 393] width 52 height 30
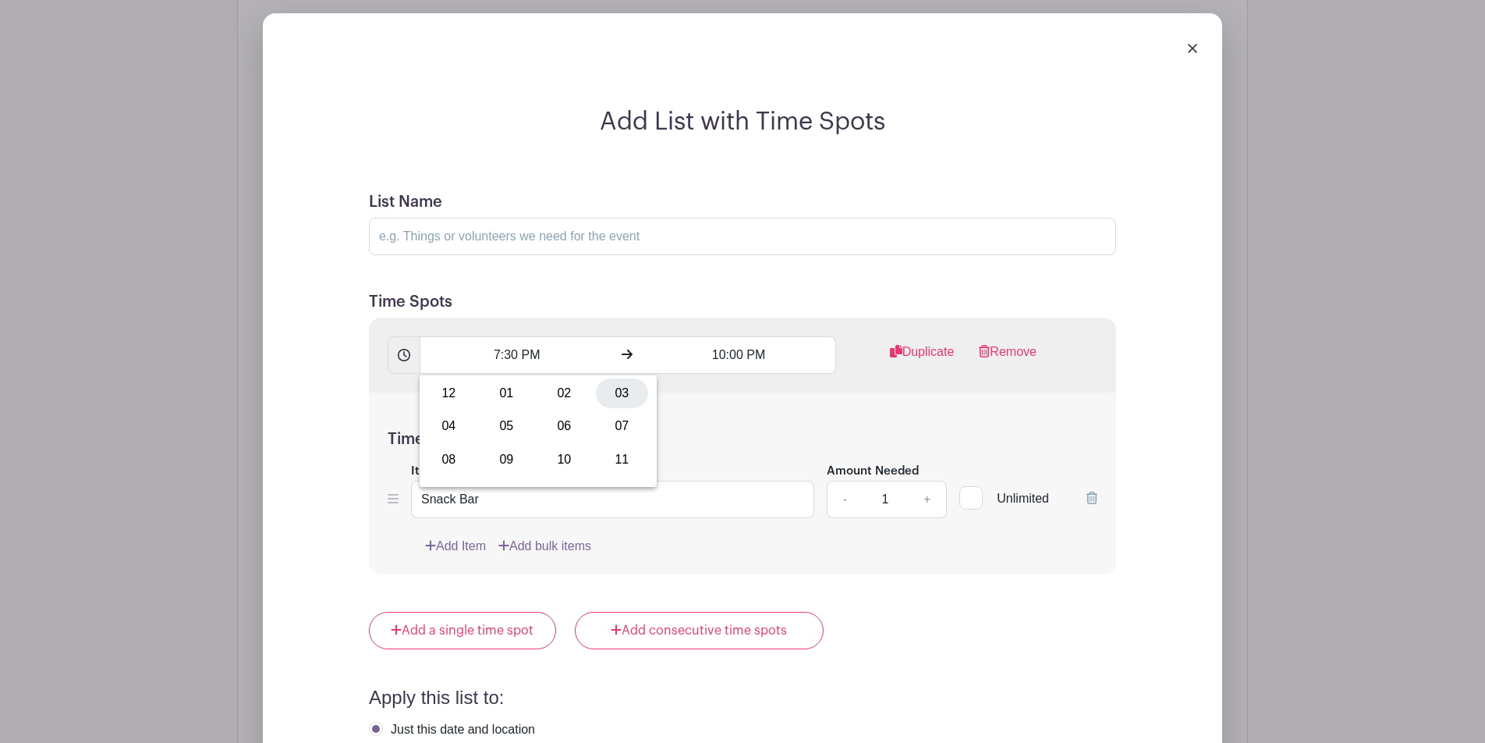
type input "3:30 PM"
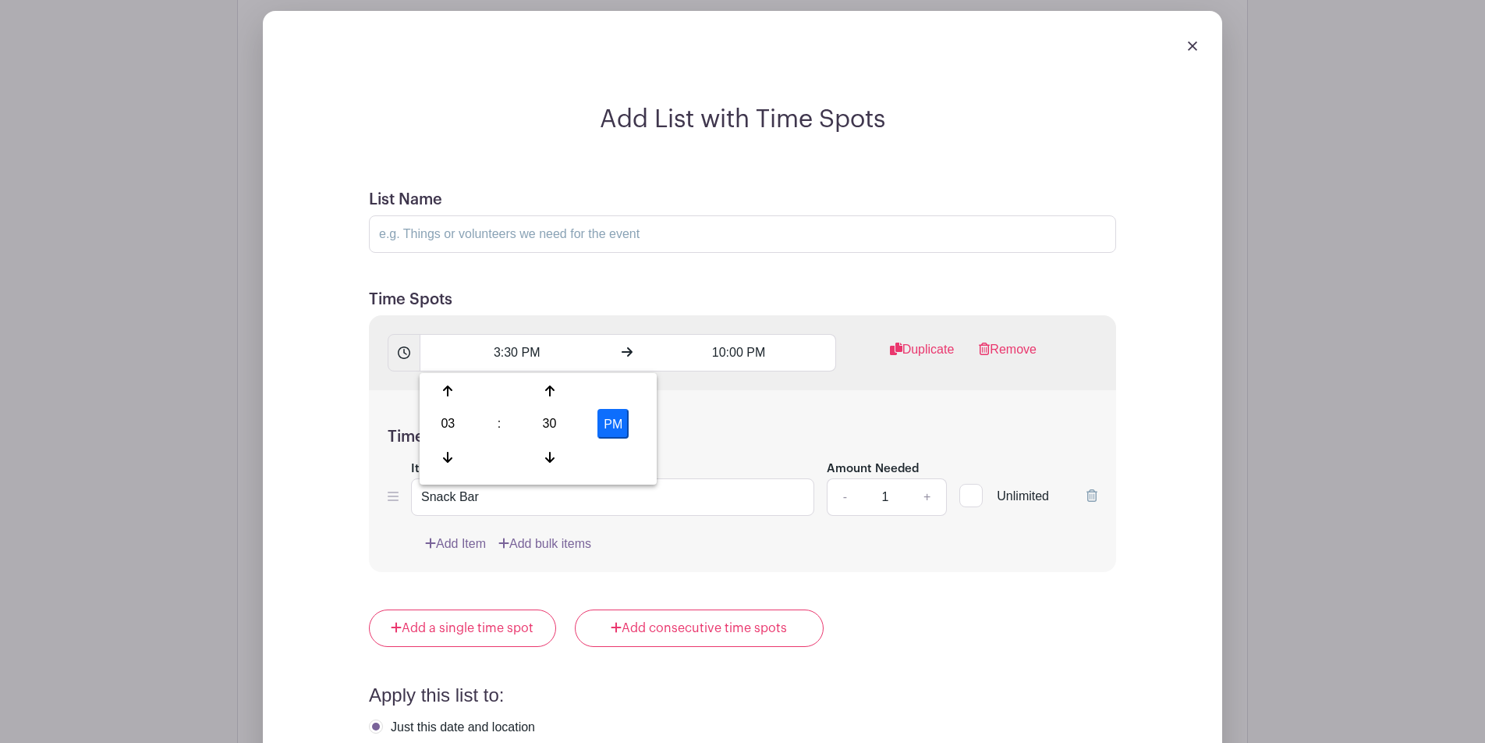
scroll to position [1413, 0]
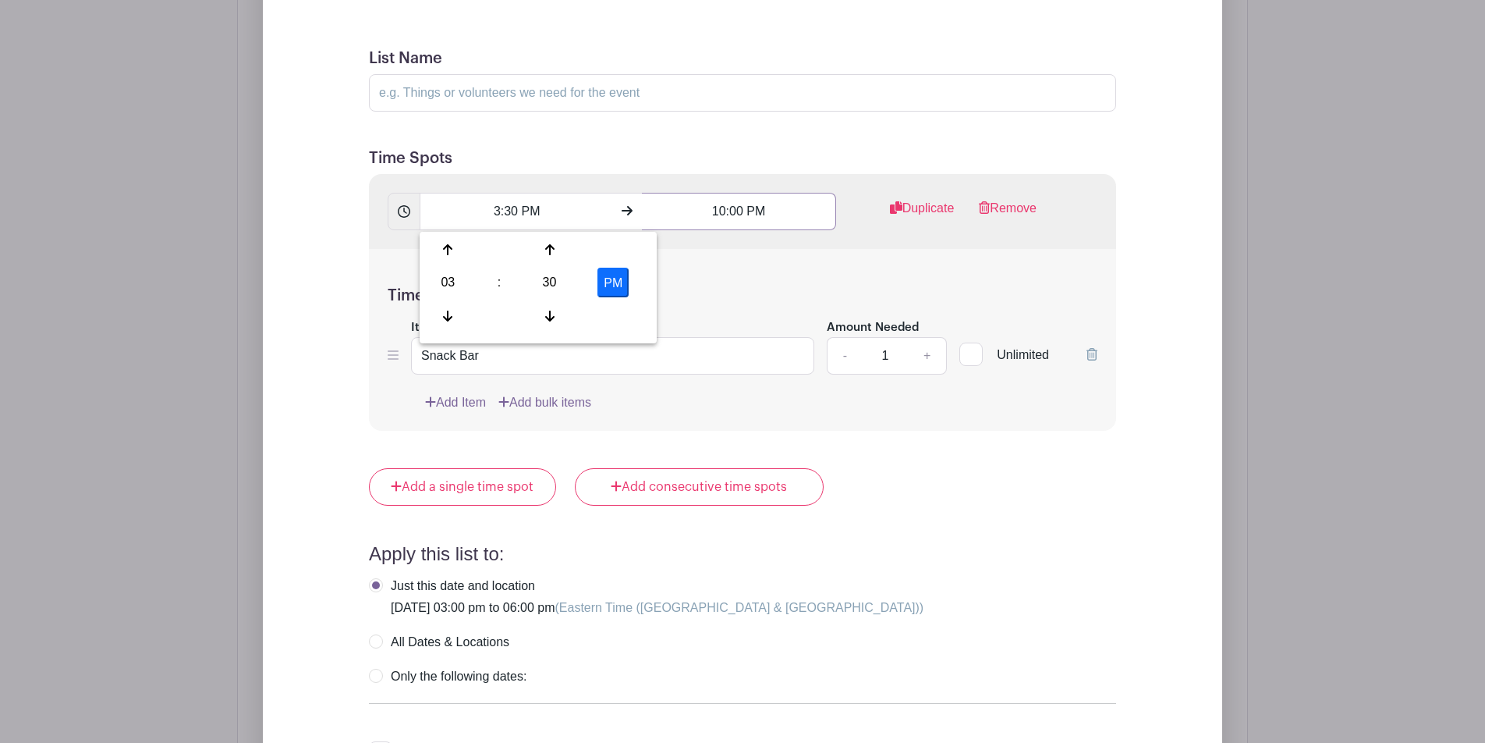
click at [730, 217] on input "10:00 PM" at bounding box center [738, 211] width 193 height 37
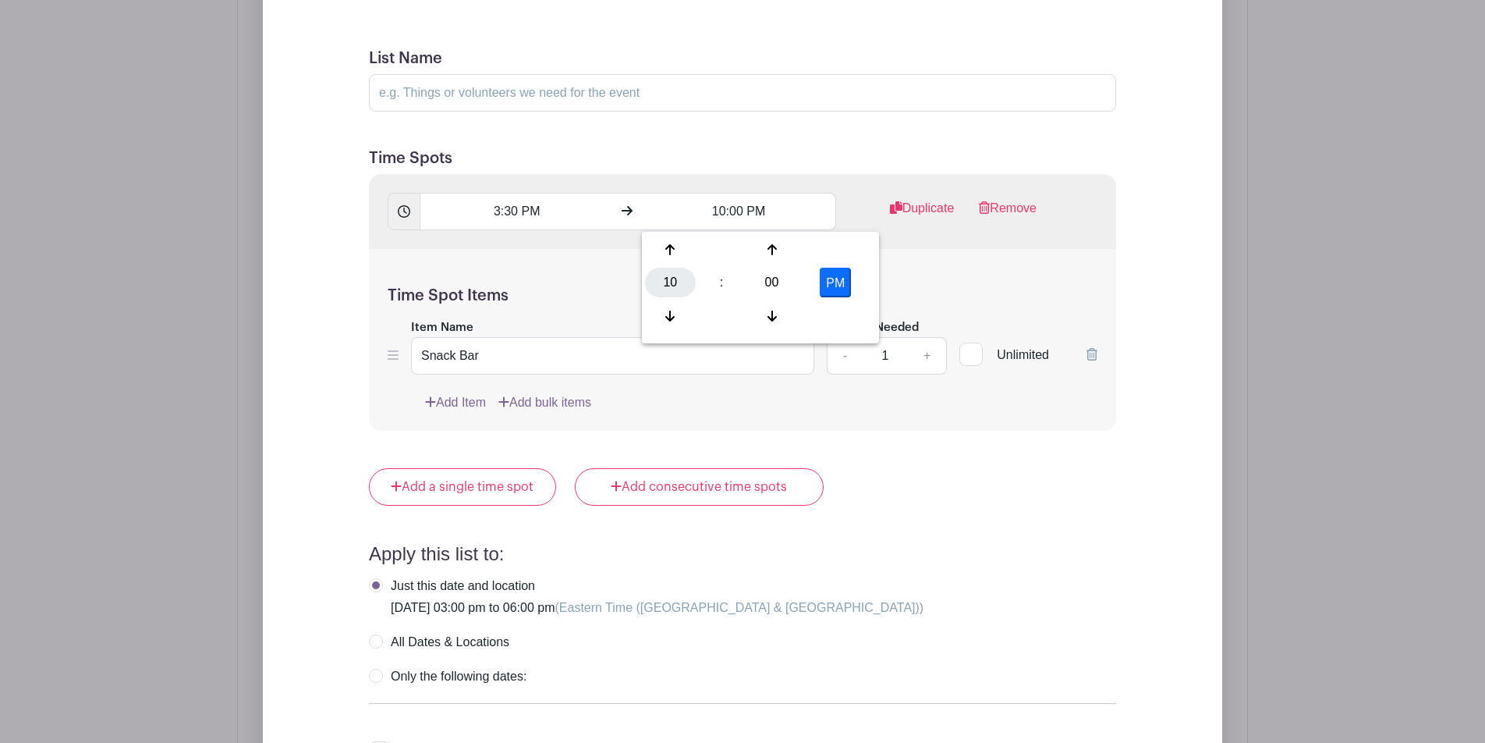
click at [665, 275] on div "10" at bounding box center [670, 283] width 51 height 30
click at [787, 282] on div "06" at bounding box center [787, 283] width 52 height 30
type input "6:00 PM"
click at [804, 164] on h5 "Time Spots" at bounding box center [742, 158] width 747 height 19
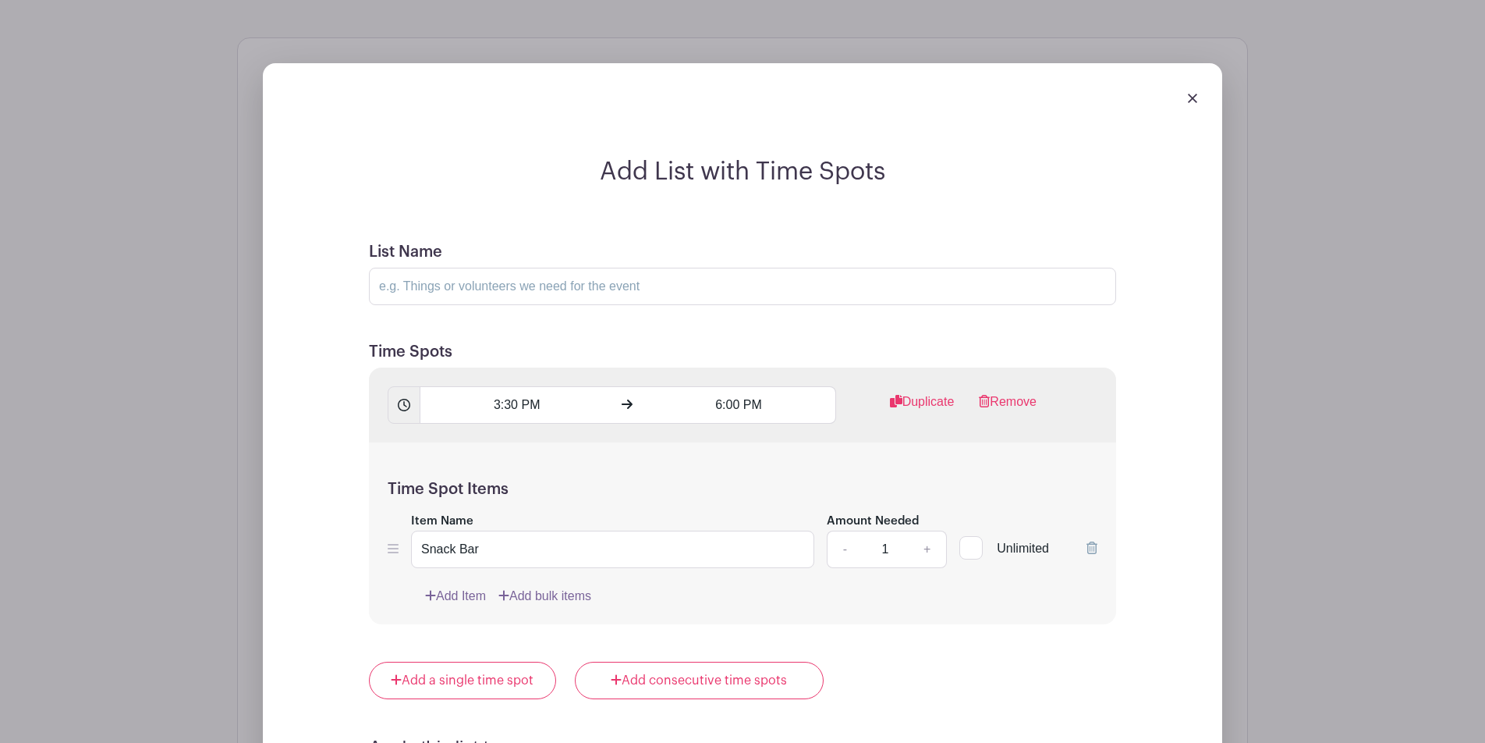
scroll to position [1208, 0]
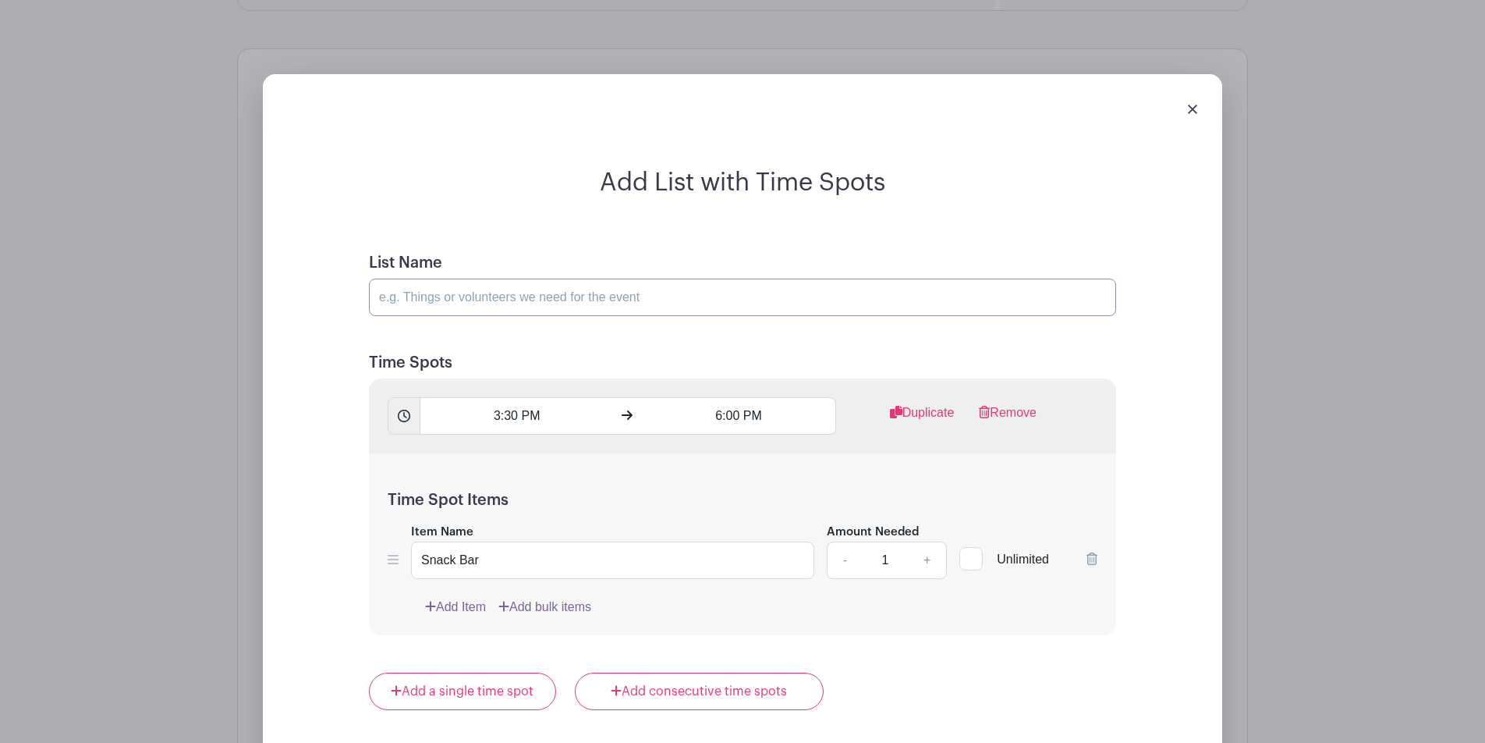
click at [657, 298] on input "List Name" at bounding box center [742, 297] width 747 height 37
type input "[PERSON_NAME] vs. [GEOGRAPHIC_DATA]"
click at [711, 324] on form "List Name [PERSON_NAME] vs. [GEOGRAPHIC_DATA] Time Spots 3:30 PM 6:00 PM Duplic…" at bounding box center [742, 665] width 785 height 861
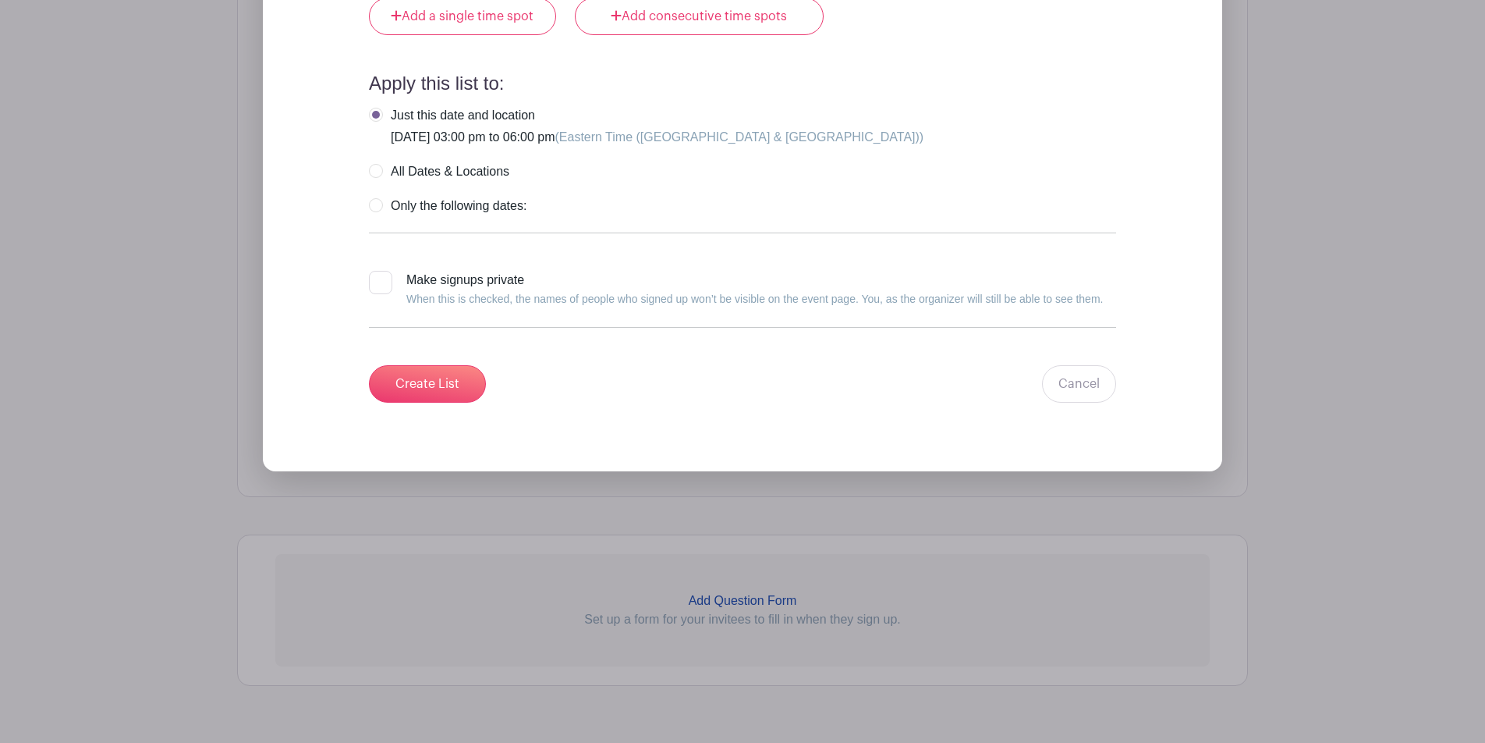
scroll to position [1888, 0]
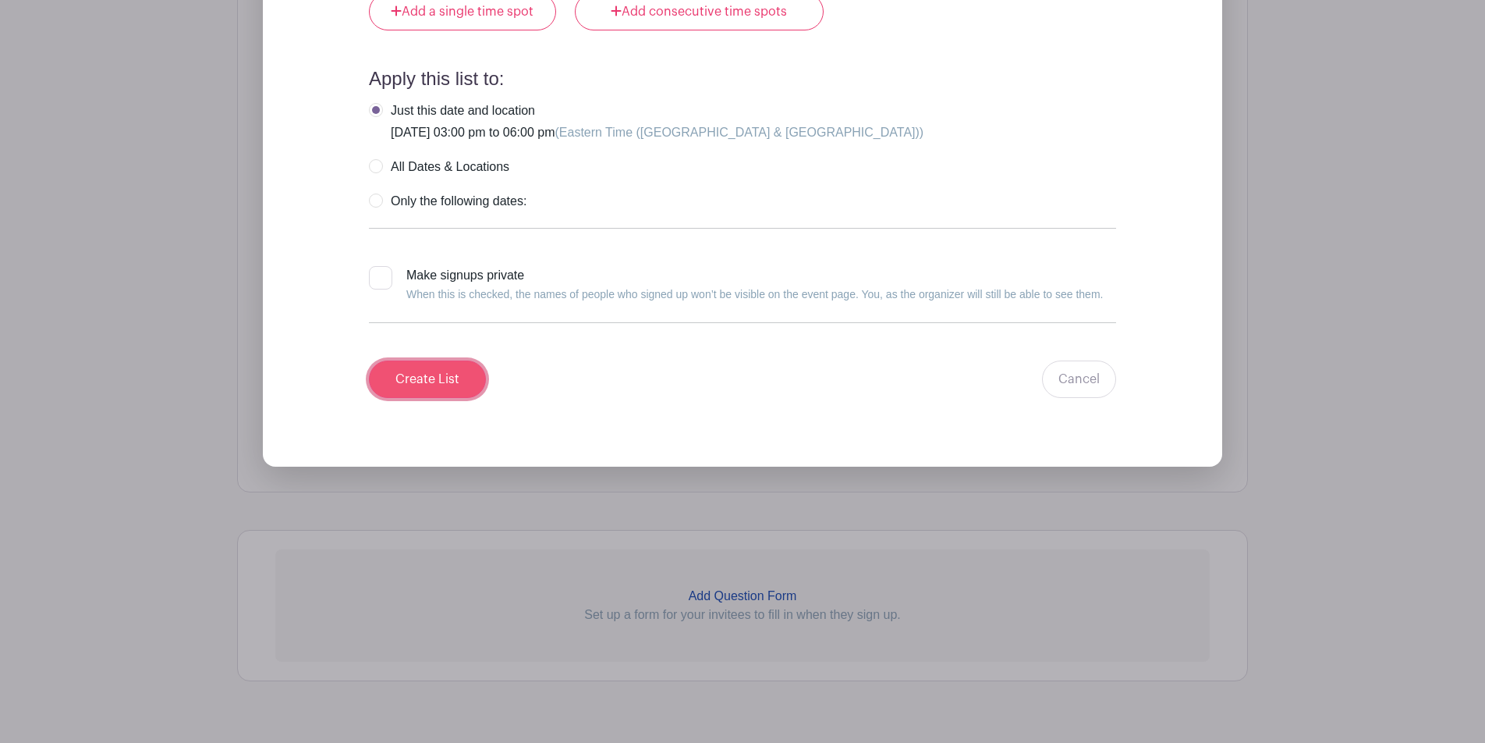
click at [459, 375] on input "Create List" at bounding box center [427, 378] width 117 height 37
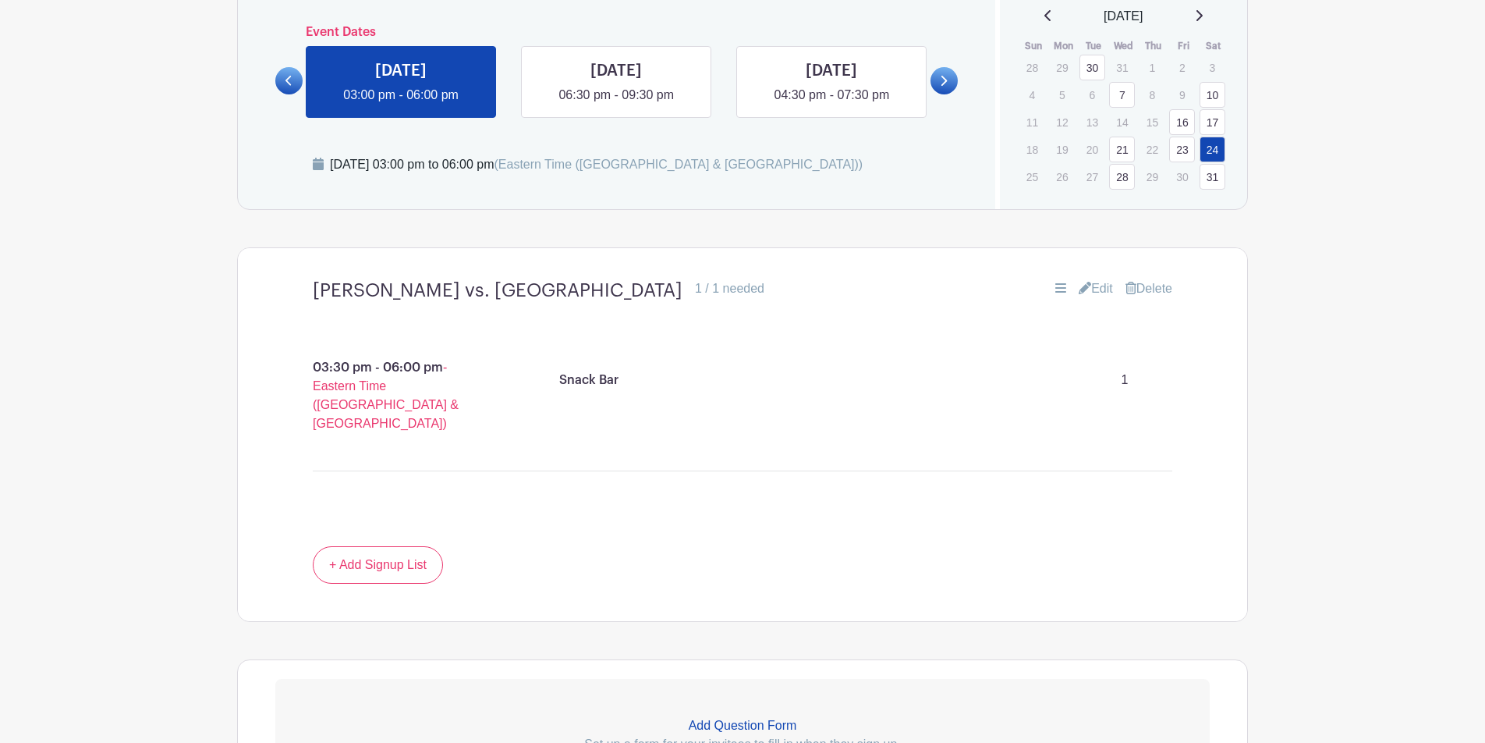
scroll to position [838, 0]
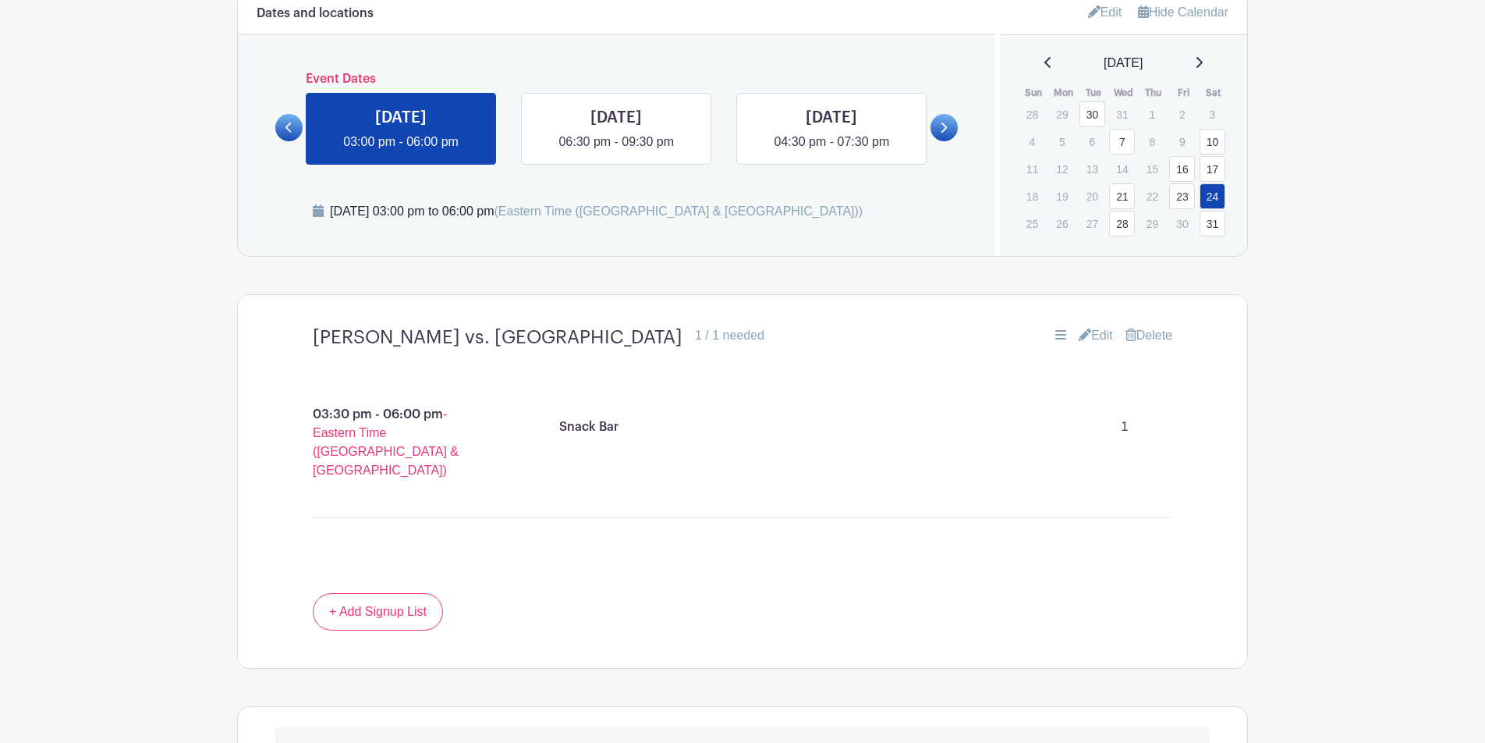
click at [1122, 226] on link "28" at bounding box center [1122, 224] width 26 height 26
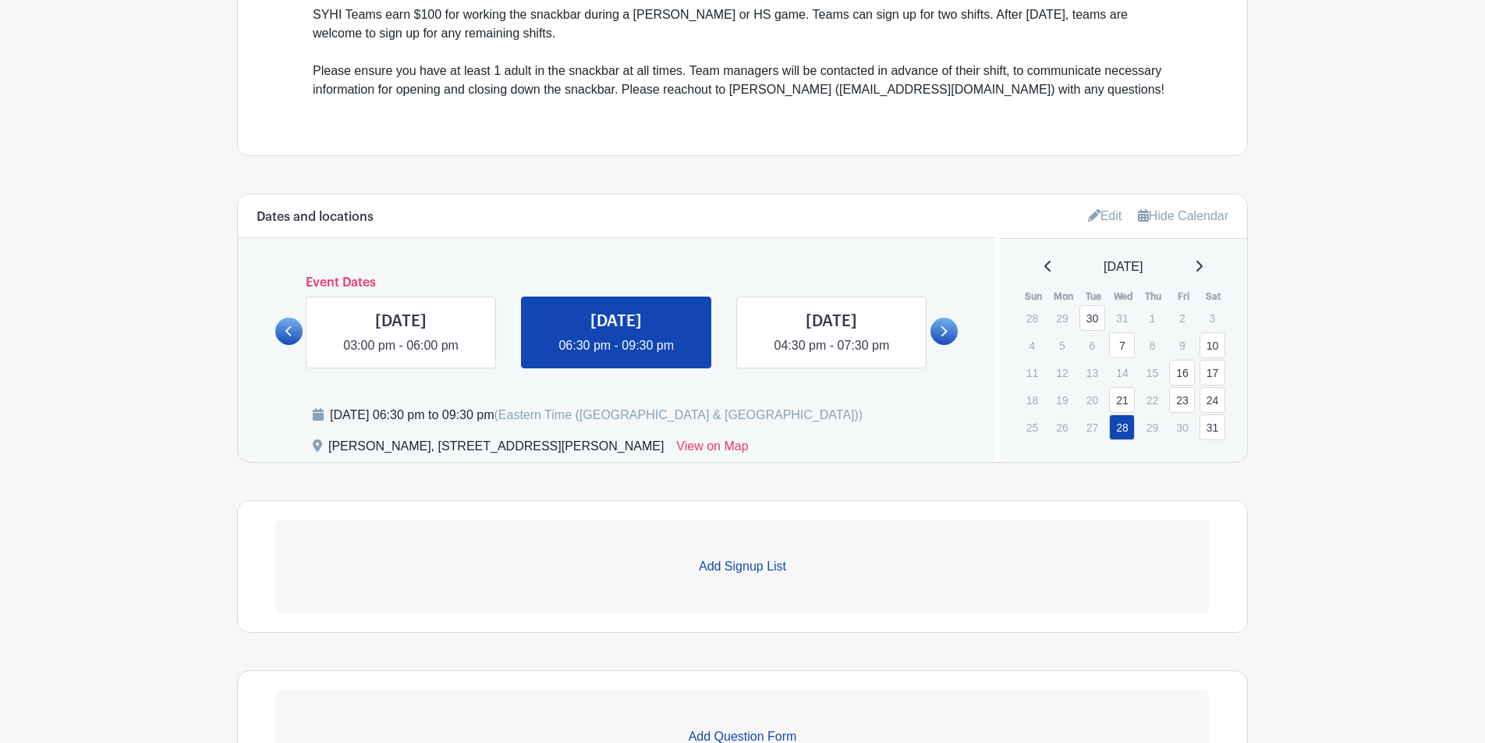
click at [743, 562] on p "Add Signup List" at bounding box center [742, 566] width 935 height 19
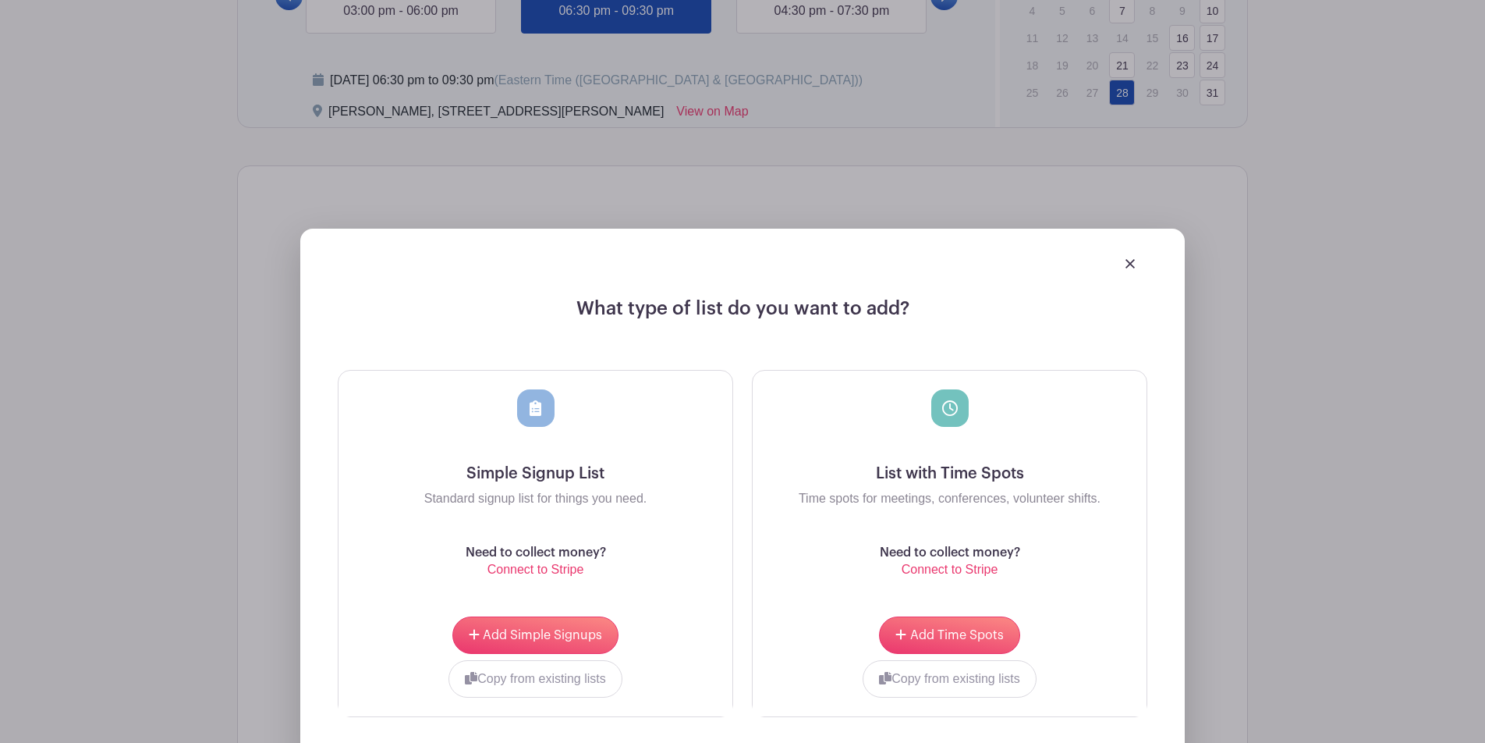
scroll to position [1054, 0]
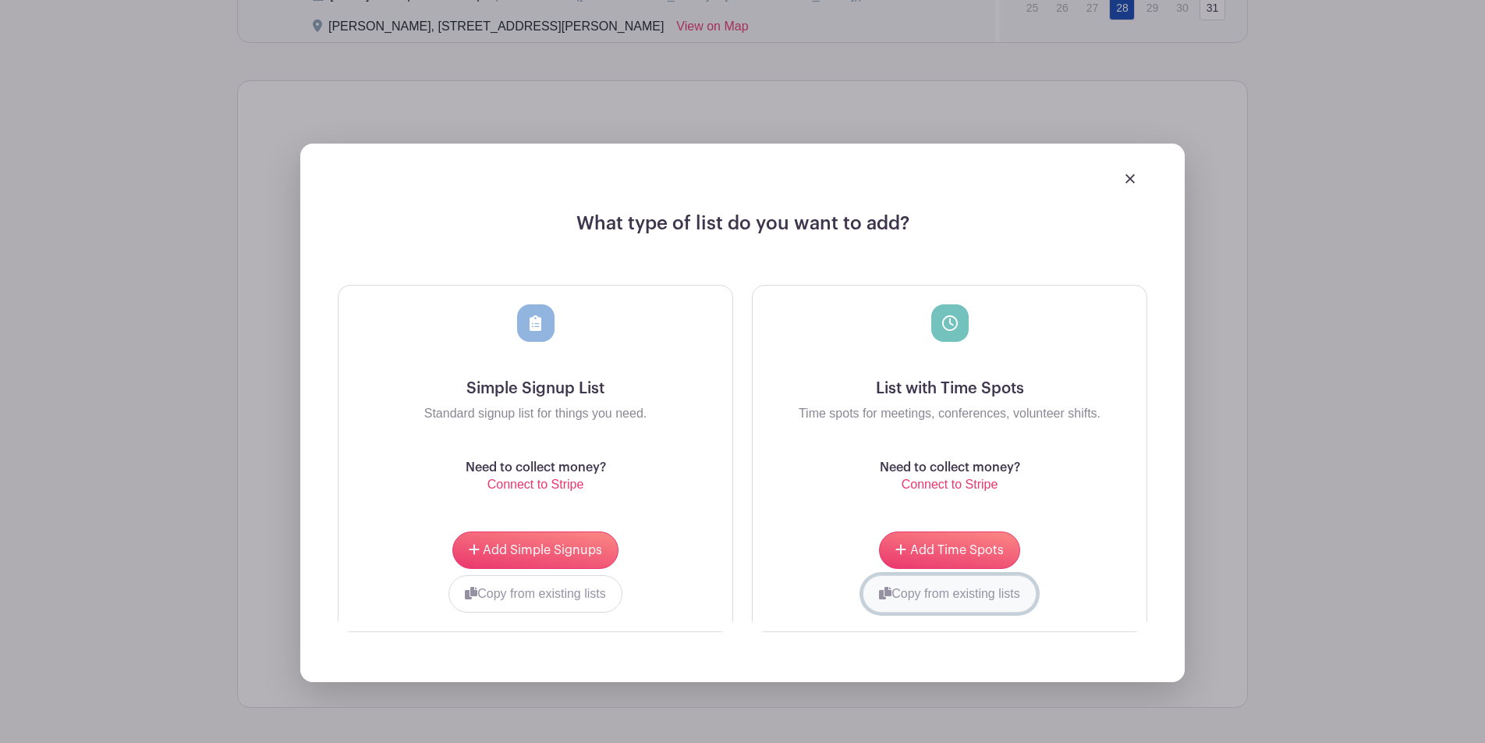
click at [931, 594] on button "Copy from existing lists" at bounding box center [950, 593] width 174 height 37
click at [931, 594] on div at bounding box center [891, 590] width 239 height 6
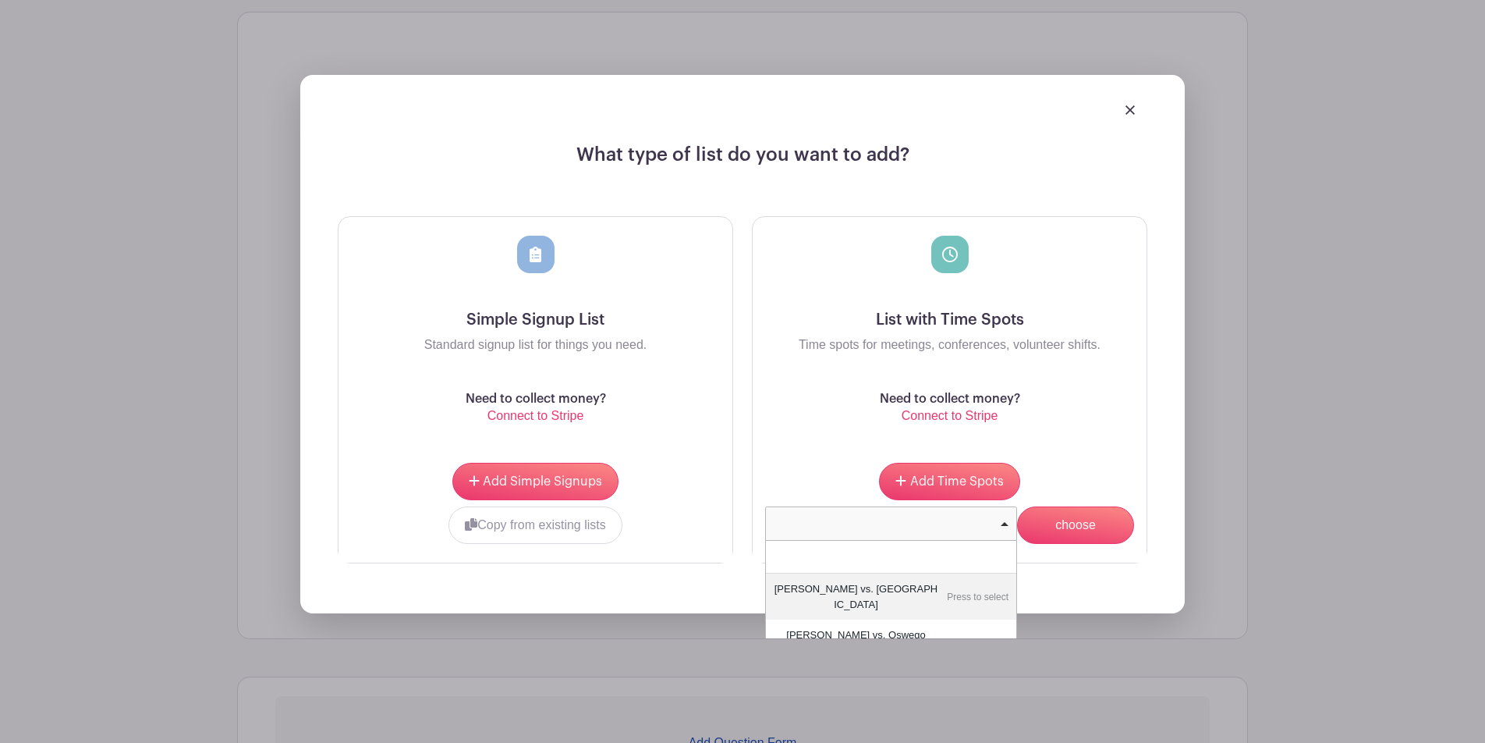
scroll to position [1133, 0]
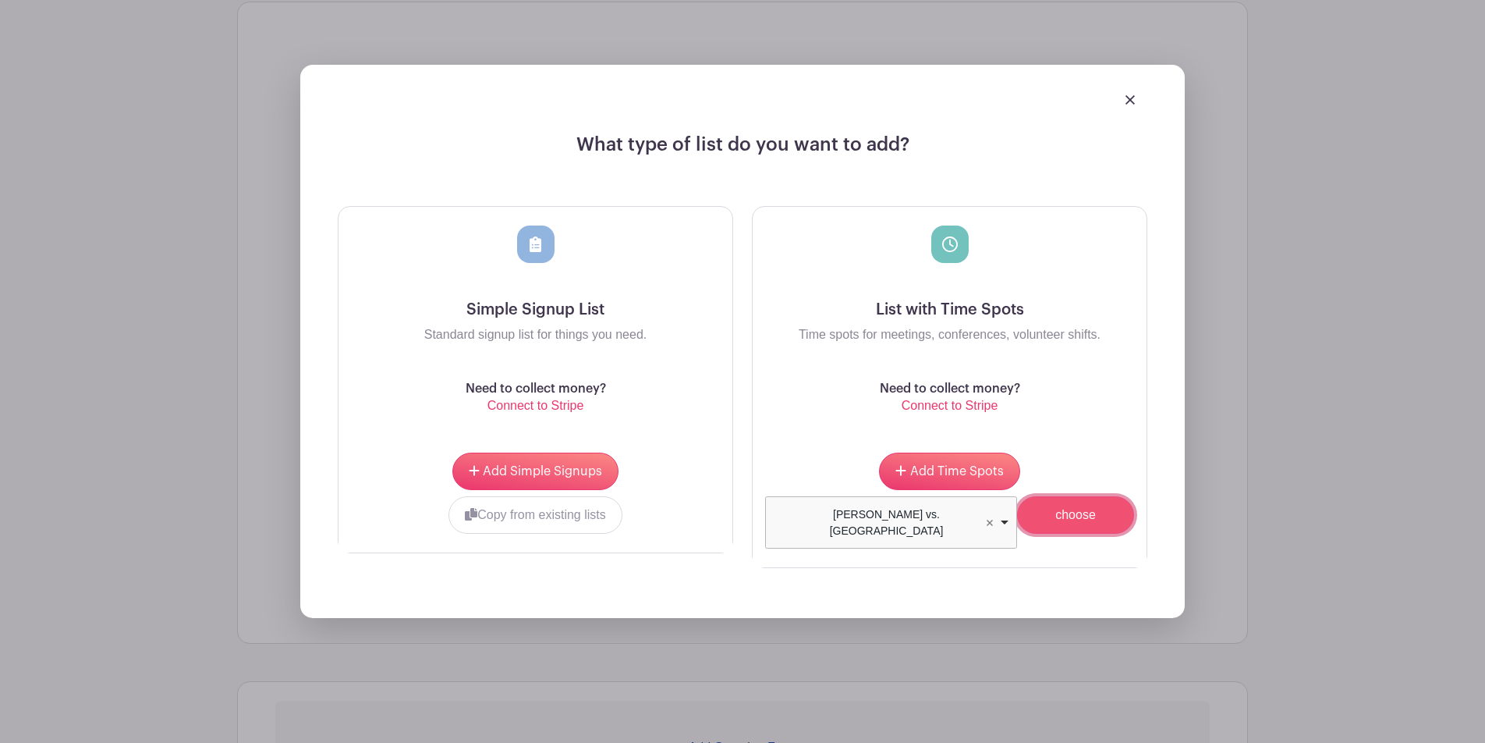
click at [1066, 521] on input "choose" at bounding box center [1075, 514] width 117 height 37
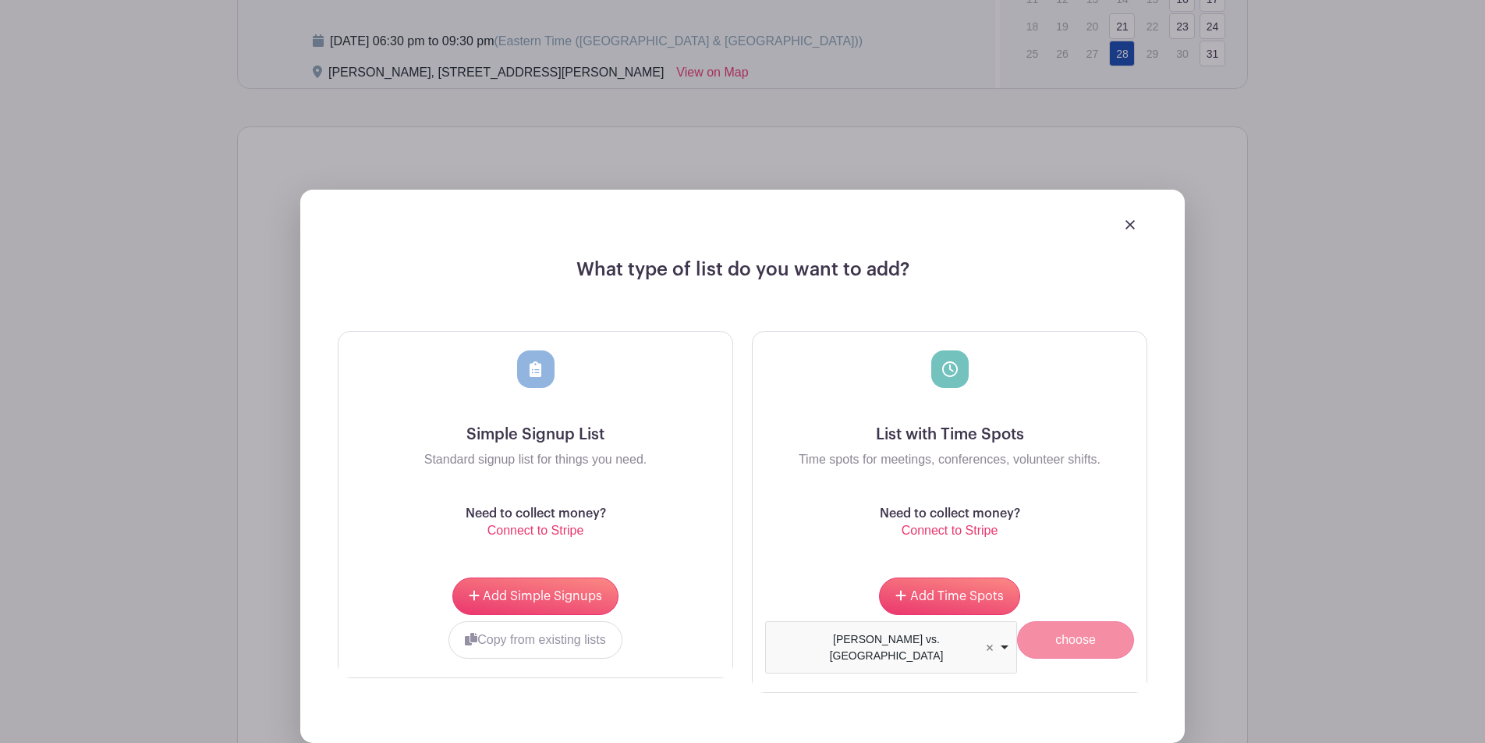
scroll to position [1258, 0]
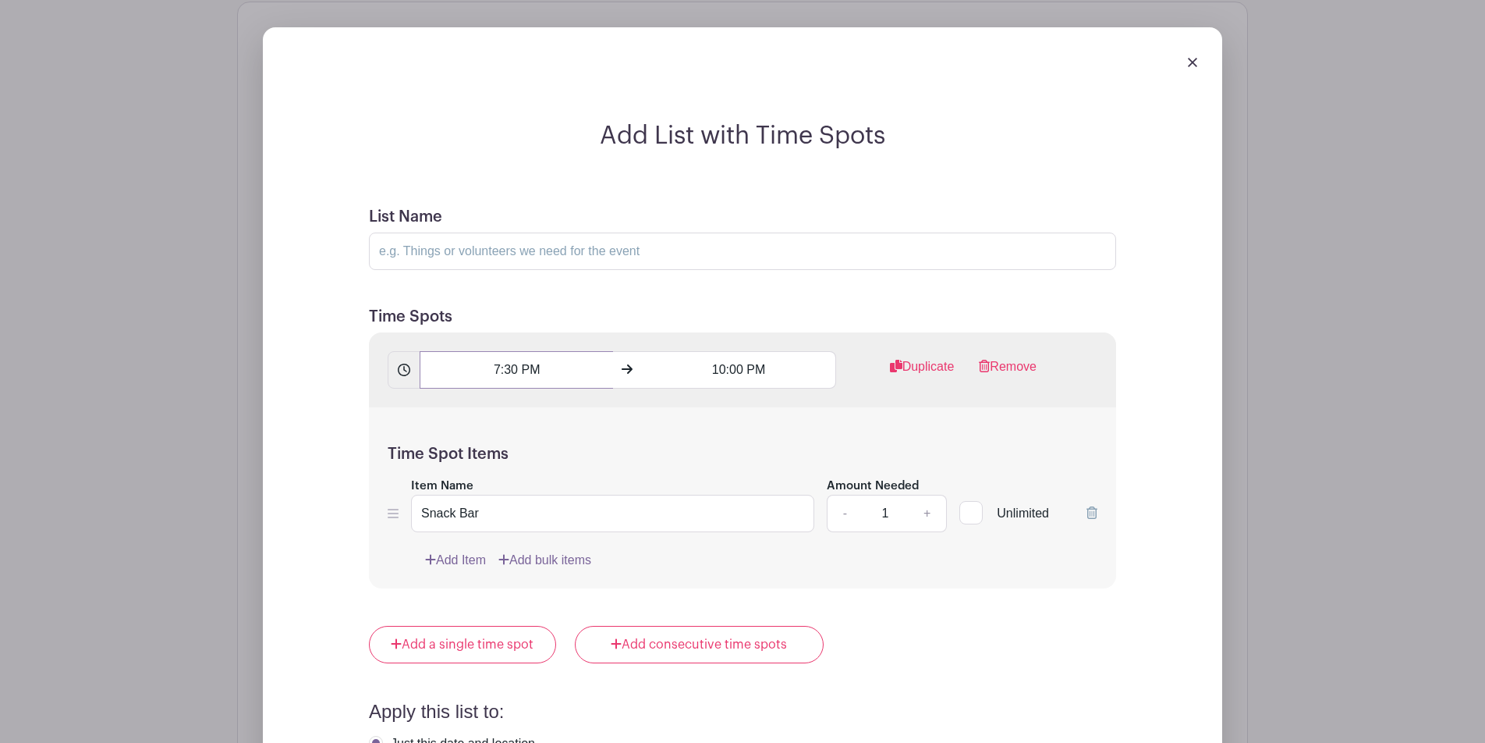
click at [500, 371] on input "7:30 PM" at bounding box center [516, 369] width 193 height 37
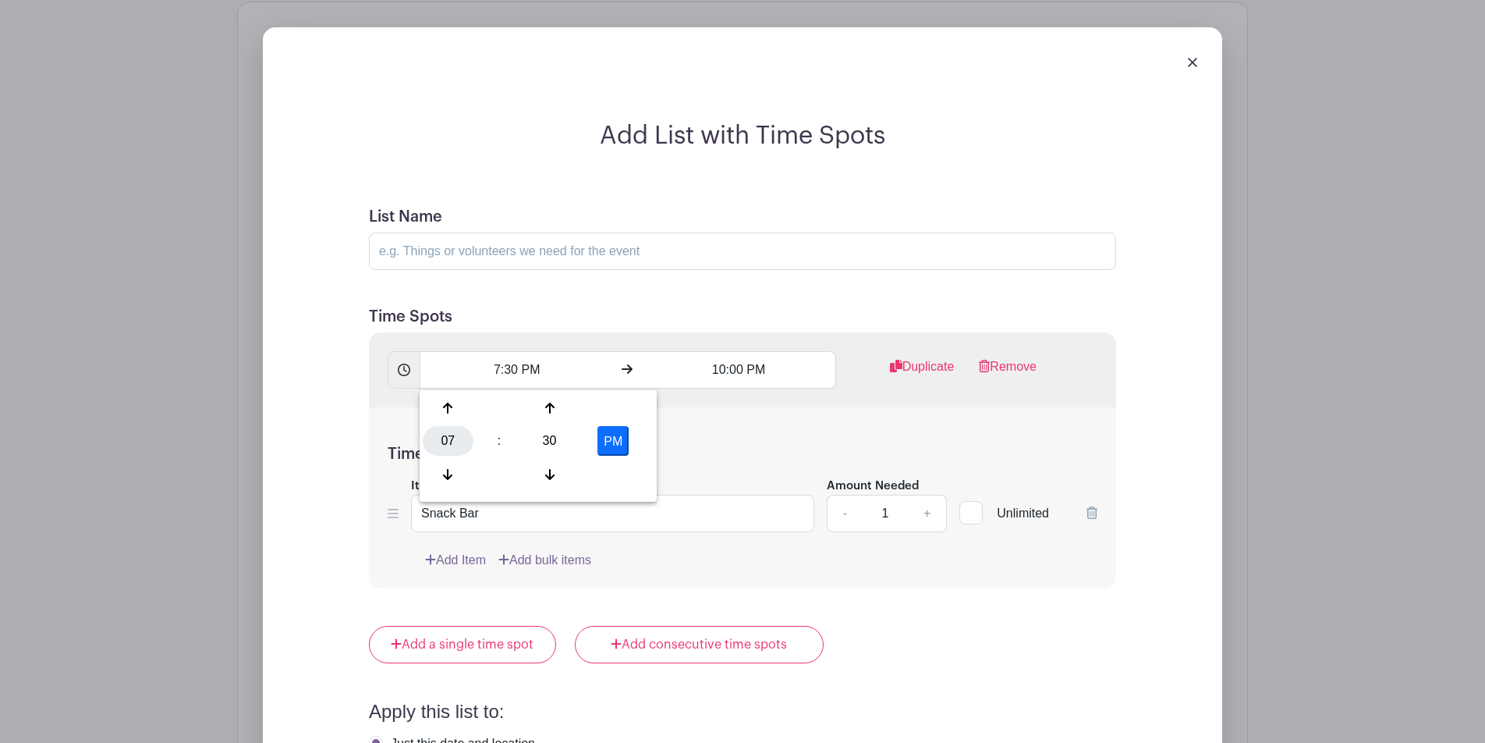
click at [435, 437] on div "07" at bounding box center [448, 441] width 51 height 30
click at [563, 438] on div "06" at bounding box center [564, 441] width 52 height 30
type input "6:30 PM"
click at [691, 385] on input "10:00 PM" at bounding box center [738, 369] width 193 height 37
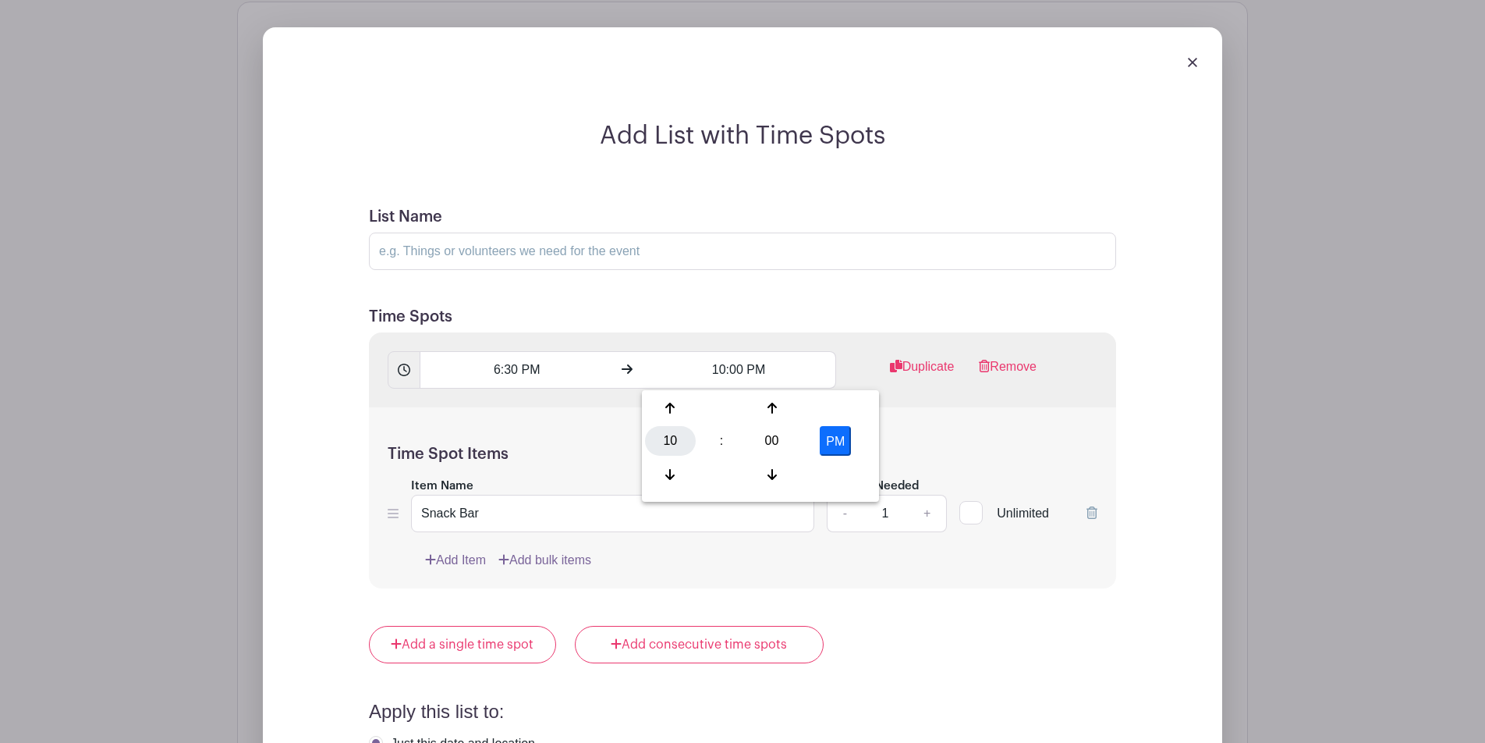
click at [675, 436] on div "10" at bounding box center [670, 441] width 51 height 30
click at [735, 466] on div "09" at bounding box center [729, 475] width 52 height 30
type input "9:00 PM"
click at [941, 447] on h5 "Time Spot Items" at bounding box center [743, 454] width 710 height 19
click at [502, 243] on input "List Name" at bounding box center [742, 250] width 747 height 37
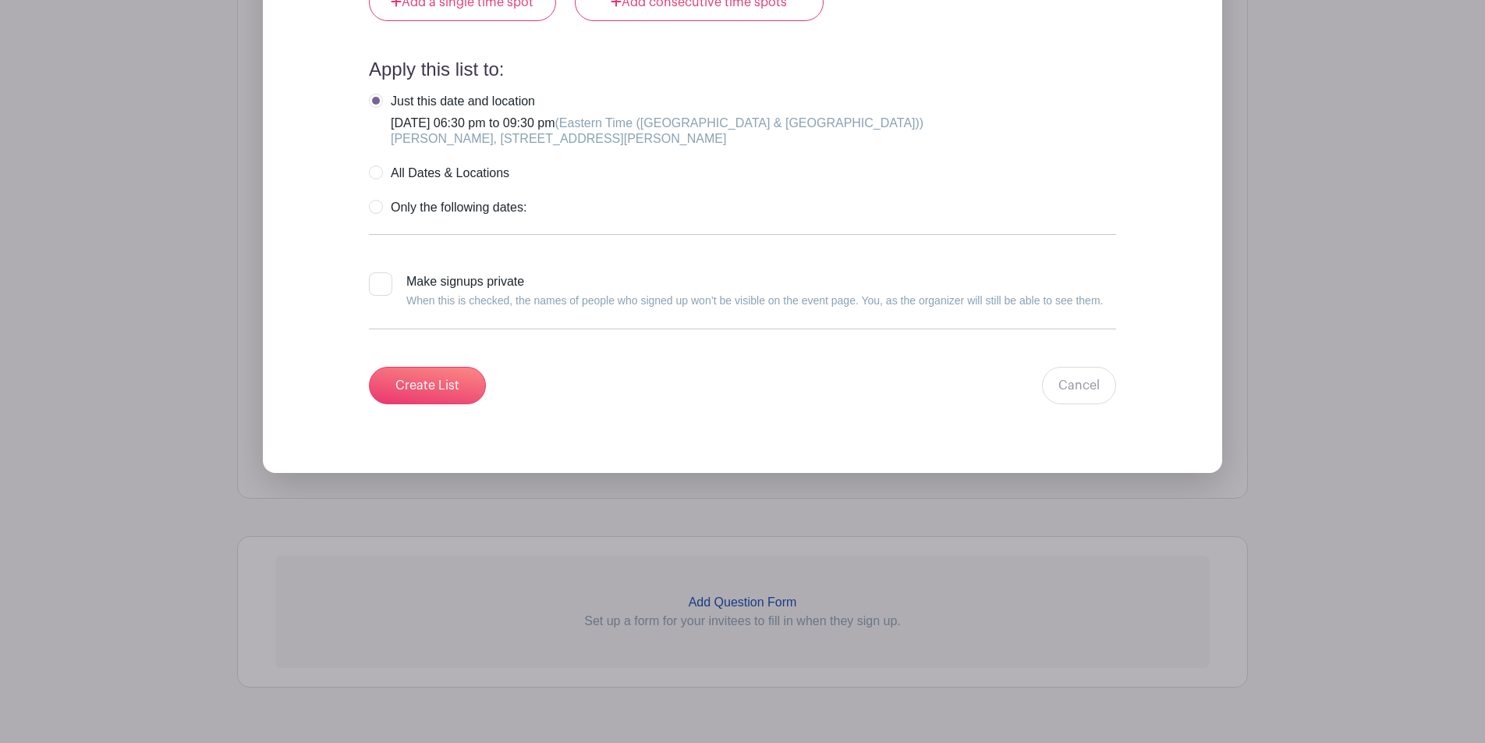
scroll to position [1921, 0]
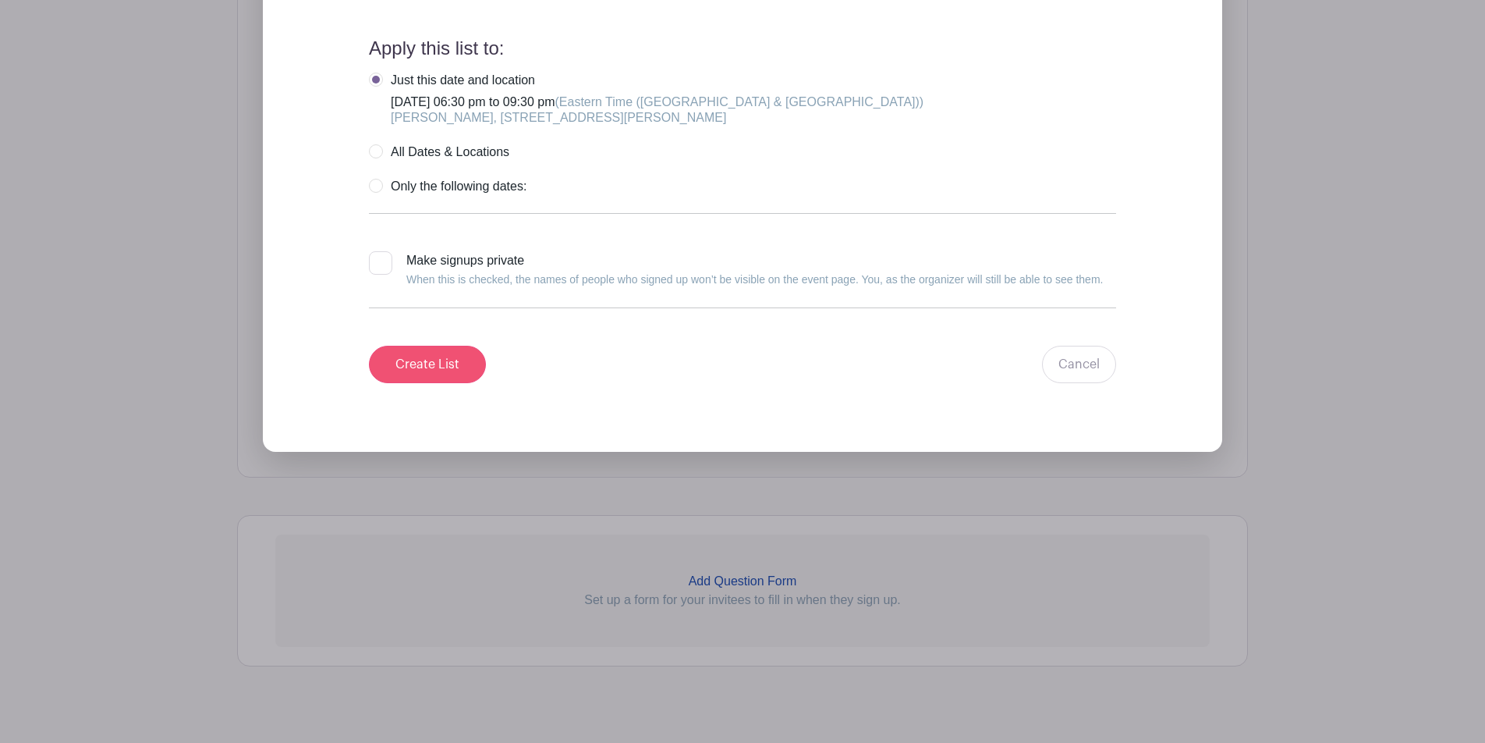
type input "Toga vs. ADK"
click at [466, 372] on input "Create List" at bounding box center [427, 364] width 117 height 37
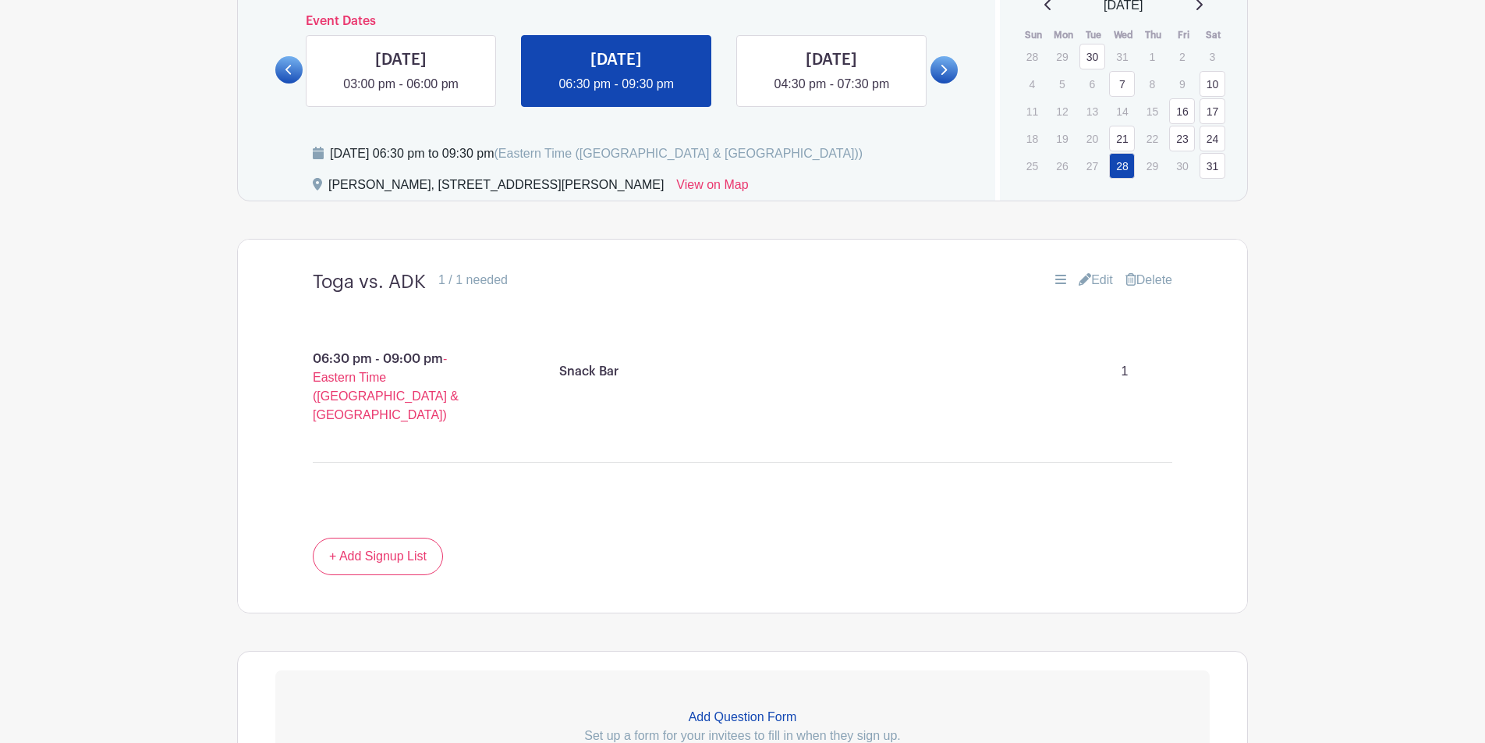
scroll to position [890, 0]
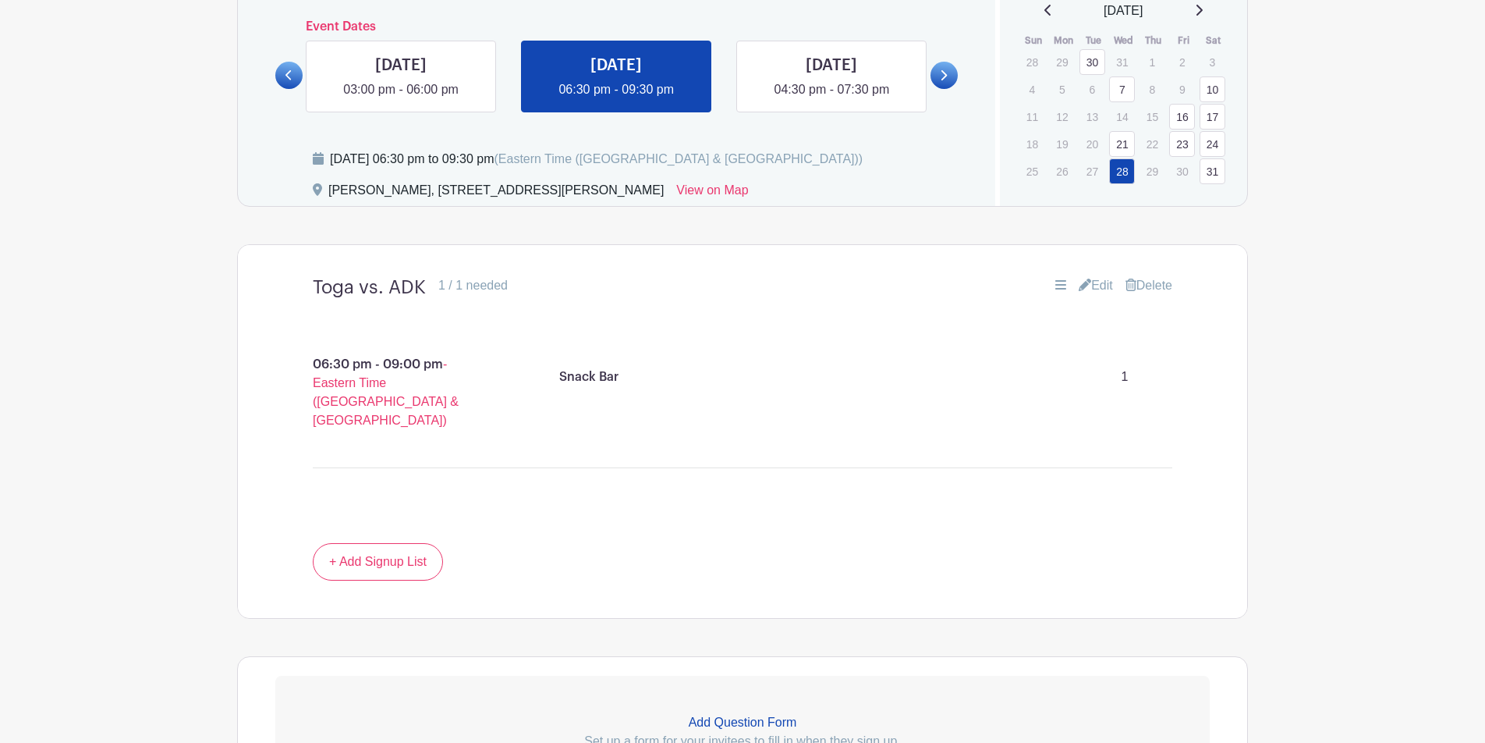
click at [1123, 176] on link "31" at bounding box center [1213, 171] width 26 height 26
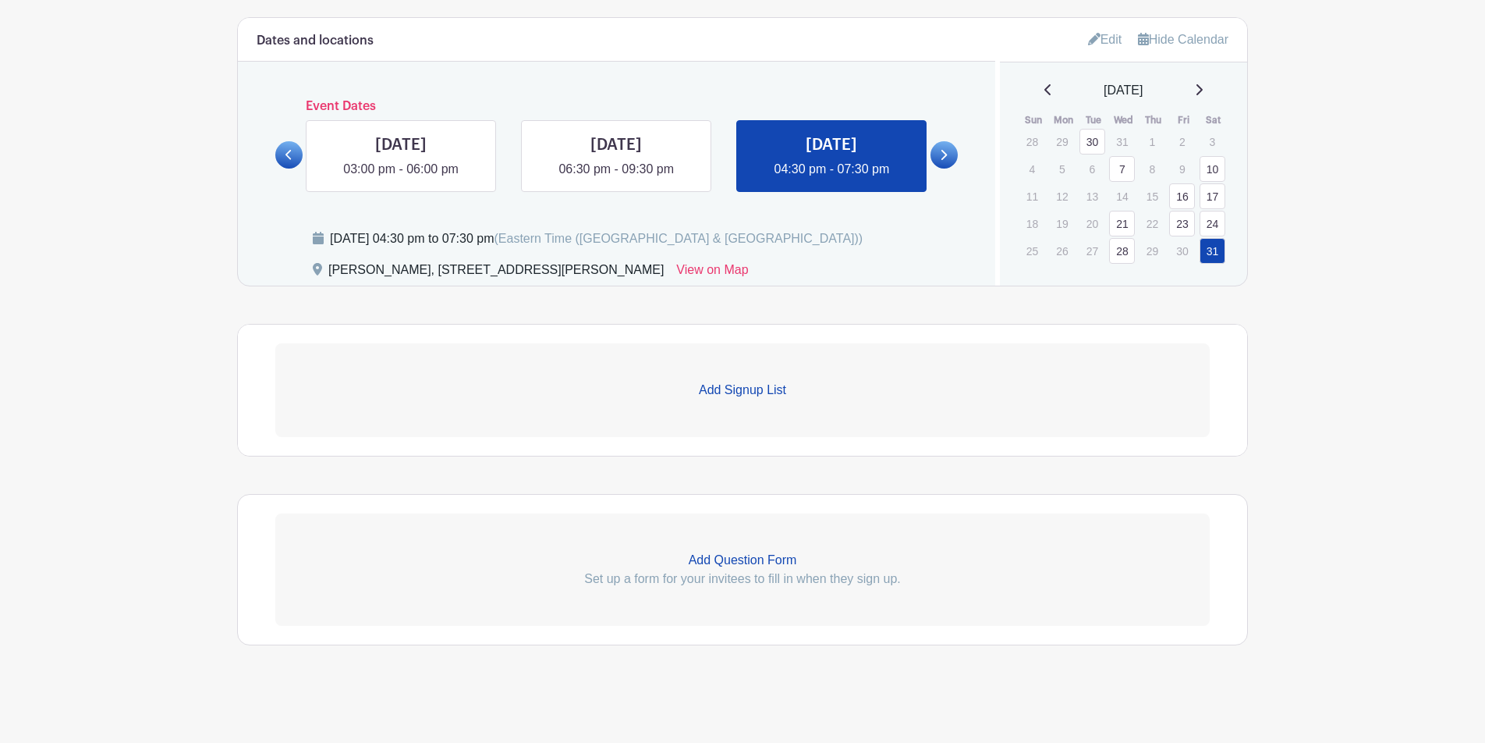
scroll to position [684, 0]
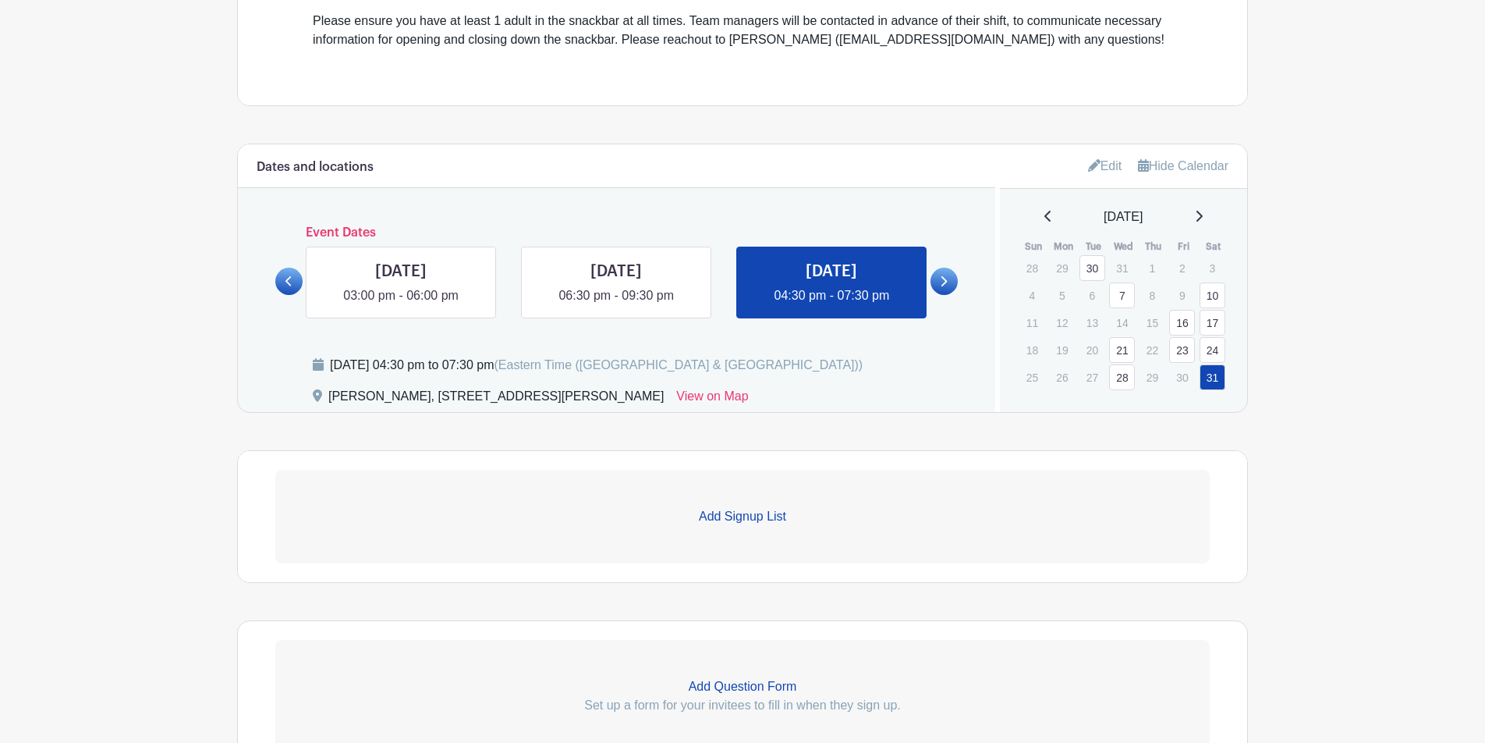
click at [755, 483] on link "Add Signup List" at bounding box center [742, 517] width 935 height 94
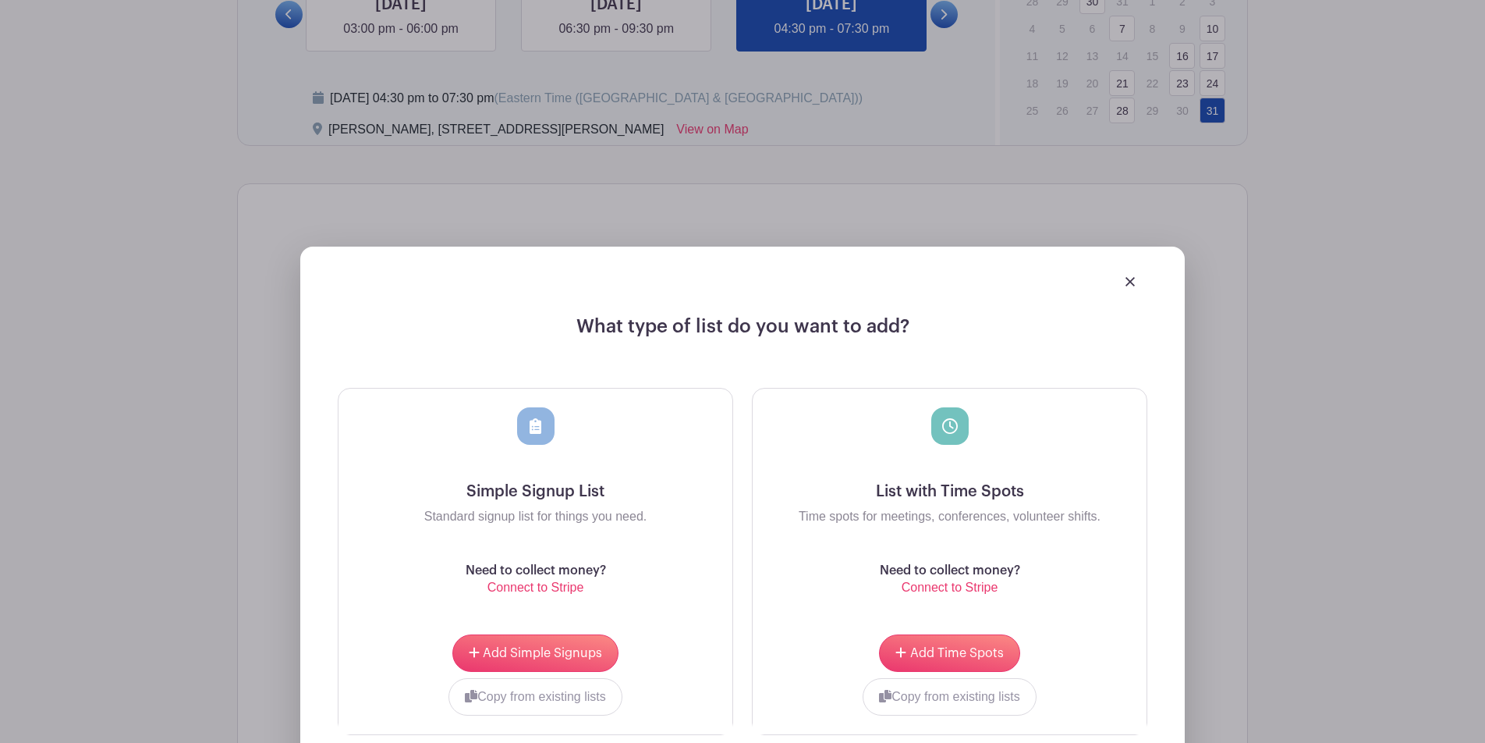
scroll to position [1030, 0]
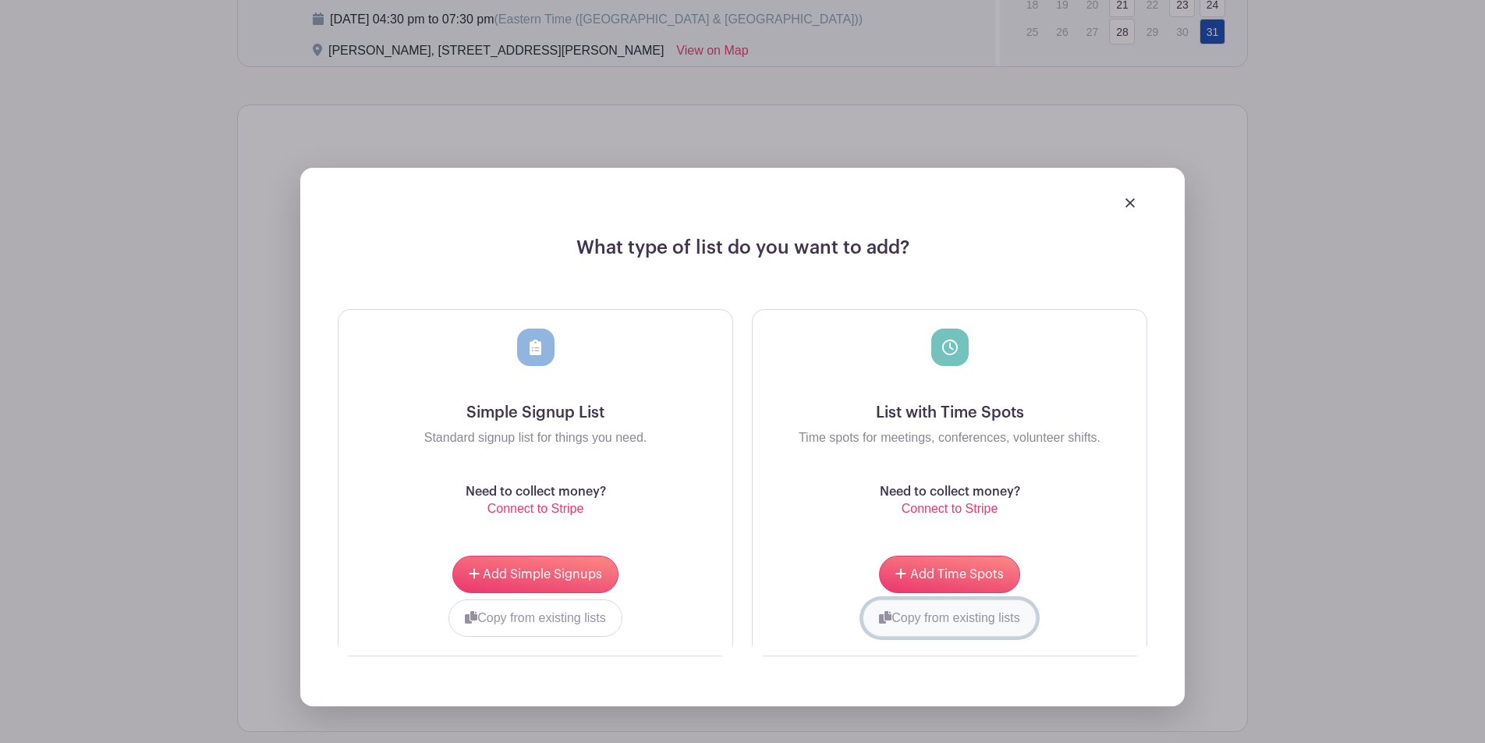
click at [929, 607] on button "Copy from existing lists" at bounding box center [950, 617] width 174 height 37
click at [922, 607] on div at bounding box center [891, 615] width 239 height 6
click at [1063, 607] on input "choose" at bounding box center [1075, 617] width 117 height 37
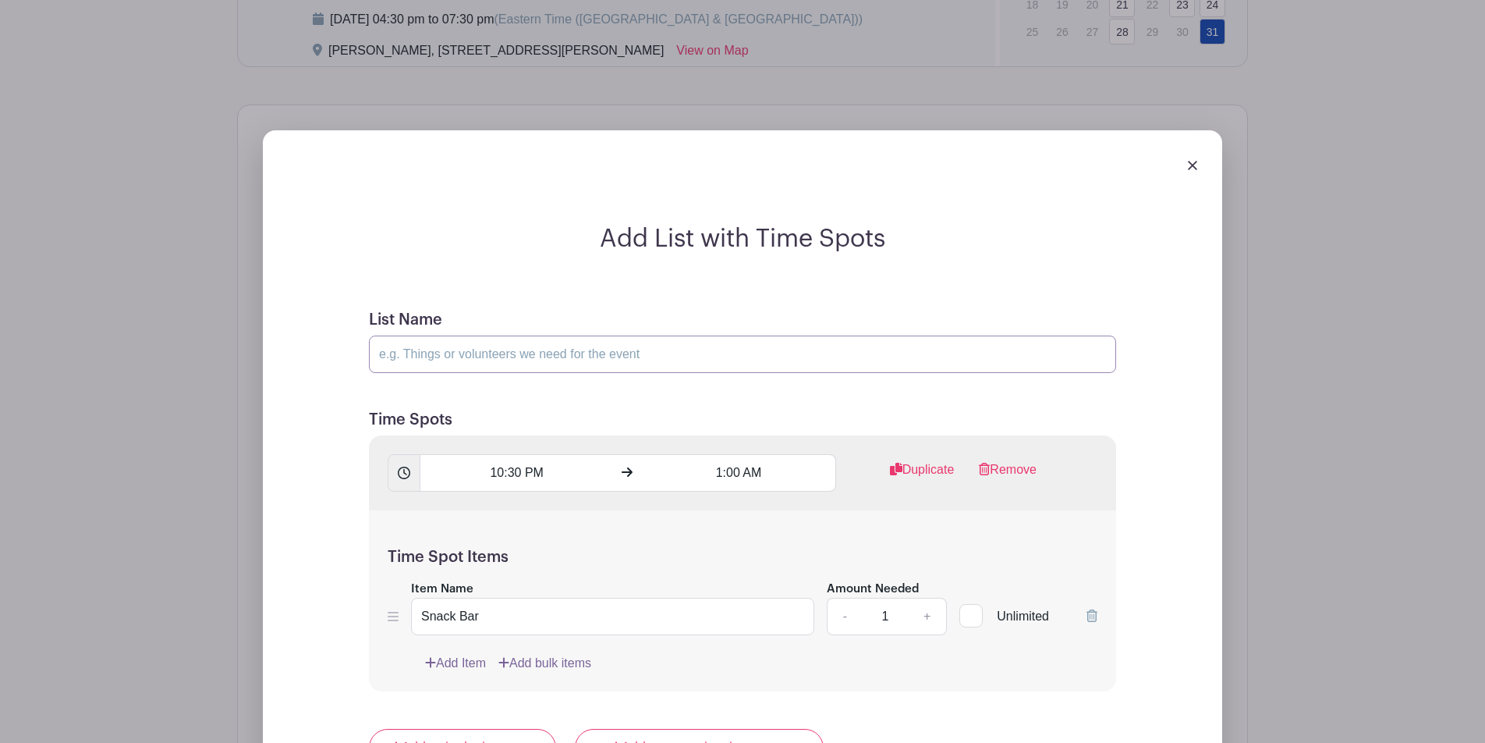
click at [616, 360] on input "List Name" at bounding box center [742, 353] width 747 height 37
type input "Toga vs. Cazenovia"
click at [516, 477] on input "10:30 PM" at bounding box center [516, 472] width 193 height 37
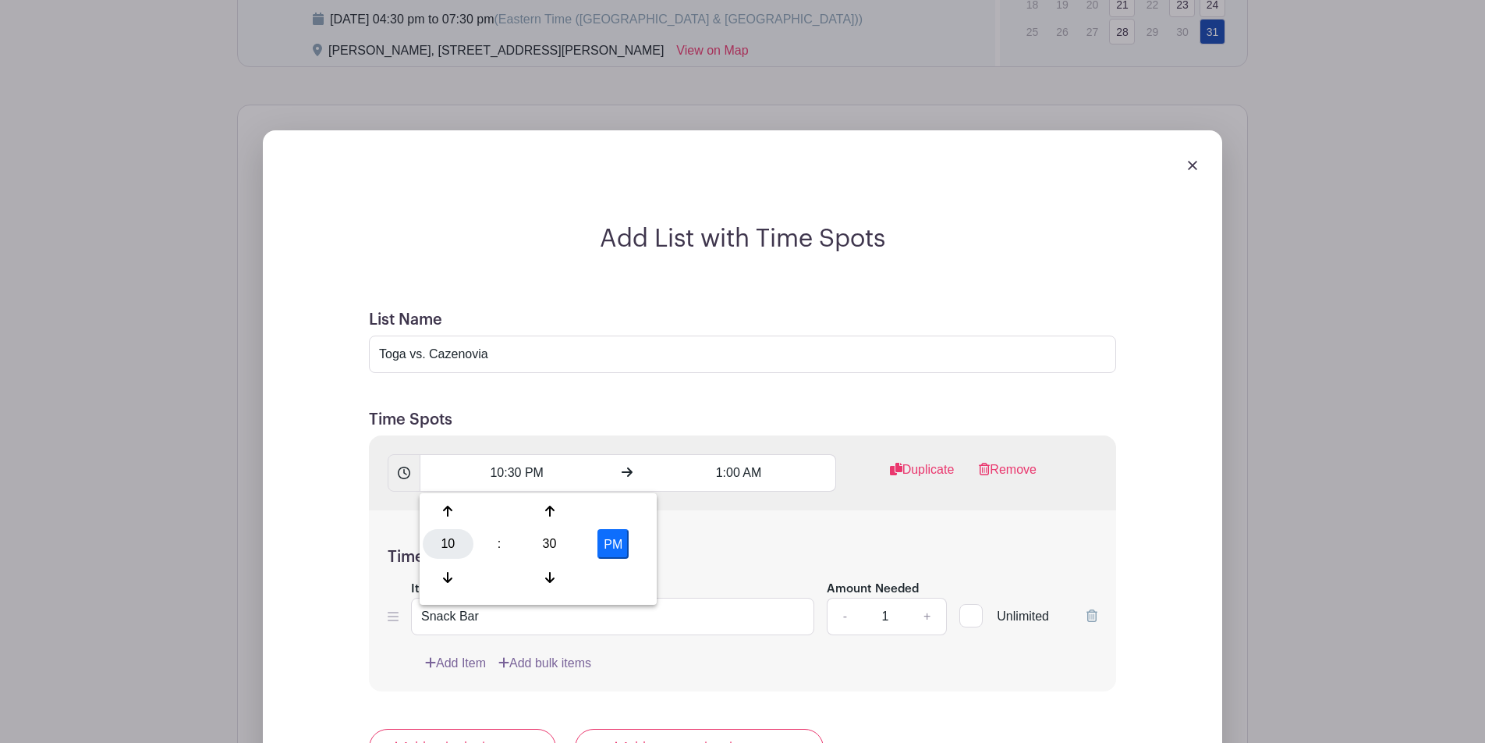
click at [442, 546] on div "10" at bounding box center [448, 544] width 51 height 30
click at [438, 541] on div "04" at bounding box center [449, 544] width 52 height 30
type input "4:30 PM"
click at [655, 428] on h5 "Time Spots" at bounding box center [742, 419] width 747 height 19
click at [737, 474] on input "1:00 AM" at bounding box center [738, 472] width 193 height 37
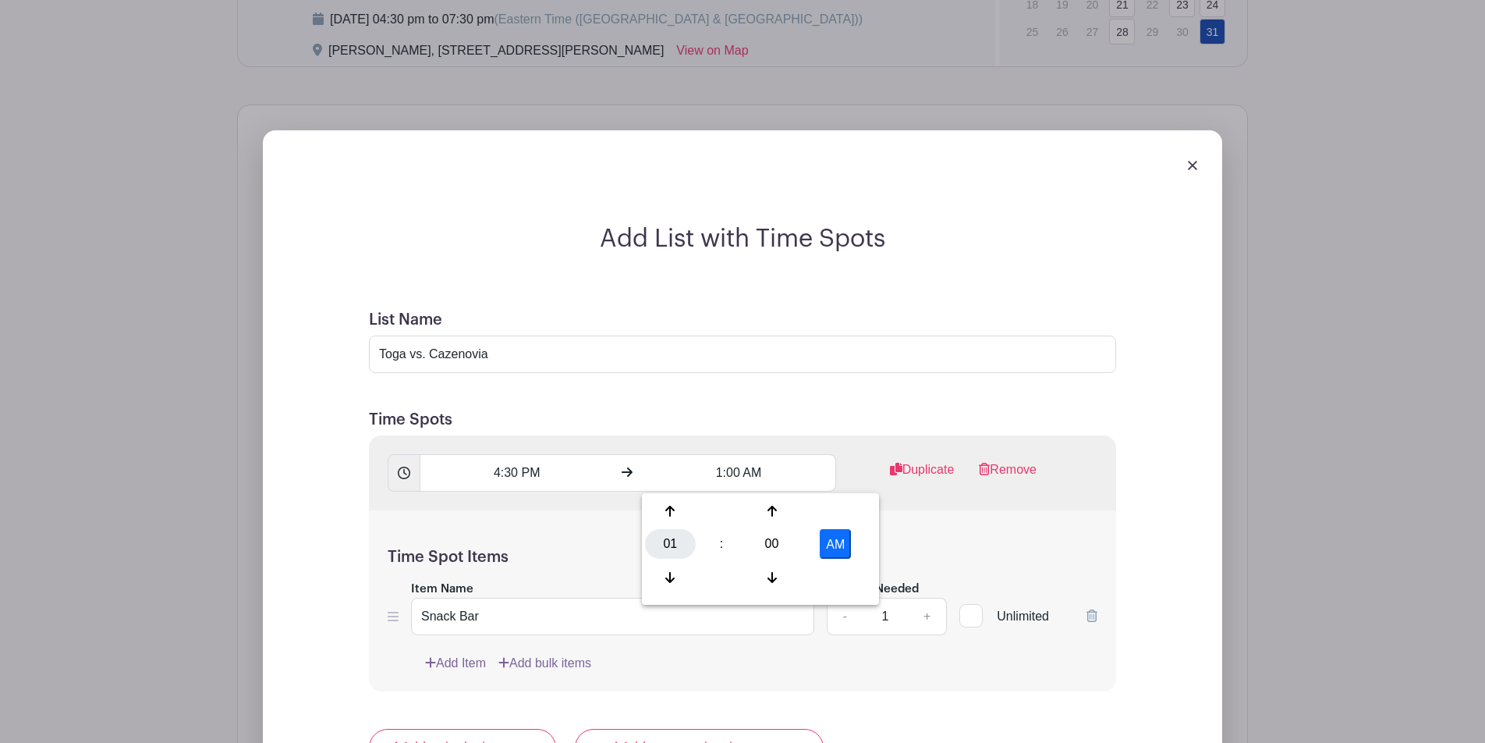
click at [669, 536] on div "01" at bounding box center [670, 544] width 51 height 30
click at [833, 544] on div "07" at bounding box center [844, 544] width 52 height 30
click at [841, 545] on button "AM" at bounding box center [835, 544] width 31 height 30
type input "7:00 PM"
click at [837, 428] on h5 "Time Spots" at bounding box center [742, 419] width 747 height 19
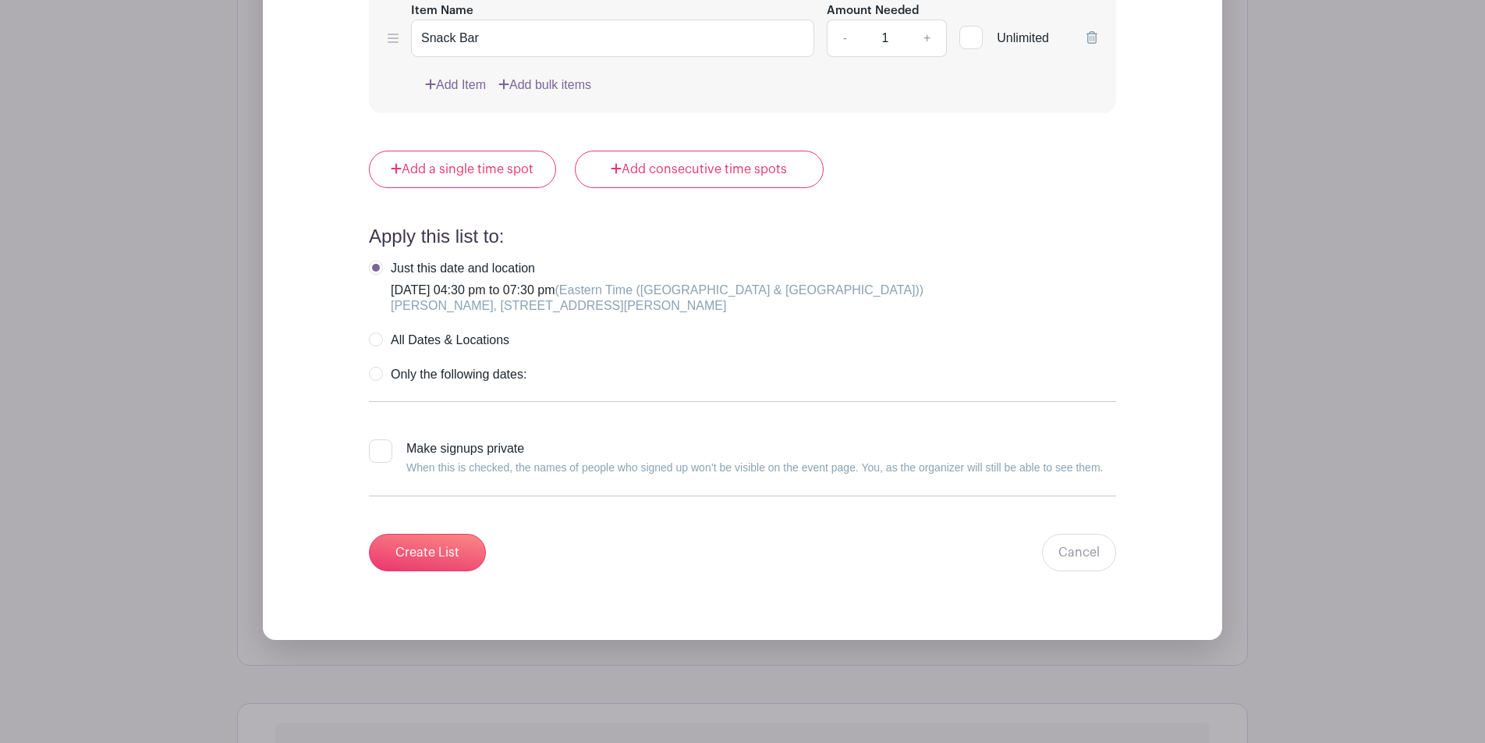
scroll to position [1741, 0]
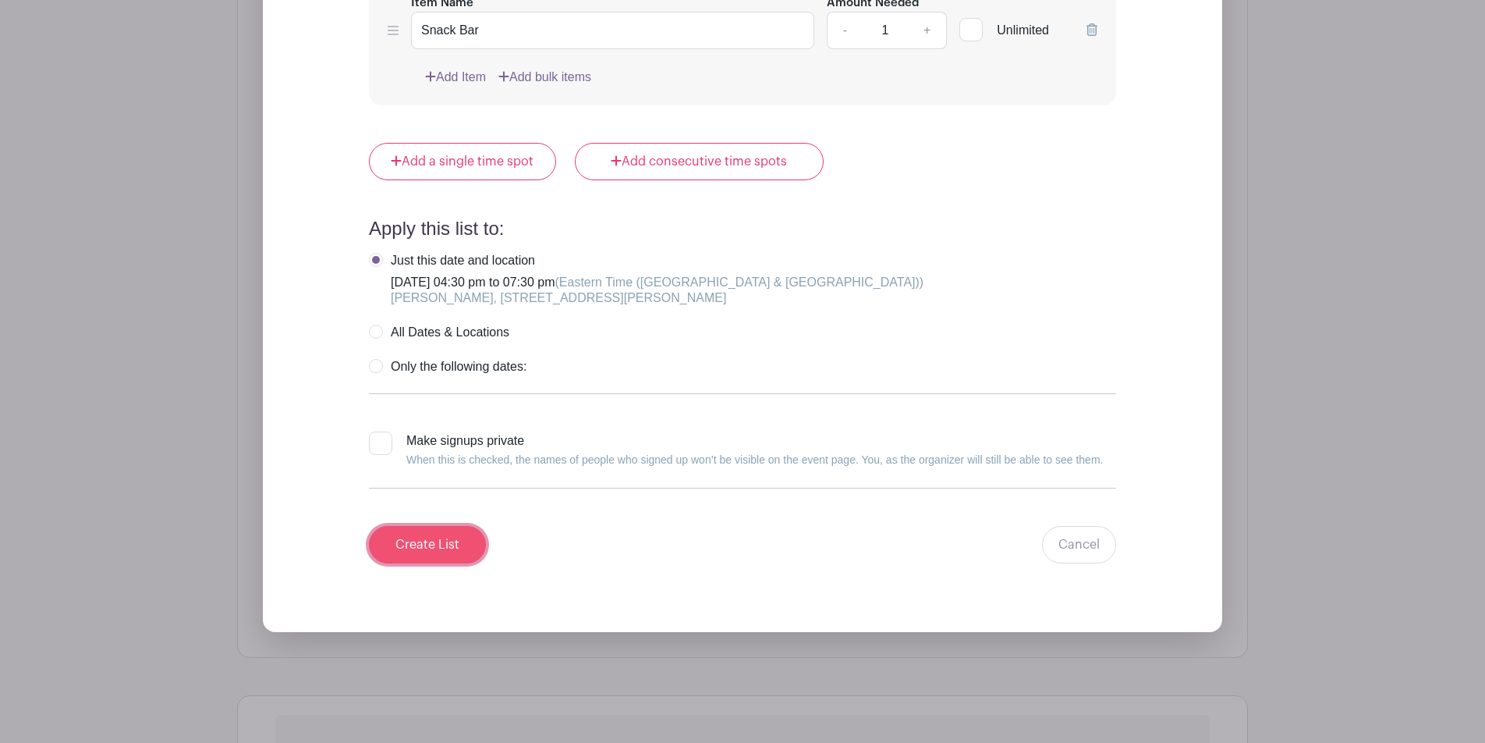
click at [430, 548] on input "Create List" at bounding box center [427, 544] width 117 height 37
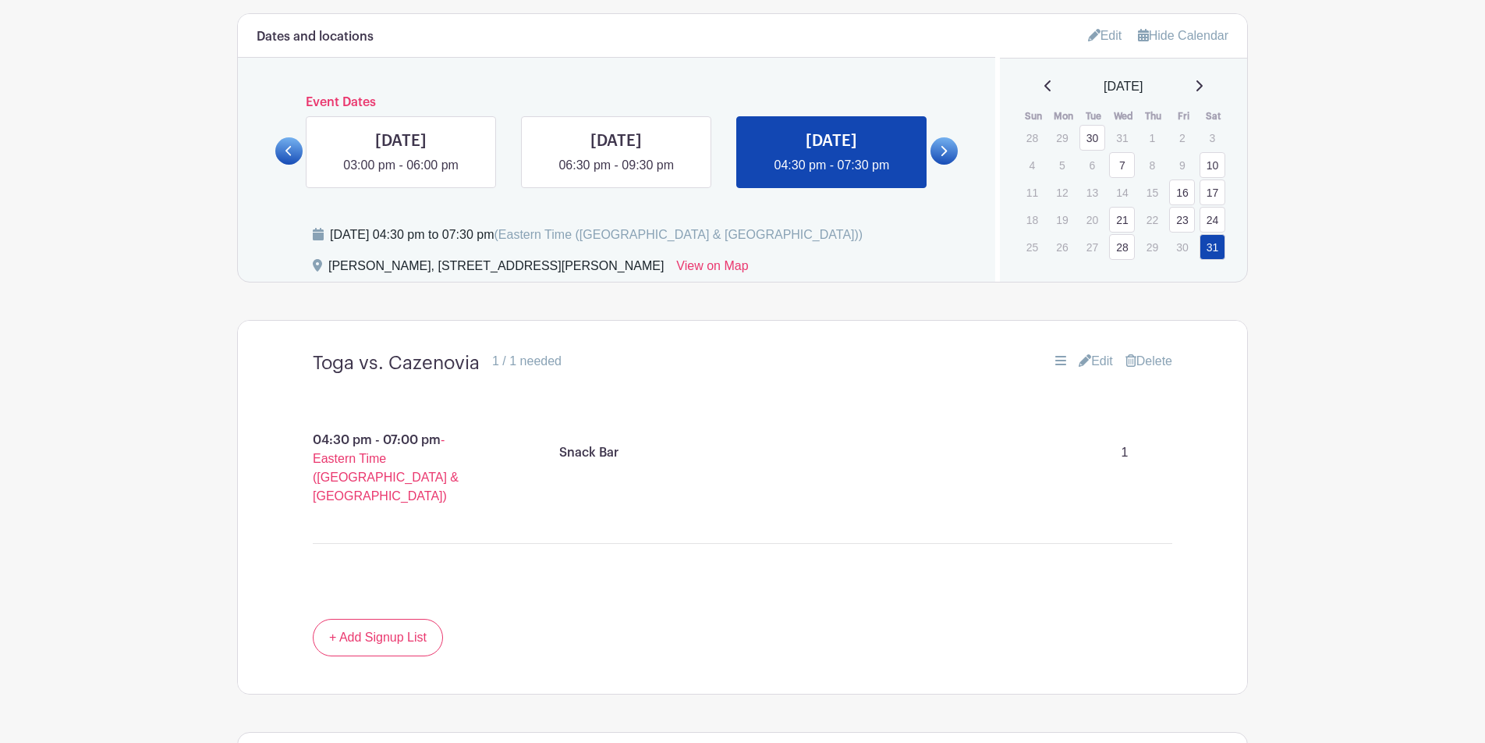
click at [1123, 92] on icon at bounding box center [1199, 86] width 8 height 12
click at [1123, 137] on link "6" at bounding box center [1182, 138] width 26 height 26
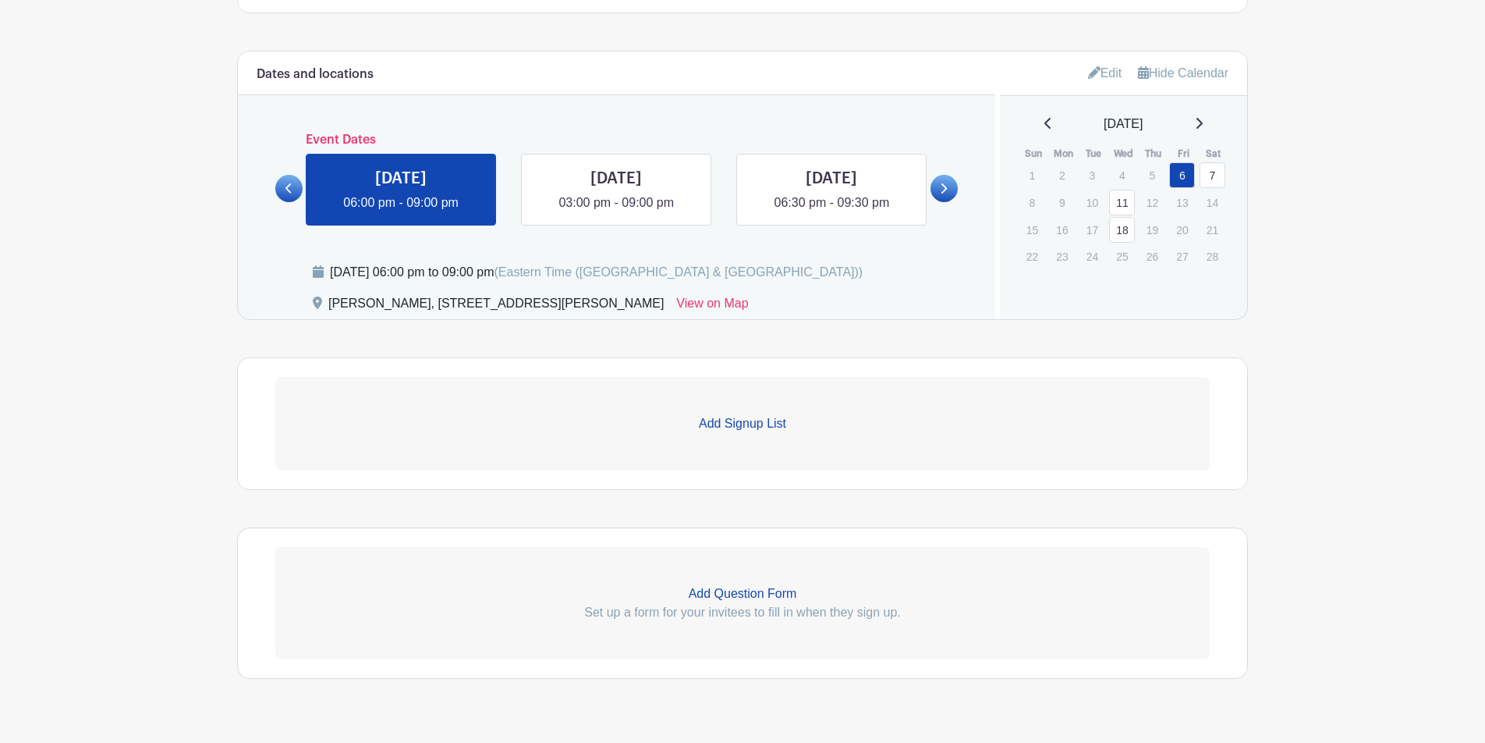
scroll to position [811, 0]
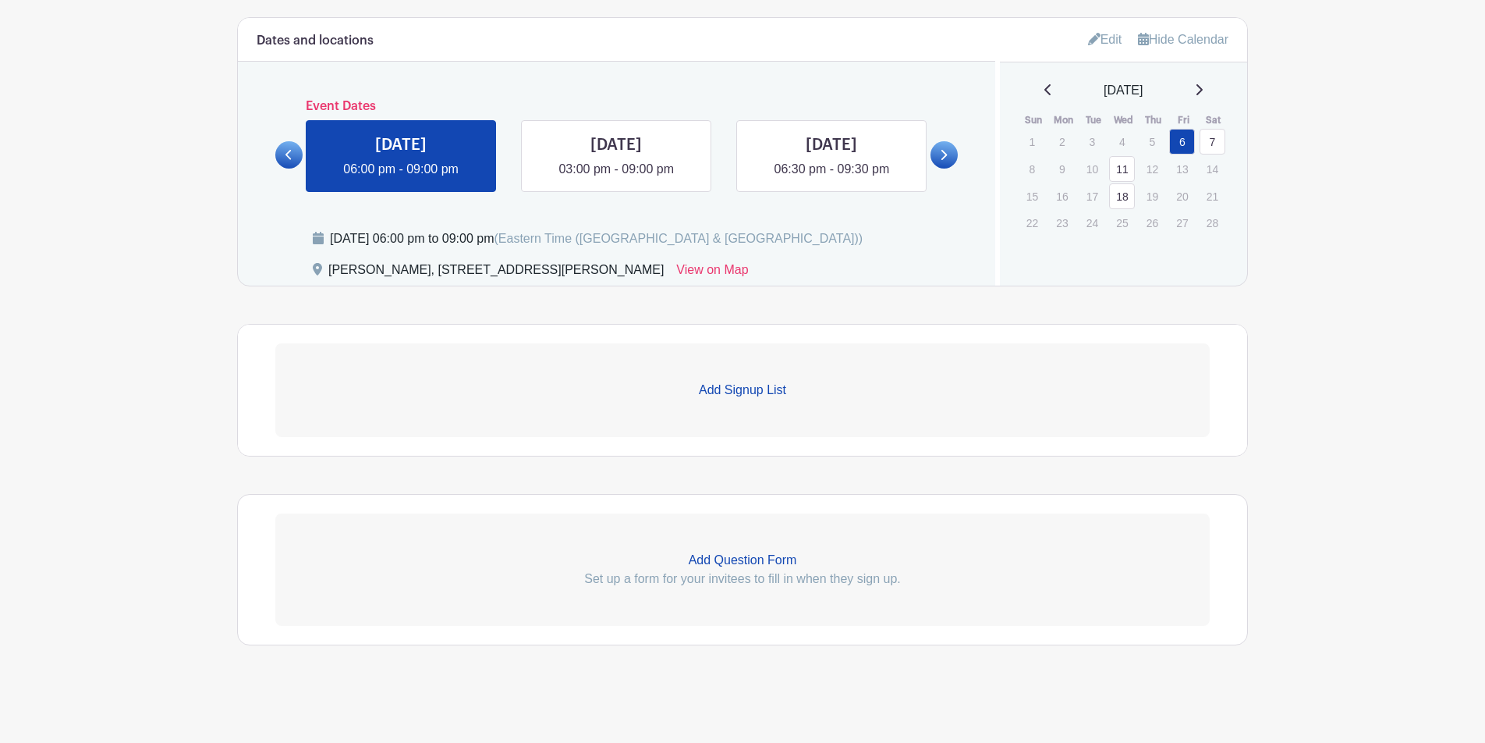
click at [751, 385] on p "Add Signup List" at bounding box center [742, 390] width 935 height 19
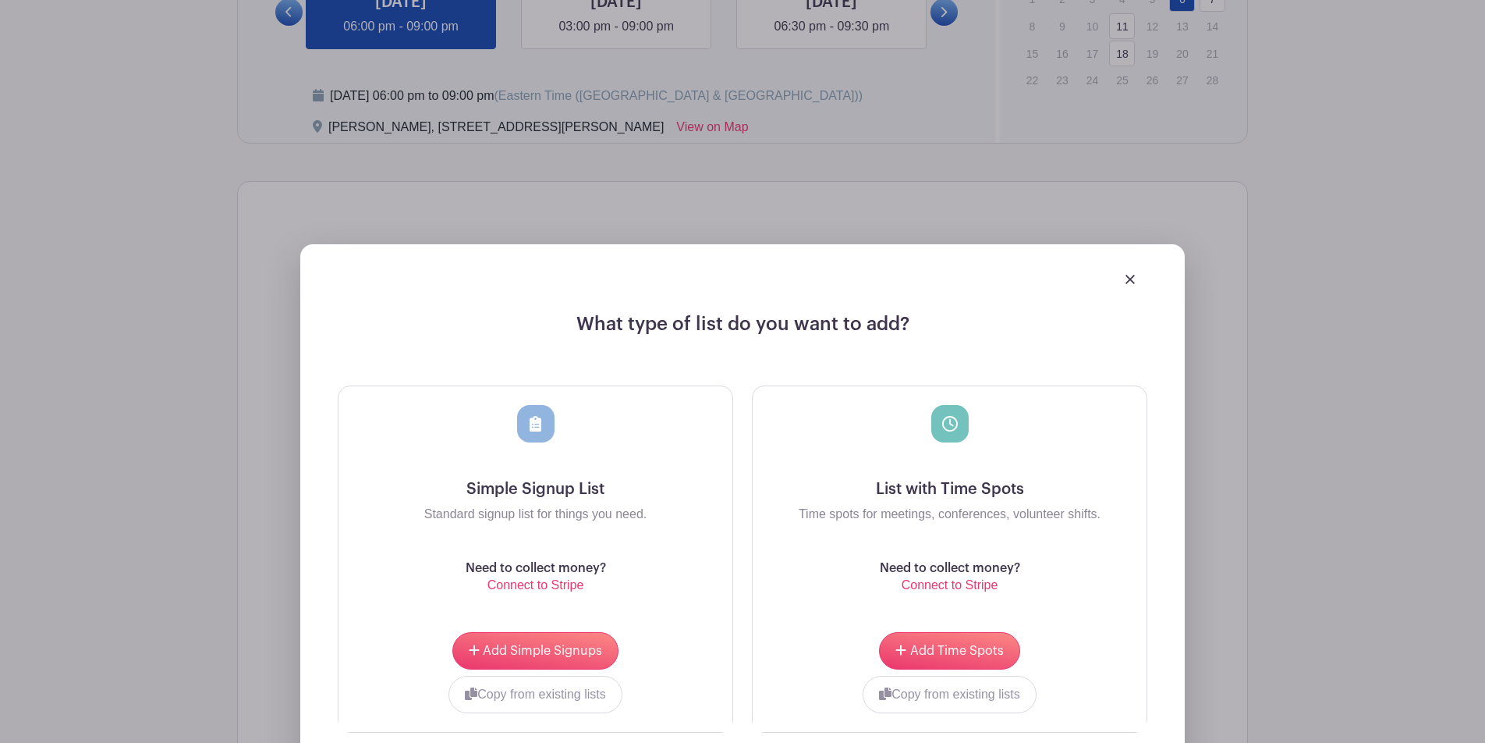
scroll to position [1046, 0]
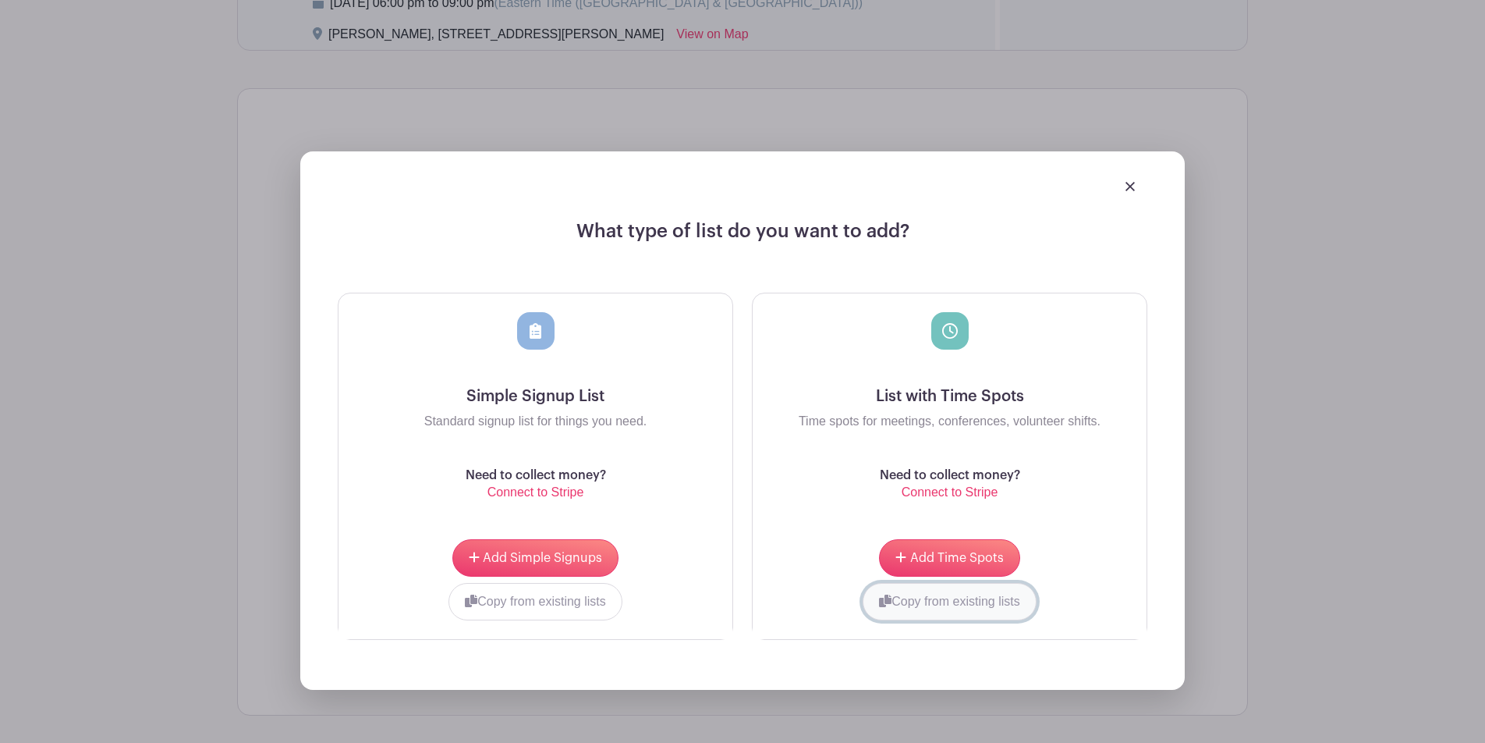
click at [914, 605] on button "Copy from existing lists" at bounding box center [950, 601] width 174 height 37
click at [975, 607] on div at bounding box center [891, 600] width 252 height 34
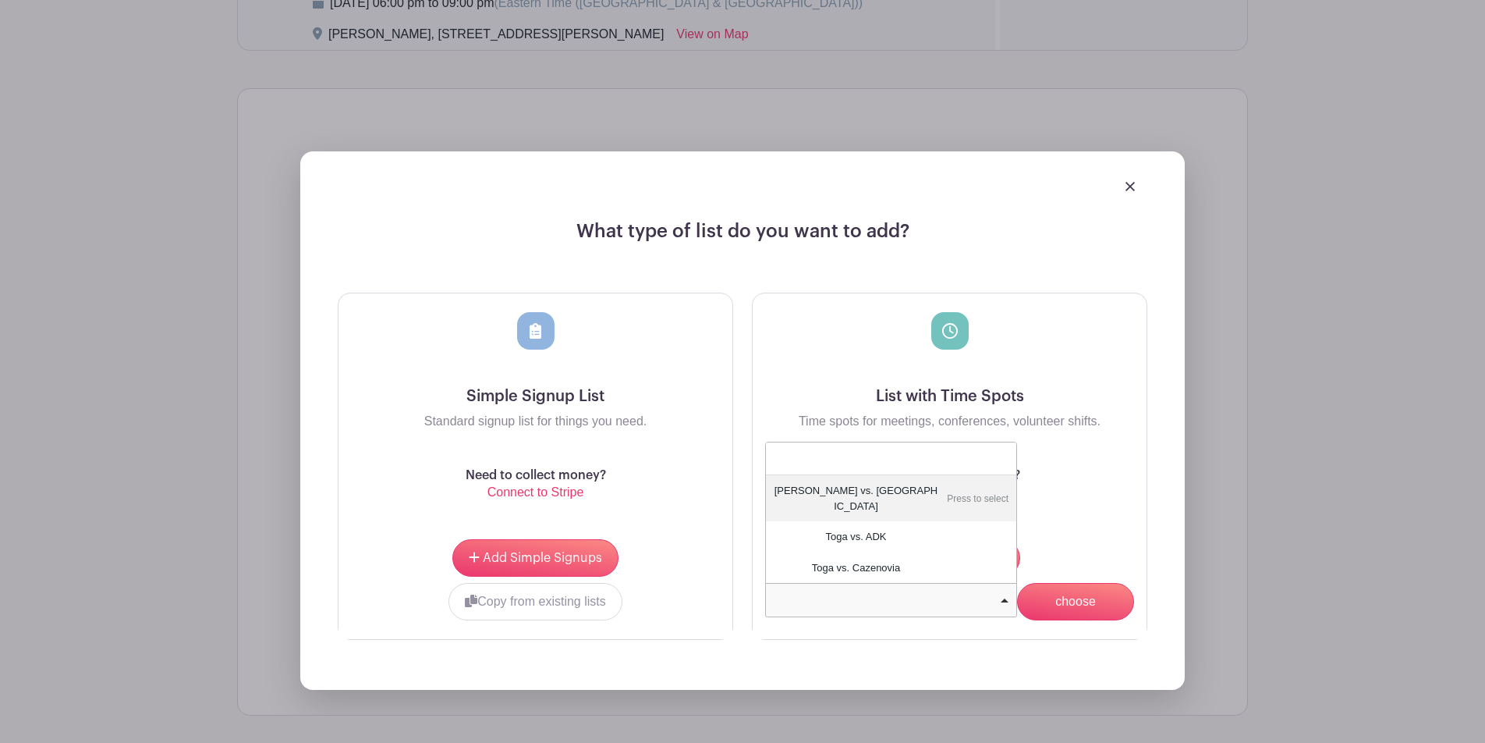
click at [975, 607] on div at bounding box center [891, 600] width 252 height 34
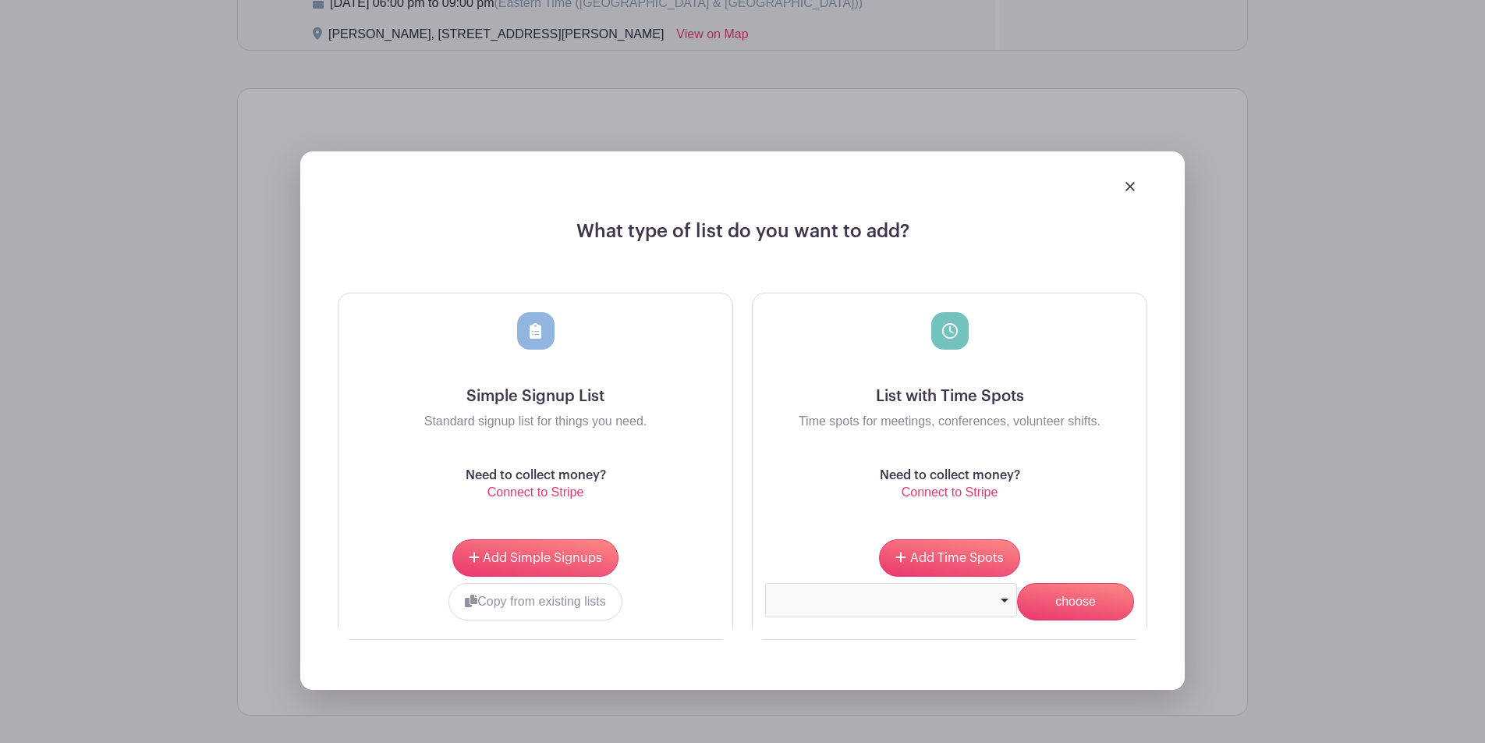
click at [972, 601] on div at bounding box center [891, 598] width 239 height 6
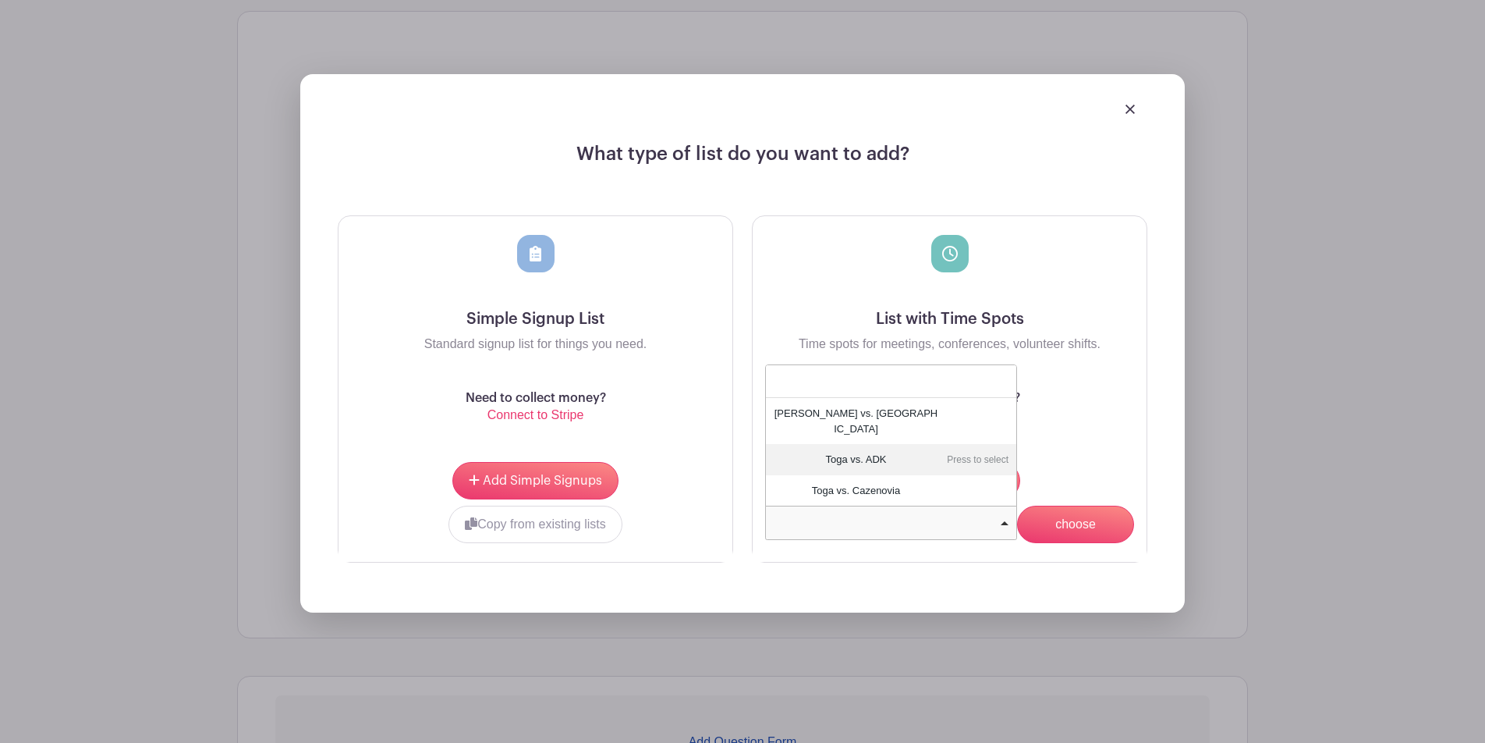
scroll to position [1127, 0]
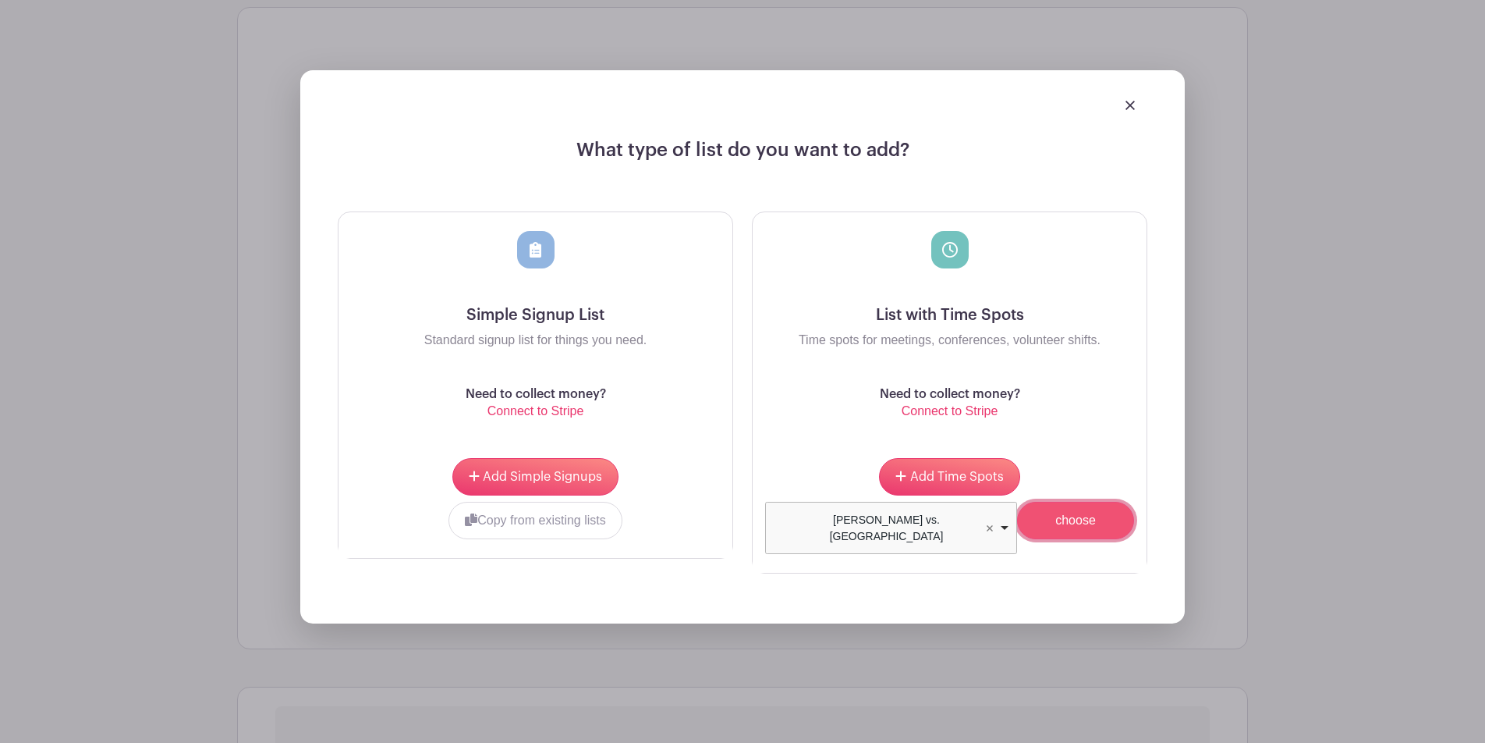
click at [1054, 524] on input "choose" at bounding box center [1075, 520] width 117 height 37
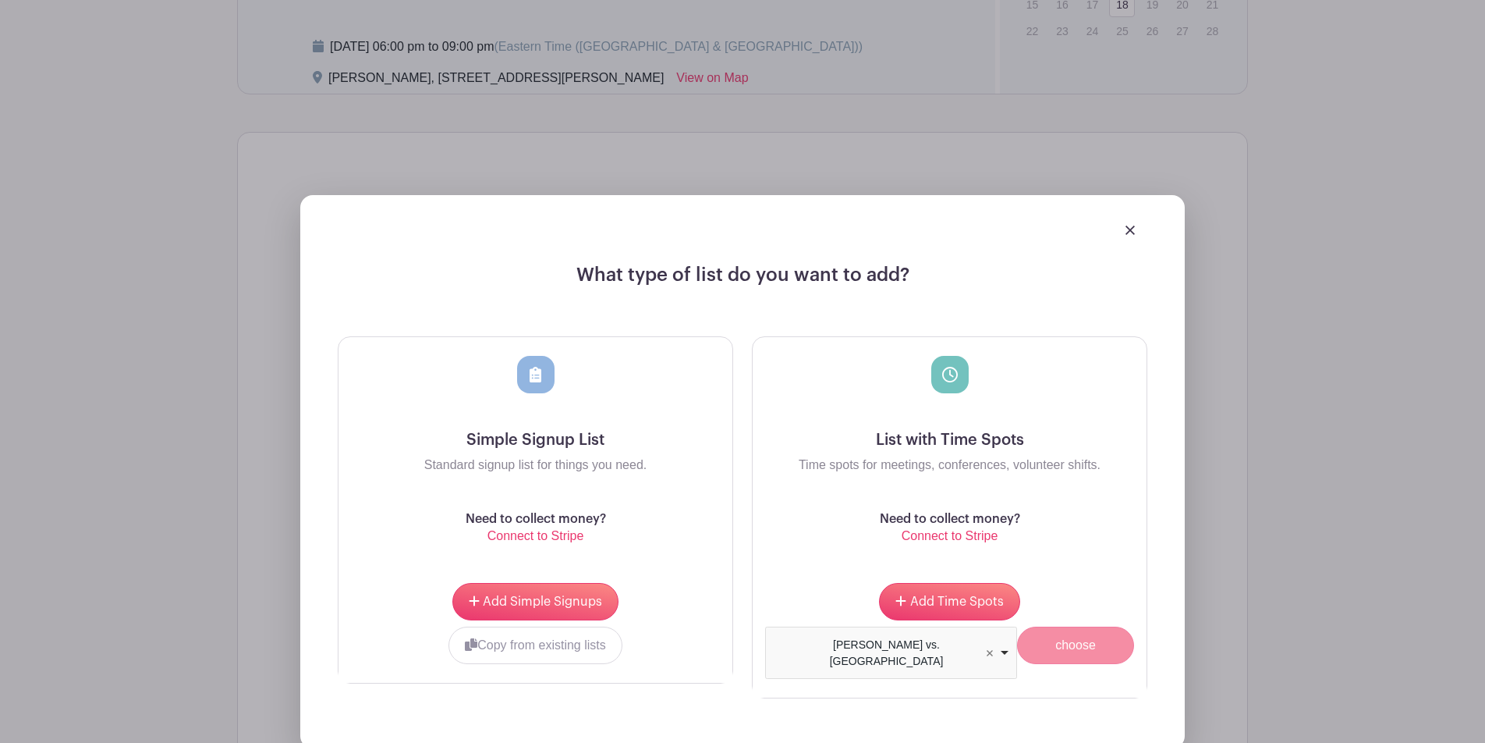
scroll to position [1252, 0]
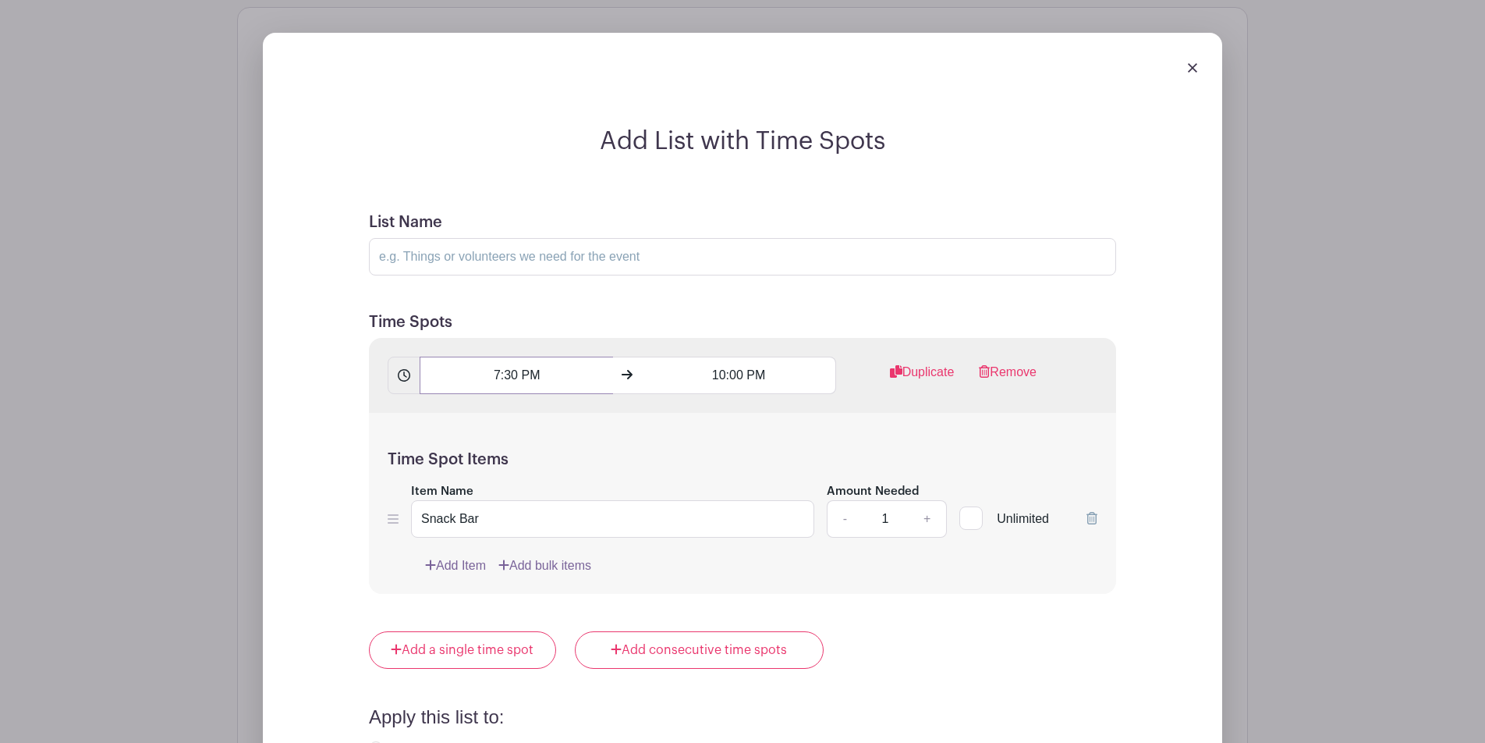
click at [503, 378] on input "7:30 PM" at bounding box center [516, 375] width 193 height 37
click at [449, 442] on div "07" at bounding box center [448, 446] width 51 height 30
click at [564, 442] on div "06" at bounding box center [564, 446] width 52 height 30
type input "6:30 PM"
click at [577, 443] on div "06 : 30 PM" at bounding box center [538, 448] width 231 height 99
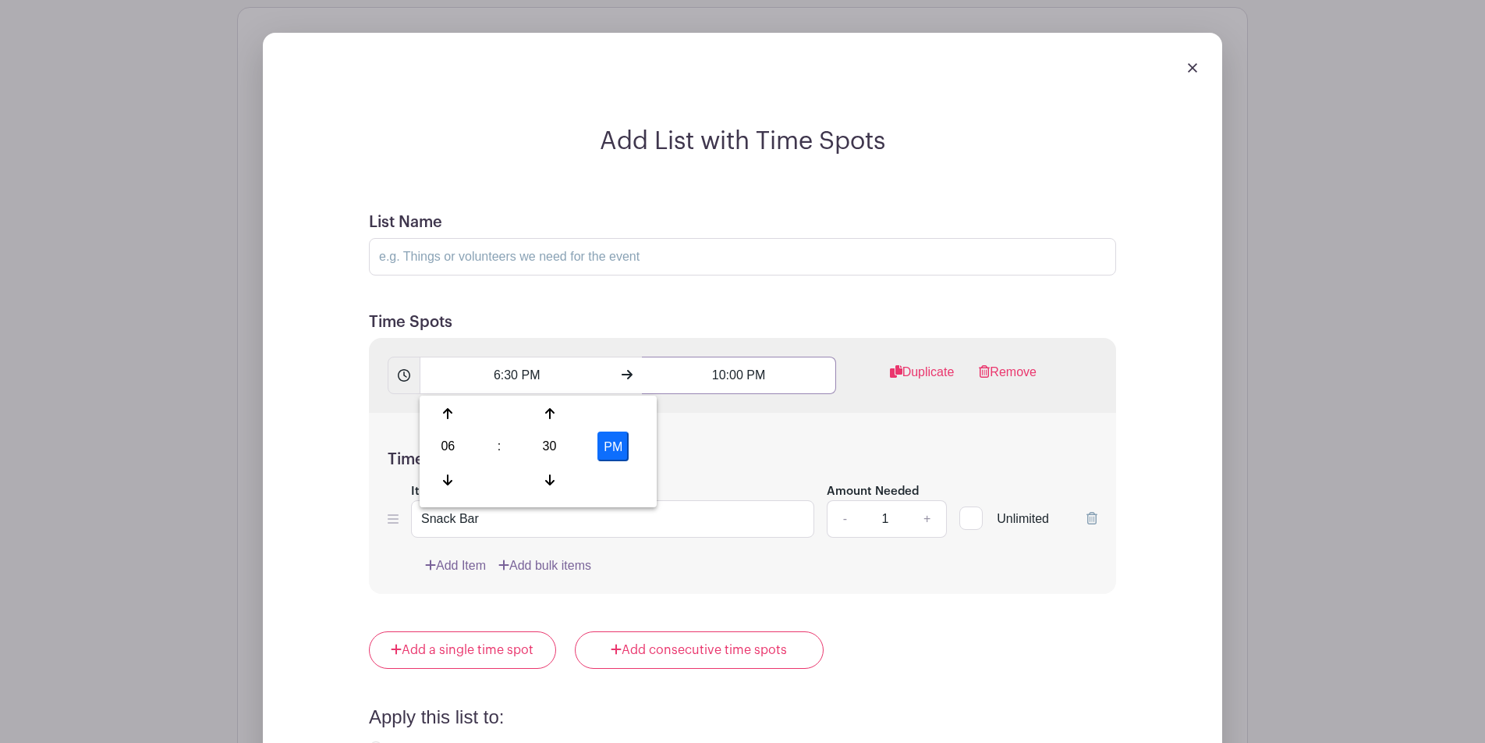
click at [680, 374] on input "10:00 PM" at bounding box center [738, 375] width 193 height 37
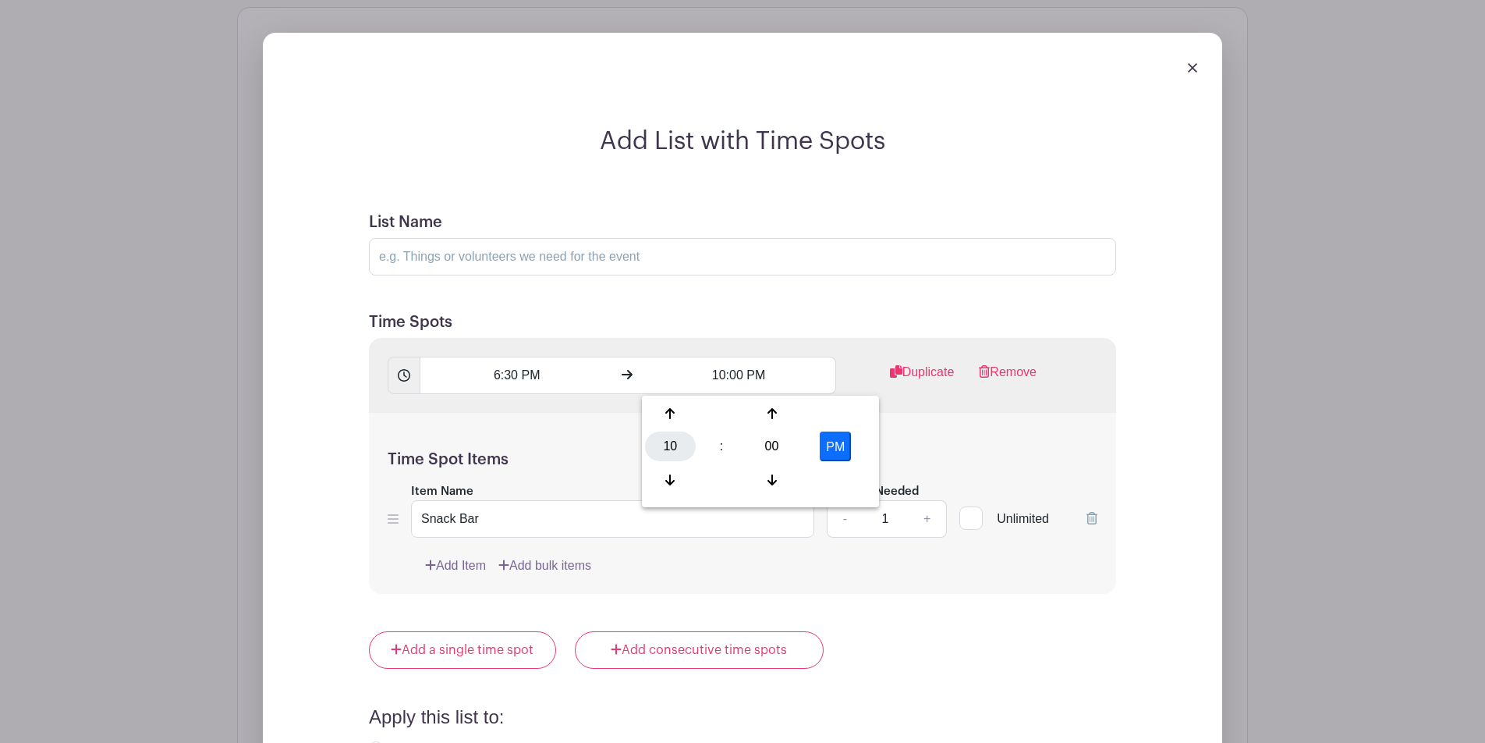
click at [682, 434] on div "10" at bounding box center [670, 446] width 51 height 30
click at [725, 475] on div "09" at bounding box center [729, 480] width 52 height 30
type input "9:00 PM"
click at [776, 560] on div "Add Item Add bulk items" at bounding box center [761, 565] width 673 height 19
click at [633, 255] on input "List Name" at bounding box center [742, 256] width 747 height 37
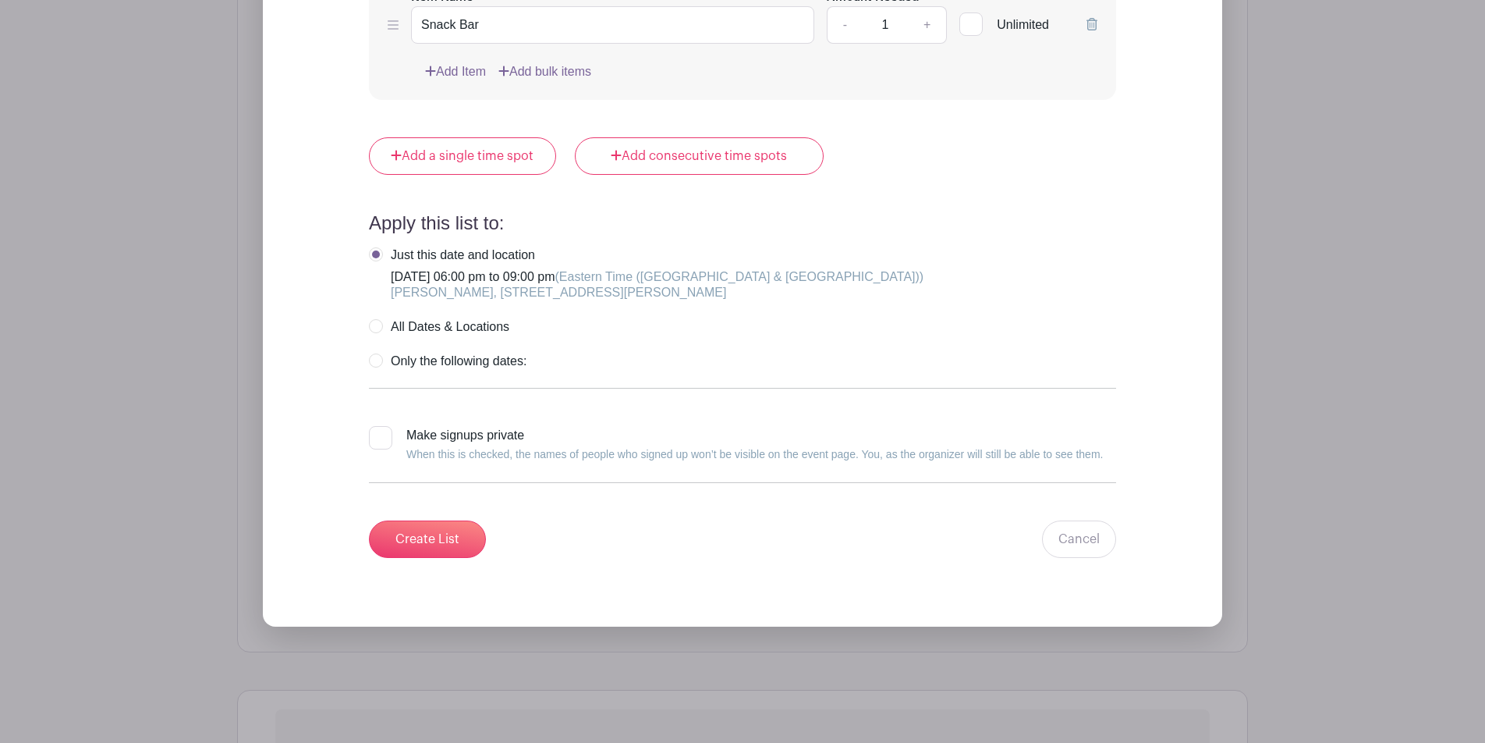
scroll to position [1781, 0]
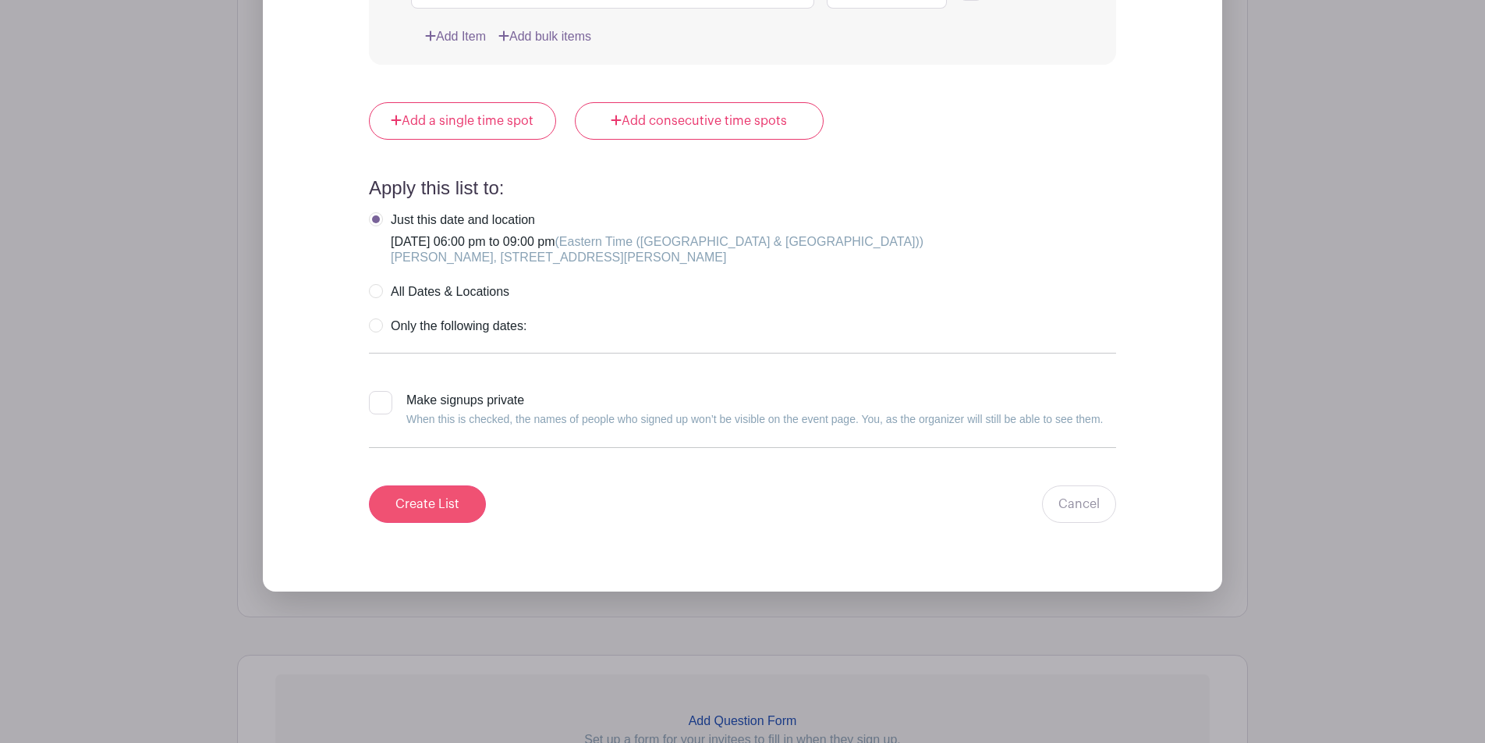
type input "[PERSON_NAME] vs. Fredonia"
click at [425, 512] on input "Create List" at bounding box center [427, 503] width 117 height 37
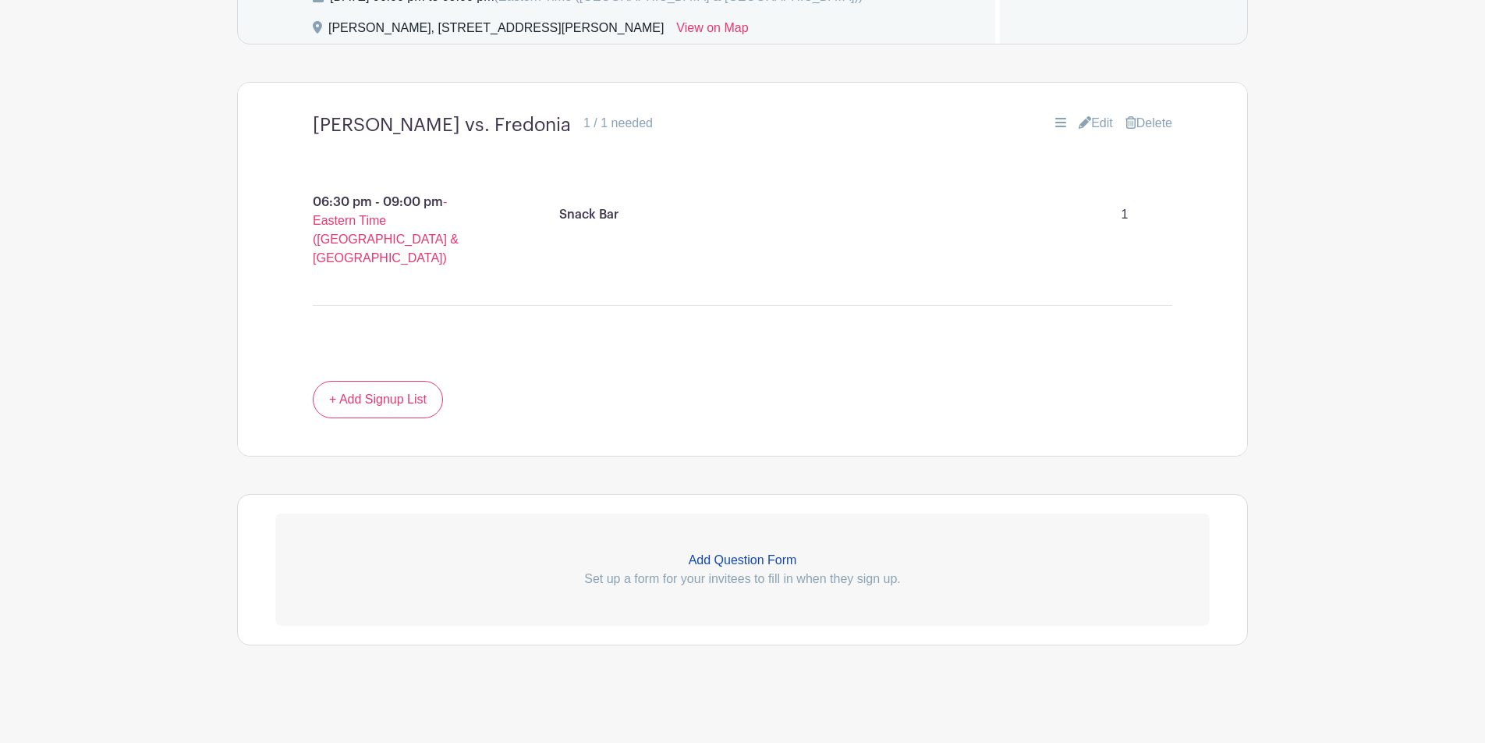
scroll to position [855, 0]
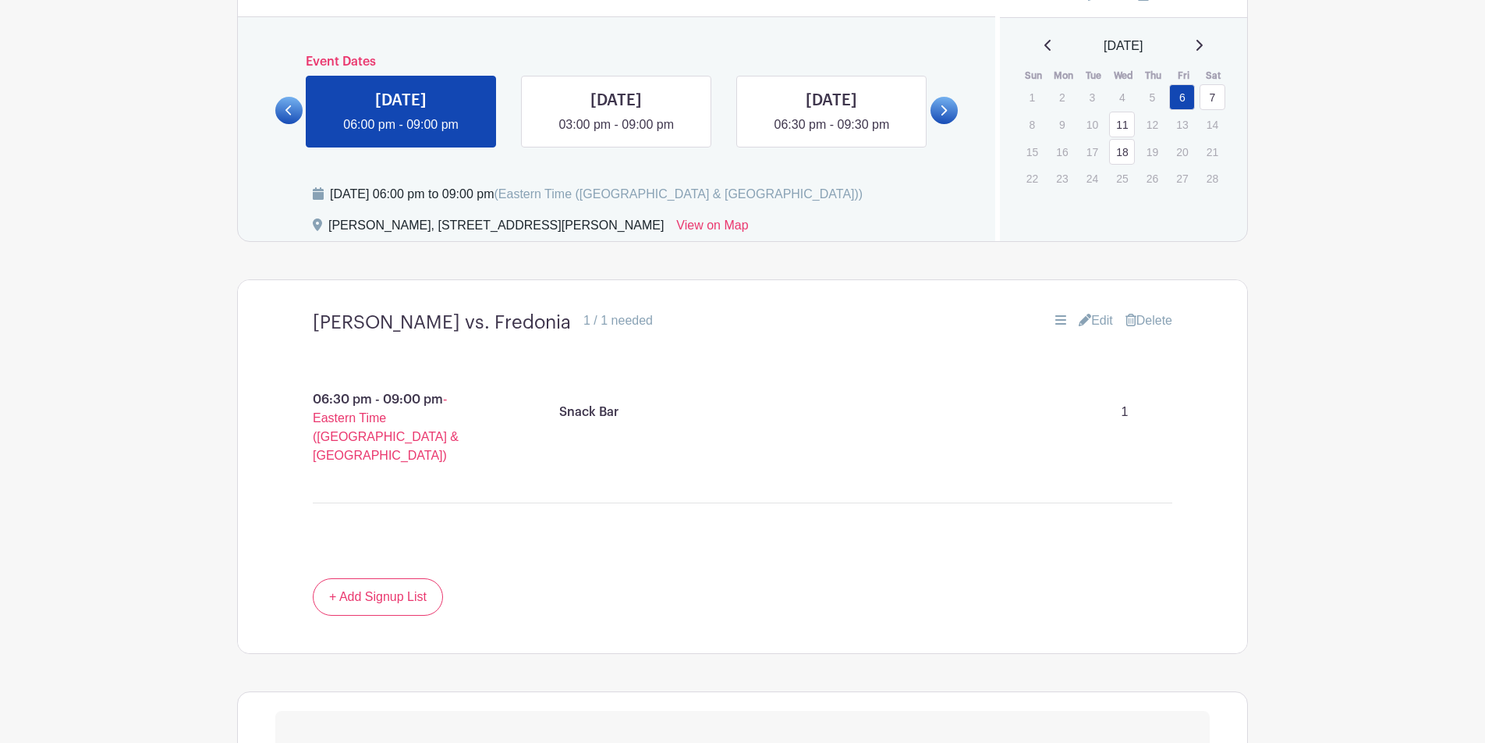
click at [1123, 93] on link "7" at bounding box center [1213, 97] width 26 height 26
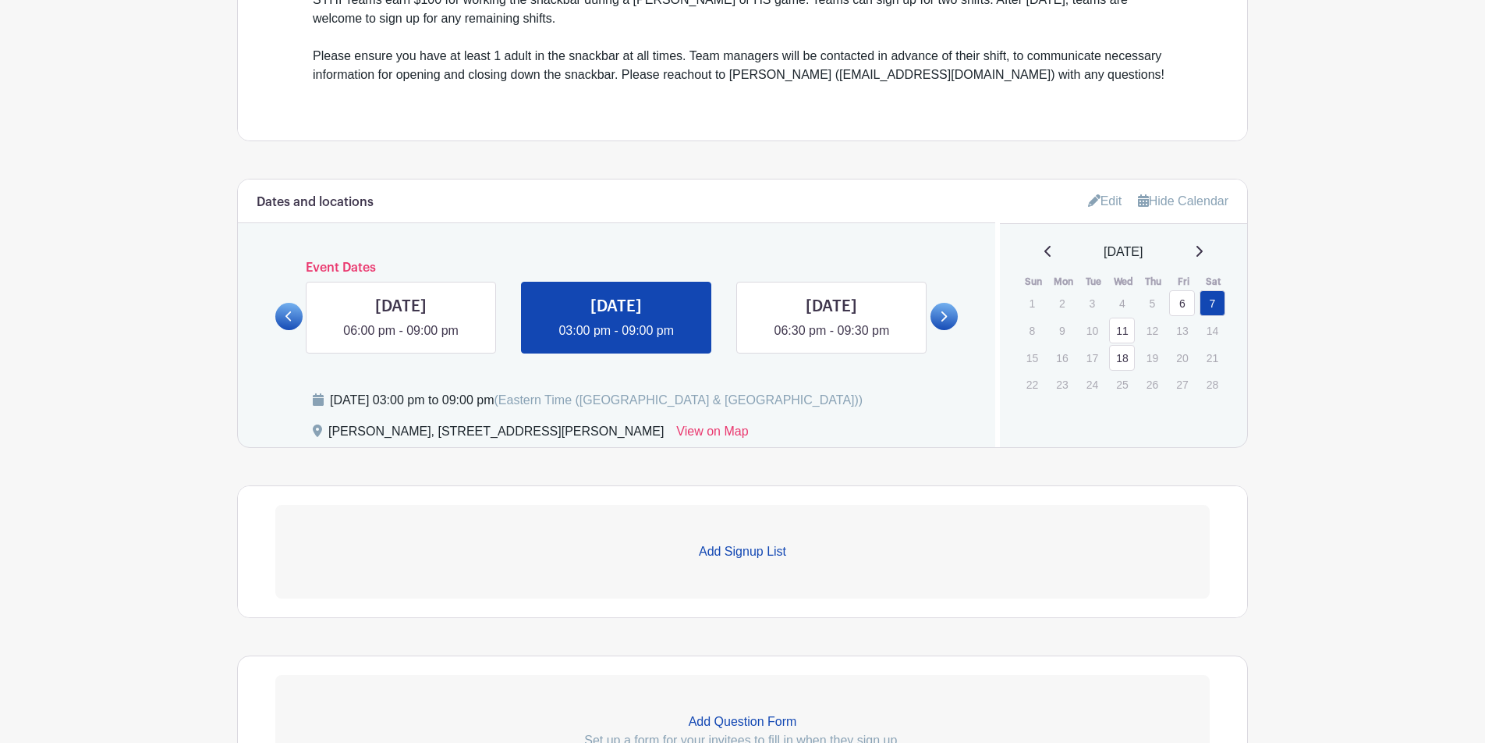
click at [758, 527] on link "Add Signup List" at bounding box center [742, 552] width 935 height 94
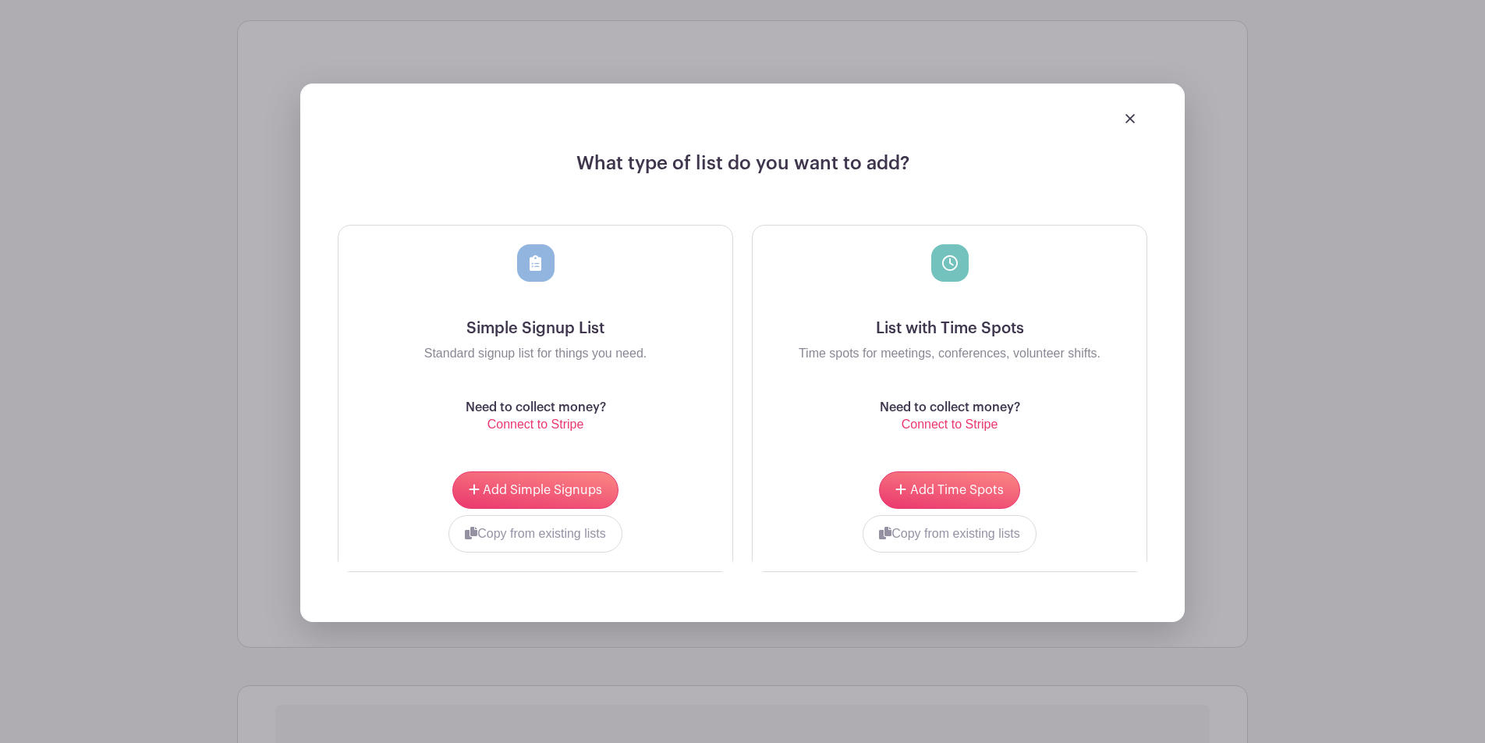
scroll to position [1162, 0]
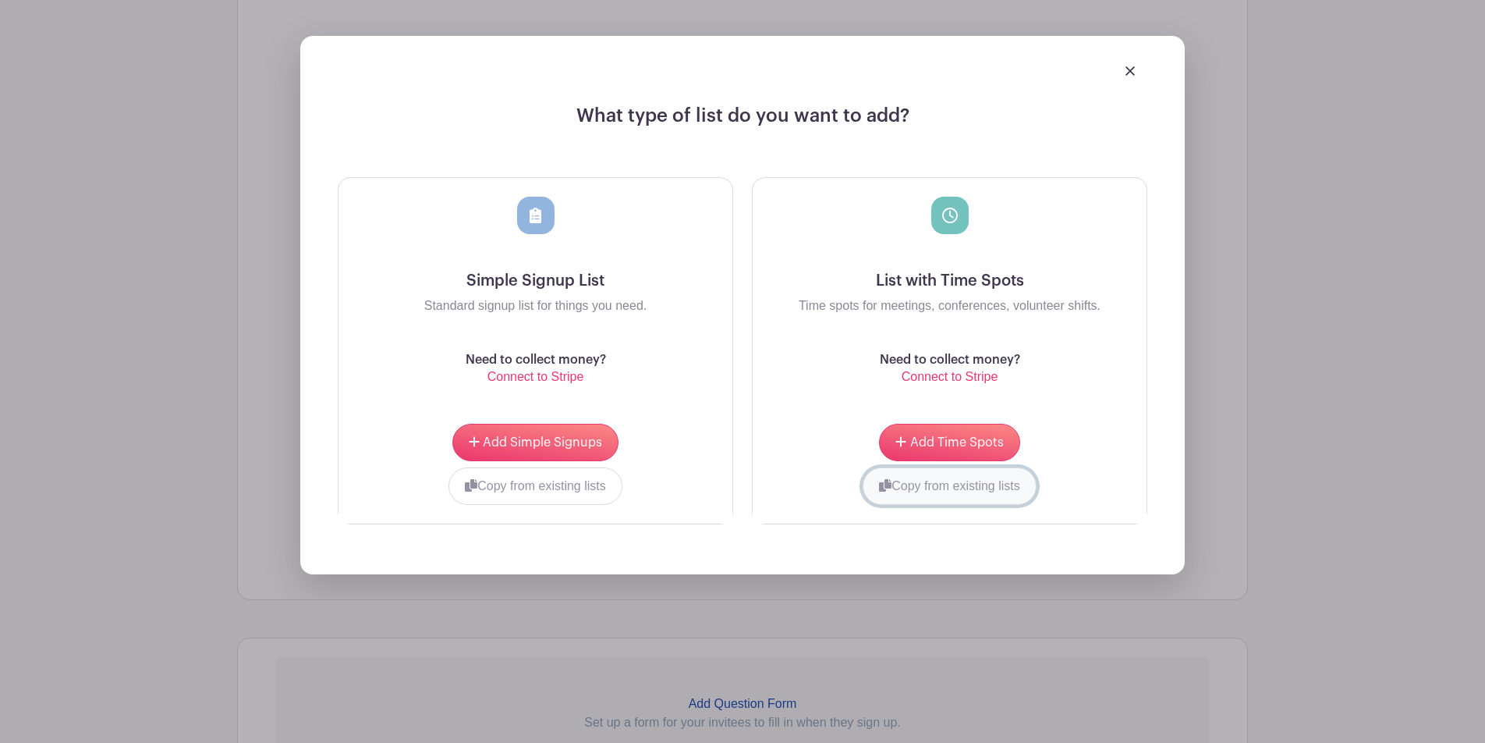
click at [966, 492] on button "Copy from existing lists" at bounding box center [950, 485] width 174 height 37
click at [989, 490] on div at bounding box center [891, 484] width 252 height 34
click at [1061, 505] on input "choose" at bounding box center [1075, 485] width 117 height 37
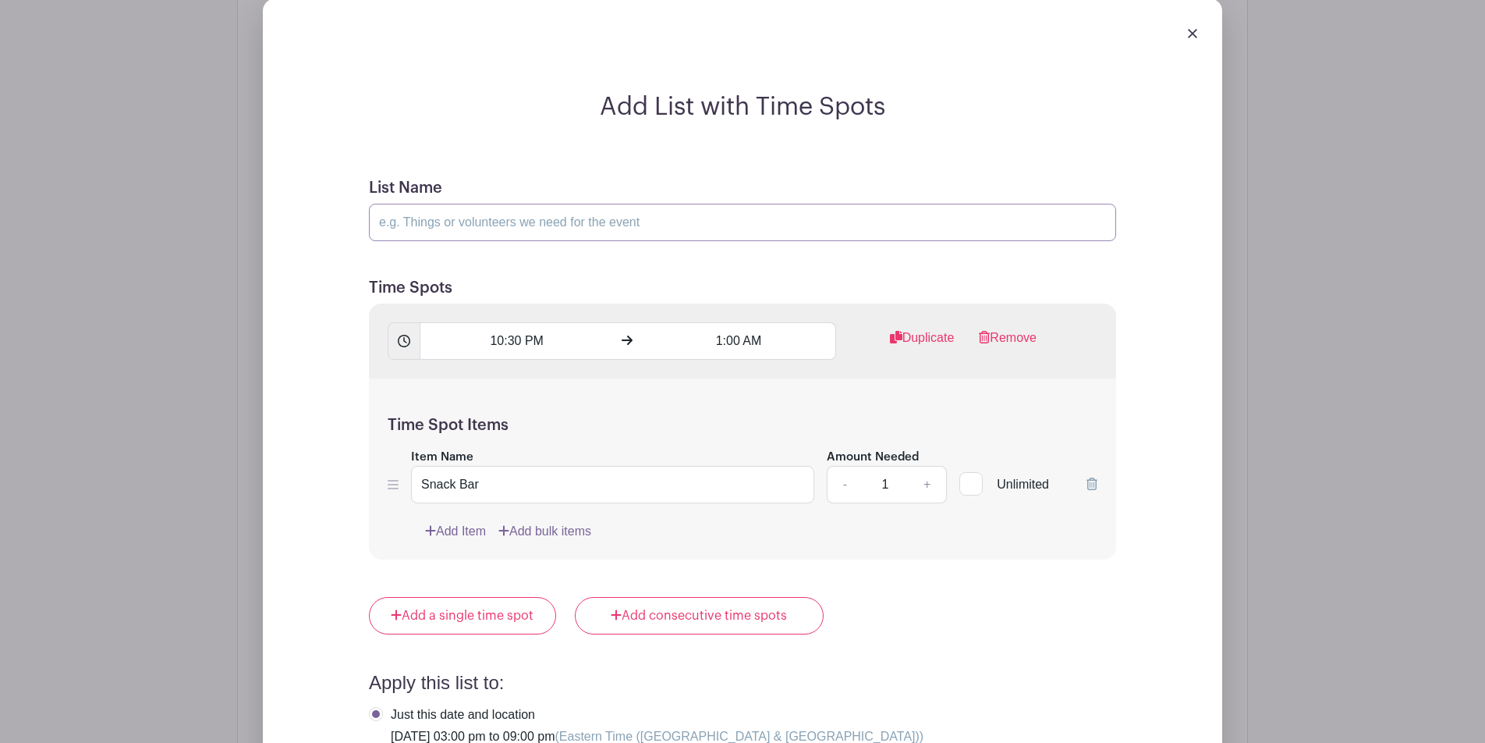
click at [692, 235] on input "List Name" at bounding box center [742, 222] width 747 height 37
type input "[PERSON_NAME] vs. Buffalo State"
click at [506, 352] on input "10:30 PM" at bounding box center [516, 340] width 193 height 37
click at [440, 411] on div "10" at bounding box center [448, 412] width 51 height 30
click at [619, 375] on div "03" at bounding box center [622, 379] width 52 height 30
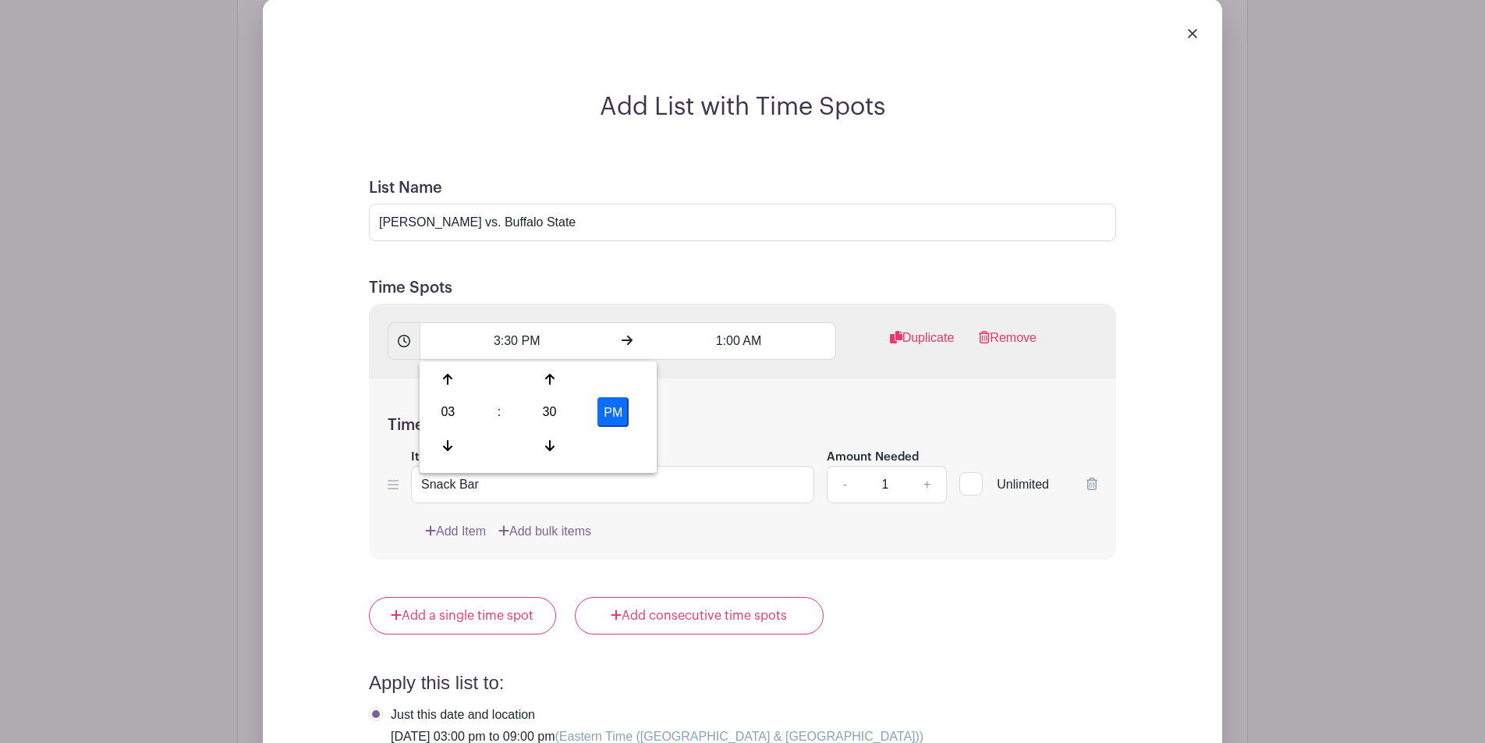
click at [609, 420] on button "PM" at bounding box center [613, 412] width 31 height 30
click at [616, 414] on button "AM" at bounding box center [613, 412] width 31 height 30
type input "3:30 PM"
click at [726, 346] on input "1:00 AM" at bounding box center [738, 340] width 193 height 37
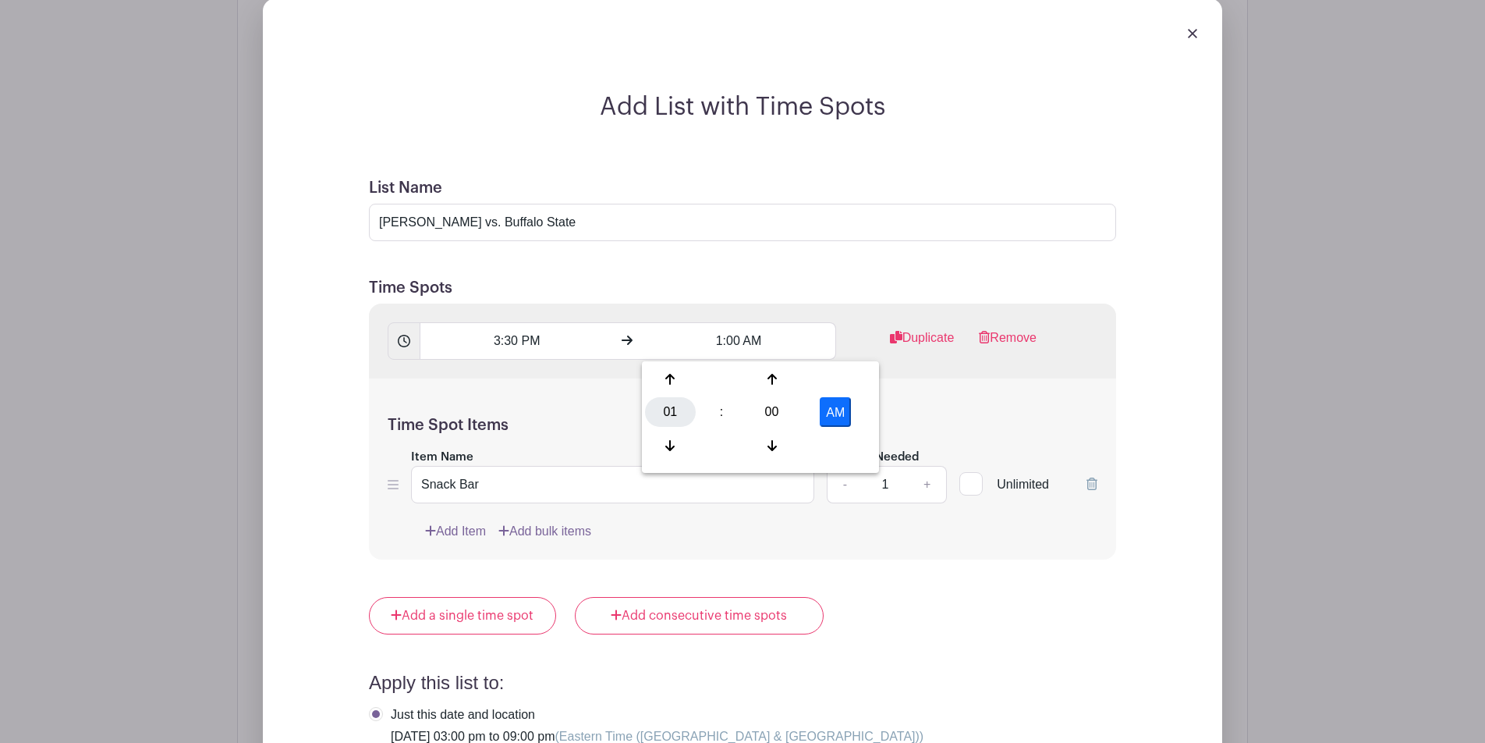
click at [676, 407] on div "01" at bounding box center [670, 412] width 51 height 30
click at [788, 406] on div "06" at bounding box center [787, 412] width 52 height 30
click at [772, 407] on div "00" at bounding box center [772, 412] width 51 height 30
click at [779, 408] on div "30" at bounding box center [787, 412] width 52 height 30
click at [780, 407] on div "30" at bounding box center [772, 412] width 51 height 30
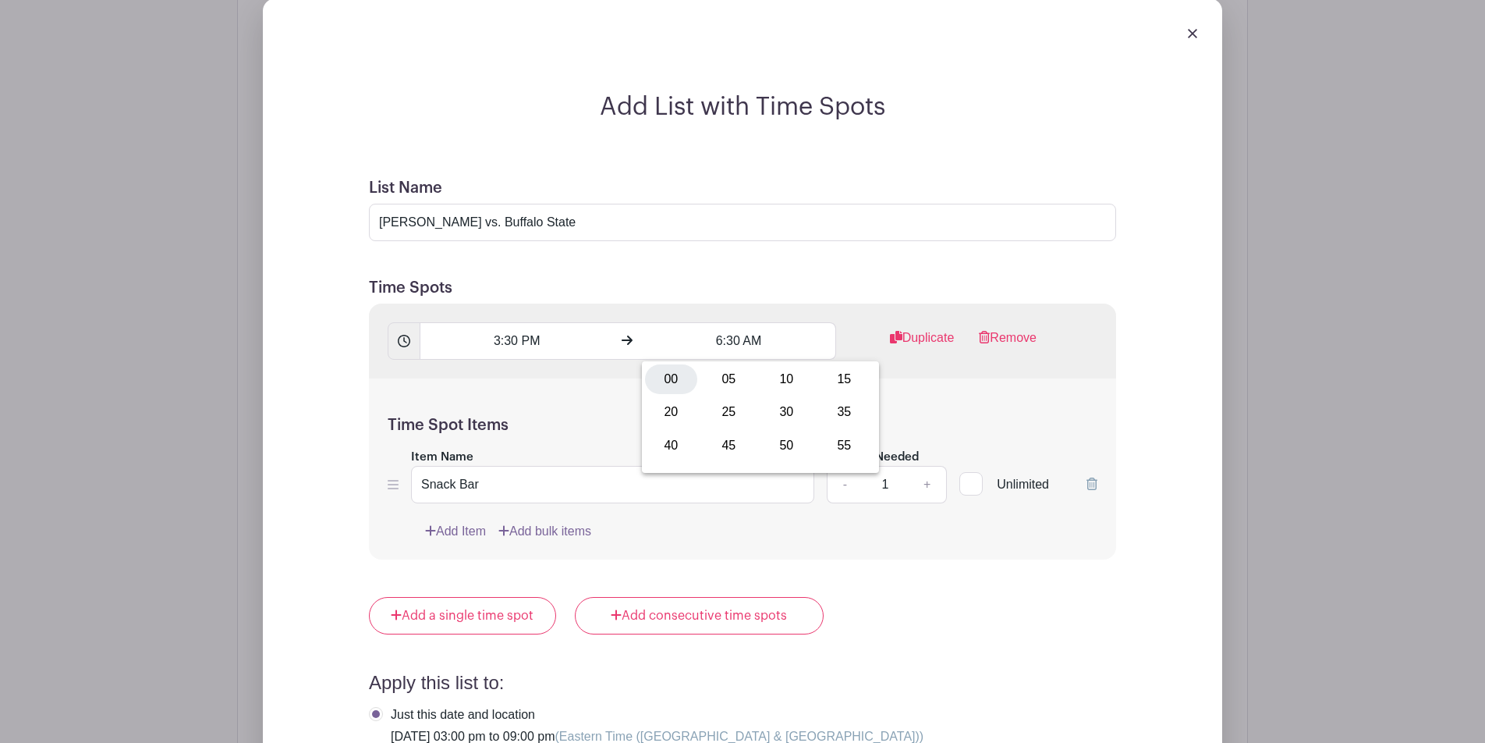
click at [682, 375] on div "00" at bounding box center [671, 379] width 52 height 30
click at [847, 399] on button "AM" at bounding box center [835, 412] width 31 height 30
type input "6:00 PM"
click at [933, 426] on h5 "Time Spot Items" at bounding box center [743, 425] width 710 height 19
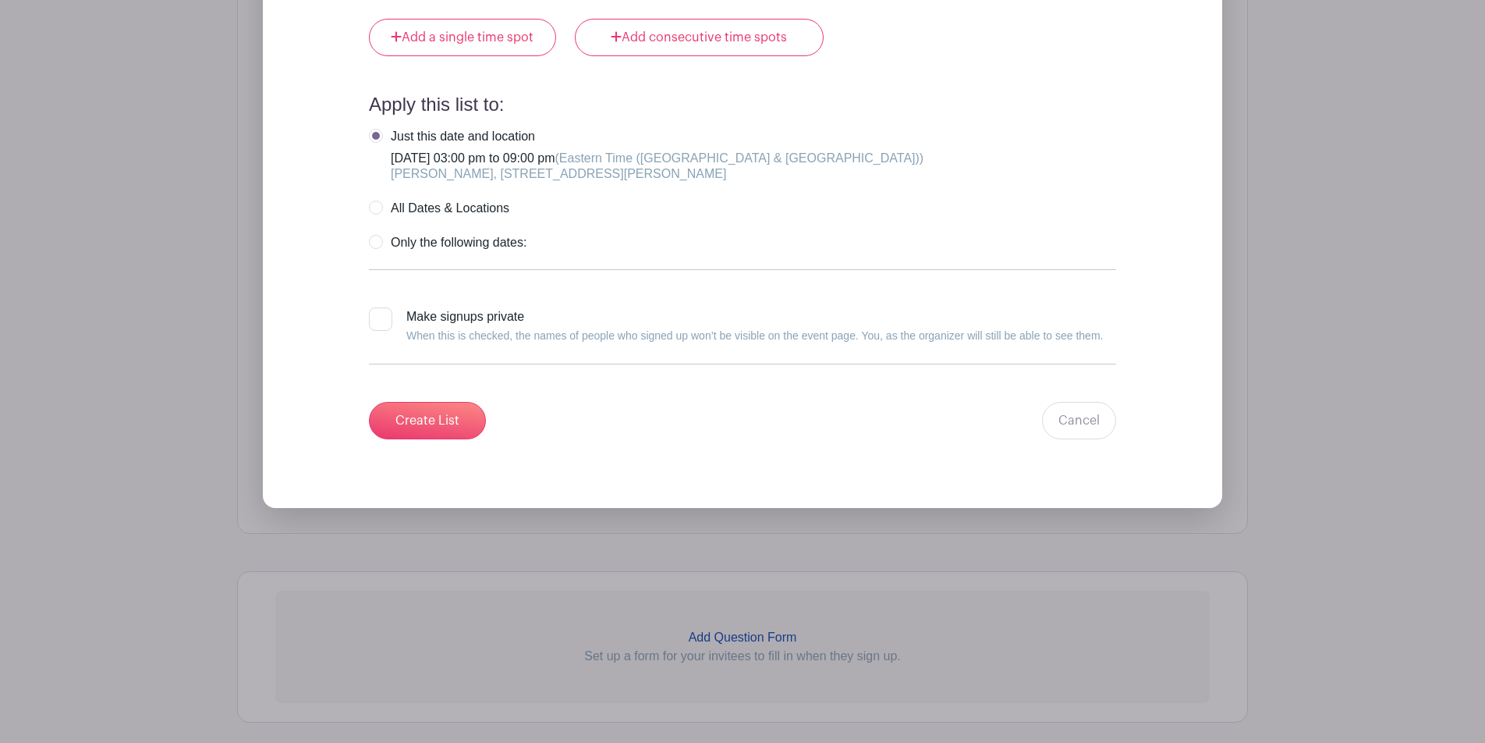
scroll to position [1896, 0]
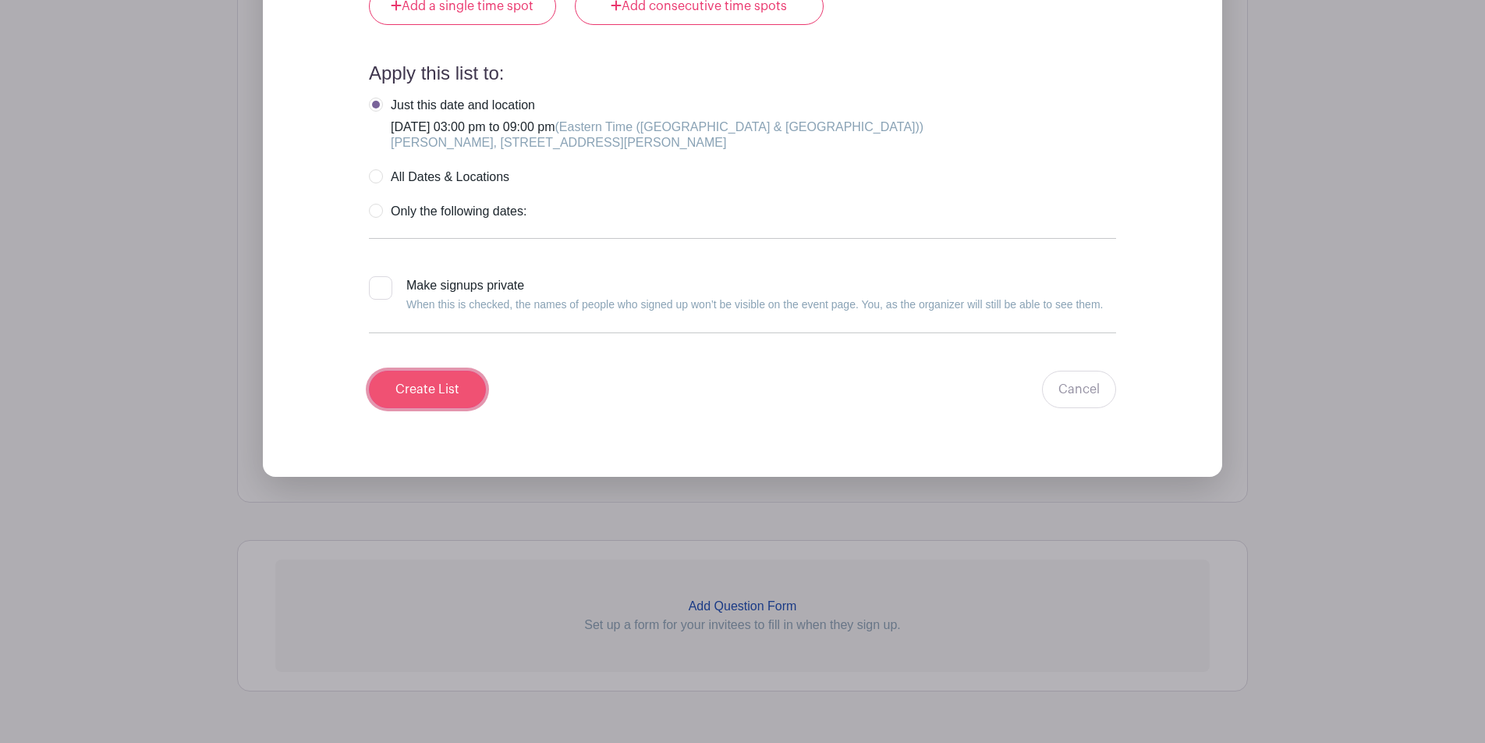
click at [442, 385] on input "Create List" at bounding box center [427, 389] width 117 height 37
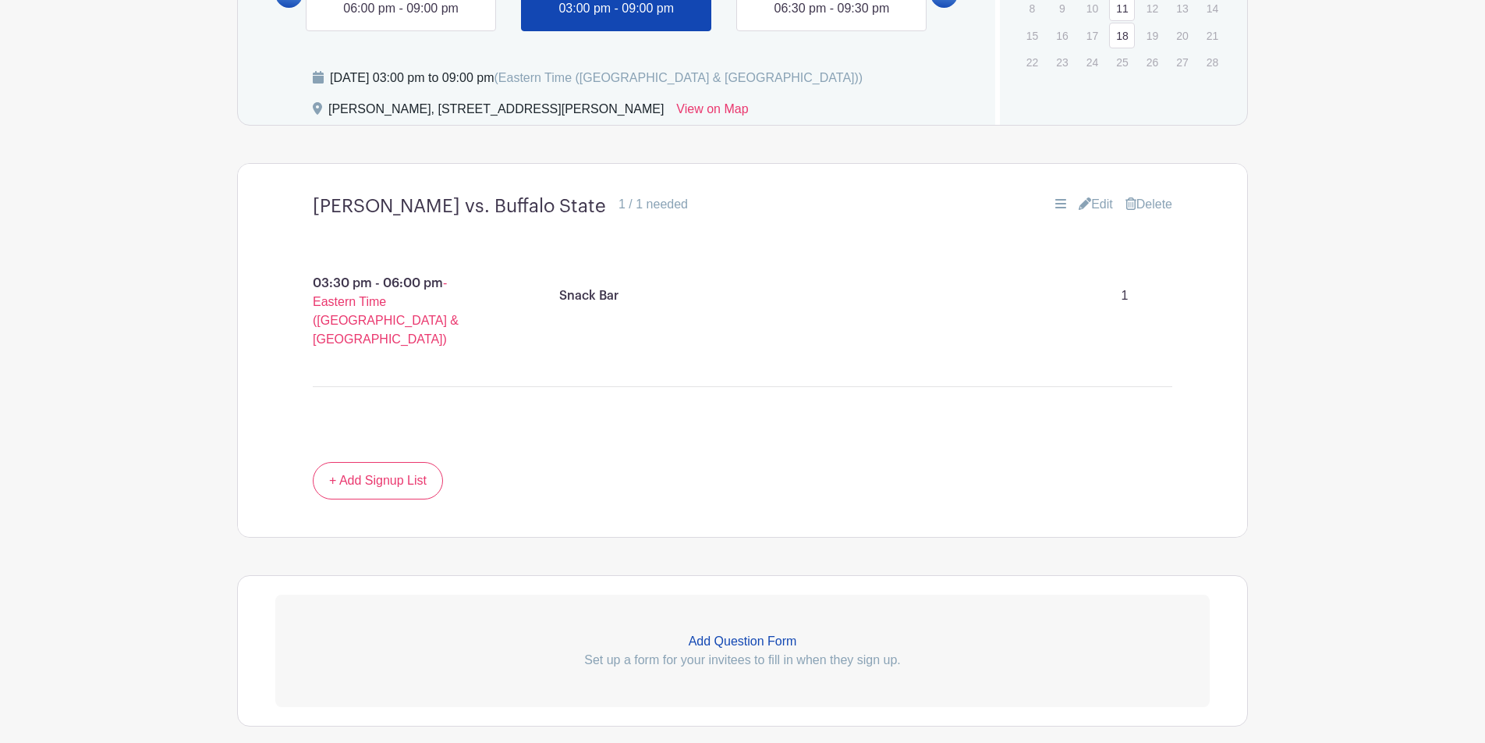
scroll to position [1018, 0]
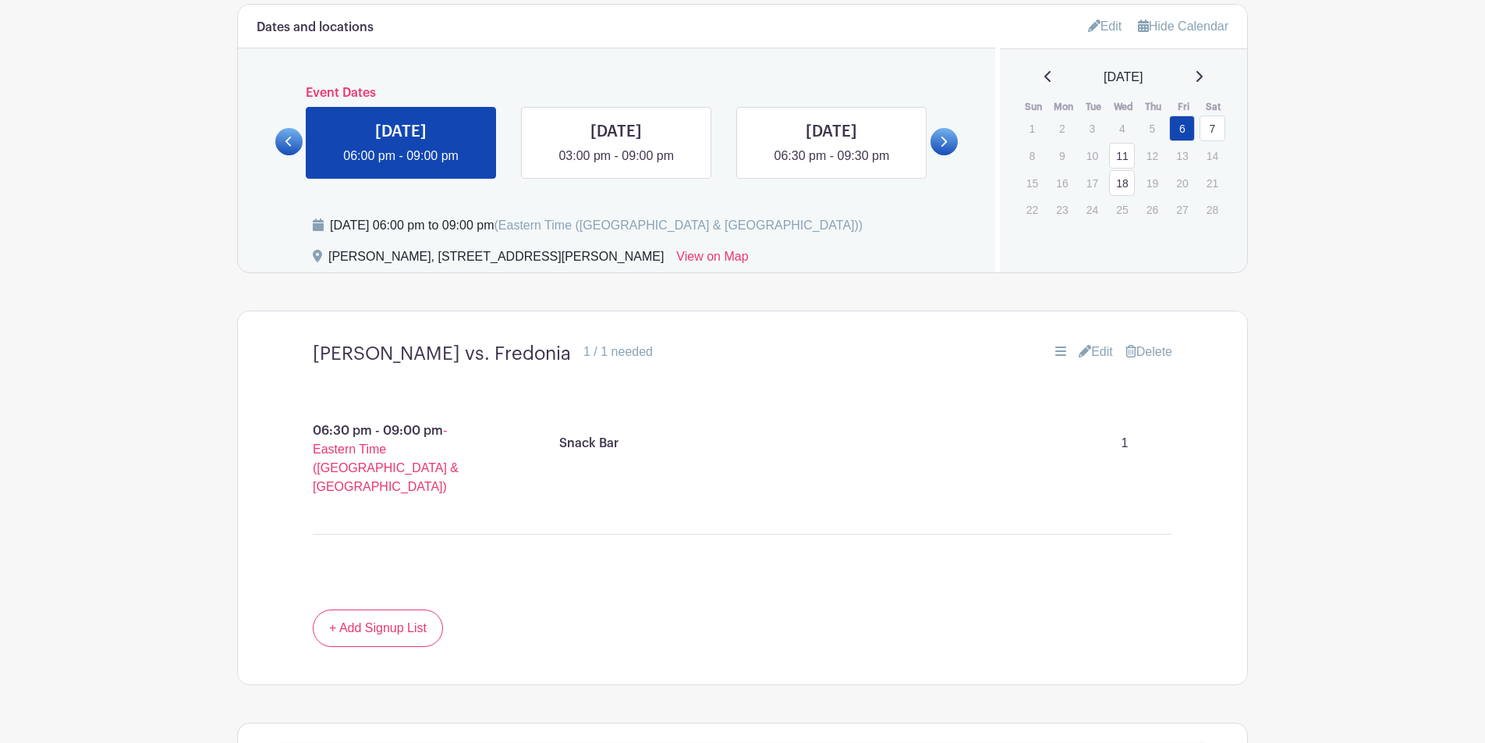
scroll to position [649, 0]
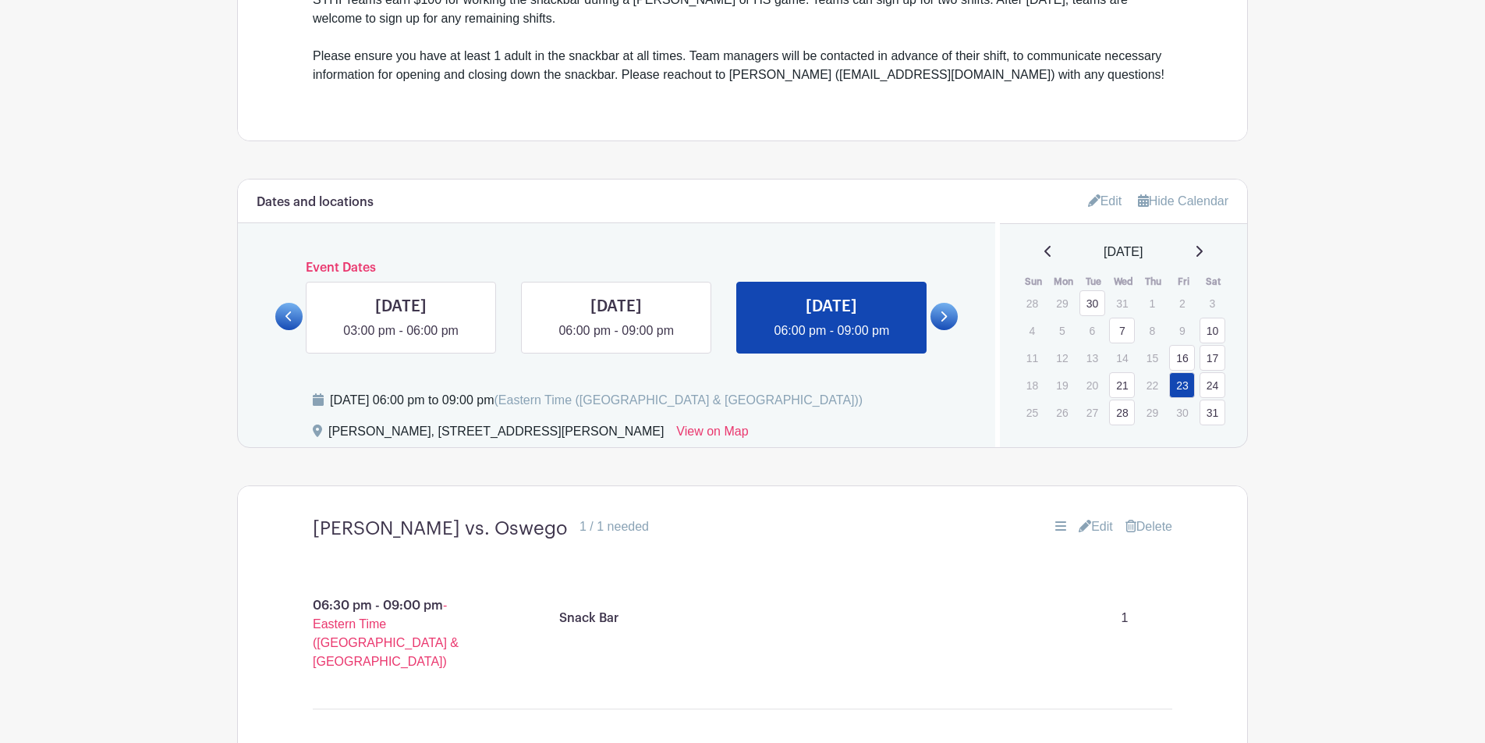
click at [1123, 245] on link at bounding box center [1199, 252] width 8 height 19
click at [1122, 330] on link "11" at bounding box center [1122, 331] width 26 height 26
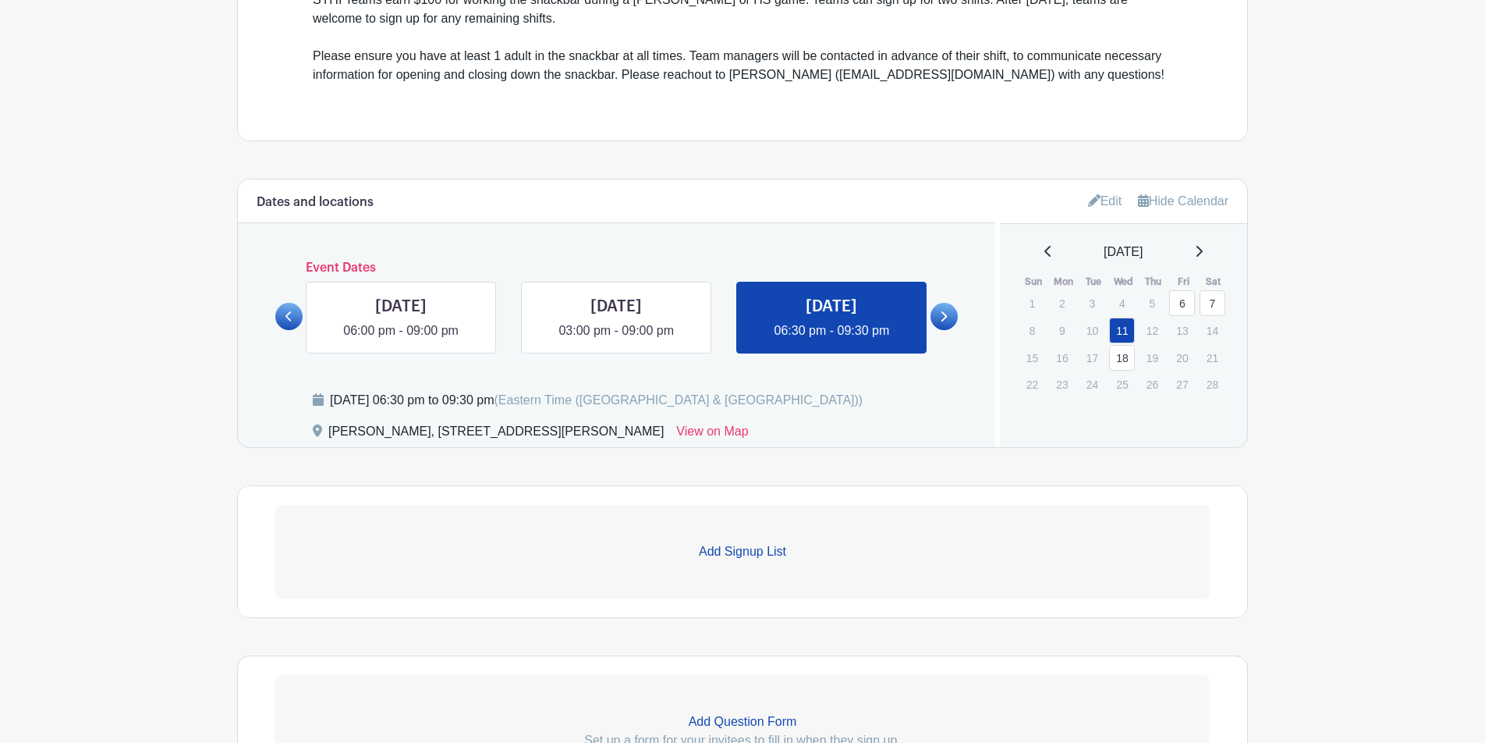
click at [1123, 307] on link "7" at bounding box center [1213, 303] width 26 height 26
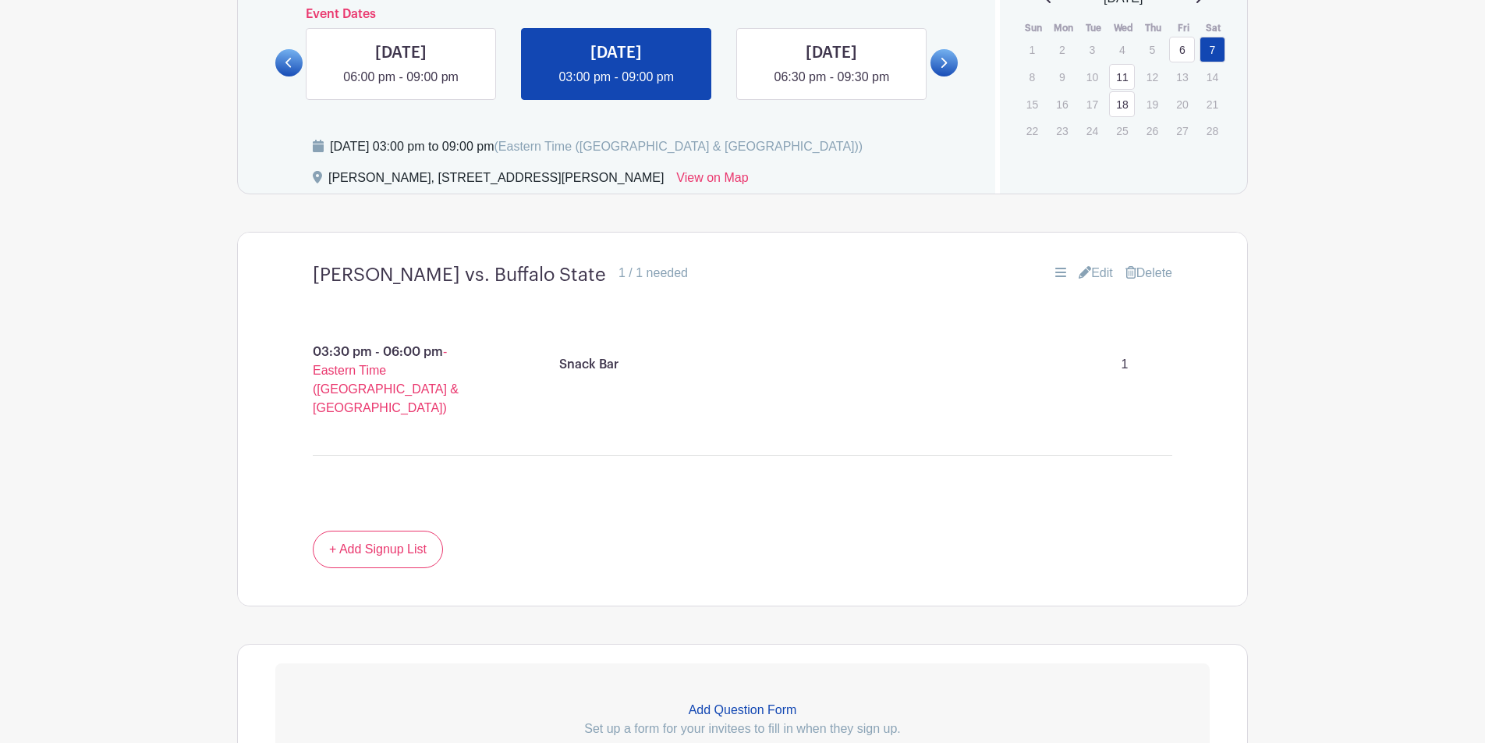
scroll to position [982, 0]
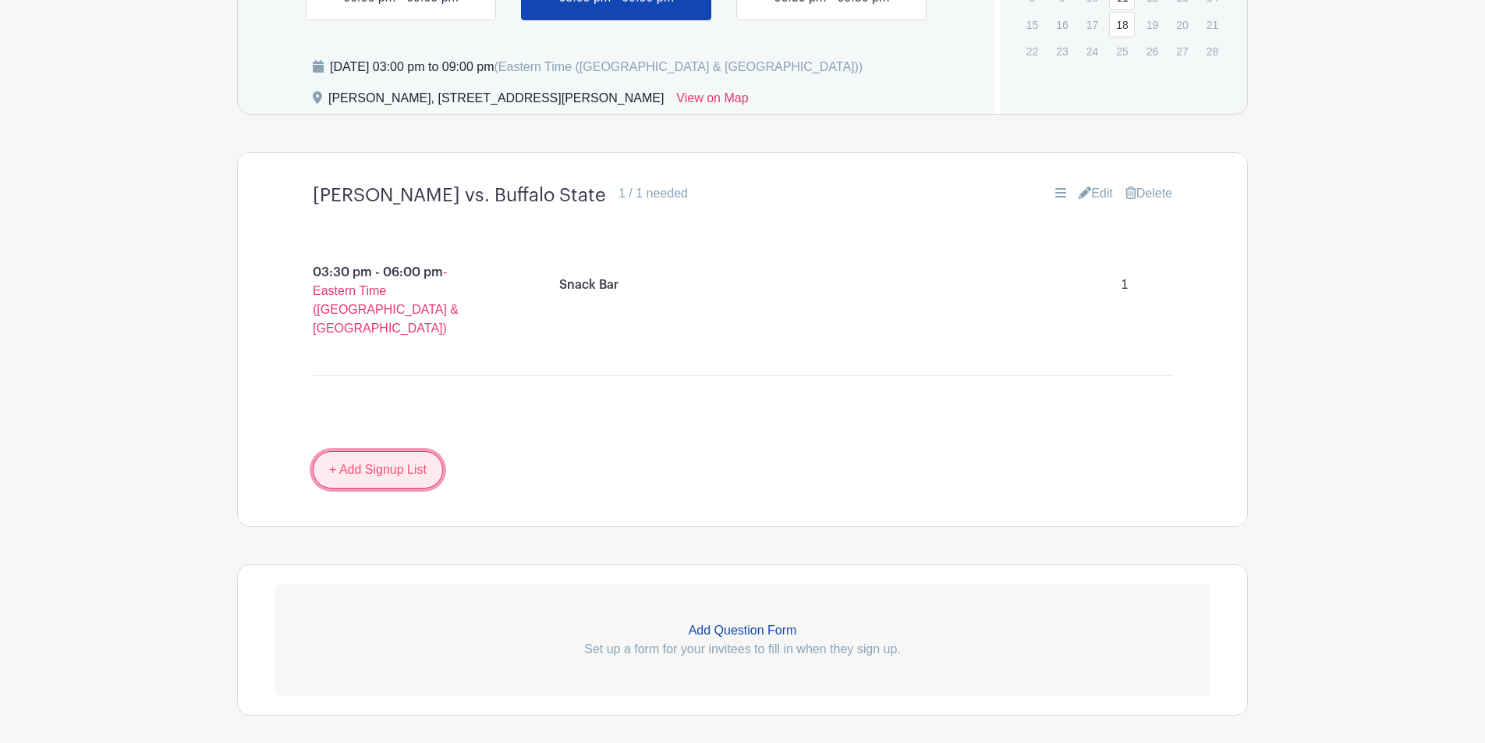
click at [374, 451] on link "+ Add Signup List" at bounding box center [378, 469] width 130 height 37
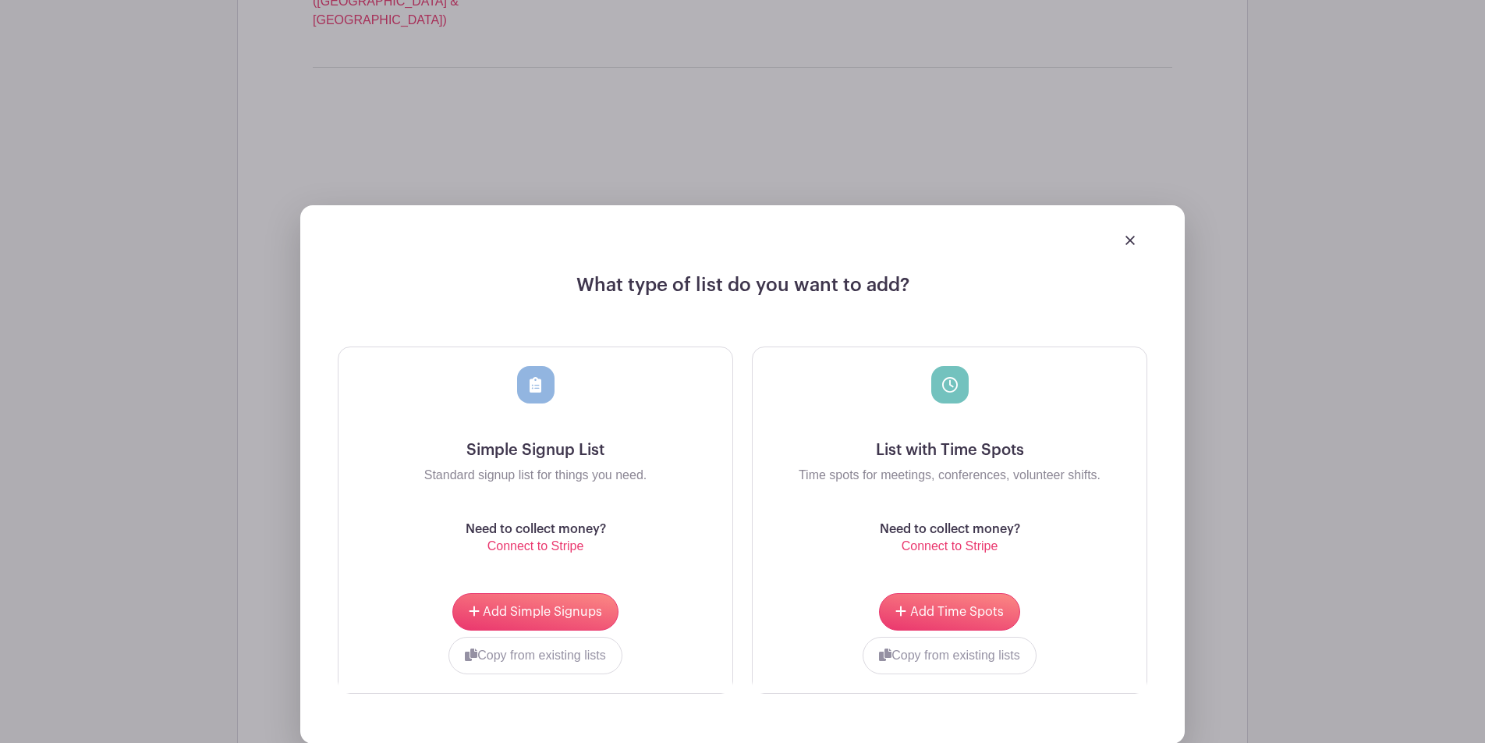
scroll to position [1318, 0]
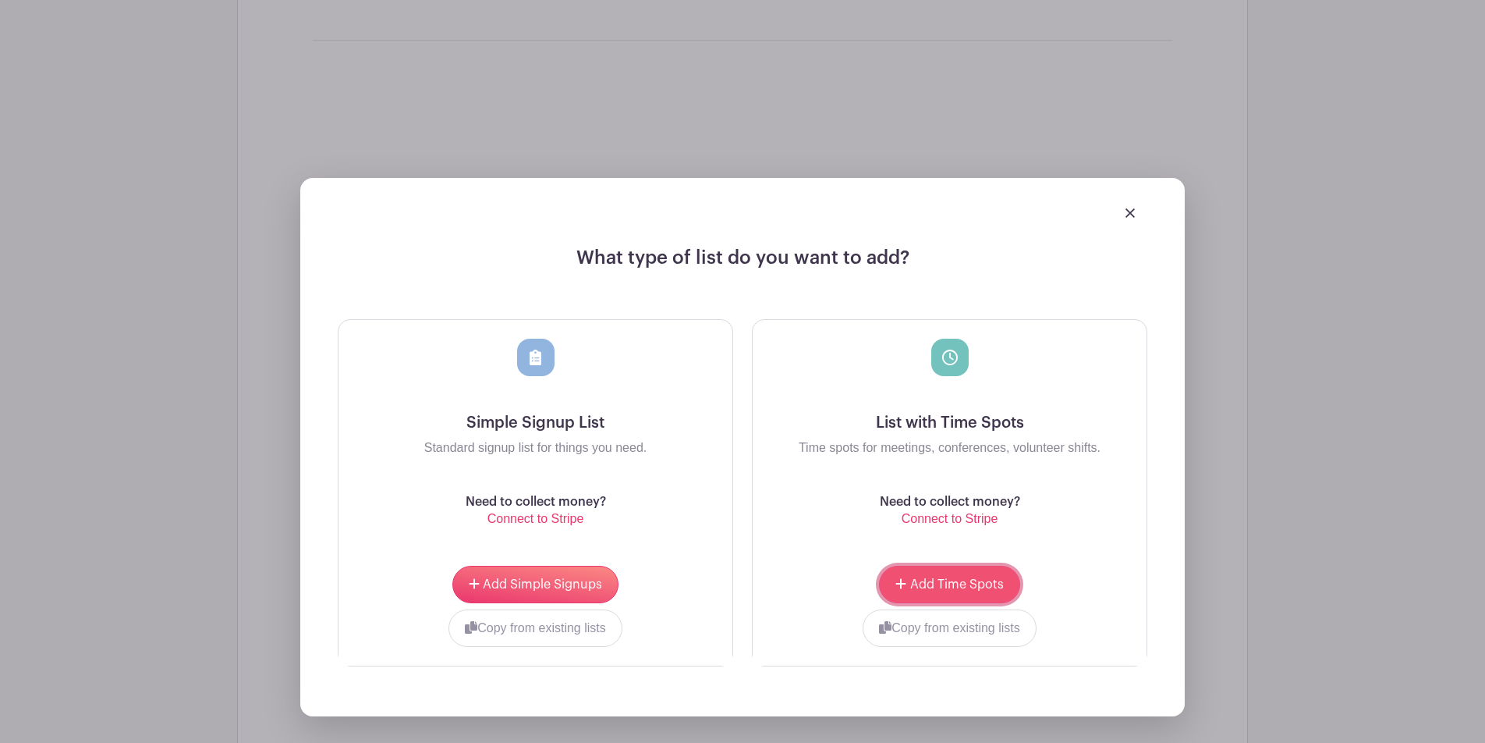
click at [923, 578] on span "Add Time Spots" at bounding box center [957, 584] width 94 height 12
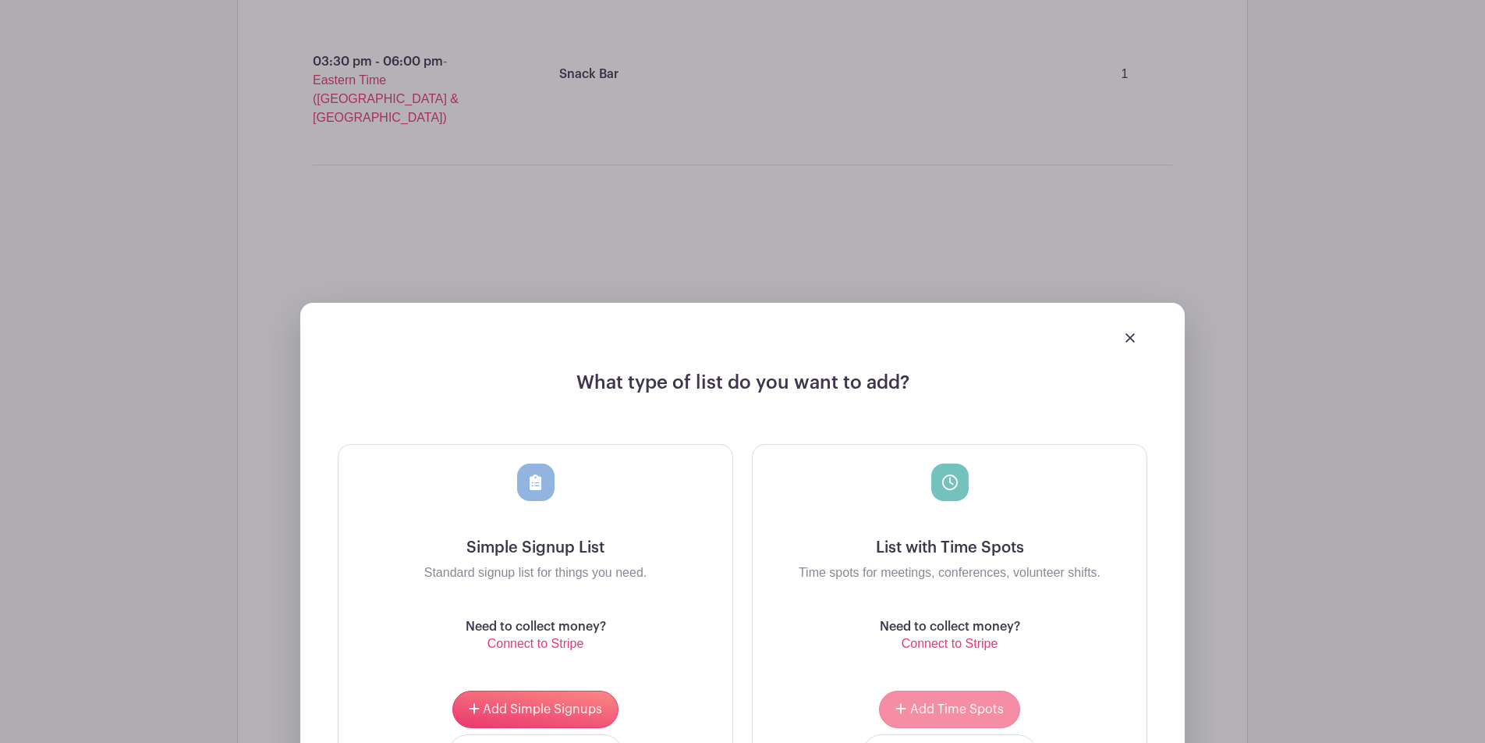
scroll to position [1443, 0]
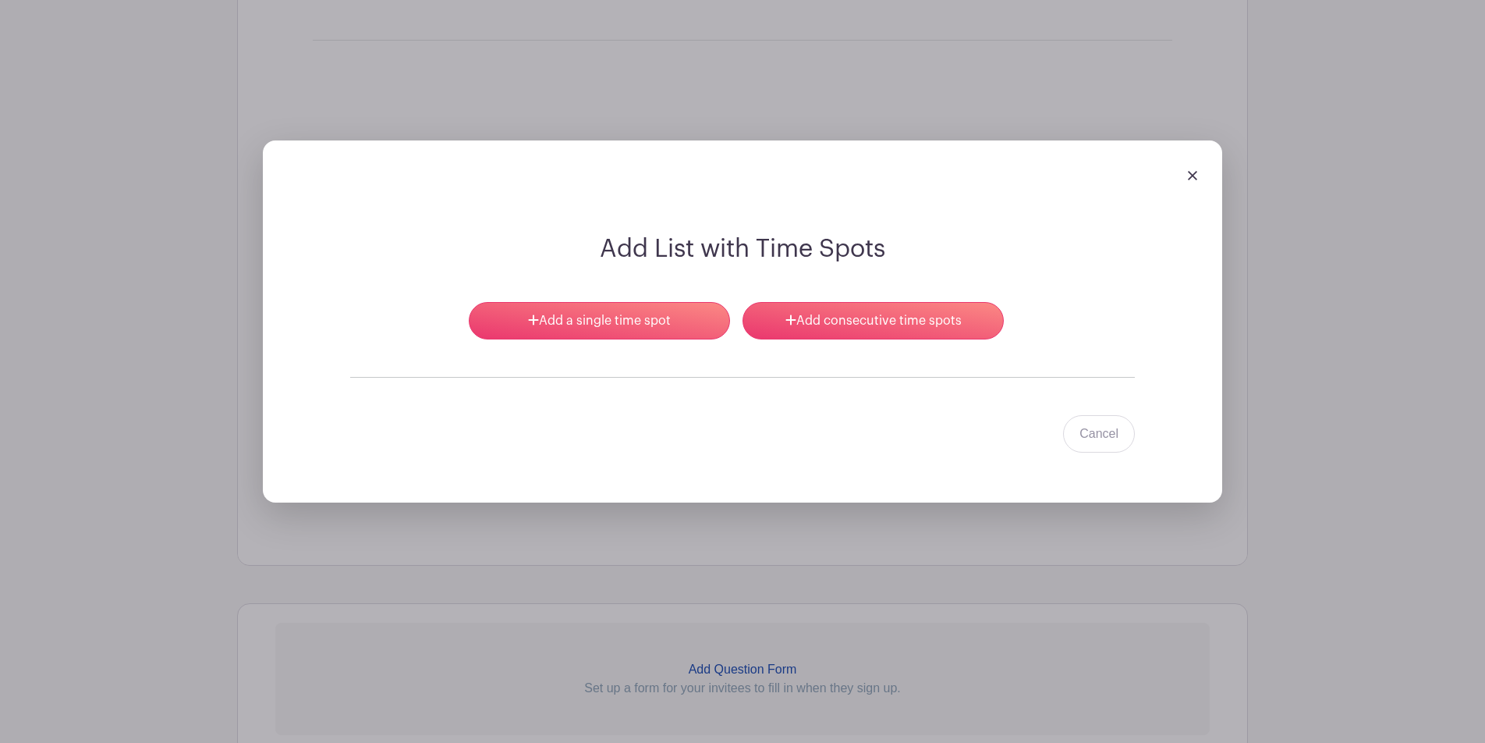
click at [1123, 153] on div at bounding box center [742, 175] width 935 height 44
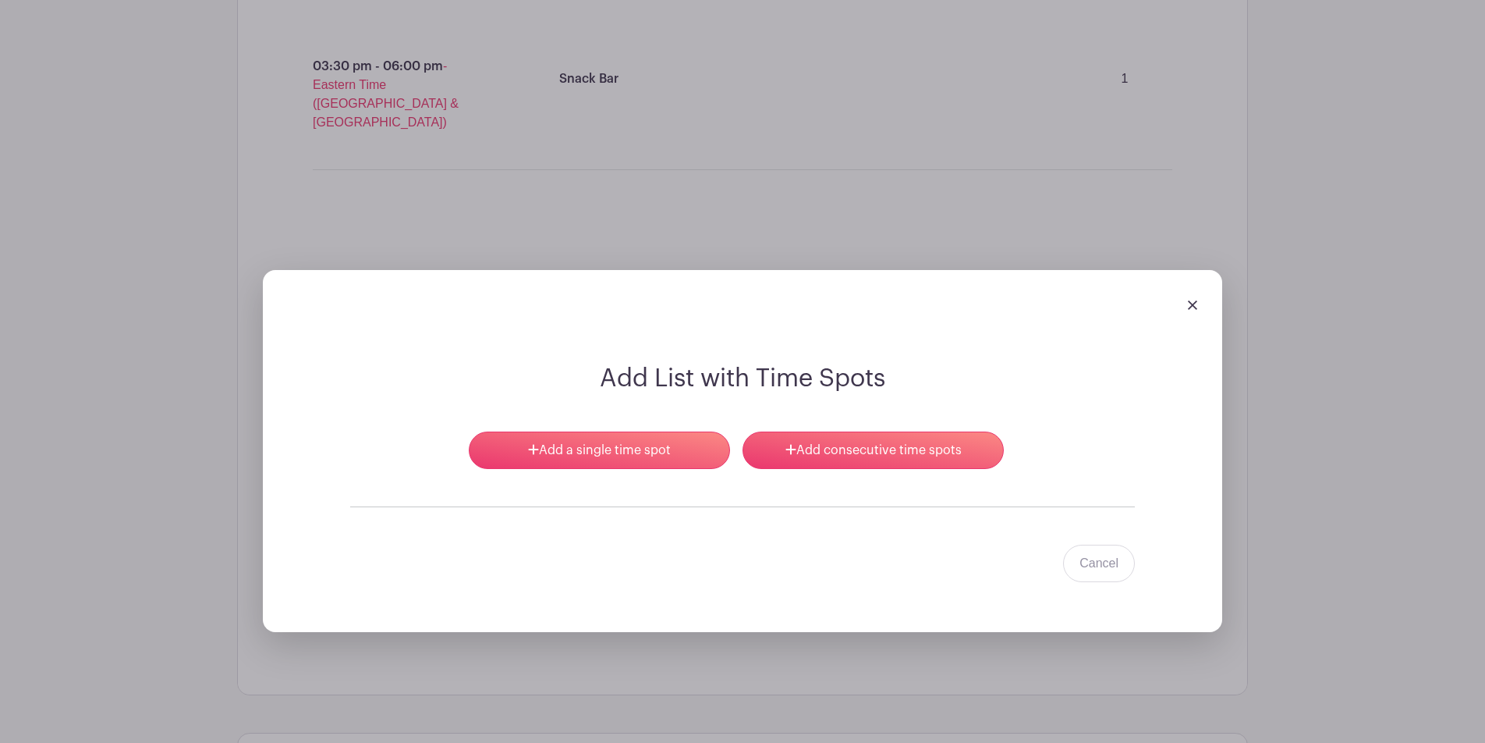
scroll to position [1317, 0]
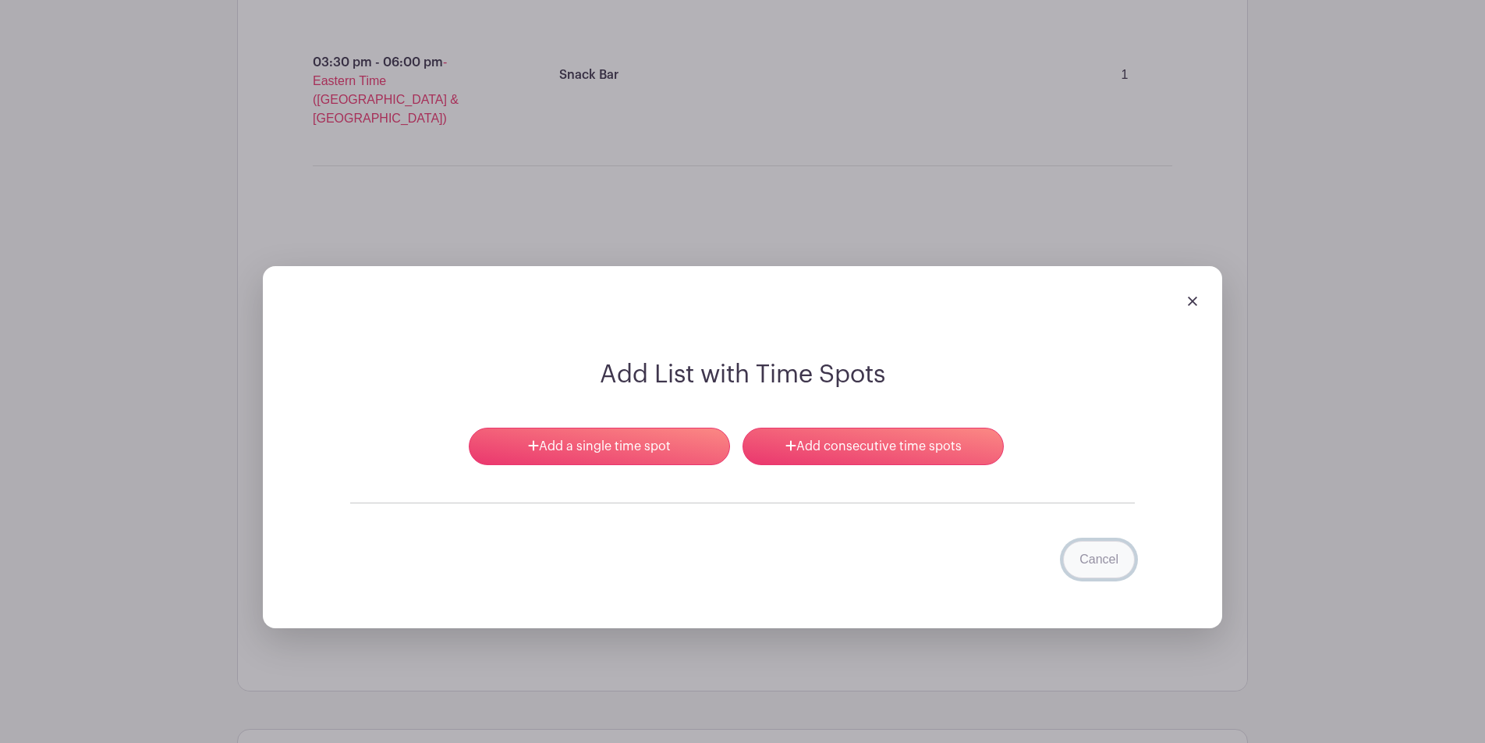
click at [1089, 541] on link "Cancel" at bounding box center [1099, 559] width 72 height 37
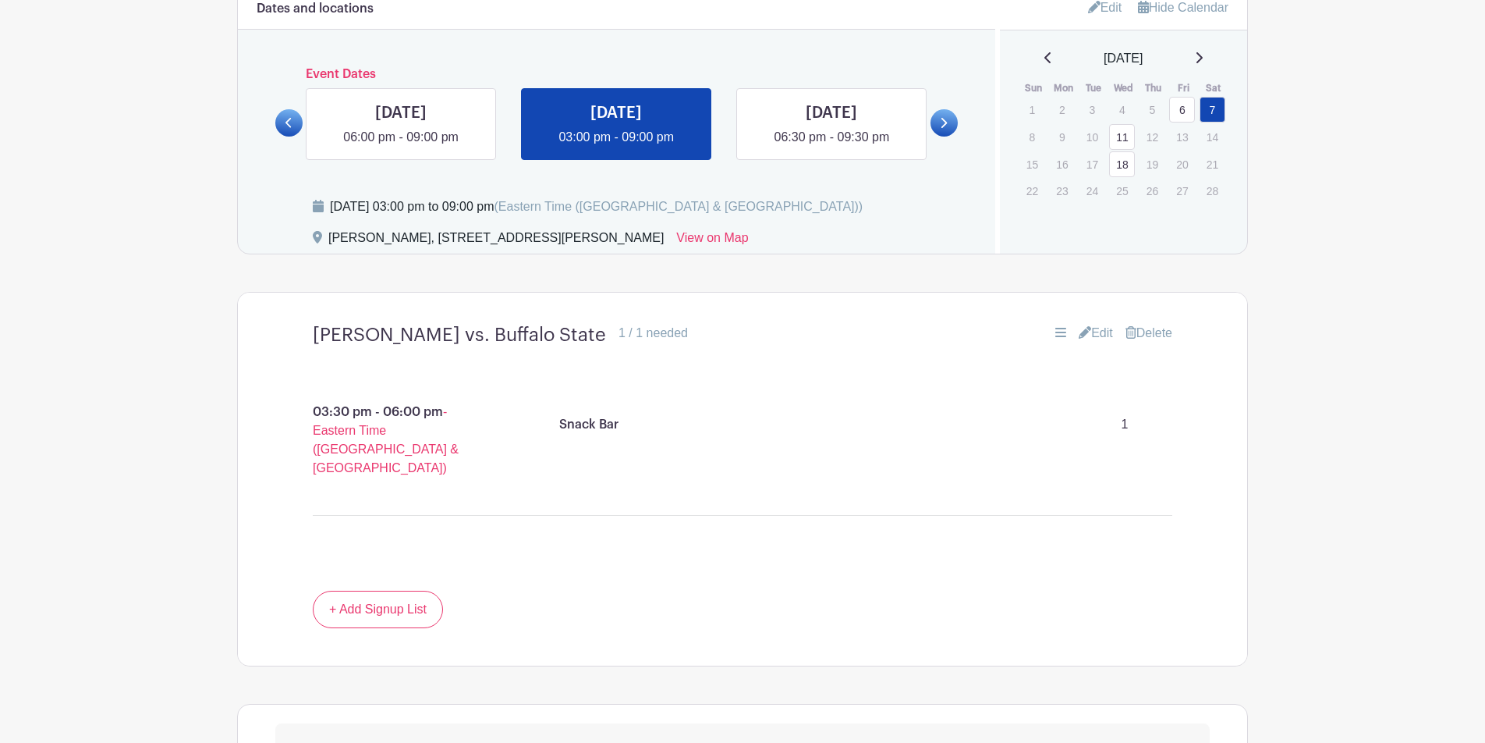
scroll to position [961, 0]
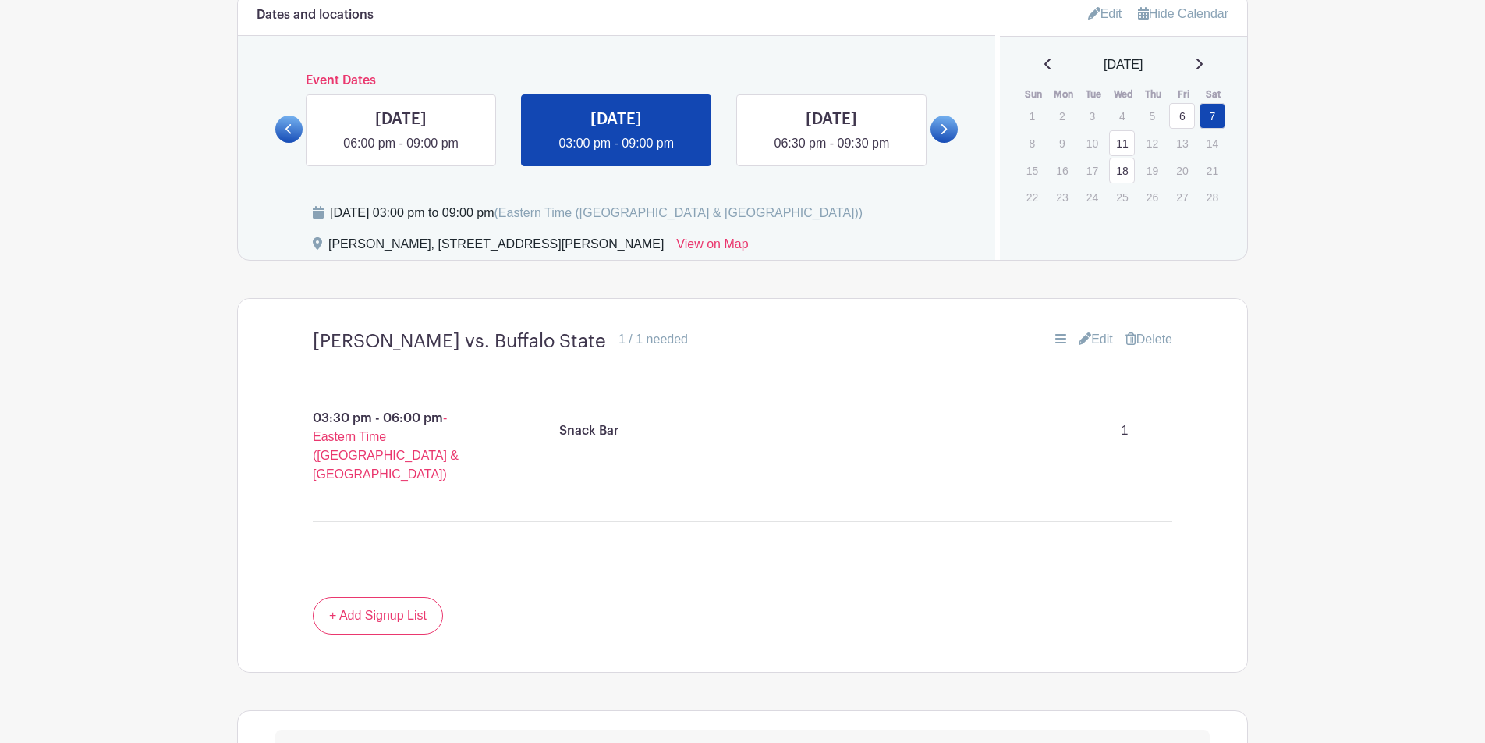
click at [1092, 339] on link "Edit" at bounding box center [1096, 339] width 34 height 19
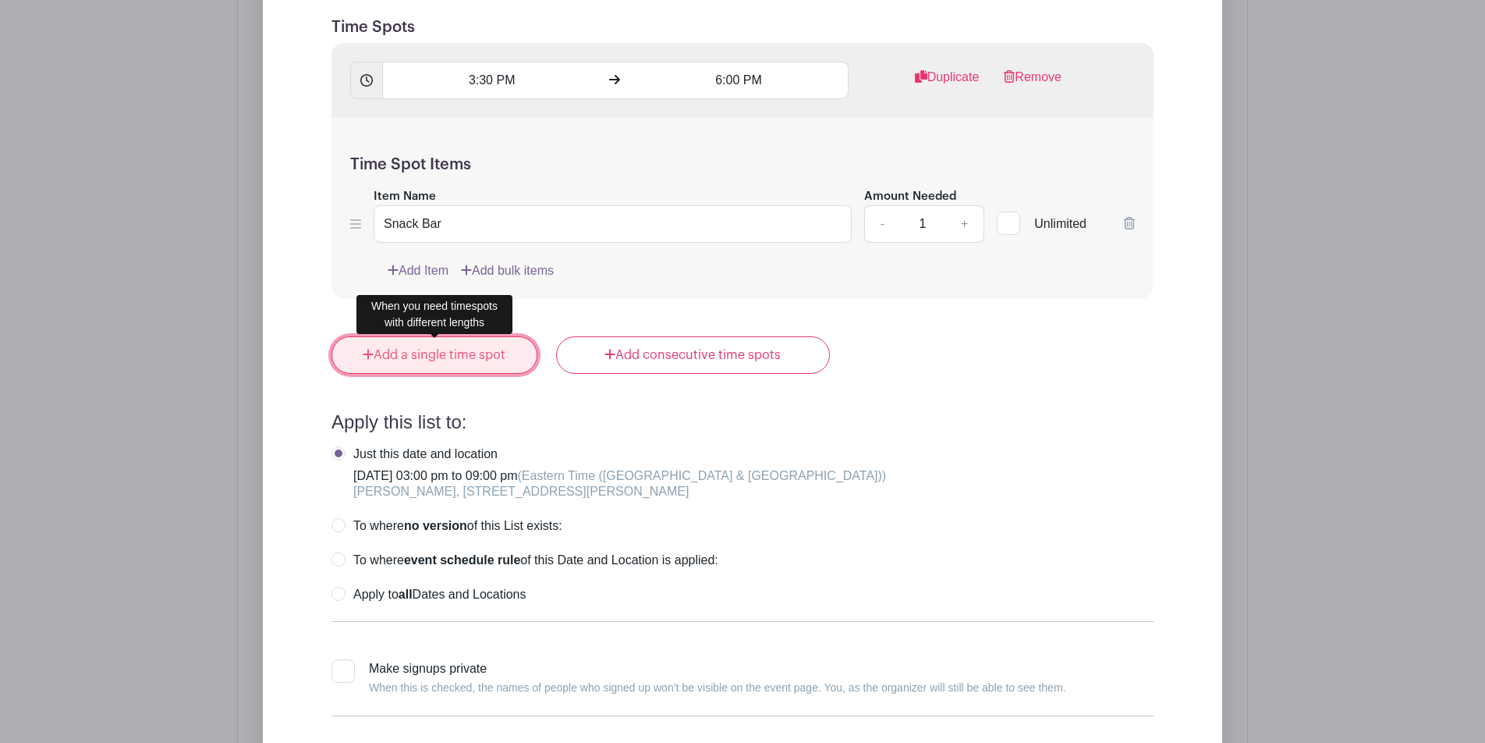
click at [492, 357] on link "Add a single time spot" at bounding box center [435, 354] width 206 height 37
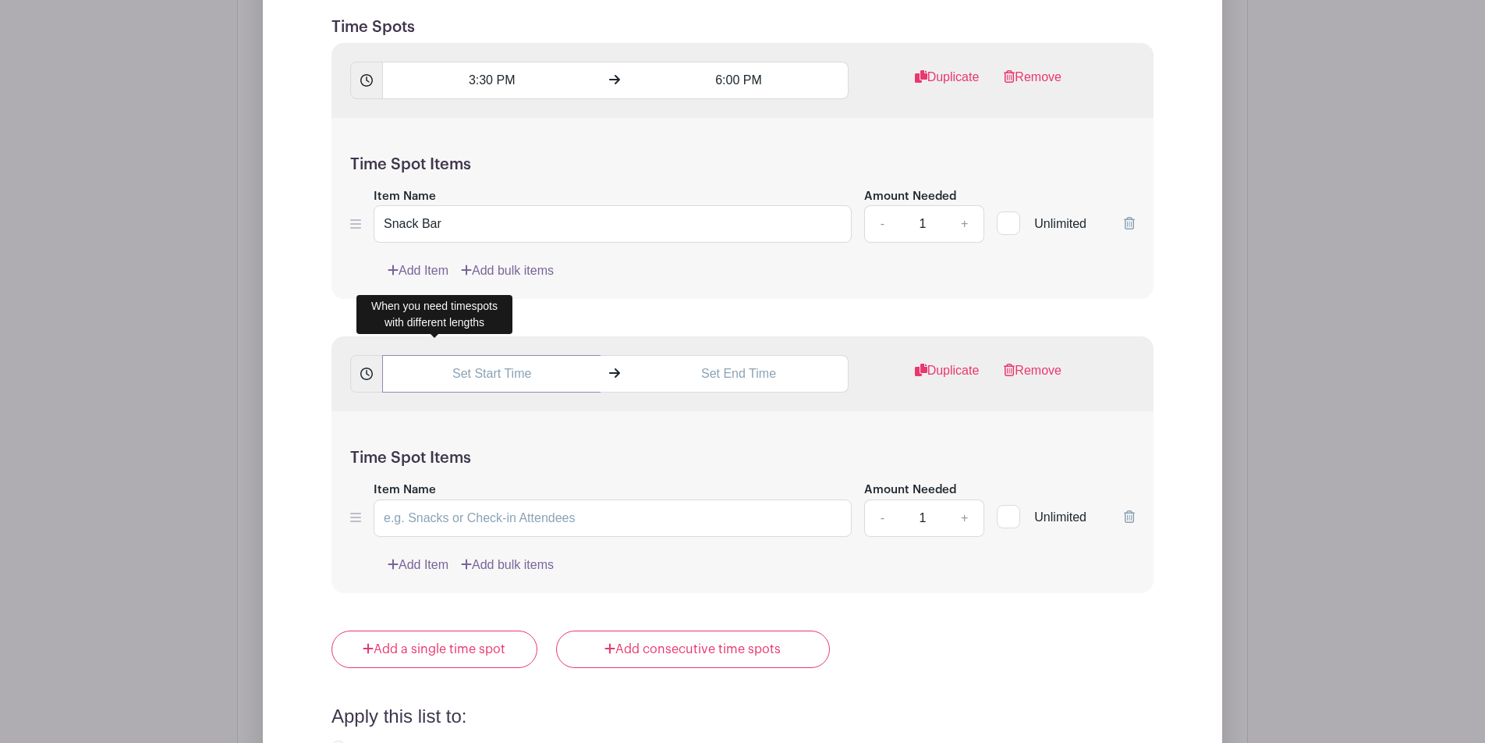
click at [479, 377] on input "text" at bounding box center [491, 373] width 218 height 37
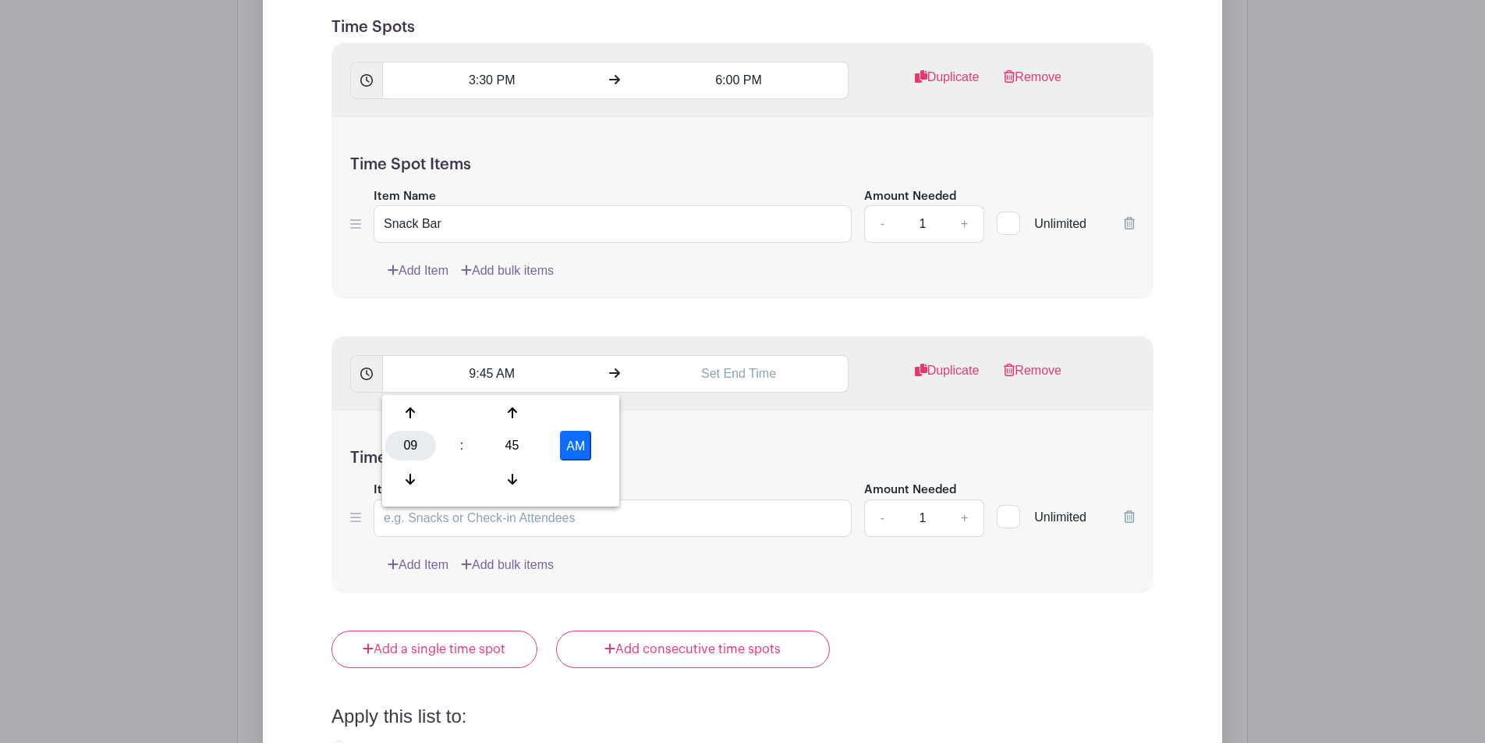
click at [417, 435] on div "09" at bounding box center [410, 446] width 51 height 30
click at [533, 444] on div "06" at bounding box center [527, 446] width 52 height 30
click at [571, 445] on button "AM" at bounding box center [575, 446] width 31 height 30
type input "6:45 PM"
click at [732, 379] on input "text" at bounding box center [739, 373] width 218 height 37
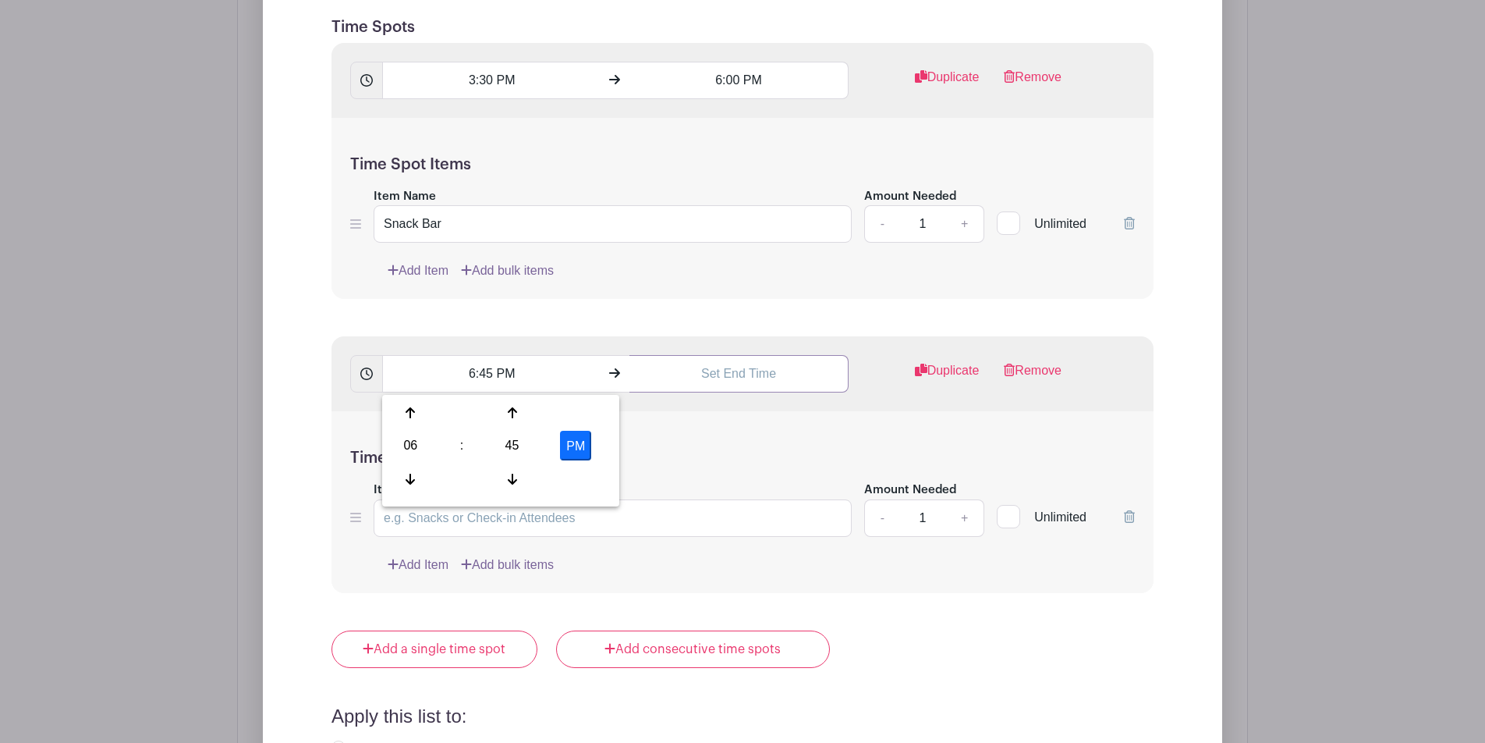
type input "9:45 AM"
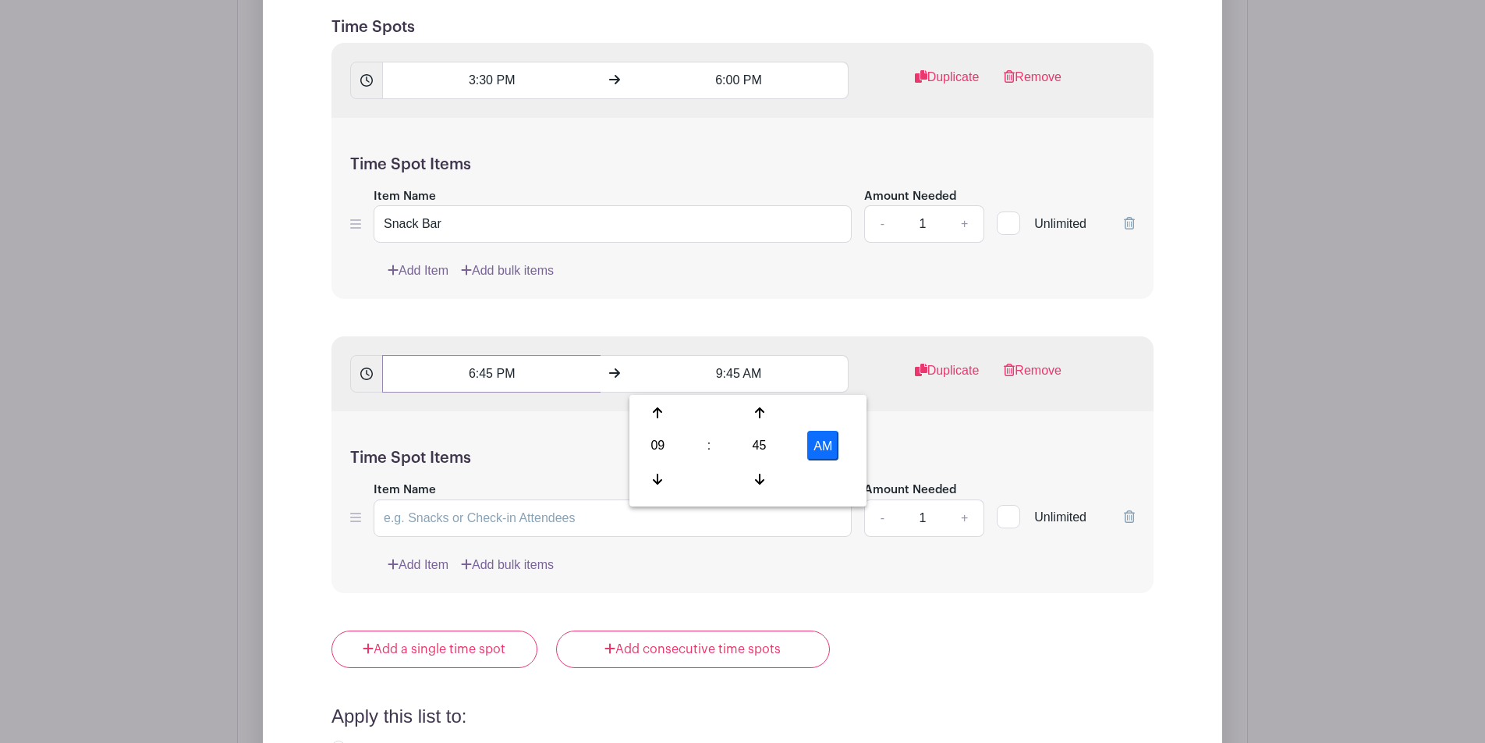
click at [497, 383] on input "6:45 PM" at bounding box center [491, 373] width 218 height 37
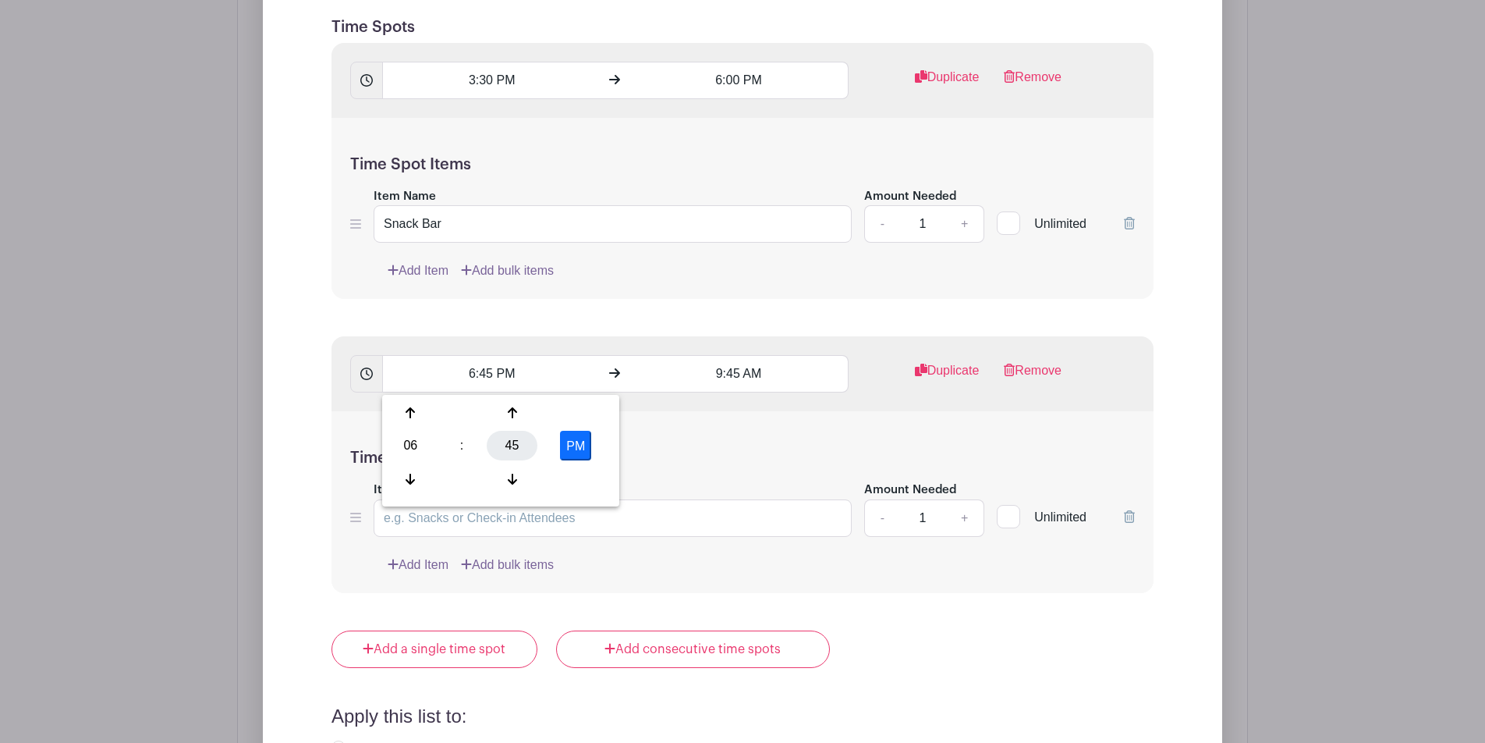
click at [506, 442] on div "45" at bounding box center [512, 446] width 51 height 30
click at [402, 410] on div "00" at bounding box center [411, 413] width 52 height 30
type input "6:00 PM"
click at [718, 376] on input "9:45 AM" at bounding box center [739, 373] width 218 height 37
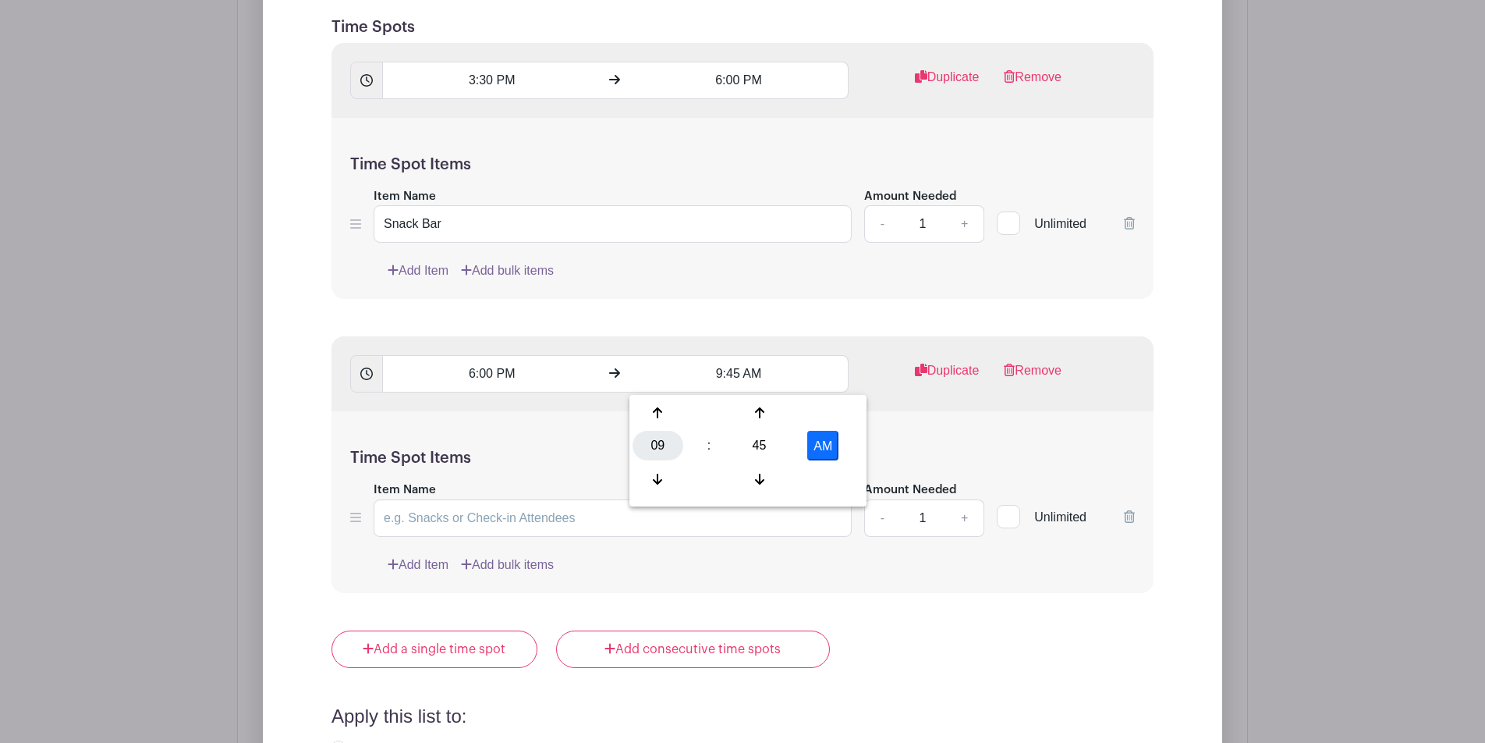
click at [665, 442] on div "09" at bounding box center [658, 446] width 51 height 30
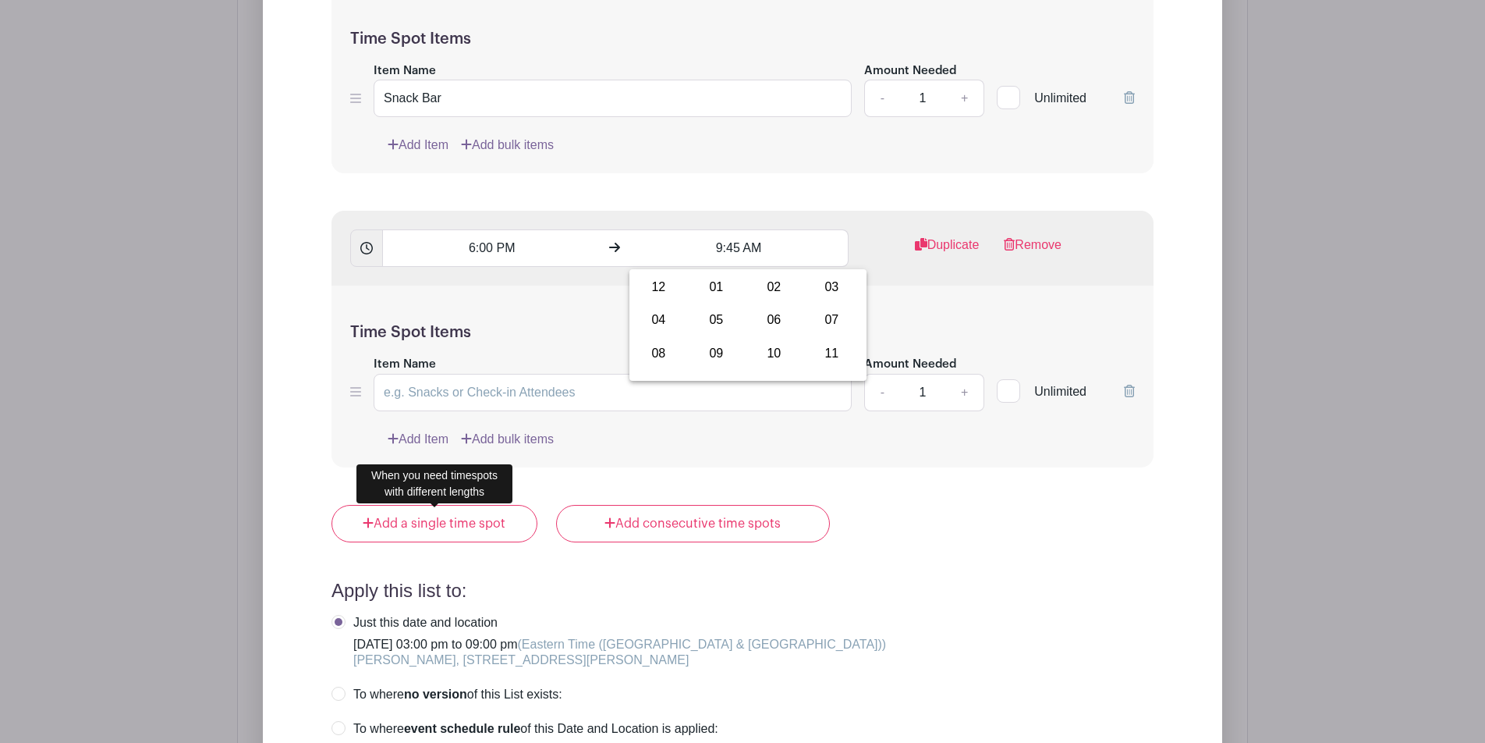
scroll to position [1563, 0]
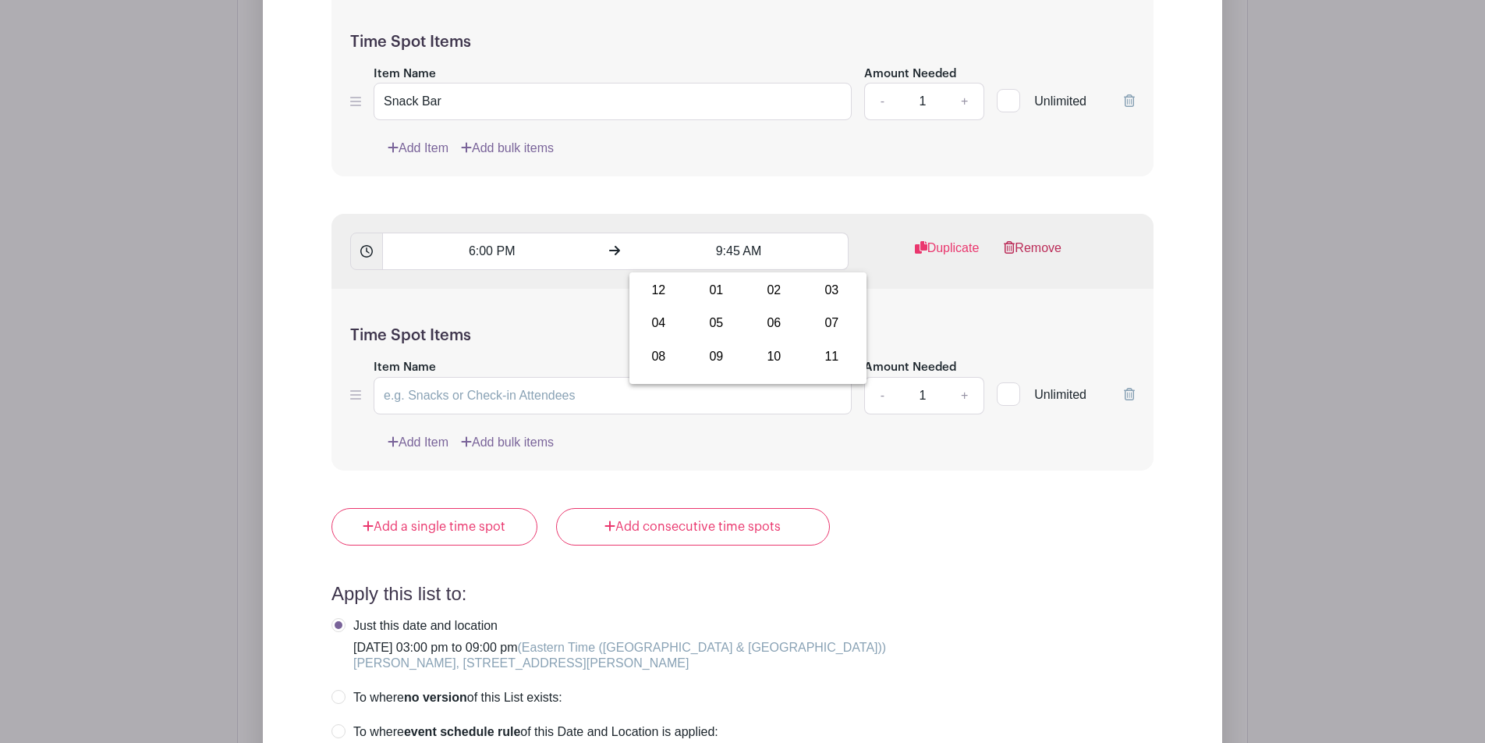
click at [1055, 250] on link "Remove" at bounding box center [1033, 254] width 58 height 31
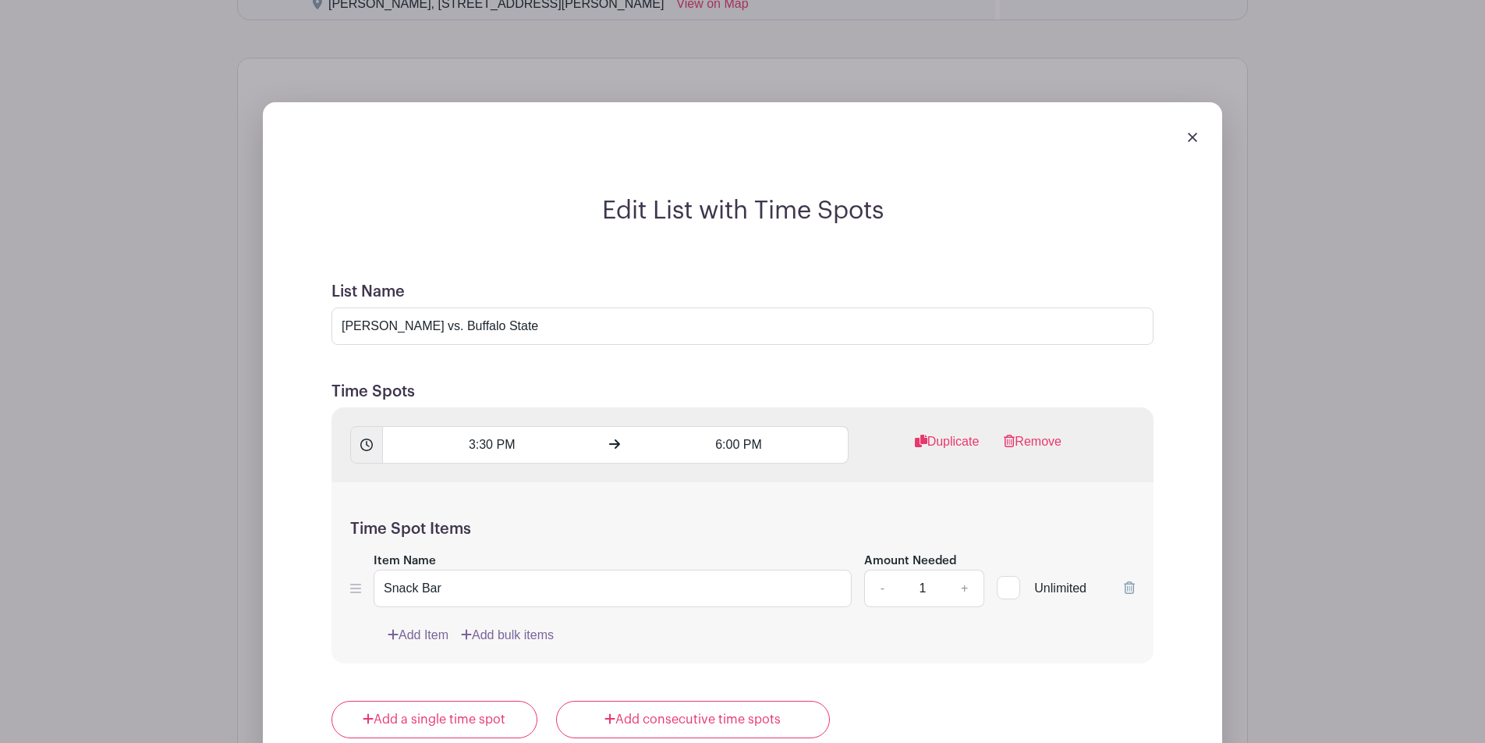
scroll to position [1012, 0]
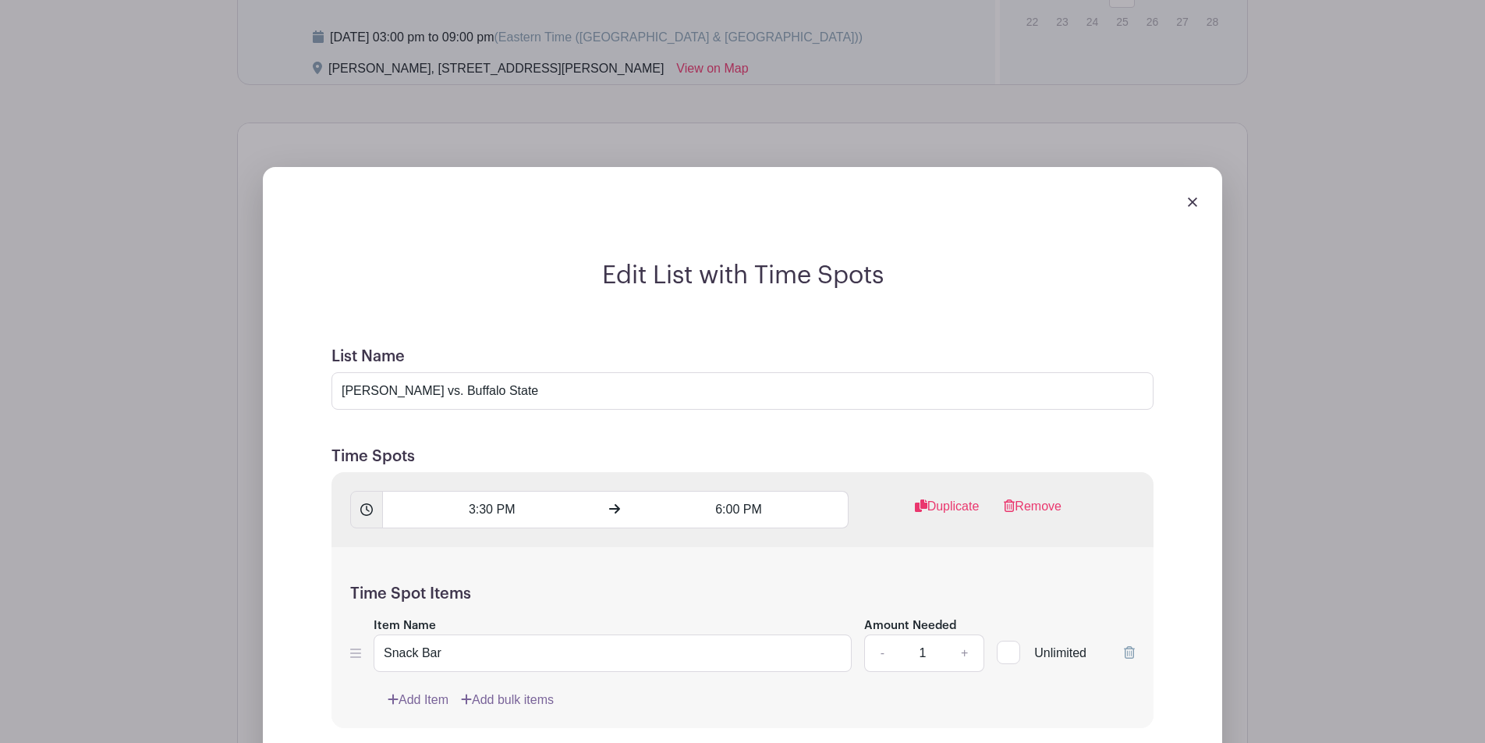
click at [1123, 202] on div at bounding box center [742, 201] width 935 height 44
click at [1123, 203] on div at bounding box center [742, 201] width 935 height 44
click at [1123, 201] on img at bounding box center [1192, 201] width 9 height 9
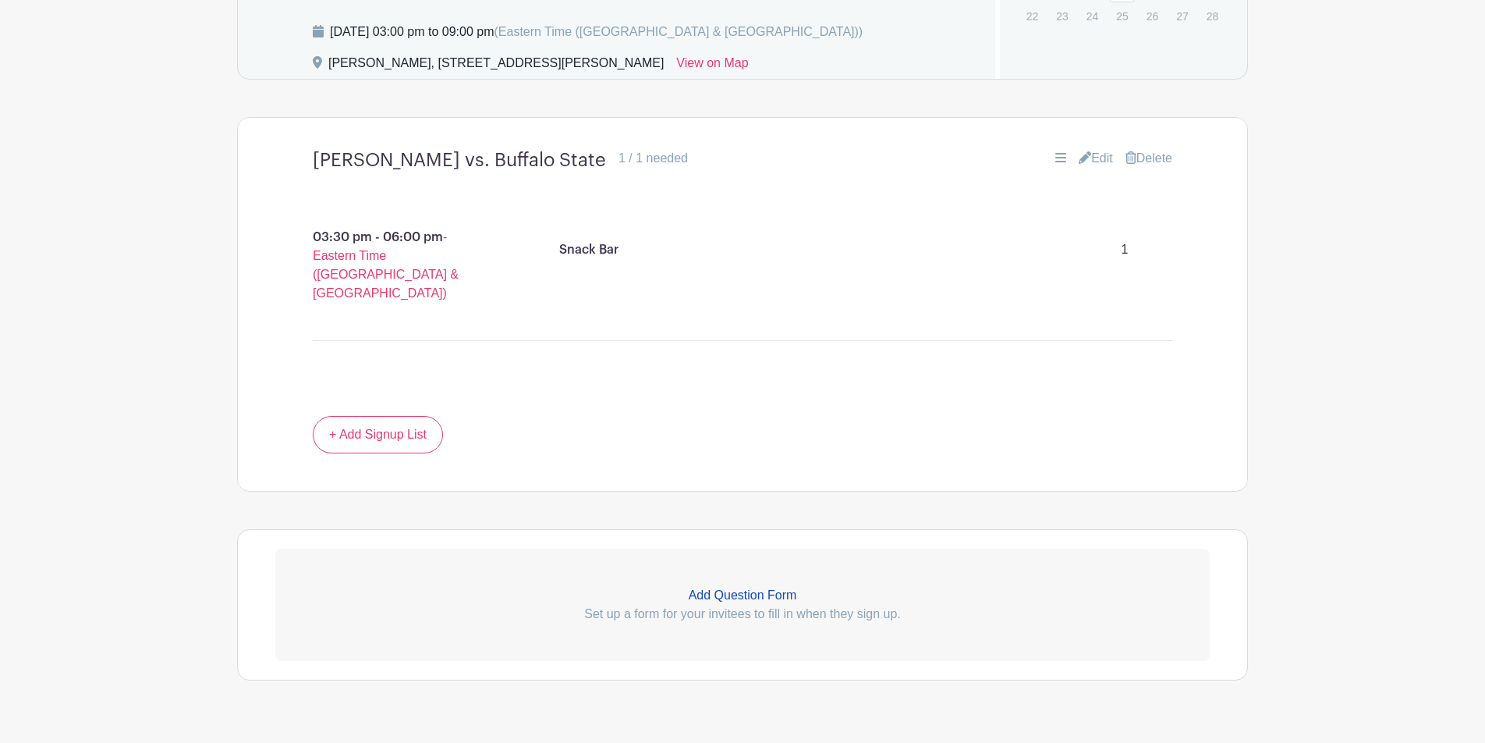
scroll to position [1018, 0]
click at [422, 415] on link "+ Add Signup List" at bounding box center [378, 433] width 130 height 37
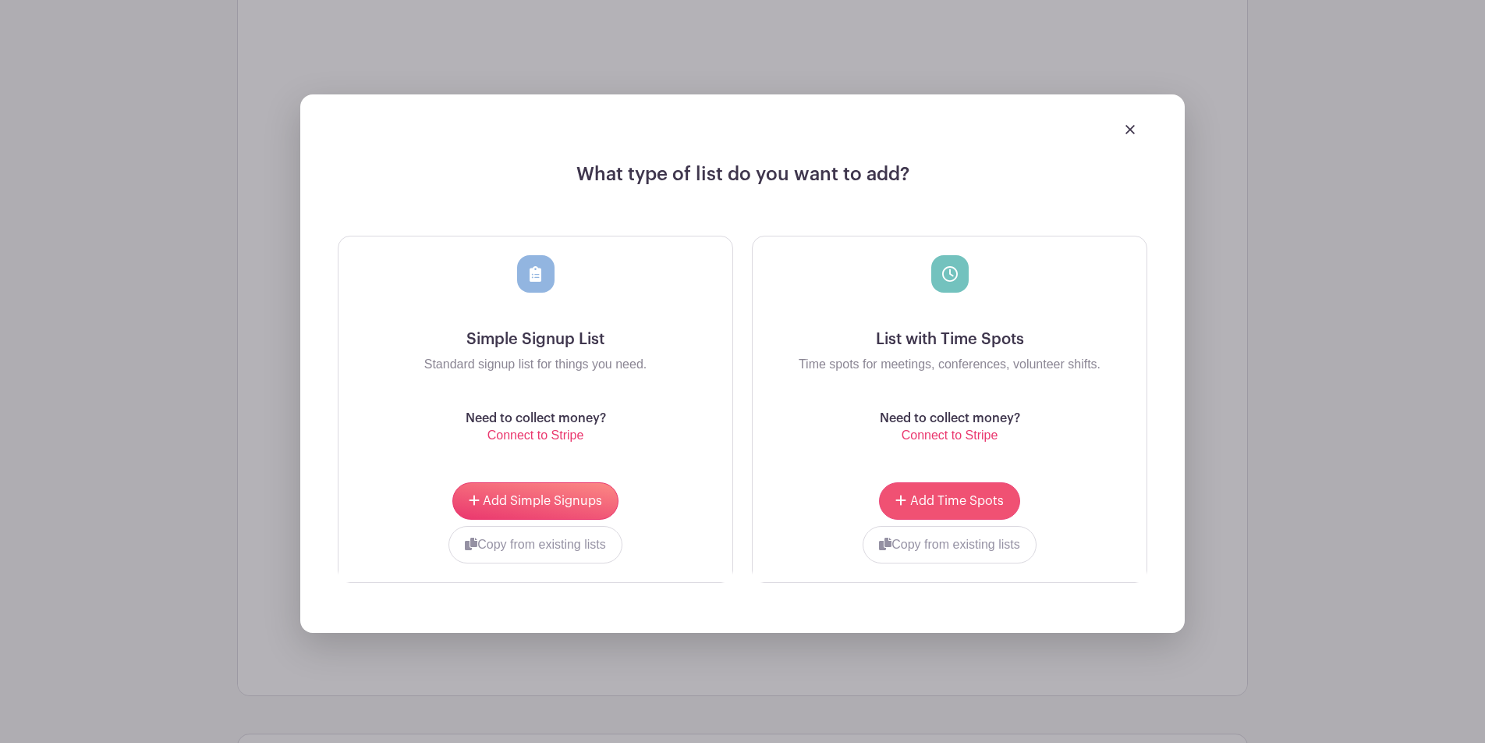
scroll to position [1403, 0]
click at [953, 524] on button "Copy from existing lists" at bounding box center [950, 542] width 174 height 37
click at [984, 524] on div at bounding box center [891, 541] width 252 height 34
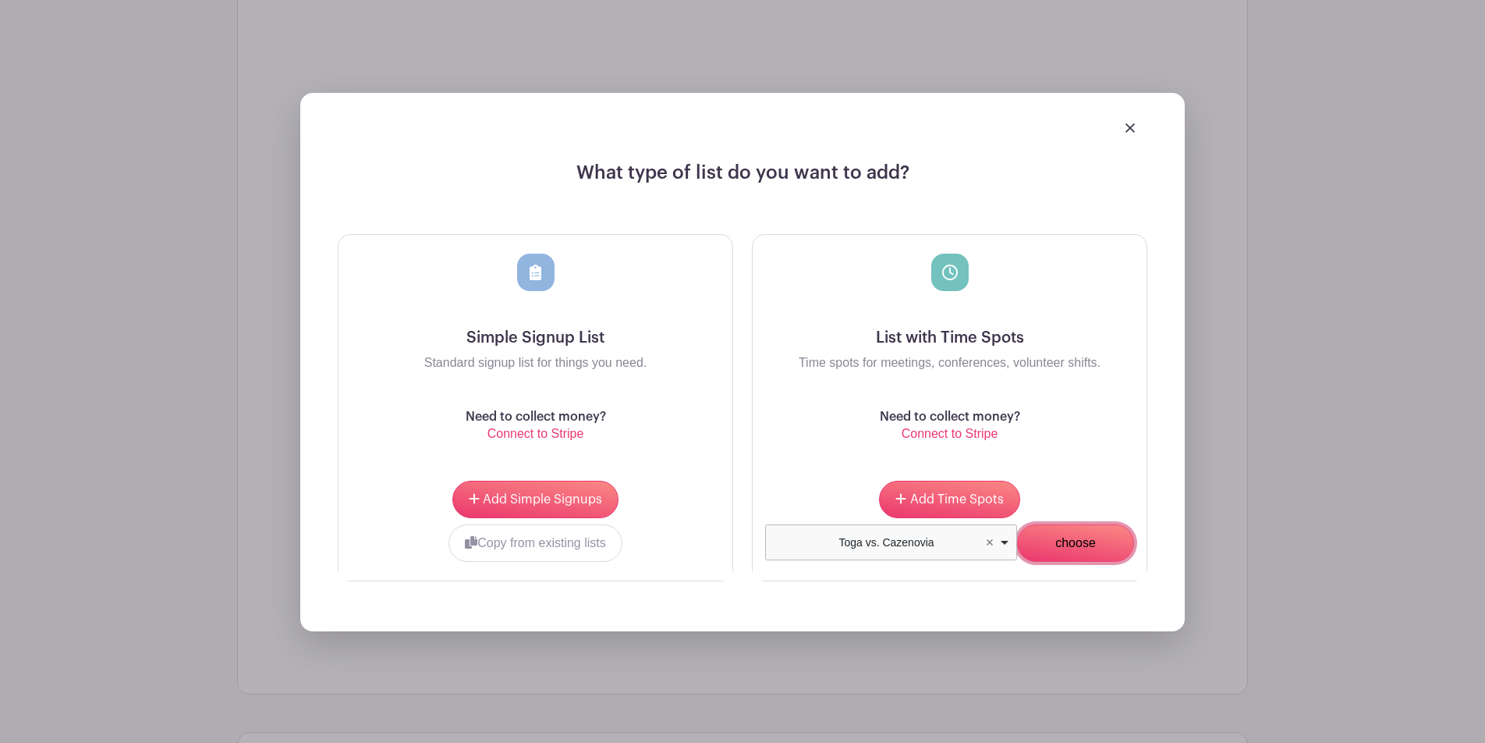
click at [1076, 524] on input "choose" at bounding box center [1075, 542] width 117 height 37
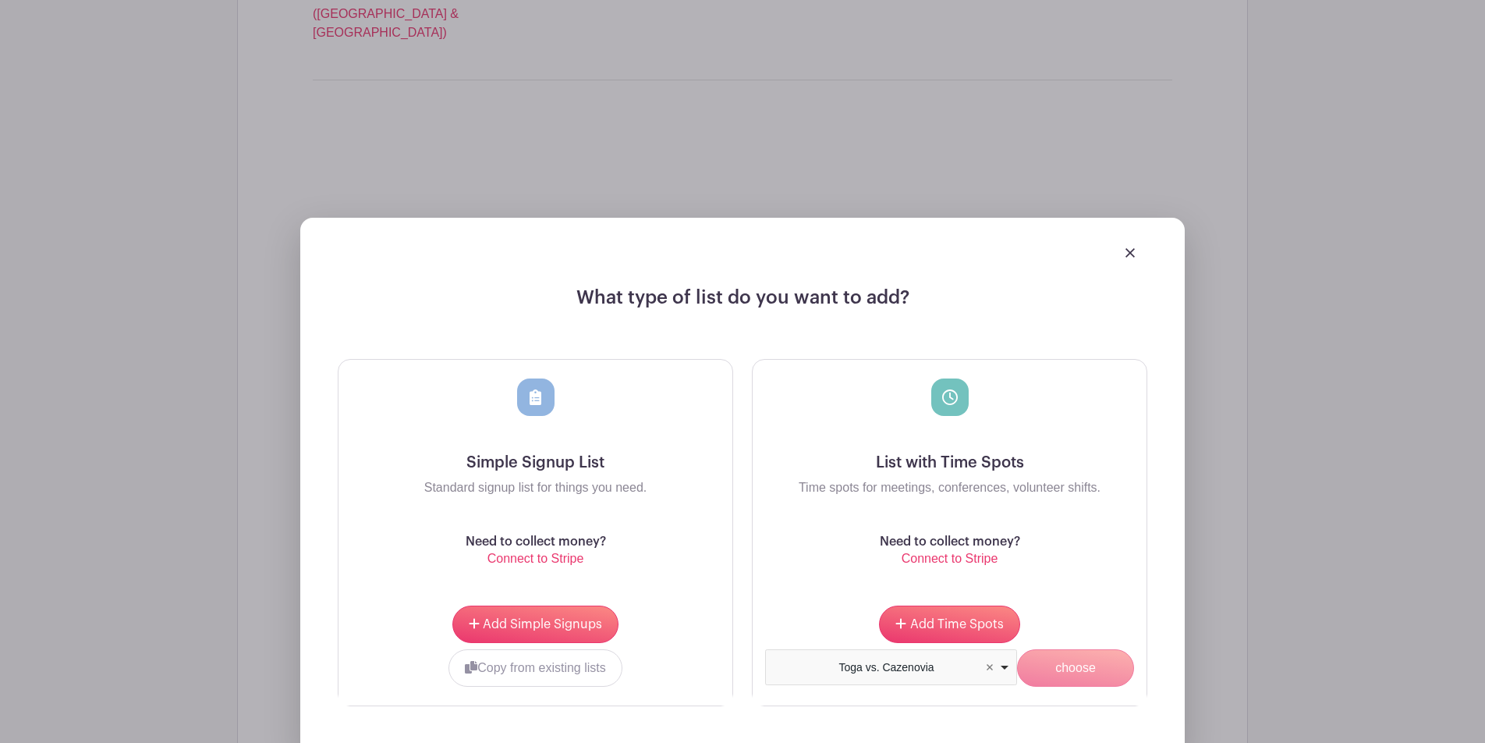
scroll to position [1528, 0]
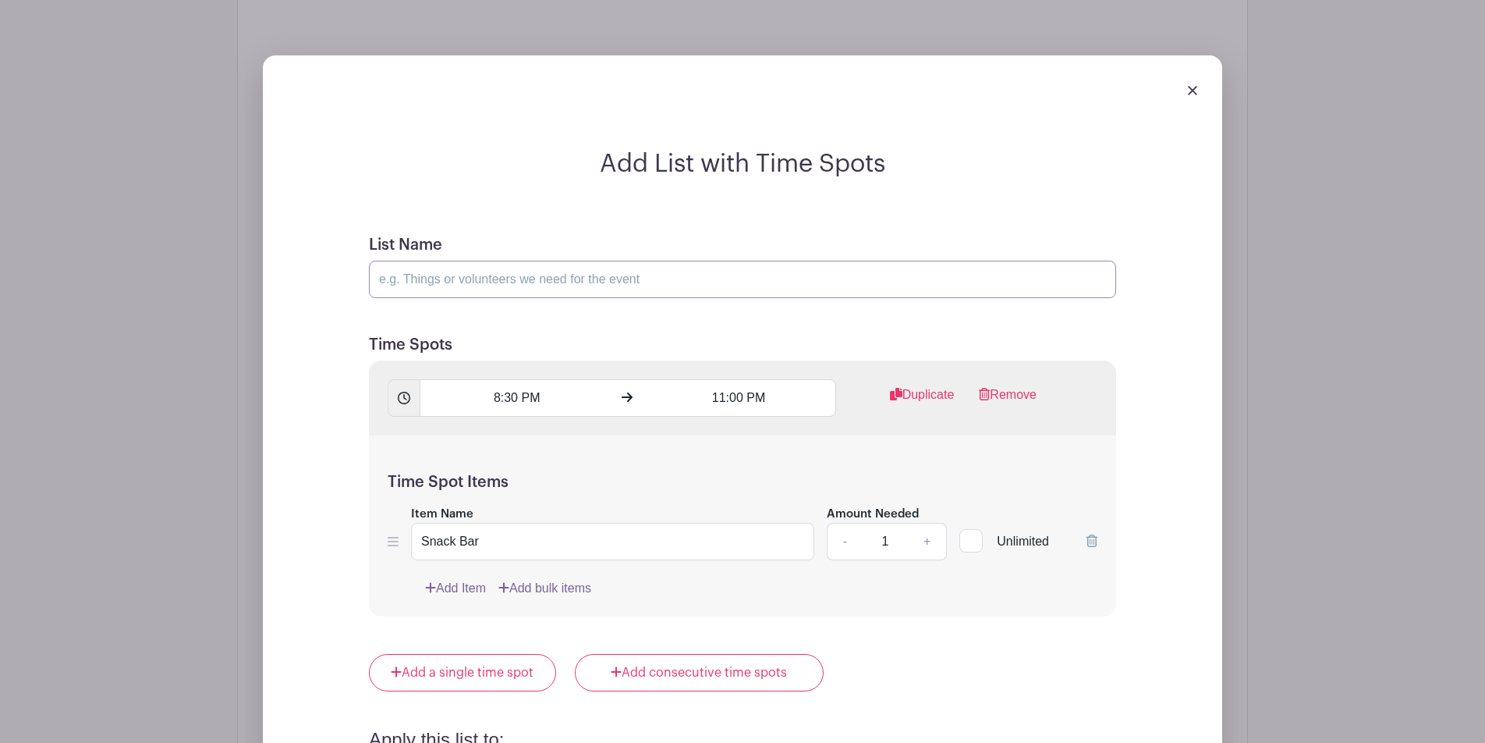
click at [556, 261] on input "List Name" at bounding box center [742, 279] width 747 height 37
type input "Toga vs. Saranac Central"
click at [497, 379] on input "8:30 PM" at bounding box center [516, 397] width 193 height 37
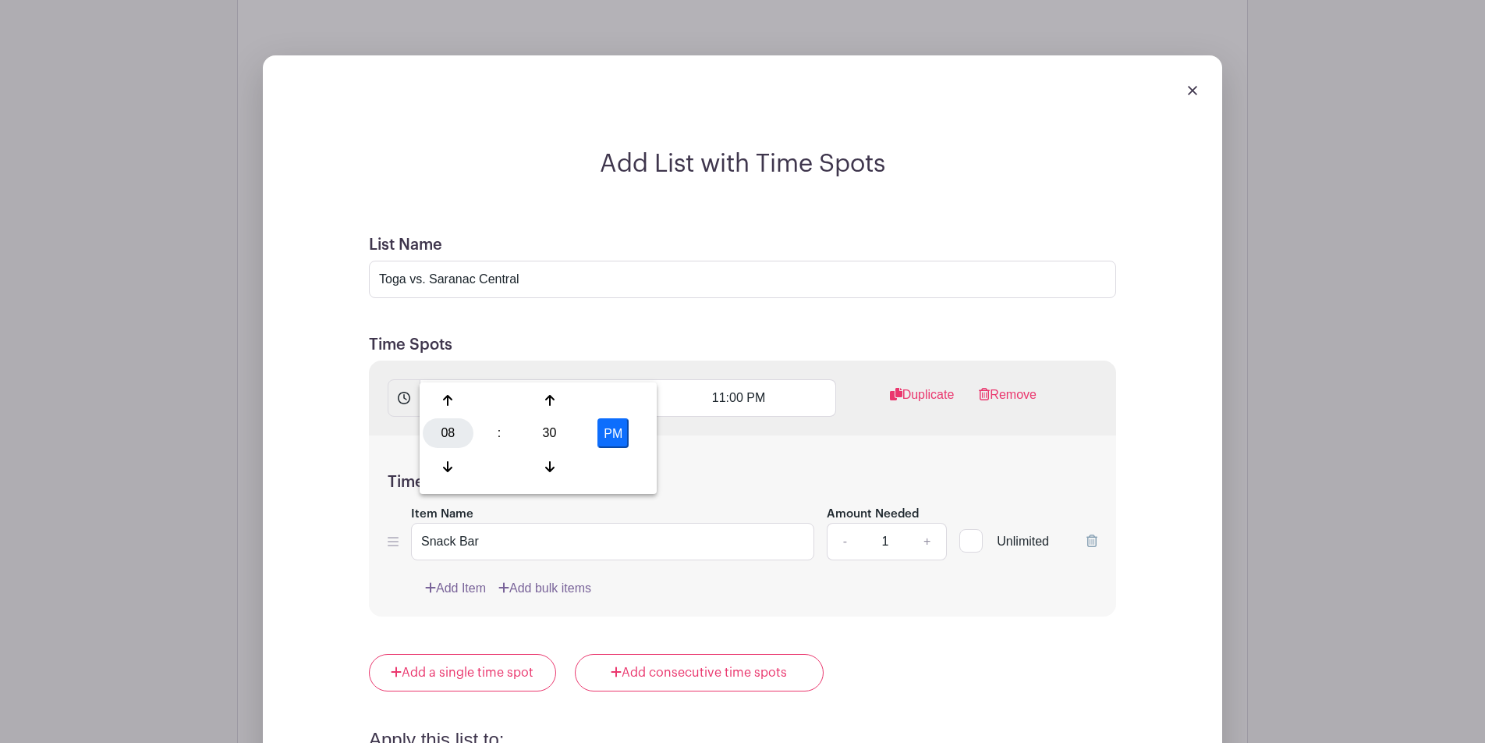
click at [457, 429] on div "08" at bounding box center [448, 433] width 51 height 30
click at [564, 424] on div "06" at bounding box center [564, 433] width 52 height 30
type input "6:30 PM"
click at [716, 379] on input "11:00 PM" at bounding box center [738, 397] width 193 height 37
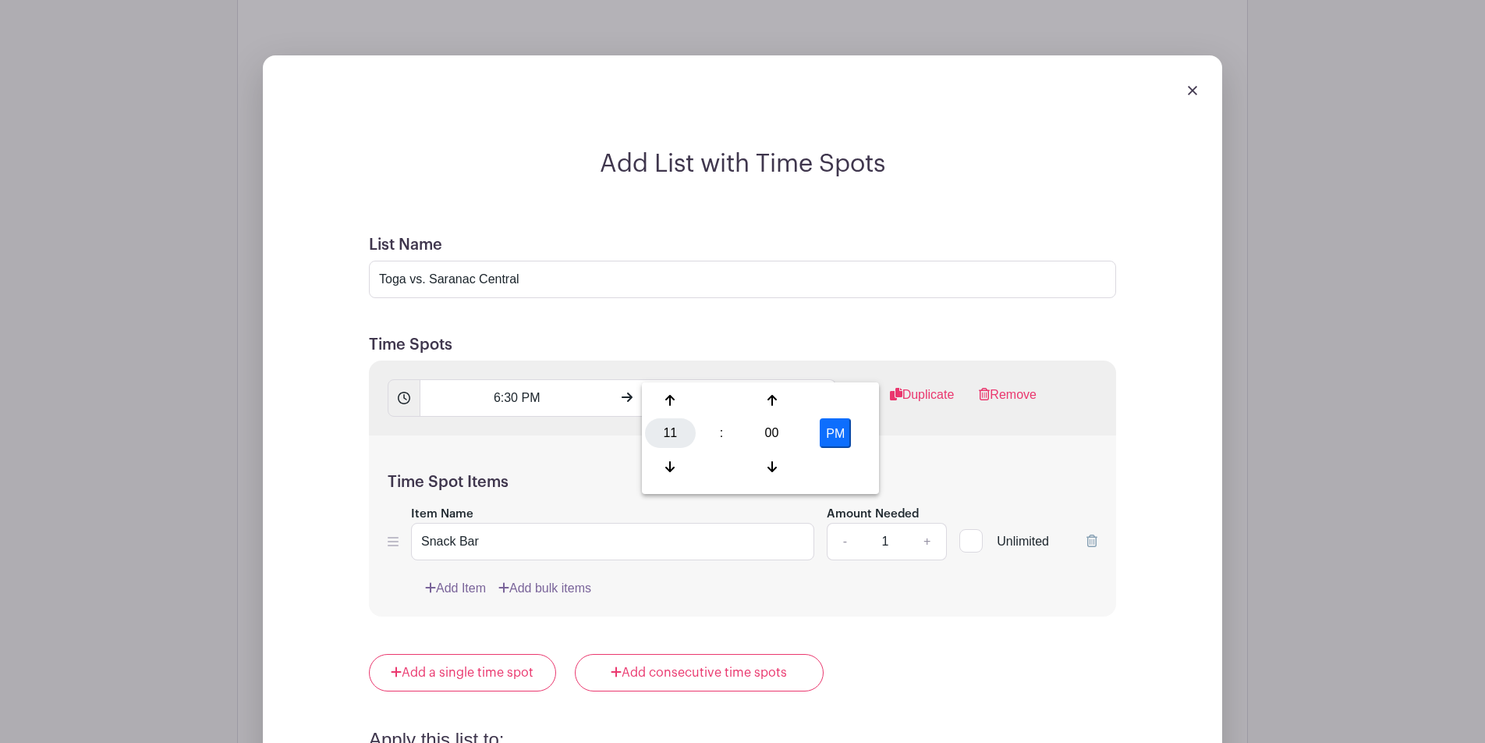
click at [675, 435] on div "11" at bounding box center [670, 433] width 51 height 30
click at [721, 471] on div "09" at bounding box center [729, 467] width 52 height 30
type input "9:00 PM"
click at [825, 300] on form "List Name Toga vs. Saranac Central Time Spots 6:30 PM 9:00 PM Duplicate Remove …" at bounding box center [742, 655] width 785 height 876
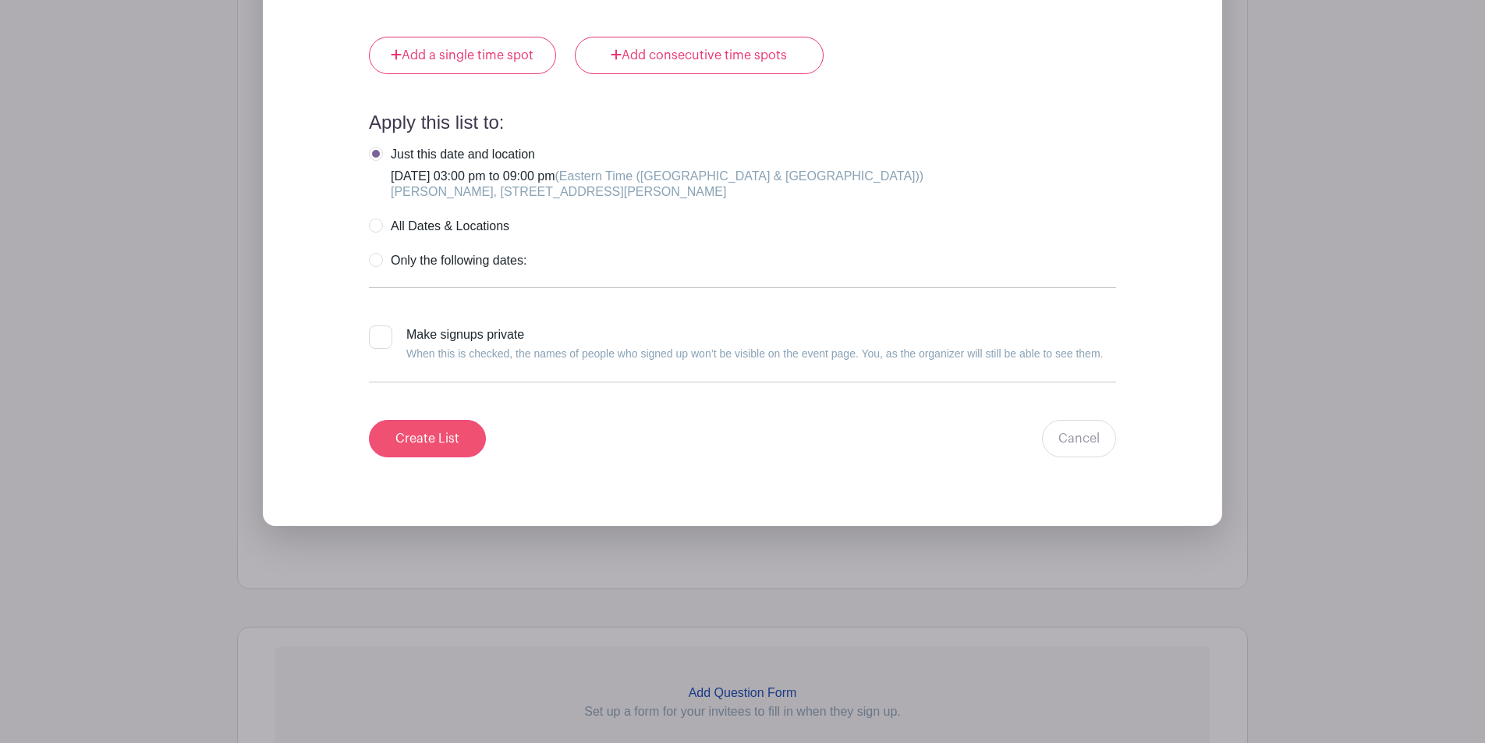
scroll to position [2160, 0]
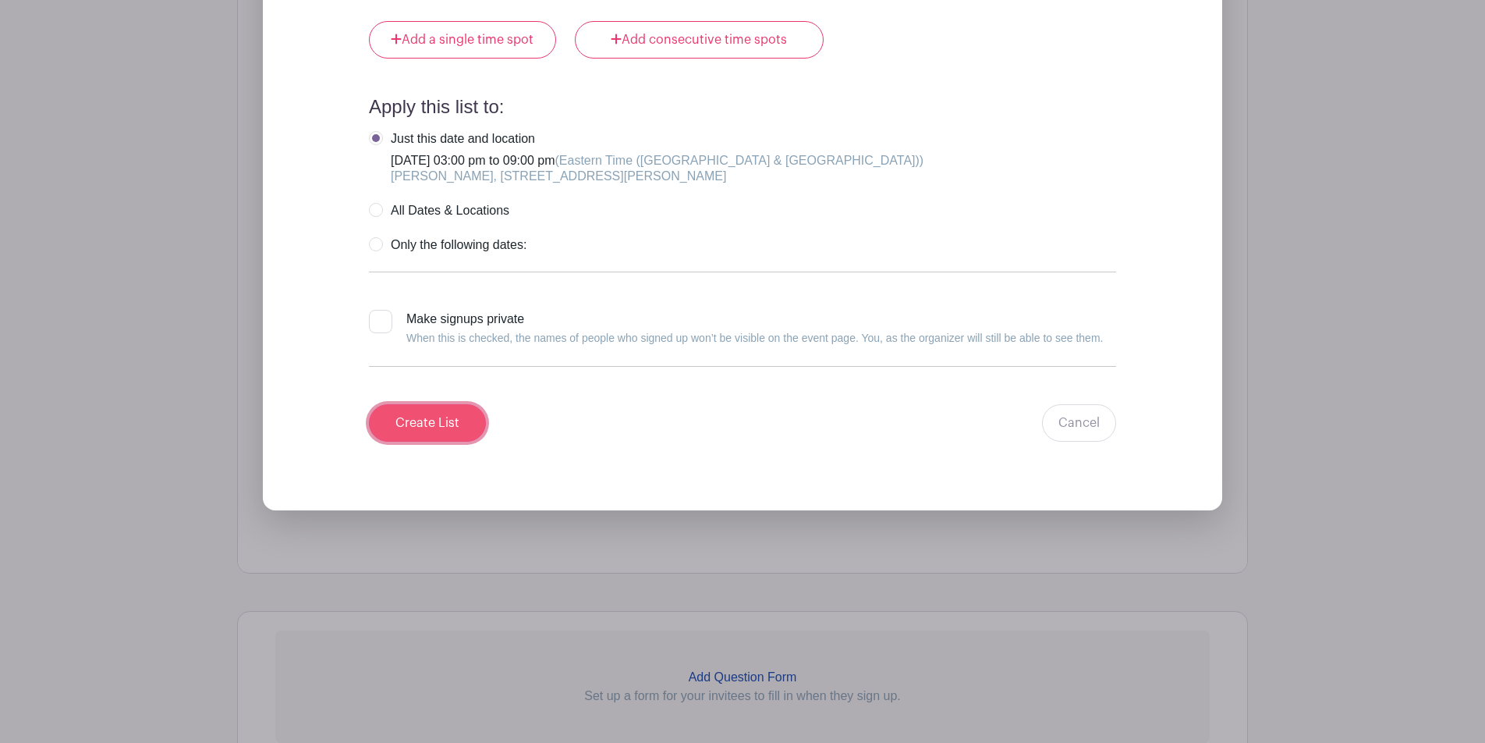
click at [433, 404] on input "Create List" at bounding box center [427, 422] width 117 height 37
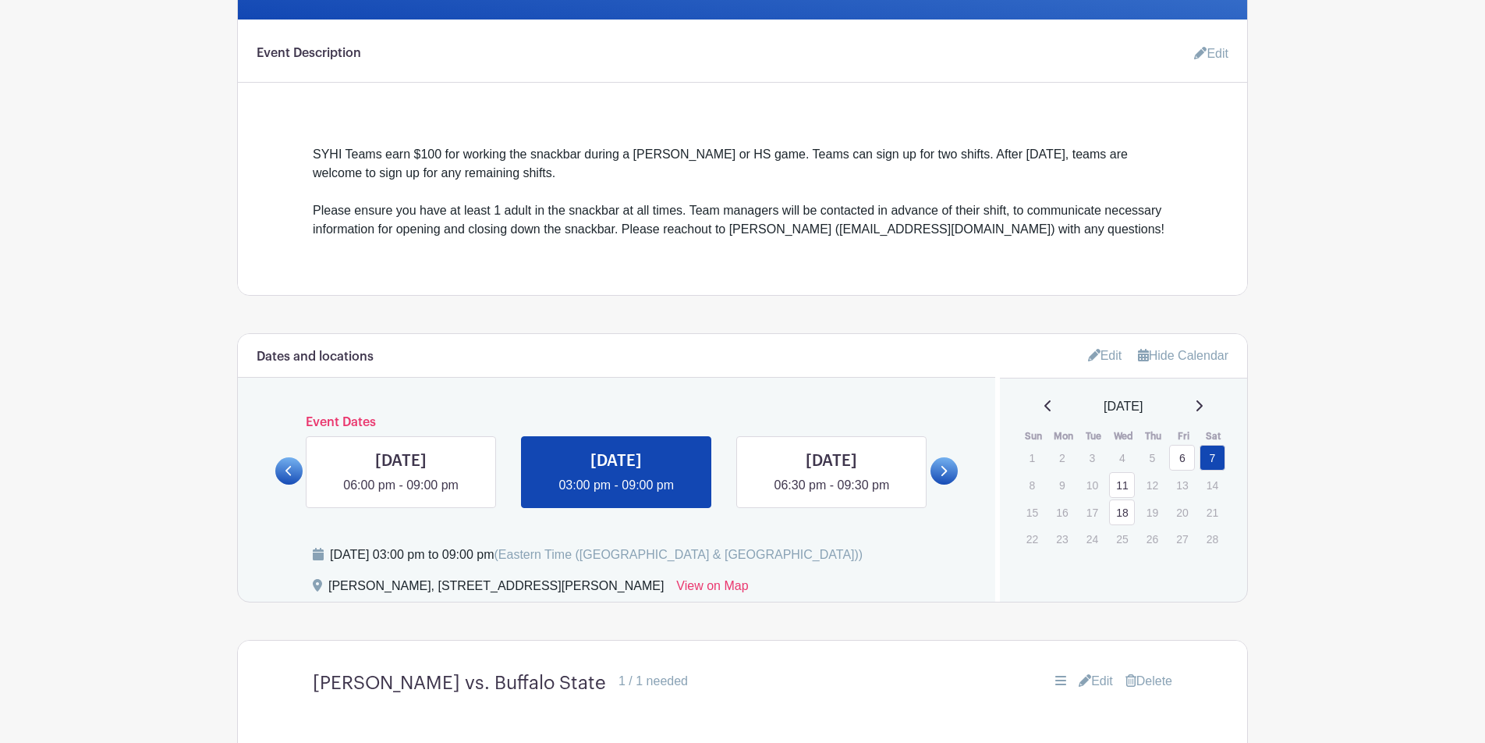
scroll to position [493, 0]
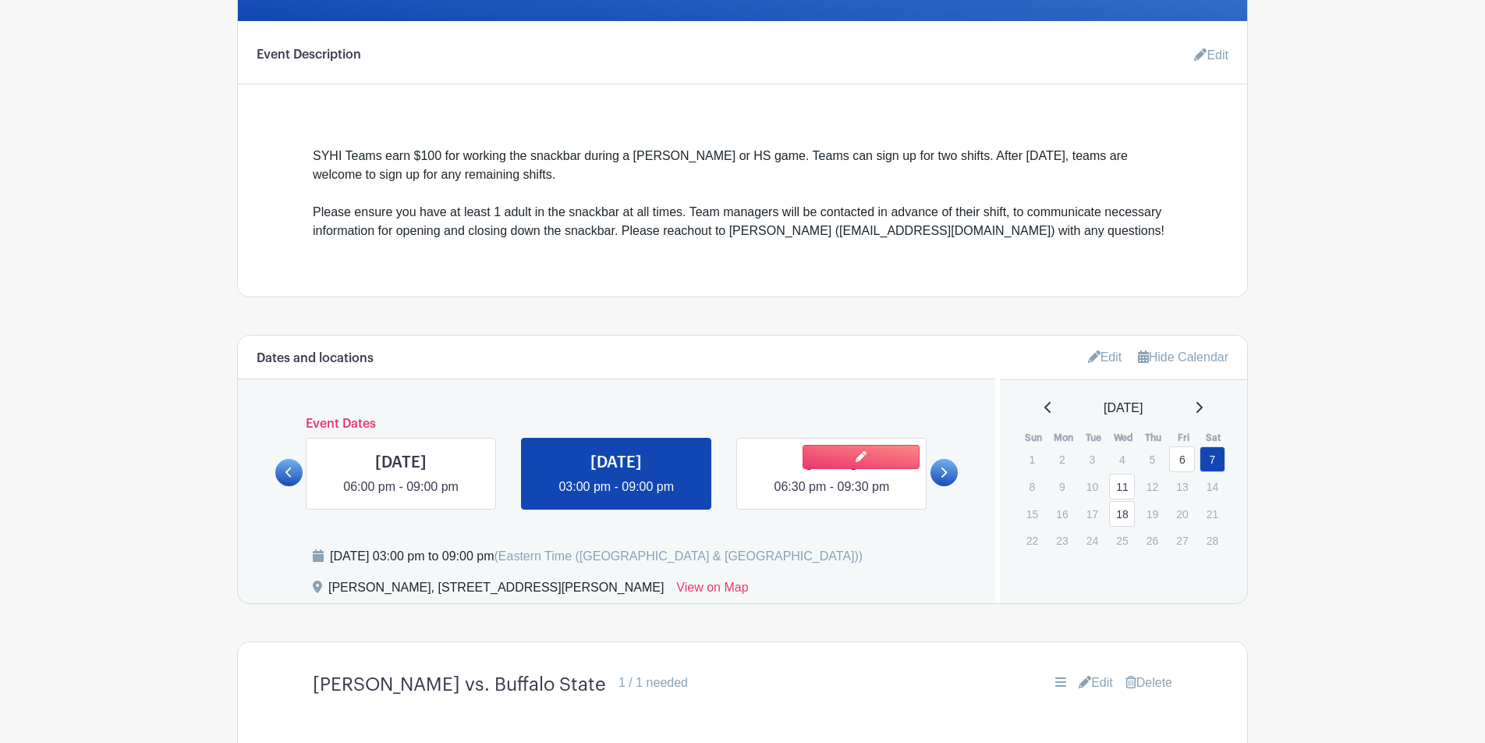
click at [832, 496] on link at bounding box center [832, 496] width 0 height 0
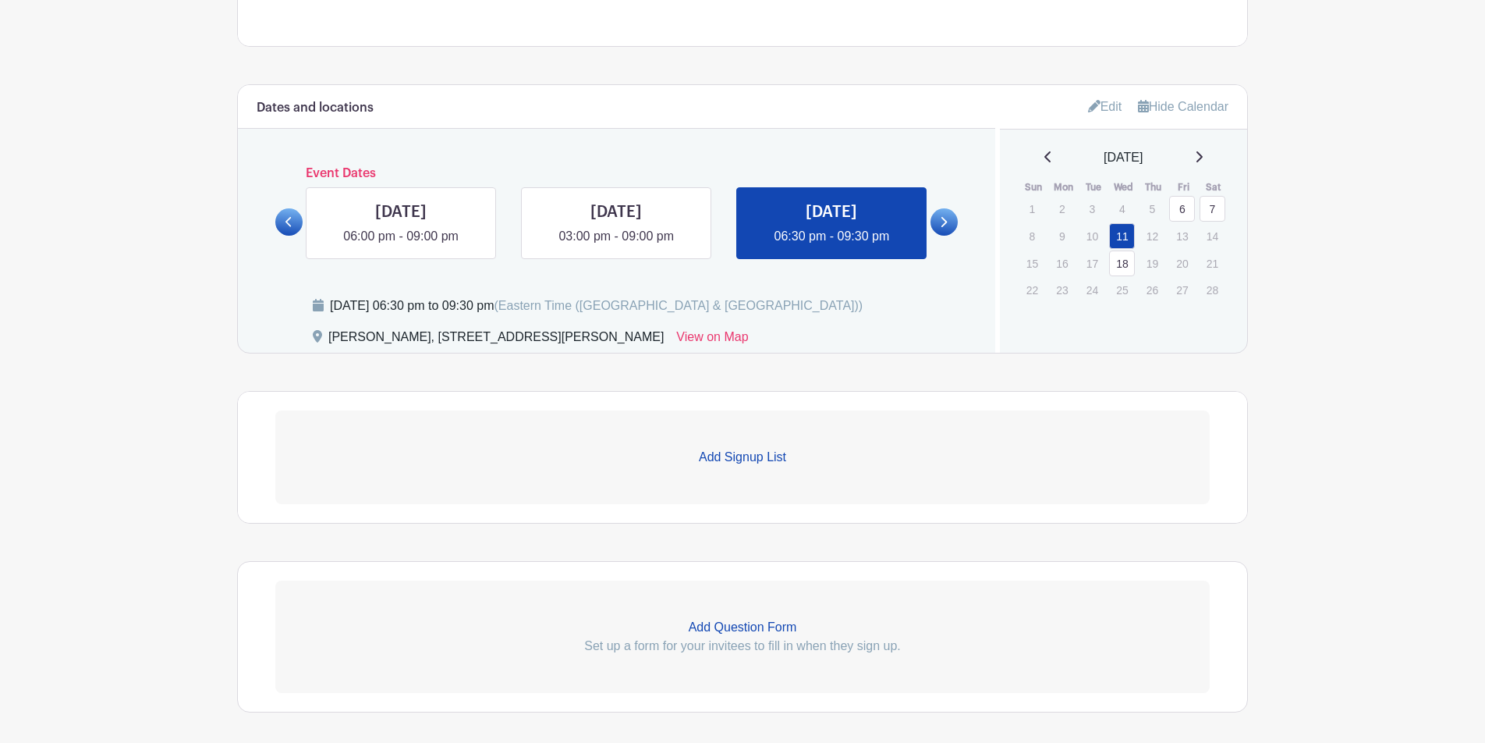
scroll to position [812, 0]
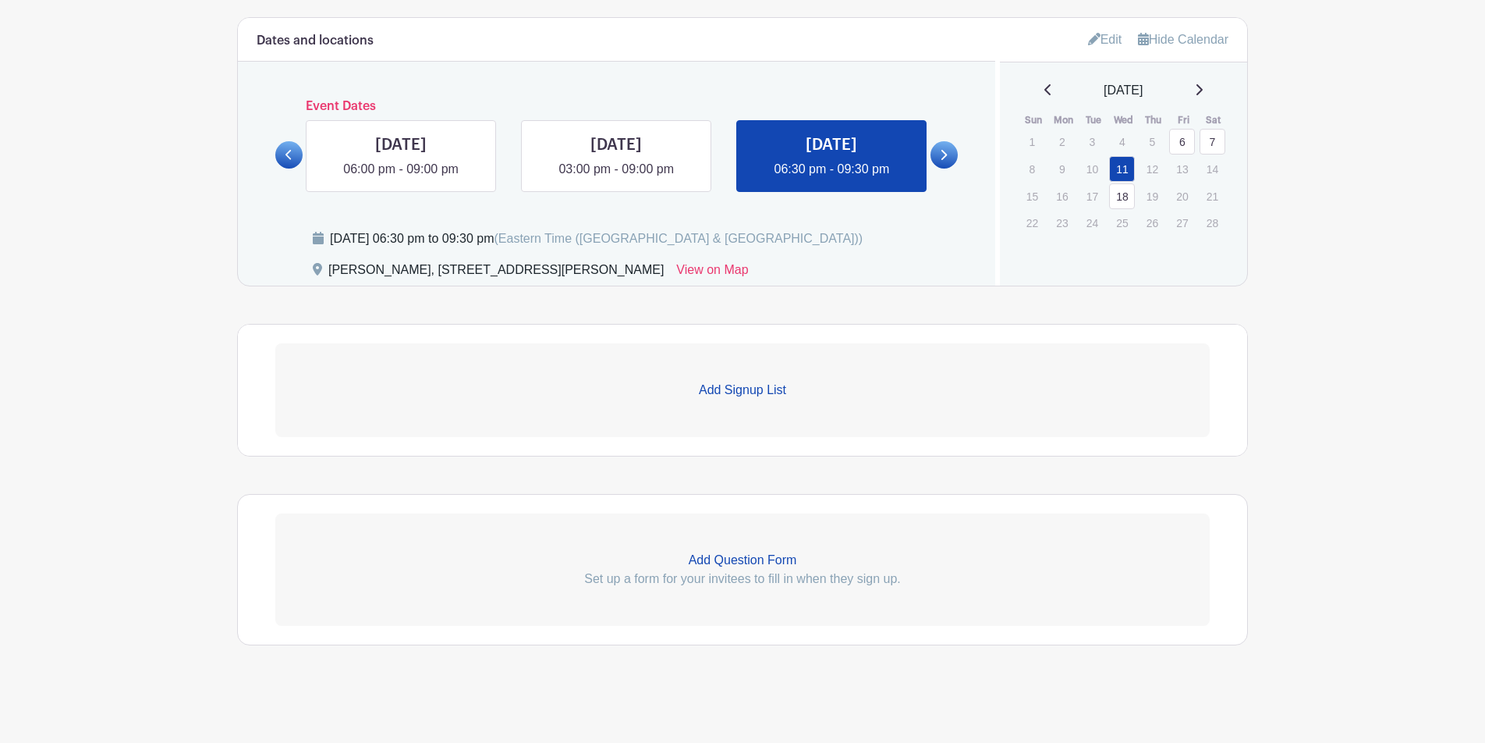
click at [761, 393] on p "Add Signup List" at bounding box center [742, 390] width 935 height 19
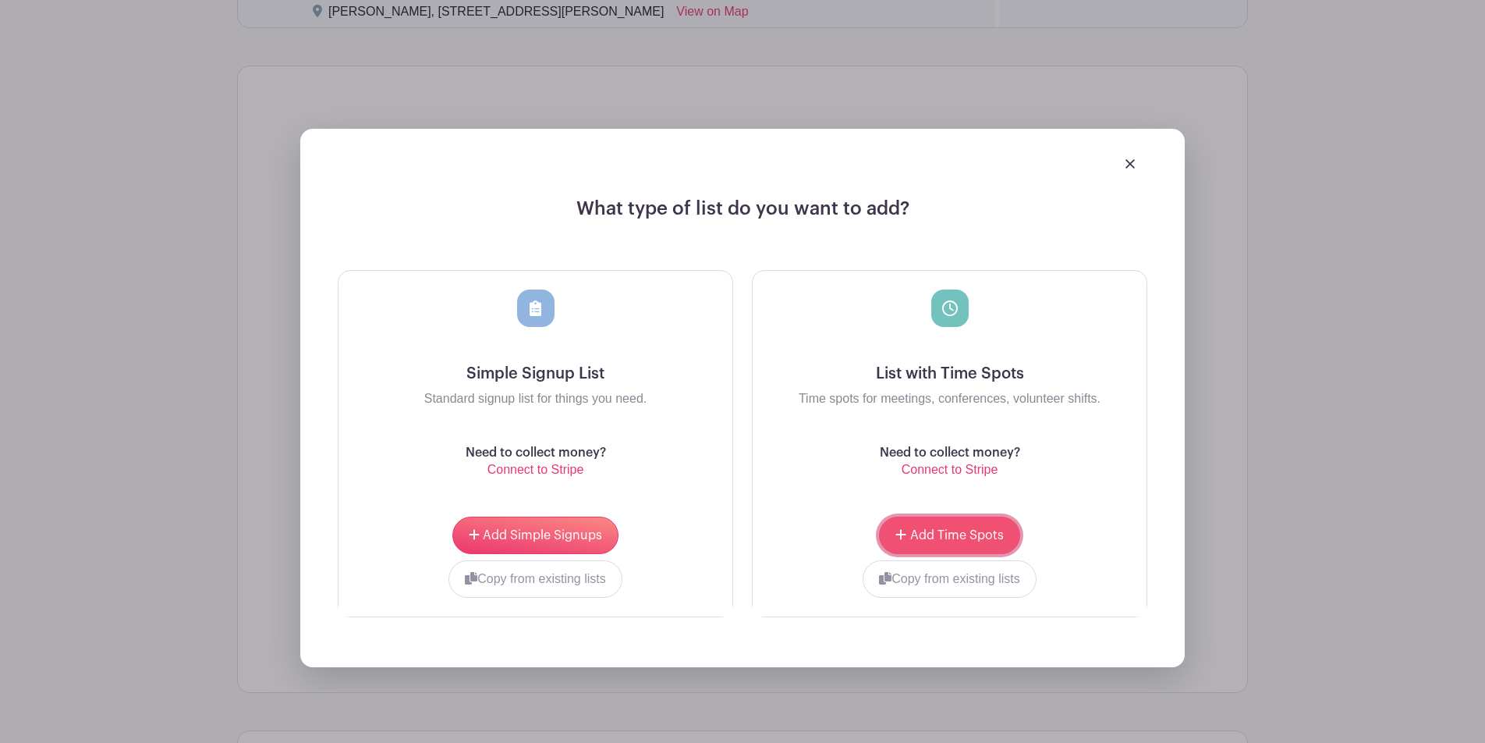
click at [942, 535] on span "Add Time Spots" at bounding box center [957, 535] width 94 height 12
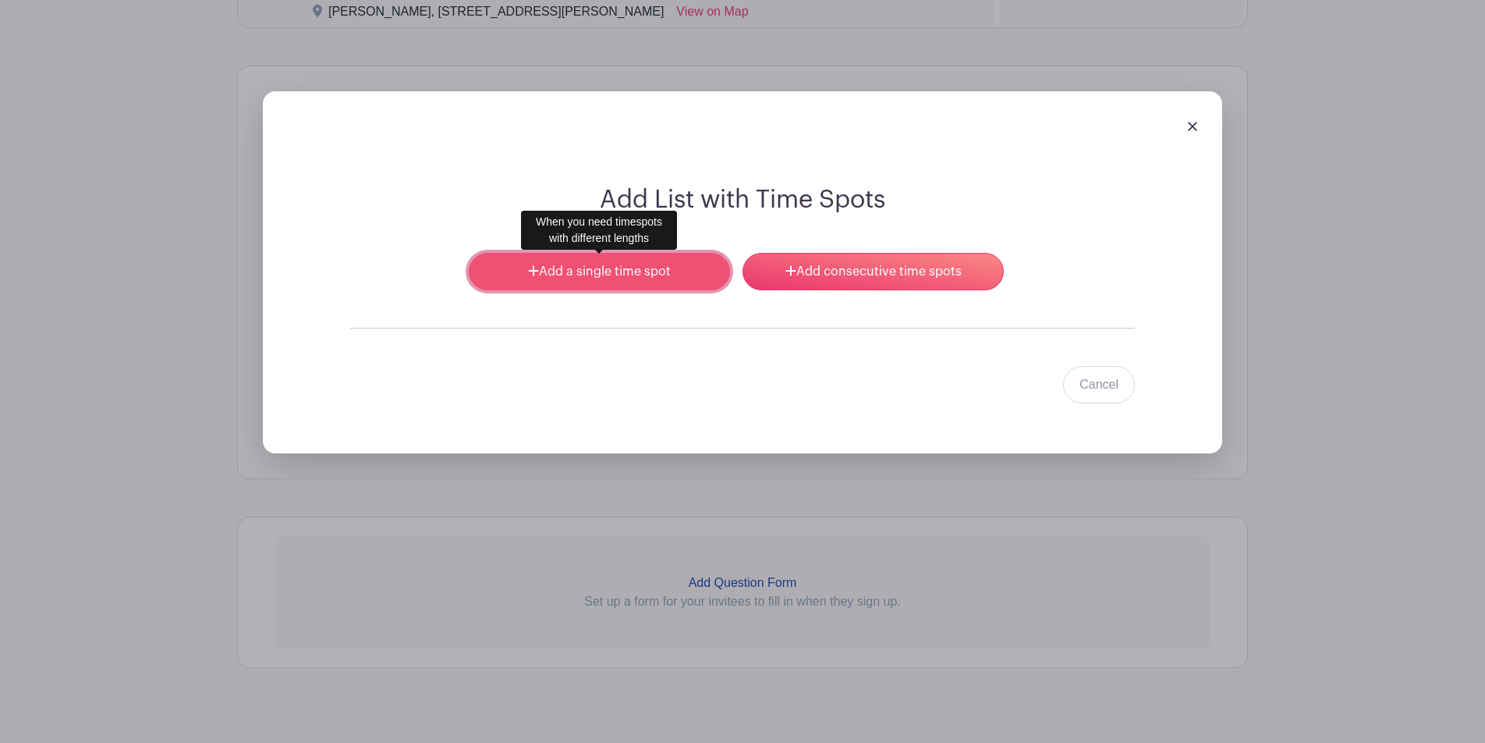
click at [648, 282] on link "Add a single time spot" at bounding box center [599, 271] width 261 height 37
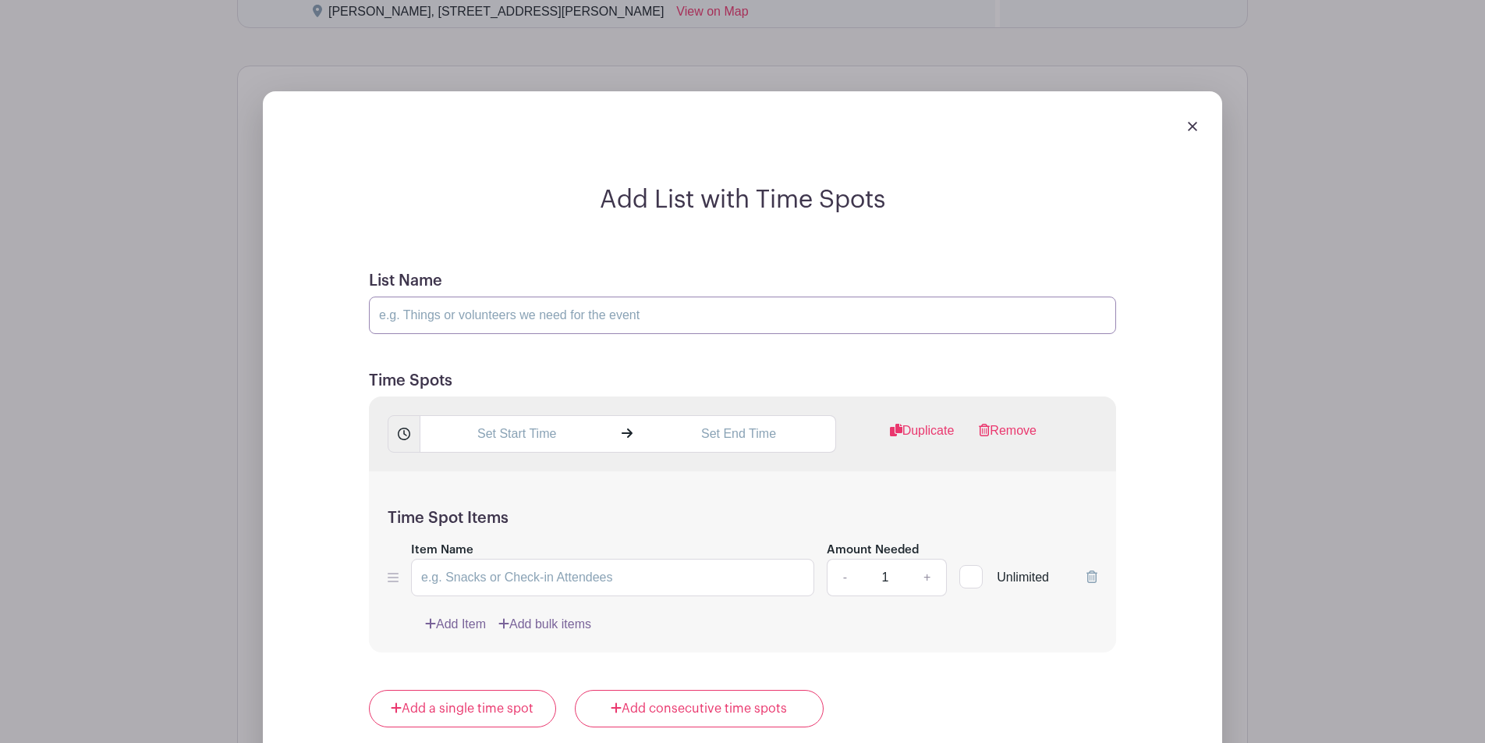
click at [581, 314] on input "List Name" at bounding box center [742, 314] width 747 height 37
type input "Toga vs. Shen"
click at [483, 438] on input "text" at bounding box center [516, 433] width 193 height 37
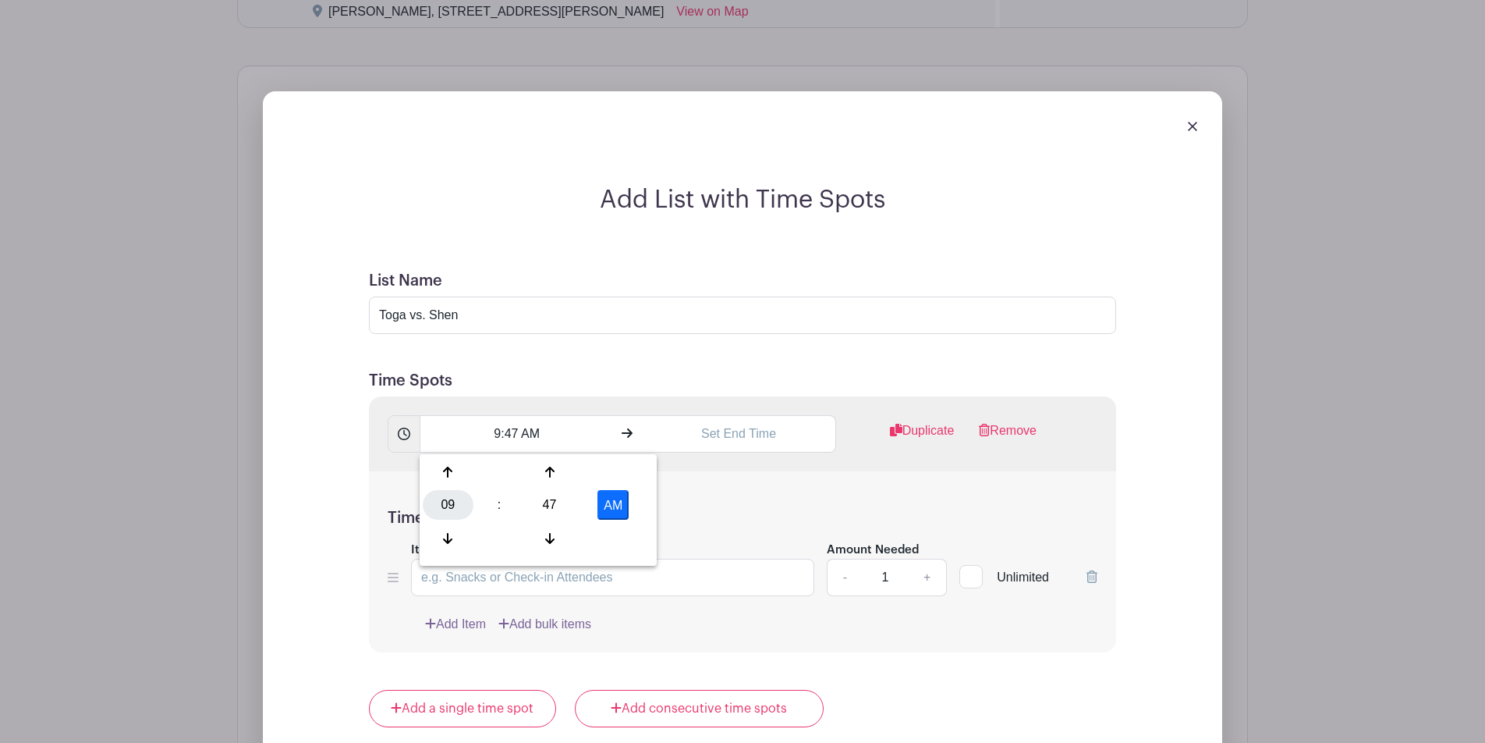
click at [465, 500] on div "09" at bounding box center [448, 505] width 51 height 30
click at [555, 499] on div "06" at bounding box center [564, 505] width 52 height 30
click at [548, 503] on div "47" at bounding box center [549, 505] width 51 height 30
click at [559, 502] on div "30" at bounding box center [564, 505] width 52 height 30
click at [618, 499] on button "AM" at bounding box center [613, 505] width 31 height 30
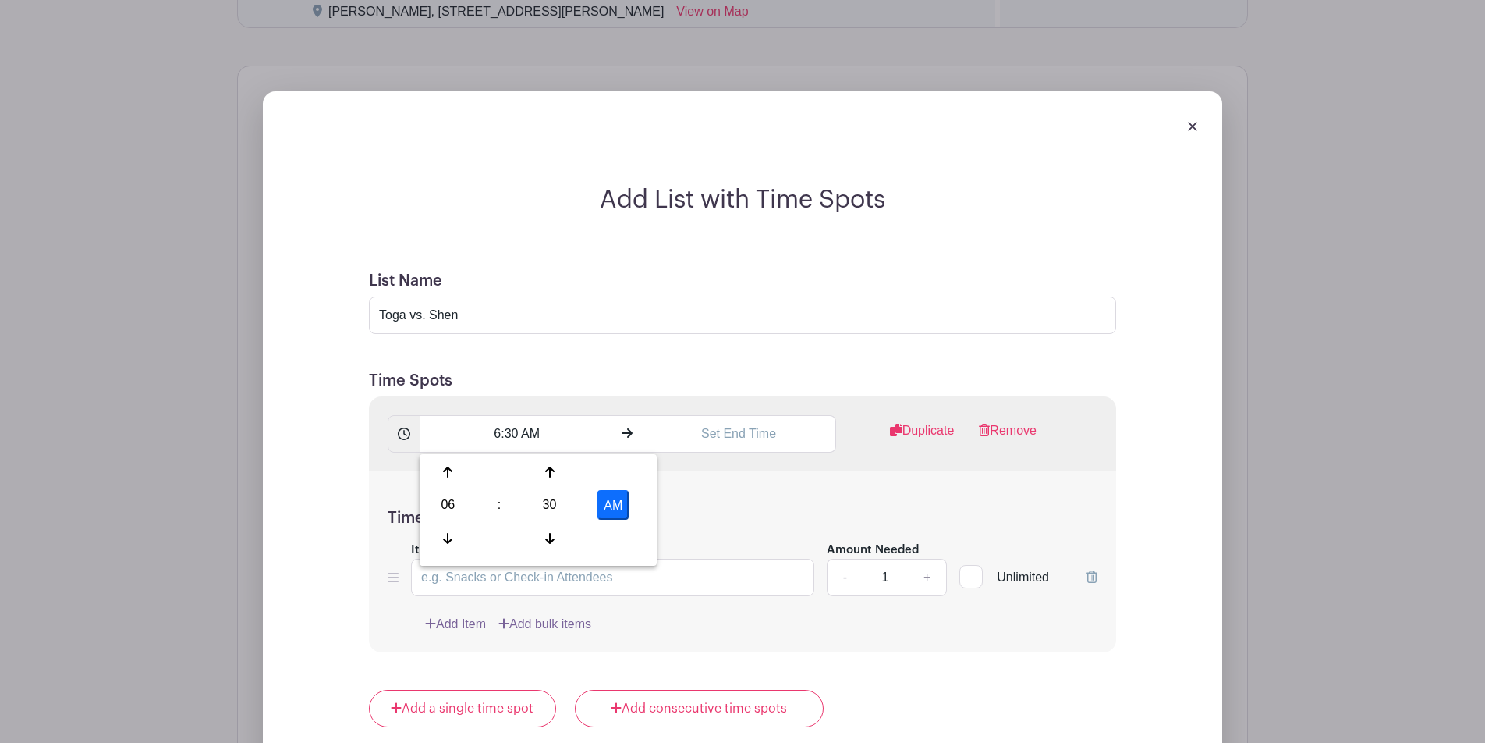
type input "6:30 PM"
click at [694, 433] on input "text" at bounding box center [738, 433] width 193 height 37
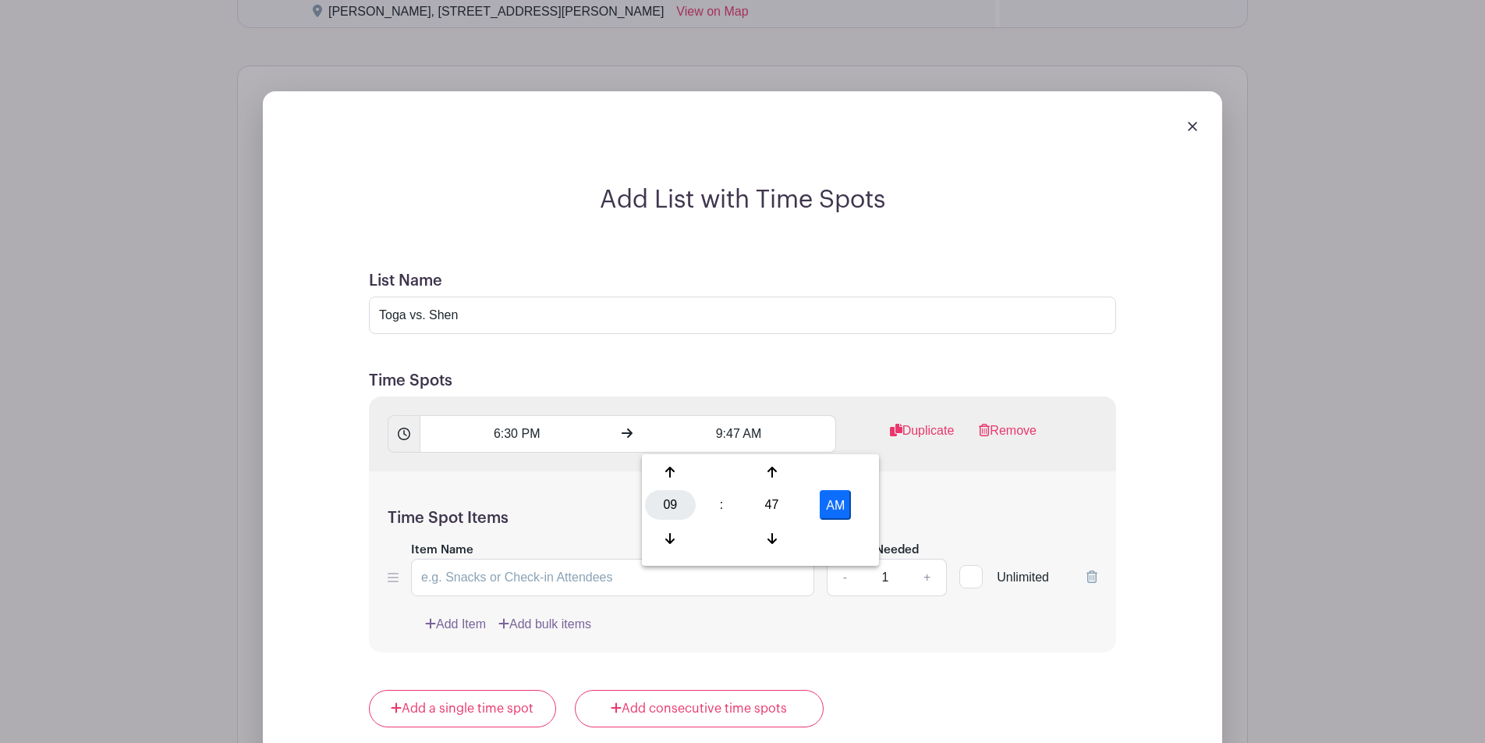
click at [680, 496] on div "09" at bounding box center [670, 505] width 51 height 30
click at [728, 532] on div "09" at bounding box center [729, 538] width 52 height 30
click at [765, 513] on div "47" at bounding box center [772, 505] width 51 height 30
click at [676, 474] on div "00" at bounding box center [671, 472] width 52 height 30
click at [826, 502] on button "AM" at bounding box center [835, 505] width 31 height 30
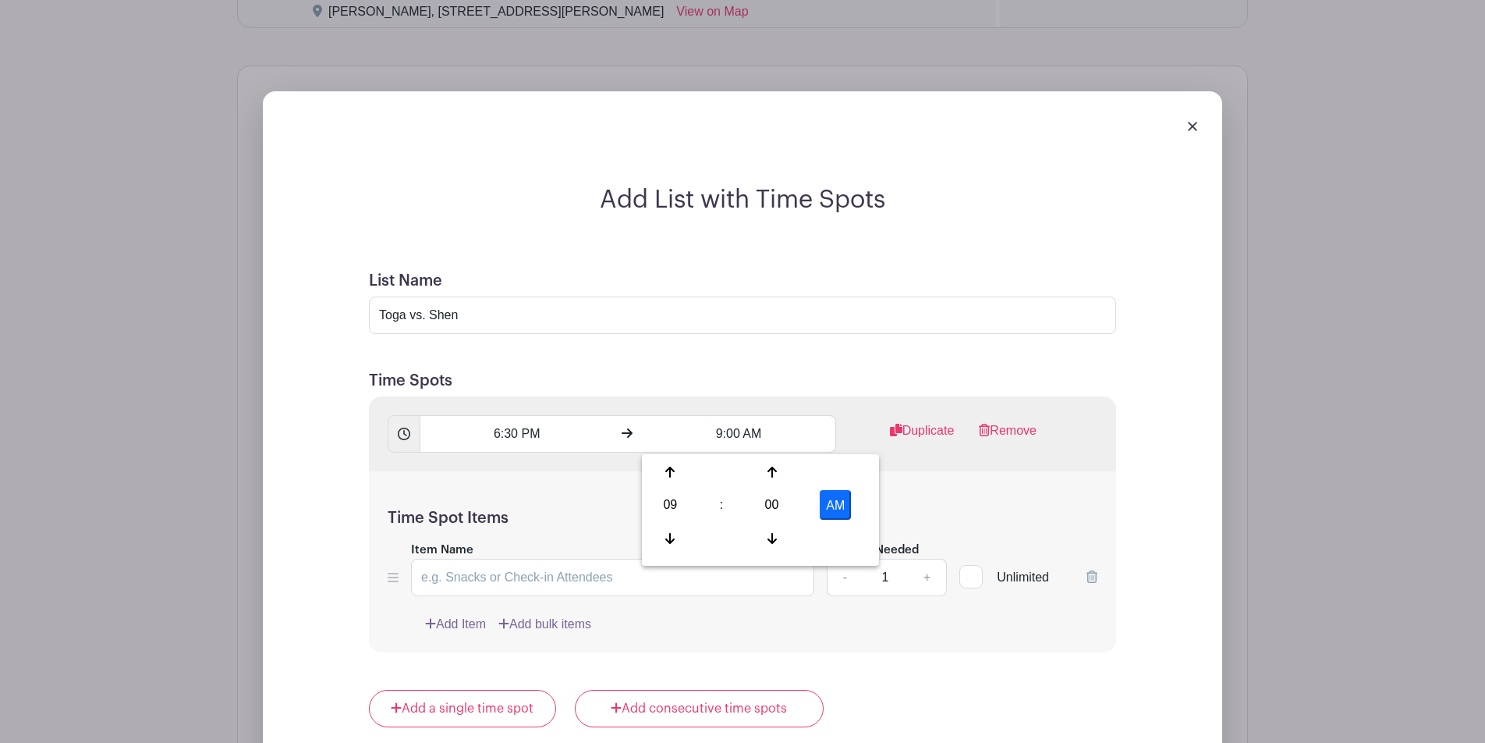
type input "9:00 PM"
click at [861, 389] on h5 "Time Spots" at bounding box center [742, 380] width 747 height 19
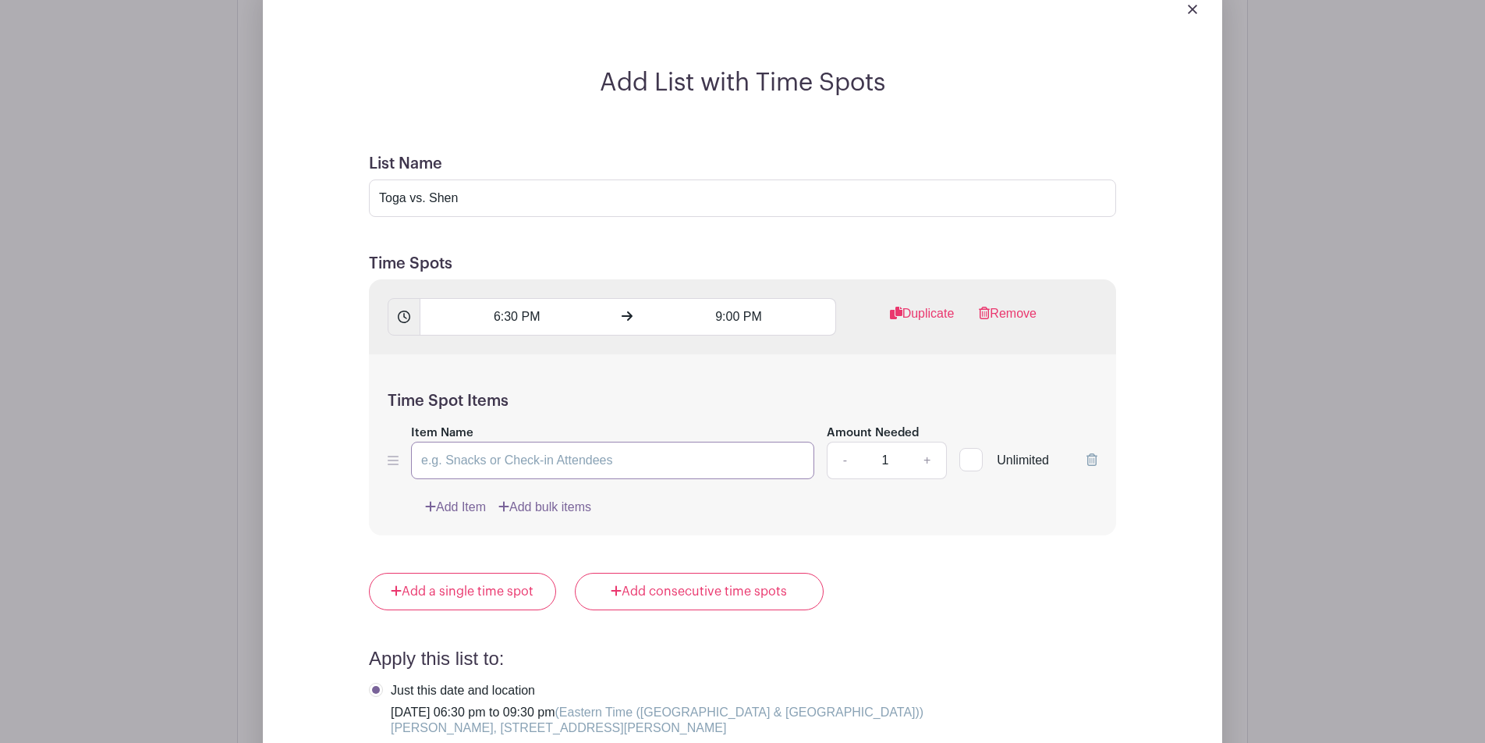
click at [763, 463] on input "Item Name" at bounding box center [612, 460] width 403 height 37
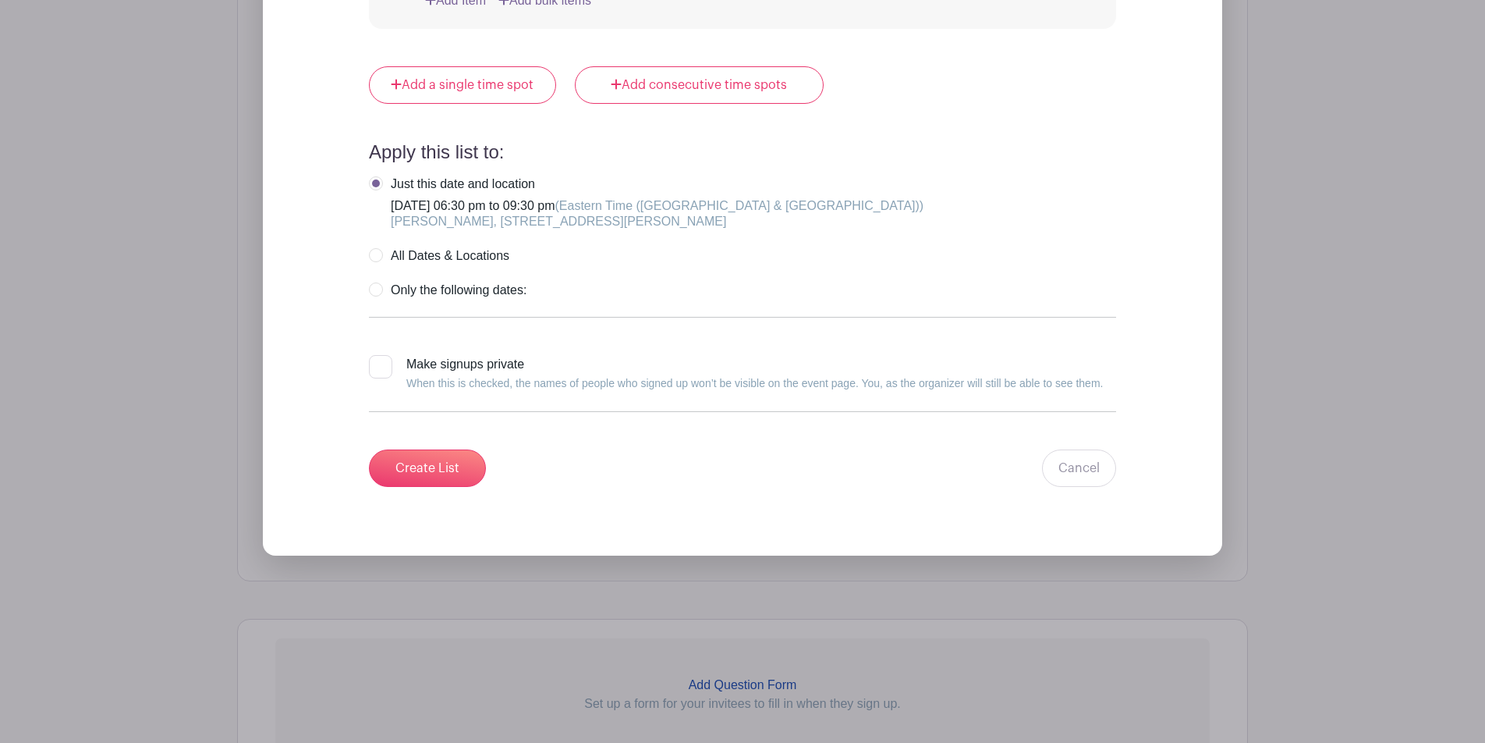
scroll to position [1877, 0]
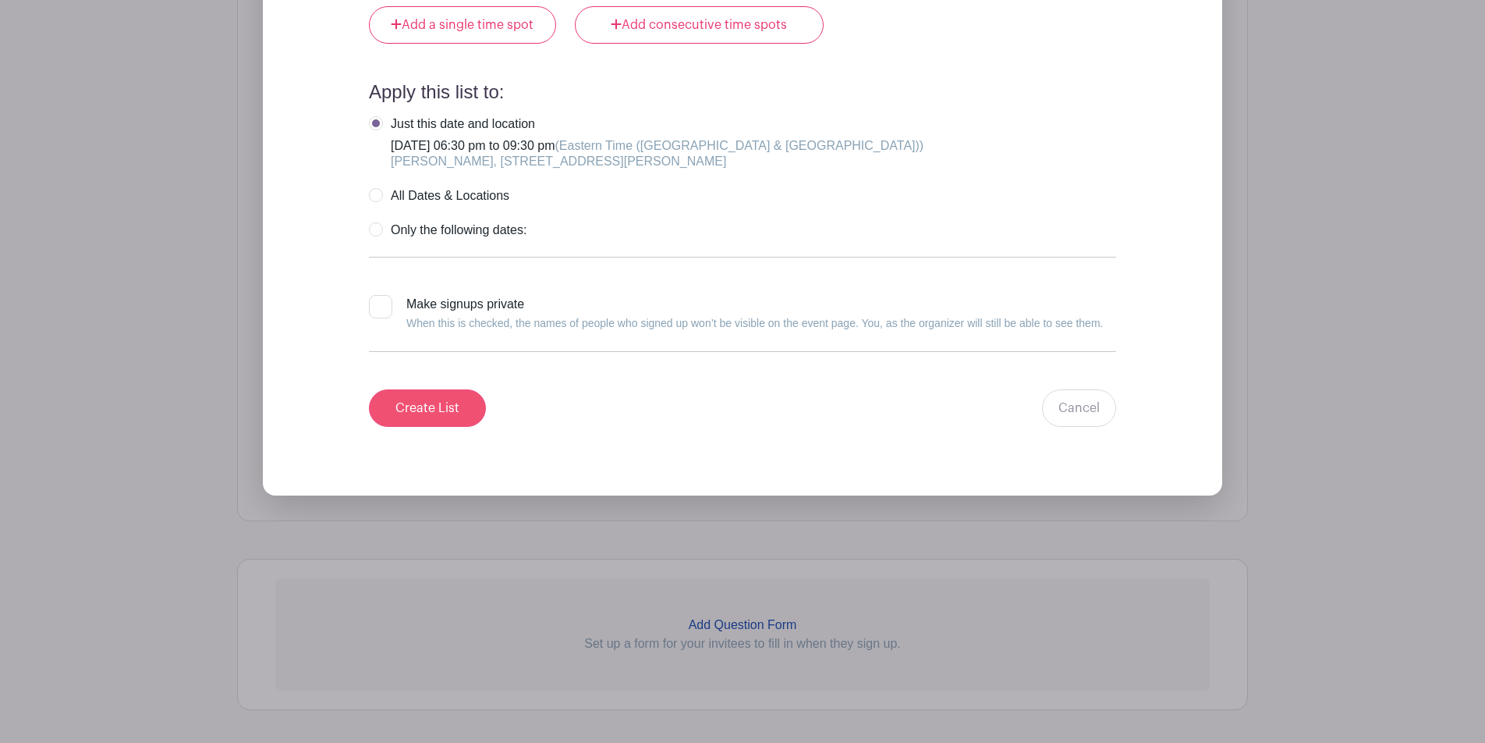
type input "Snack Bar"
click at [477, 401] on input "Create List" at bounding box center [427, 407] width 117 height 37
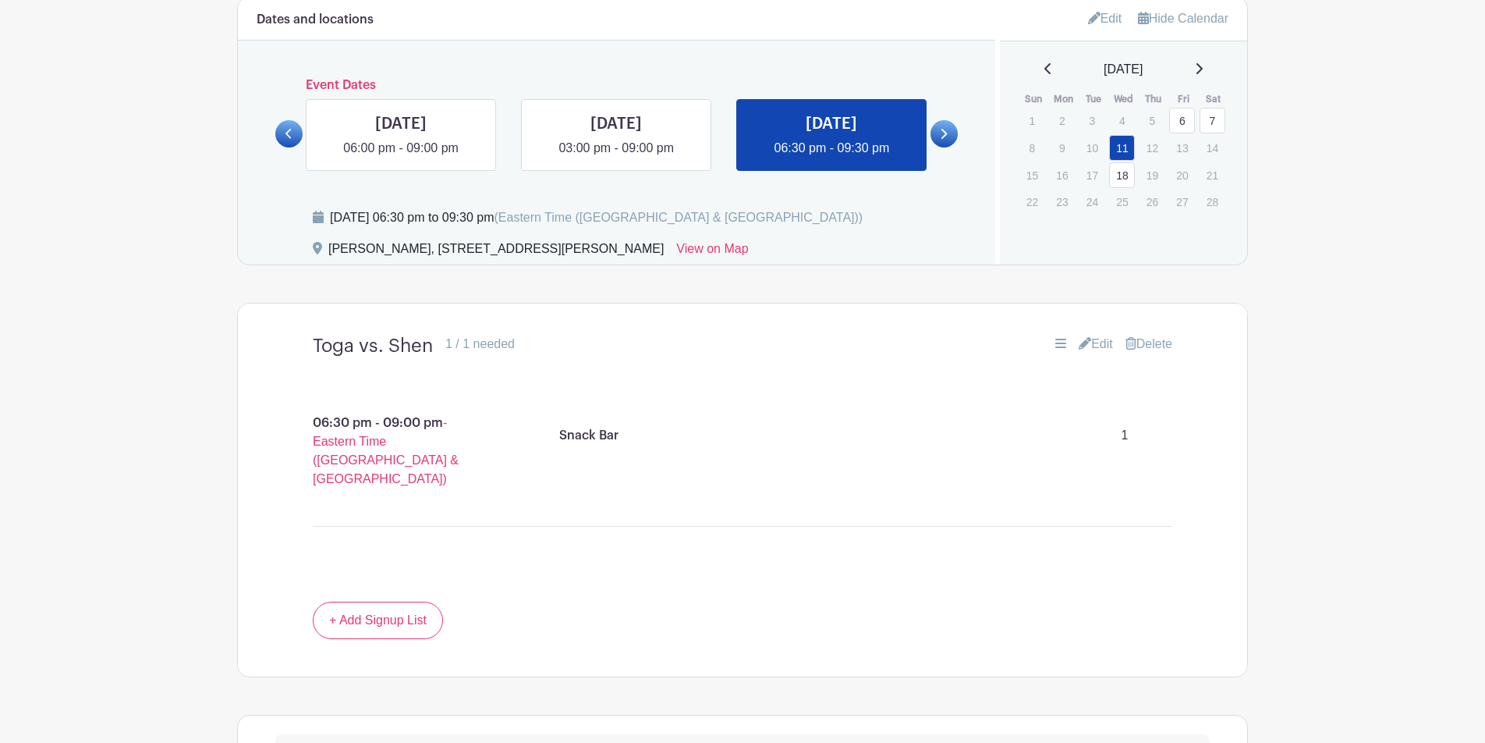
scroll to position [829, 0]
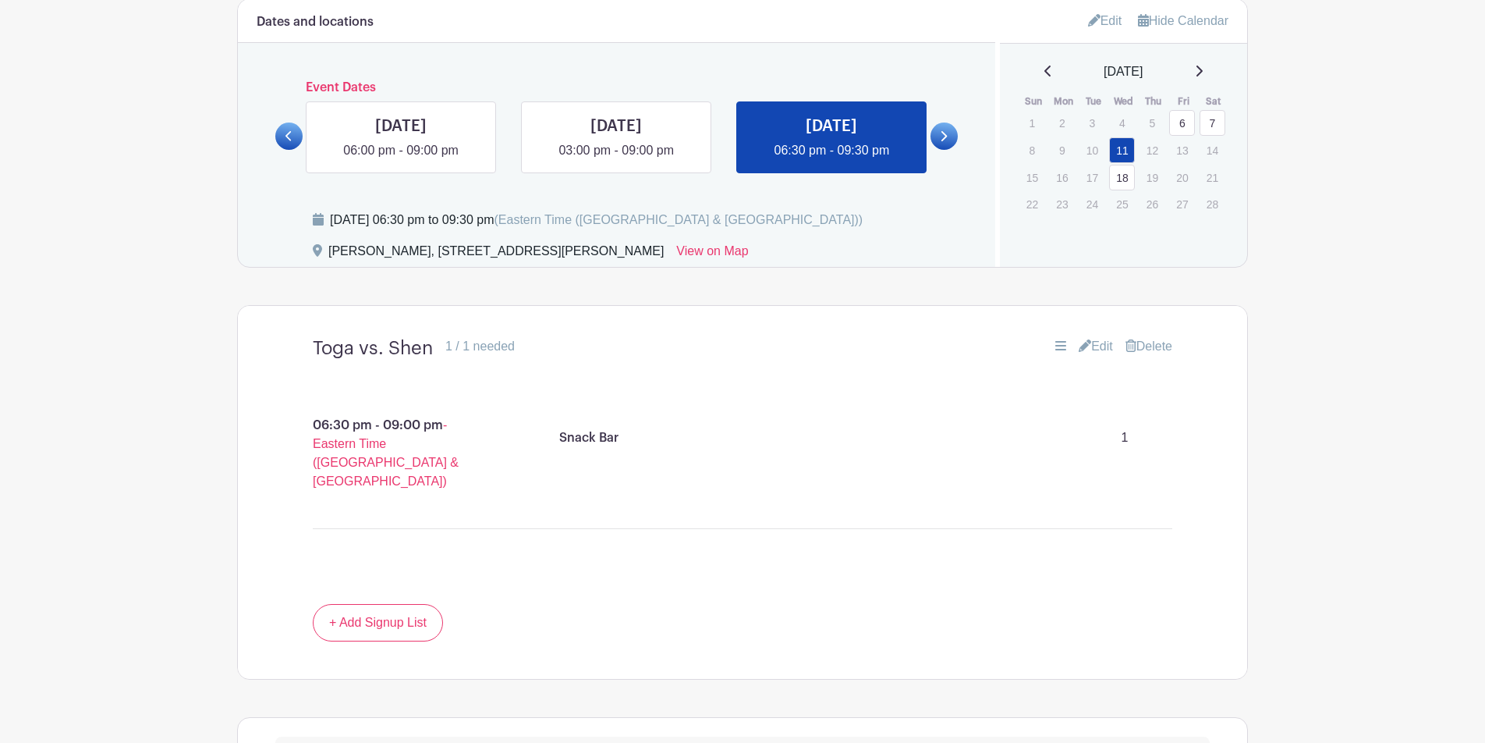
click at [1123, 183] on link "18" at bounding box center [1122, 178] width 26 height 26
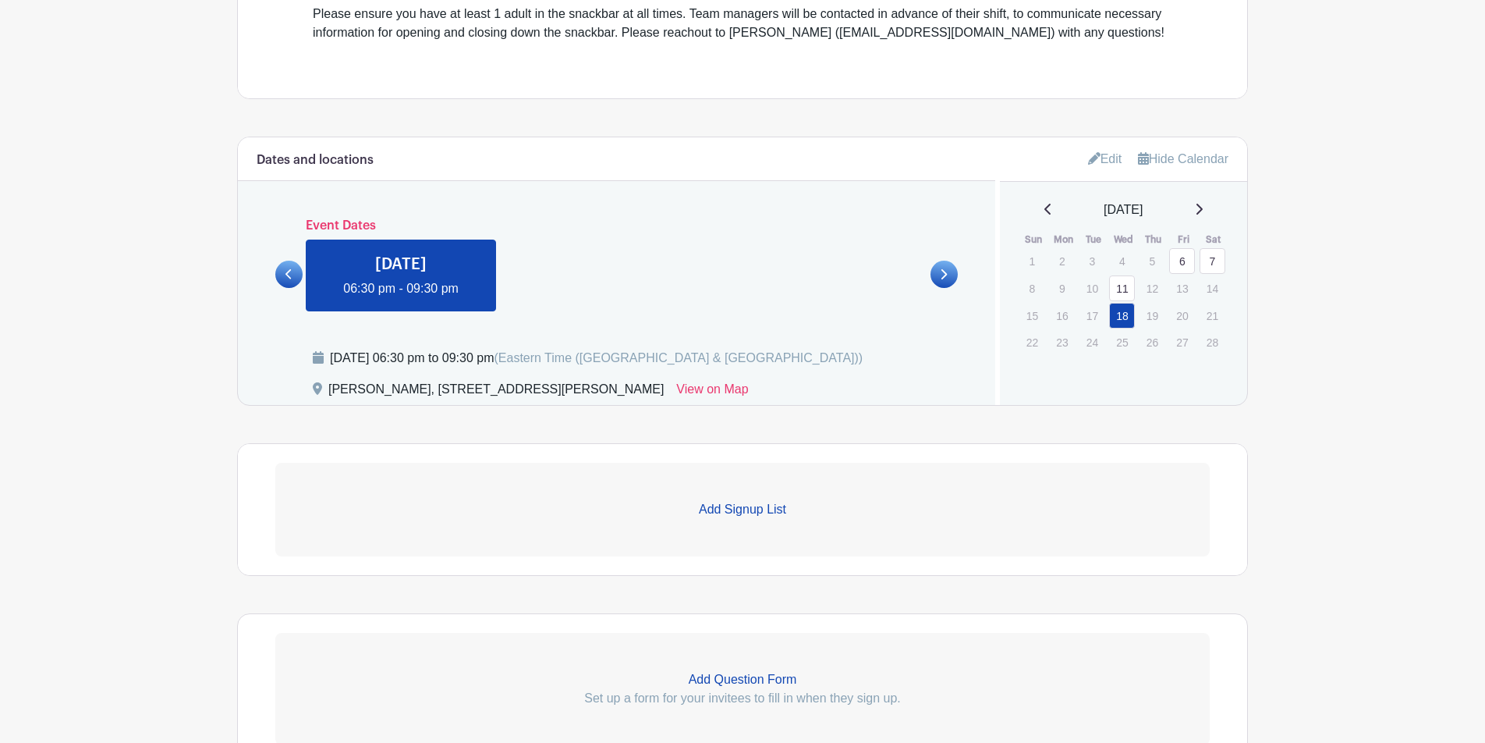
scroll to position [694, 0]
click at [1105, 158] on link "Edit" at bounding box center [1105, 157] width 34 height 26
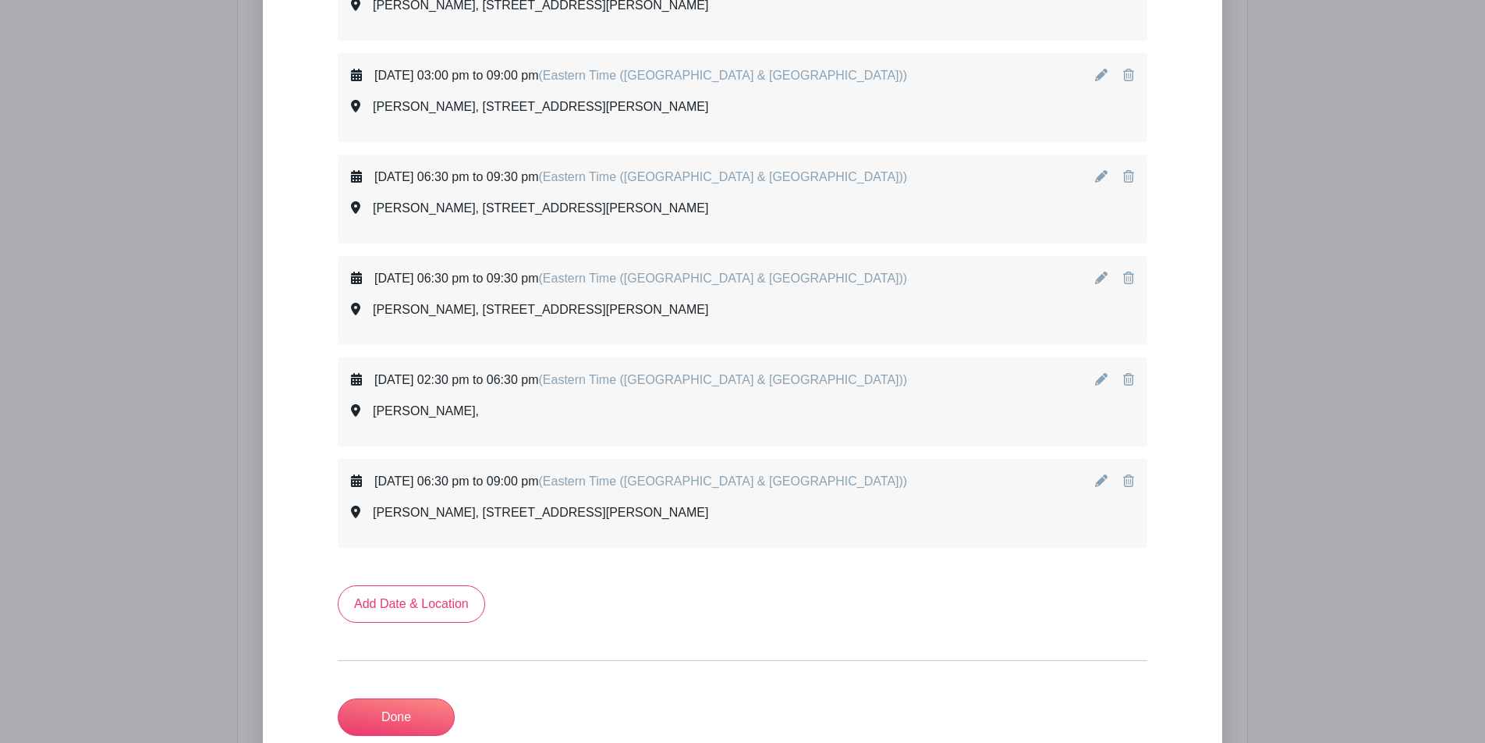
scroll to position [3100, 0]
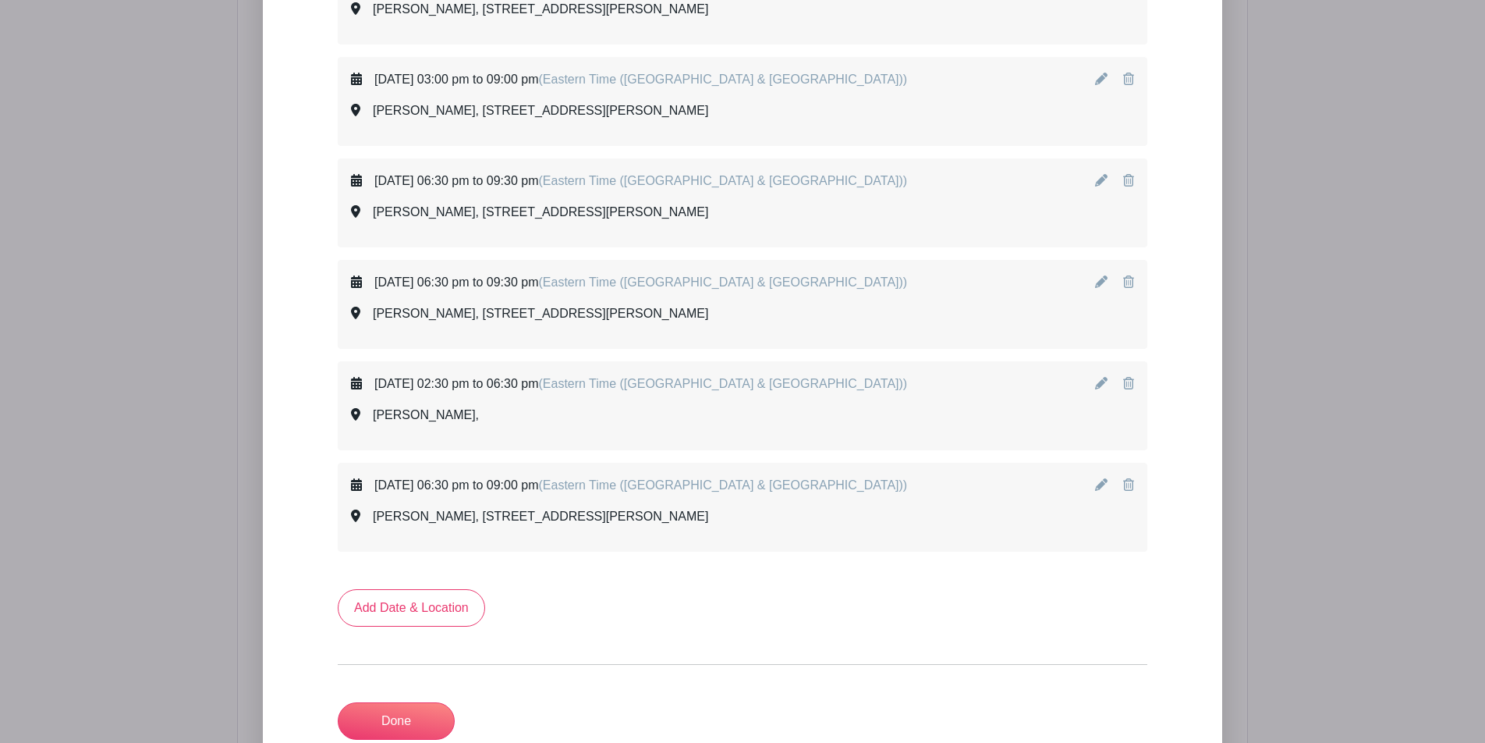
click at [1123, 183] on icon at bounding box center [1128, 180] width 11 height 12
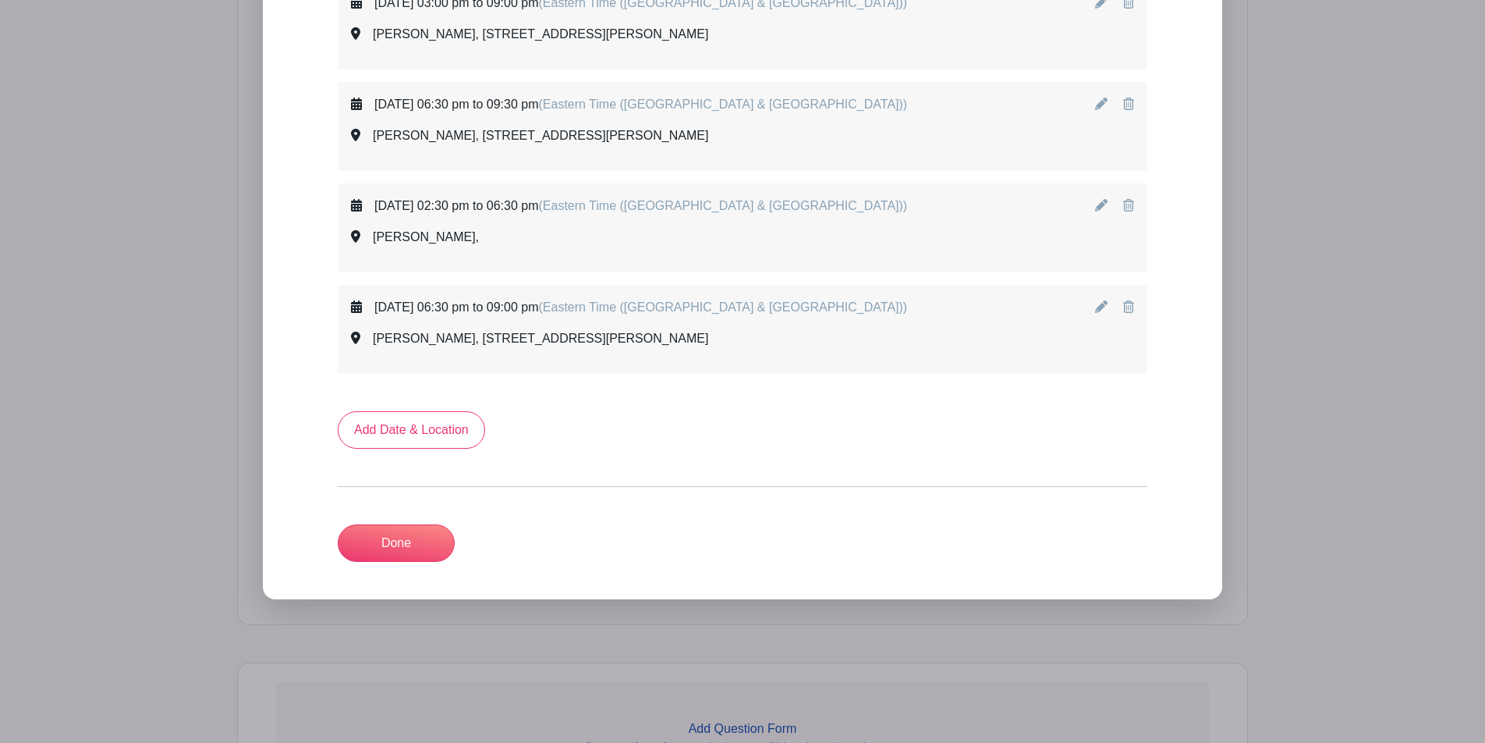
scroll to position [3280, 0]
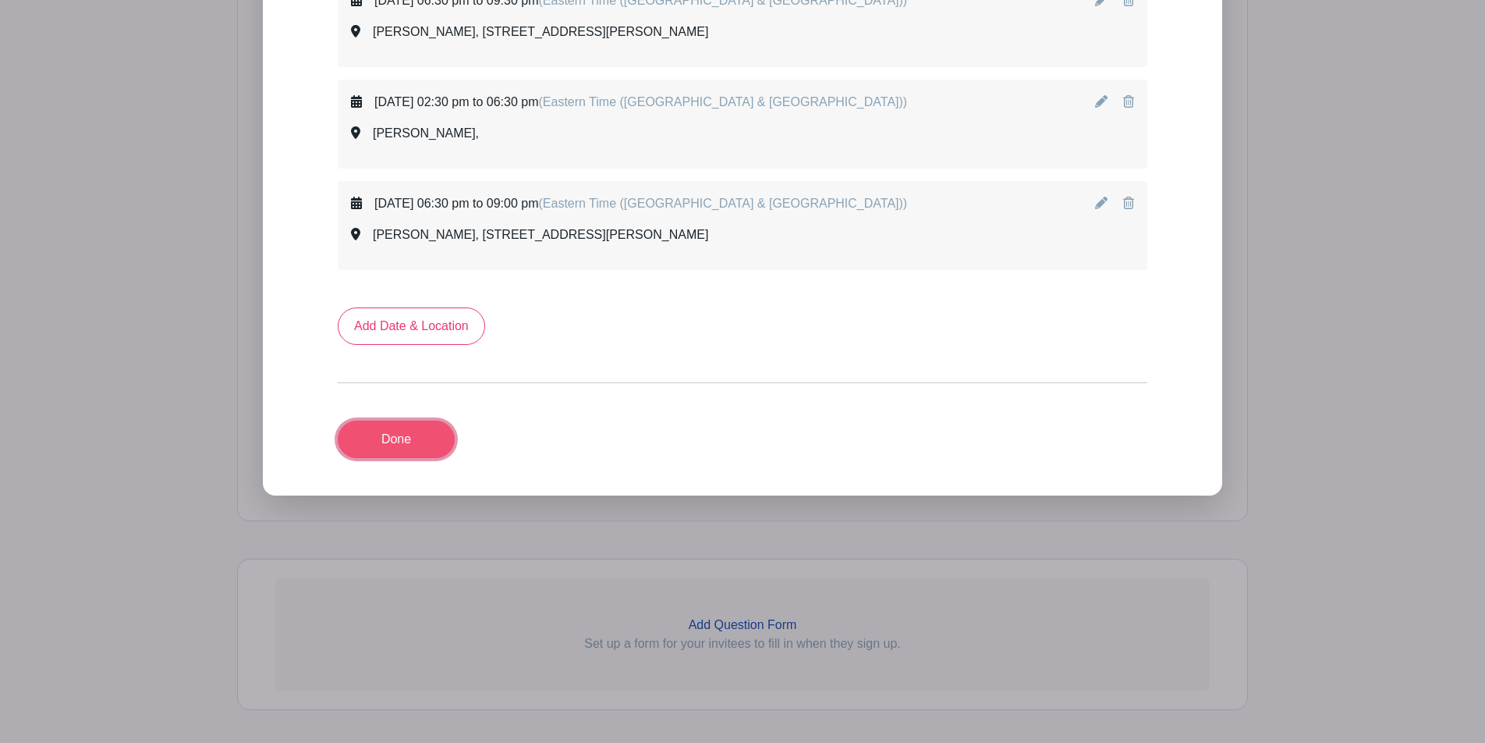
click at [438, 442] on link "Done" at bounding box center [396, 439] width 117 height 37
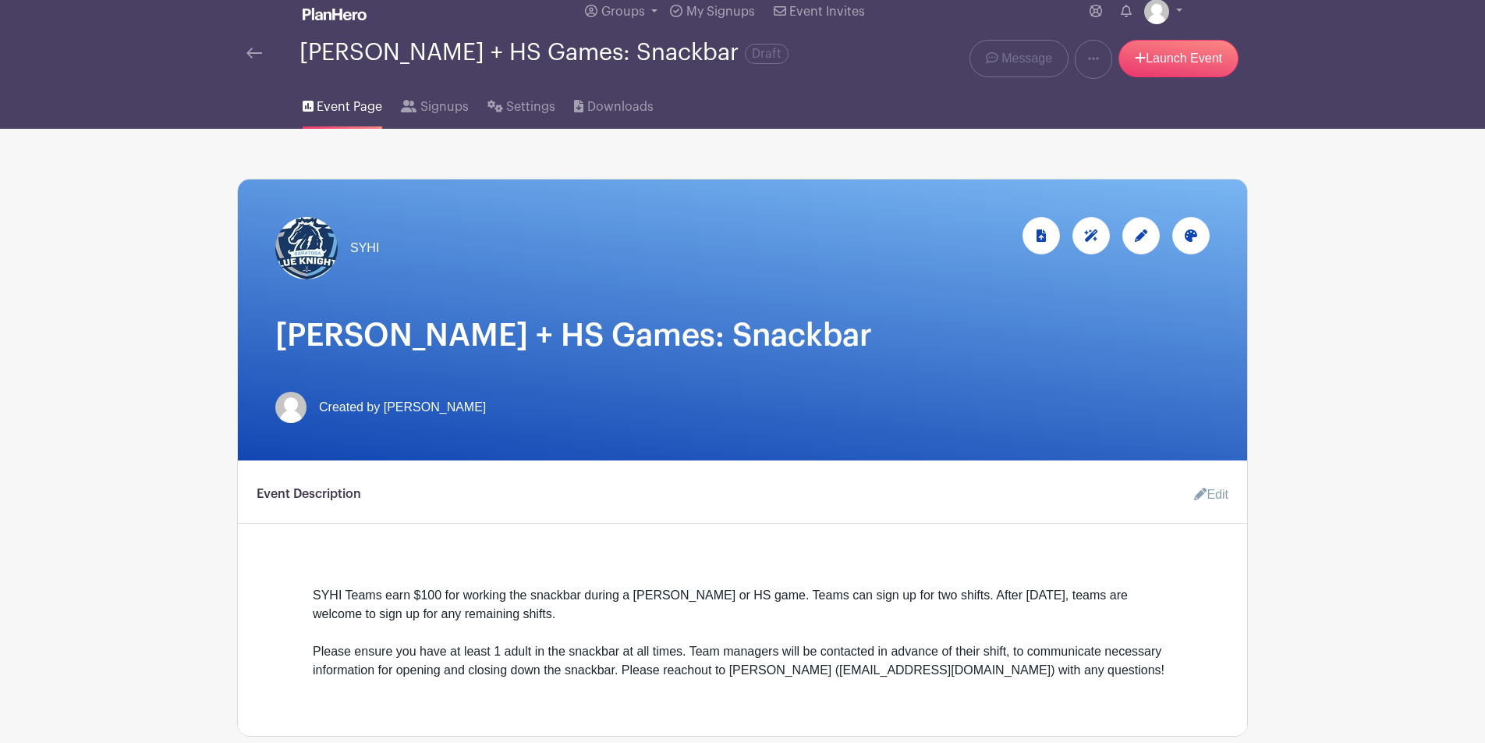
scroll to position [52, 0]
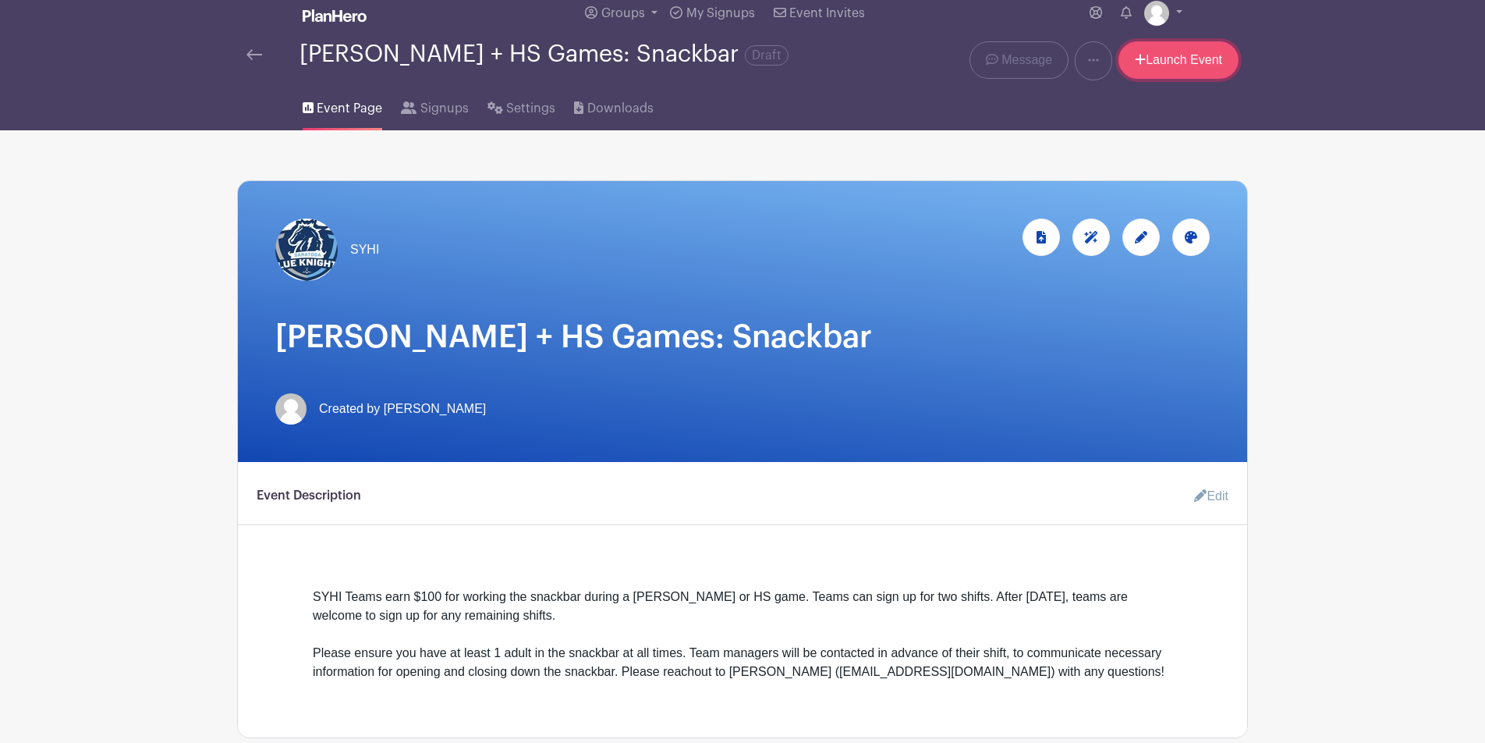
click at [1123, 57] on link "Launch Event" at bounding box center [1179, 59] width 120 height 37
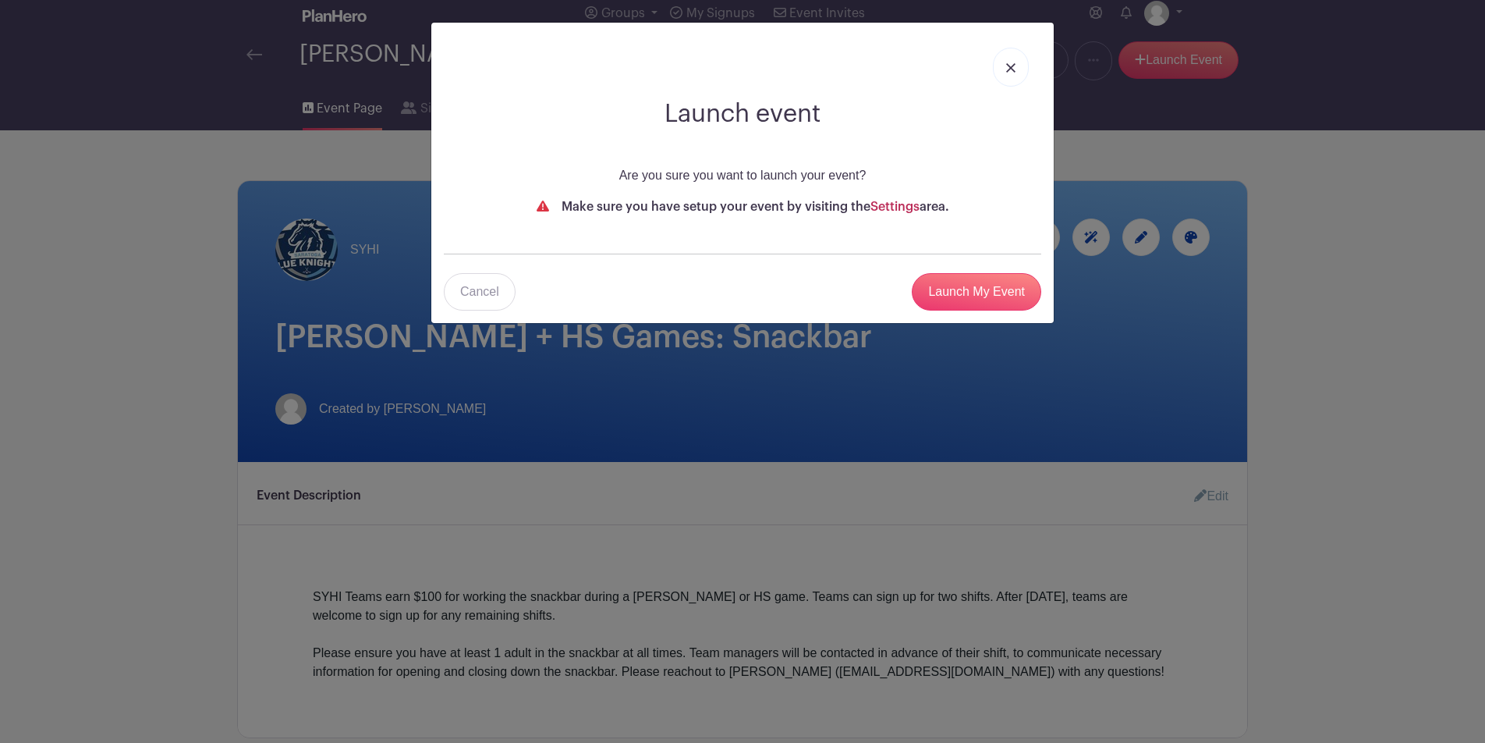
click at [877, 206] on link "Settings" at bounding box center [895, 207] width 49 height 12
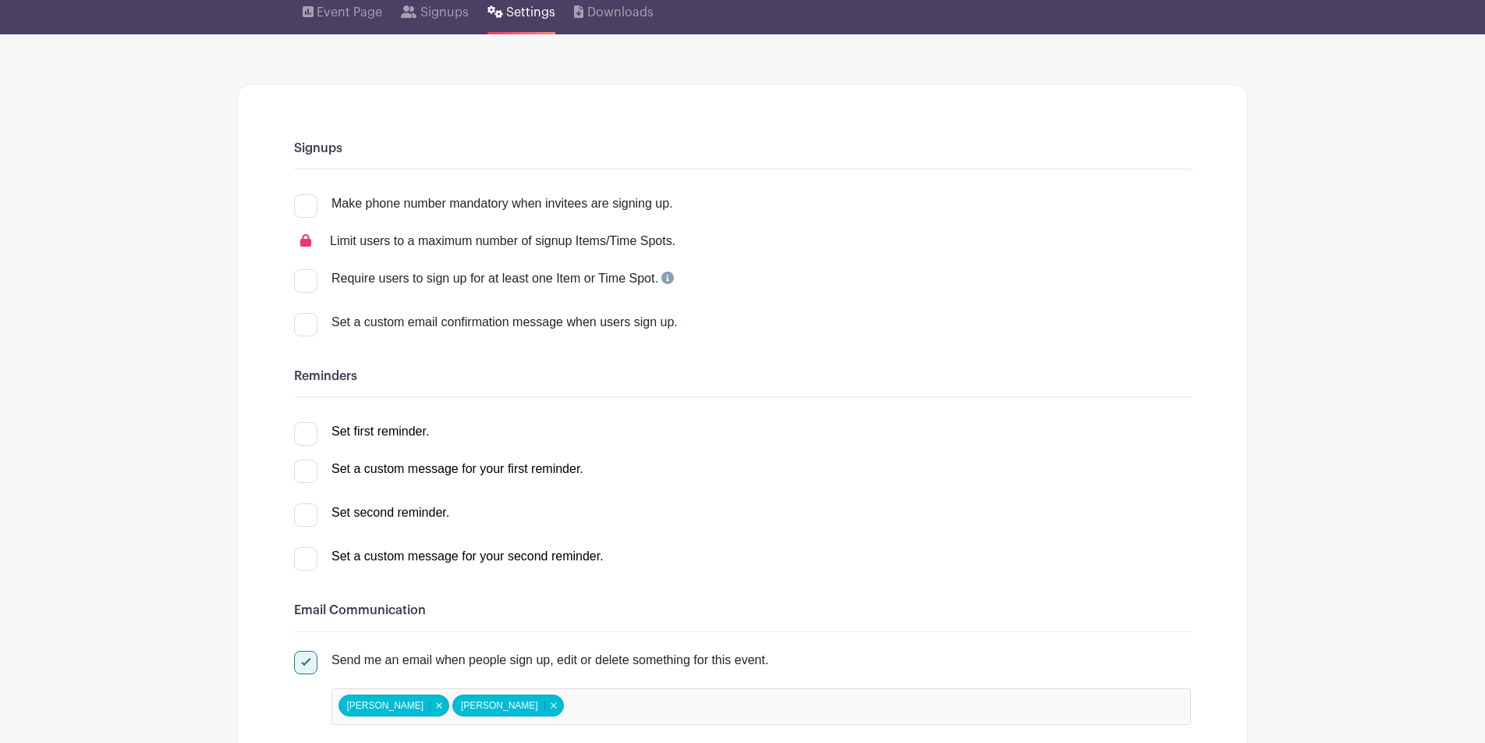
scroll to position [138, 0]
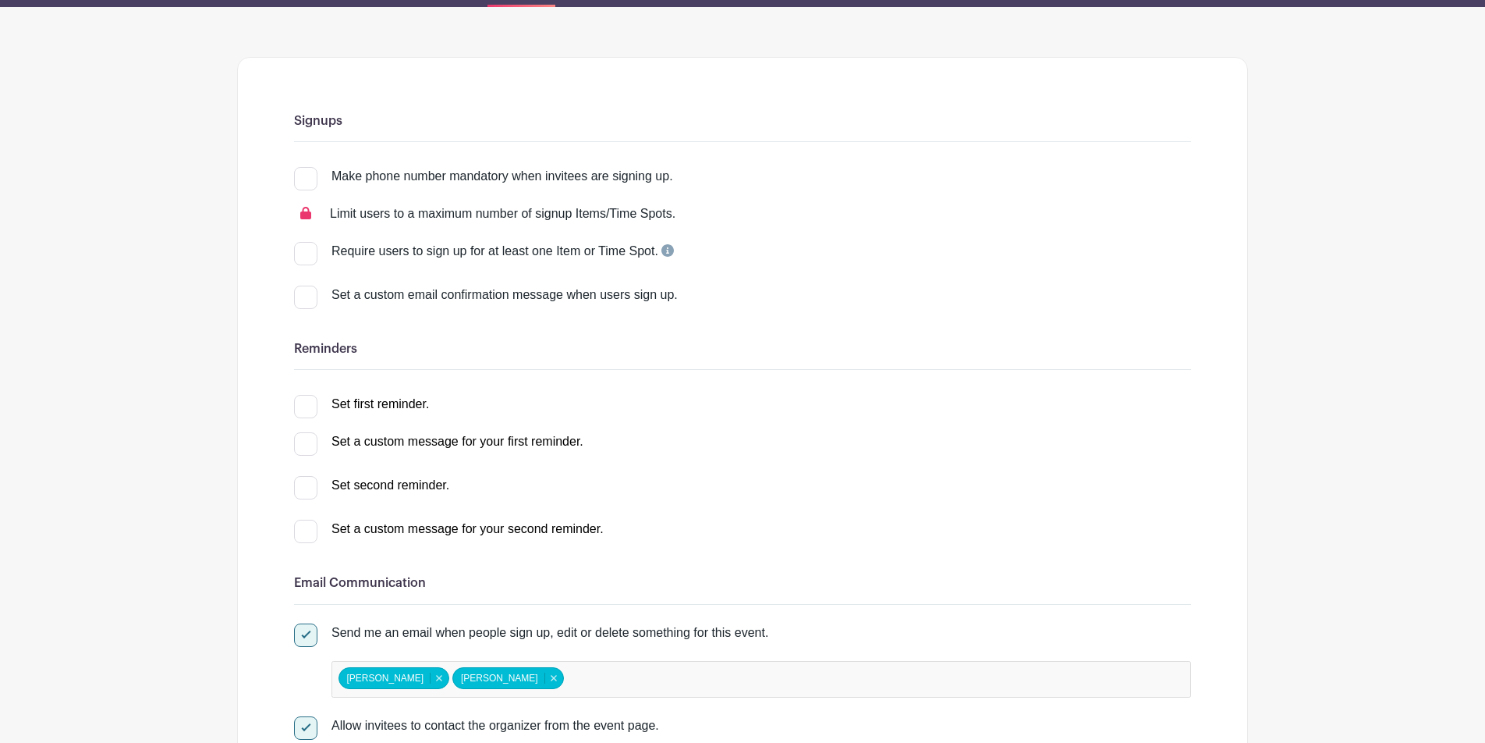
click at [387, 183] on div "Make phone number mandatory when invitees are signing up." at bounding box center [503, 176] width 342 height 19
click at [304, 177] on input "Make phone number mandatory when invitees are signing up." at bounding box center [299, 172] width 10 height 10
checkbox input "true"
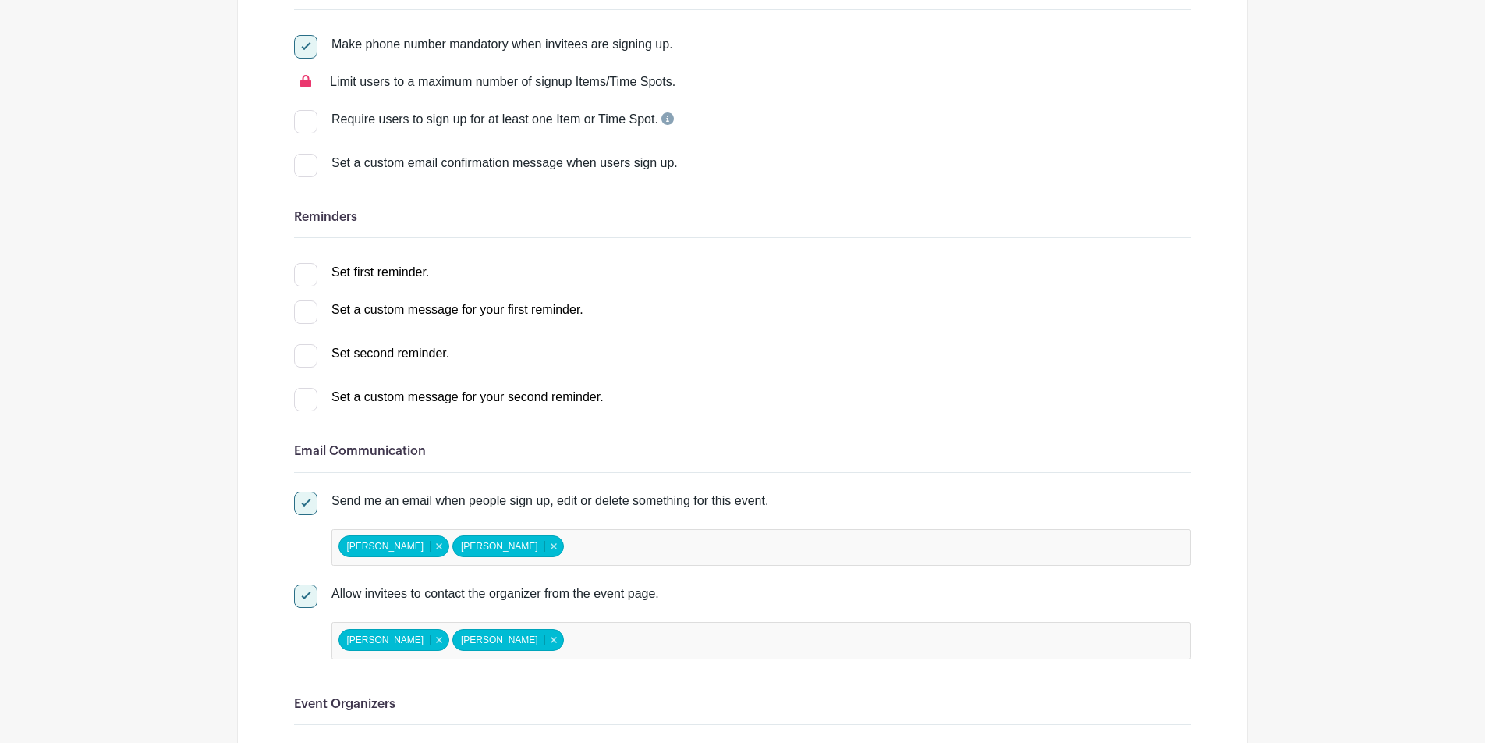
scroll to position [271, 0]
click at [318, 165] on label "Set a custom email confirmation message when users sign up." at bounding box center [742, 161] width 897 height 19
click at [304, 162] on input "Set a custom email confirmation message when users sign up." at bounding box center [299, 157] width 10 height 10
checkbox input "true"
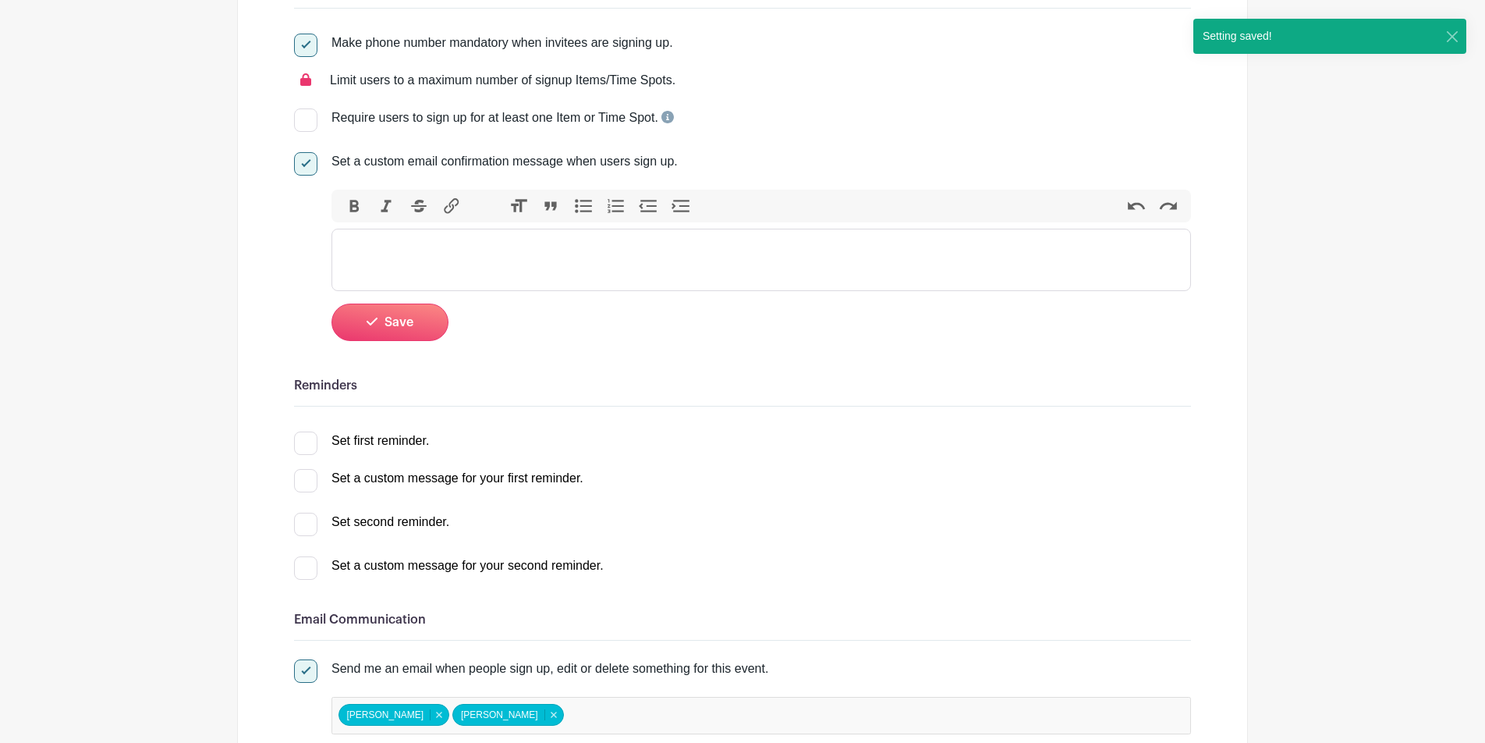
click at [411, 262] on trix-editor at bounding box center [762, 260] width 860 height 62
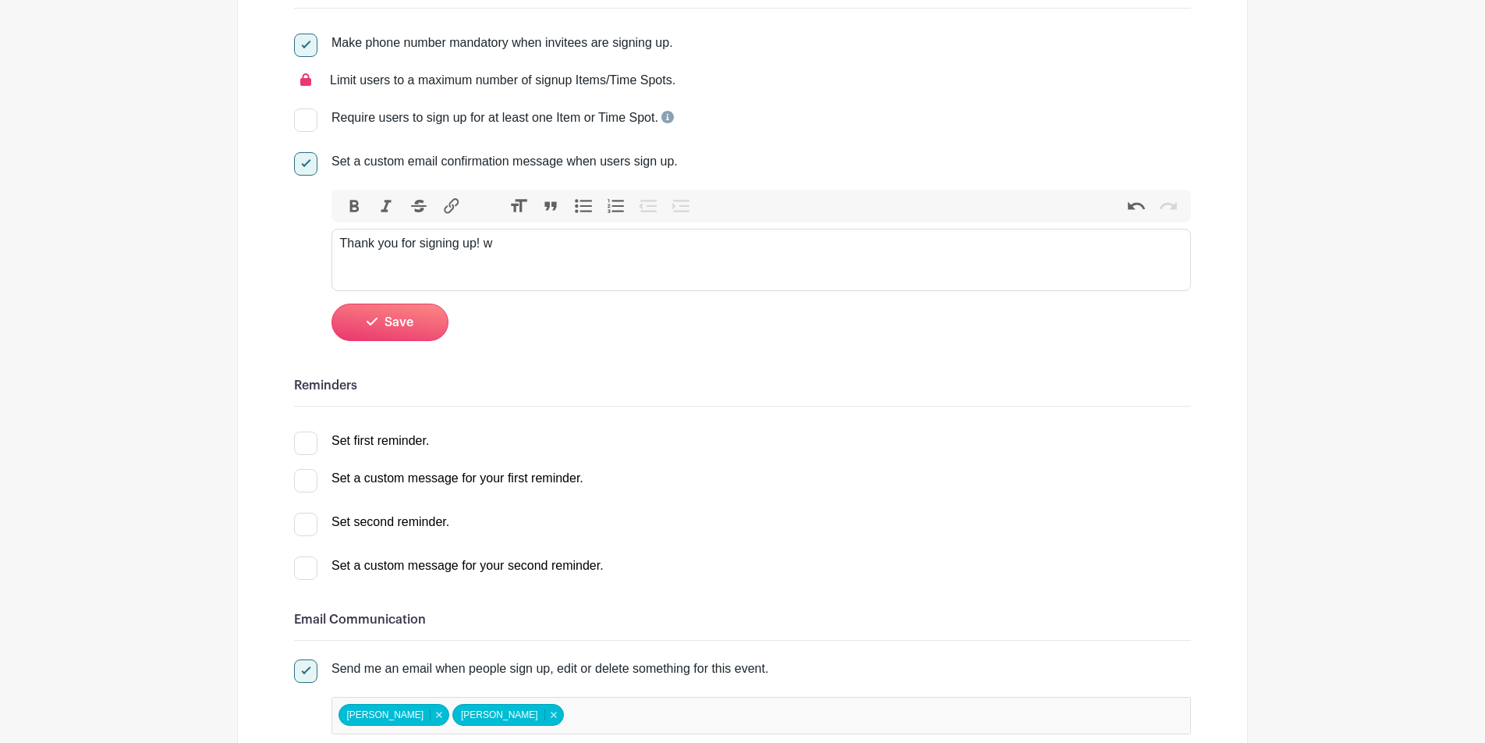
type trix-editor "<div>Thank you for signing up!&nbsp;</div>"
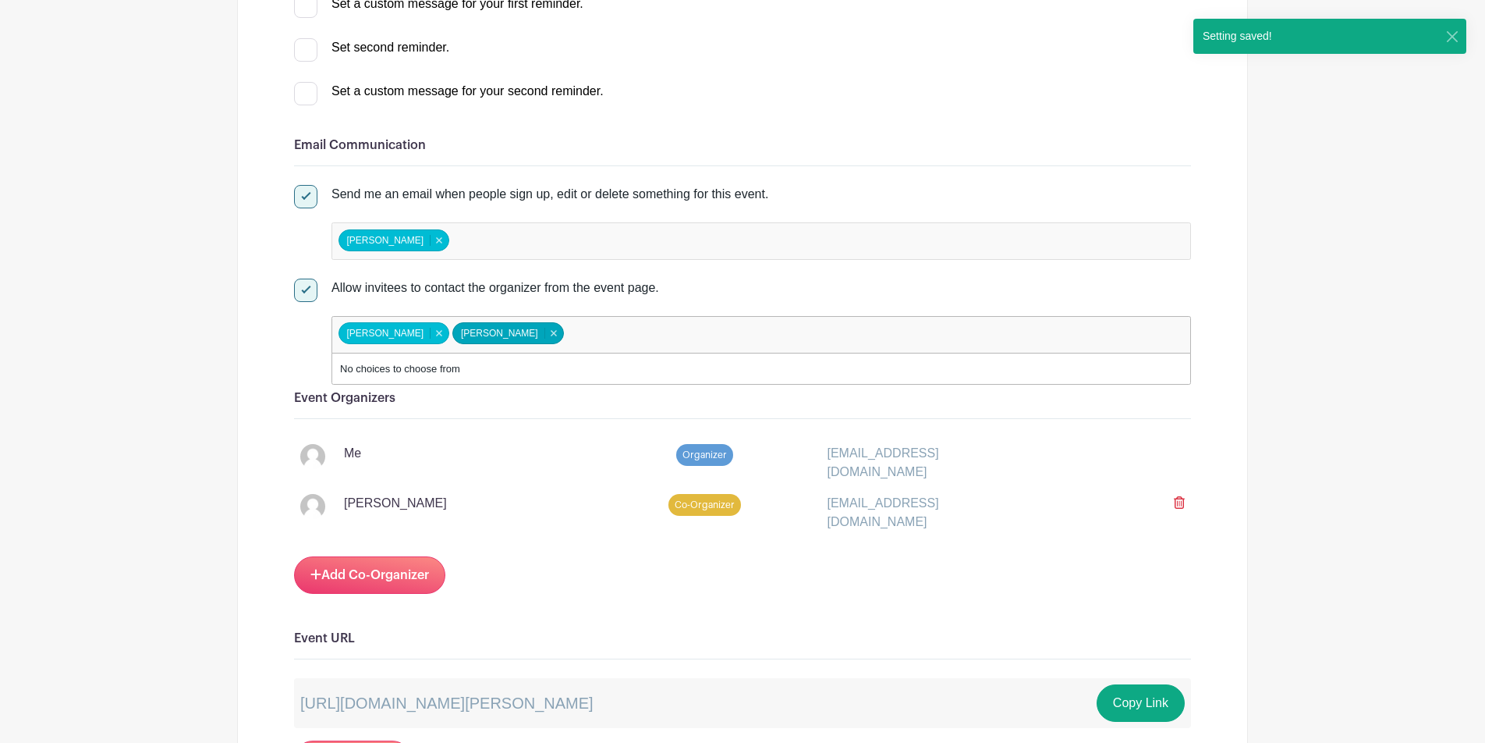
scroll to position [773, 0]
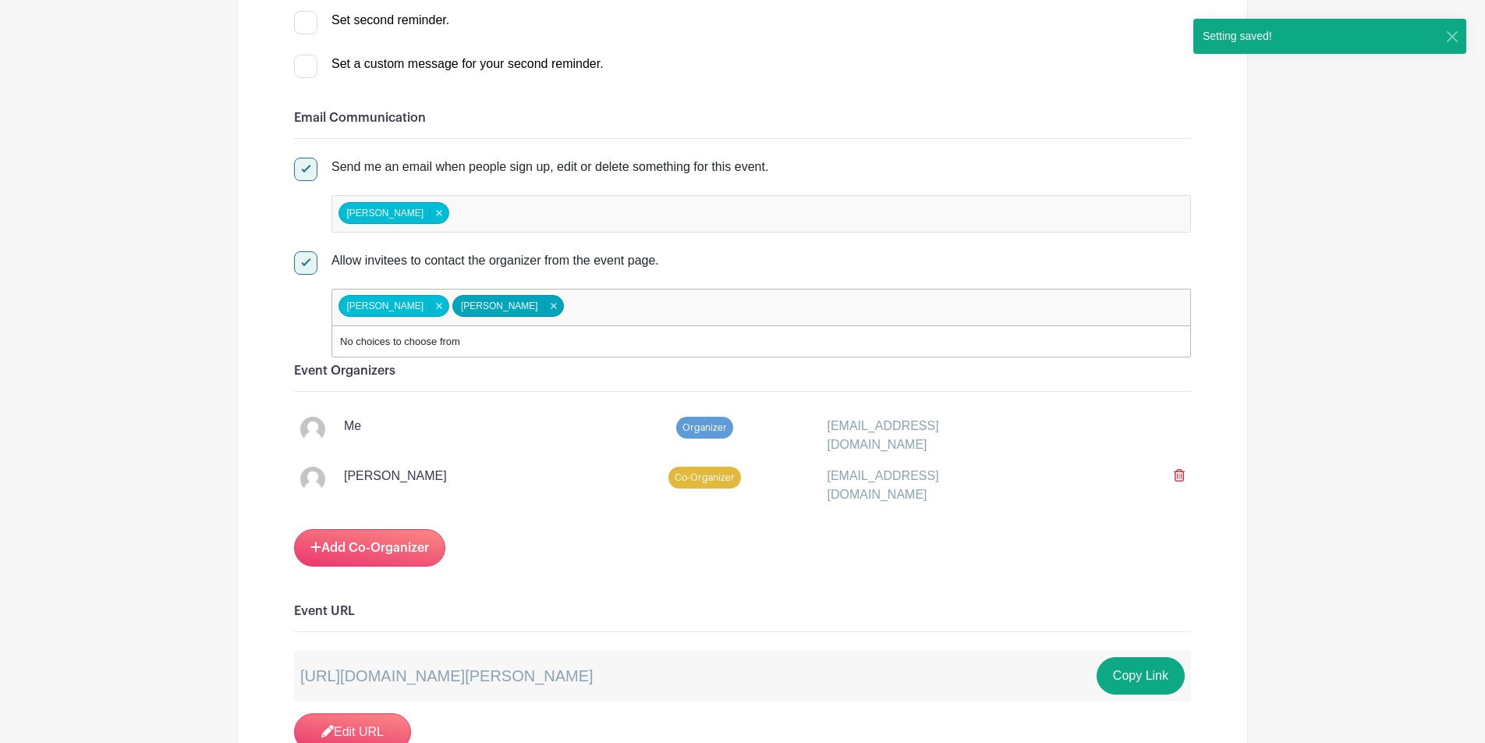
click at [1123, 474] on icon at bounding box center [1179, 475] width 11 height 12
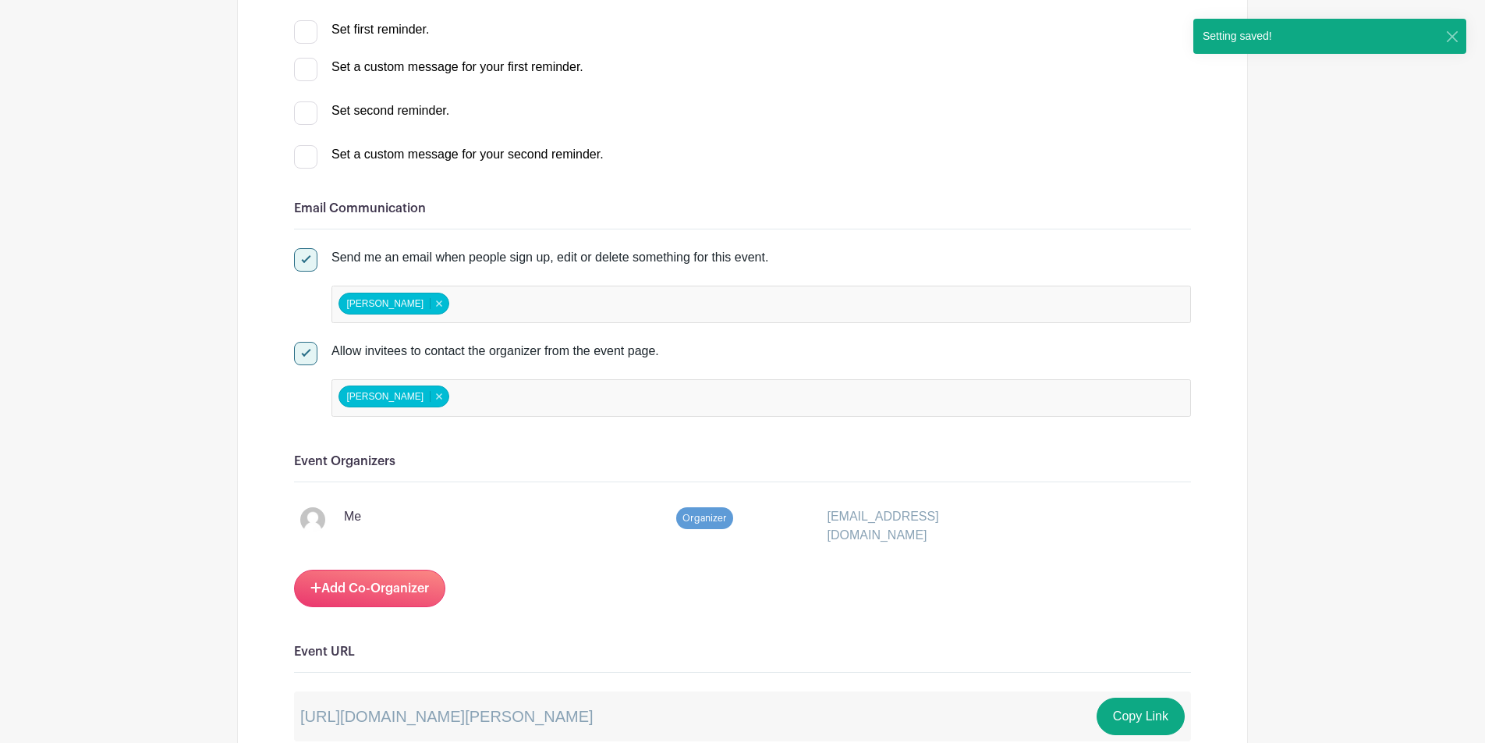
scroll to position [652, 0]
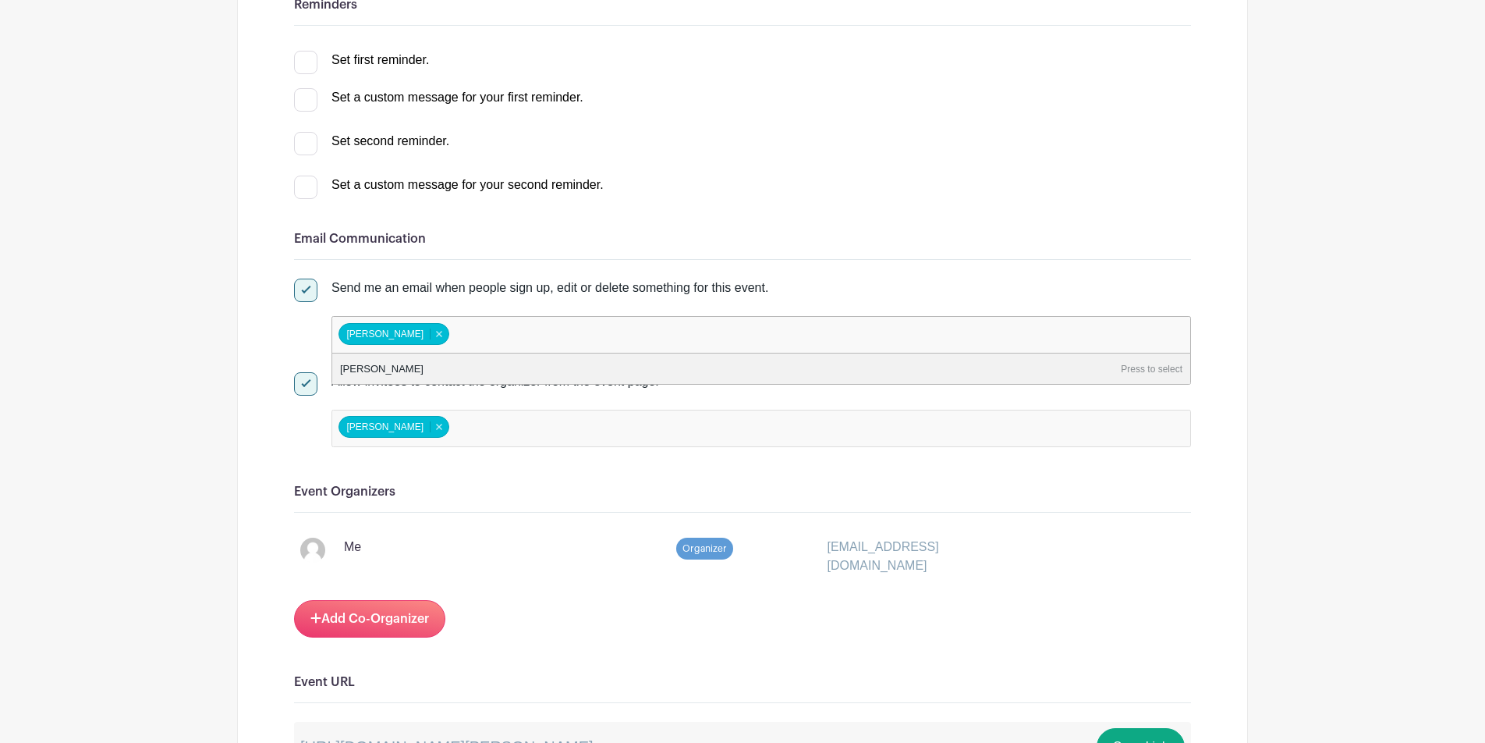
click at [563, 333] on input "false" at bounding box center [521, 334] width 138 height 23
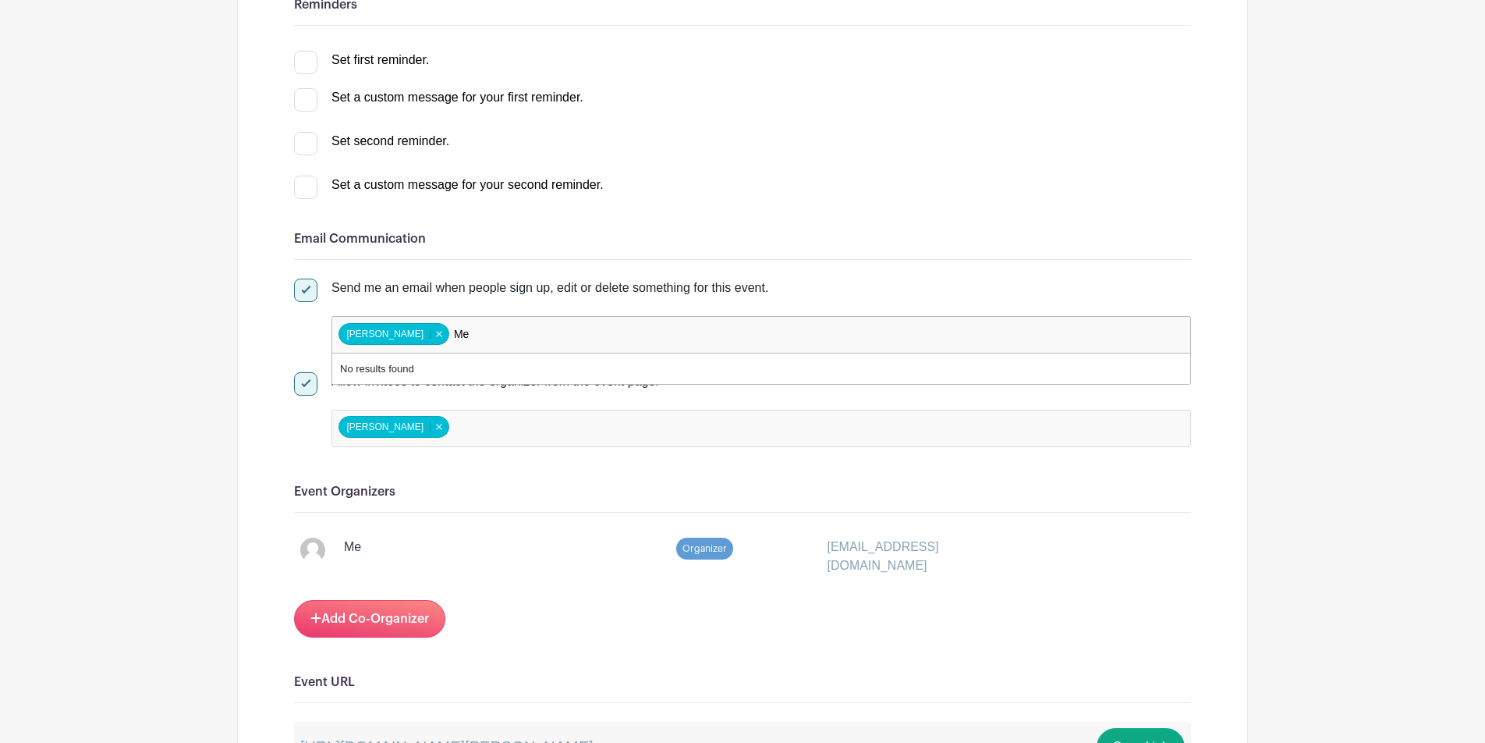
type input "M"
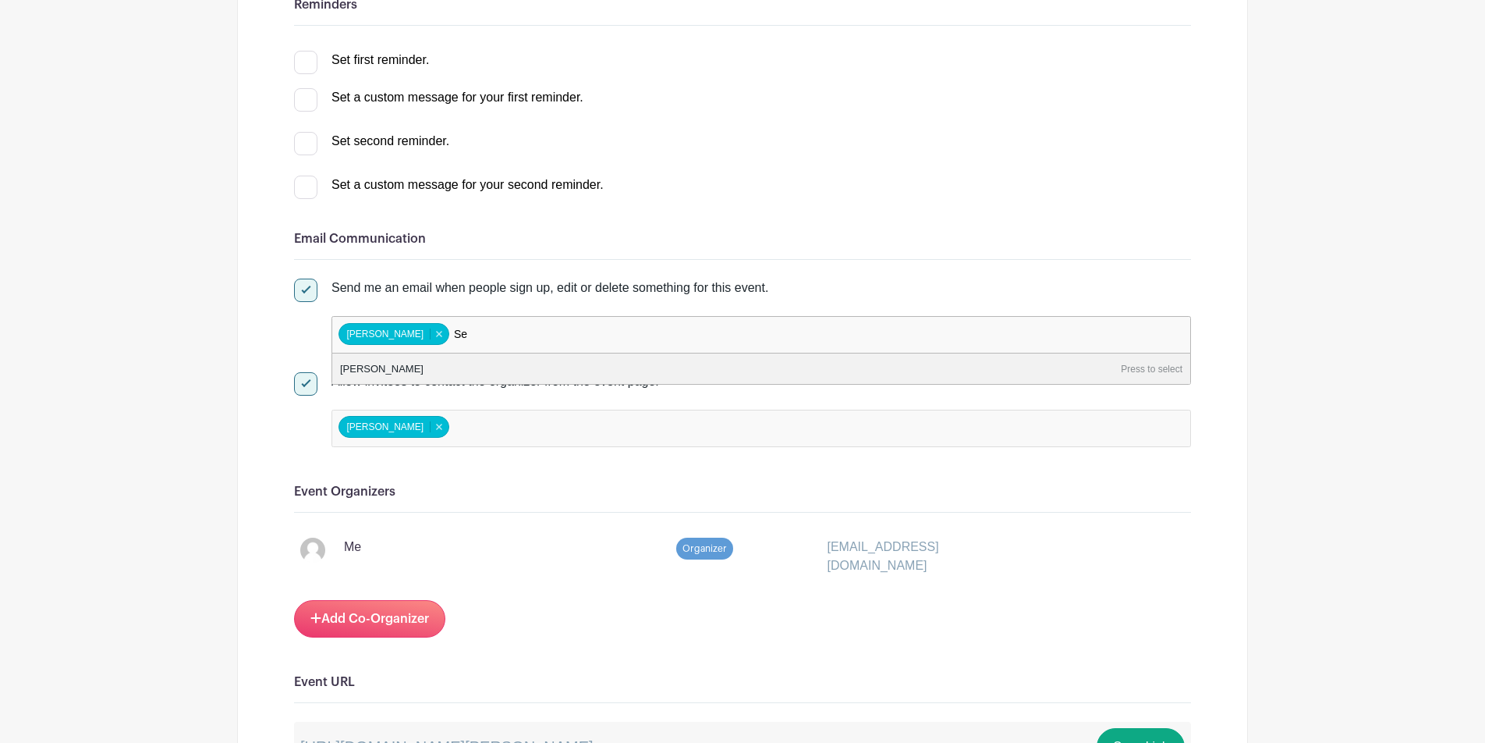
type input "S"
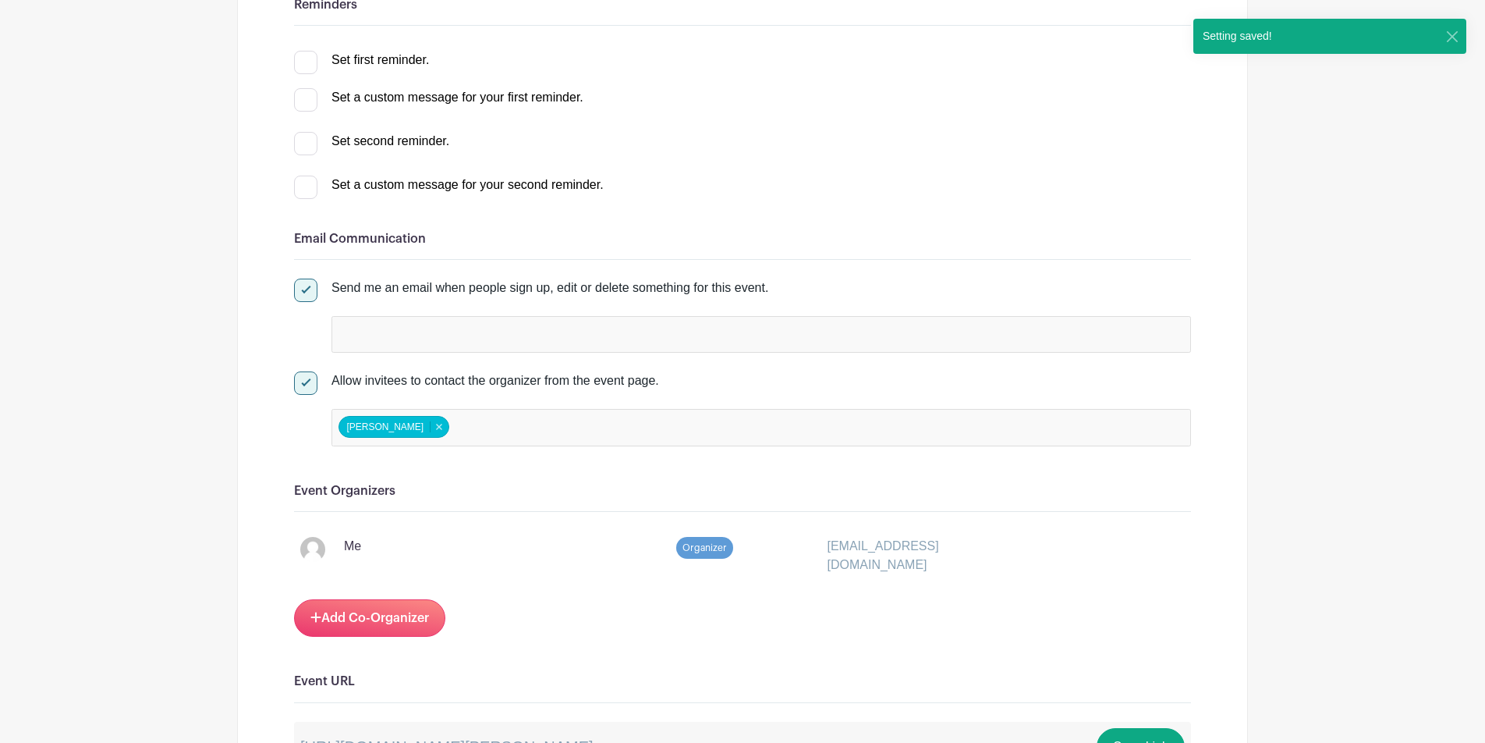
click at [707, 348] on div at bounding box center [762, 334] width 860 height 37
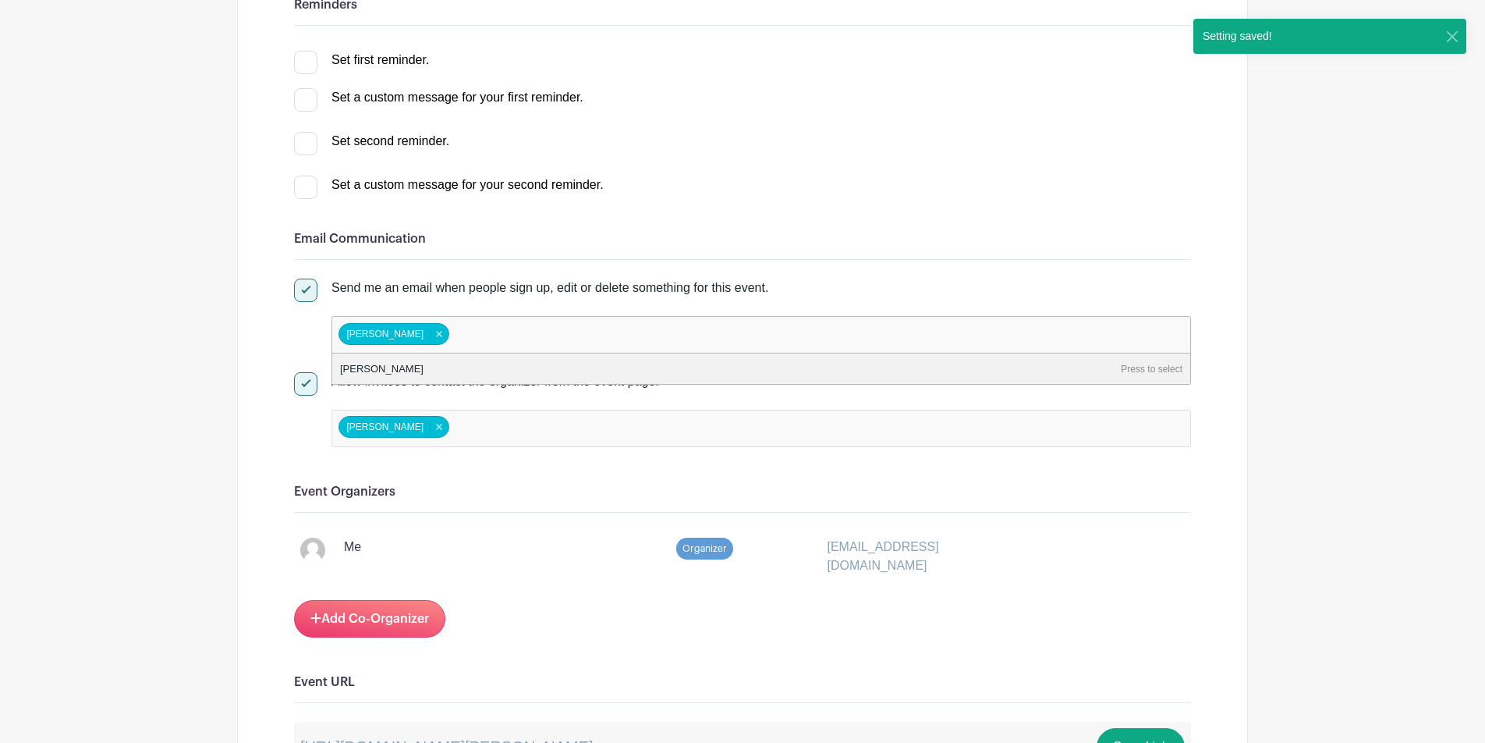
click at [616, 550] on p "Organizer" at bounding box center [706, 549] width 208 height 22
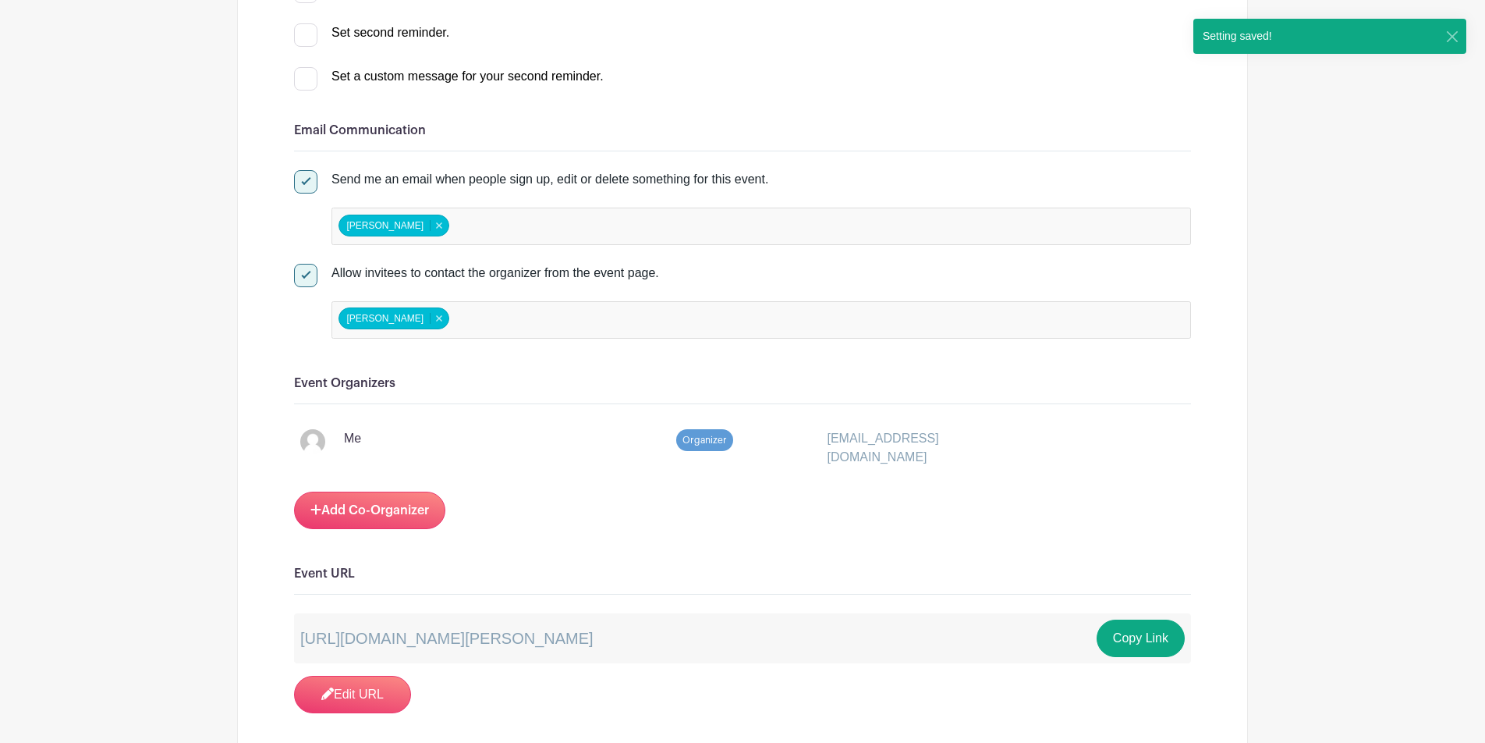
scroll to position [764, 0]
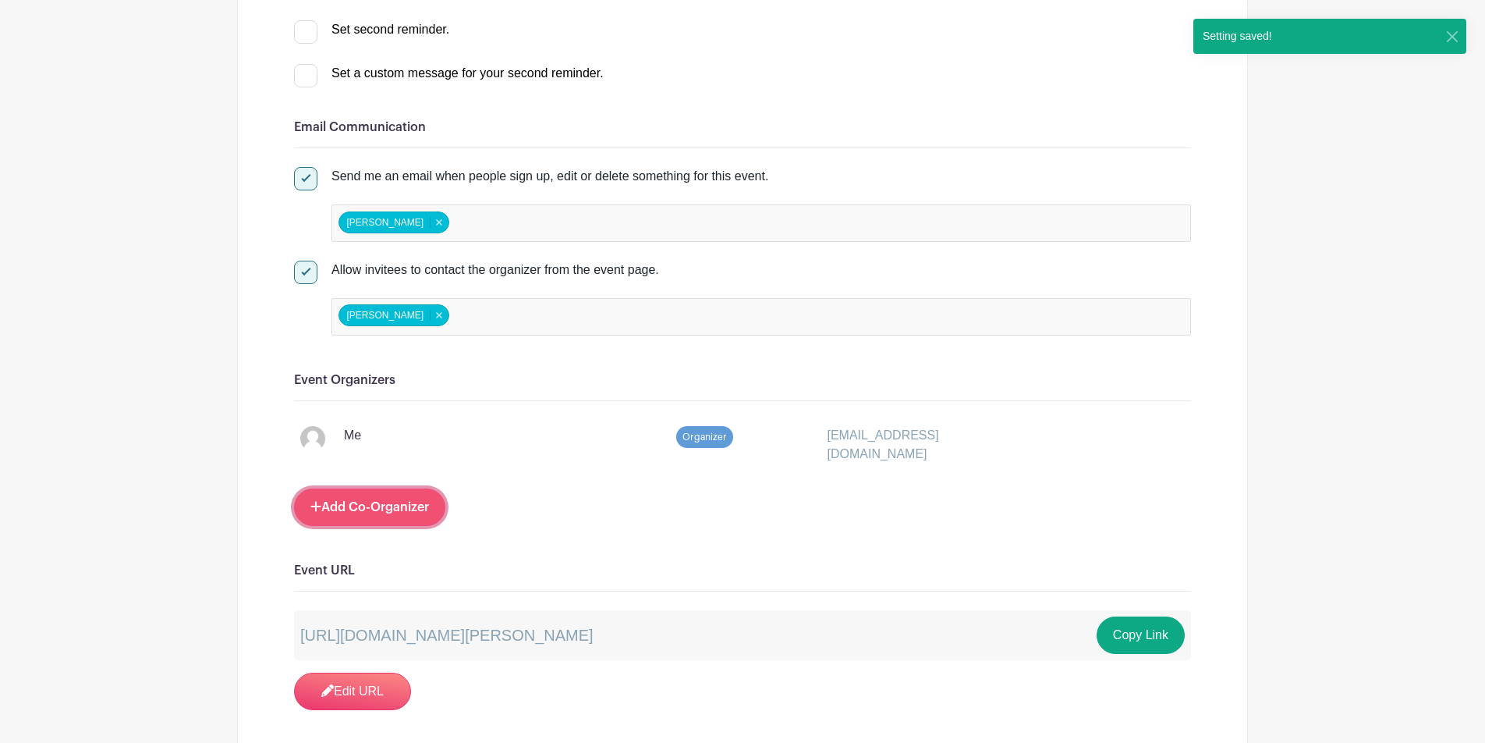
click at [423, 517] on link "Add Co-Organizer" at bounding box center [369, 506] width 151 height 37
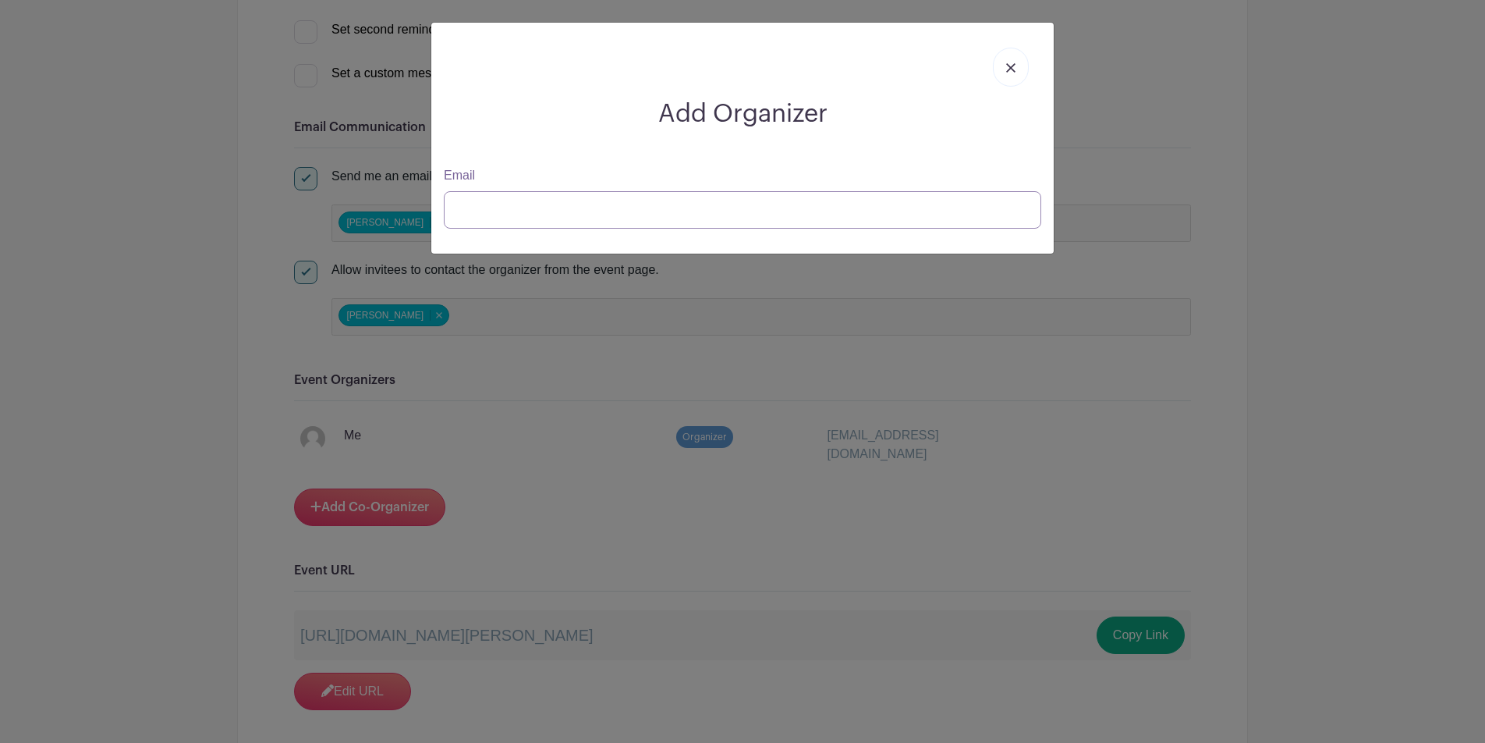
click at [583, 218] on input "Email" at bounding box center [743, 209] width 598 height 37
type input "[EMAIL_ADDRESS][DOMAIN_NAME]"
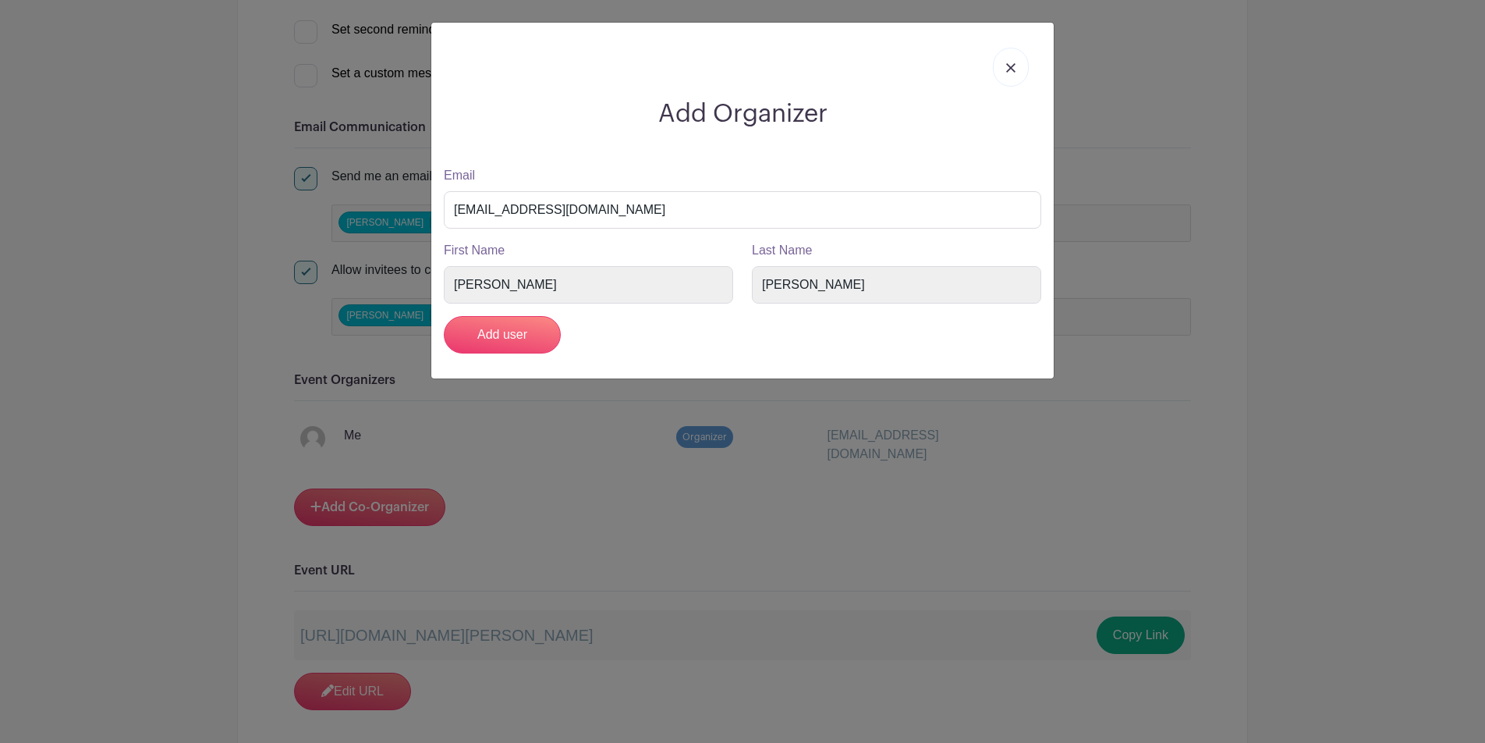
click at [651, 343] on div "Add user" at bounding box center [743, 334] width 616 height 37
click at [506, 344] on input "Add user" at bounding box center [502, 334] width 117 height 37
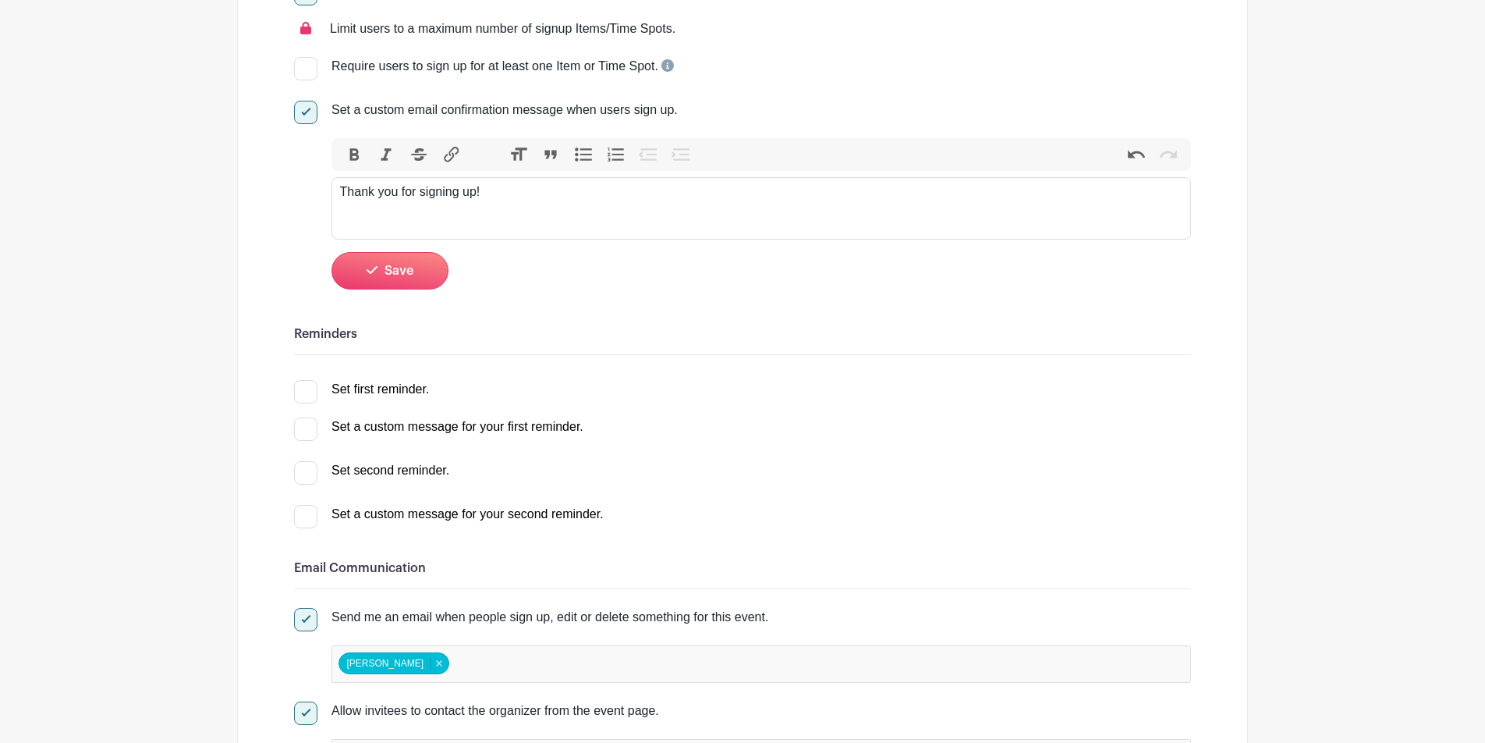
scroll to position [185, 0]
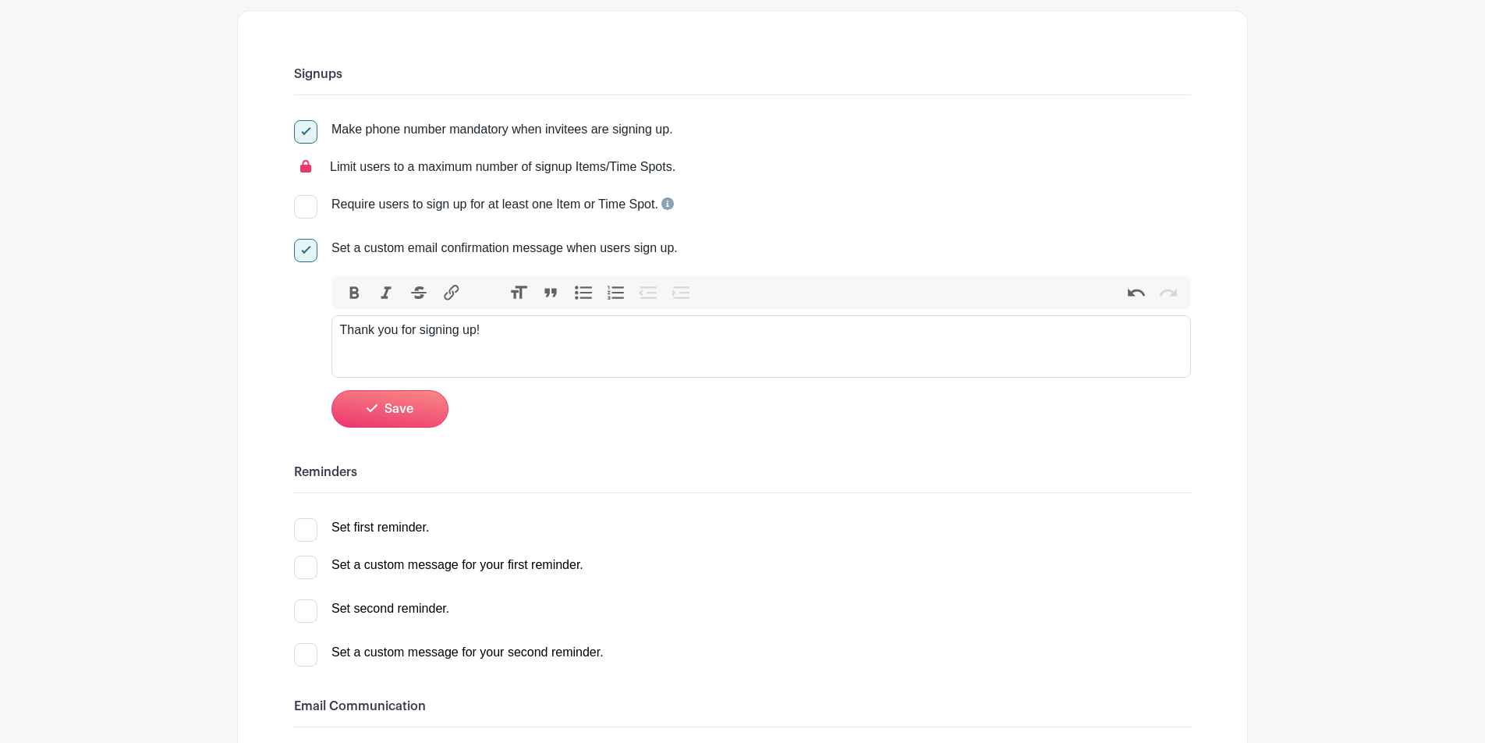
click at [512, 325] on div "Thank you for signing up!" at bounding box center [761, 330] width 843 height 19
click at [829, 335] on div "Thank you for signing up! You will receive information about running the snackb…" at bounding box center [761, 330] width 843 height 19
click at [847, 332] on div "Thank you for signing up! You will receive information about running the snackb…" at bounding box center [761, 330] width 843 height 19
click at [783, 339] on div "Thank you for signing up! You will receive information about running the snackb…" at bounding box center [761, 330] width 843 height 19
click at [766, 337] on div "Thank you for signing up! You will receive information about running the snackb…" at bounding box center [761, 330] width 843 height 19
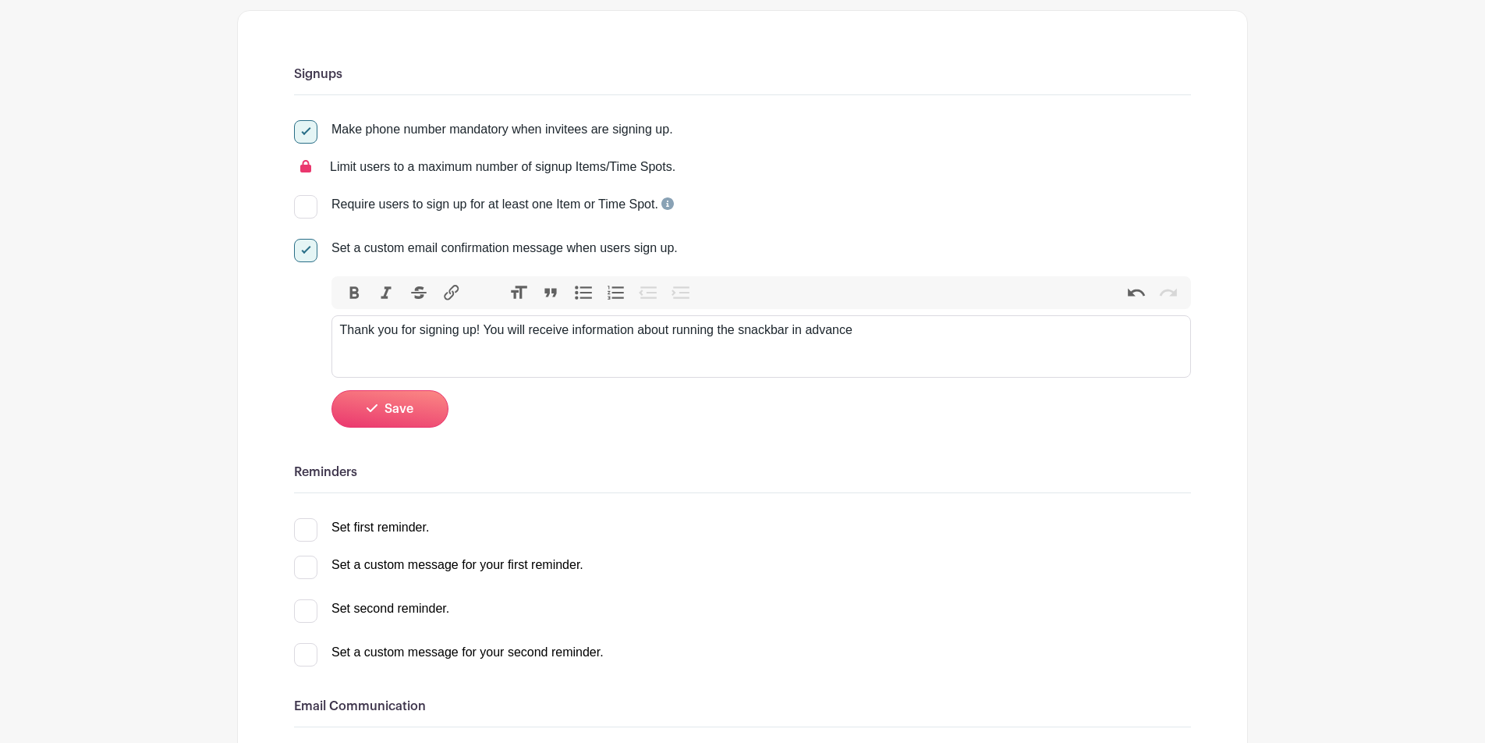
click at [775, 335] on div "Thank you for signing up! You will receive information about running the snackb…" at bounding box center [761, 330] width 843 height 19
click at [869, 339] on div "Thank you for signing up! You will receive information about running the snack …" at bounding box center [761, 330] width 843 height 19
click at [751, 424] on div "Bold Italic Strikethrough Link Heading Quote Code Bullets Numbers Decrease Leve…" at bounding box center [762, 351] width 860 height 151
click at [1042, 330] on div "Thank you for signing up! You will receive information about running the snack …" at bounding box center [761, 330] width 843 height 19
type trix-editor "<div>Thank you for signing up! You will receive information about running the s…"
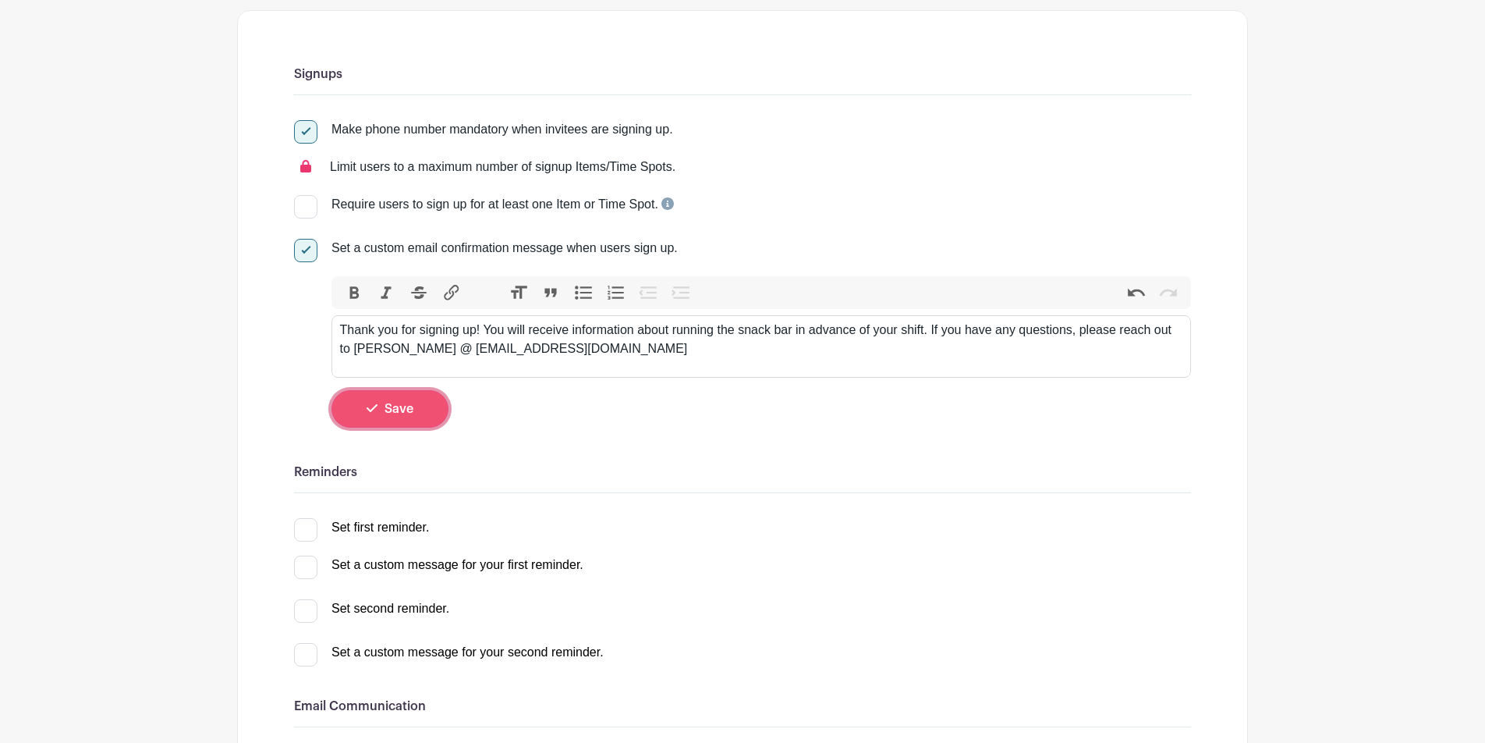
click at [428, 411] on button "Save" at bounding box center [390, 408] width 117 height 37
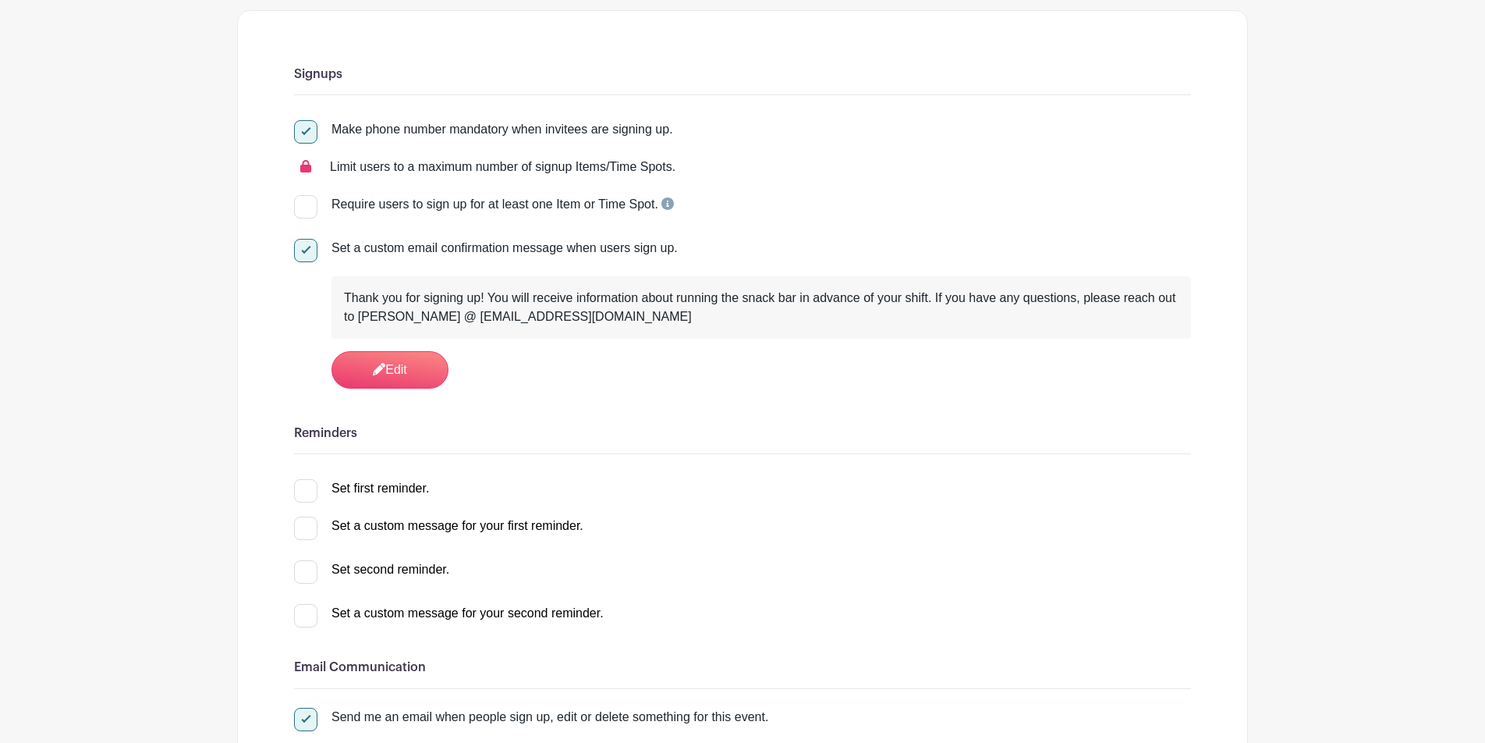
click at [495, 432] on h6 "Reminders" at bounding box center [742, 433] width 897 height 15
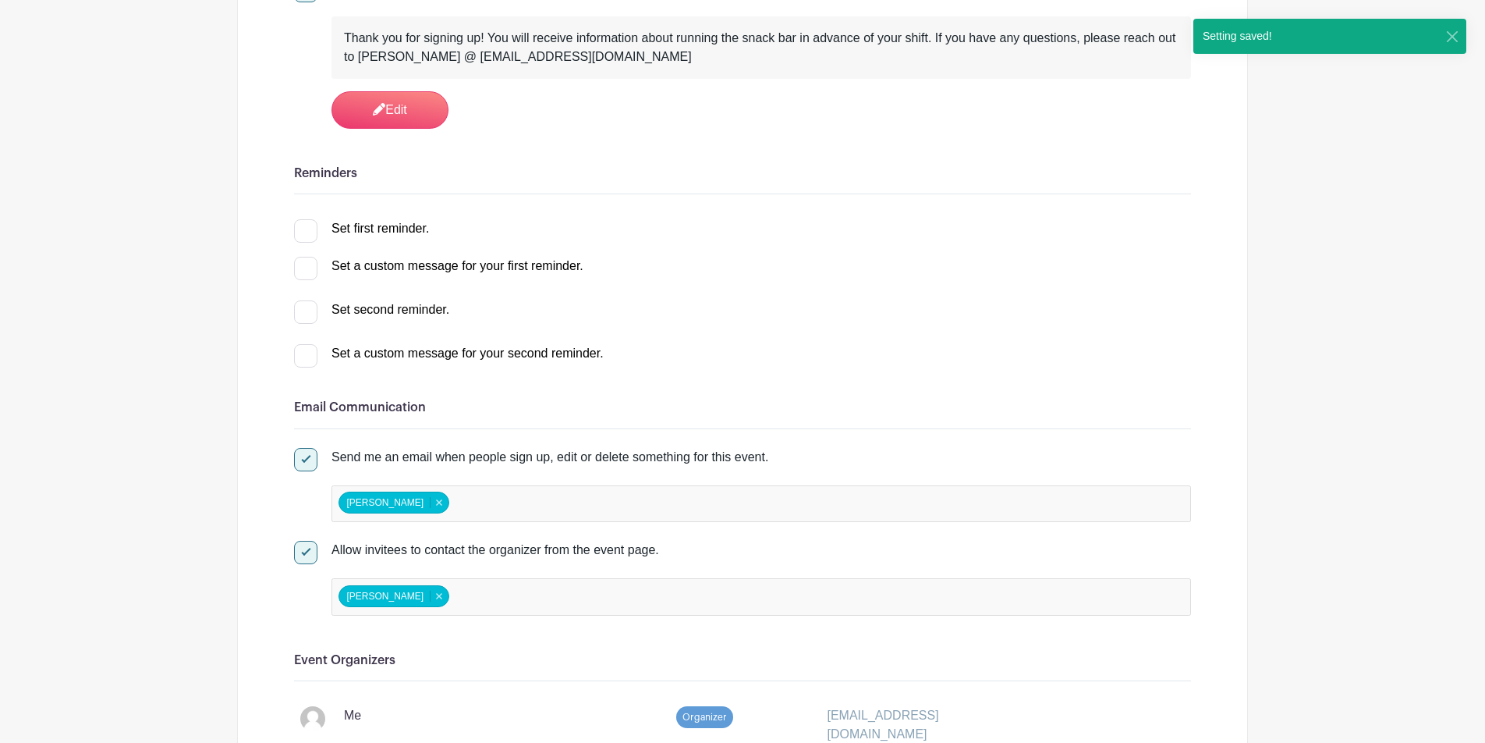
scroll to position [446, 0]
click at [406, 228] on div "Set first reminder." at bounding box center [381, 227] width 98 height 19
click at [304, 228] on input "Set first reminder." at bounding box center [299, 223] width 10 height 10
checkbox input "true"
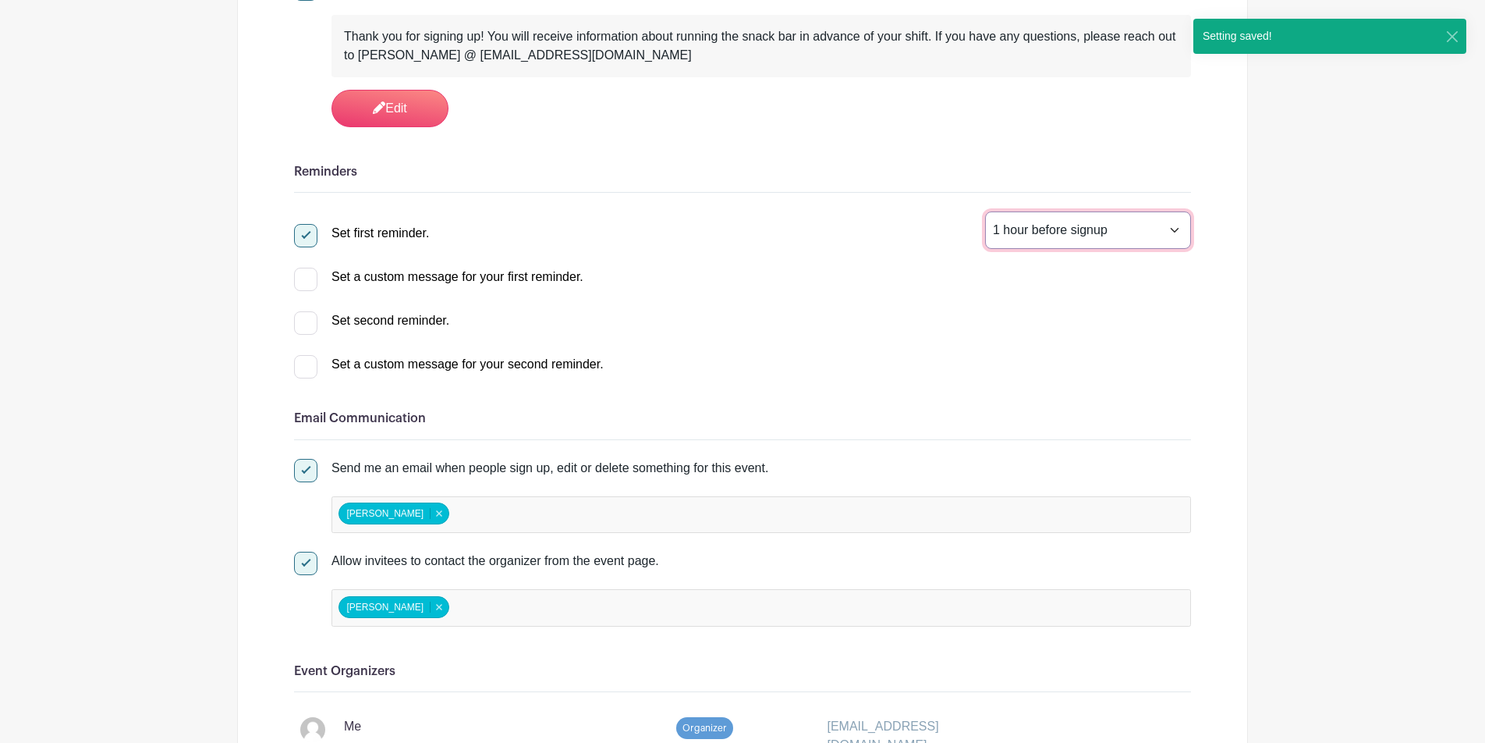
click at [1033, 232] on select "1 hour before signup 2 hours before signup 3 hours before signup 4 hours before…" at bounding box center [1088, 229] width 206 height 37
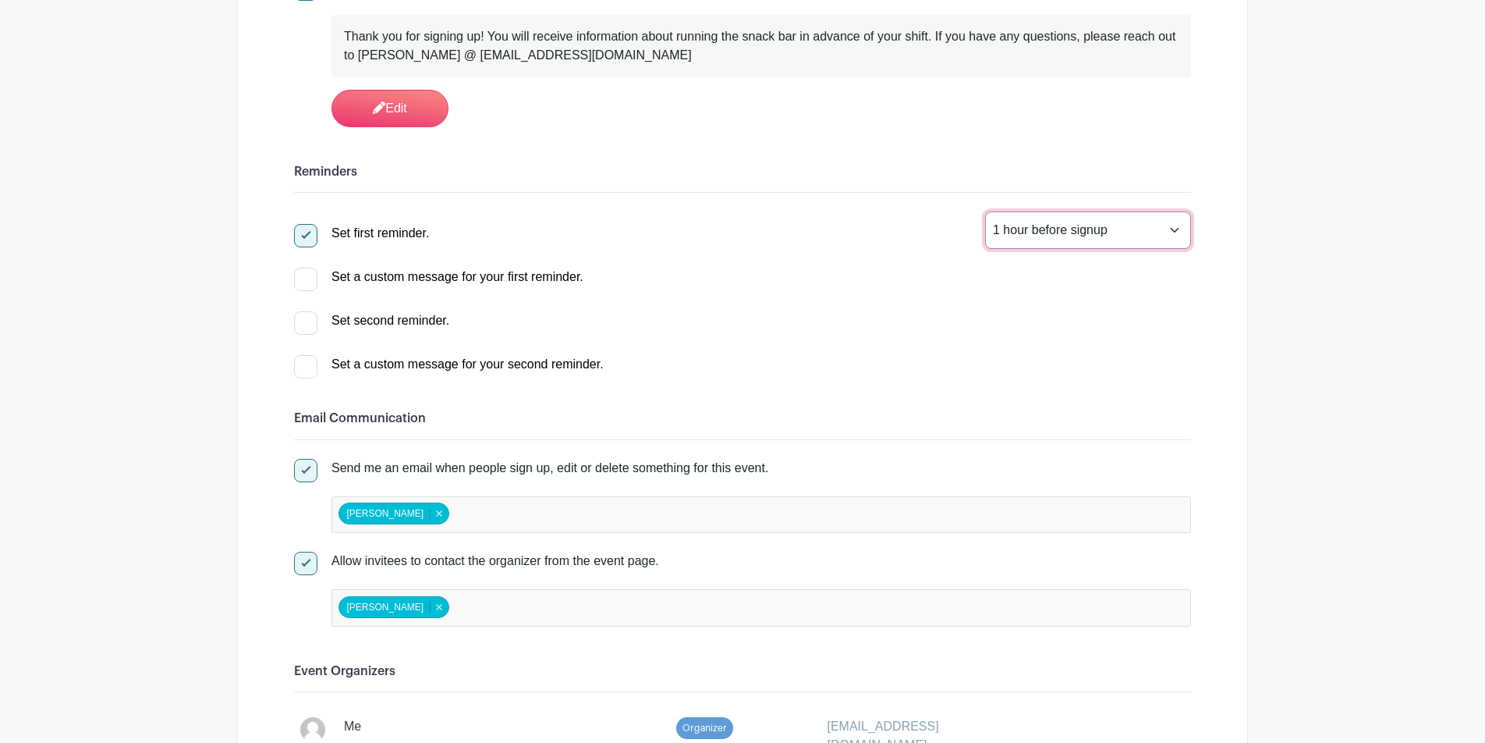
select select "24"
click at [985, 213] on select "1 hour before signup 2 hours before signup 3 hours before signup 4 hours before…" at bounding box center [1088, 229] width 206 height 37
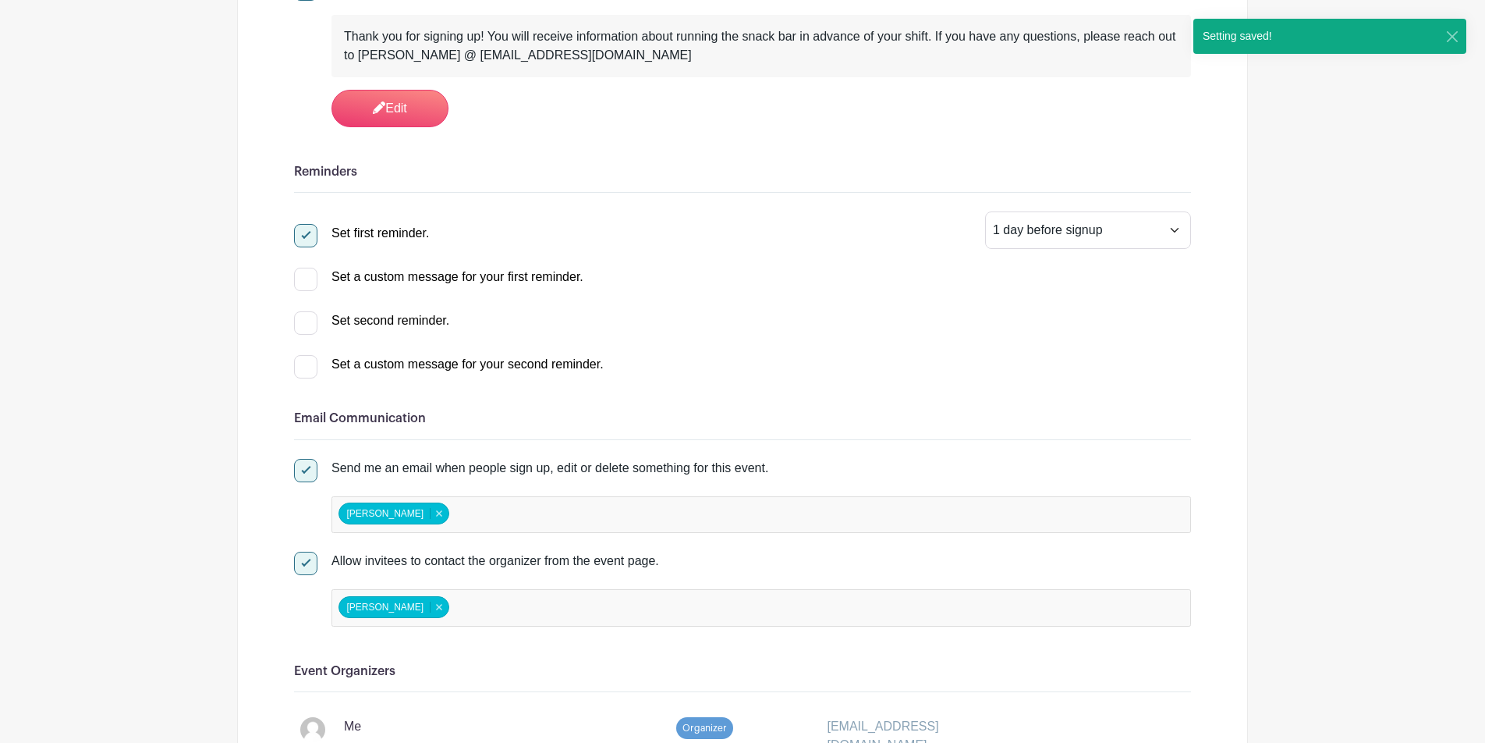
click at [308, 334] on div at bounding box center [305, 322] width 23 height 23
click at [304, 321] on input "Set second reminder." at bounding box center [299, 316] width 10 height 10
checkbox input "true"
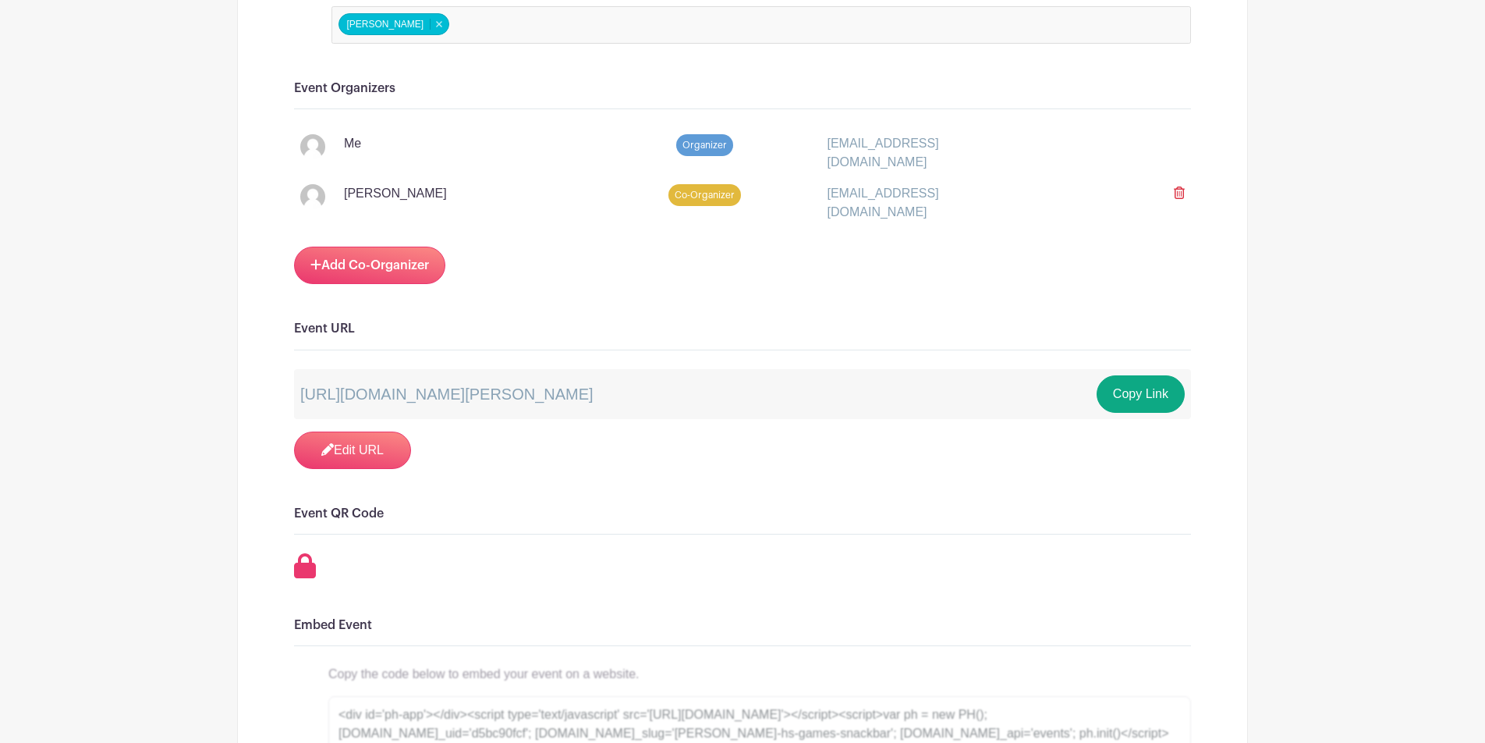
scroll to position [1043, 0]
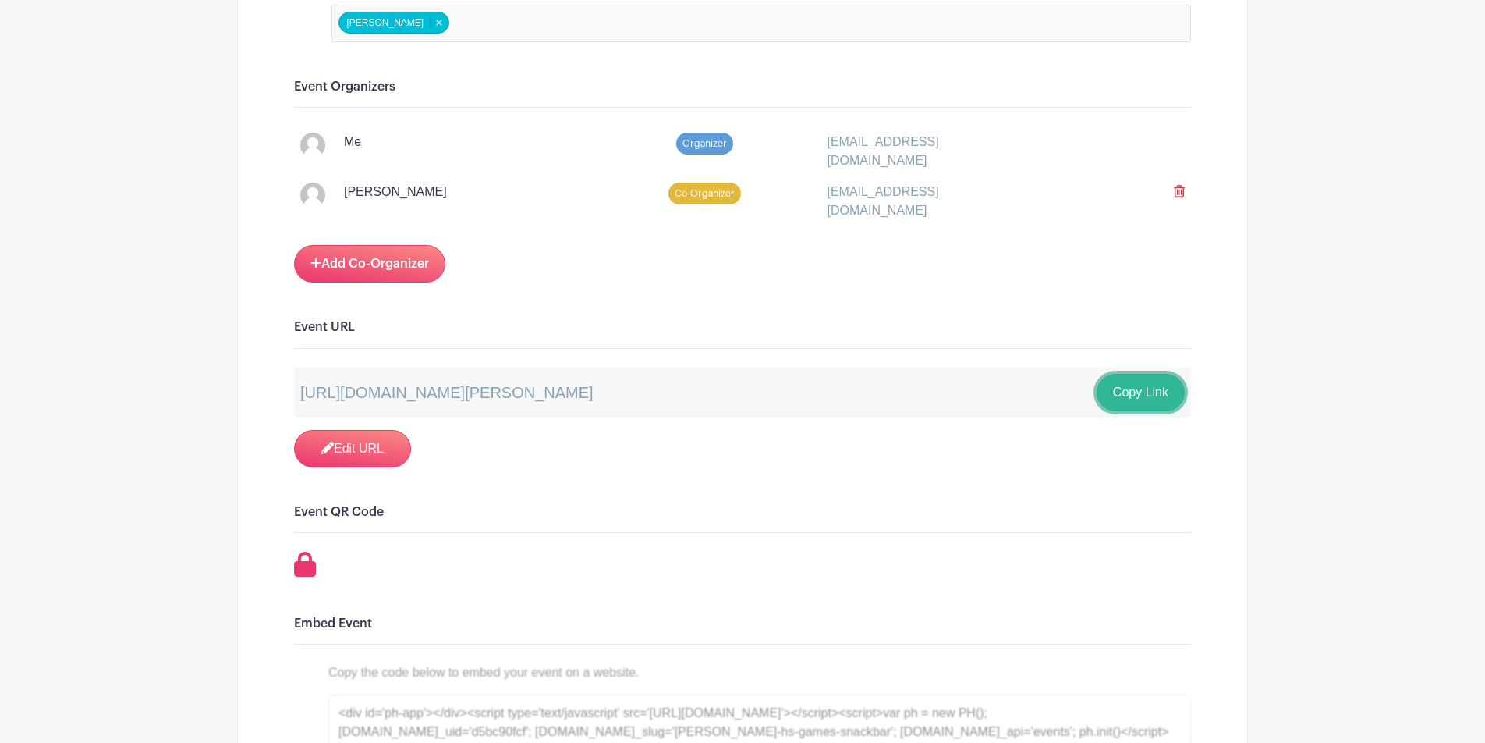
click at [1123, 392] on button "Copy Link" at bounding box center [1141, 392] width 88 height 37
click at [707, 533] on div "Signups Make phone number mandatory when invitees are signing up. Limit users t…" at bounding box center [742, 432] width 897 height 2447
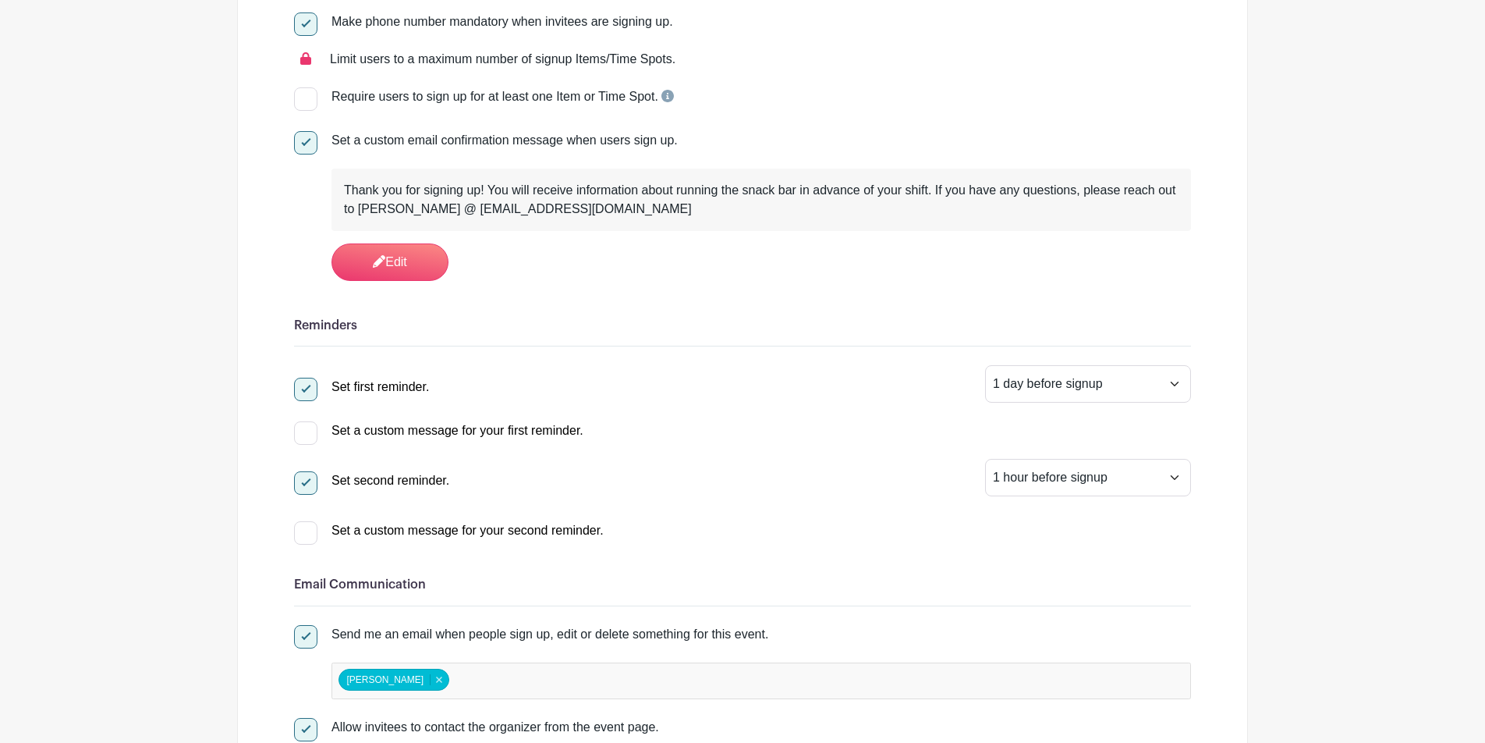
scroll to position [0, 0]
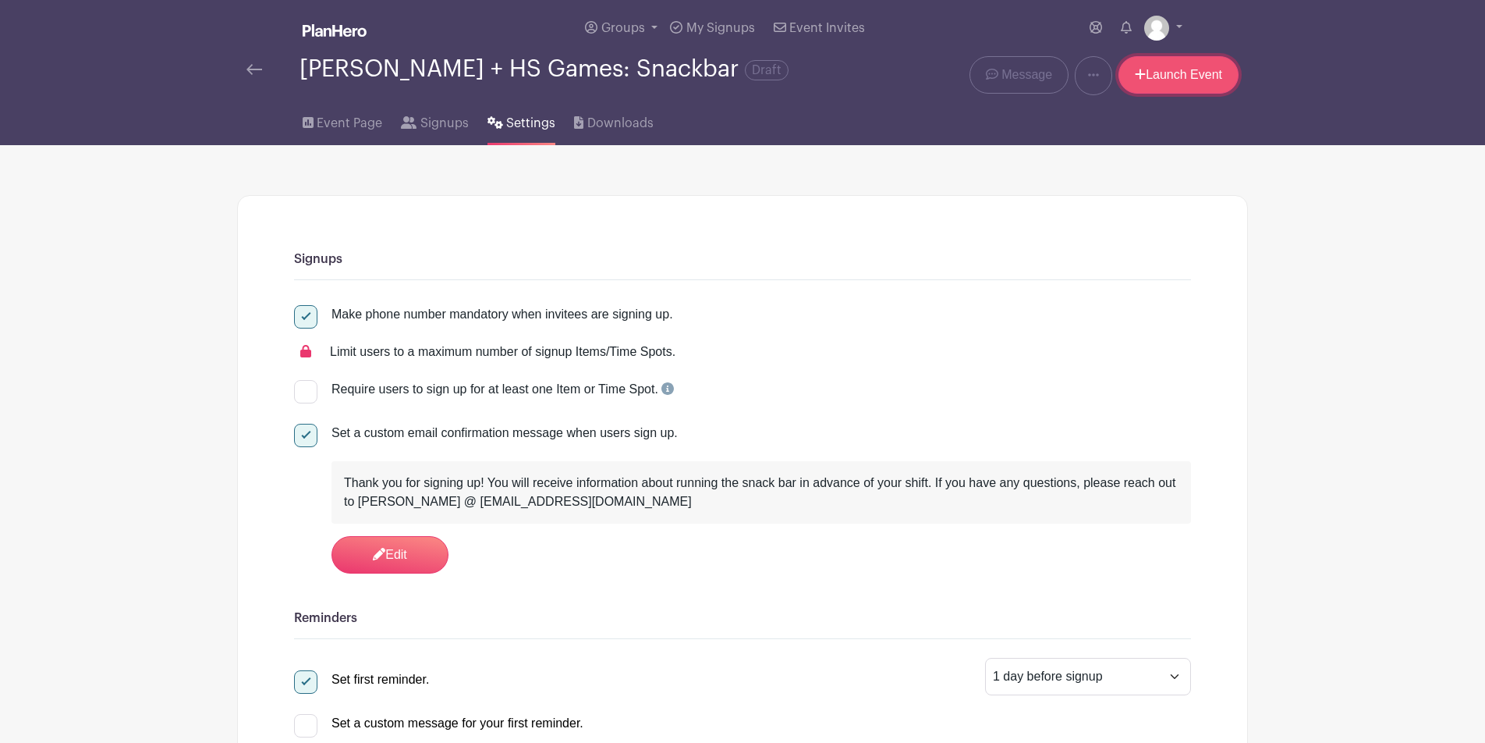
click at [1123, 72] on link "Launch Event" at bounding box center [1179, 74] width 120 height 37
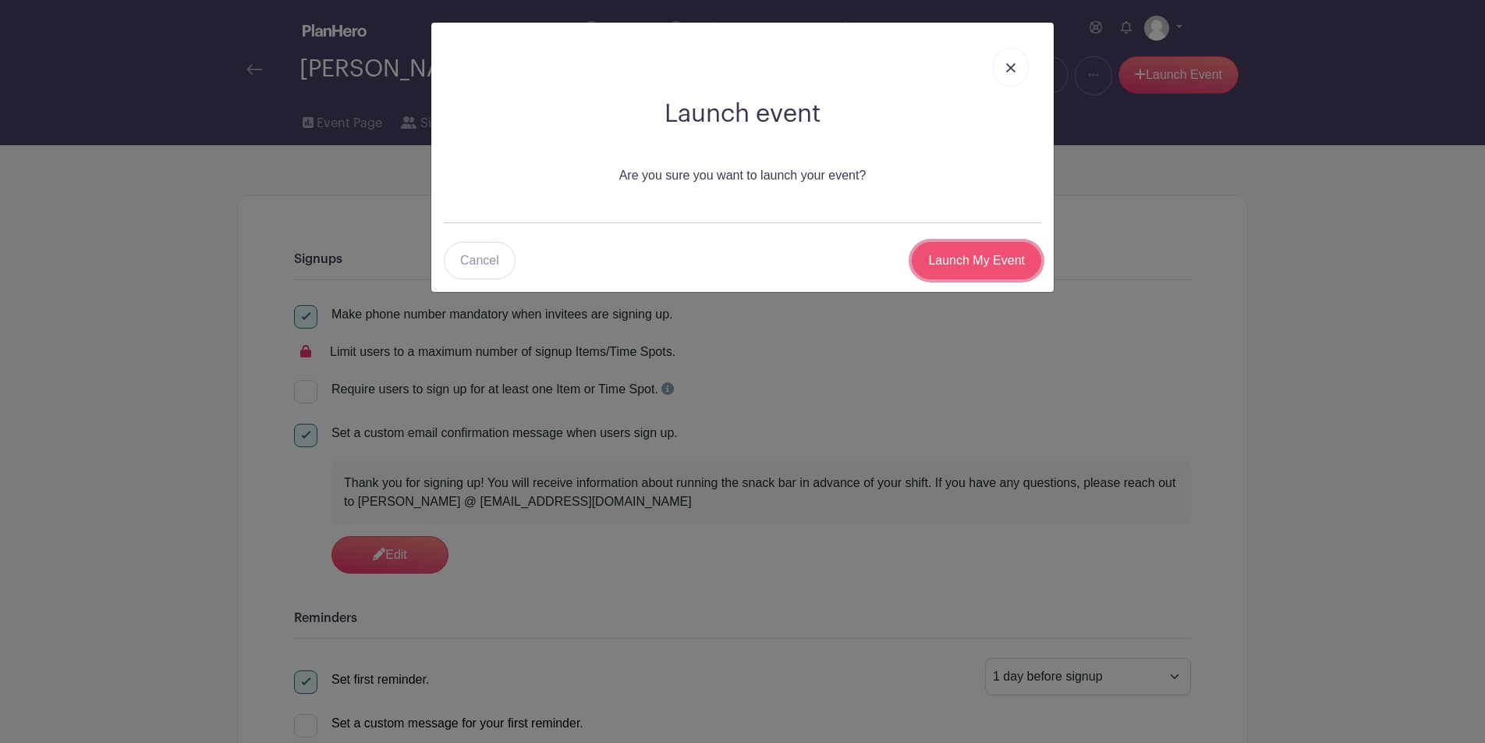
click at [980, 263] on input "Launch My Event" at bounding box center [977, 260] width 130 height 37
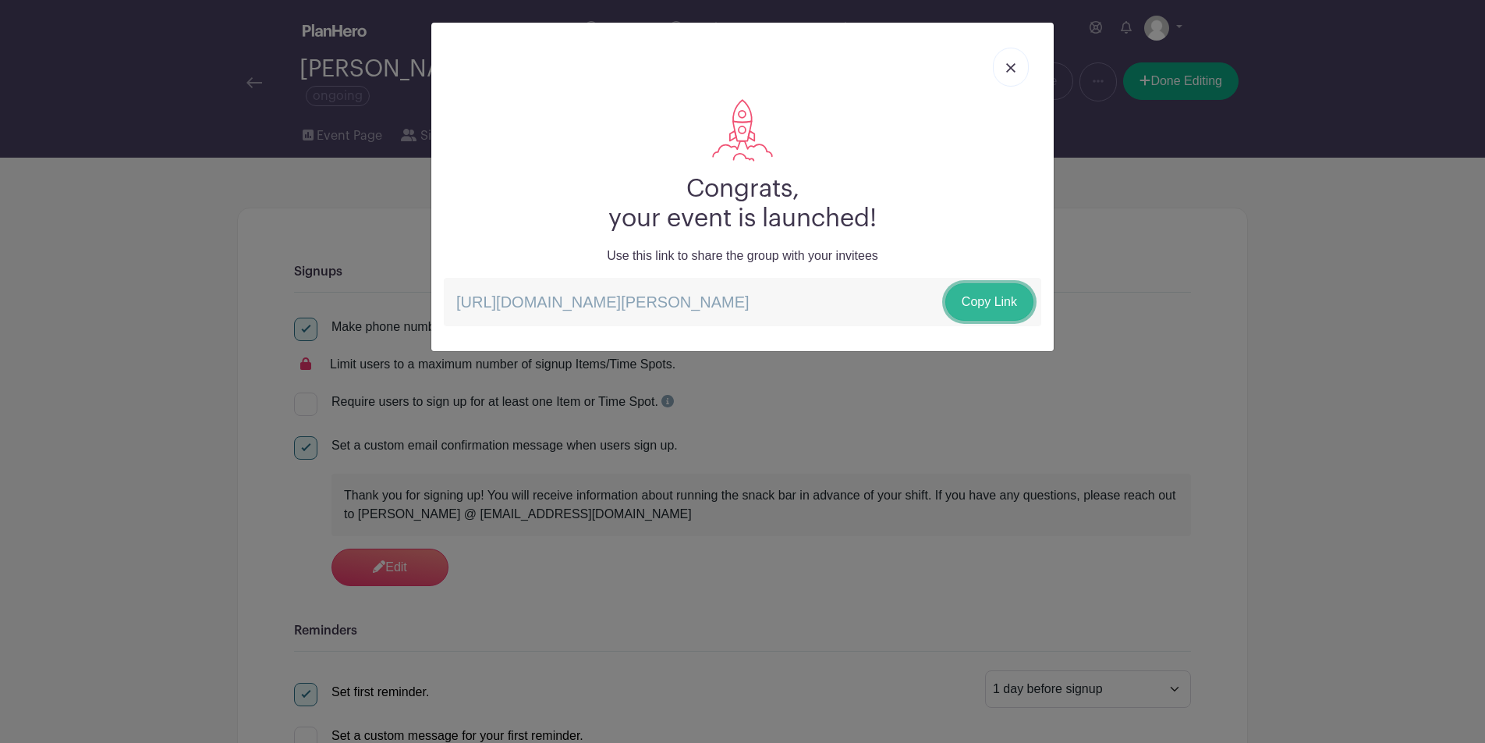
click at [968, 304] on link "Copy Link" at bounding box center [990, 301] width 88 height 37
click at [230, 74] on div "Congrats, your event is launched! Use this link to share the group with your in…" at bounding box center [742, 371] width 1485 height 743
